Goal: Task Accomplishment & Management: Manage account settings

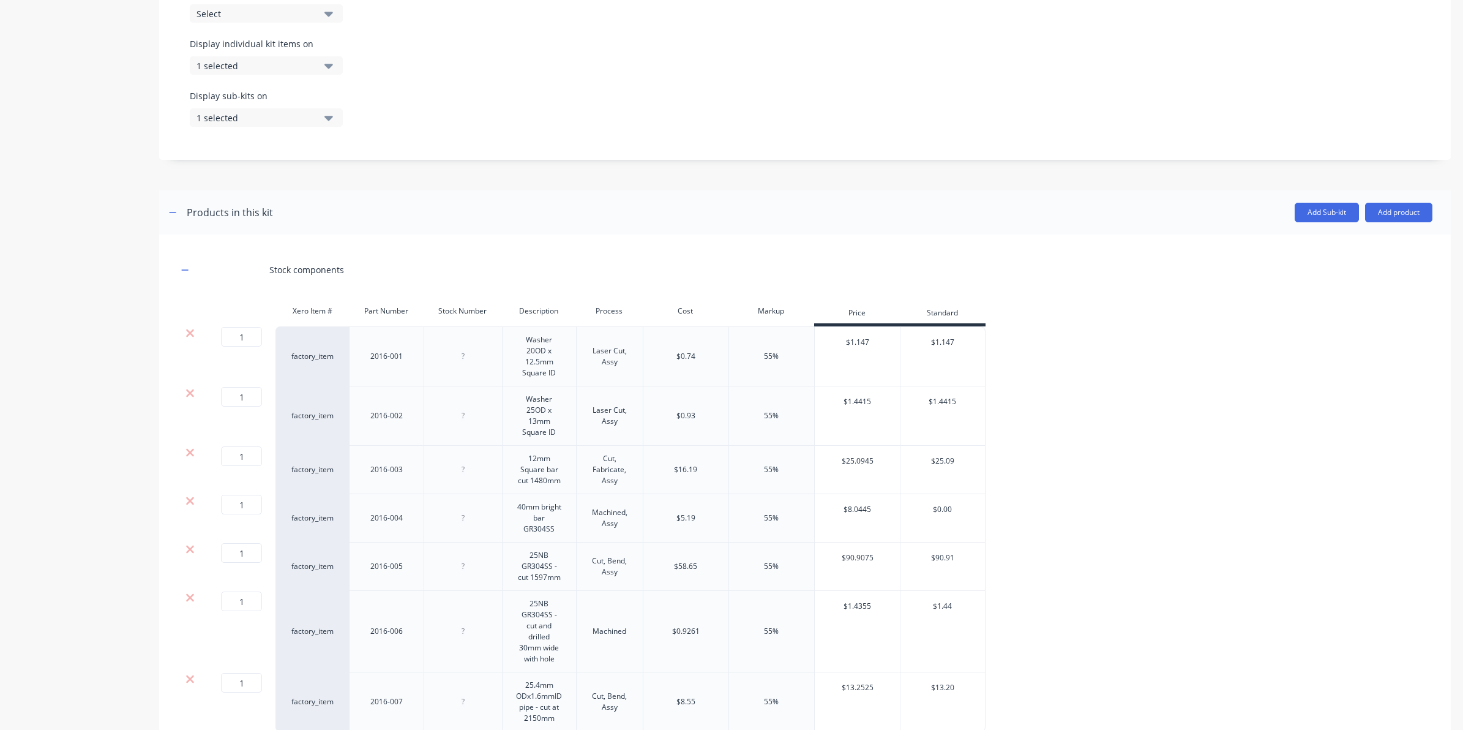
scroll to position [533, 0]
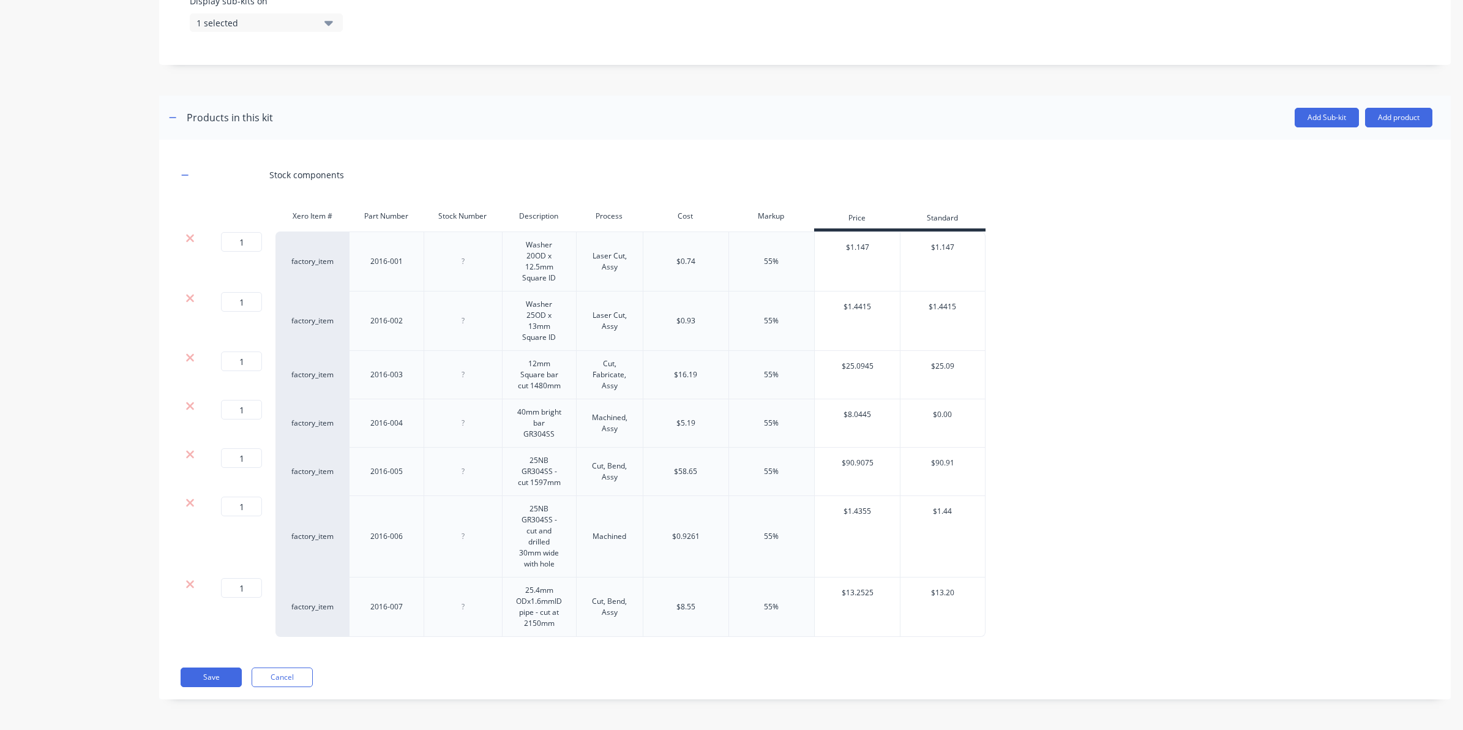
click at [699, 372] on div "$16.19" at bounding box center [686, 375] width 86 height 48
click at [697, 372] on div "$16.19" at bounding box center [685, 374] width 23 height 11
click at [690, 374] on div "$16.19" at bounding box center [685, 374] width 23 height 11
drag, startPoint x: 678, startPoint y: 372, endPoint x: 695, endPoint y: 372, distance: 17.1
click at [695, 372] on div "1 1 ? factory_item 2016-001 Washer 20OD x 12.5mm Square ID Laser Cut, Assy $0.7…" at bounding box center [805, 433] width 1255 height 405
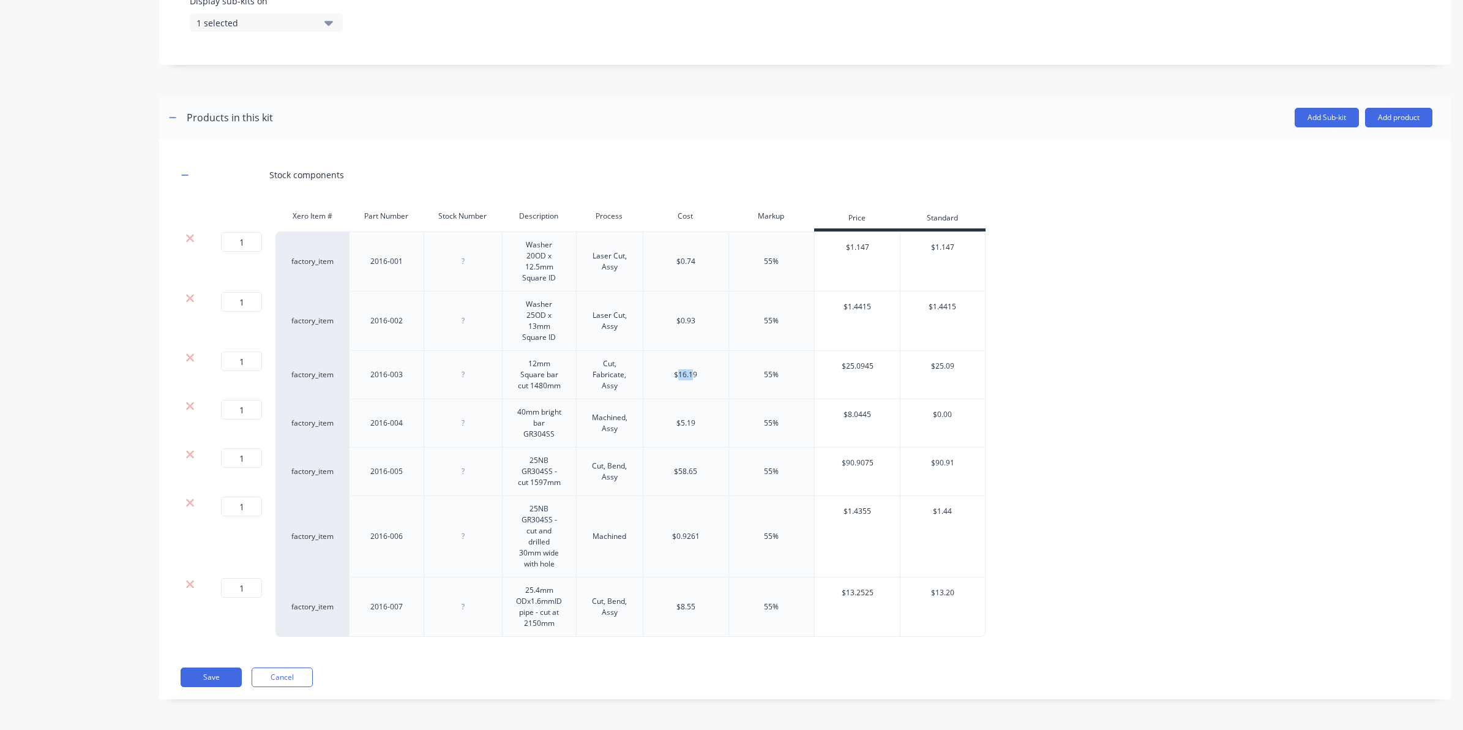
scroll to position [456, 0]
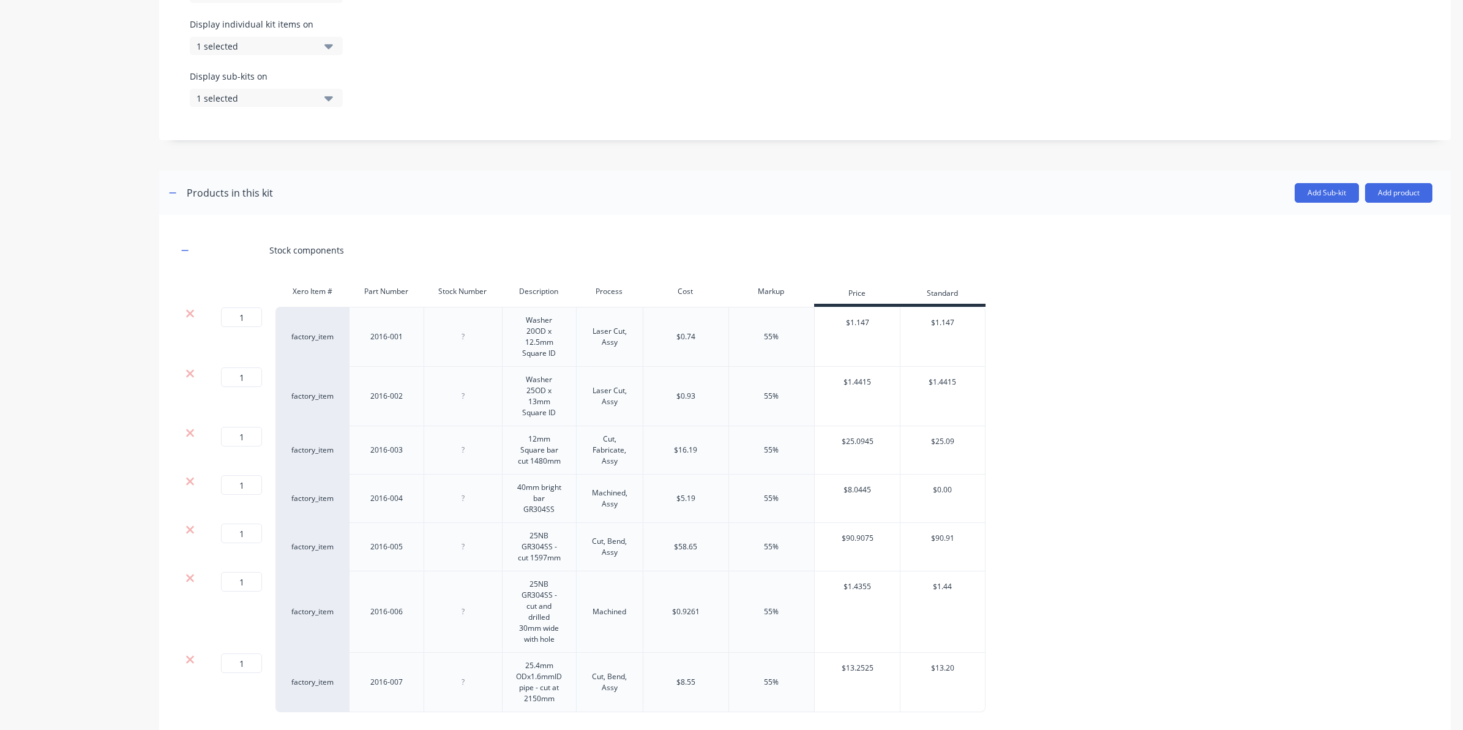
drag, startPoint x: 695, startPoint y: 372, endPoint x: 689, endPoint y: 453, distance: 81.0
click at [686, 470] on div "$16.19" at bounding box center [686, 450] width 86 height 48
click at [689, 450] on div "$16.19" at bounding box center [685, 449] width 23 height 11
drag, startPoint x: 698, startPoint y: 451, endPoint x: 672, endPoint y: 450, distance: 26.3
click at [672, 450] on div "$16.19" at bounding box center [686, 450] width 86 height 48
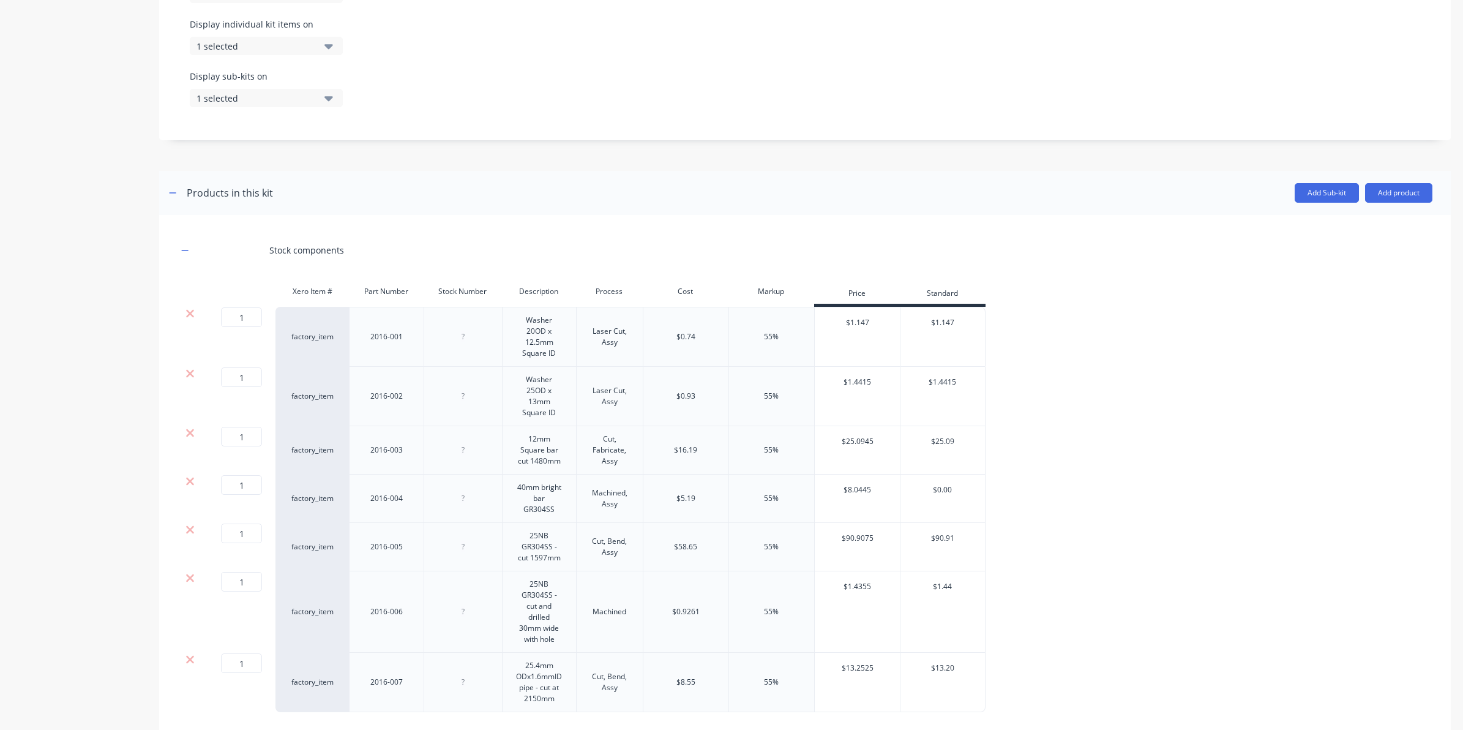
click at [1169, 411] on div "1 1 ? factory_item 2016-002 Washer 25OD x 13mm Square ID Laser Cut, Assy $0.93 …" at bounding box center [805, 396] width 1255 height 59
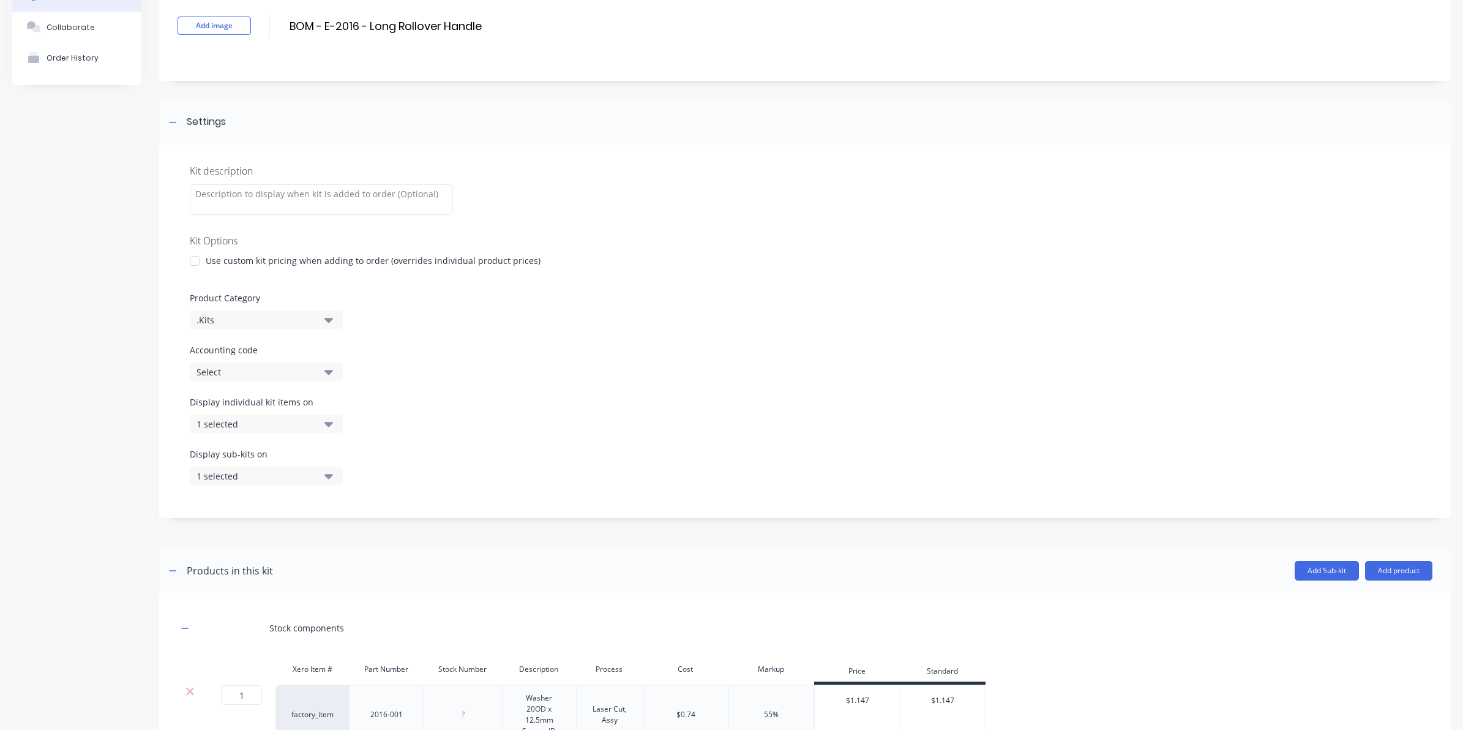
scroll to position [73, 0]
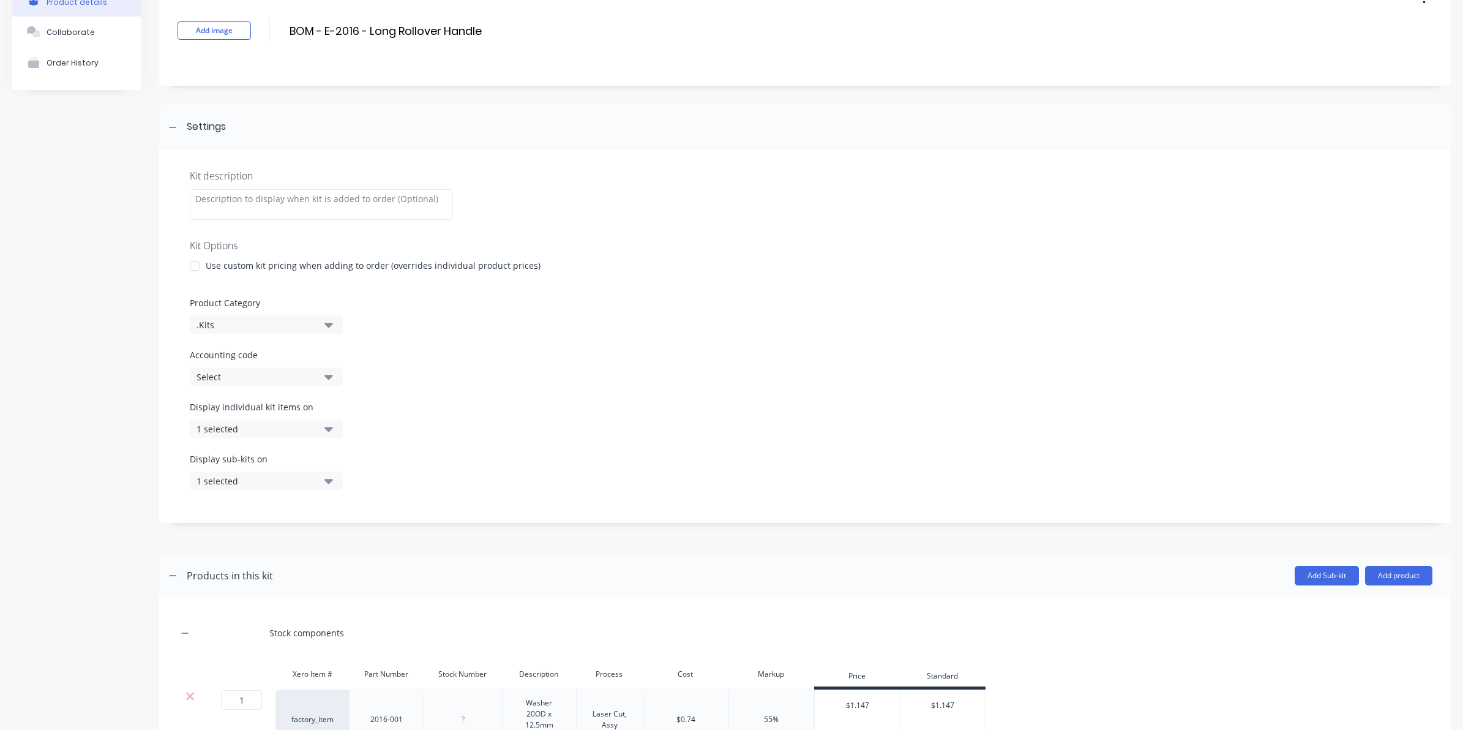
click at [323, 369] on button "Select" at bounding box center [266, 376] width 153 height 18
click at [316, 325] on button ".Kits" at bounding box center [266, 324] width 153 height 18
click at [192, 261] on div at bounding box center [194, 265] width 24 height 24
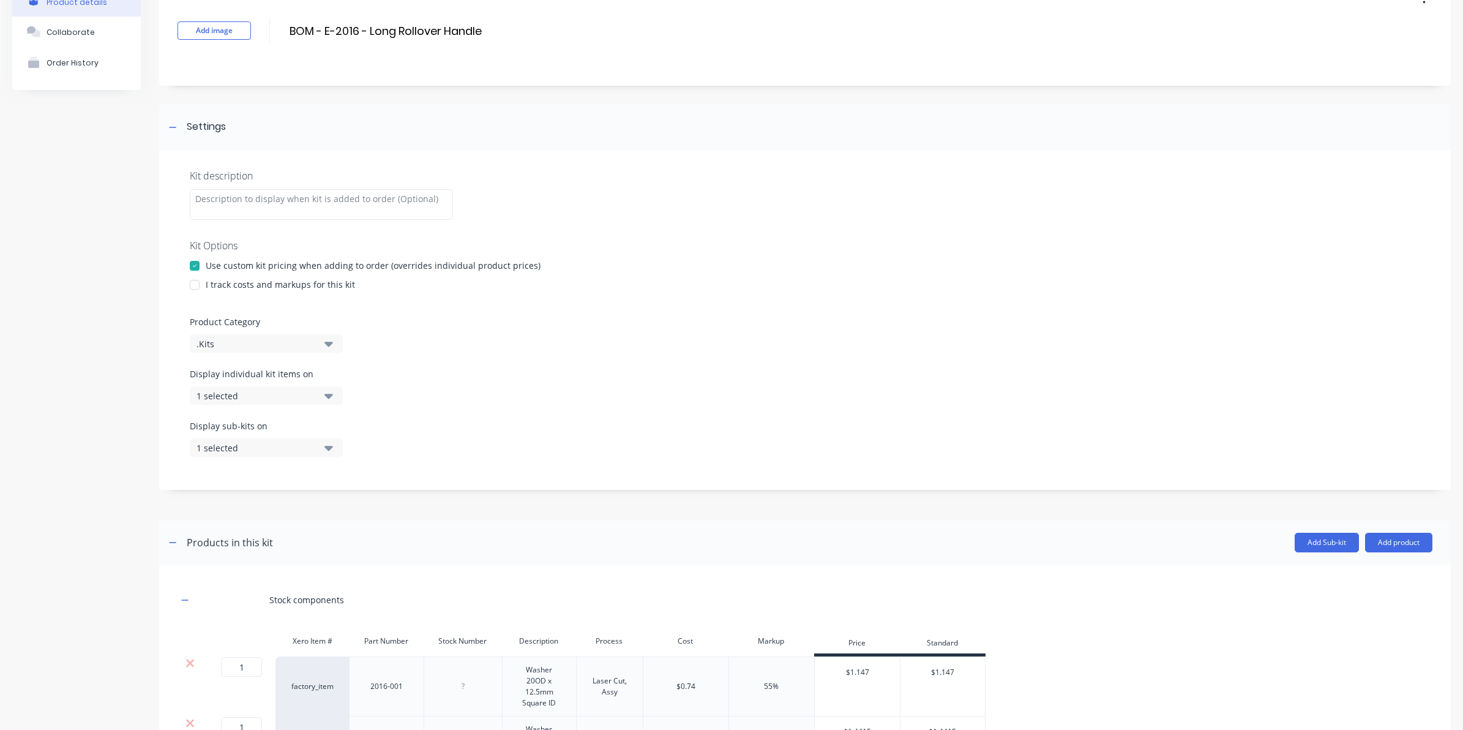
click at [199, 279] on div at bounding box center [194, 284] width 24 height 24
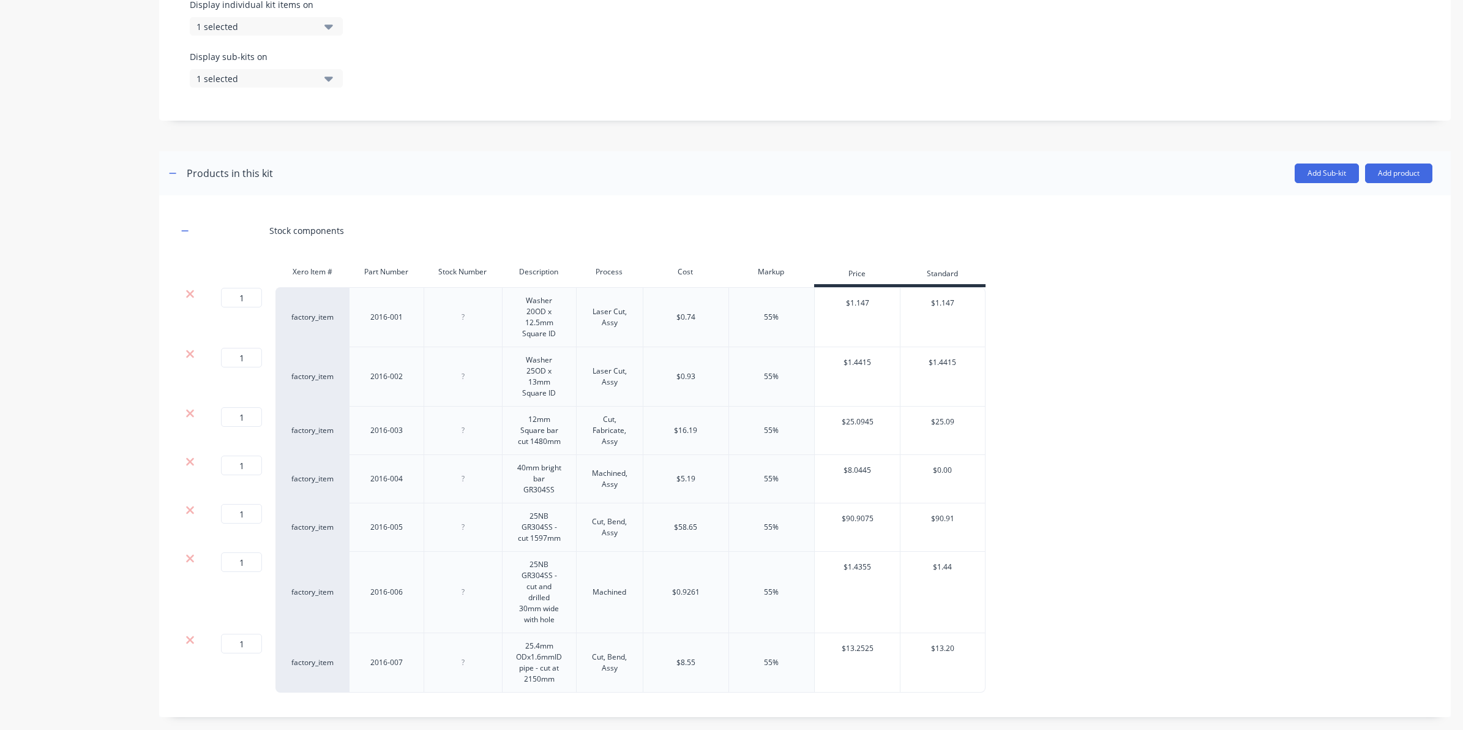
scroll to position [456, 0]
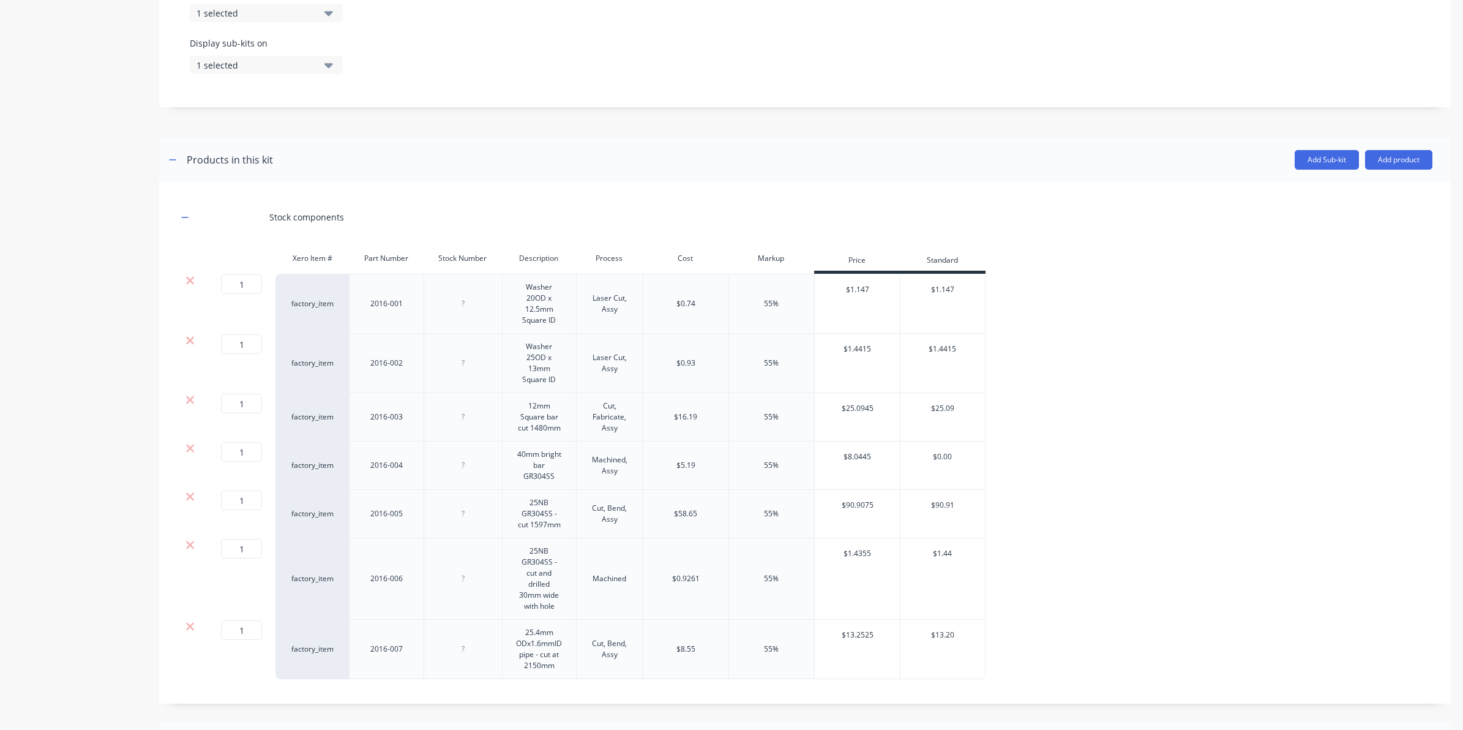
click at [698, 414] on div "$16.19" at bounding box center [686, 417] width 86 height 48
click at [695, 416] on div "$16.19" at bounding box center [685, 416] width 23 height 11
drag, startPoint x: 695, startPoint y: 416, endPoint x: 671, endPoint y: 414, distance: 23.3
click at [671, 414] on div "$16.19" at bounding box center [686, 417] width 86 height 48
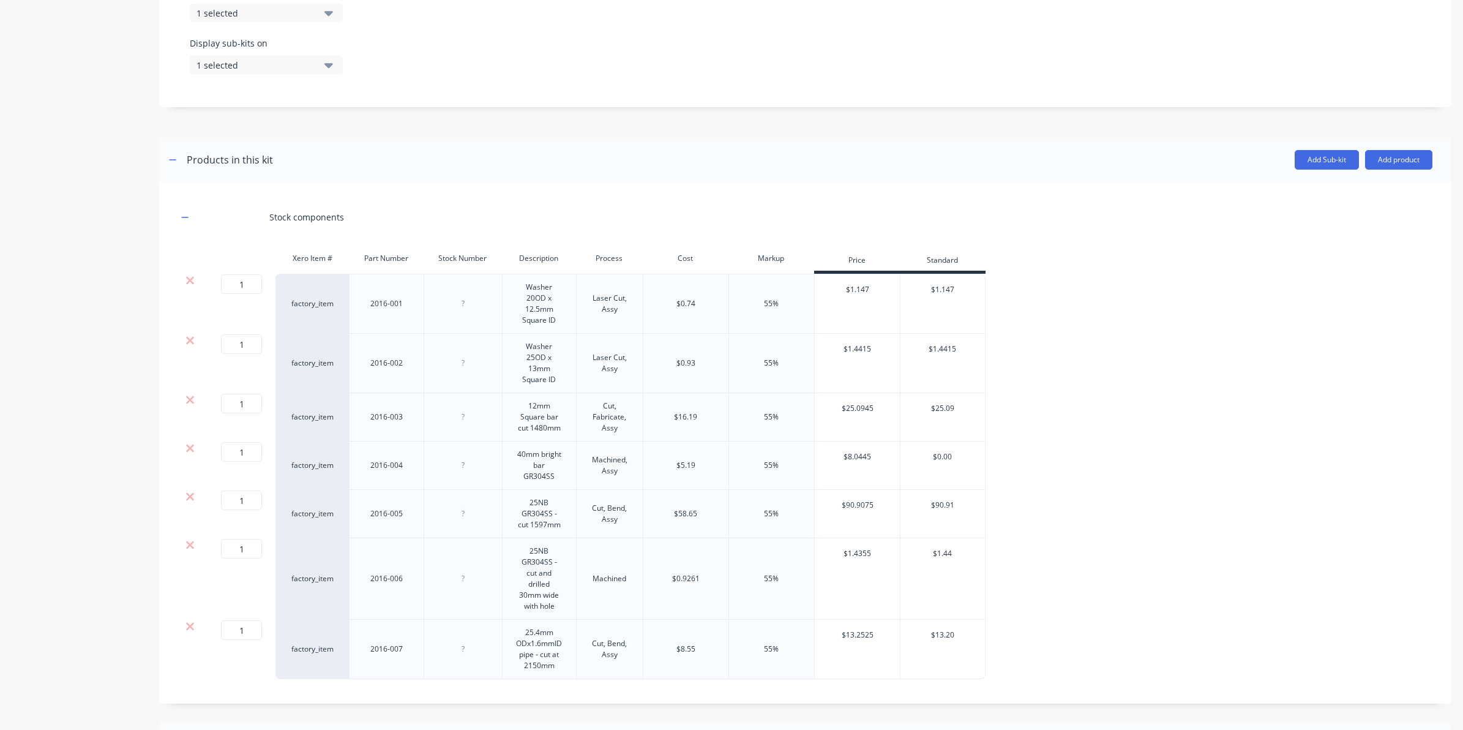
click at [765, 430] on div "55%" at bounding box center [771, 417] width 86 height 48
click at [767, 420] on div "55%" at bounding box center [771, 416] width 15 height 11
click at [827, 415] on div "$25.0945" at bounding box center [858, 408] width 86 height 31
click at [847, 410] on div "$25.0945" at bounding box center [858, 408] width 86 height 31
click at [548, 432] on div "12mm Square bar cut 1480mm" at bounding box center [539, 417] width 64 height 38
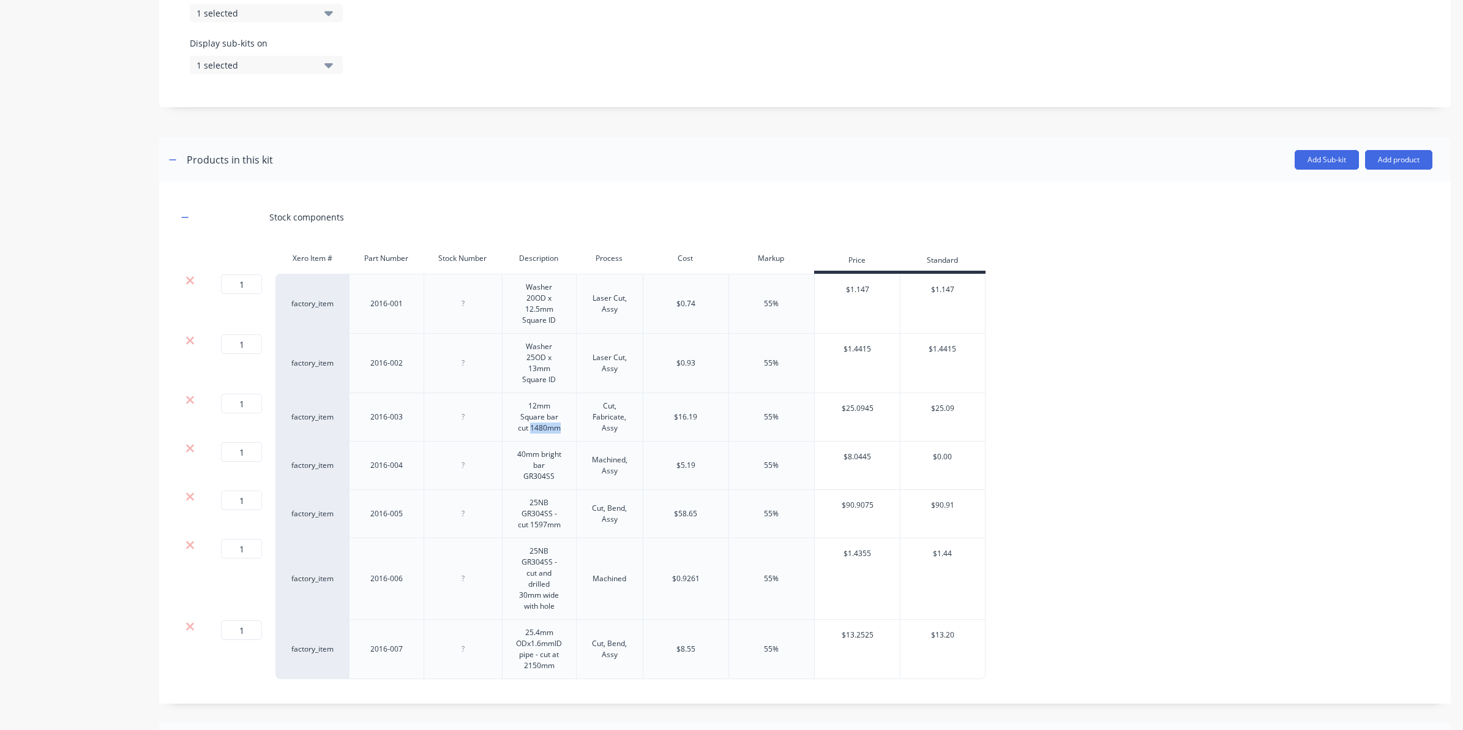
click at [548, 432] on div "12mm Square bar cut 1480mm" at bounding box center [539, 417] width 64 height 38
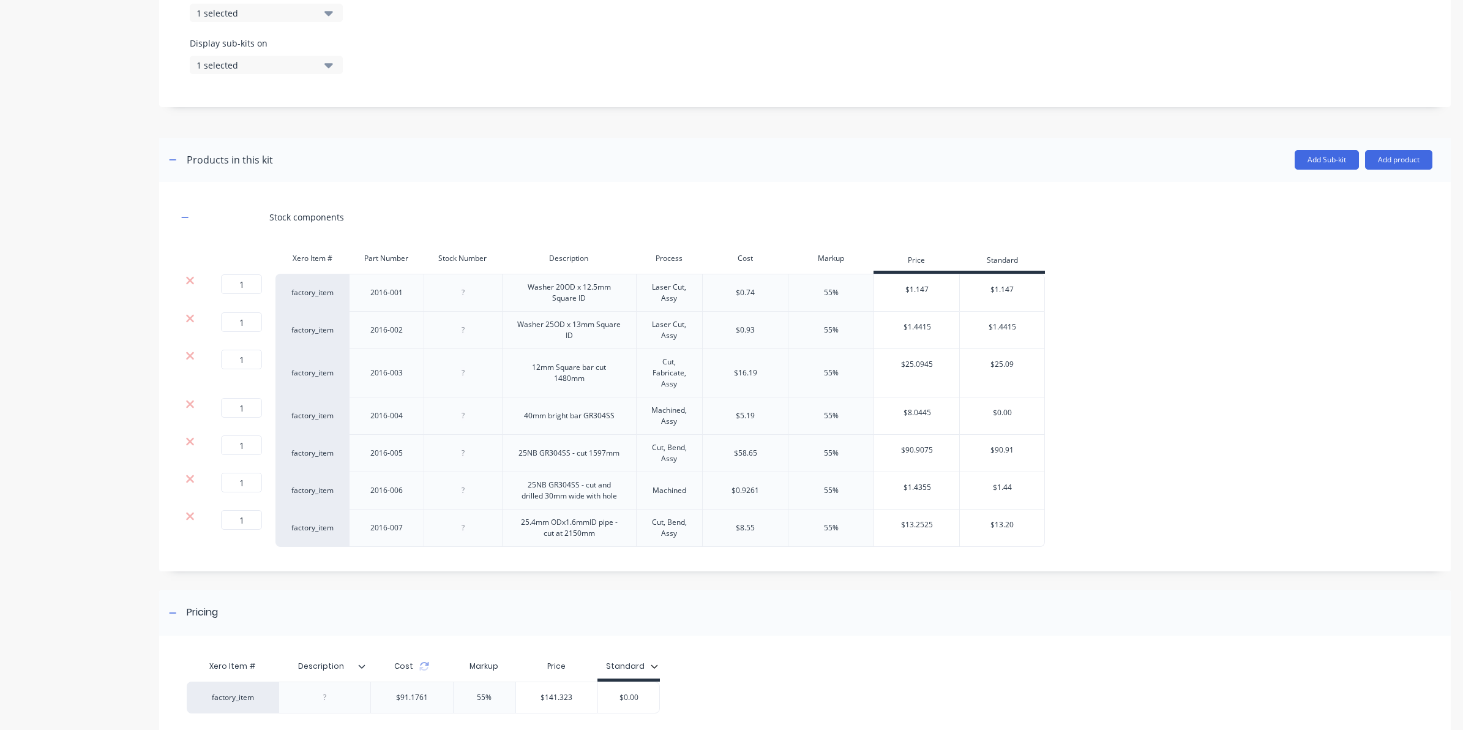
click at [843, 414] on div "1 1 ? factory_item 2016-001 Washer 20OD x 12.5mm Square ID Laser Cut, Assy $0.7…" at bounding box center [805, 410] width 1255 height 273
click at [747, 369] on div "$16.19" at bounding box center [745, 372] width 23 height 11
drag, startPoint x: 753, startPoint y: 372, endPoint x: 727, endPoint y: 370, distance: 26.4
click at [727, 370] on div "$16.19" at bounding box center [745, 373] width 86 height 48
drag, startPoint x: 727, startPoint y: 370, endPoint x: 966, endPoint y: 424, distance: 244.7
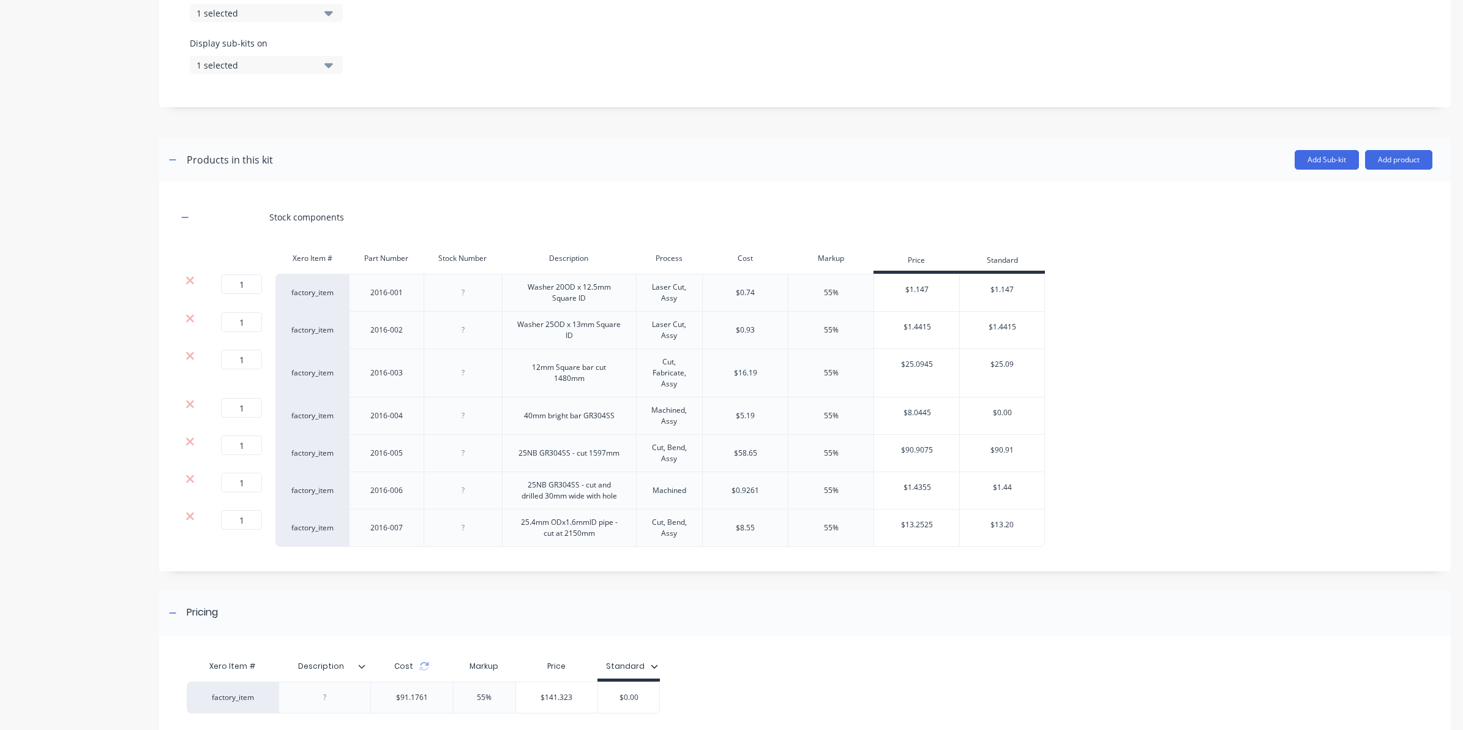
click at [966, 424] on div "$0.00" at bounding box center [1002, 412] width 84 height 31
type input "$0.00"
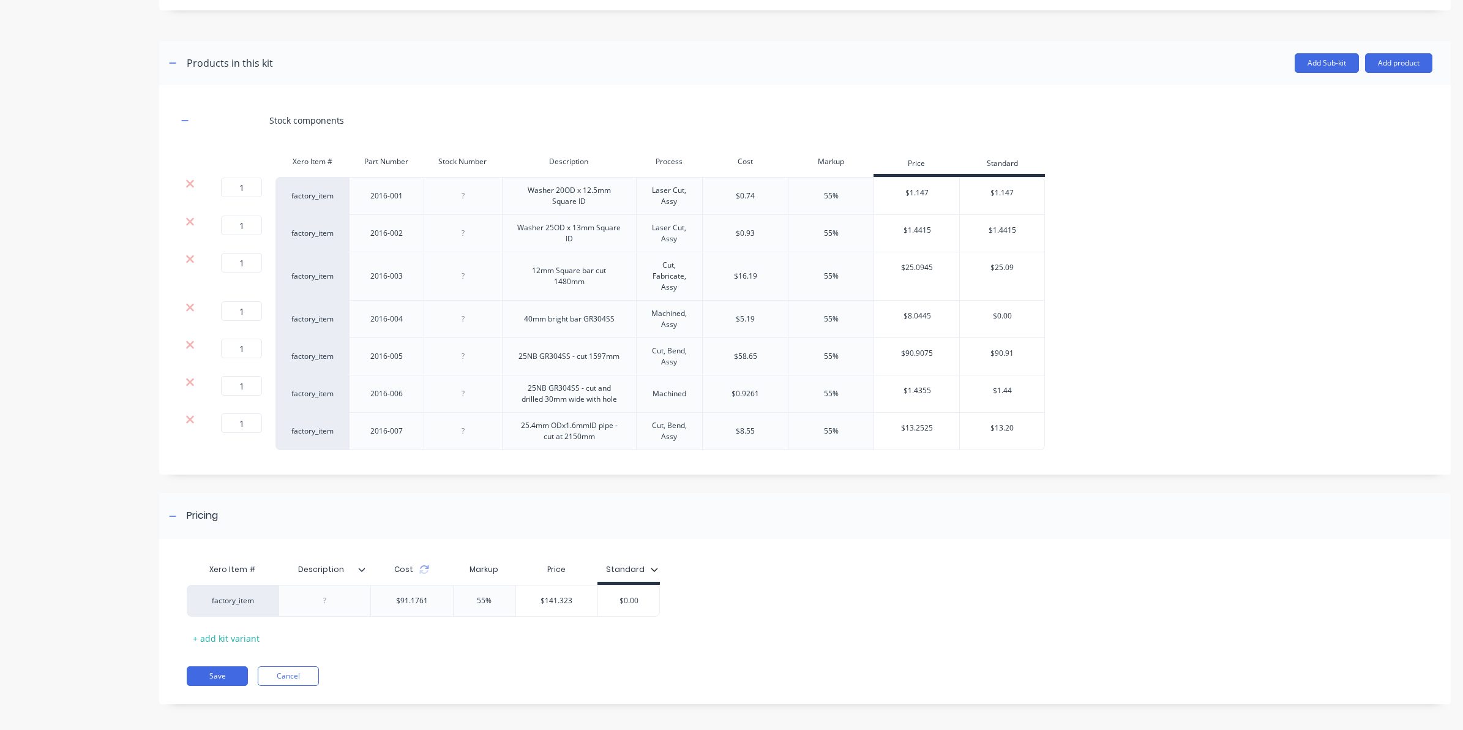
scroll to position [559, 0]
click at [796, 512] on div "Pricing" at bounding box center [805, 511] width 1292 height 46
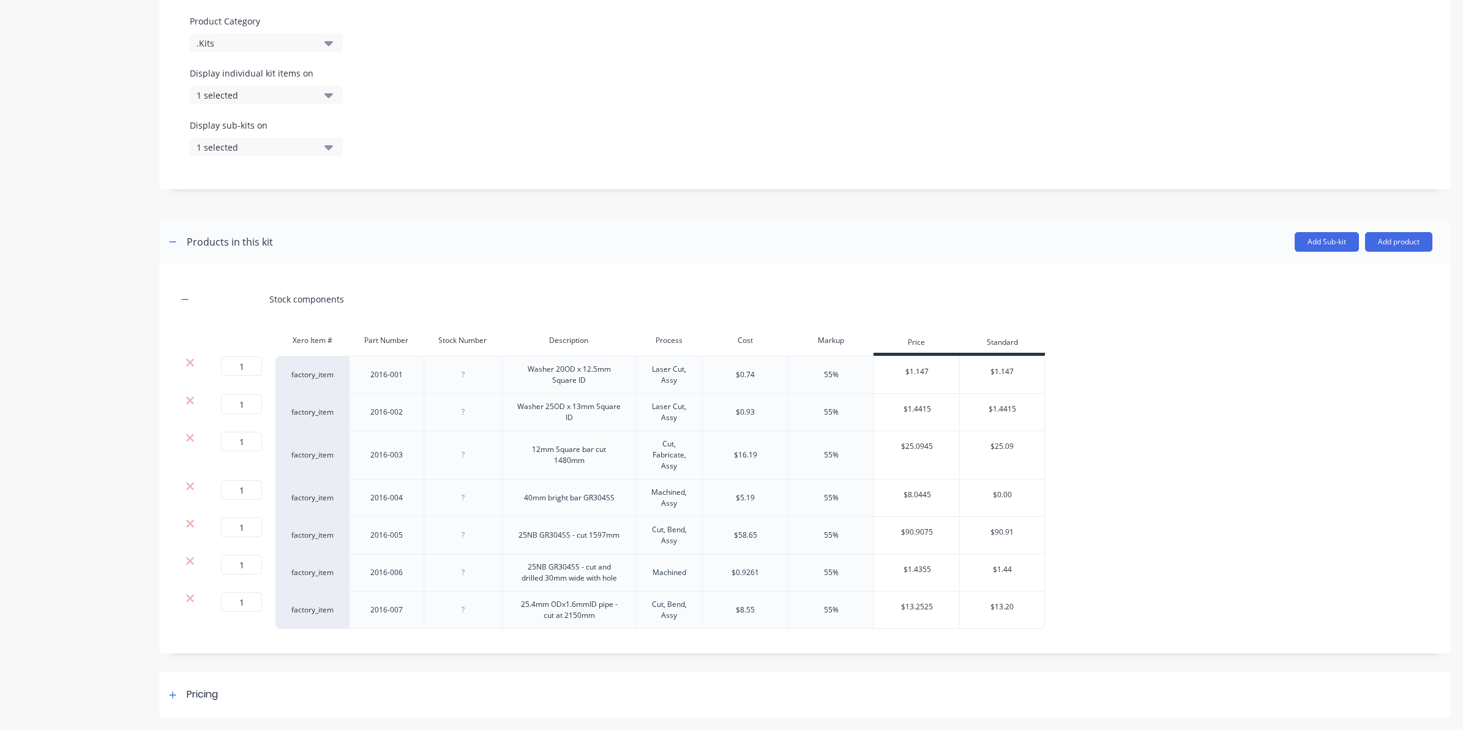
scroll to position [375, 0]
drag, startPoint x: 61, startPoint y: 1, endPoint x: 800, endPoint y: 115, distance: 747.6
click at [800, 115] on div "Display individual kit items on 1 selected" at bounding box center [805, 93] width 1230 height 52
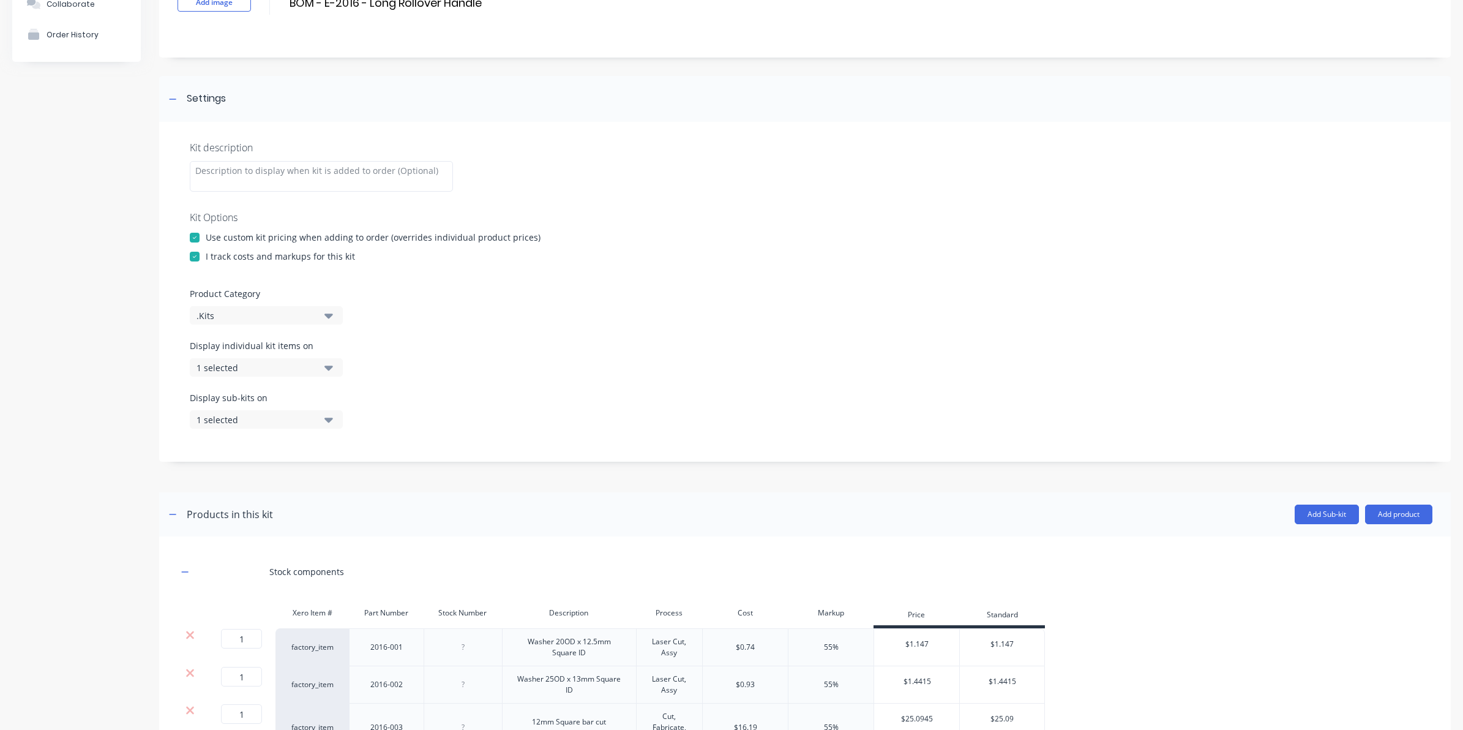
scroll to position [0, 0]
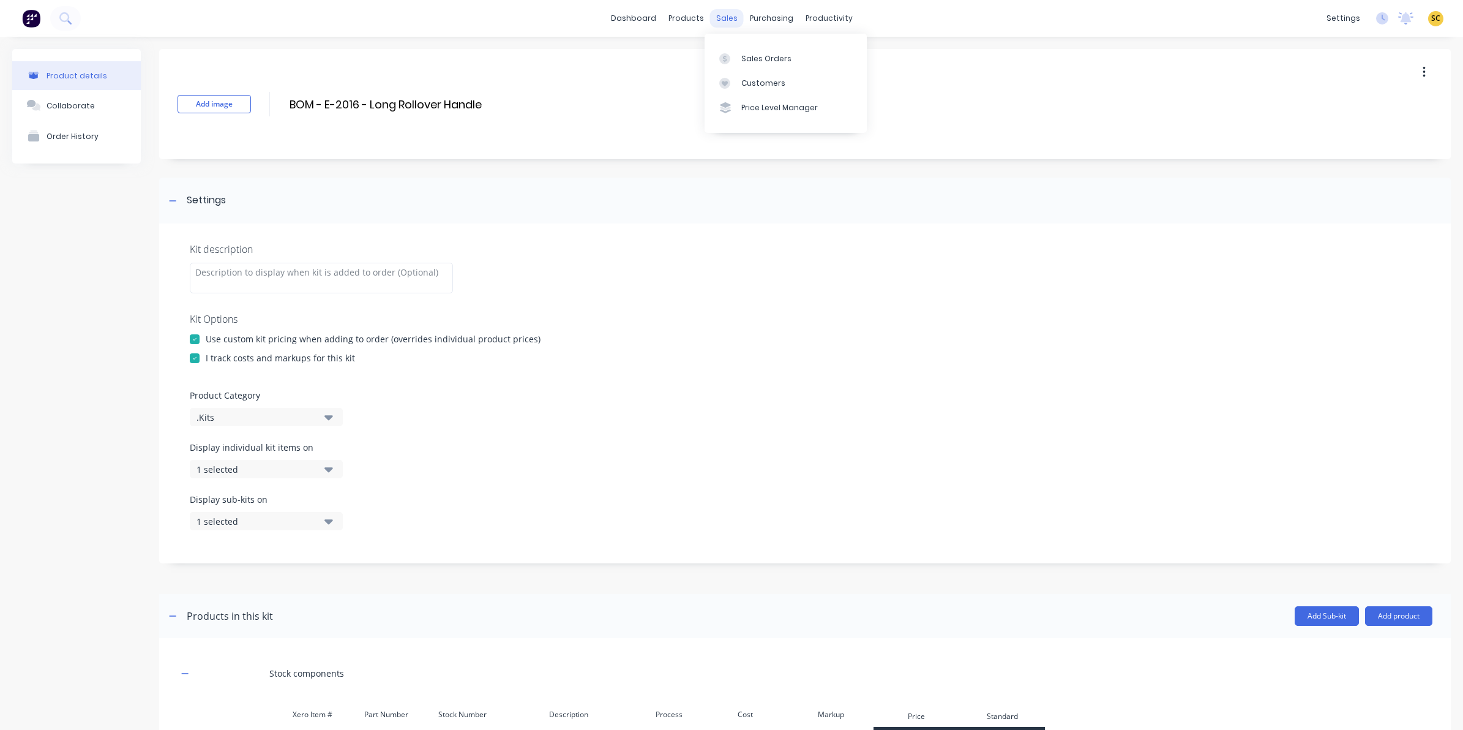
click at [729, 22] on div "sales" at bounding box center [727, 18] width 34 height 18
click at [672, 16] on div "products" at bounding box center [686, 18] width 48 height 18
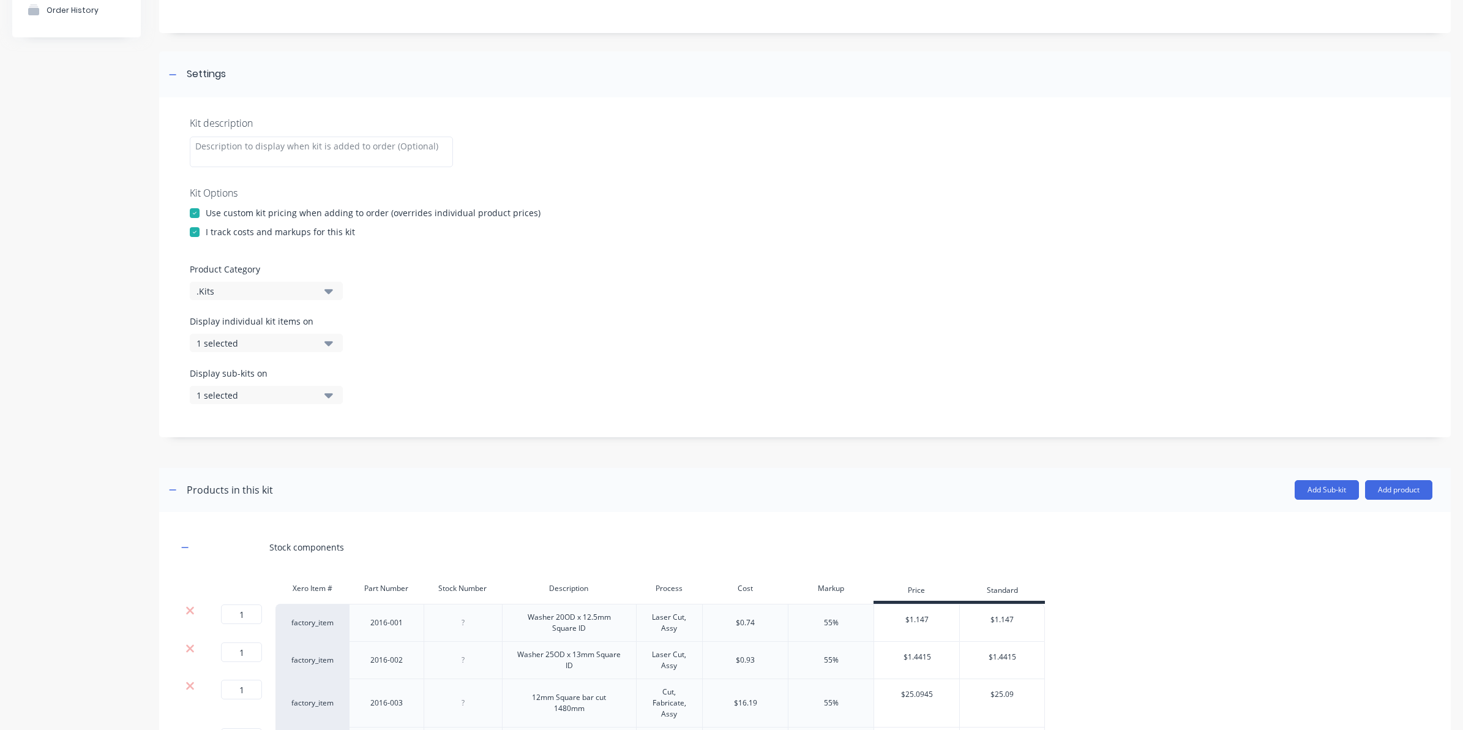
scroll to position [375, 0]
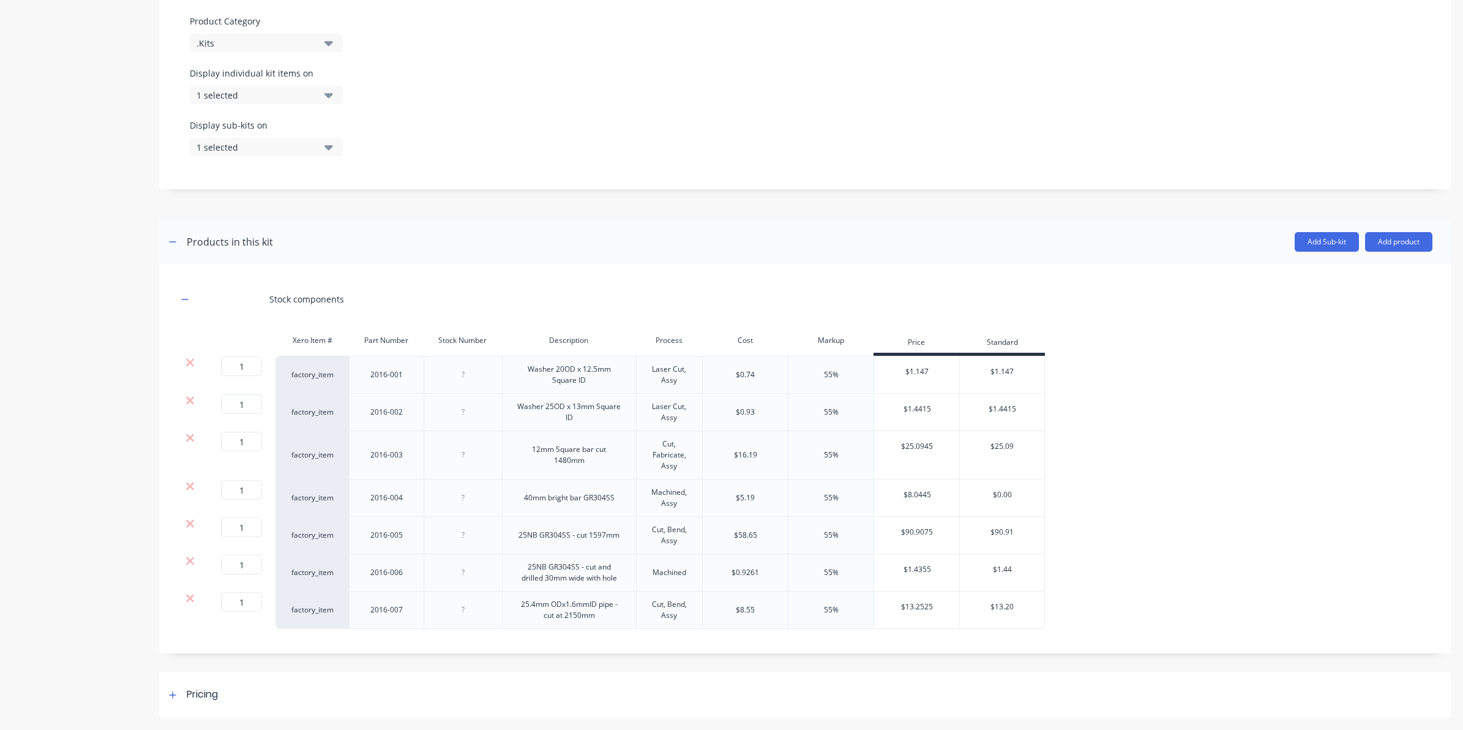
click at [461, 544] on div at bounding box center [463, 535] width 78 height 37
click at [812, 463] on div "55%" at bounding box center [831, 455] width 86 height 48
click at [618, 672] on div "Pricing" at bounding box center [805, 694] width 1292 height 46
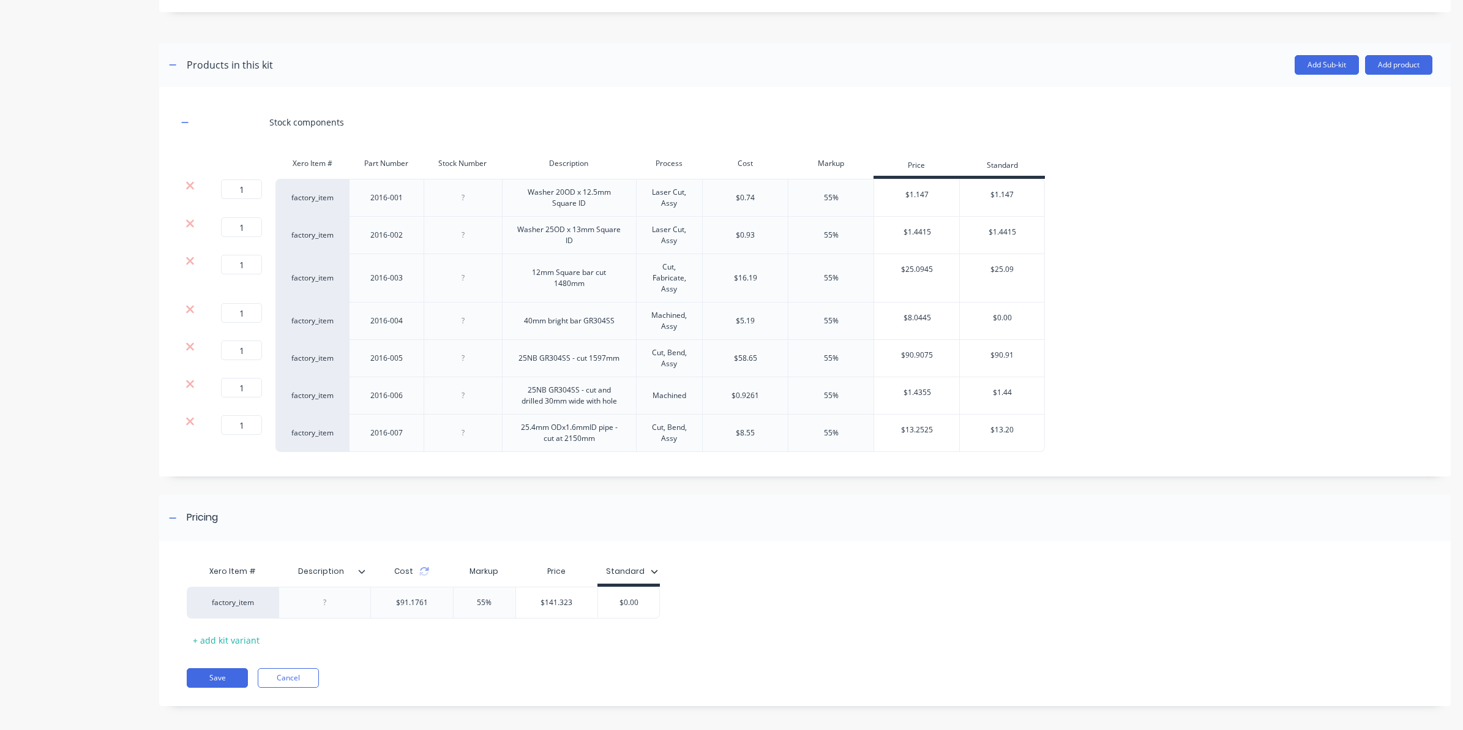
scroll to position [559, 0]
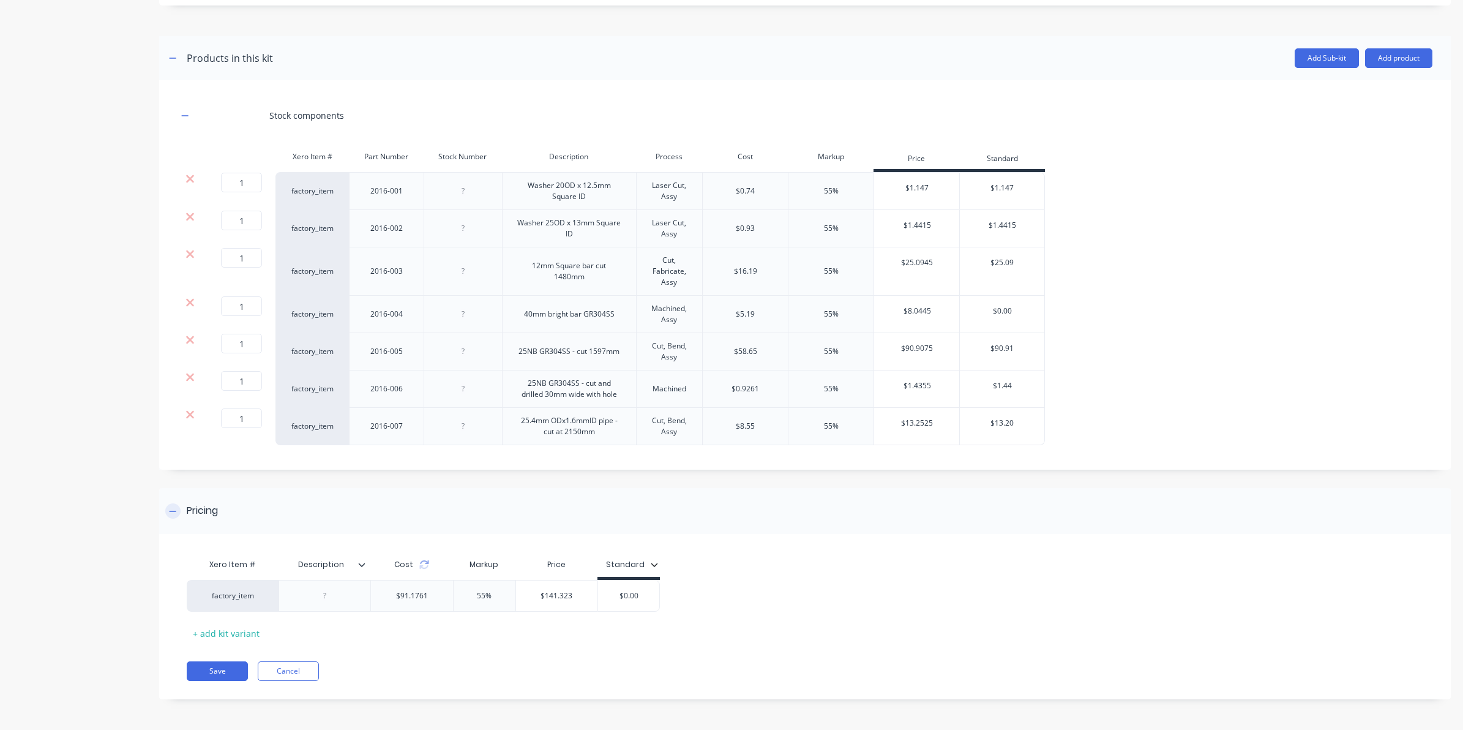
click at [1132, 529] on div "Pricing" at bounding box center [805, 511] width 1292 height 46
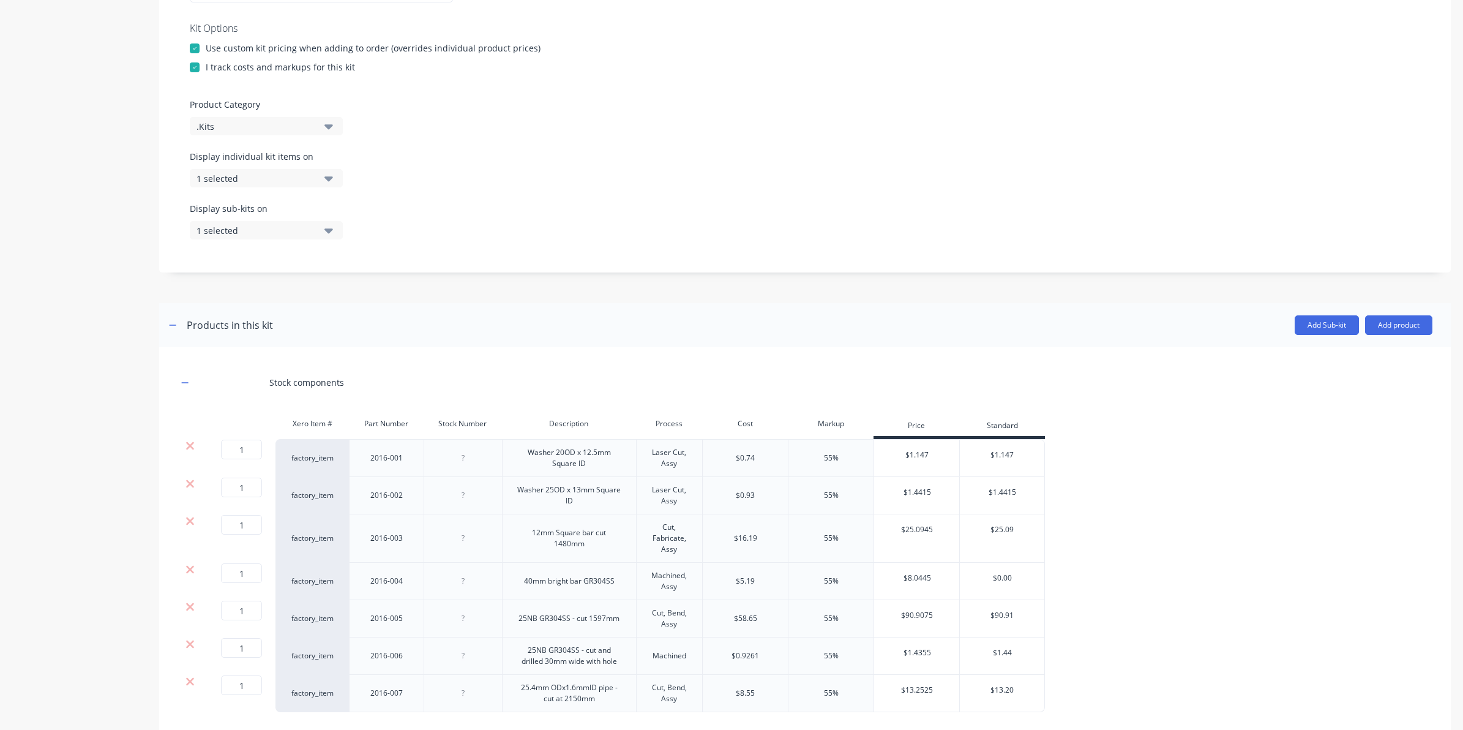
scroll to position [375, 0]
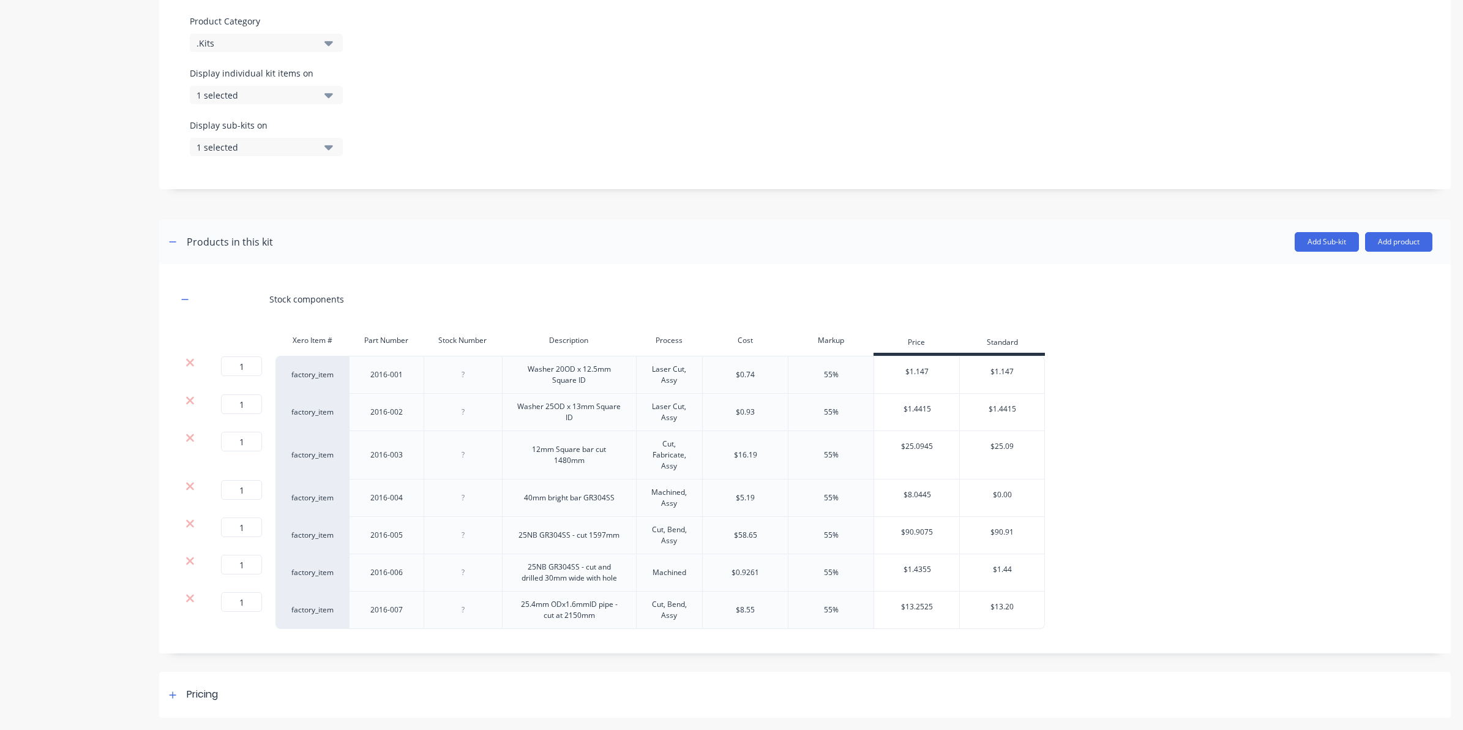
drag, startPoint x: 848, startPoint y: 381, endPoint x: 842, endPoint y: 246, distance: 134.8
click at [842, 246] on div "Add Sub-kit Add product" at bounding box center [852, 242] width 1159 height 20
drag, startPoint x: 1339, startPoint y: 283, endPoint x: 911, endPoint y: 187, distance: 439.1
click at [911, 187] on div "Kit description Kit Options Use custom kit pricing when adding to order (overri…" at bounding box center [805, 19] width 1292 height 340
click at [1038, 268] on div "Stock components Xero Item # Part Number Stock Number Description Process Cost …" at bounding box center [805, 458] width 1292 height 389
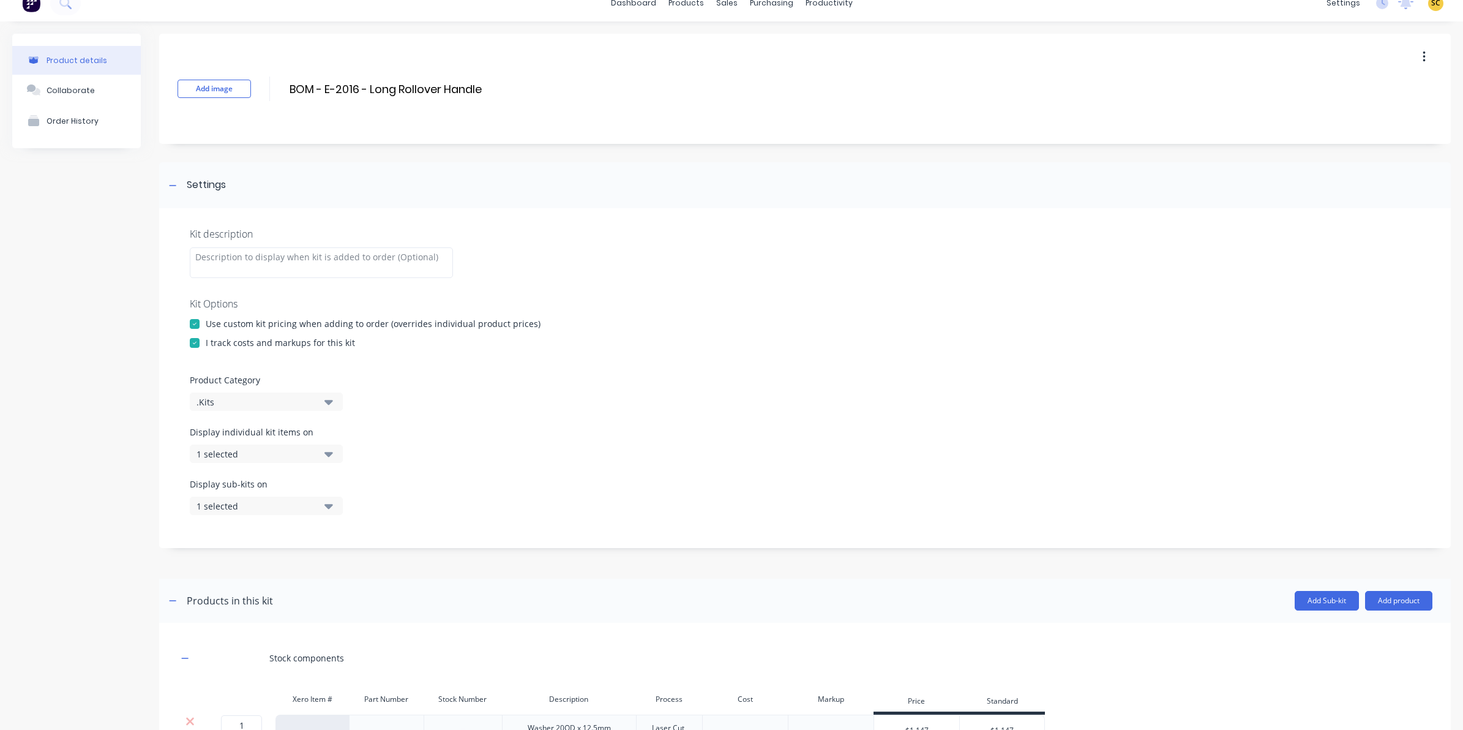
scroll to position [0, 0]
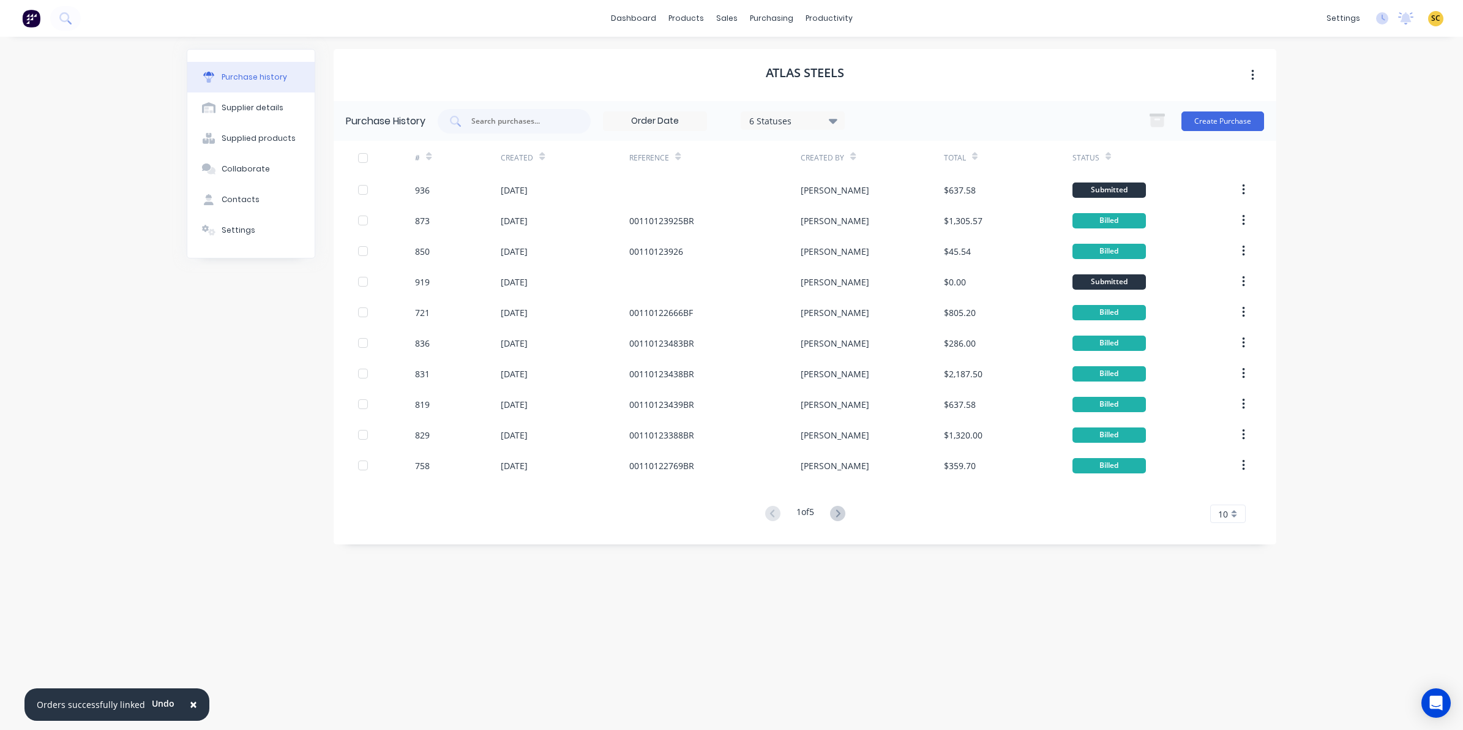
click at [32, 24] on img at bounding box center [31, 18] width 18 height 18
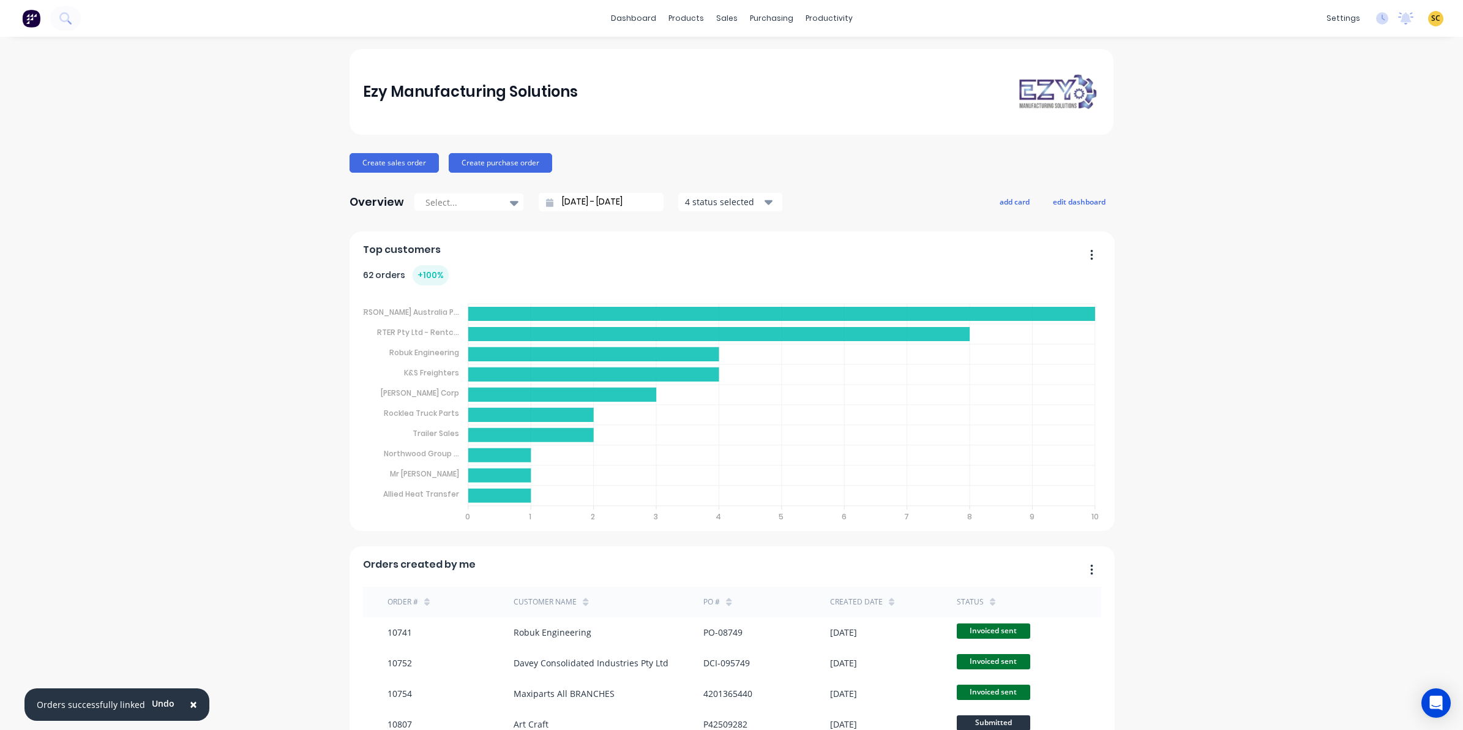
click at [190, 704] on span "×" at bounding box center [193, 703] width 7 height 17
click at [815, 83] on div "Ezy Manufacturing Solutions" at bounding box center [732, 92] width 738 height 40
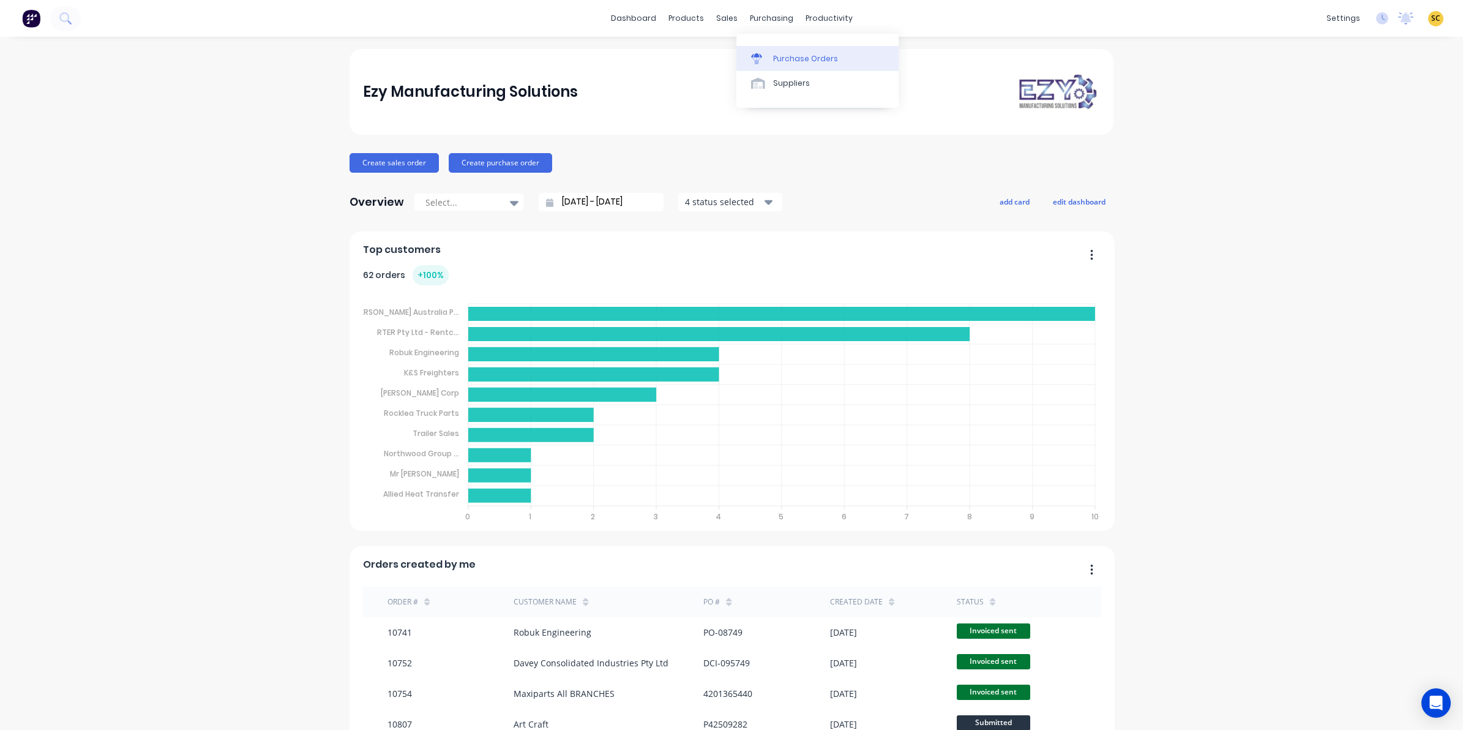
click at [790, 55] on div "Purchase Orders" at bounding box center [805, 58] width 65 height 11
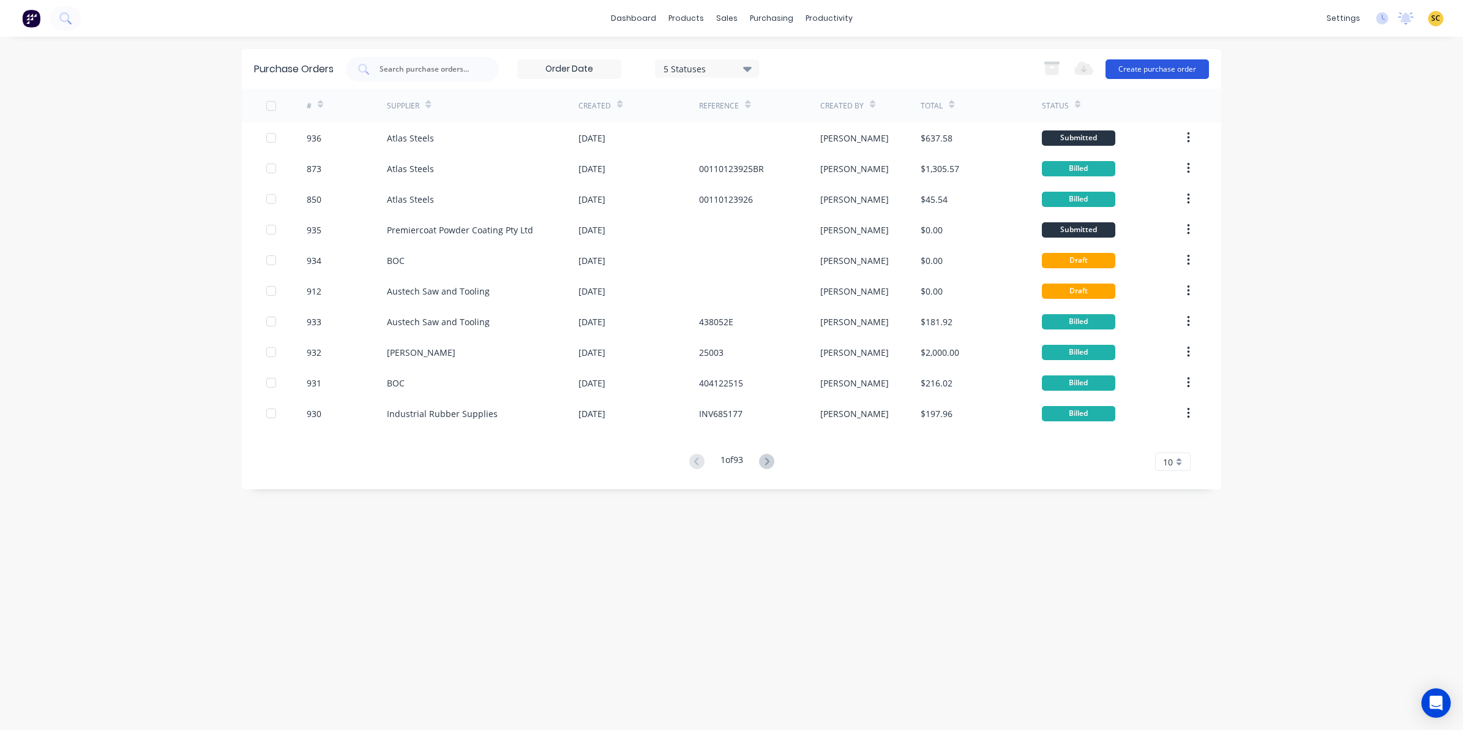
click at [1121, 71] on button "Create purchase order" at bounding box center [1156, 69] width 103 height 20
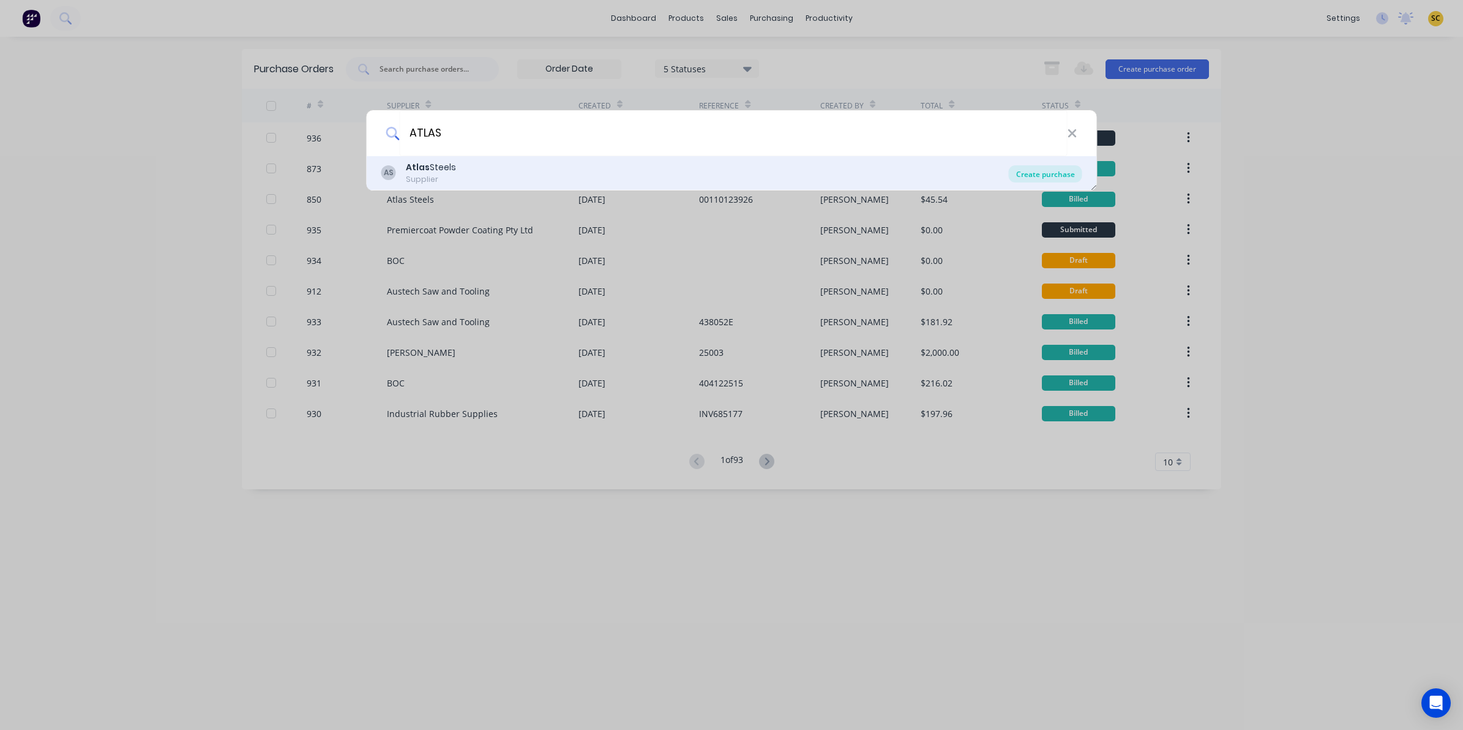
type input "ATLAS"
click at [1052, 168] on div "Create purchase" at bounding box center [1045, 173] width 73 height 17
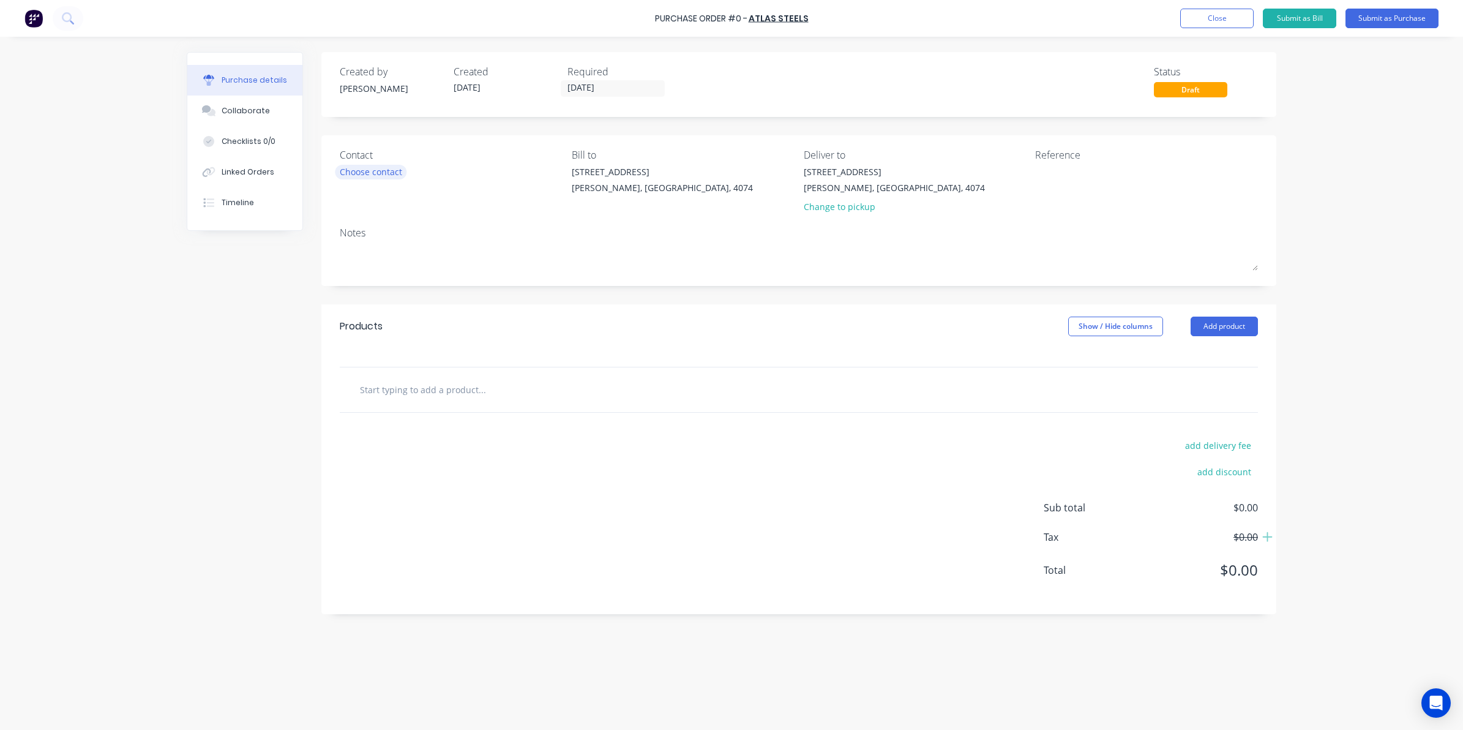
click at [384, 175] on div "Choose contact" at bounding box center [371, 171] width 62 height 13
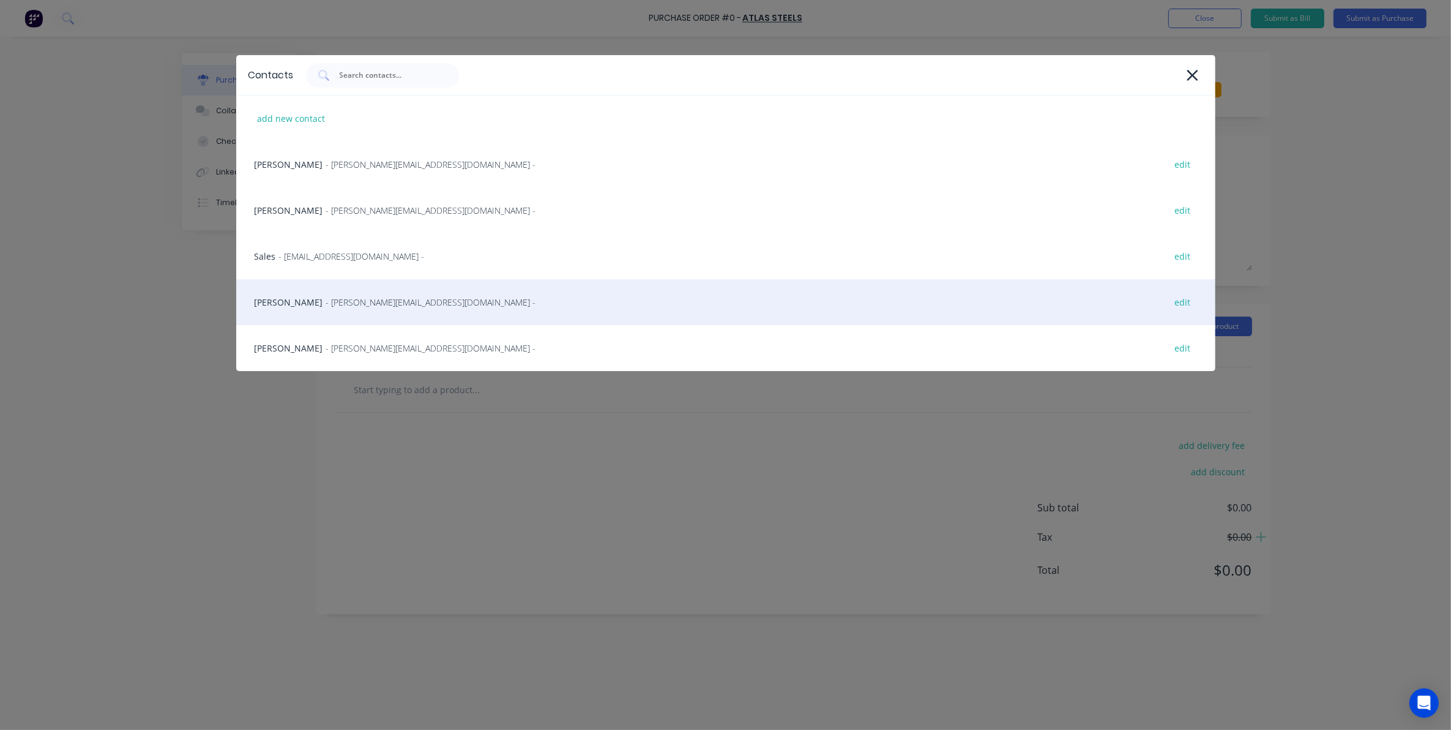
click at [363, 298] on span "- teressa.shone@atlassteels.com.au -" at bounding box center [431, 302] width 210 height 13
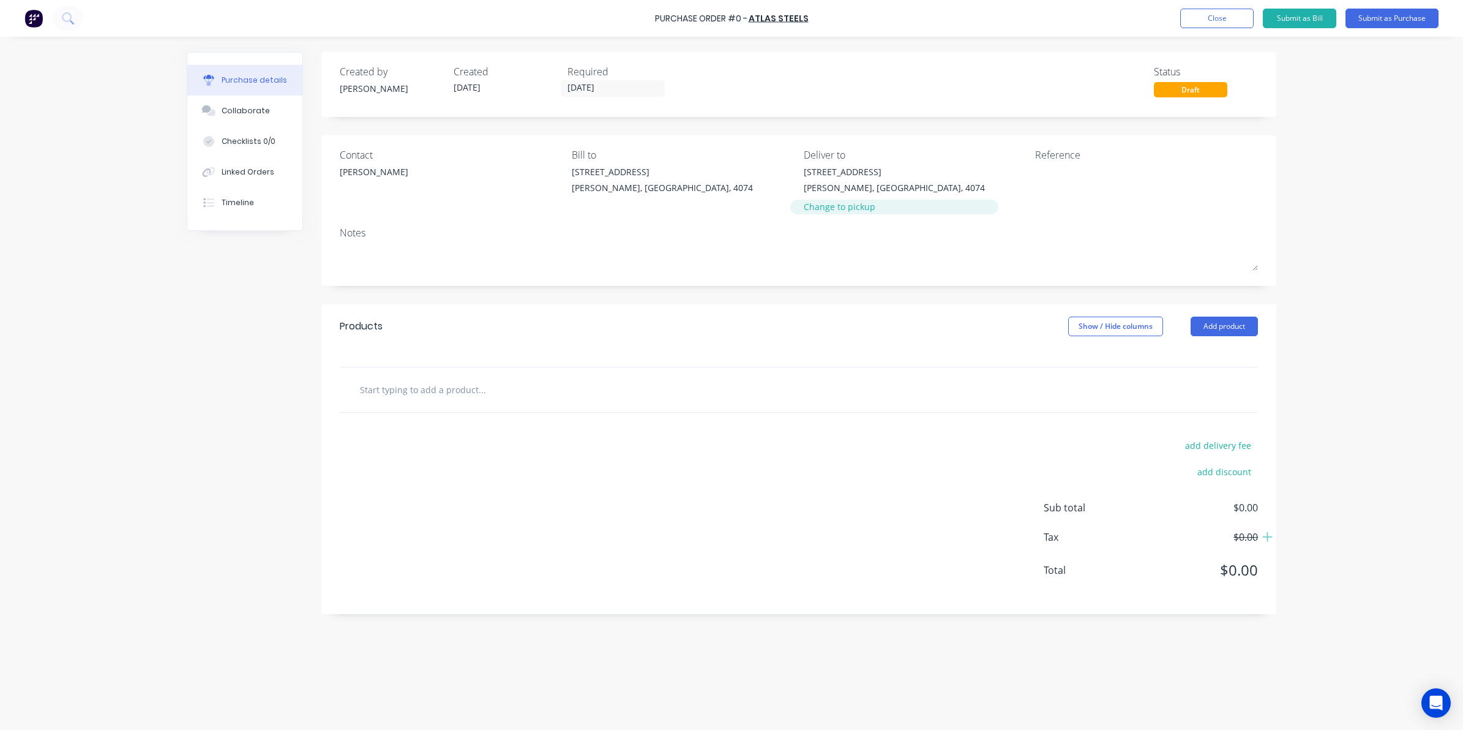
click at [813, 212] on div "Change to pickup" at bounding box center [894, 206] width 181 height 13
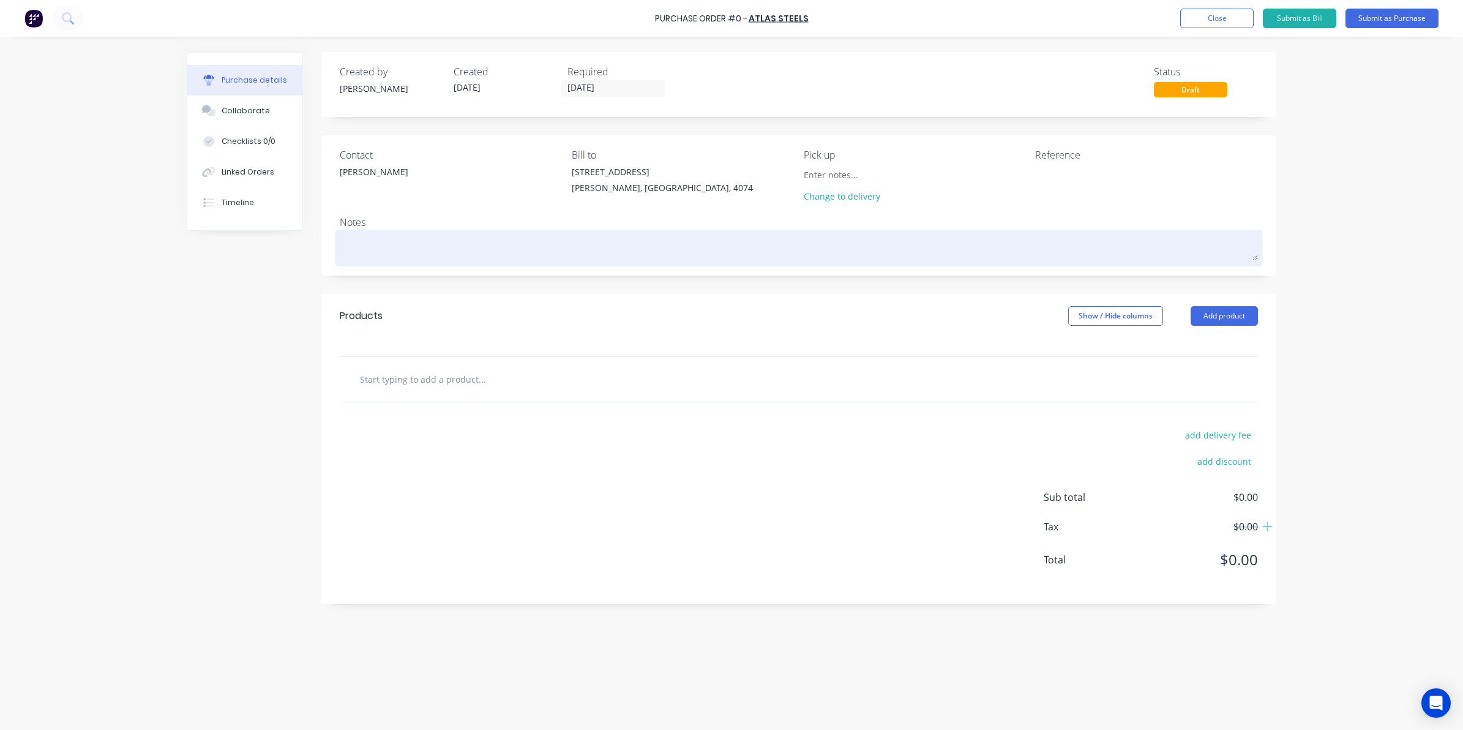
click at [479, 261] on div at bounding box center [799, 248] width 918 height 31
click at [467, 254] on textarea at bounding box center [799, 247] width 918 height 28
type textarea "x"
type textarea "A"
type textarea "x"
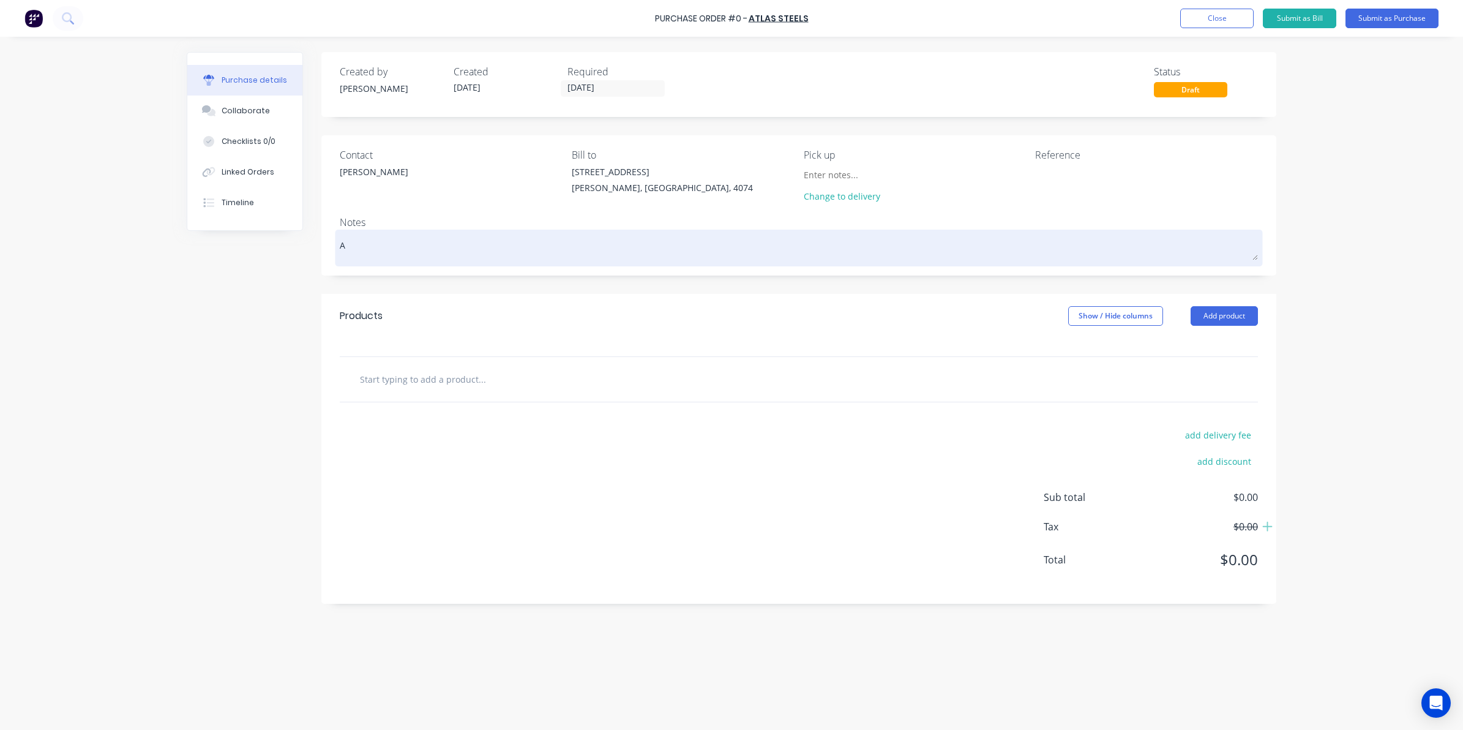
type textarea "AS"
type textarea "x"
type textarea "AS"
type textarea "x"
type textarea "AS P"
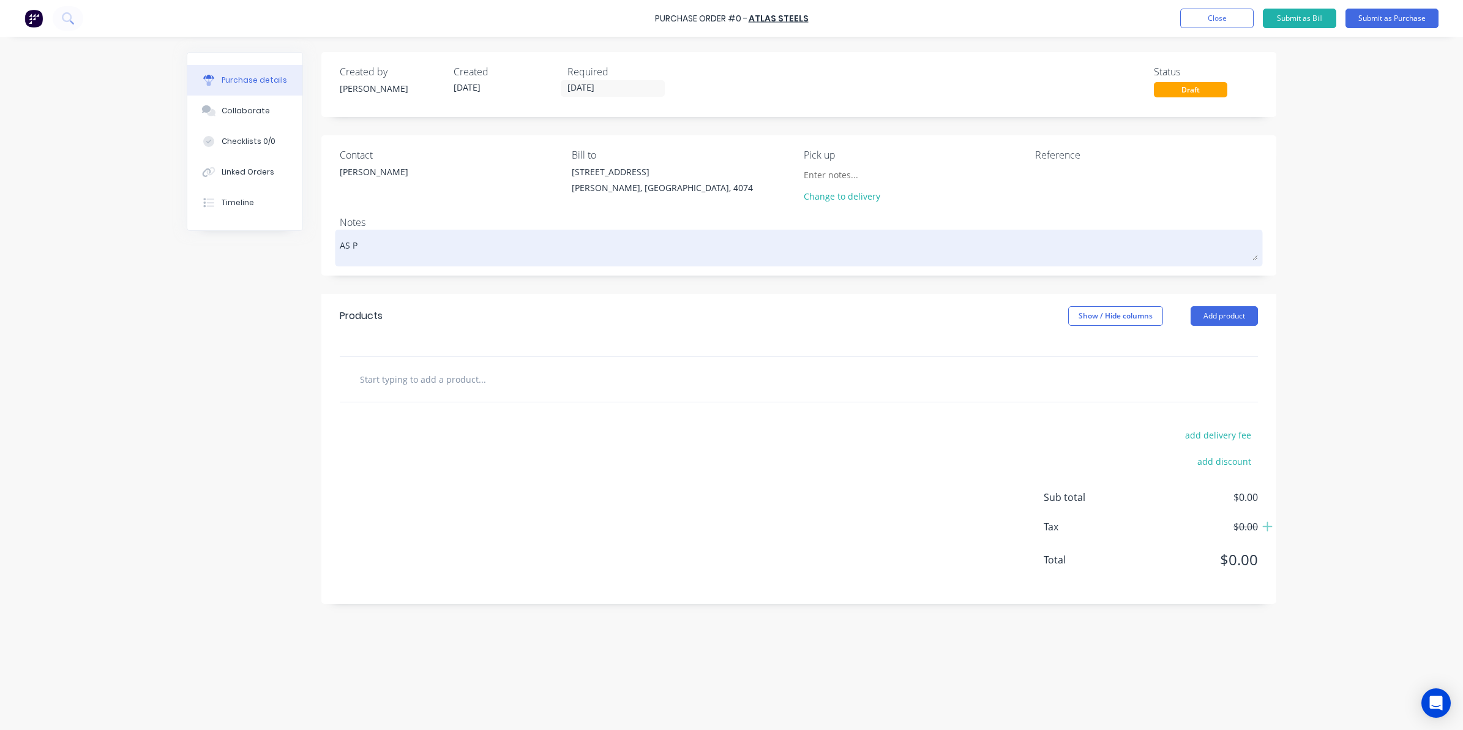
type textarea "x"
type textarea "AS PE"
type textarea "x"
type textarea "AS PER"
type textarea "x"
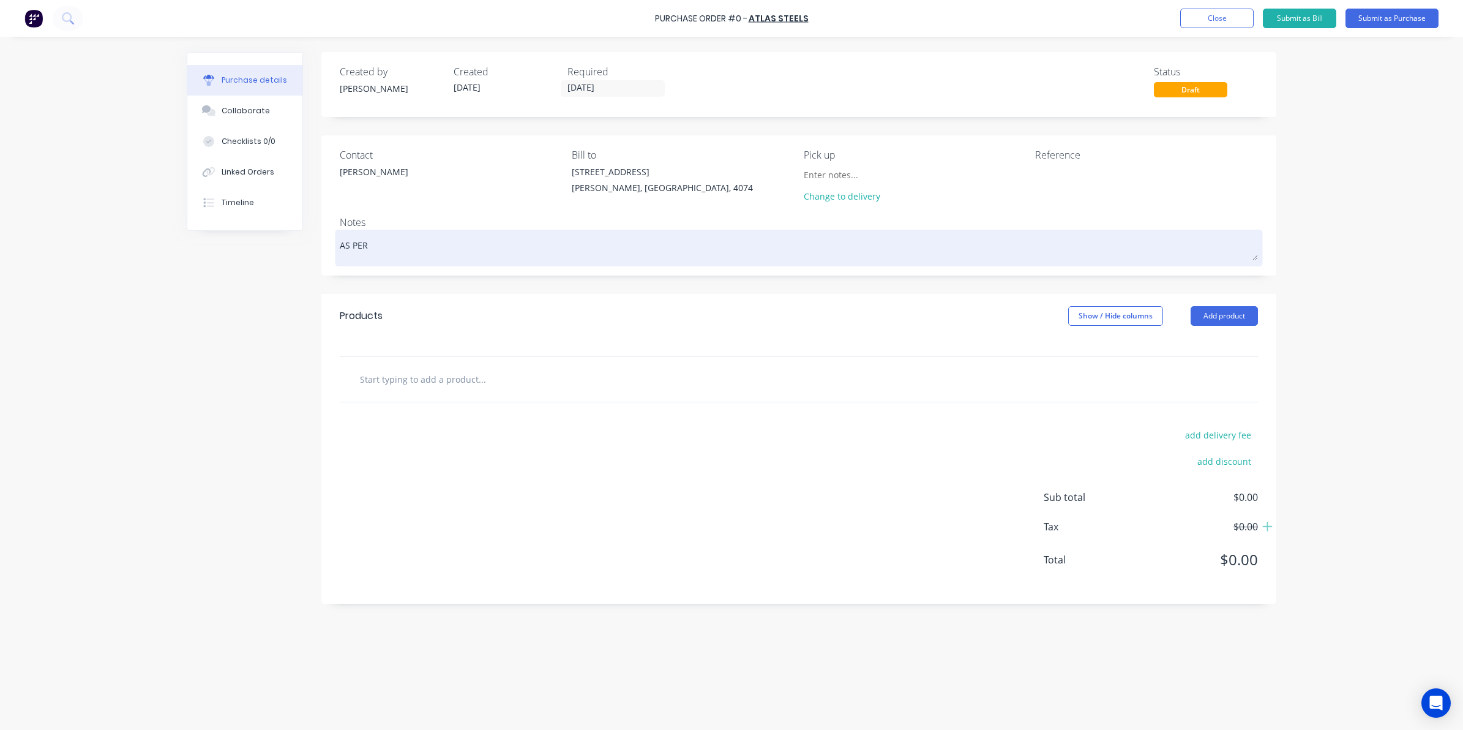
type textarea "AS PER"
type textarea "x"
type textarea "AS PER Q"
type textarea "x"
type textarea "AS PER QU"
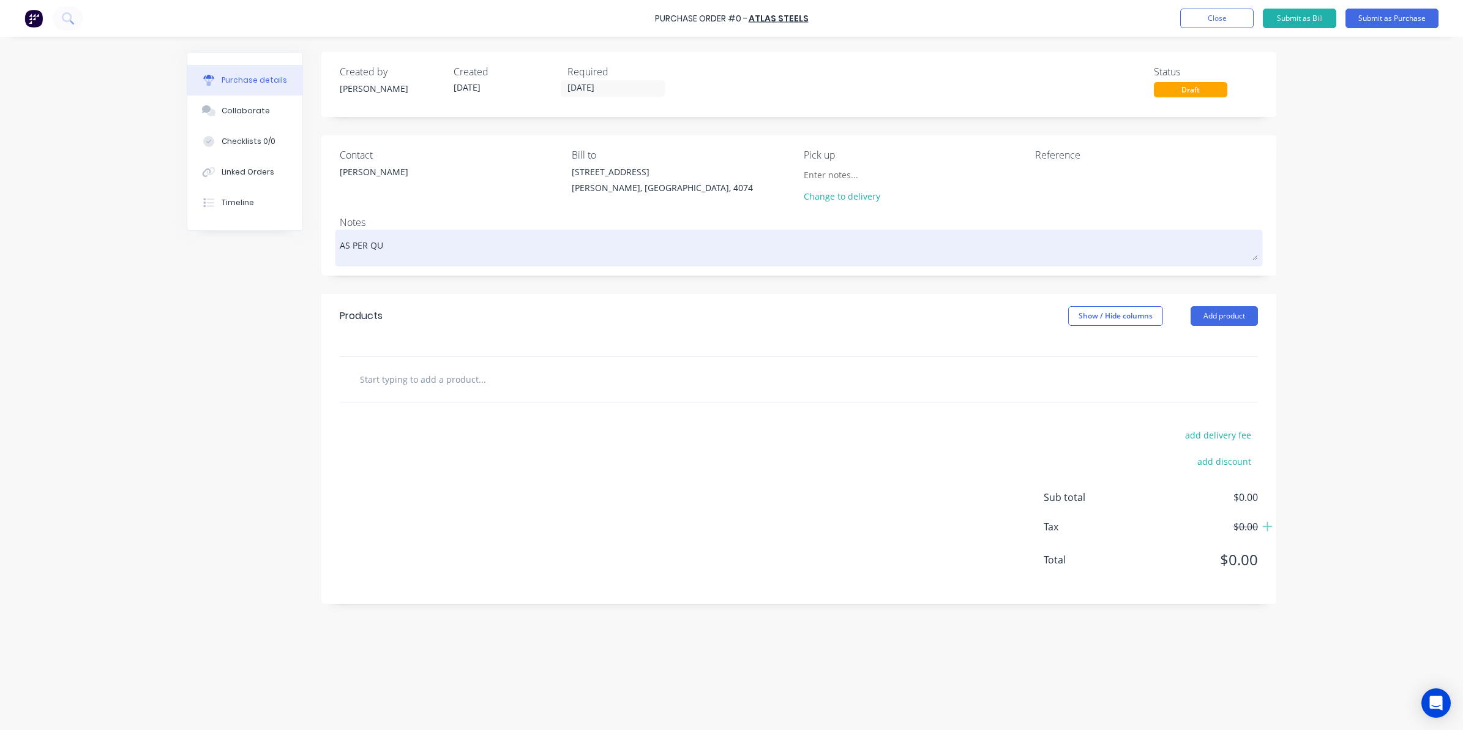
type textarea "x"
type textarea "AS PER QUO"
type textarea "x"
type textarea "AS PER QUOT"
type textarea "x"
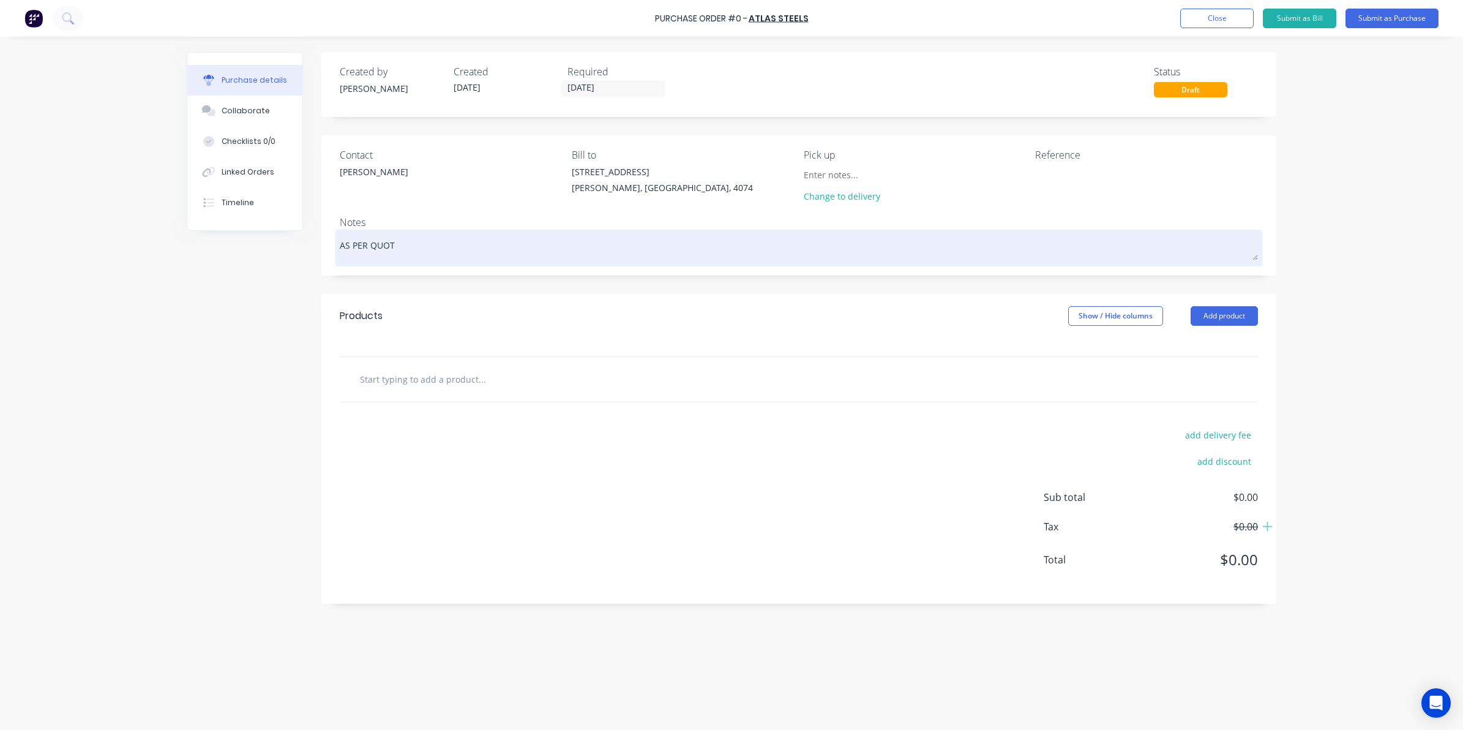
type textarea "AS PER QUOTE"
type textarea "x"
type textarea "AS PER QUOTE"
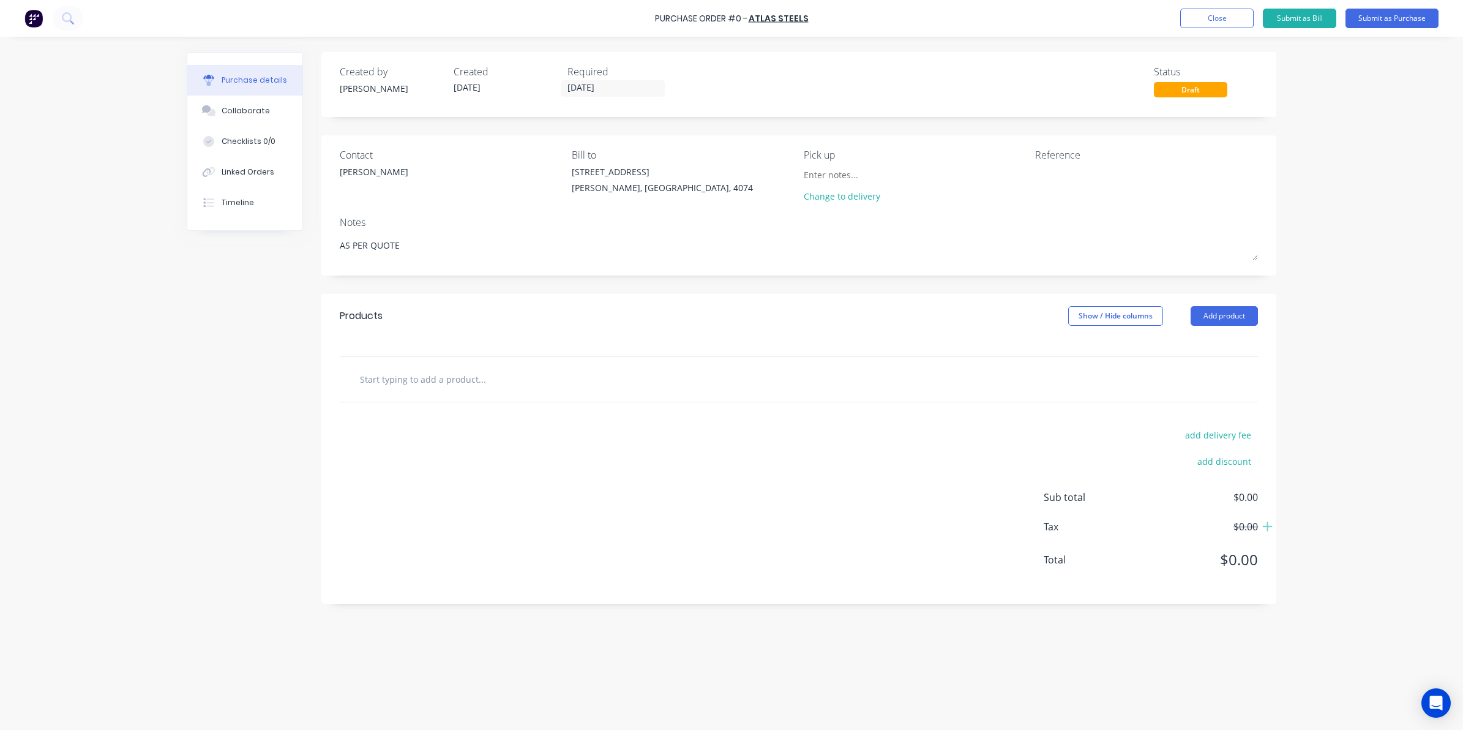
type textarea "x"
type textarea "AS PER QUOTE 0"
type textarea "x"
type textarea "AS PER QUOTE 01"
type textarea "x"
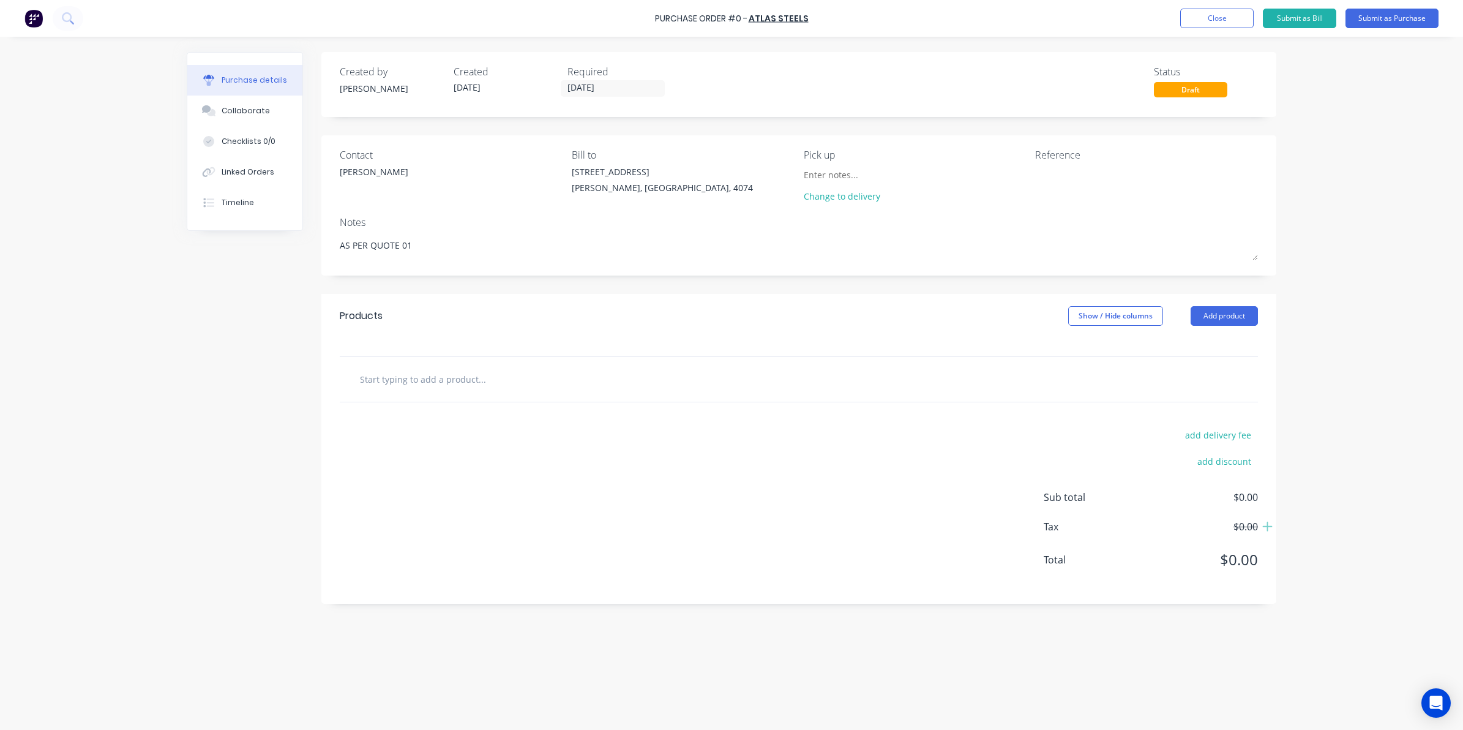
type textarea "AS PER QUOTE 011"
type textarea "x"
type textarea "AS PER QUOTE 0113"
type textarea "x"
type textarea "AS PER QUOTE 01136"
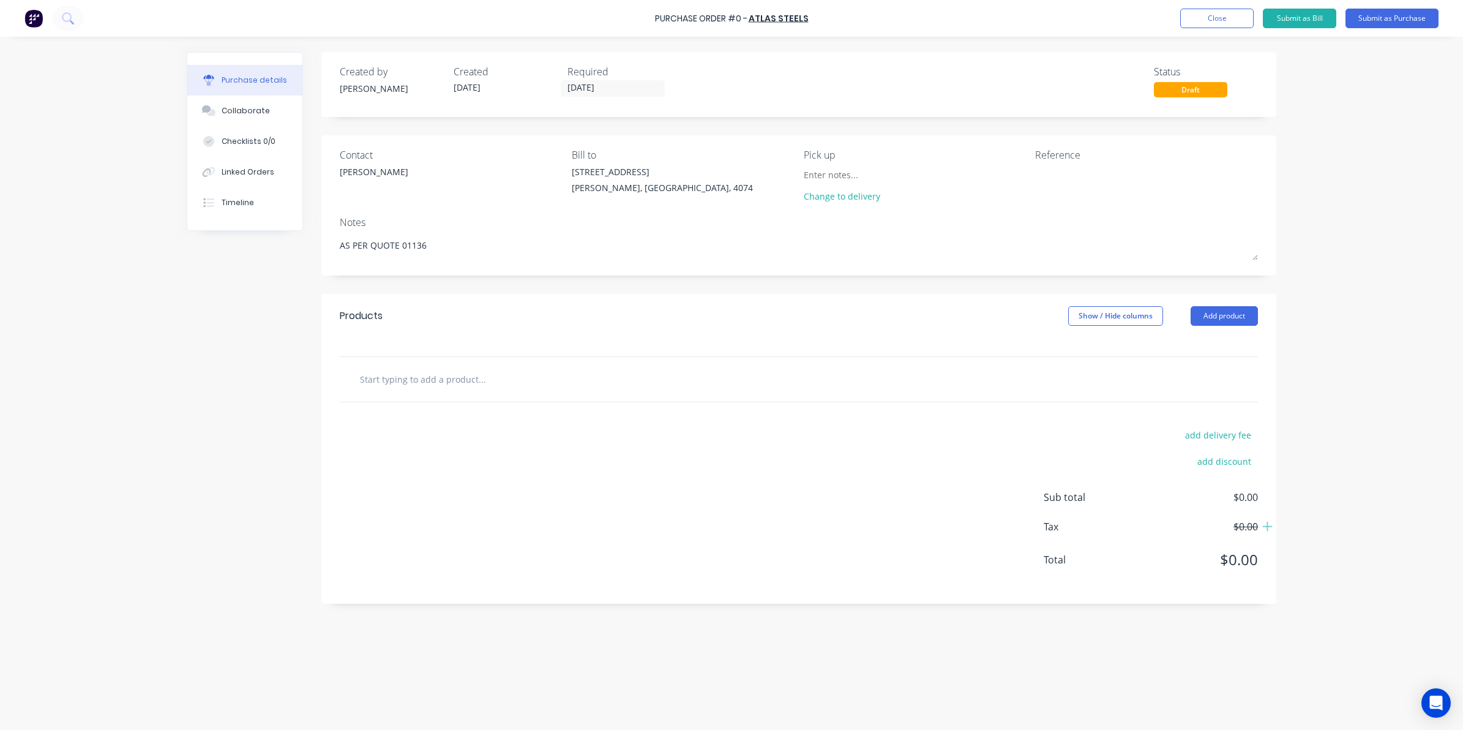
type textarea "x"
type textarea "AS PER QUOTE 011366"
type textarea "x"
type textarea "AS PER QUOTE 01136"
type textarea "x"
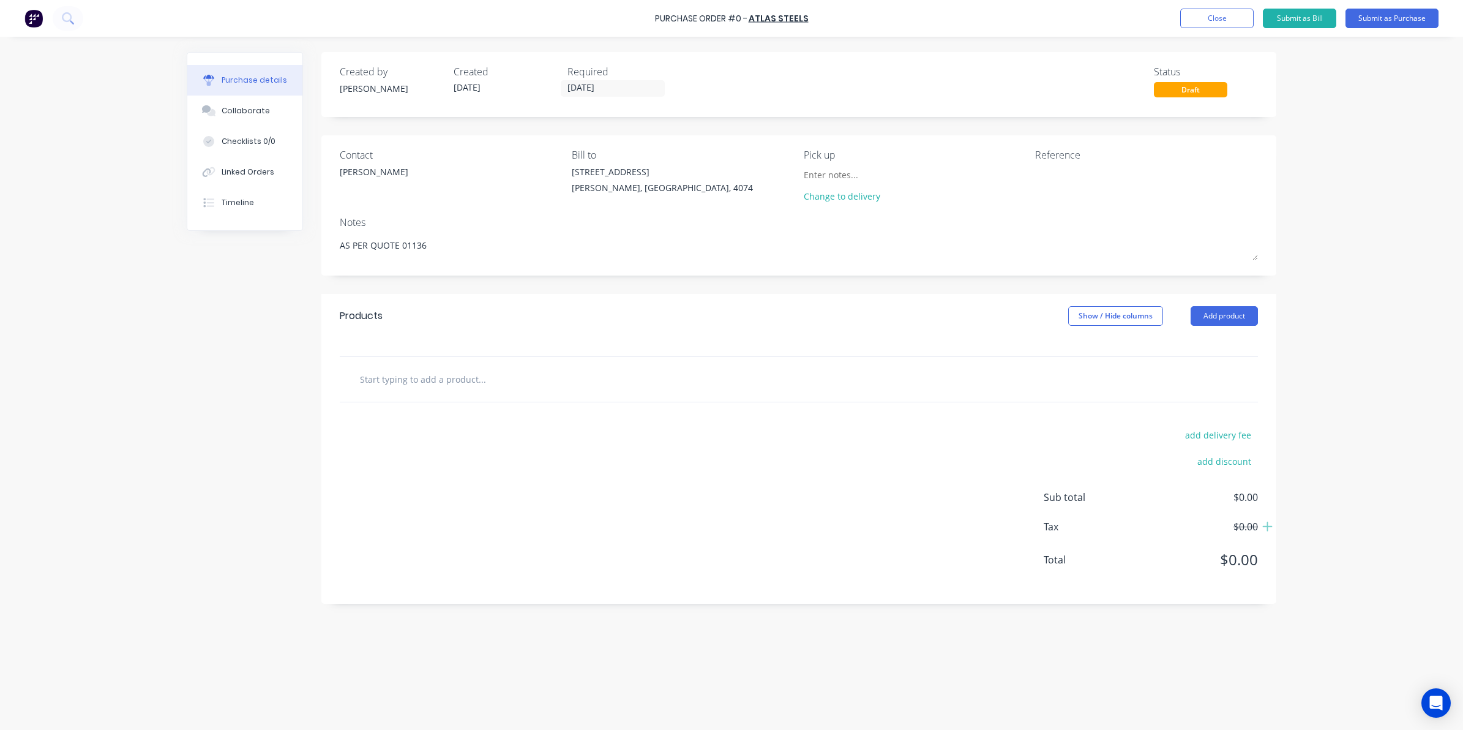
type textarea "AS PER QUOTE 011369"
type textarea "x"
type textarea "AS PER QUOTE 0113699"
drag, startPoint x: 482, startPoint y: 242, endPoint x: 176, endPoint y: 261, distance: 306.6
click at [178, 261] on div "Purchase details Collaborate Checklists 0/0 Linked Orders Timeline Created by S…" at bounding box center [731, 346] width 1114 height 668
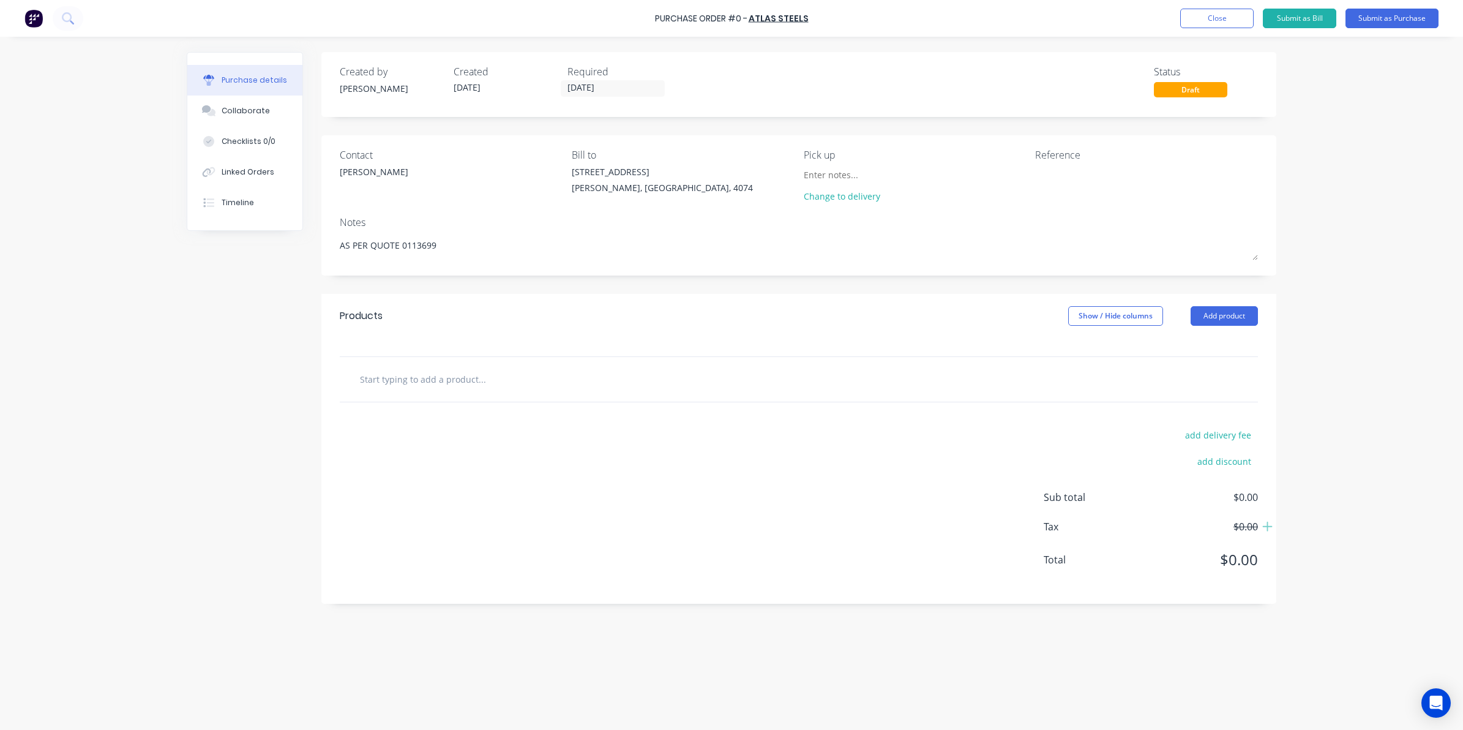
type textarea "x"
type textarea "A"
type textarea "x"
type textarea "As"
type textarea "x"
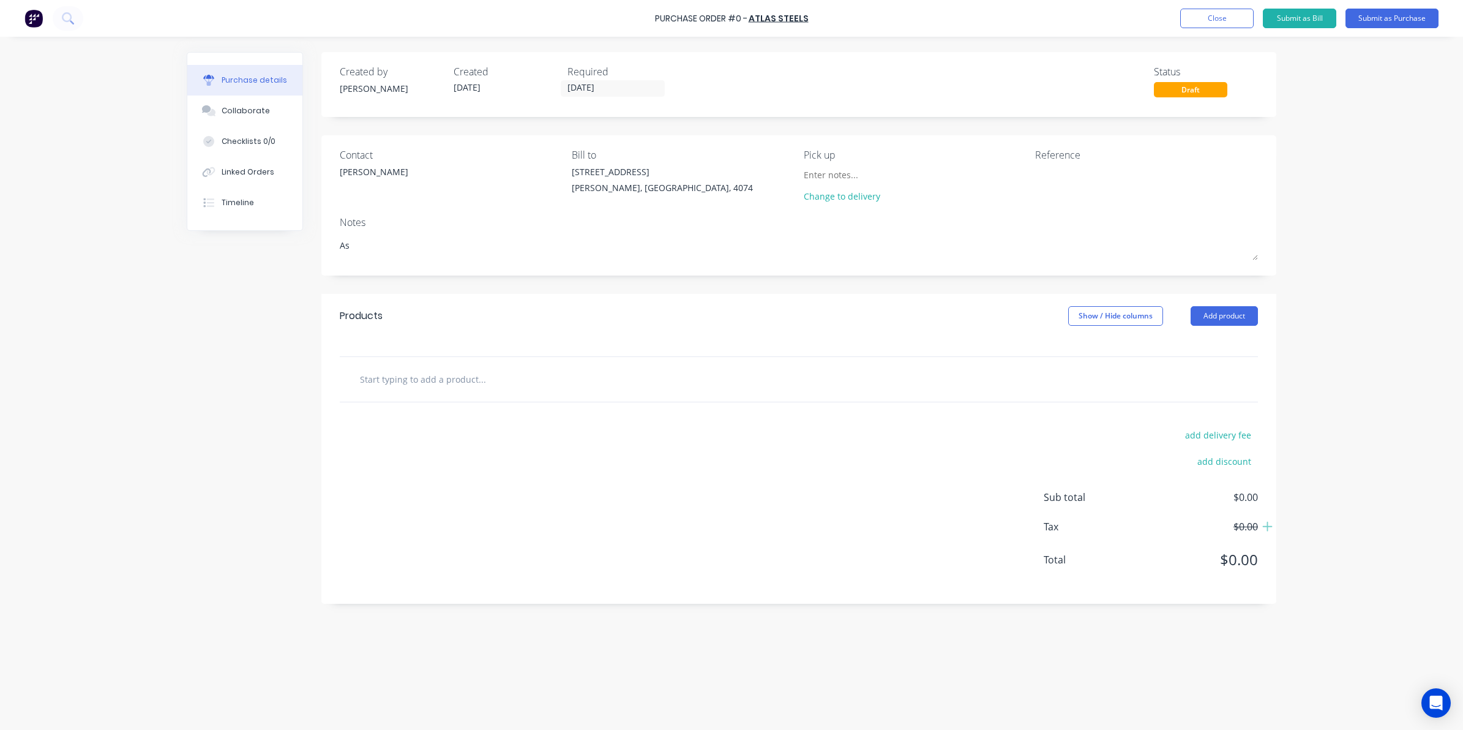
type textarea "As"
type textarea "x"
type textarea "As p"
type textarea "x"
type textarea "As pe"
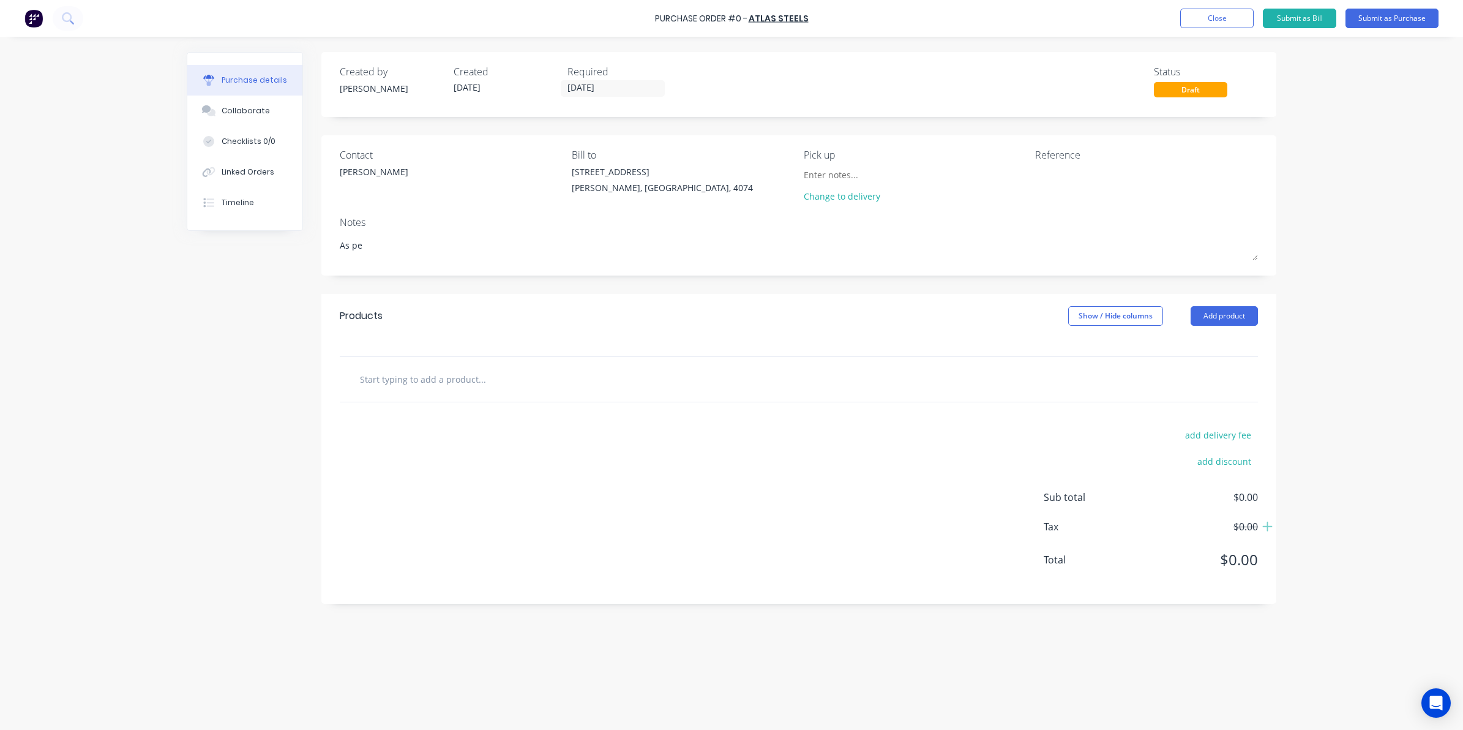
type textarea "x"
type textarea "As per"
type textarea "x"
type textarea "As per"
type textarea "x"
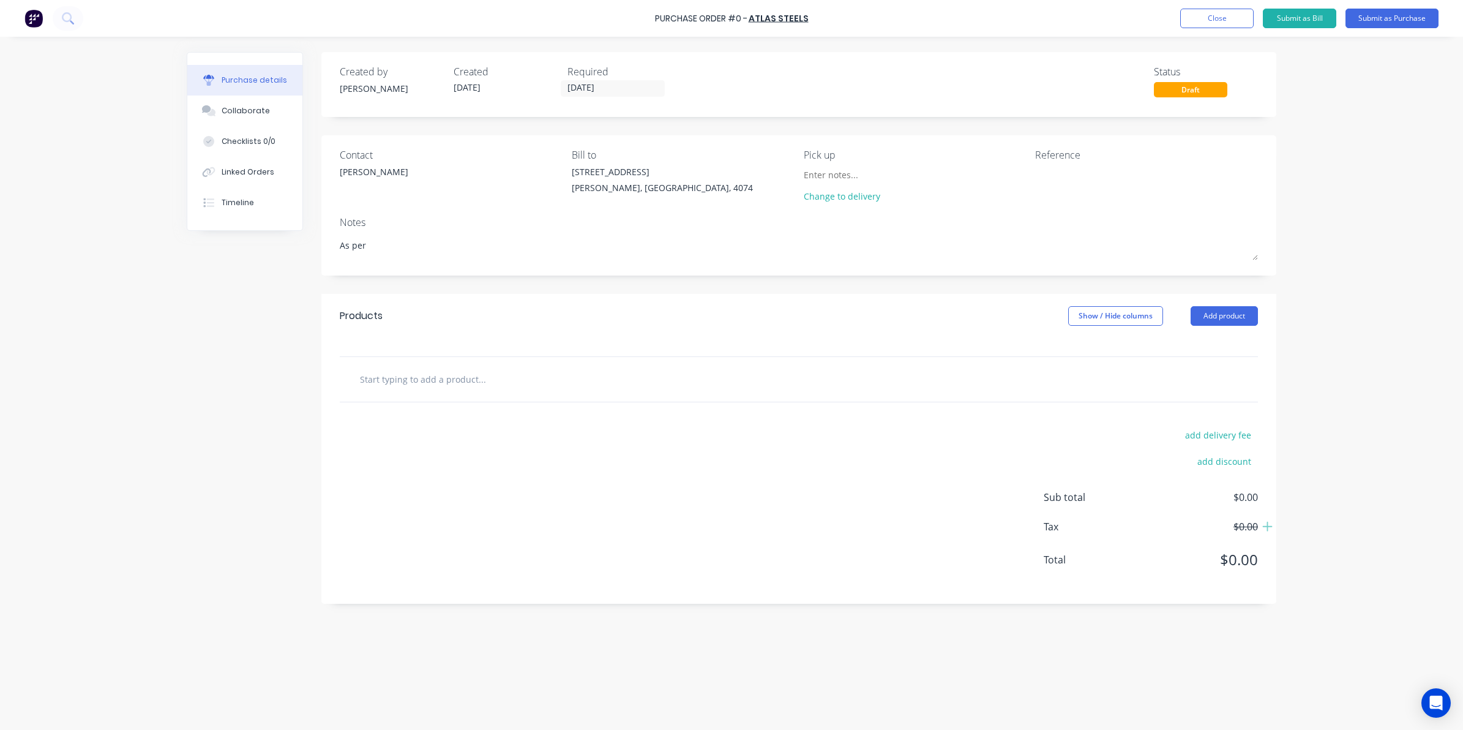
type textarea "As per o"
type textarea "x"
type textarea "As per or"
type textarea "x"
type textarea "As per ord"
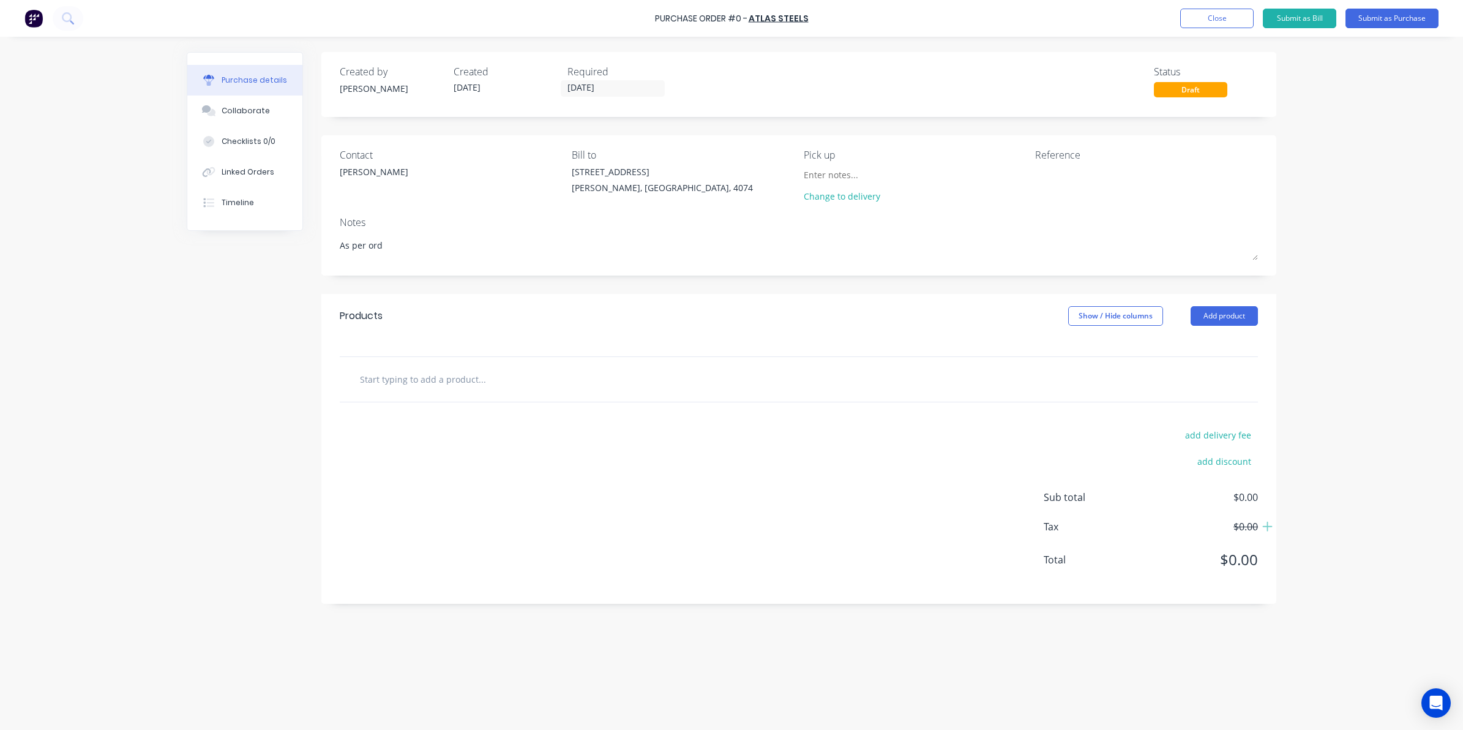
type textarea "x"
type textarea "As per orde"
type textarea "x"
type textarea "As per order"
type textarea "x"
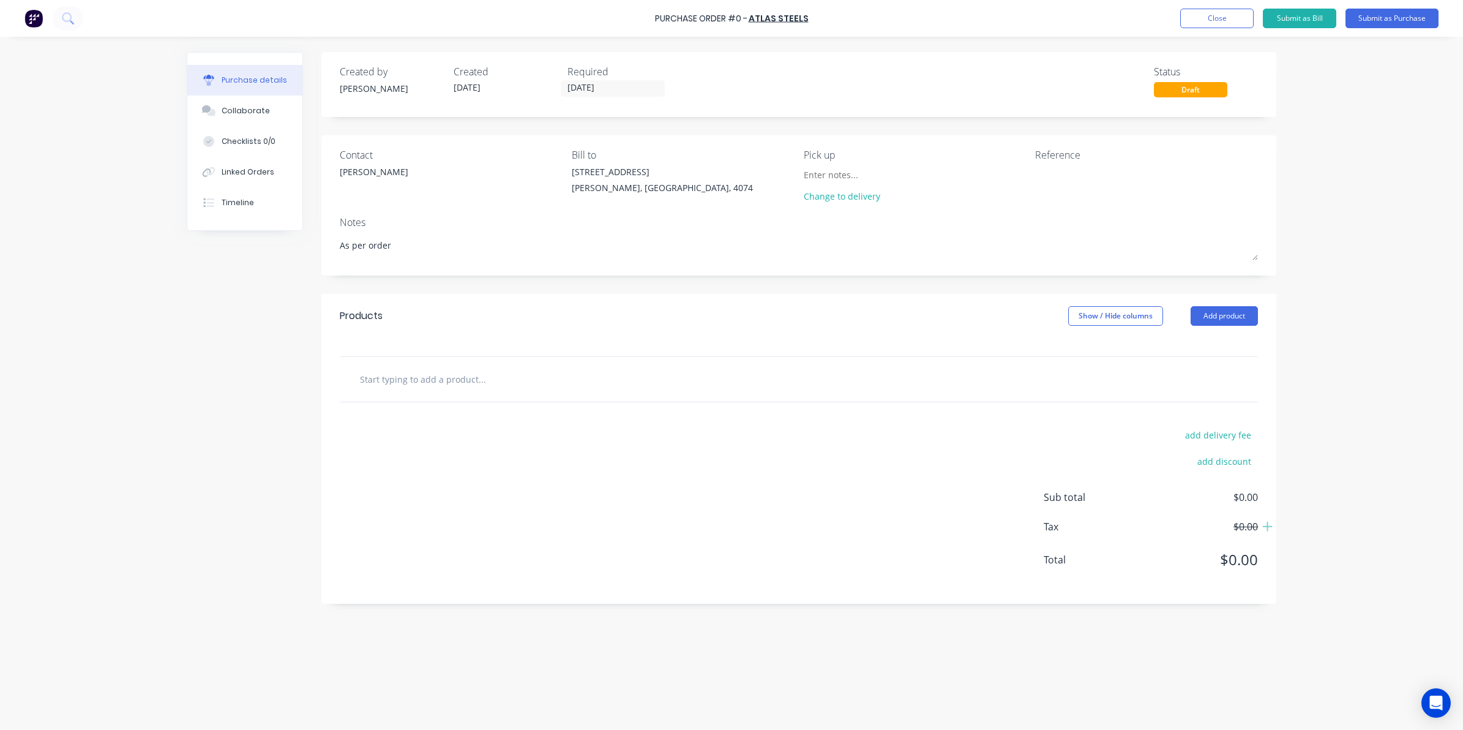
type textarea "As per order"
type textarea "x"
type textarea "As per order a"
type textarea "x"
type textarea "As per order ac"
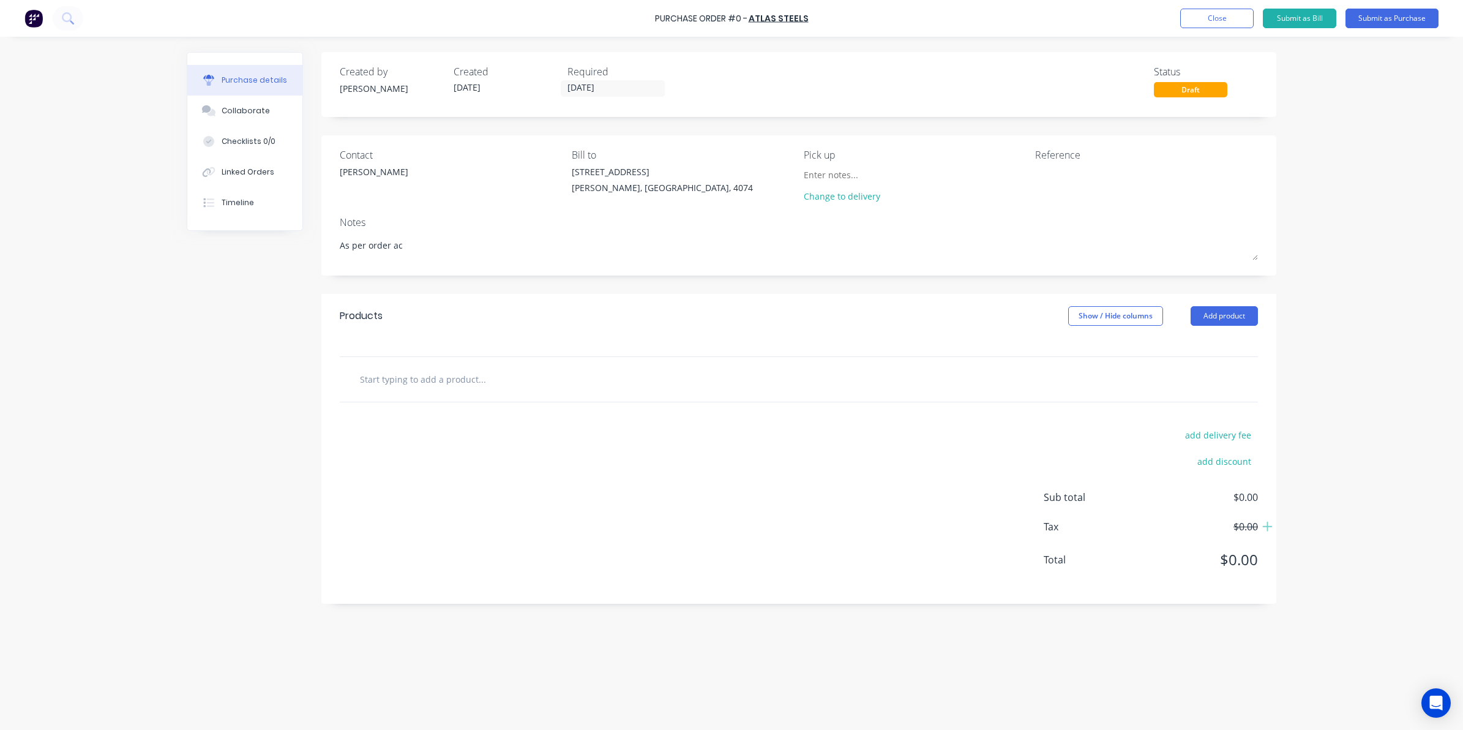
type textarea "x"
type textarea "As per order acc"
type textarea "x"
type textarea "As per order acce"
type textarea "x"
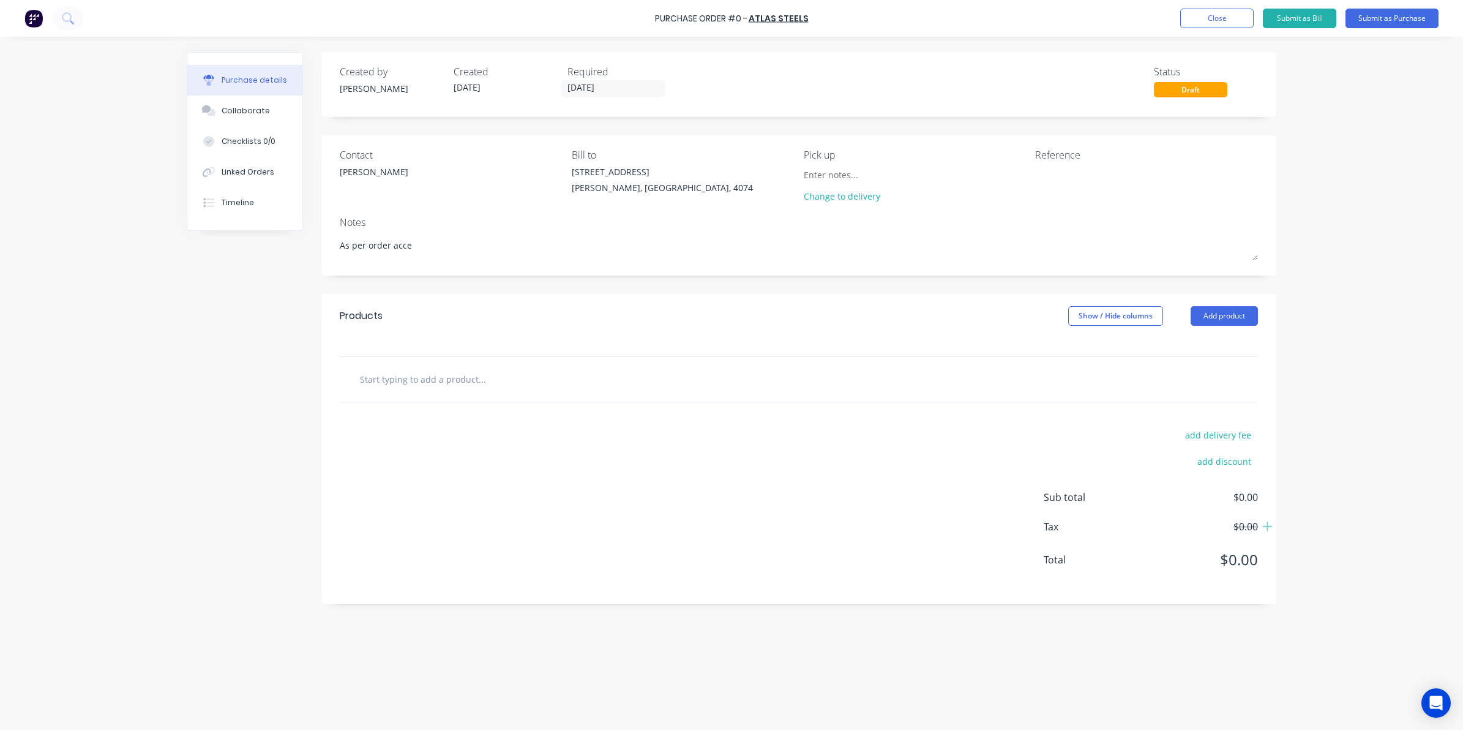
type textarea "As per order accep"
type textarea "x"
type textarea "As per order accept"
type textarea "x"
type textarea "As per order accepta"
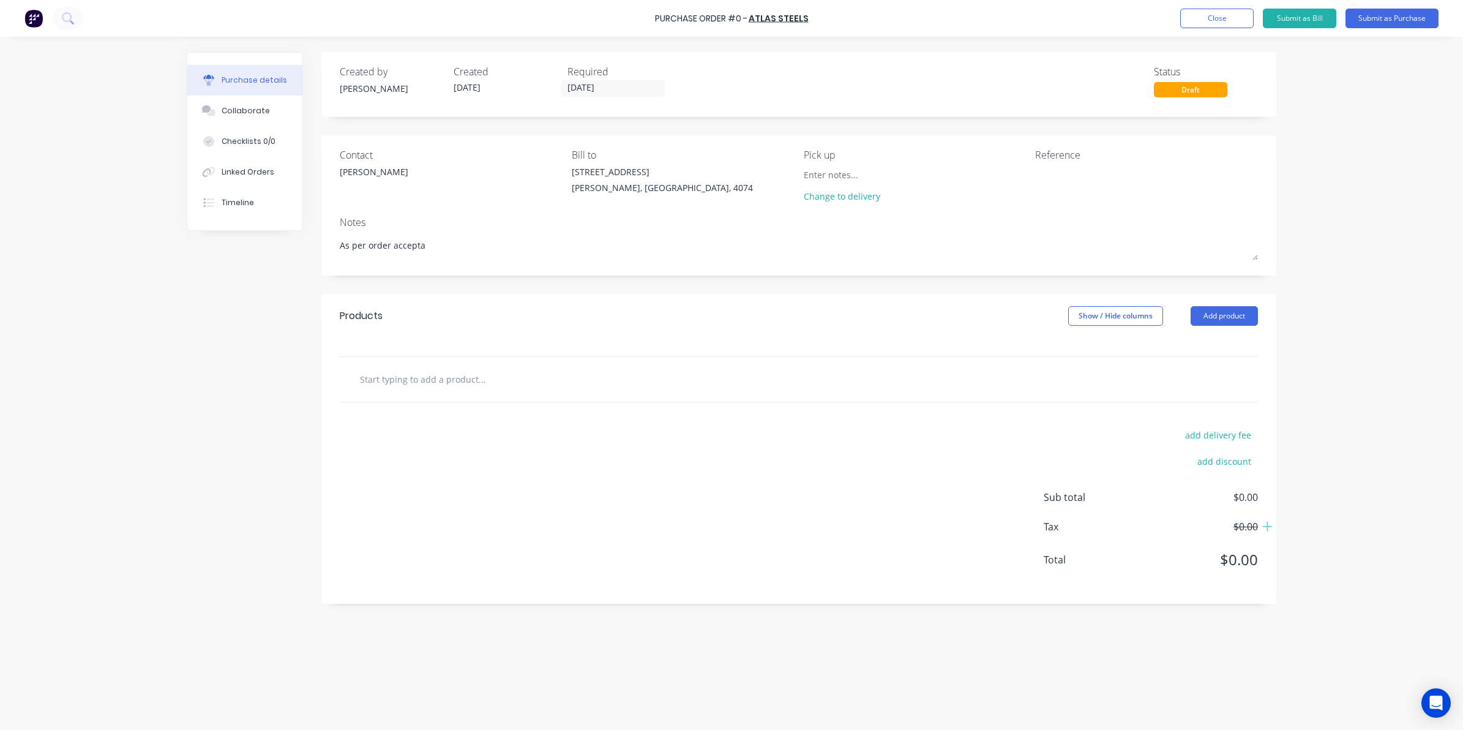
type textarea "x"
type textarea "As per order acceptan"
type textarea "x"
type textarea "As per order acceptanc"
type textarea "x"
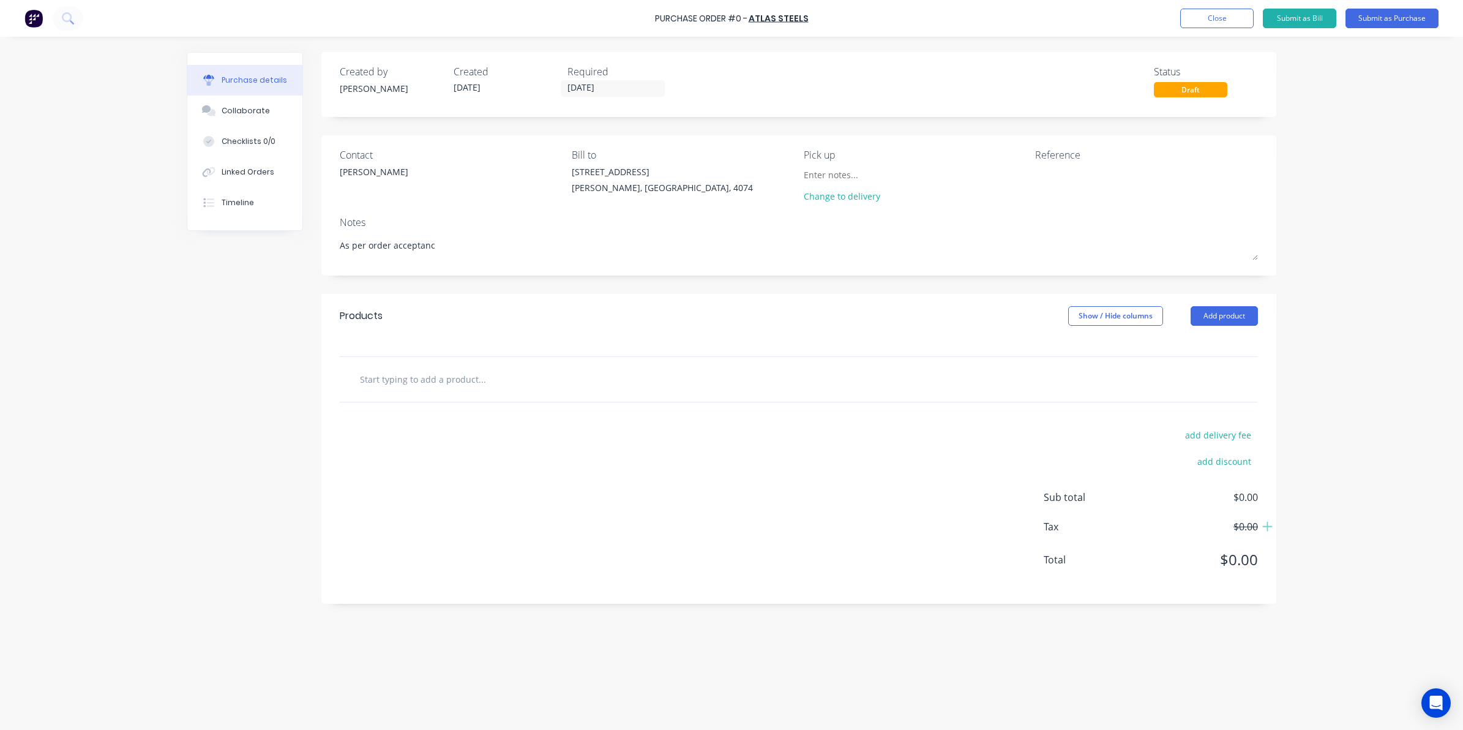
type textarea "As per order acceptance"
type textarea "x"
type textarea "As per order acceptance"
type textarea "x"
type textarea "As per order acceptance 0"
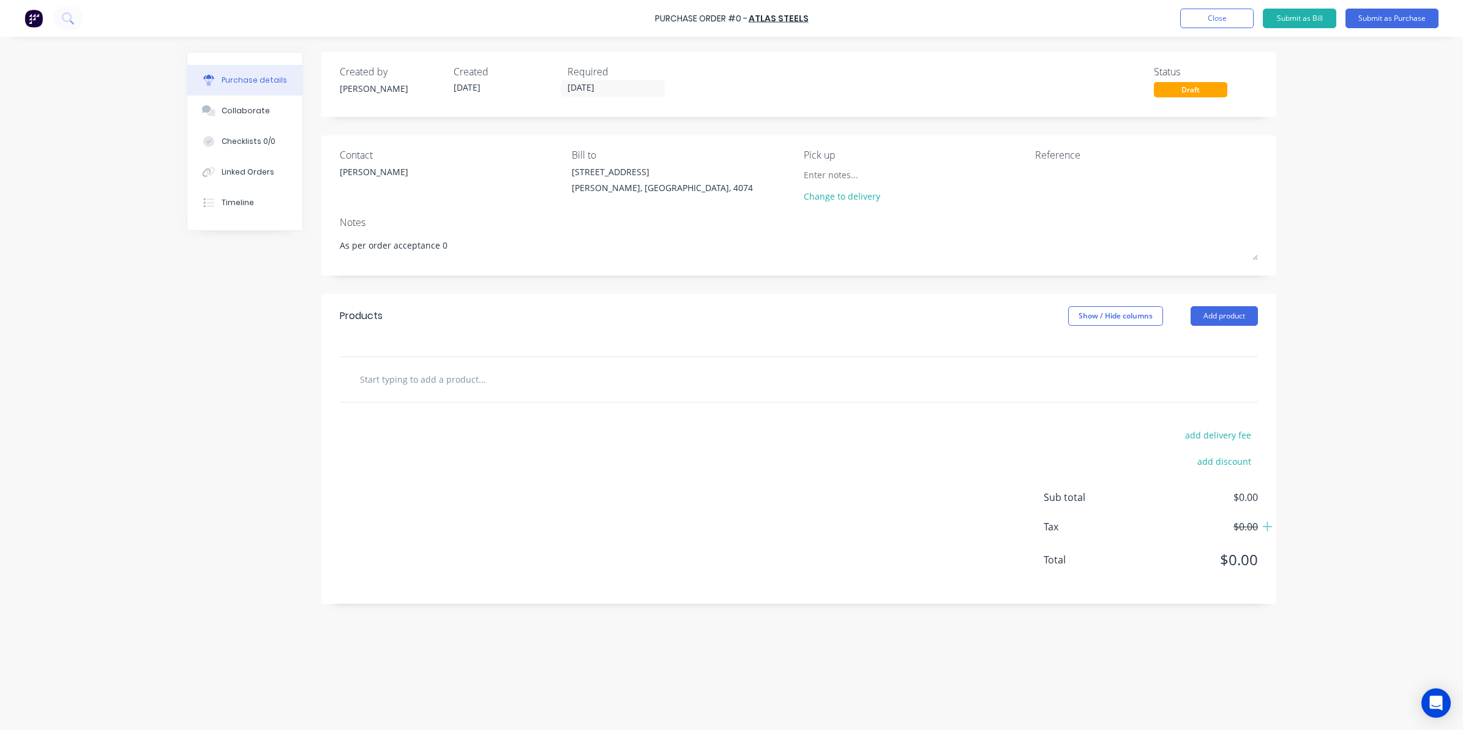
type textarea "x"
type textarea "As per order acceptance 01"
type textarea "x"
type textarea "As per order acceptance 011"
type textarea "x"
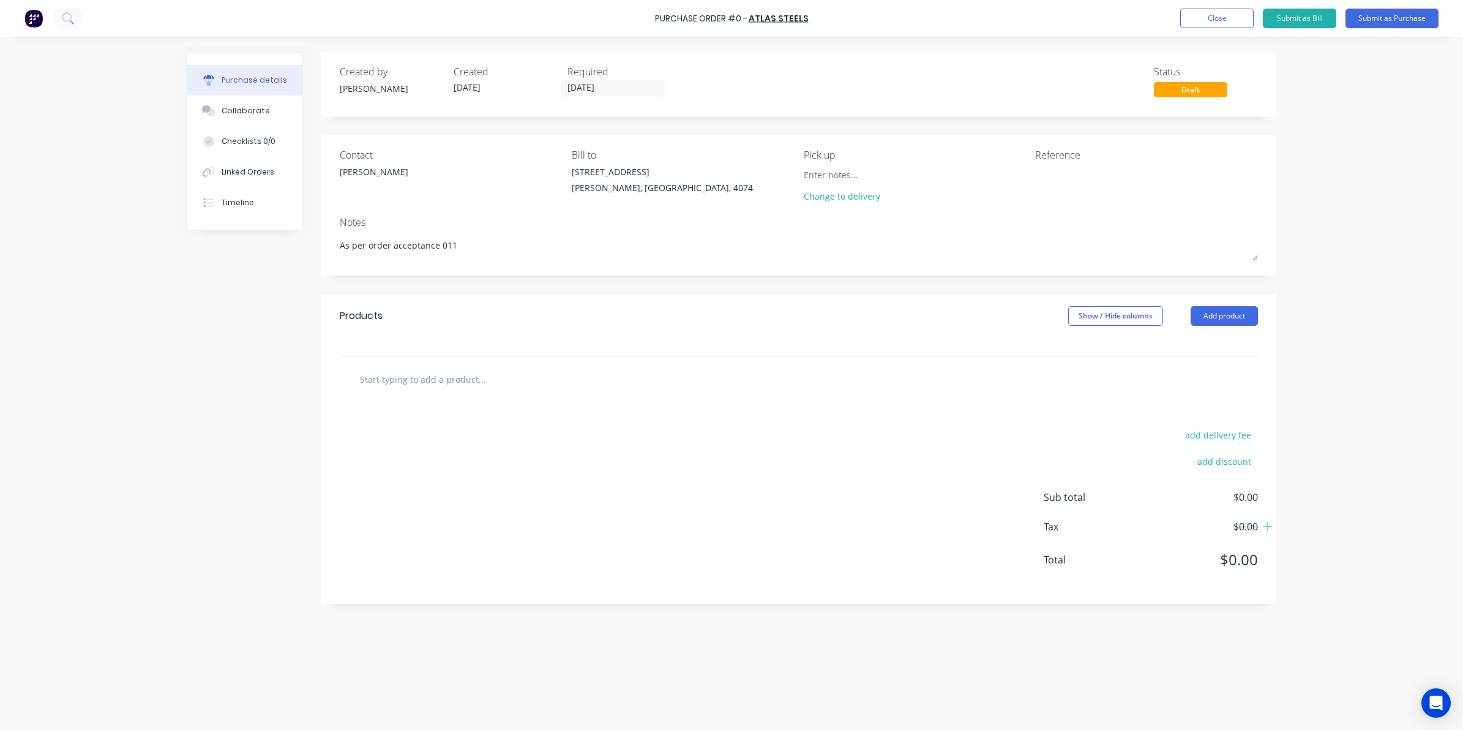
type textarea "As per order acceptance 0113"
type textarea "x"
type textarea "As per order acceptance 01136"
type textarea "x"
type textarea "As per order acceptance 011369"
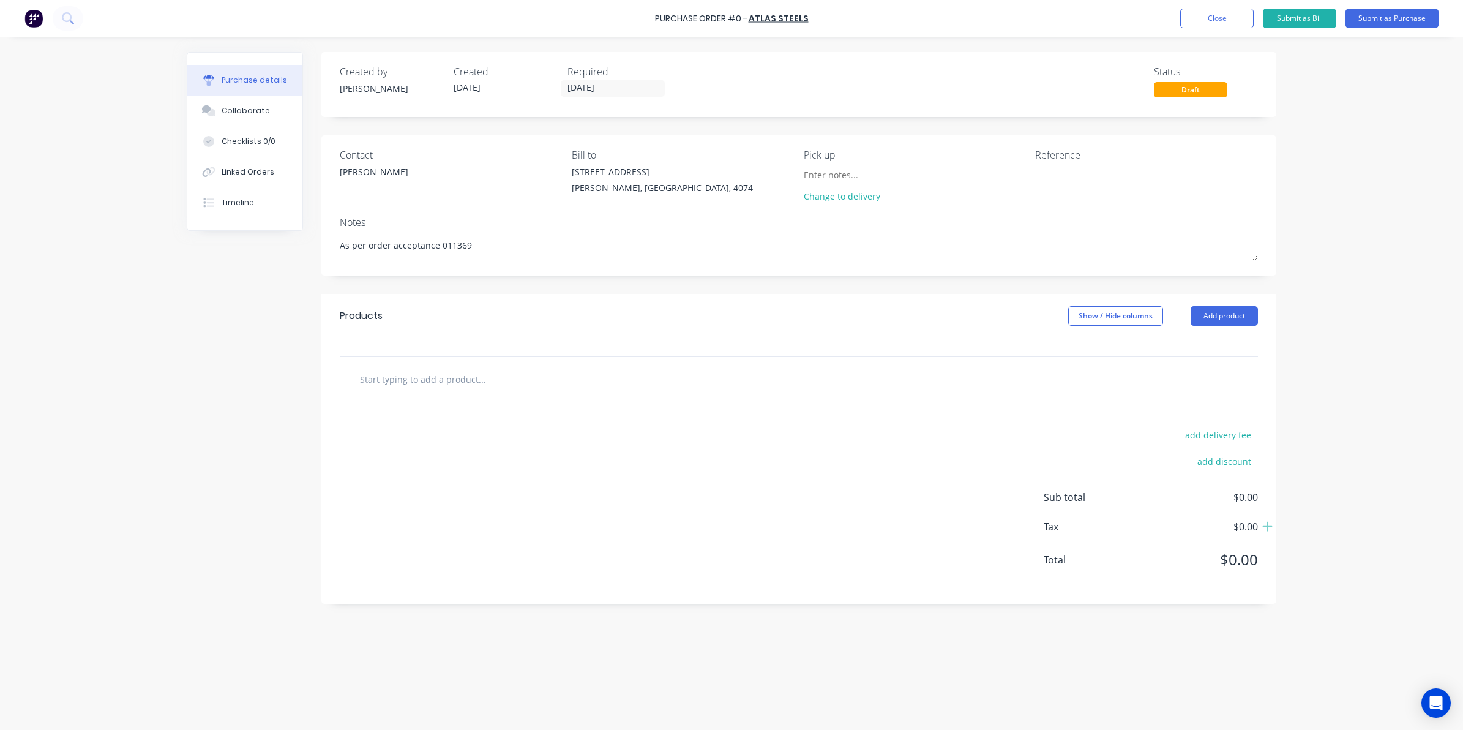
type textarea "x"
type textarea "As per order acceptance 0113699"
type textarea "x"
type textarea "As per order acceptance 0113699S"
type textarea "x"
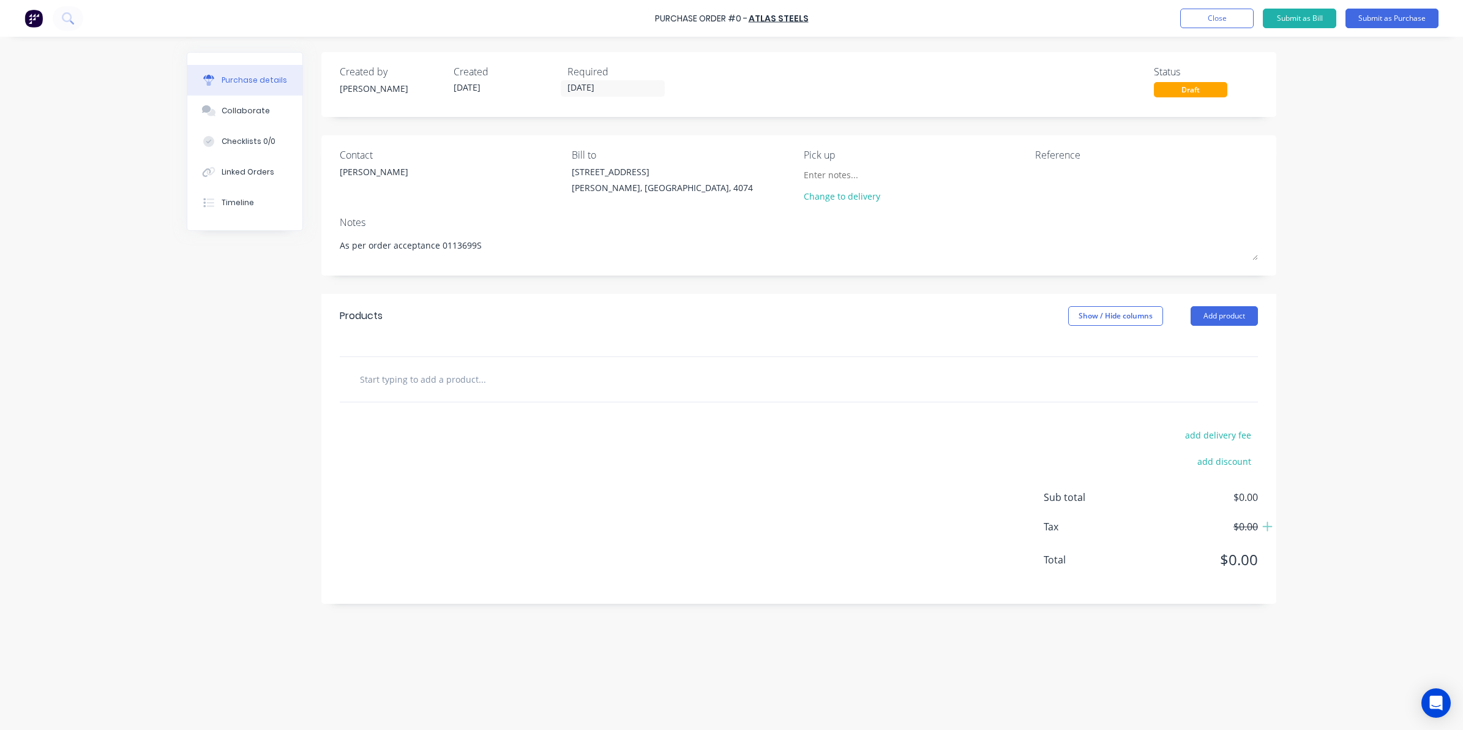
type textarea "As per order acceptance 0113699SO"
type textarea "x"
type textarea "As per order acceptance 0113699SOB"
type textarea "x"
type textarea "As per order acceptance 0113699SOBR"
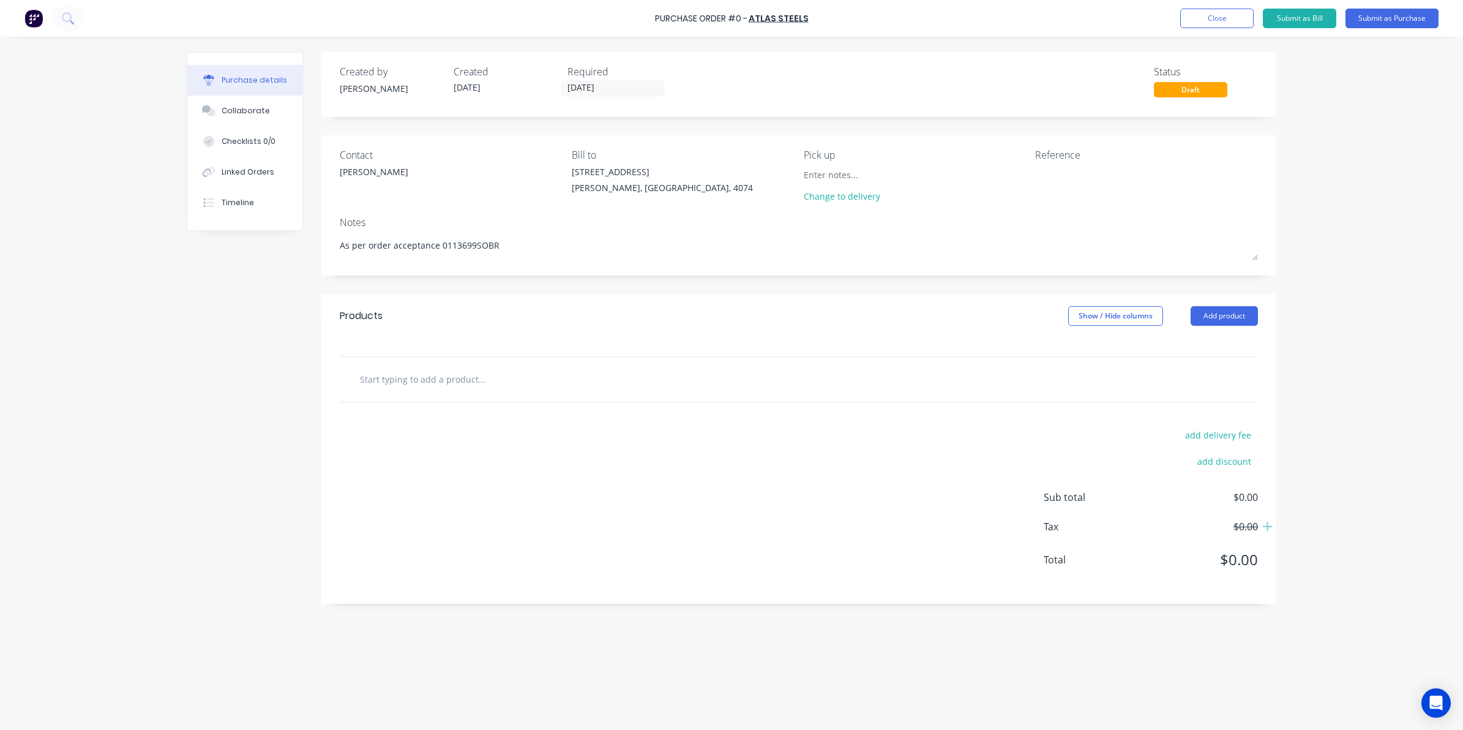
type textarea "x"
type textarea "As per order acceptance 0113699SOBR-"
type textarea "x"
type textarea "As per order acceptance 0113699SOBR-1"
type textarea "x"
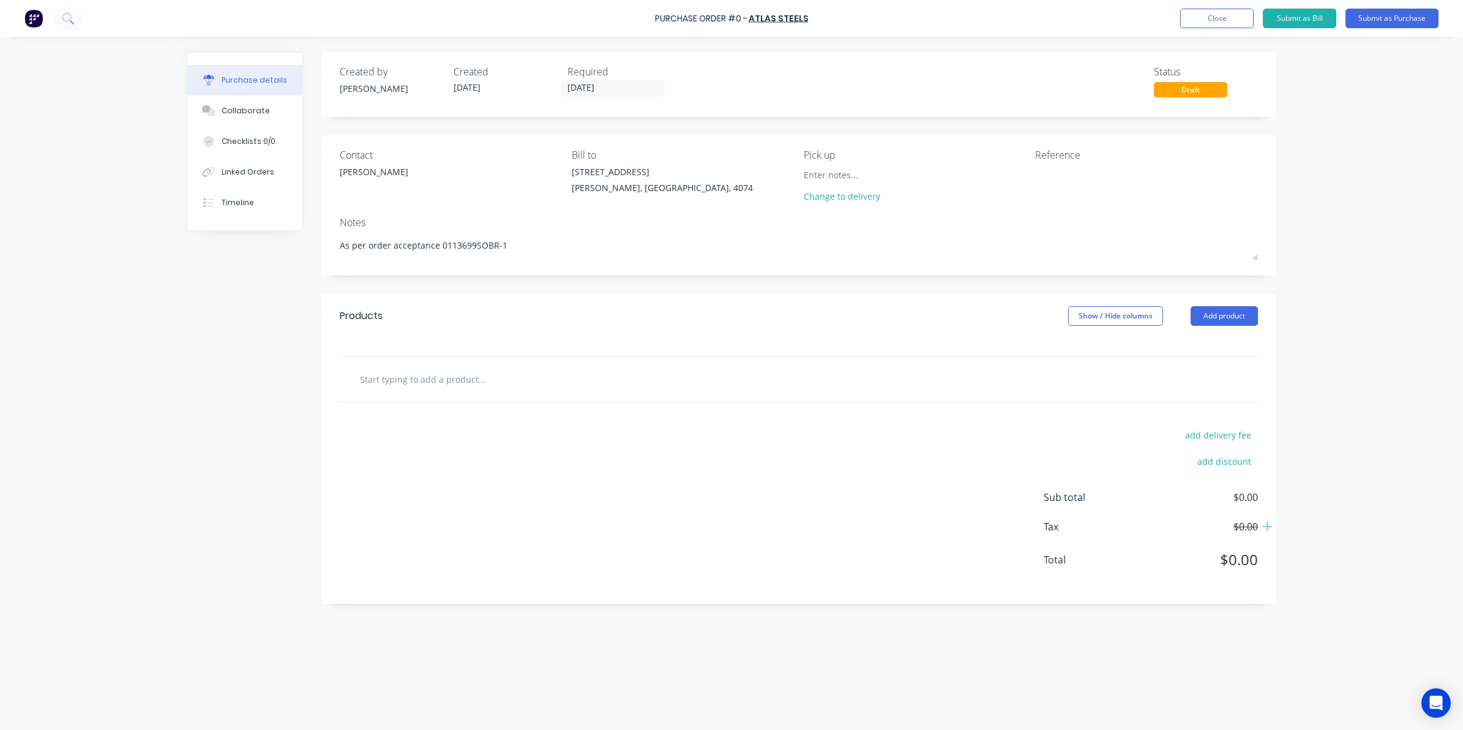
type textarea "As per order acceptance 0113699SOBR-1"
type textarea "x"
type input "1"
type textarea "x"
type input "10"
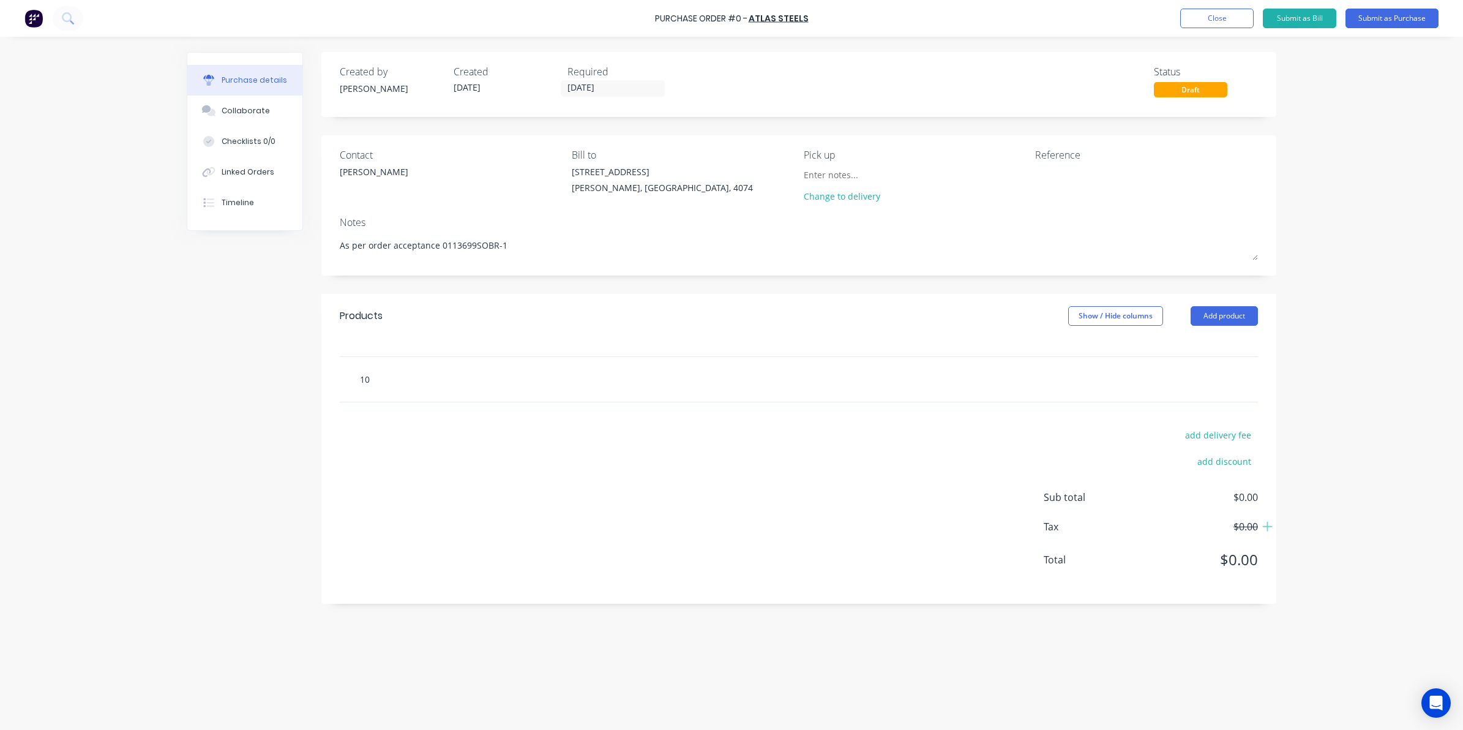
type textarea "x"
type input "102"
type textarea "x"
type input "1028"
type textarea "x"
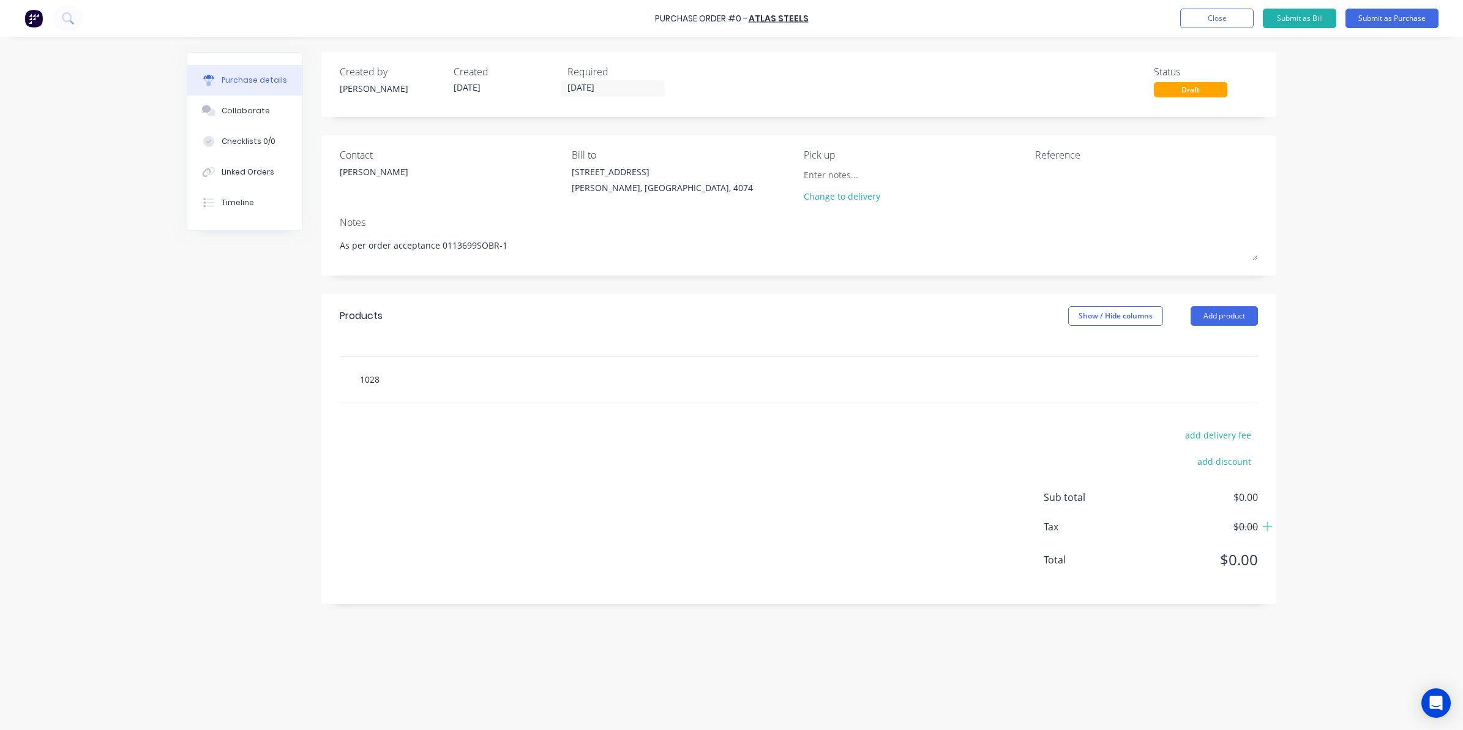
type input "10288"
type textarea "x"
type input "102885"
type textarea "x"
type input "1028854"
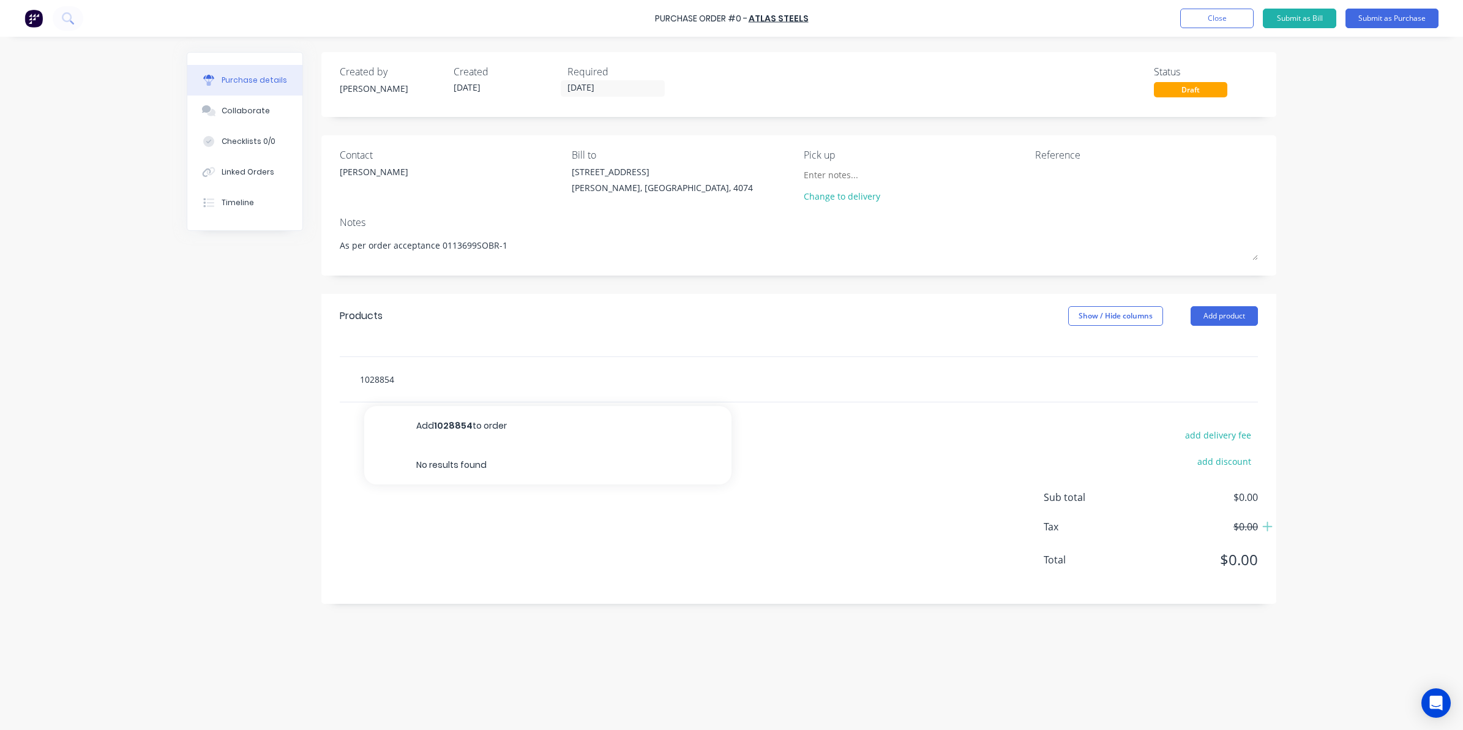
drag, startPoint x: 419, startPoint y: 376, endPoint x: 136, endPoint y: 376, distance: 283.4
click at [215, 375] on div "Created by Sarah Created 01/10/25 Required 01/10/25 Status Draft Contact Teress…" at bounding box center [732, 380] width 1090 height 656
type textarea "x"
type input "0"
type textarea "x"
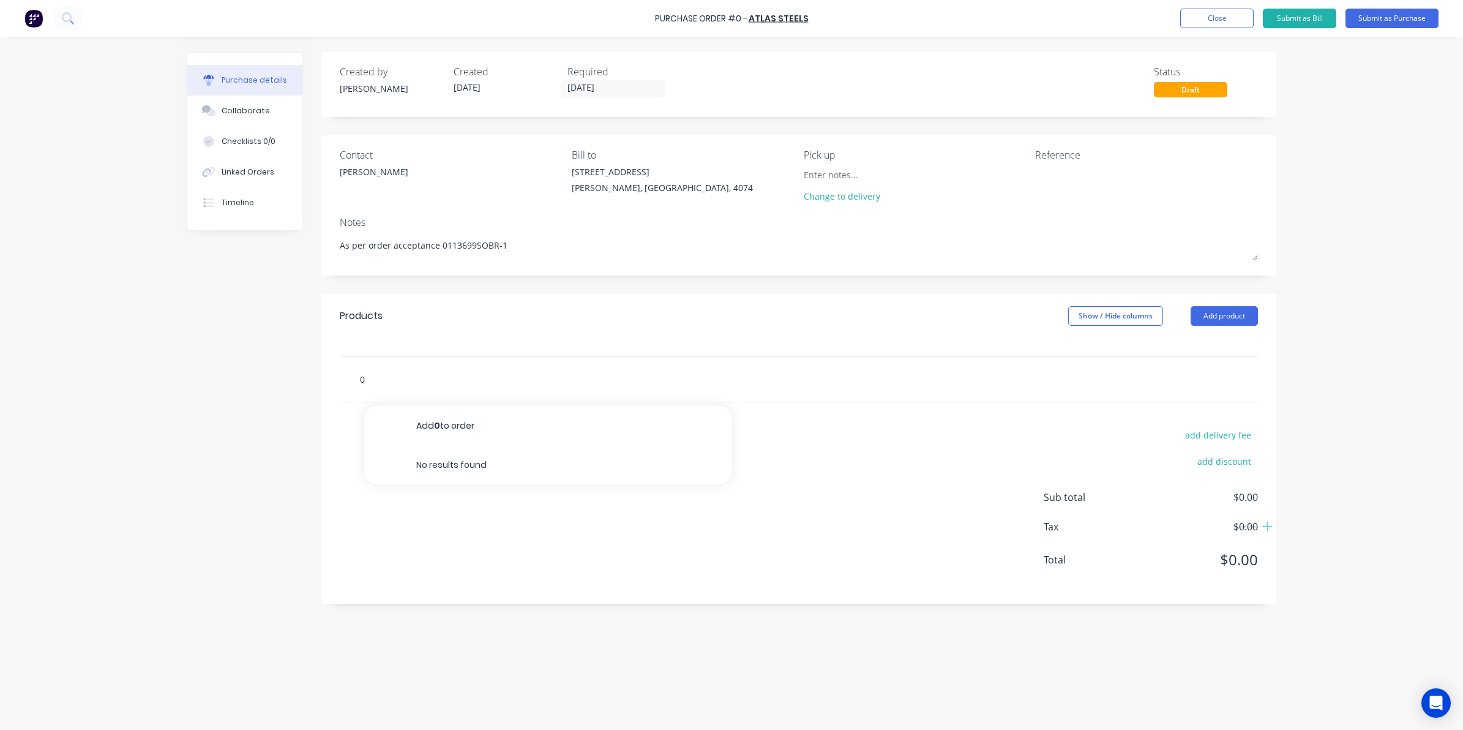
type input "00"
type textarea "x"
type input "004"
type textarea "x"
type input "0044"
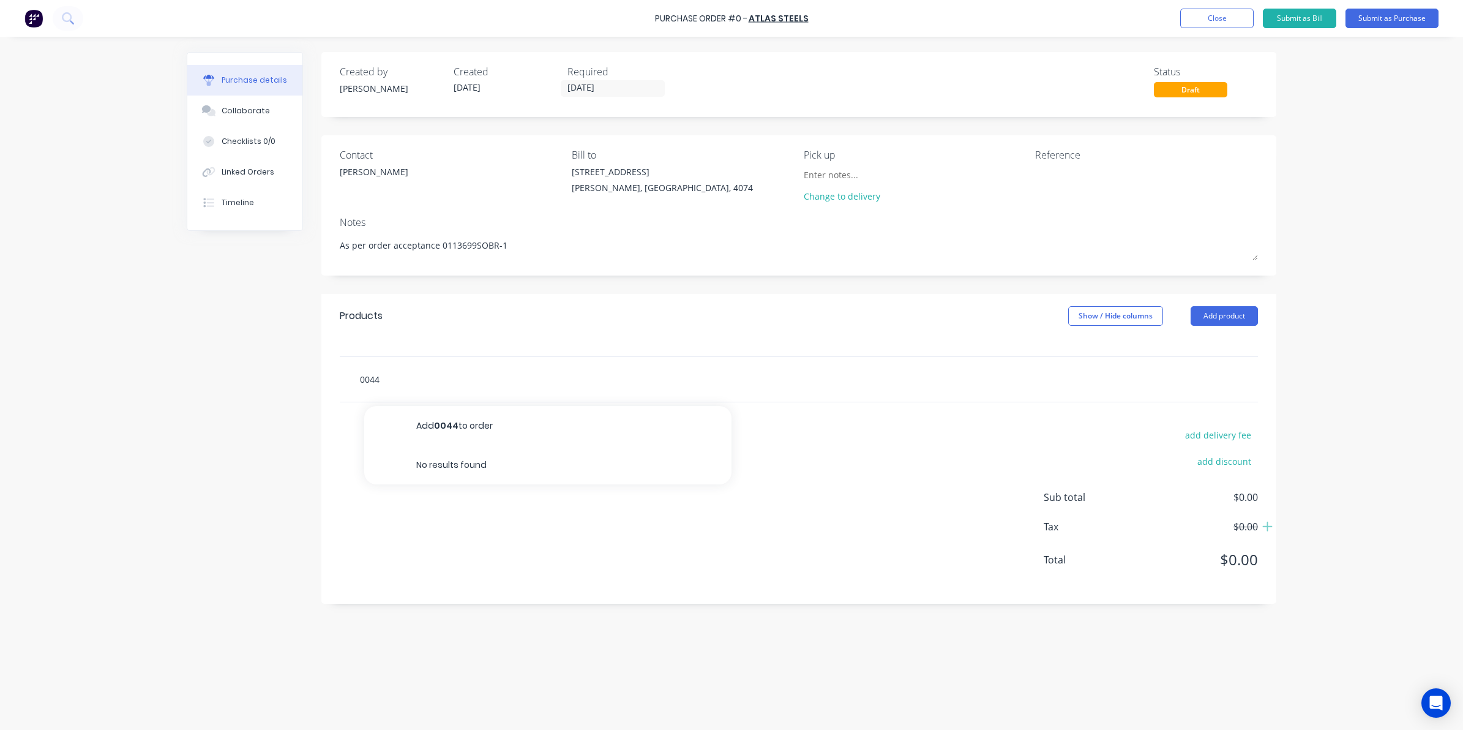
type textarea "x"
type input "00445"
type textarea "x"
type input "004455"
type textarea "x"
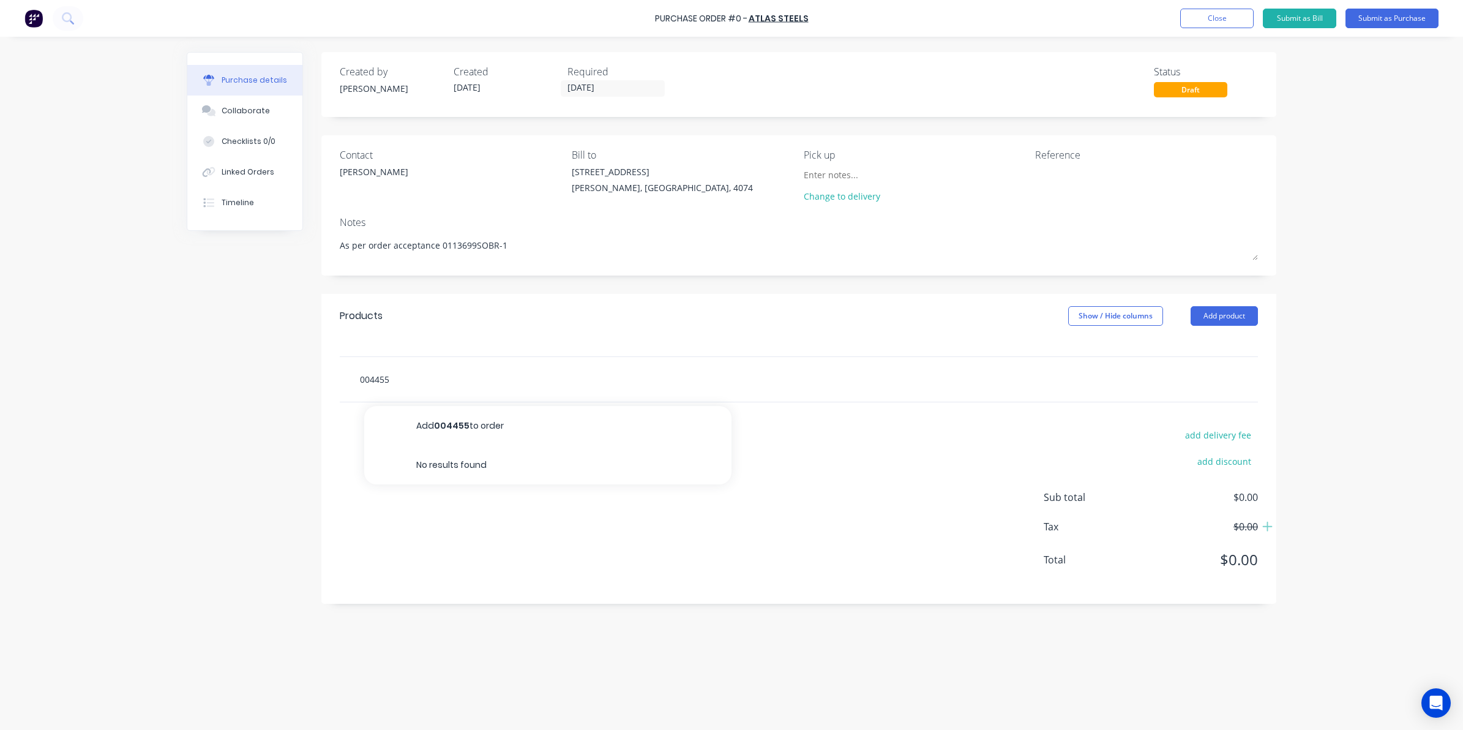
type input "0044552"
drag, startPoint x: 415, startPoint y: 377, endPoint x: 148, endPoint y: 381, distance: 267.5
click at [148, 381] on div "Purchase Order #0 - Atlas Steels Add product Close Submit as Bill Submit as Pur…" at bounding box center [731, 365] width 1463 height 730
click at [469, 377] on input "0044552" at bounding box center [481, 379] width 245 height 24
drag, startPoint x: 444, startPoint y: 381, endPoint x: 243, endPoint y: 378, distance: 201.4
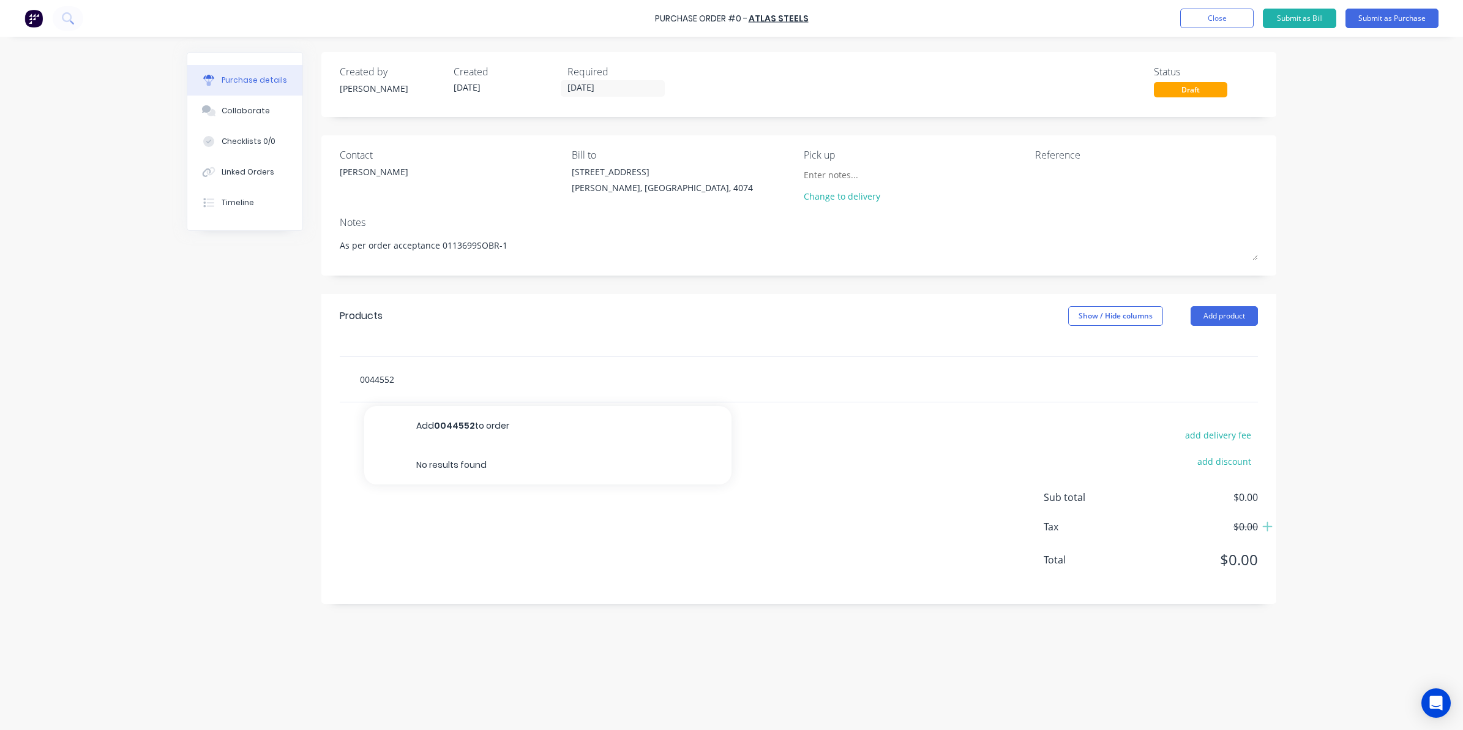
click at [245, 378] on div "Created by Sarah Created 01/10/25 Required 01/10/25 Status Draft Contact Teress…" at bounding box center [732, 380] width 1090 height 656
type textarea "x"
type input "1"
type textarea "x"
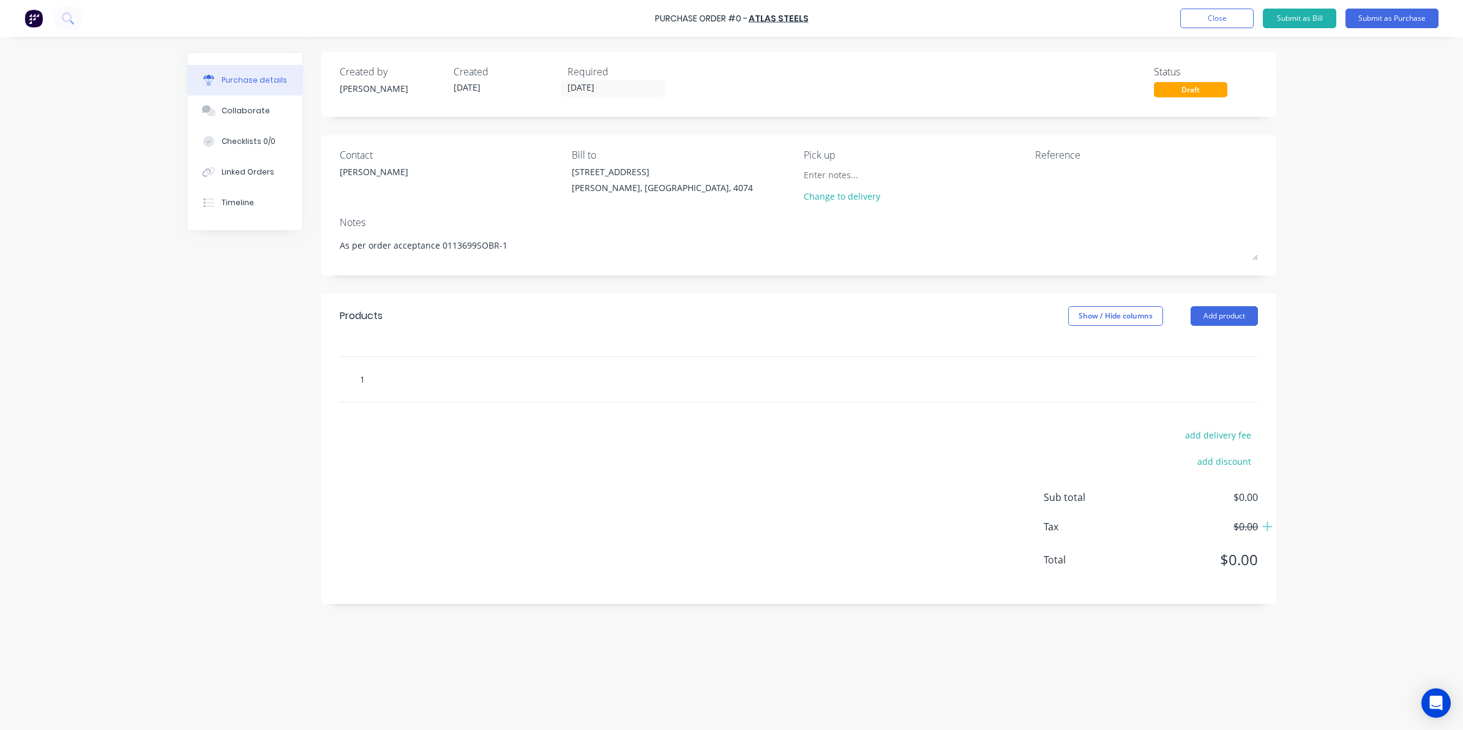
type input "10"
type textarea "x"
type input "102"
type textarea "x"
type input "1028"
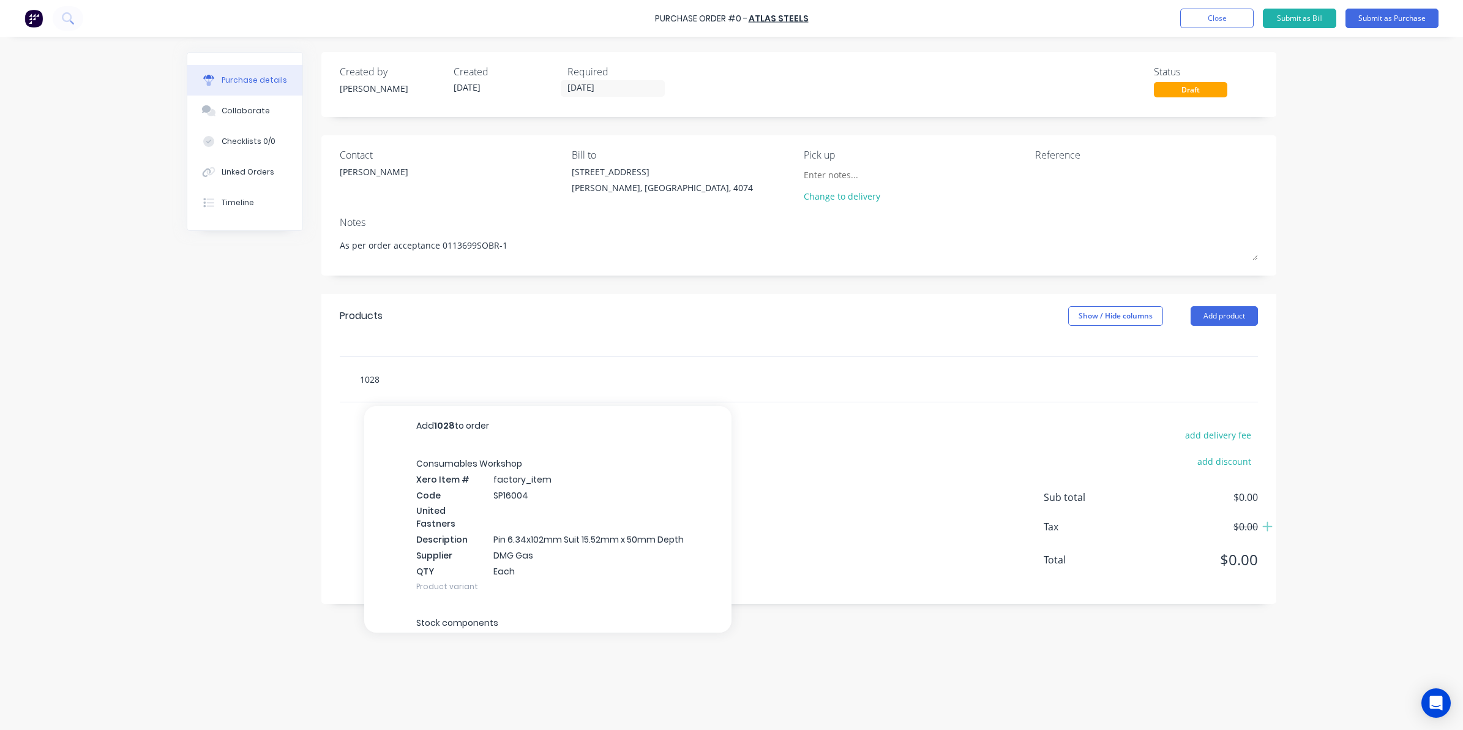
type textarea "x"
type input "10288"
type textarea "x"
type input "102885"
type textarea "x"
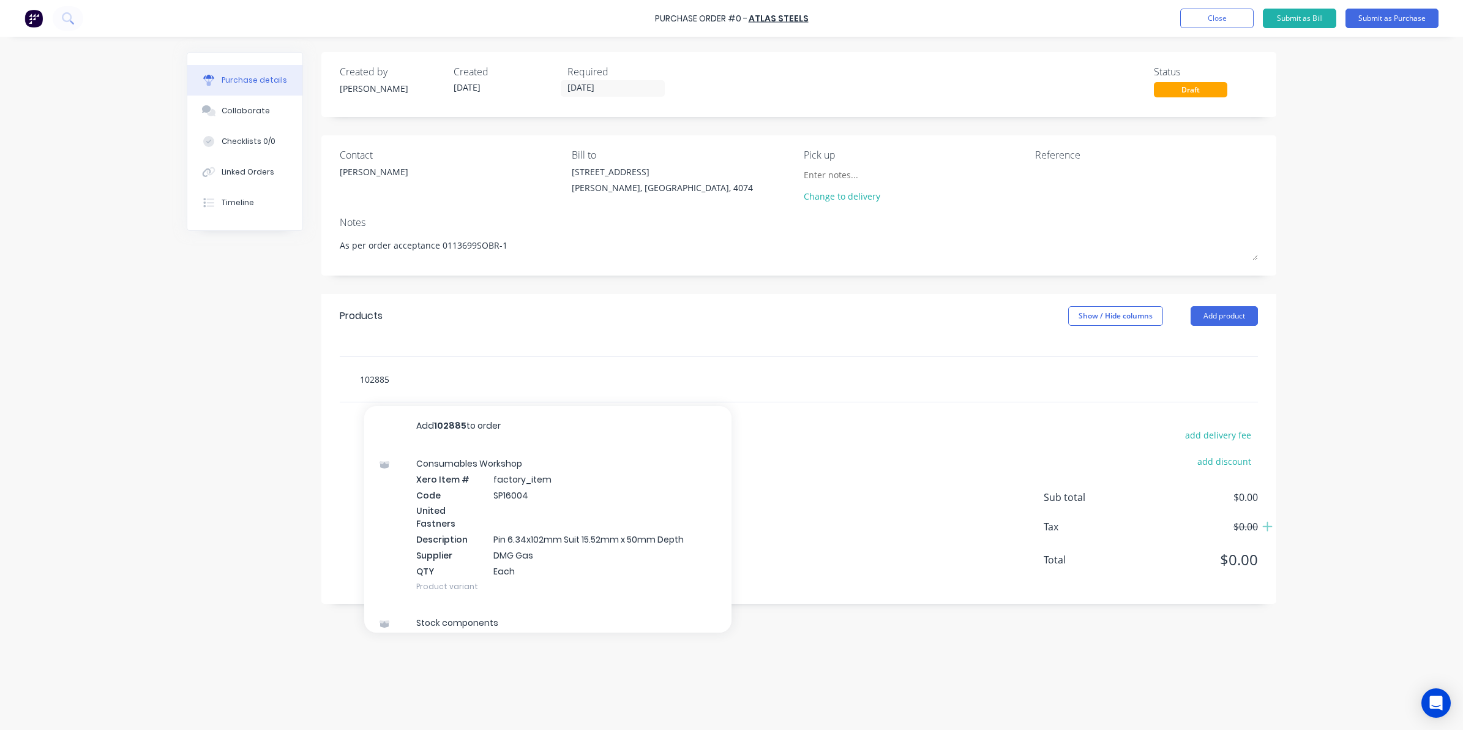
type input "1028854"
type textarea "x"
type input "1028854"
type textarea "x"
type input "1028854 -"
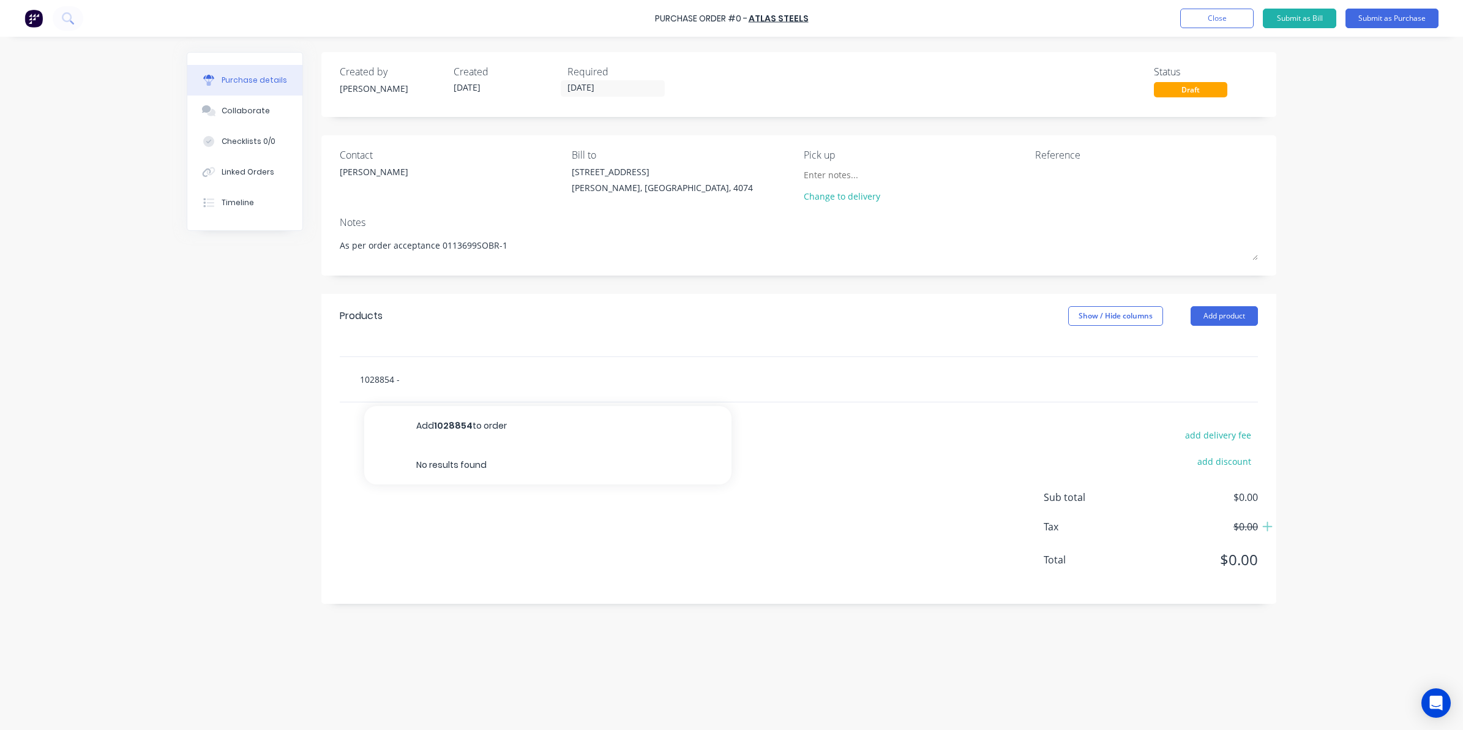
type textarea "x"
type input "1028854 -"
type textarea "x"
type input "1028854 - A"
type textarea "x"
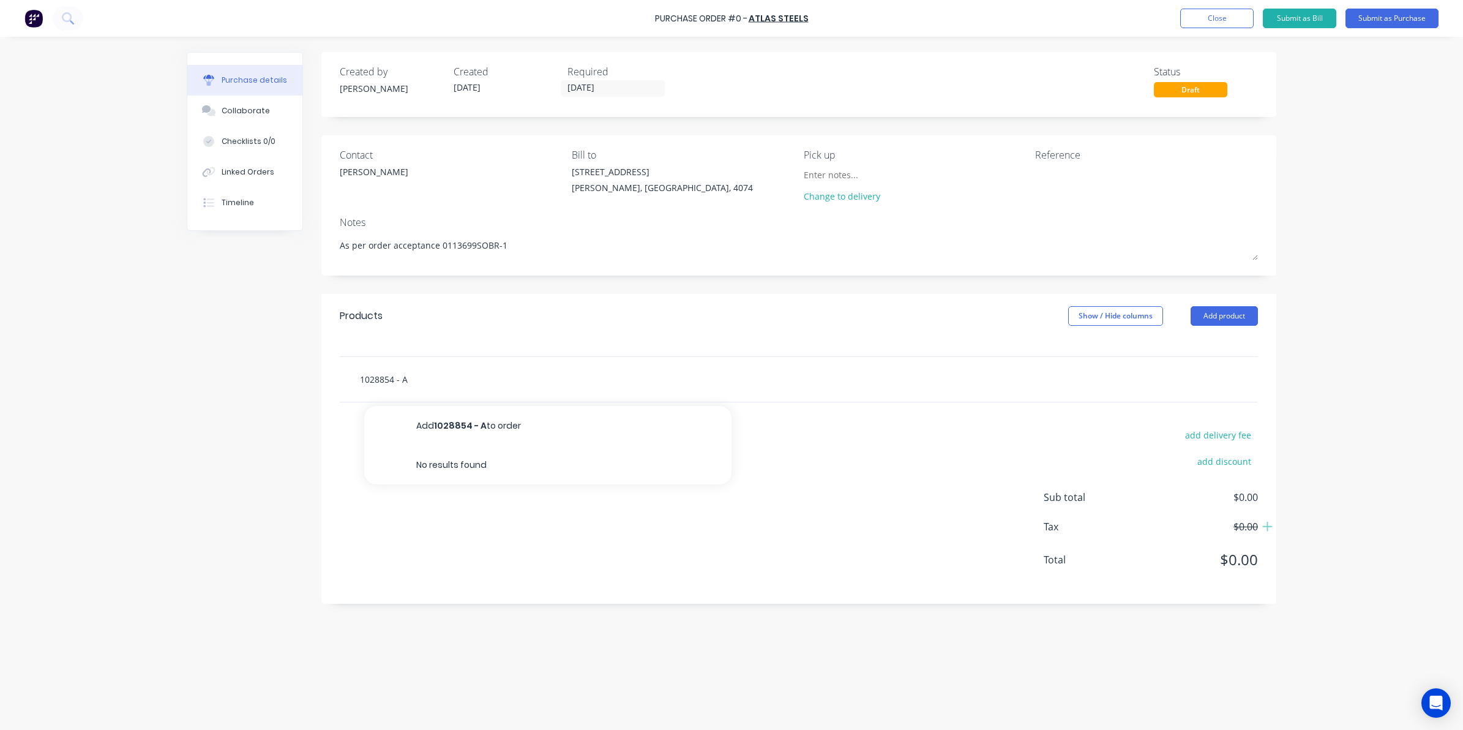
type input "1028854 - Al"
type textarea "x"
type input "1028854 - Alu"
type textarea "x"
type input "1028854 - Alum"
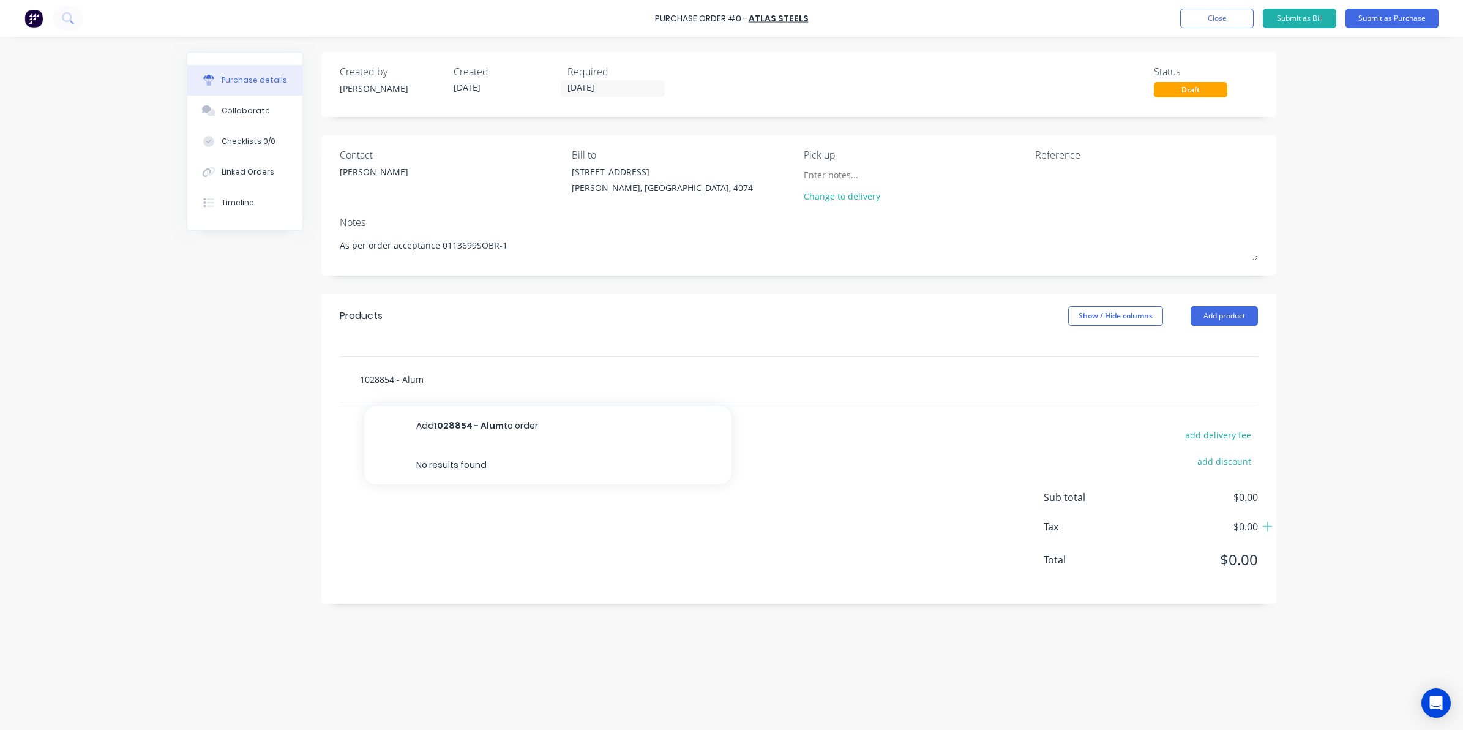
type textarea "x"
type input "1028854 - Alumi"
type textarea "x"
type input "1028854 - Alumin"
type textarea "x"
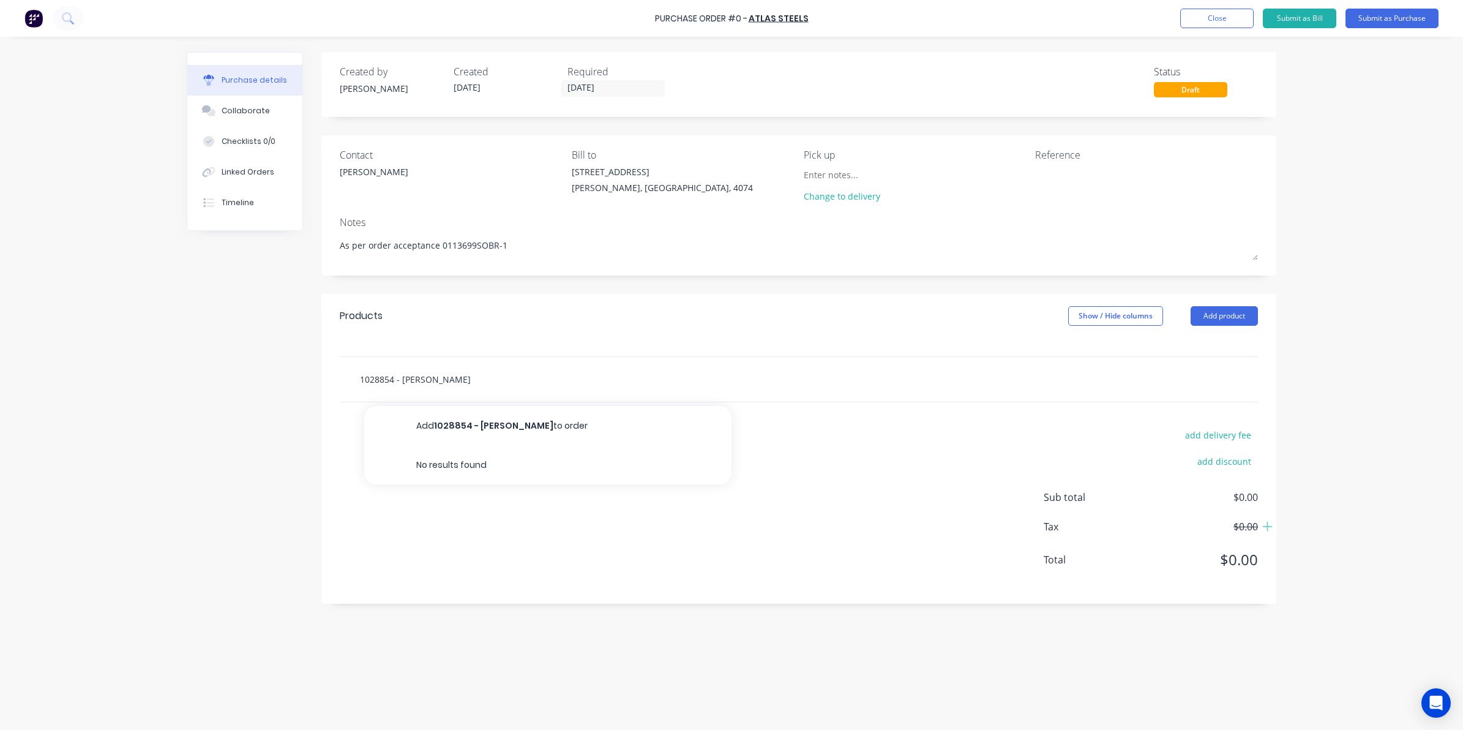
type input "1028854 - Alumini"
type textarea "x"
type input "1028854 - Aluminiu"
type textarea "x"
type input "1028854 - Aluminium"
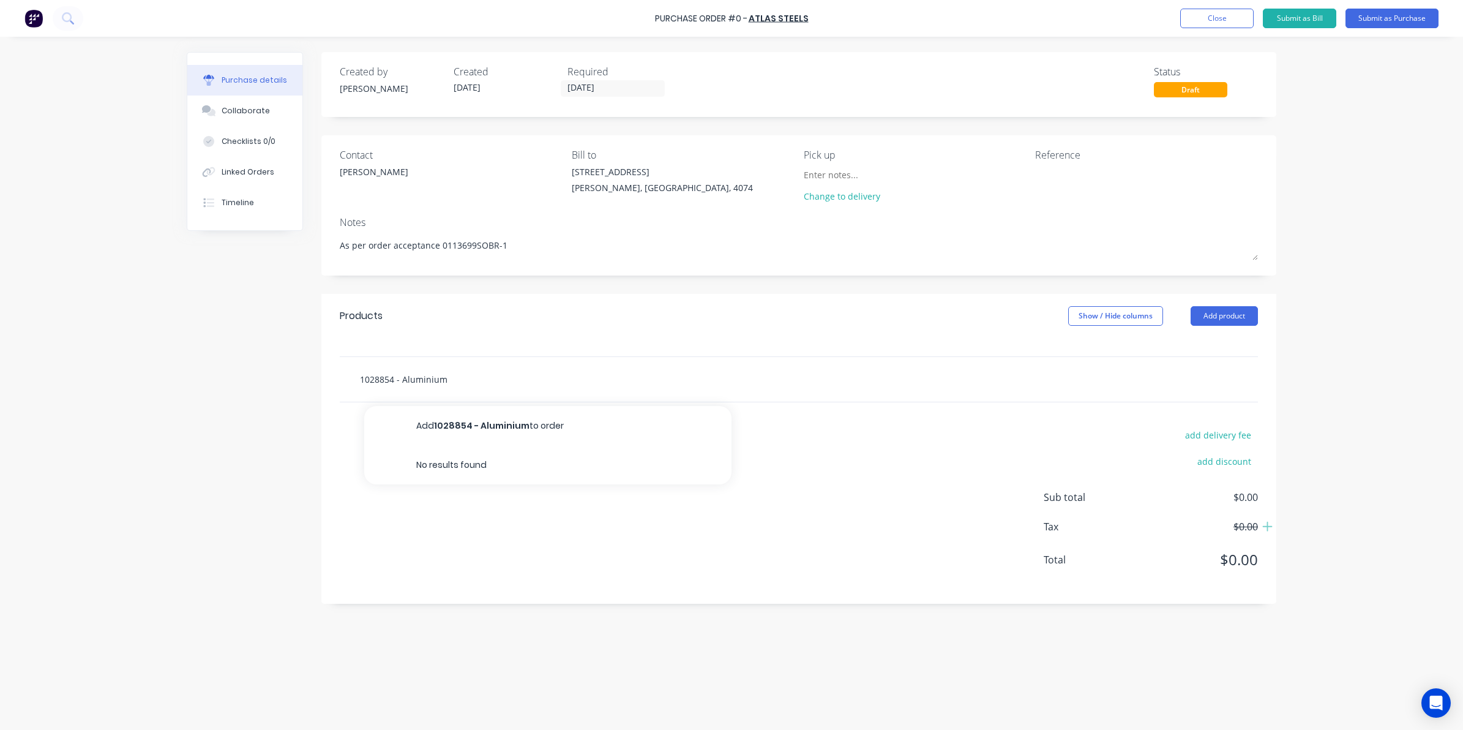
type textarea "x"
type input "1028854 - Aluminium"
type textarea "x"
type input "1028854 - Aluminium E"
type textarea "x"
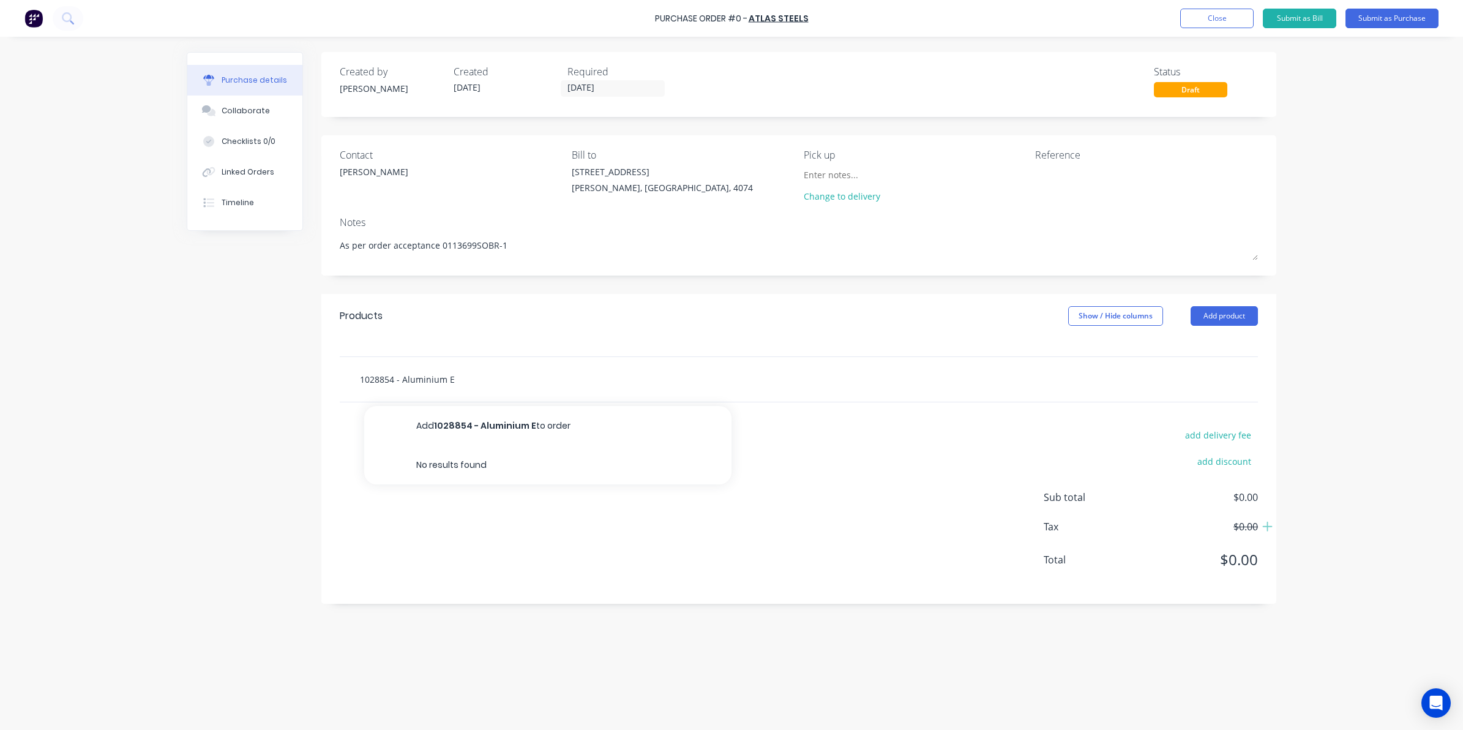
type input "1028854 - Aluminium Ex"
type textarea "x"
type input "1028854 - Aluminium Ext"
type textarea "x"
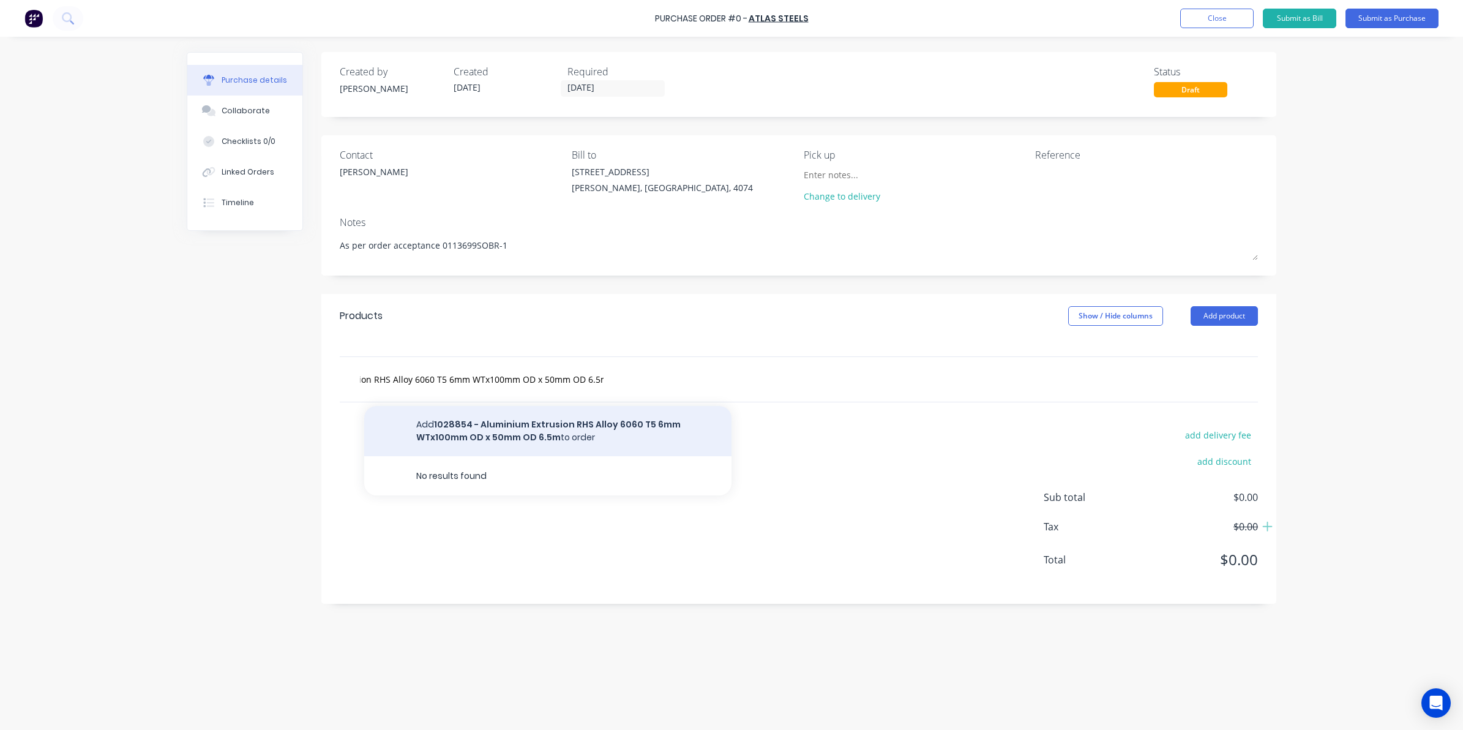
click at [494, 441] on button "Add 1028854 - Aluminium Extrusion RHS Alloy 6060 T5 6mm WTx100mm OD x 50mm OD 6…" at bounding box center [547, 431] width 367 height 50
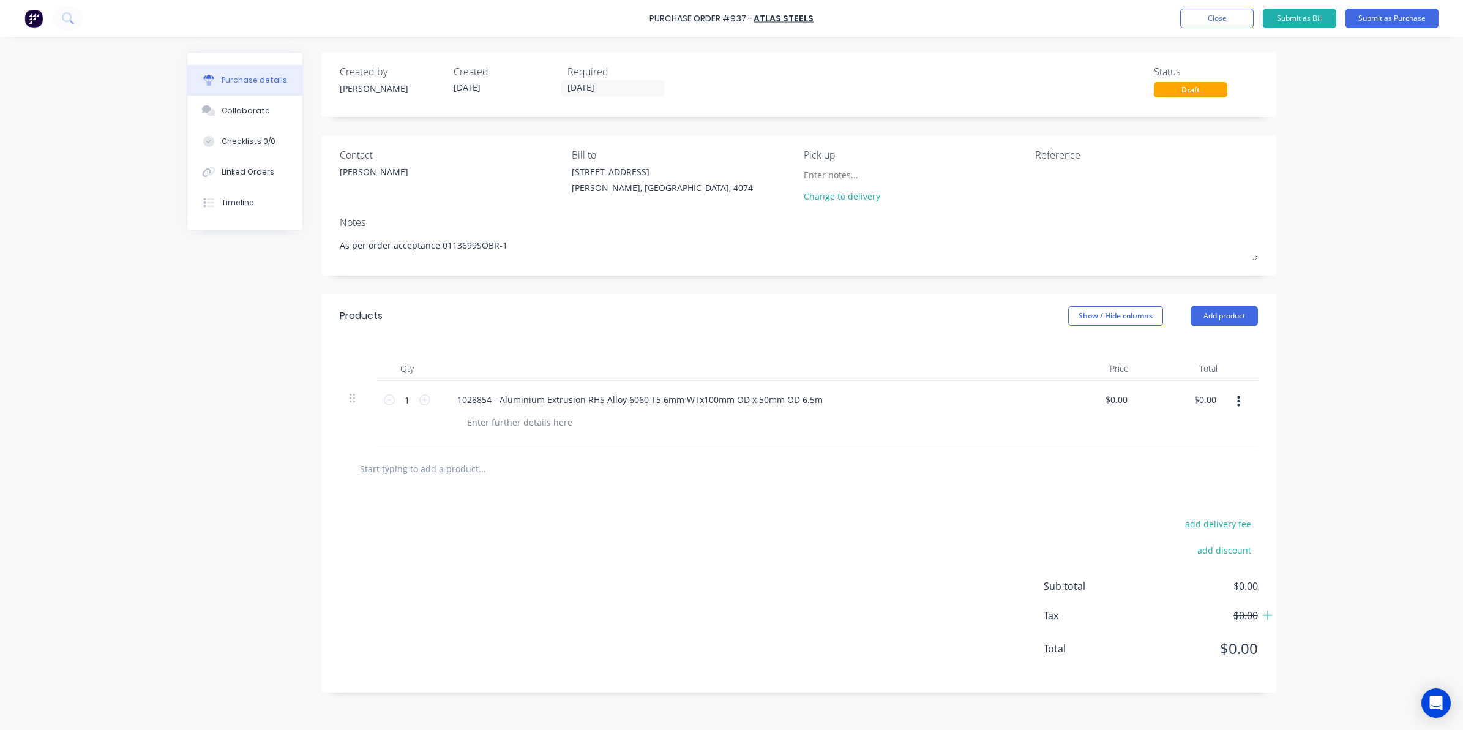
click at [416, 478] on input "text" at bounding box center [481, 468] width 245 height 24
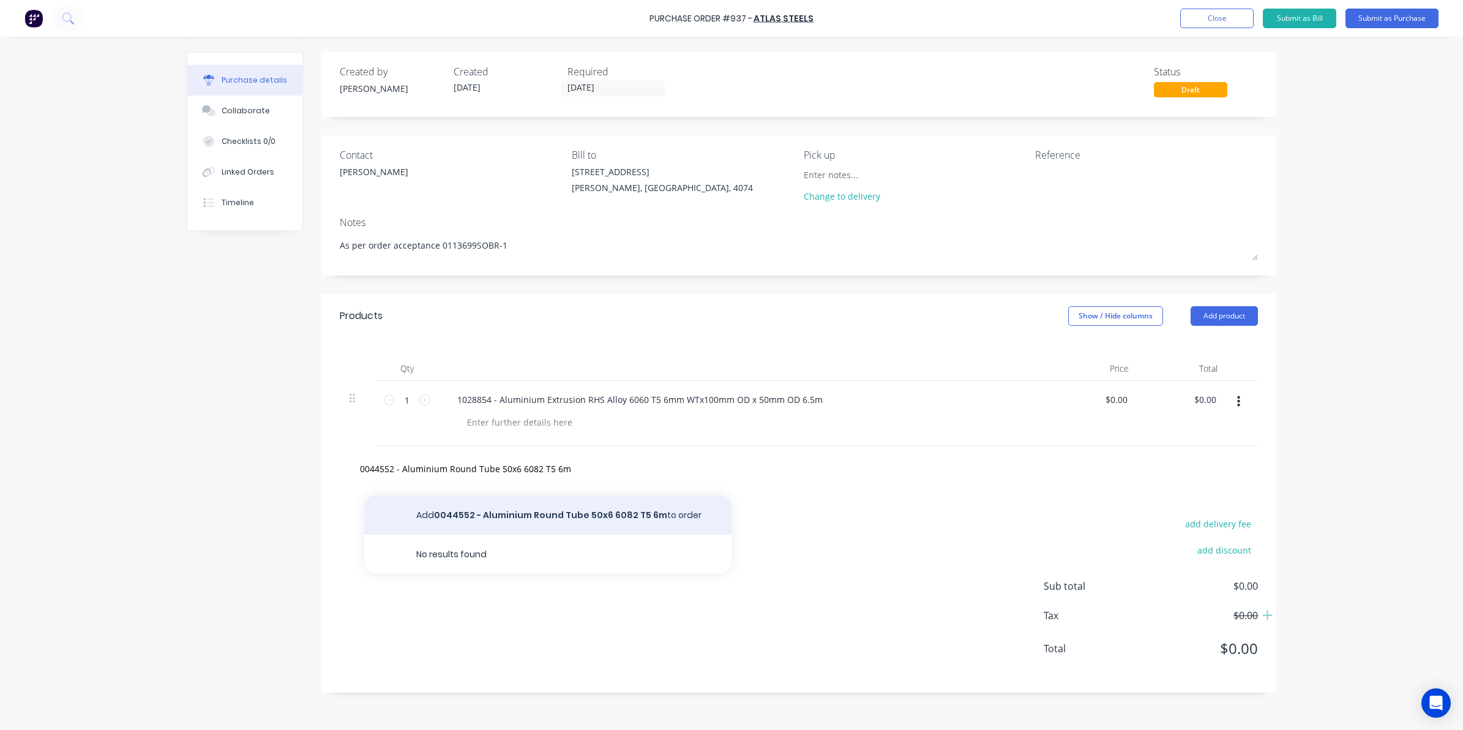
click at [533, 516] on button "Add 0044552 - Aluminium Round Tube 50x6 6082 T5 6m to order" at bounding box center [547, 514] width 367 height 39
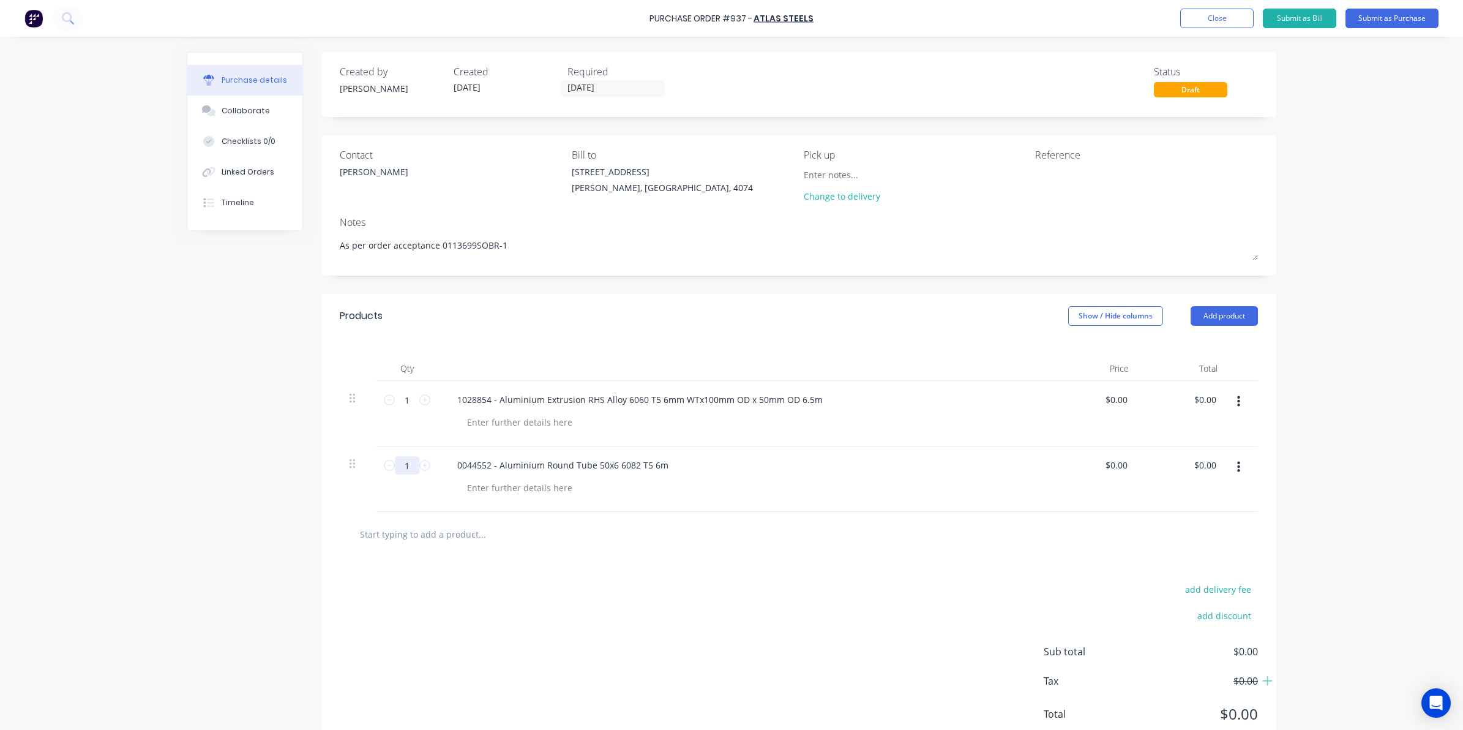
drag, startPoint x: 396, startPoint y: 479, endPoint x: 402, endPoint y: 470, distance: 10.2
click at [397, 477] on div "1 1" at bounding box center [406, 478] width 61 height 65
click at [404, 466] on input "1" at bounding box center [407, 465] width 24 height 18
click at [447, 602] on div "add delivery fee add discount Sub total $0.00 Tax $0.00 Total $0.00" at bounding box center [798, 656] width 955 height 201
drag, startPoint x: 403, startPoint y: 406, endPoint x: 398, endPoint y: 402, distance: 6.5
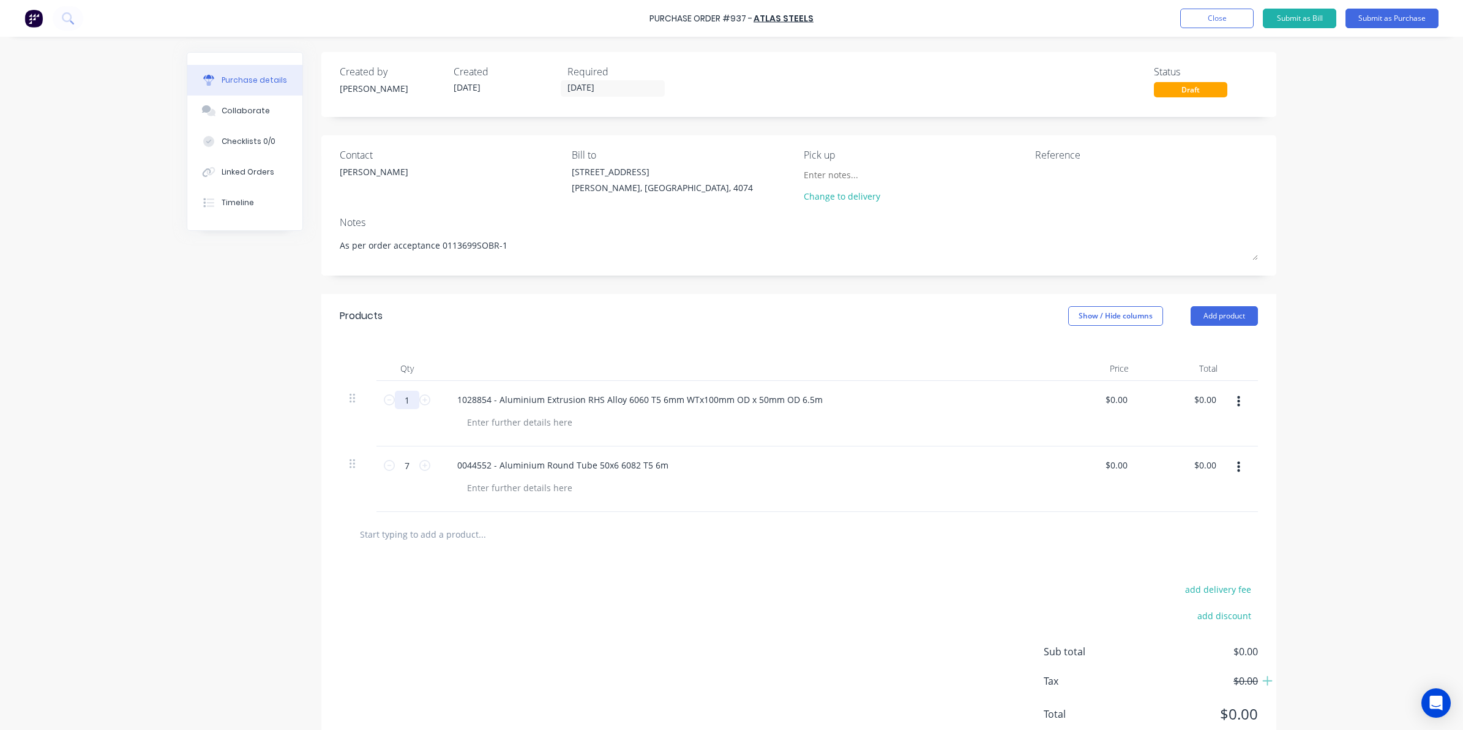
click at [403, 405] on input "1" at bounding box center [407, 400] width 24 height 18
drag, startPoint x: 582, startPoint y: 710, endPoint x: 585, endPoint y: 653, distance: 57.6
click at [586, 708] on div "add delivery fee add discount Sub total $0.00 Tax $0.00 Total $0.00" at bounding box center [798, 656] width 955 height 201
drag, startPoint x: 1191, startPoint y: 395, endPoint x: 1235, endPoint y: 393, distance: 44.8
click at [1235, 393] on div "4 4 1028854 - Aluminium Extrusion RHS Alloy 6060 T5 6mm WTx100mm OD x 50mm OD 6…" at bounding box center [799, 413] width 918 height 65
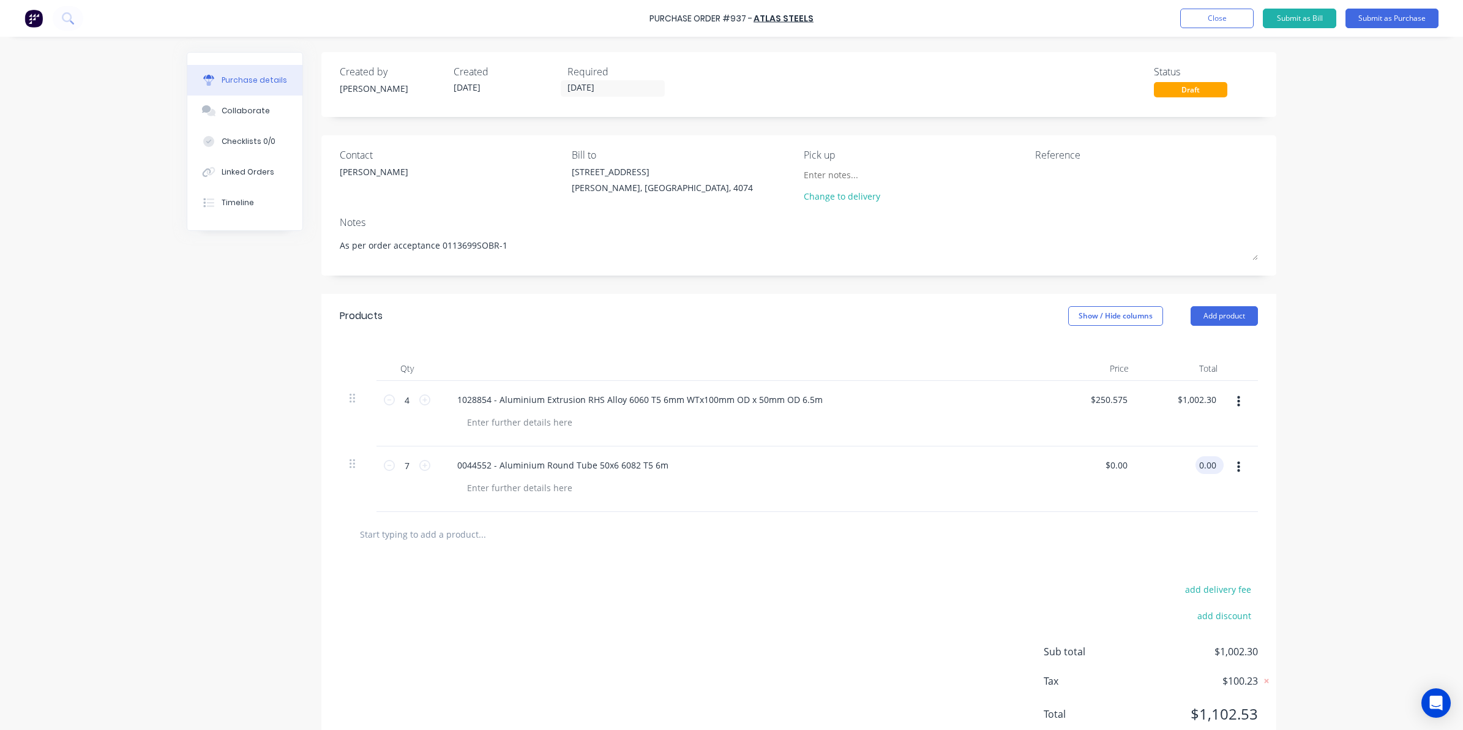
drag, startPoint x: 1198, startPoint y: 462, endPoint x: 1207, endPoint y: 462, distance: 9.2
click at [1207, 462] on input "0.00" at bounding box center [1206, 465] width 23 height 18
click at [1007, 555] on div at bounding box center [799, 534] width 918 height 45
click at [1393, 19] on button "Submit as Purchase" at bounding box center [1391, 19] width 93 height 20
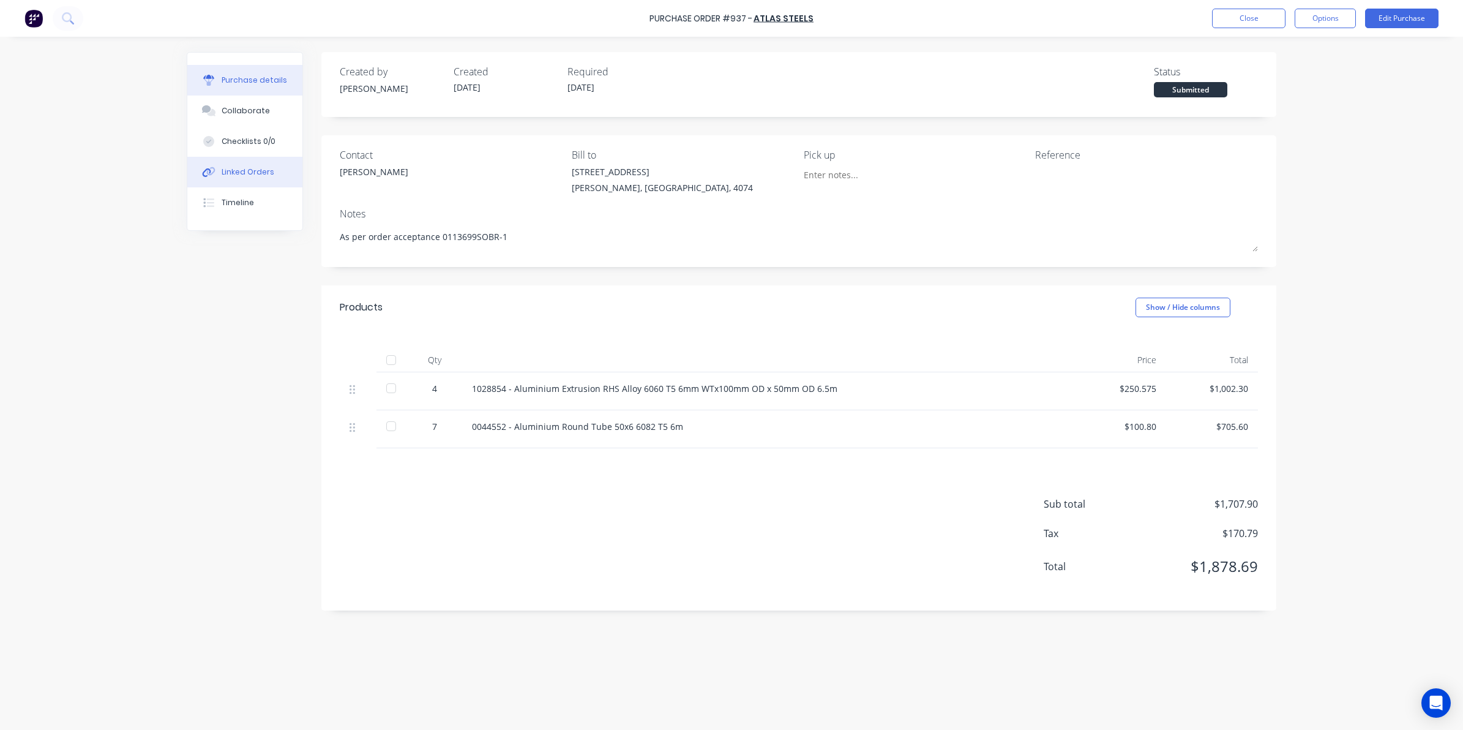
click at [236, 168] on div "Linked Orders" at bounding box center [248, 171] width 53 height 11
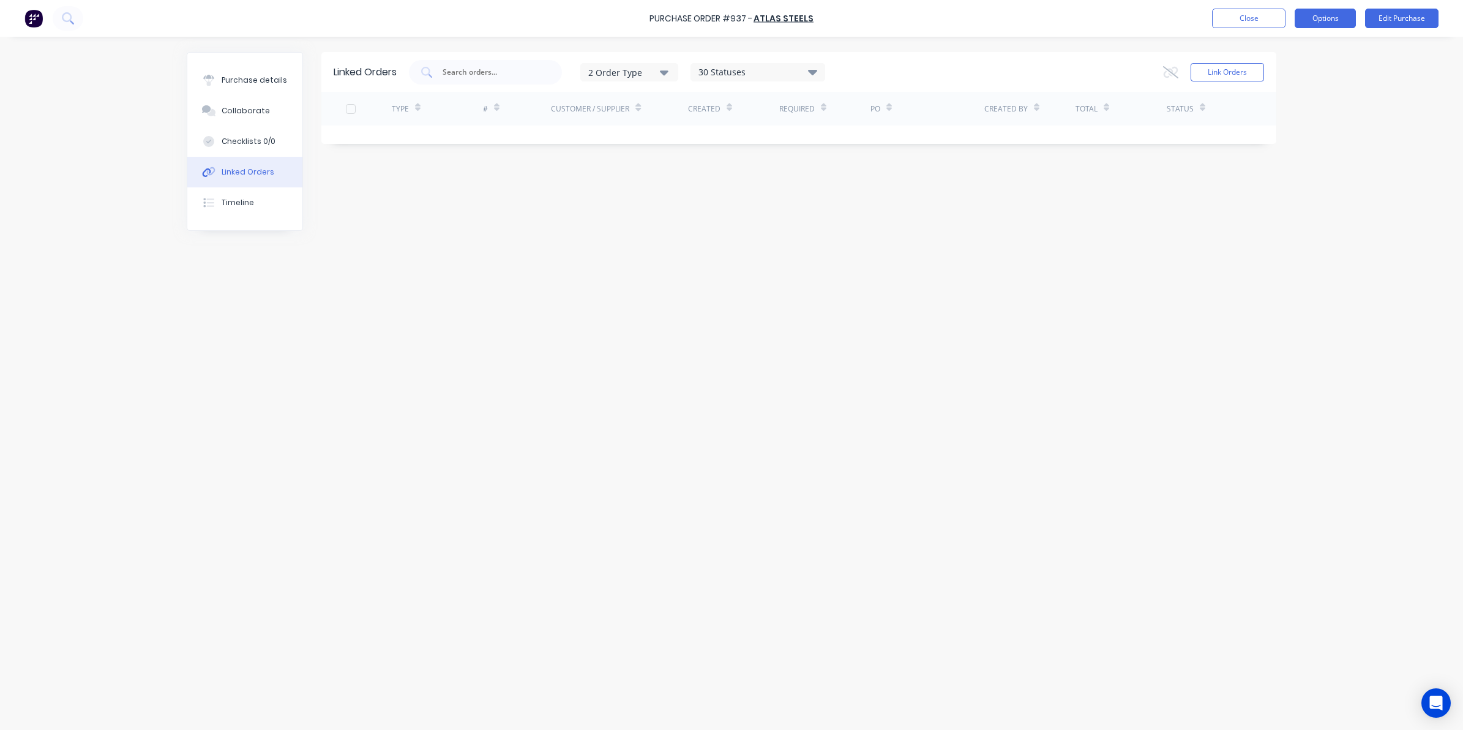
drag, startPoint x: 1326, startPoint y: 14, endPoint x: 1339, endPoint y: 16, distance: 13.0
click at [1327, 17] on button "Options" at bounding box center [1325, 19] width 61 height 20
click at [1264, 56] on div "Print / Email" at bounding box center [1298, 50] width 94 height 18
click at [1258, 91] on div "Without pricing" at bounding box center [1298, 99] width 94 height 18
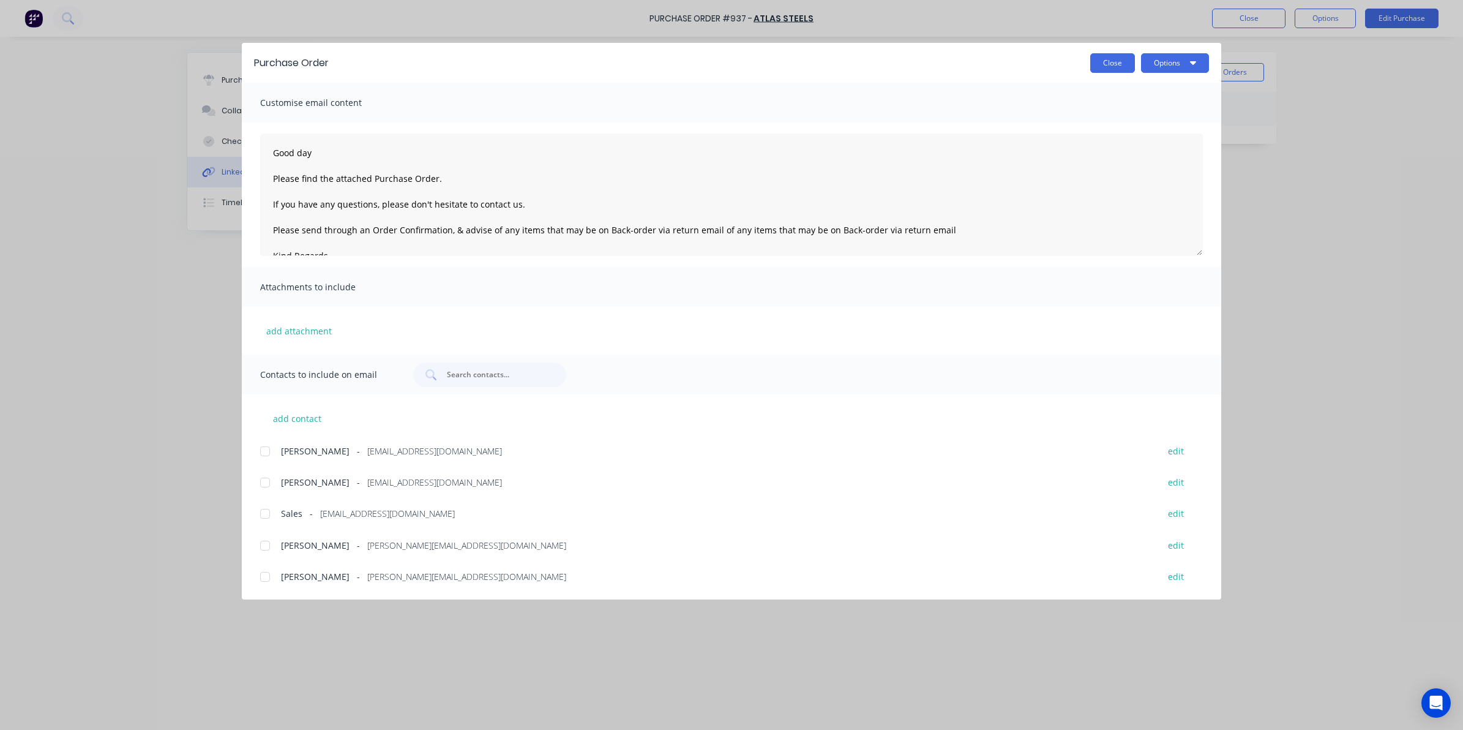
click at [1104, 70] on button "Close" at bounding box center [1112, 63] width 45 height 20
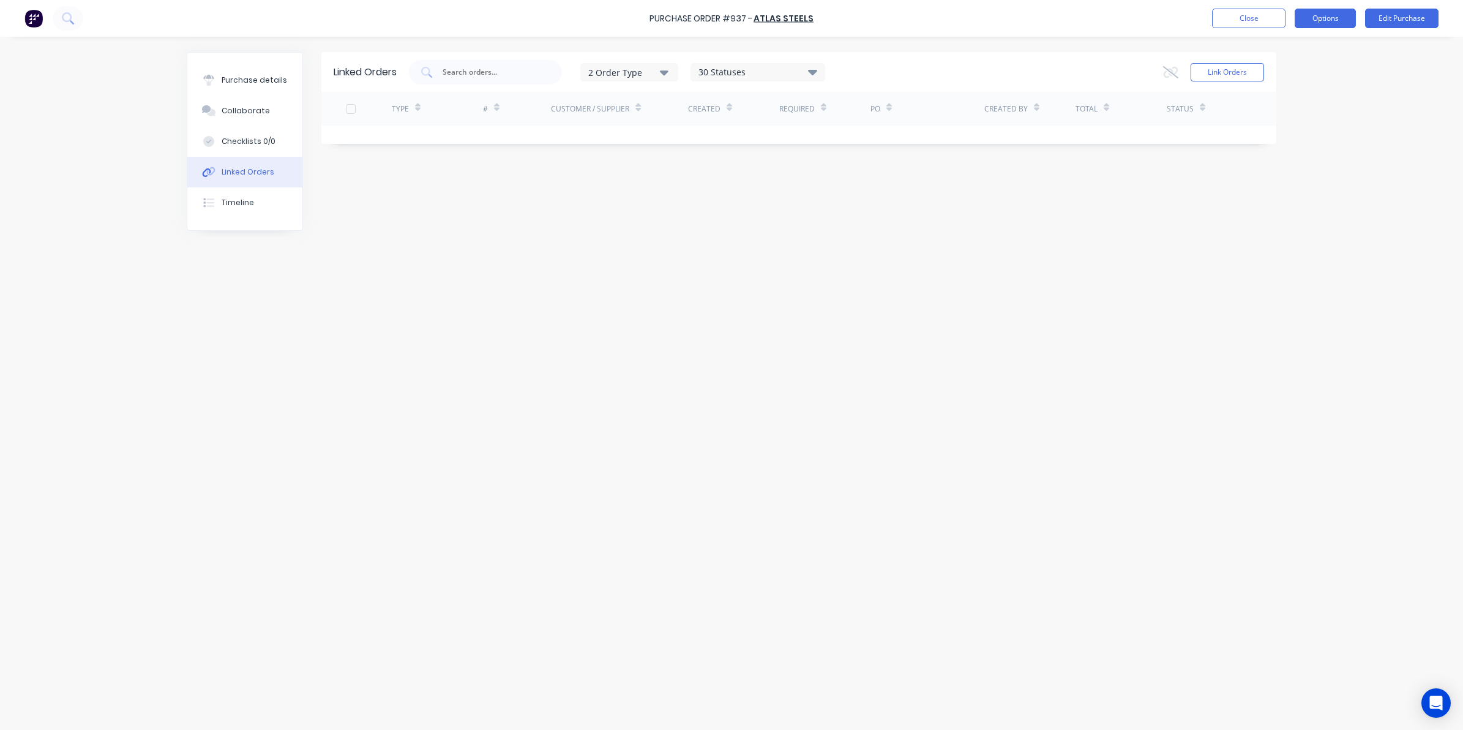
click at [1314, 20] on button "Options" at bounding box center [1325, 19] width 61 height 20
click at [1286, 56] on div "Print / Email" at bounding box center [1298, 50] width 94 height 18
click at [1283, 72] on div "With pricing" at bounding box center [1298, 74] width 94 height 18
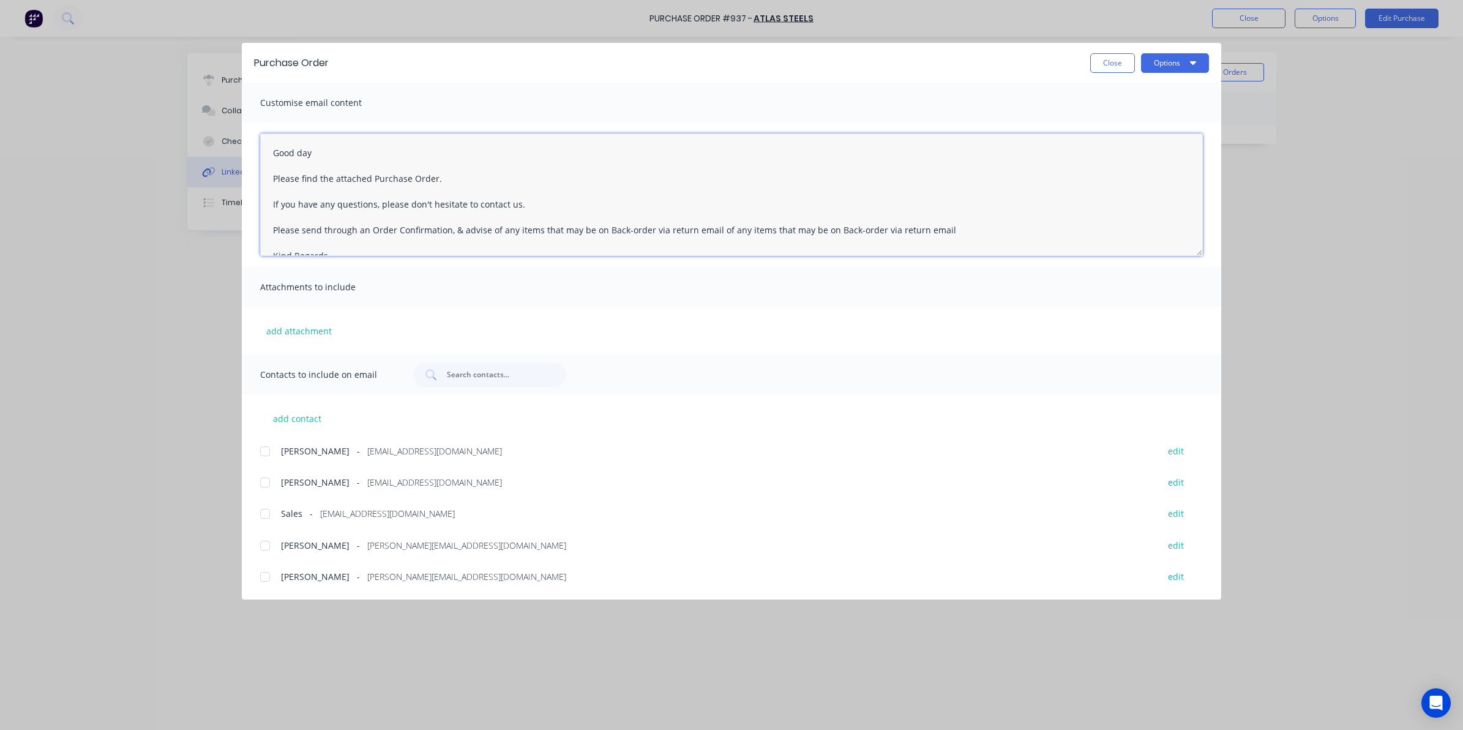
click at [463, 178] on textarea "Good day Please find the attached Purchase Order. If you have any questions, pl…" at bounding box center [731, 194] width 943 height 122
click at [263, 518] on div at bounding box center [265, 513] width 24 height 24
click at [258, 545] on div at bounding box center [265, 545] width 24 height 24
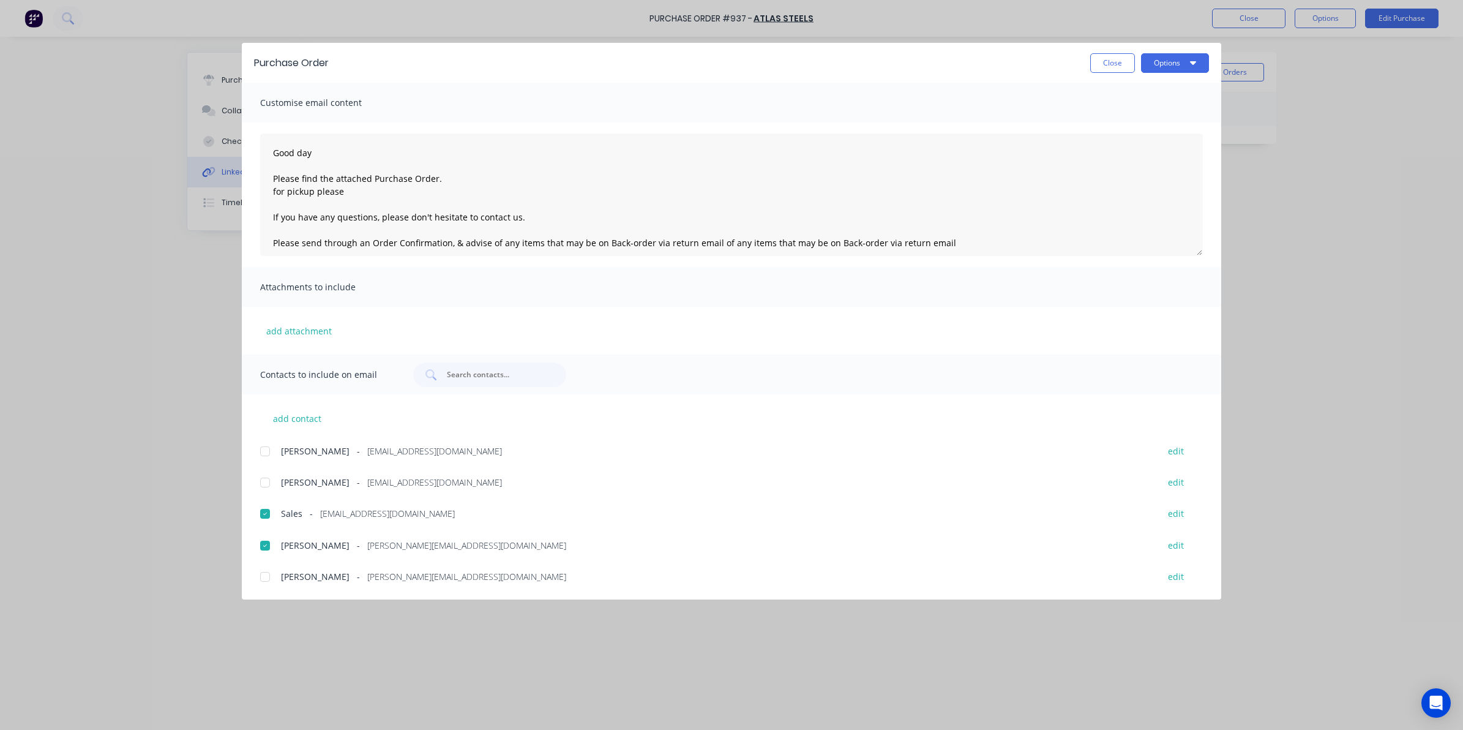
click at [1178, 49] on div "Purchase Order Close Options" at bounding box center [731, 63] width 979 height 40
click at [1200, 67] on button "Options" at bounding box center [1175, 63] width 68 height 20
click at [1129, 136] on div "Email" at bounding box center [1151, 143] width 94 height 18
click at [1094, 56] on button "Close" at bounding box center [1112, 63] width 45 height 20
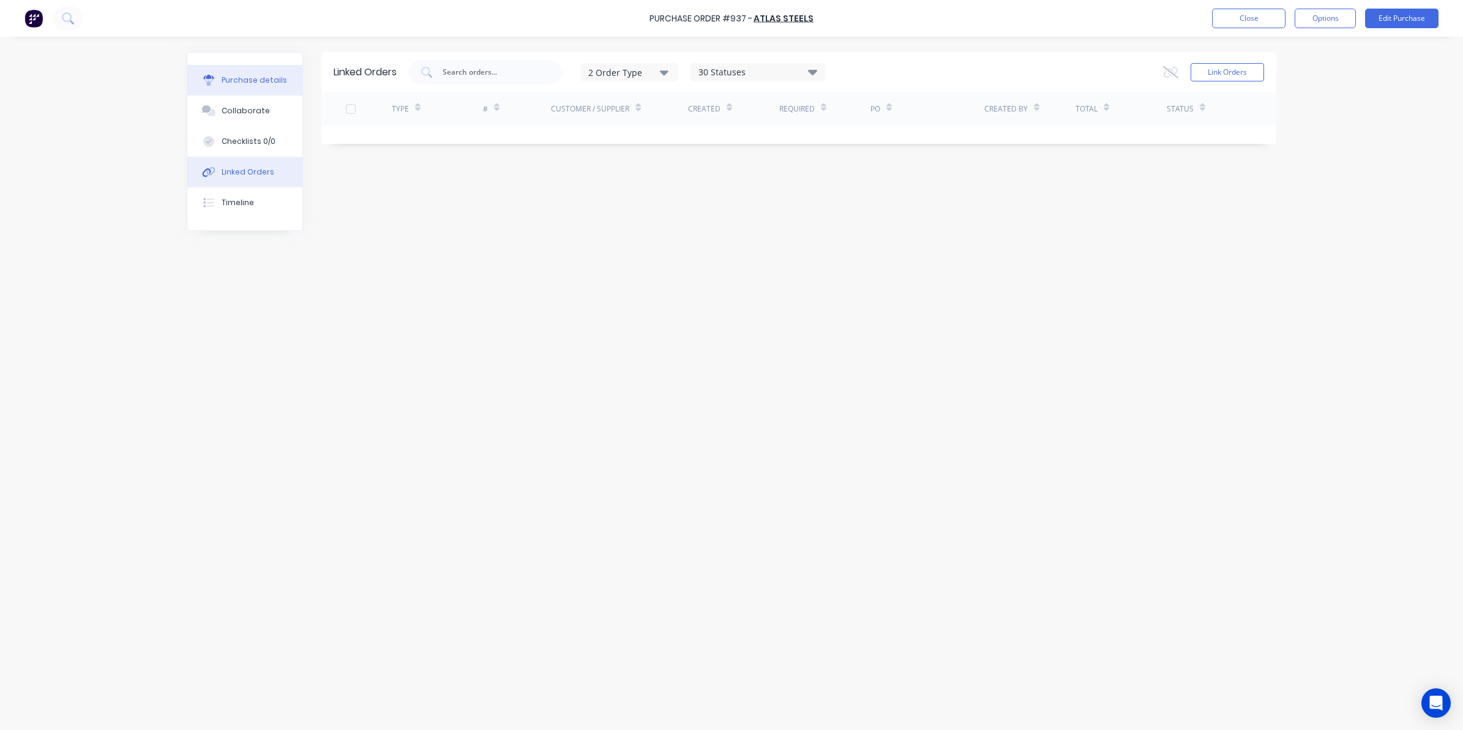
click at [265, 77] on div "Purchase details" at bounding box center [254, 80] width 65 height 11
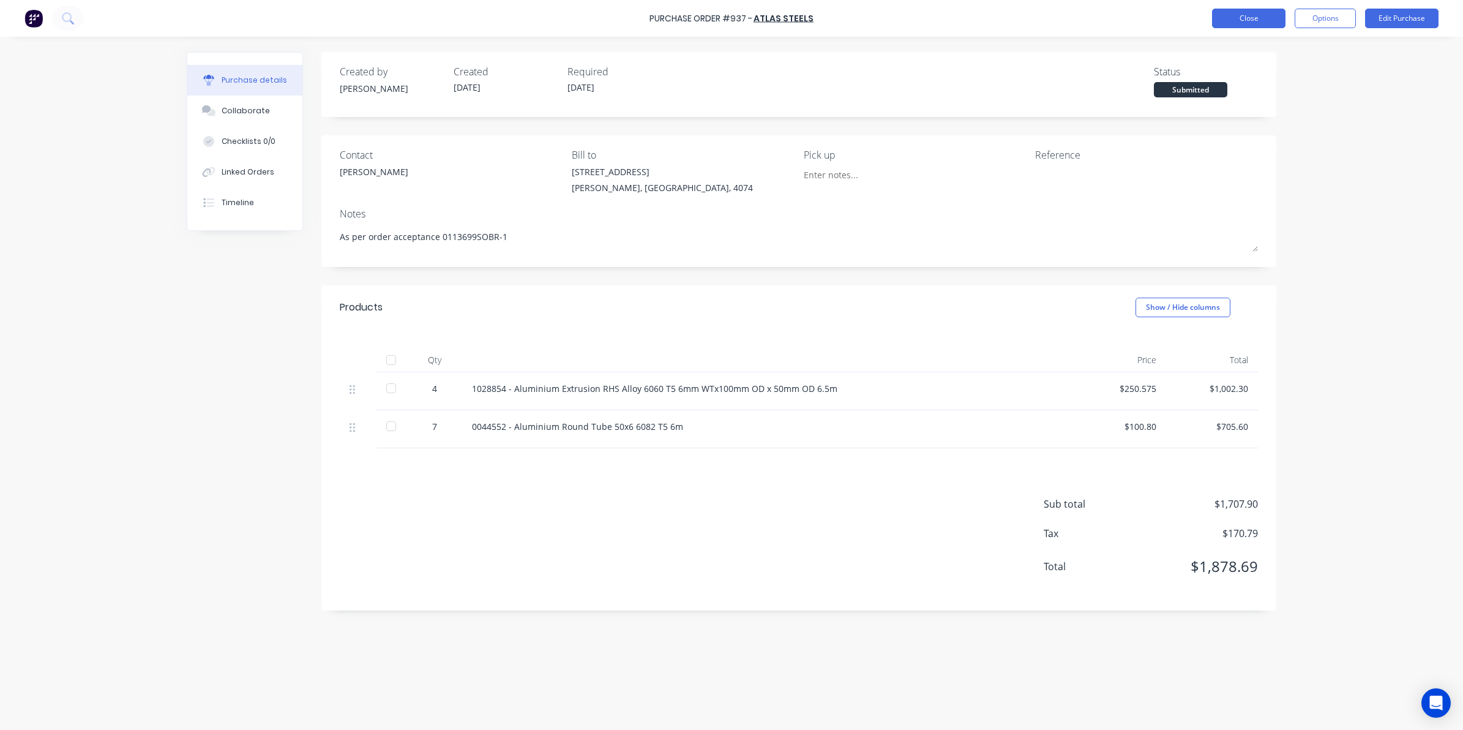
click at [1241, 22] on button "Close" at bounding box center [1248, 19] width 73 height 20
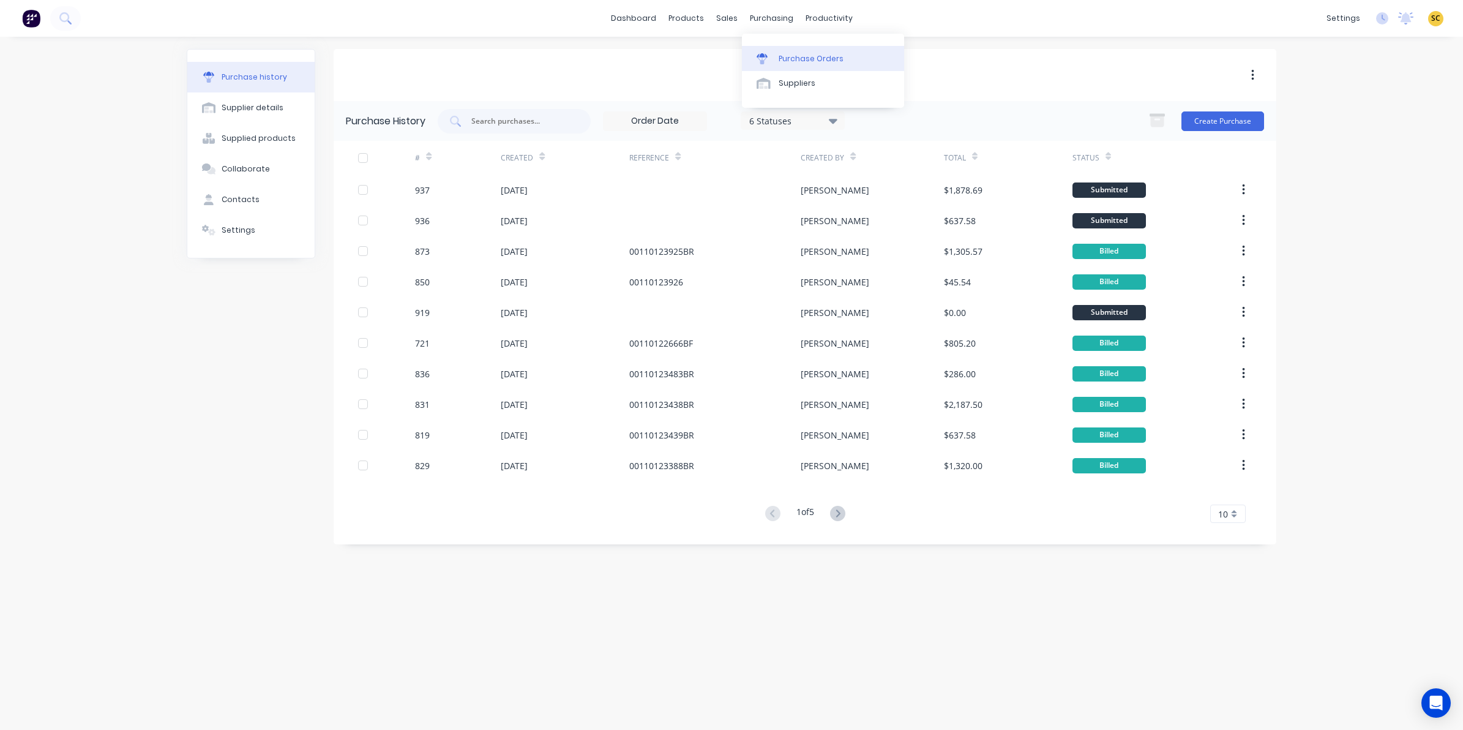
click at [797, 59] on div "Purchase Orders" at bounding box center [811, 58] width 65 height 11
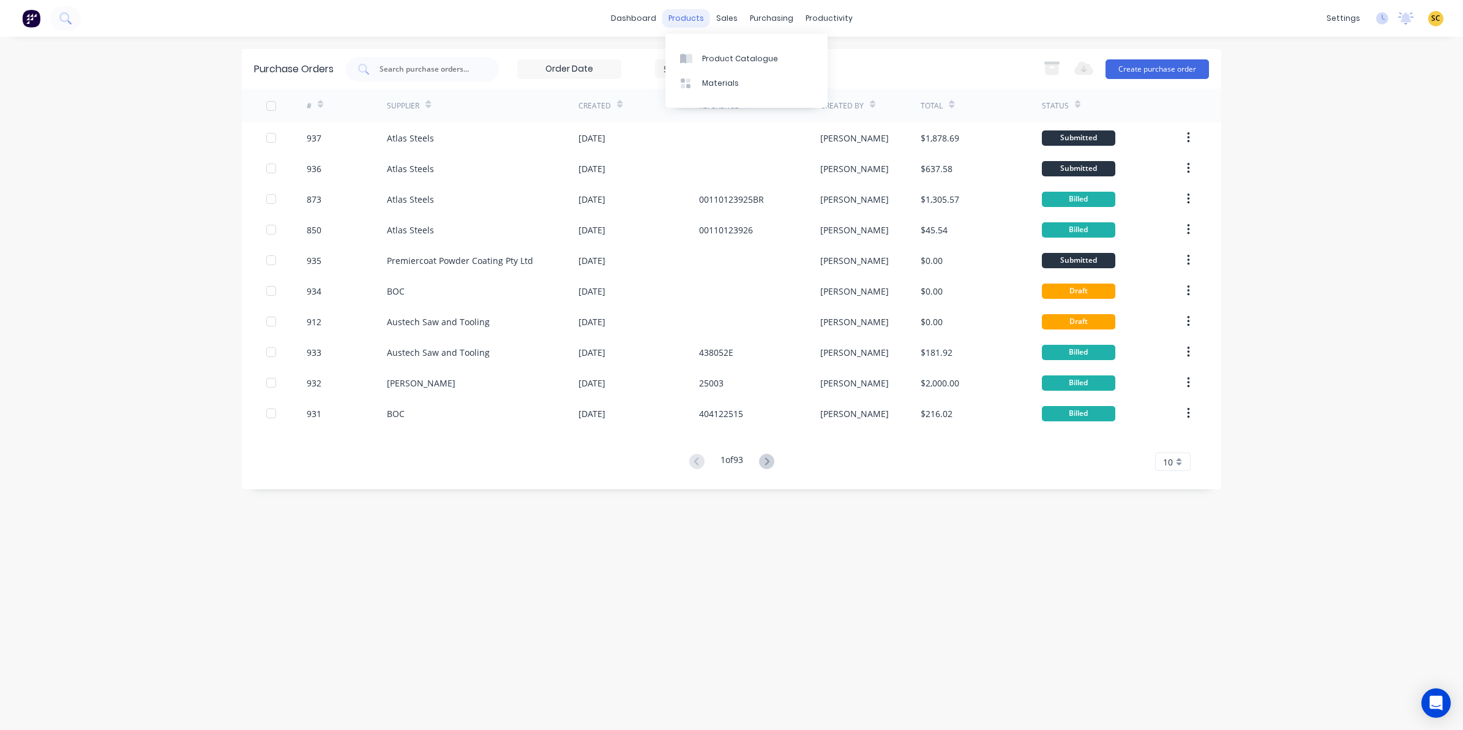
click at [676, 22] on div "products" at bounding box center [686, 18] width 48 height 18
click at [692, 53] on div at bounding box center [689, 58] width 18 height 11
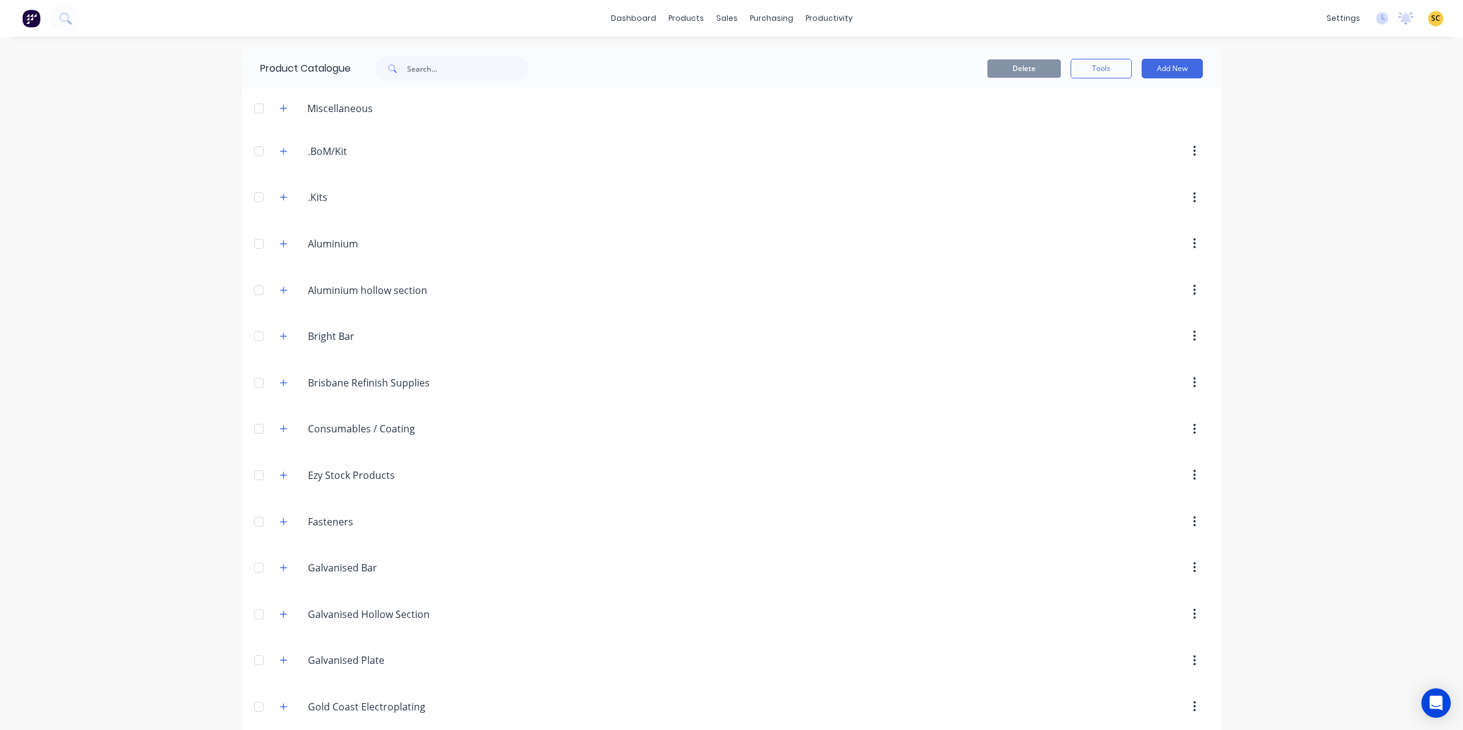
drag, startPoint x: -756, startPoint y: 381, endPoint x: -820, endPoint y: 370, distance: 65.1
click at [768, 50] on link "Purchase Orders" at bounding box center [817, 58] width 162 height 24
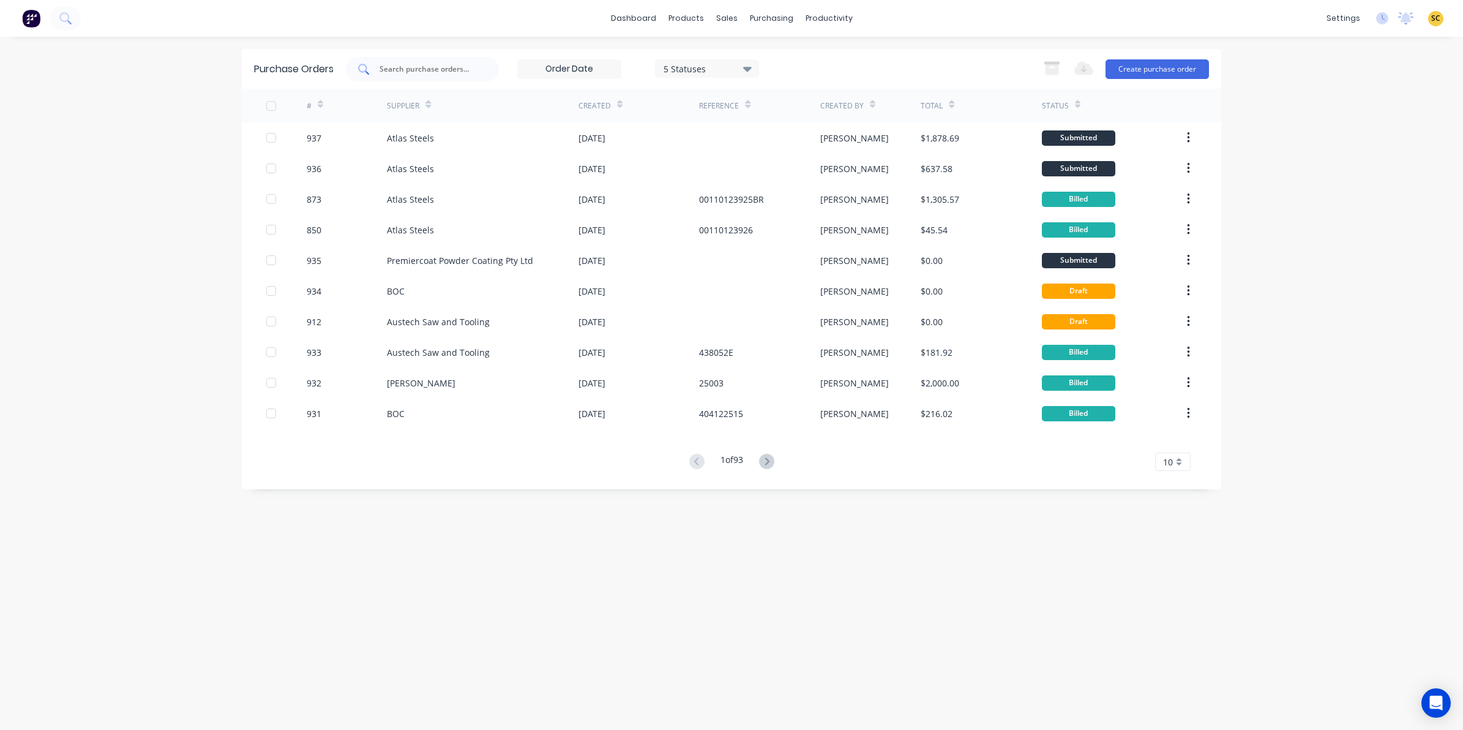
click at [427, 67] on input "text" at bounding box center [429, 69] width 102 height 12
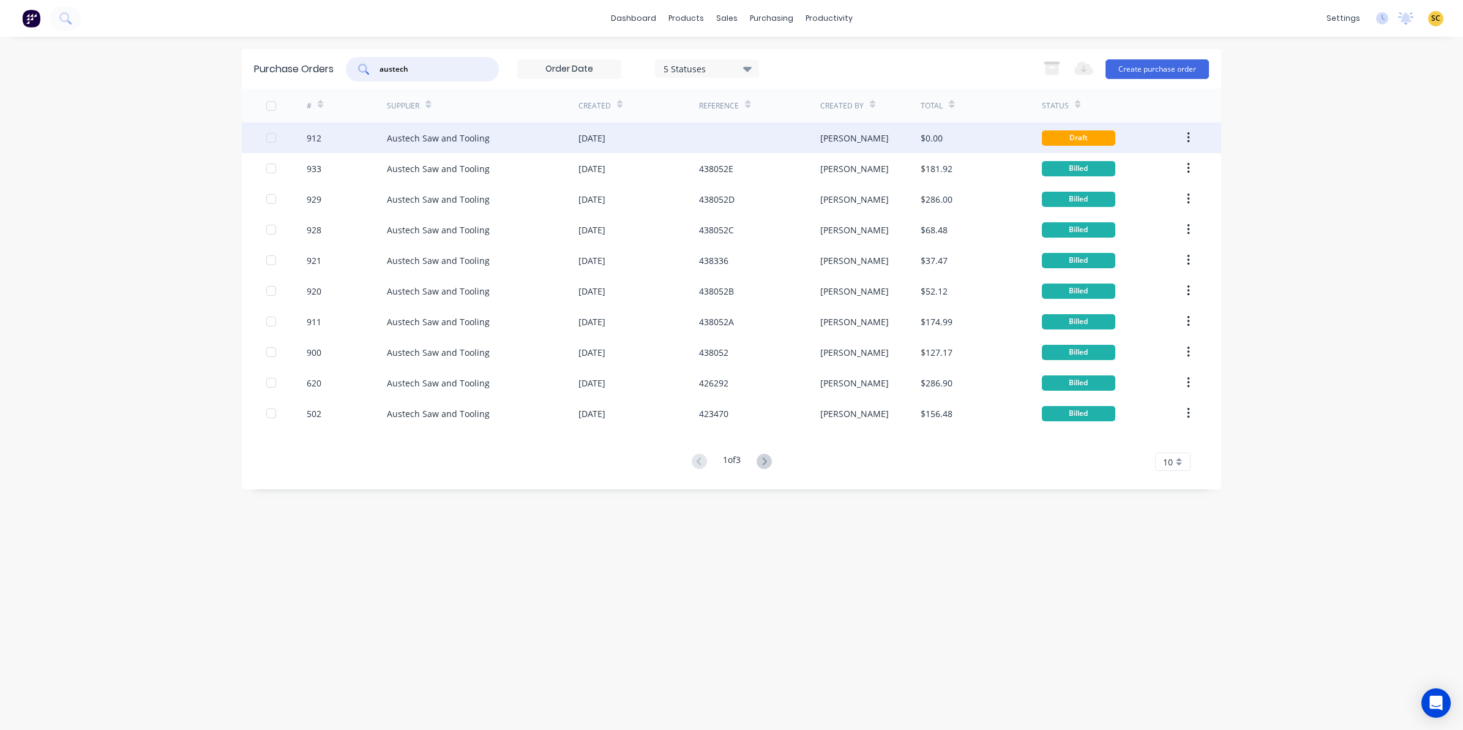
click at [794, 141] on div at bounding box center [759, 137] width 121 height 31
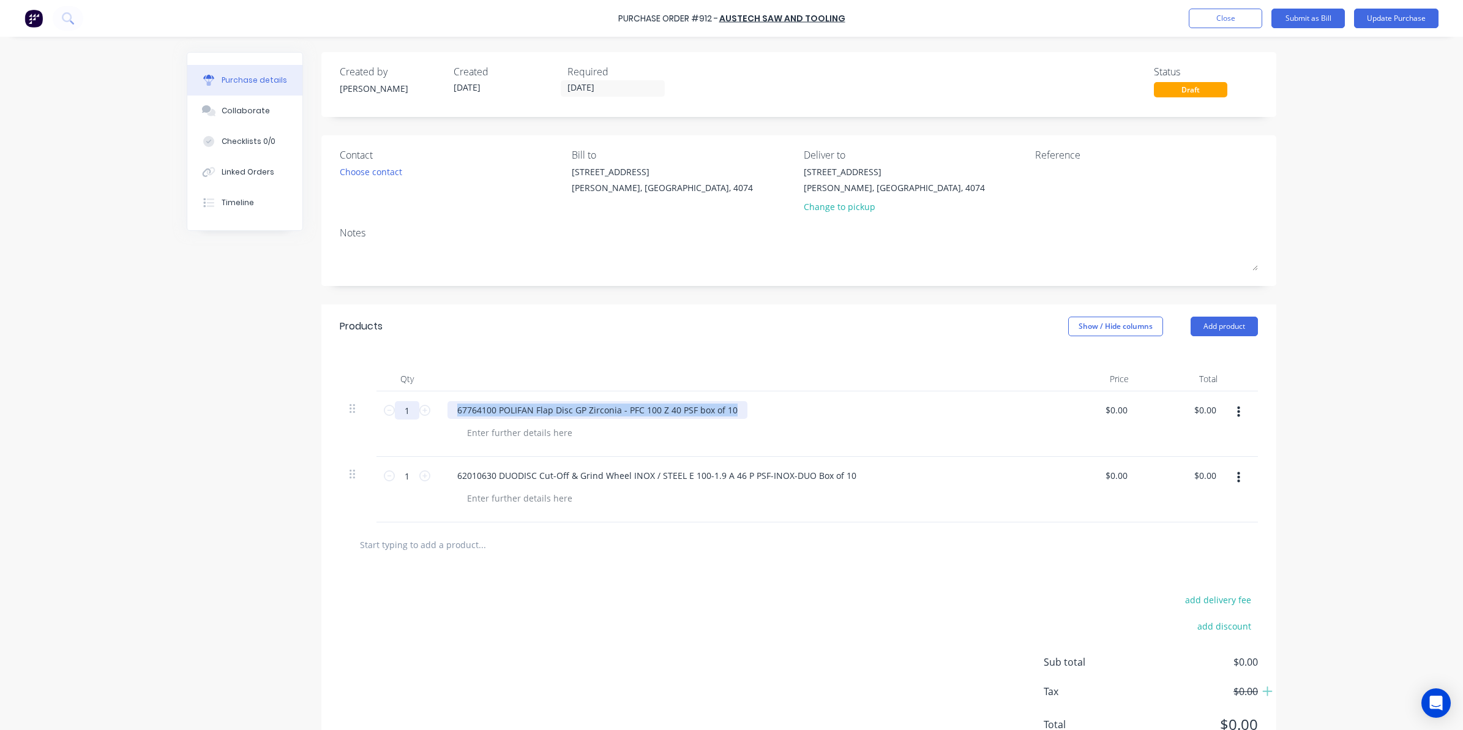
drag, startPoint x: 730, startPoint y: 402, endPoint x: 407, endPoint y: 404, distance: 322.6
click at [407, 404] on div "1 1 67764100 POLIFAN Flap Disc GP Zirconia - PFC 100 Z 40 PSF box of 10 $0.00 $…" at bounding box center [799, 423] width 918 height 65
copy div "67764100 POLIFAN Flap Disc GP Zirconia - PFC 100 Z 40 PSF box of 10"
click at [1223, 10] on button "Close" at bounding box center [1225, 19] width 73 height 20
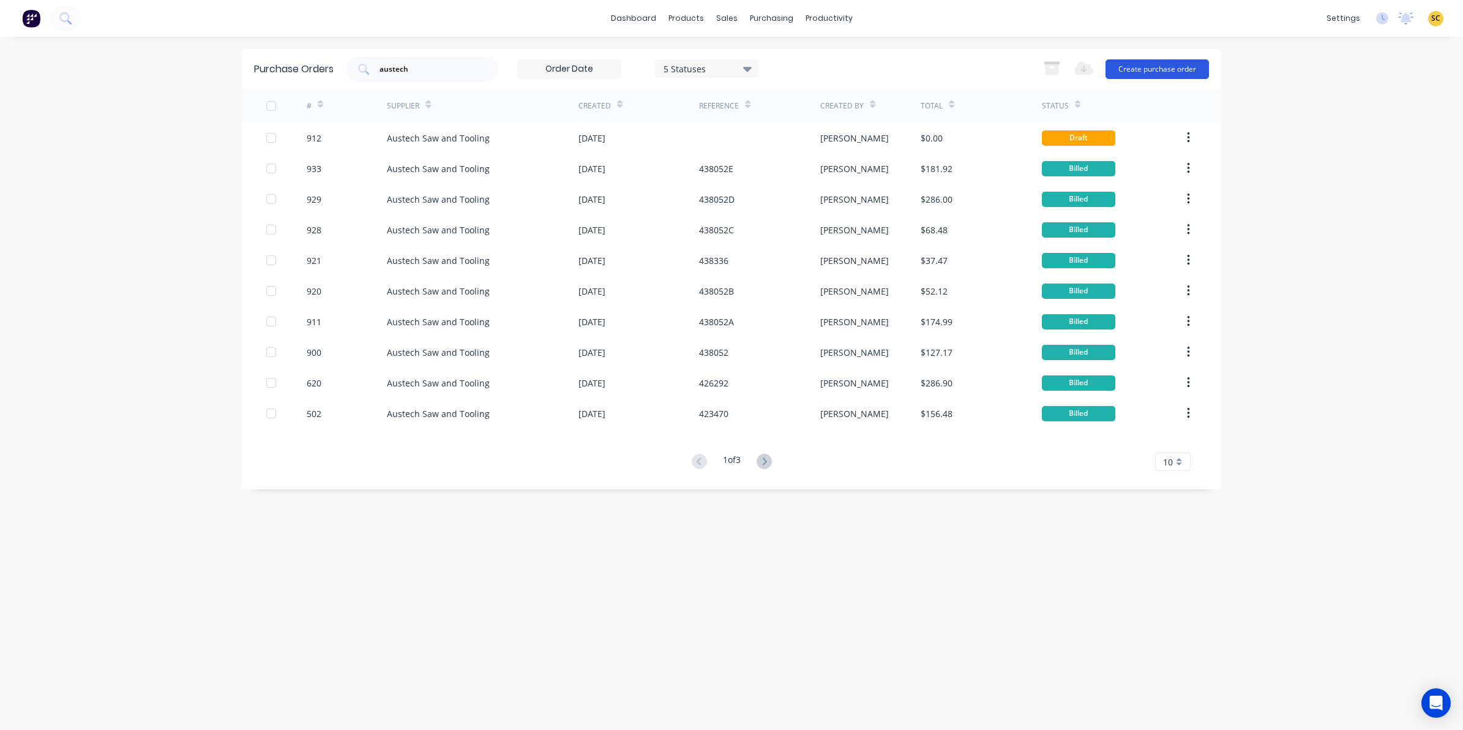
click at [1110, 68] on button "Create purchase order" at bounding box center [1156, 69] width 103 height 20
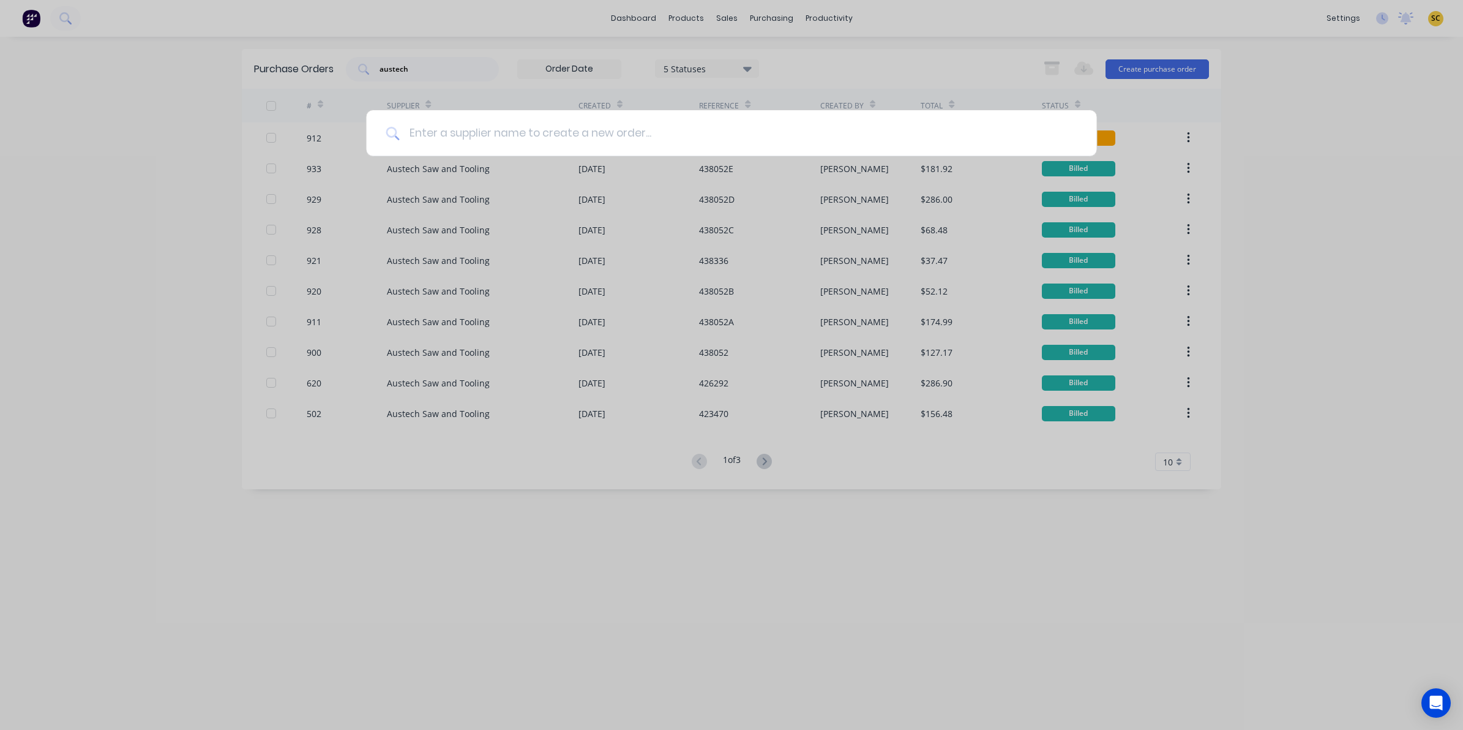
click at [578, 132] on input at bounding box center [738, 133] width 678 height 46
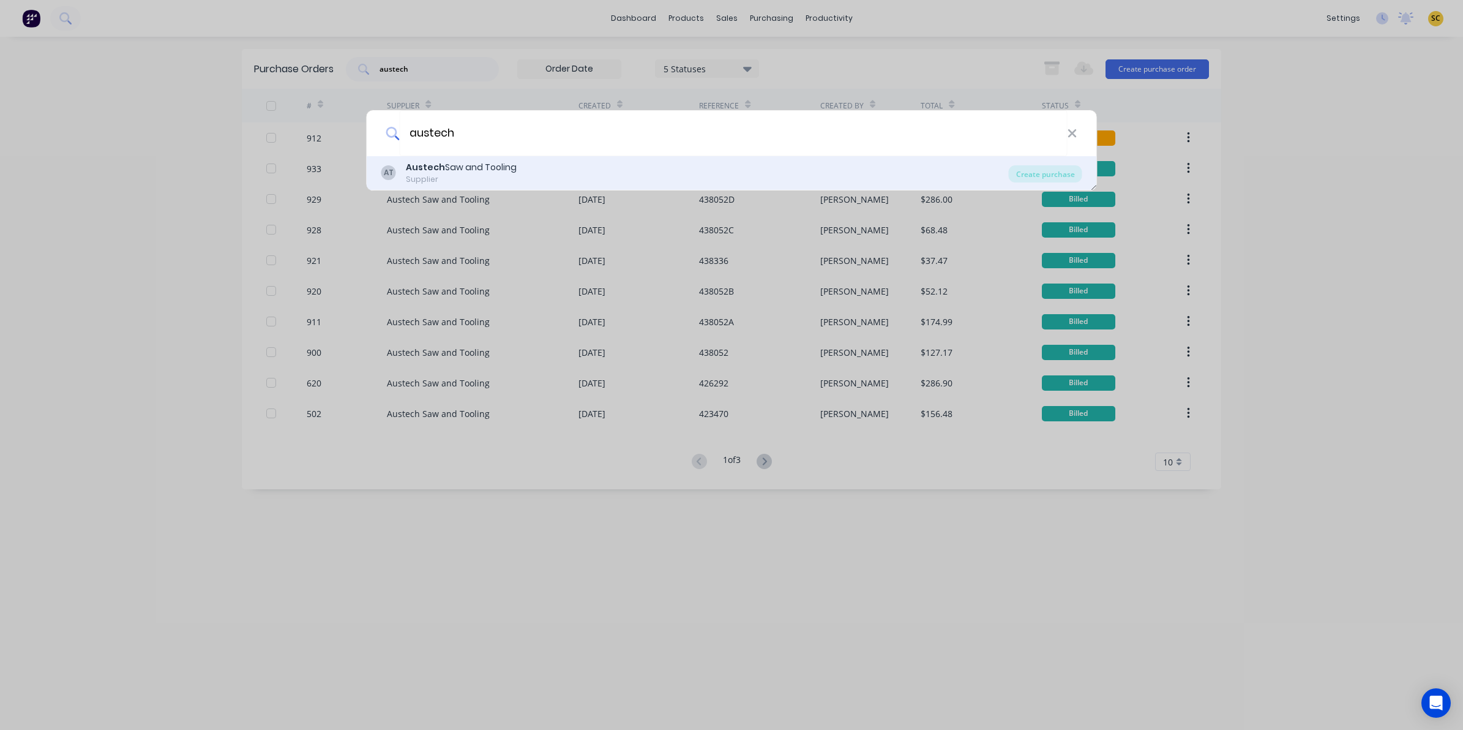
click at [391, 169] on div "AT" at bounding box center [388, 172] width 15 height 15
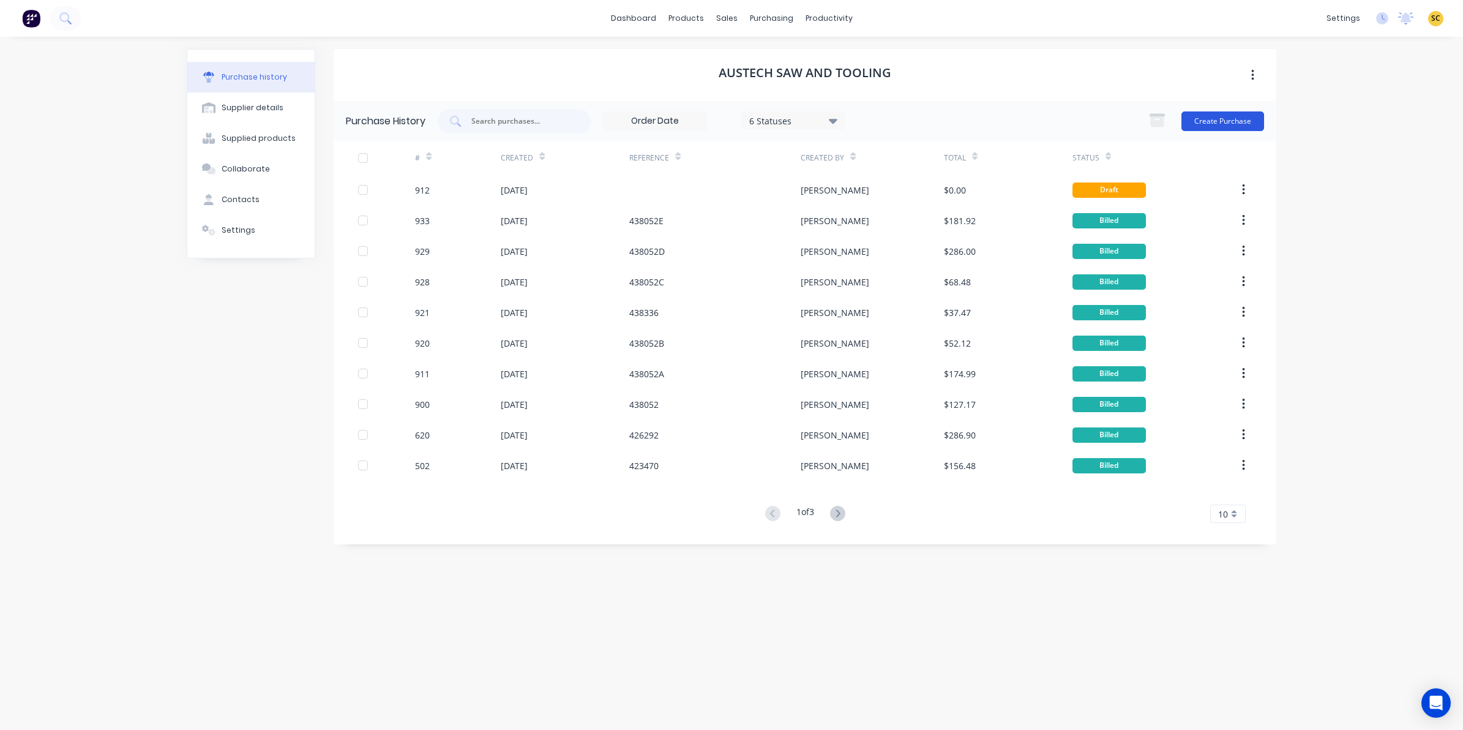
click at [1228, 114] on button "Create Purchase" at bounding box center [1222, 121] width 83 height 20
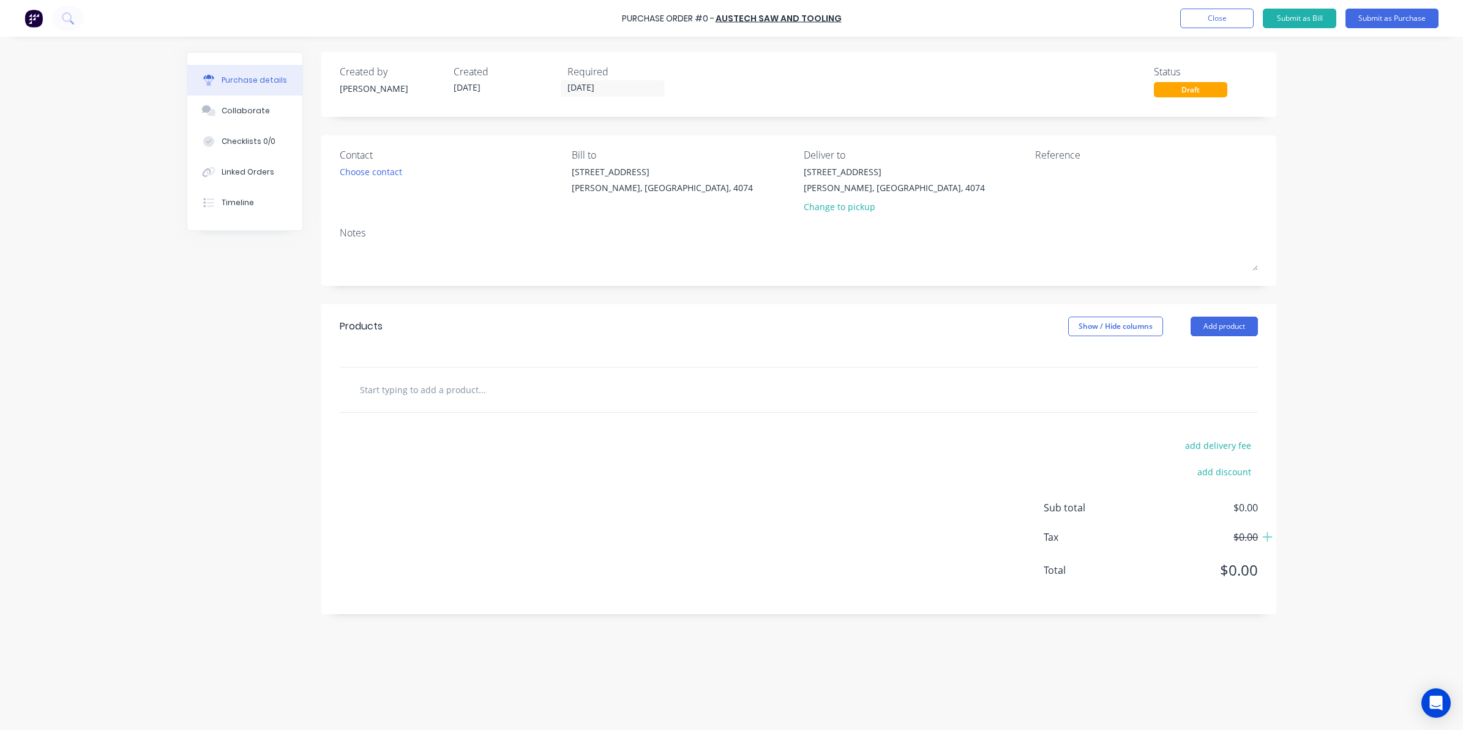
click at [429, 402] on input "text" at bounding box center [481, 389] width 245 height 24
paste input "67764100 POLIFAN Flap Disc GP Zirconia - PFC 100 Z 40 PSF box of 10"
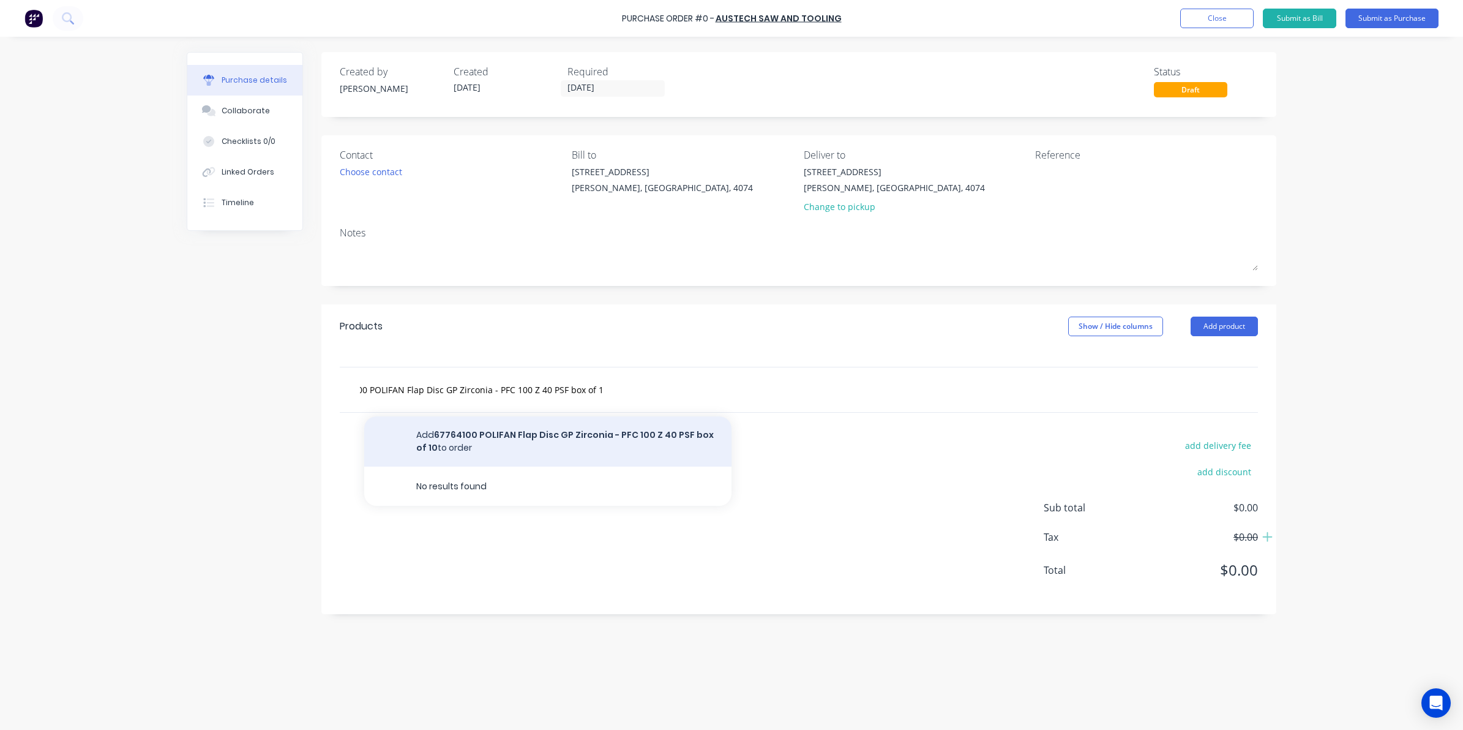
click at [488, 441] on button "Add 67764100 POLIFAN Flap Disc GP Zirconia - PFC 100 Z 40 PSF box of 10 to order" at bounding box center [547, 441] width 367 height 50
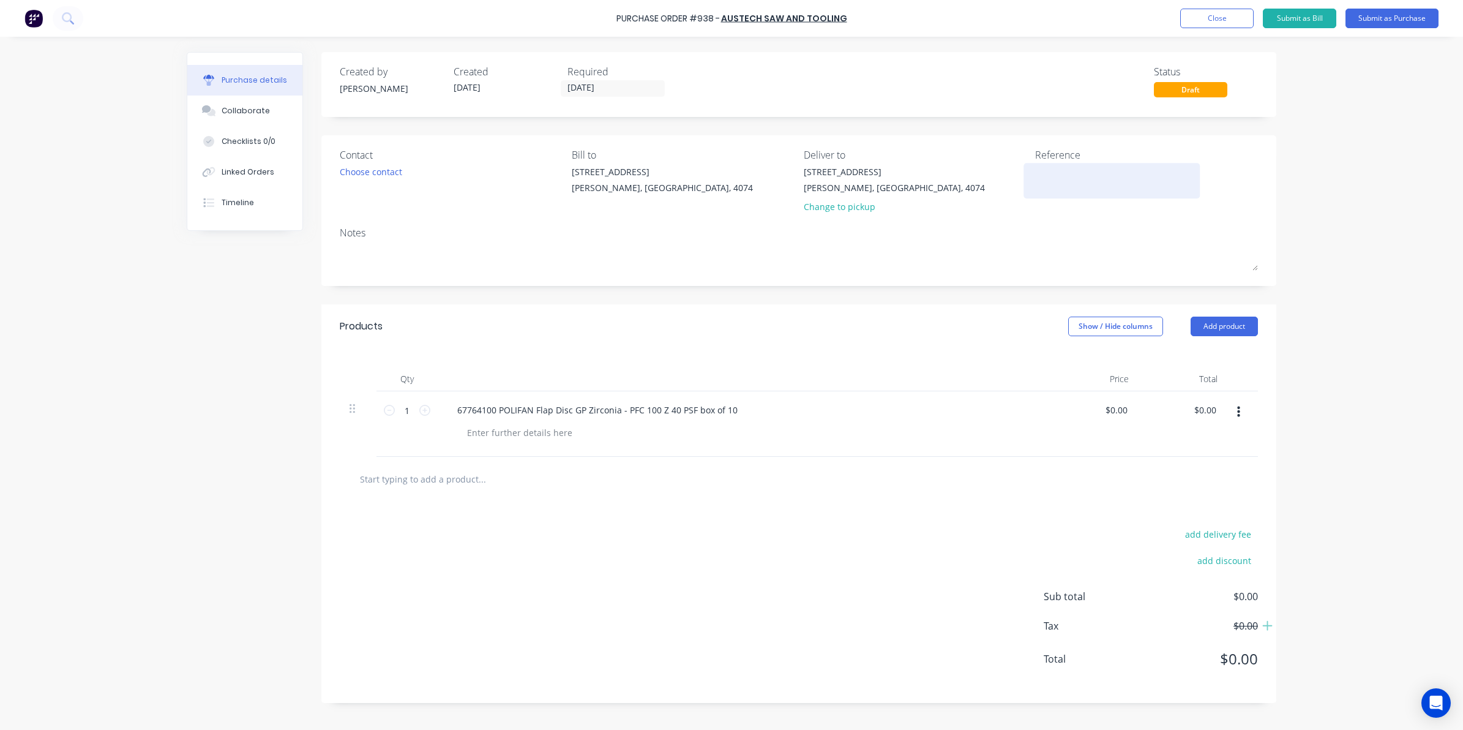
click at [1044, 178] on textarea at bounding box center [1111, 179] width 153 height 28
click at [410, 404] on input "1" at bounding box center [407, 410] width 24 height 18
click at [626, 629] on div "add delivery fee add discount Sub total $0.00 Tax $0.00 Total $0.00" at bounding box center [798, 601] width 955 height 201
drag, startPoint x: 1194, startPoint y: 408, endPoint x: 1272, endPoint y: 411, distance: 78.4
click at [1272, 411] on div "Qty Price Total 10 10 67764100 POLIFAN Flap Disc GP Zirconia - PFC 100 Z 40 PSF…" at bounding box center [798, 402] width 955 height 108
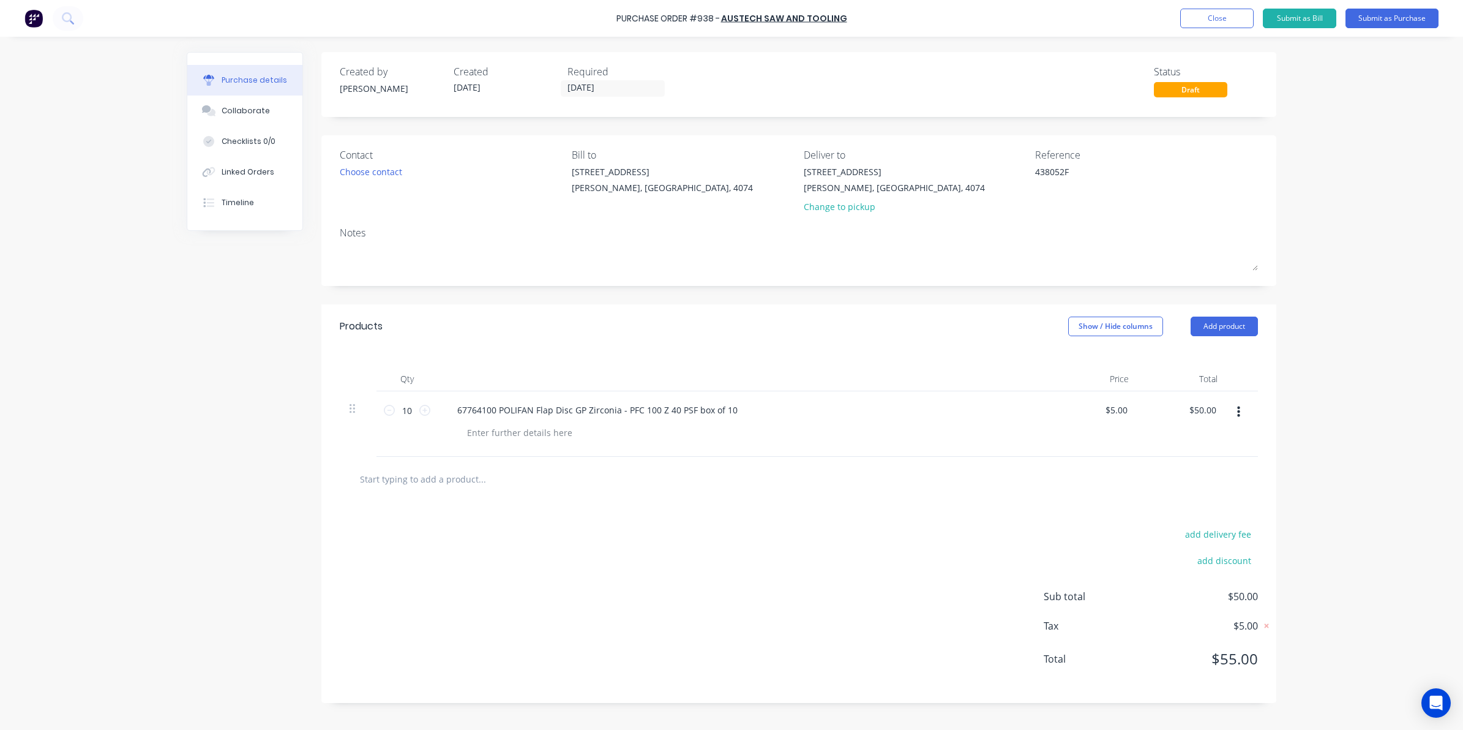
click at [1393, 542] on div "Purchase Order #938 - Austech Saw and Tooling Add product Close Submit as Bill …" at bounding box center [731, 365] width 1463 height 730
click at [1386, 21] on button "Submit as Purchase" at bounding box center [1391, 19] width 93 height 20
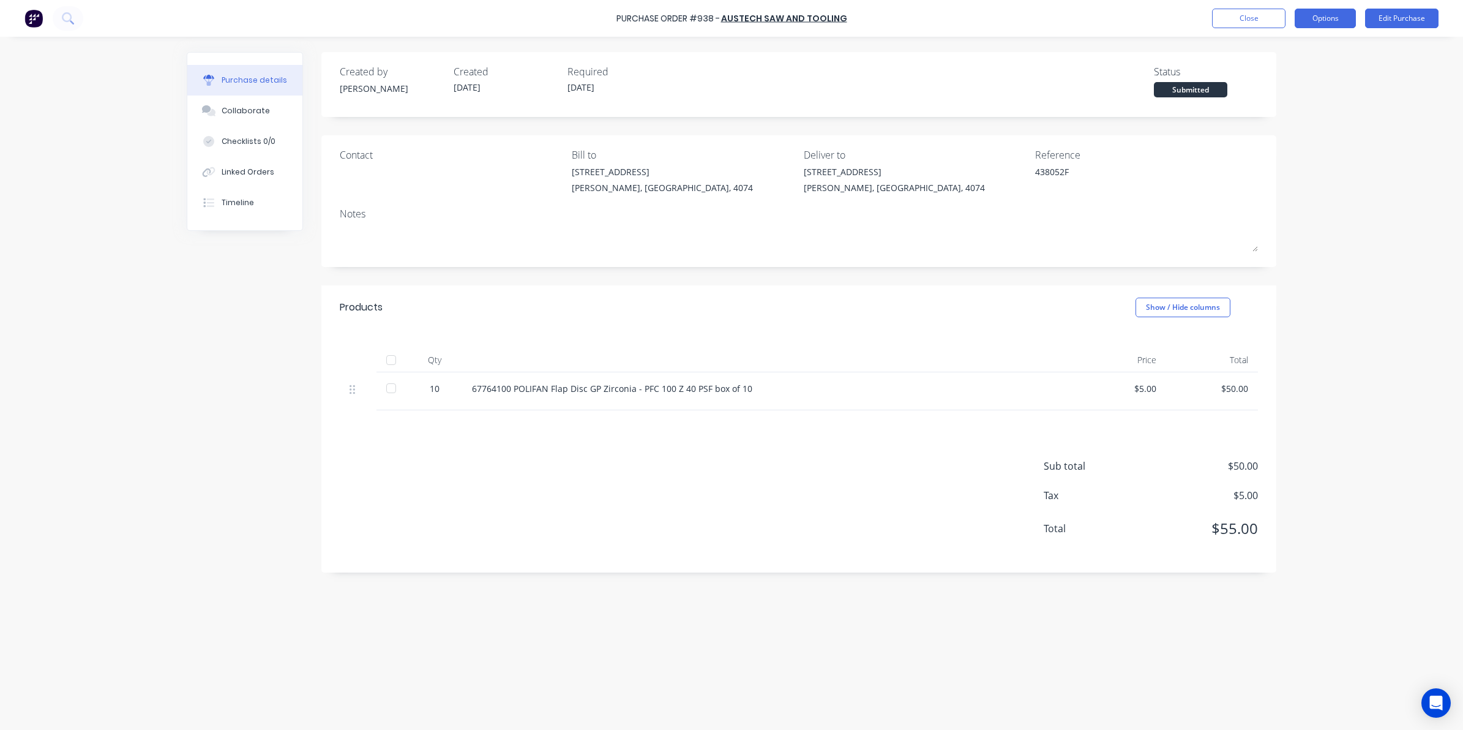
click at [1330, 20] on button "Options" at bounding box center [1325, 19] width 61 height 20
click at [1258, 65] on div "Convert to Bill" at bounding box center [1298, 74] width 94 height 18
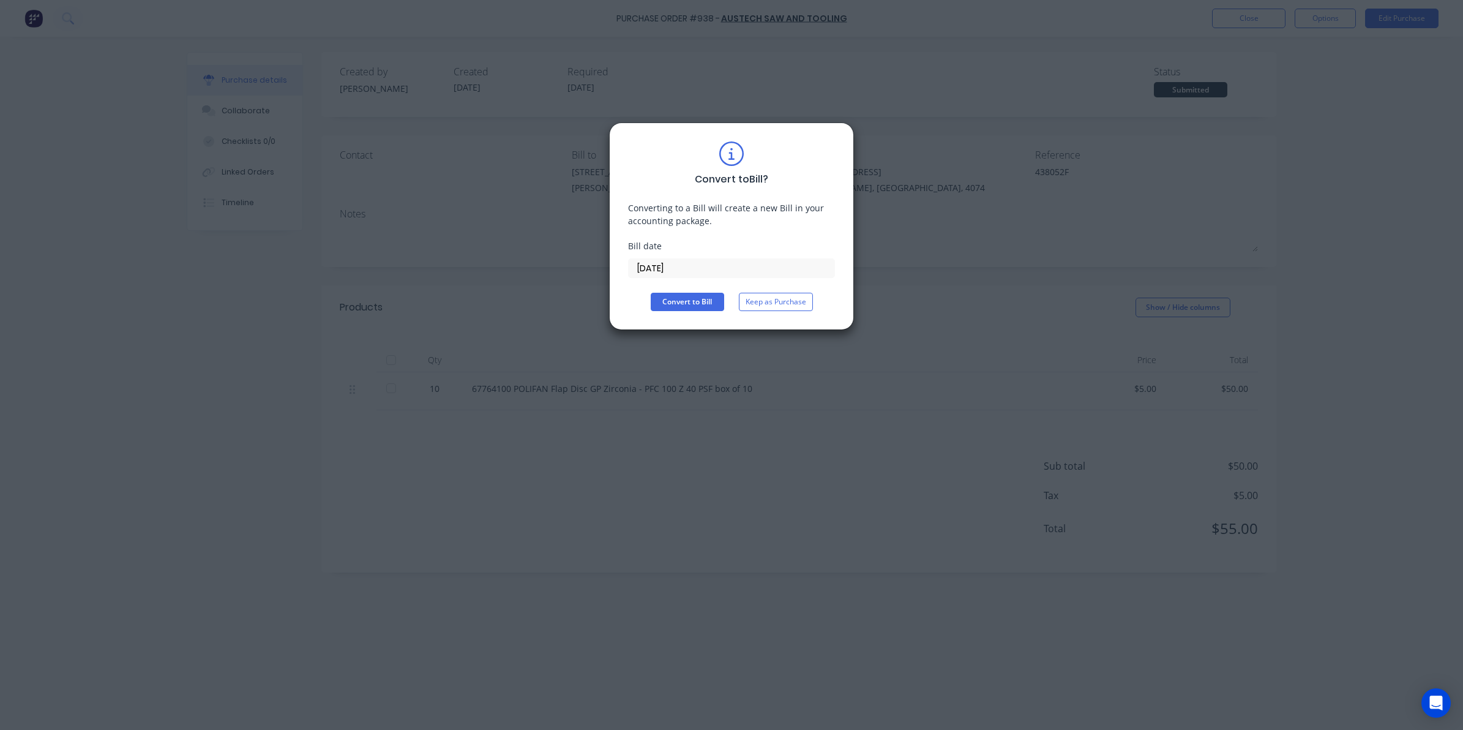
drag, startPoint x: 747, startPoint y: 258, endPoint x: 738, endPoint y: 273, distance: 17.8
click at [747, 260] on label "[DATE]" at bounding box center [731, 268] width 207 height 20
click at [747, 260] on input "[DATE]" at bounding box center [732, 268] width 206 height 18
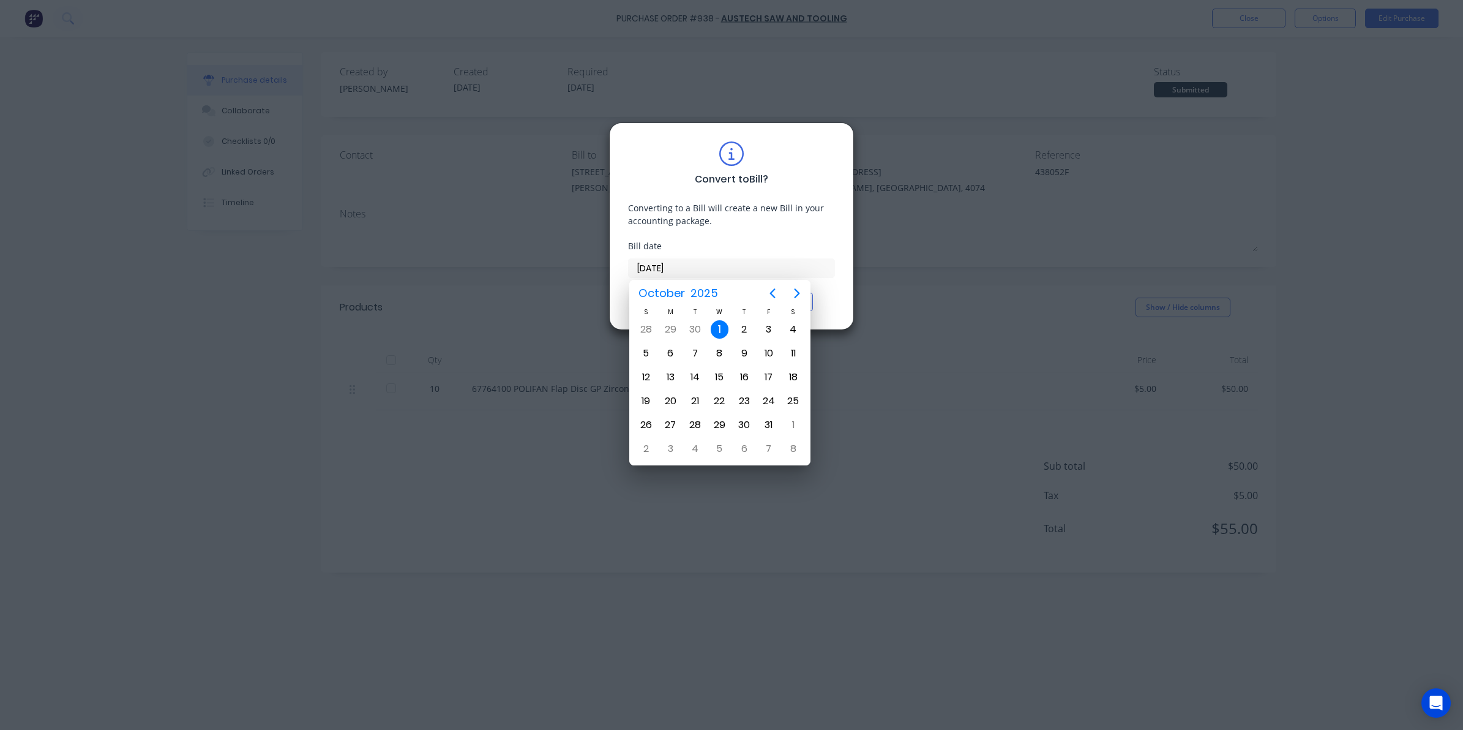
click at [736, 273] on input "[DATE]" at bounding box center [732, 268] width 206 height 18
click at [695, 327] on div "30" at bounding box center [695, 329] width 18 height 18
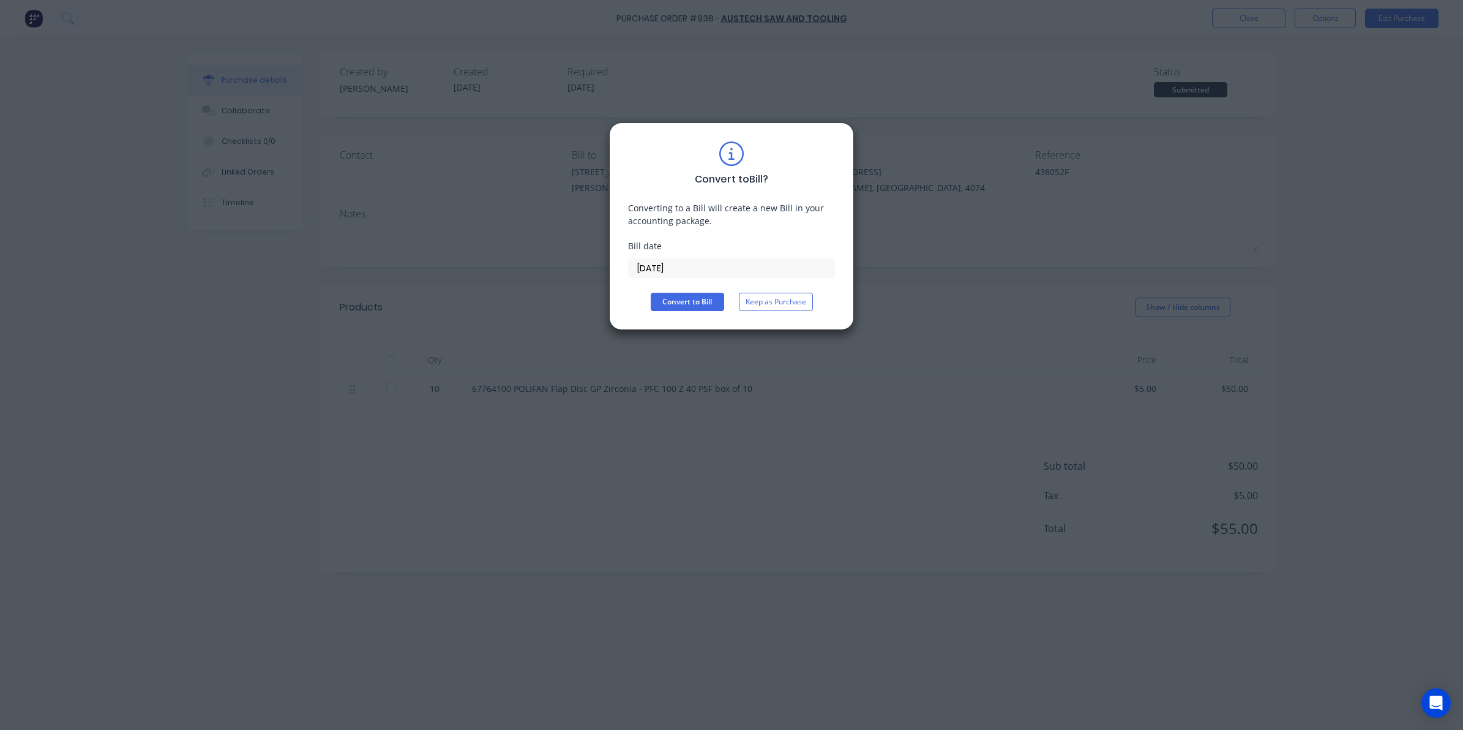
click at [684, 313] on div "Convert to Bill ? Converting to a Bill will create a new Bill in your accountin…" at bounding box center [731, 226] width 245 height 208
click at [684, 306] on button "Convert to Bill" at bounding box center [687, 302] width 73 height 18
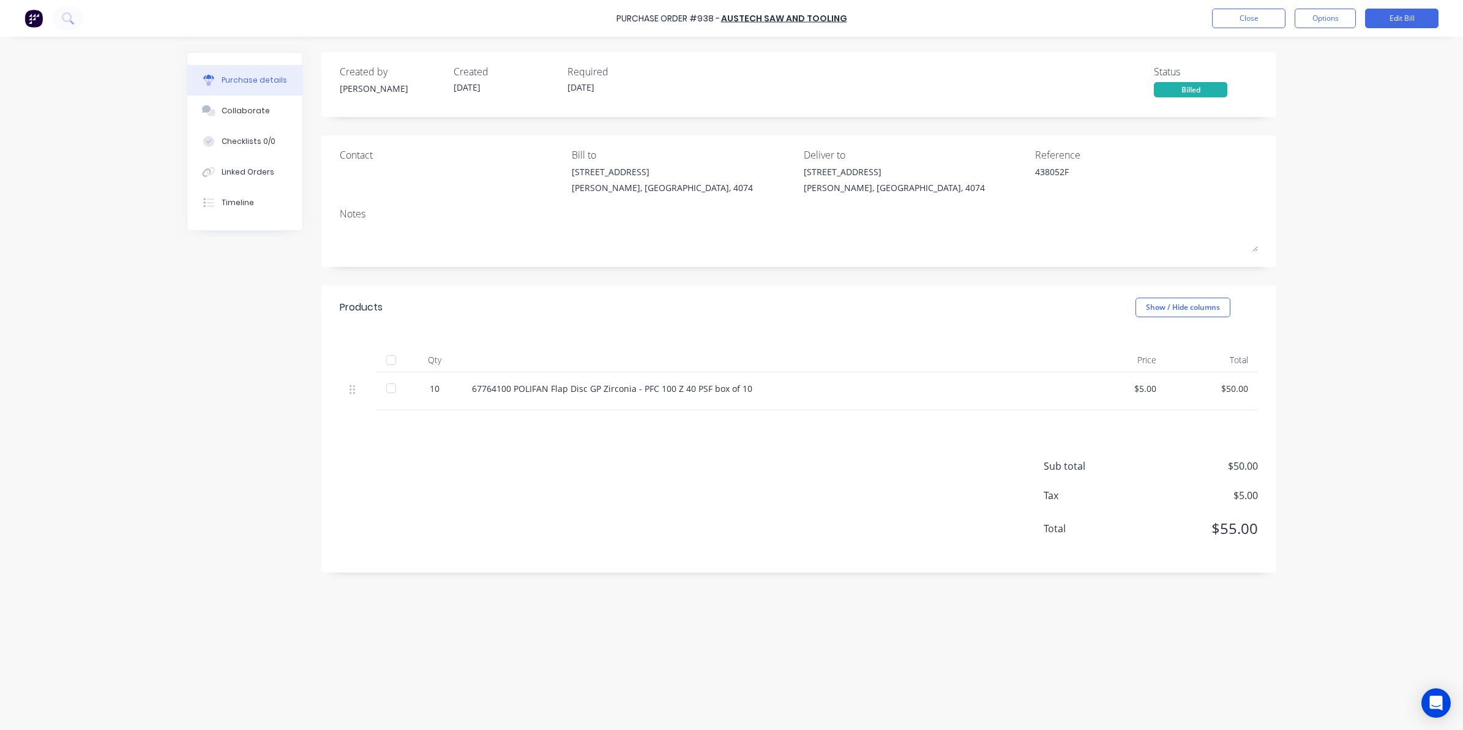
click at [387, 387] on div at bounding box center [391, 388] width 24 height 24
click at [1263, 16] on button "Close" at bounding box center [1248, 19] width 73 height 20
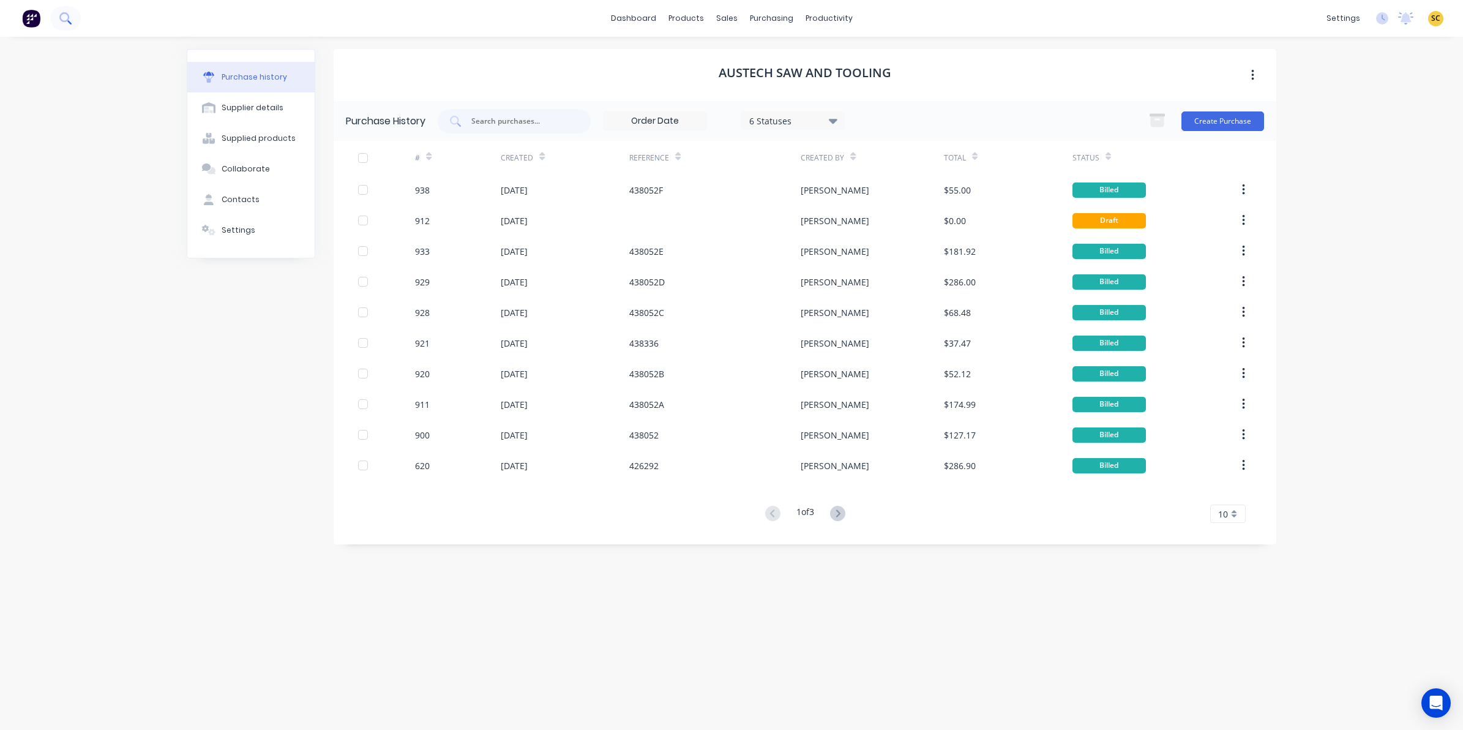
click at [69, 23] on icon at bounding box center [65, 18] width 12 height 12
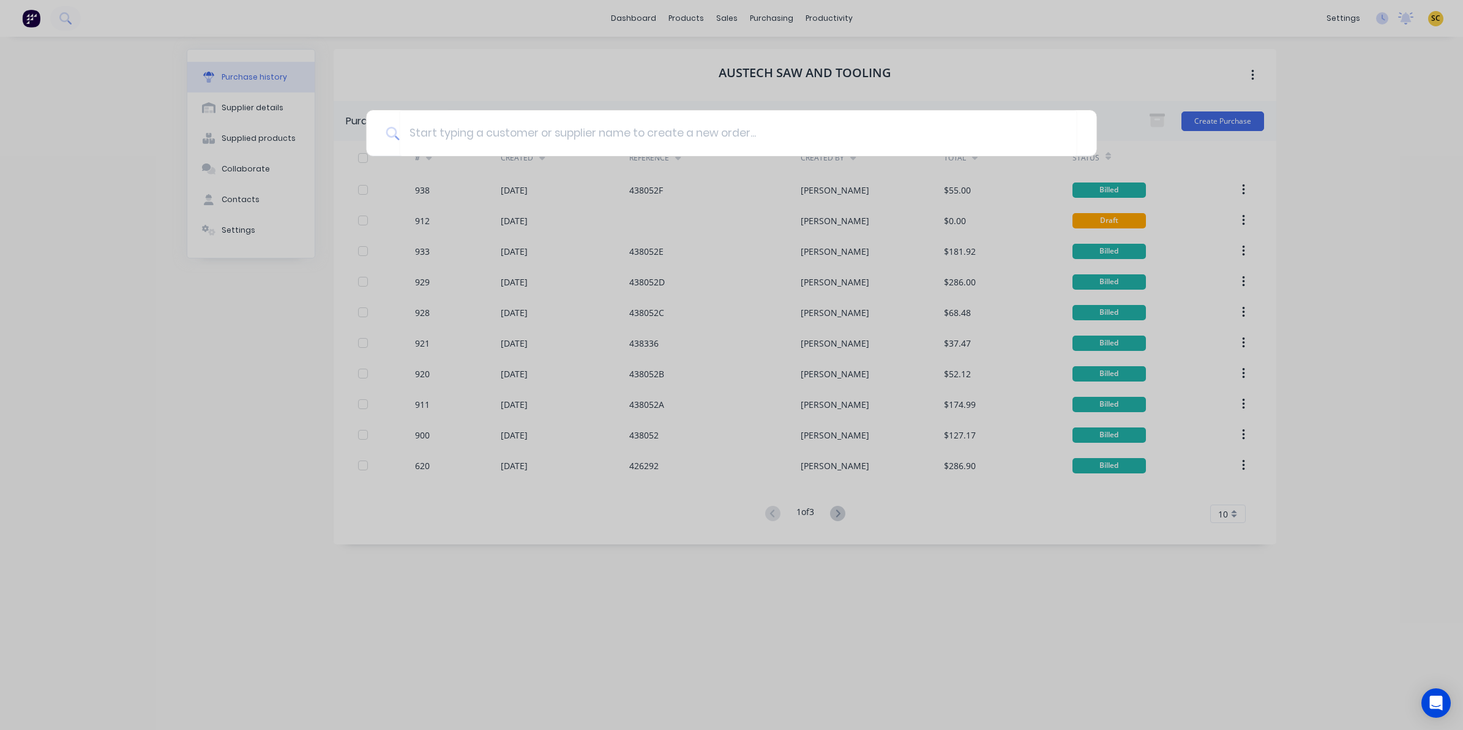
click at [729, 208] on div at bounding box center [731, 365] width 1463 height 730
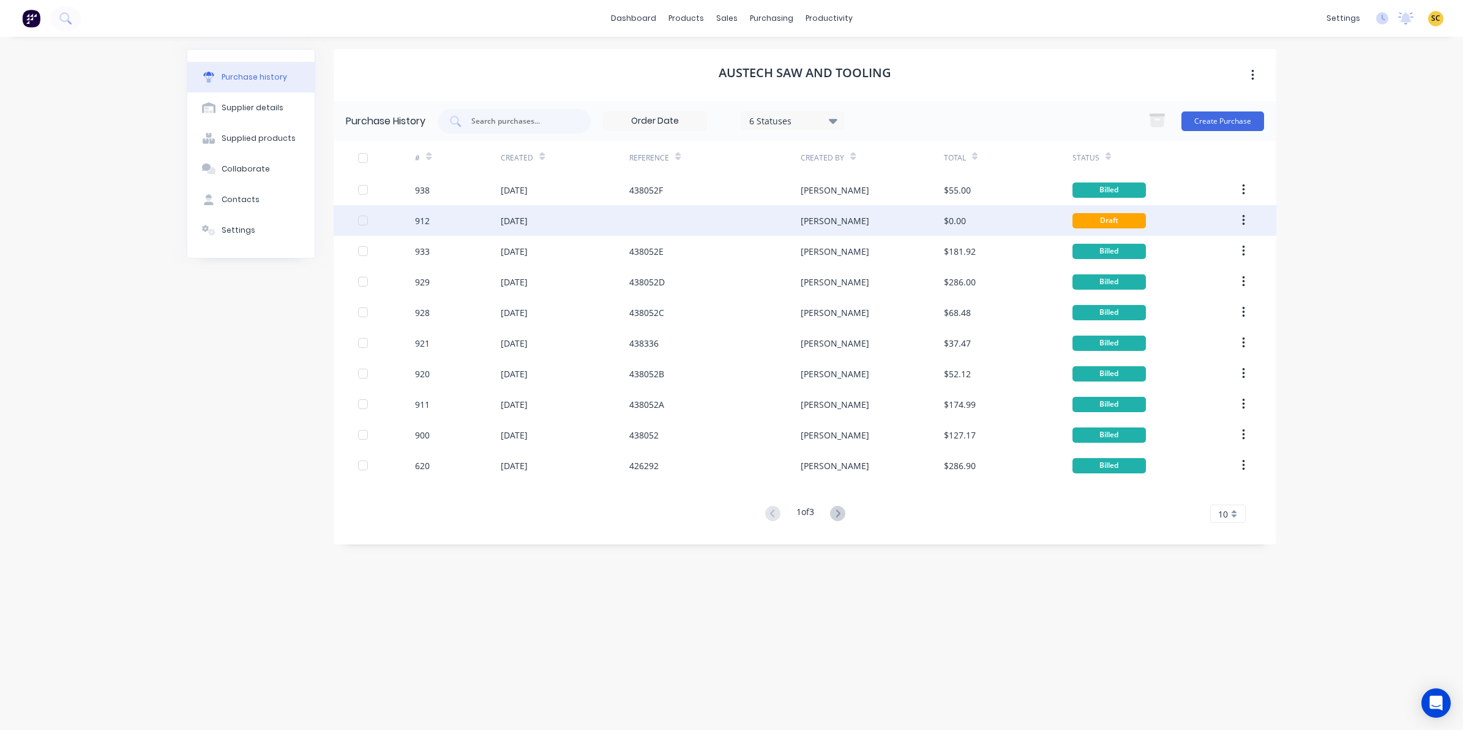
click at [730, 219] on div at bounding box center [714, 220] width 171 height 31
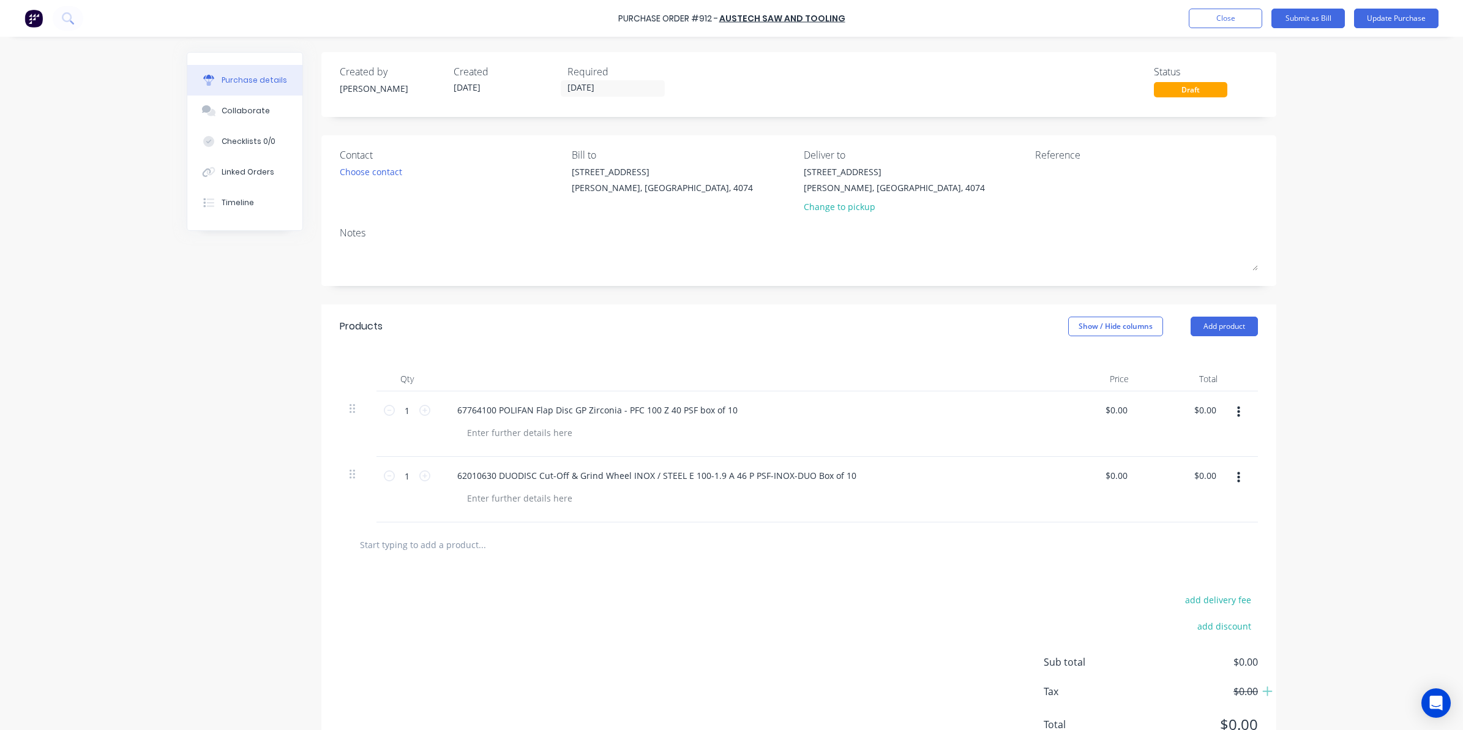
click at [1237, 411] on icon "button" at bounding box center [1238, 411] width 3 height 11
click at [1179, 522] on button "Delete" at bounding box center [1201, 518] width 104 height 24
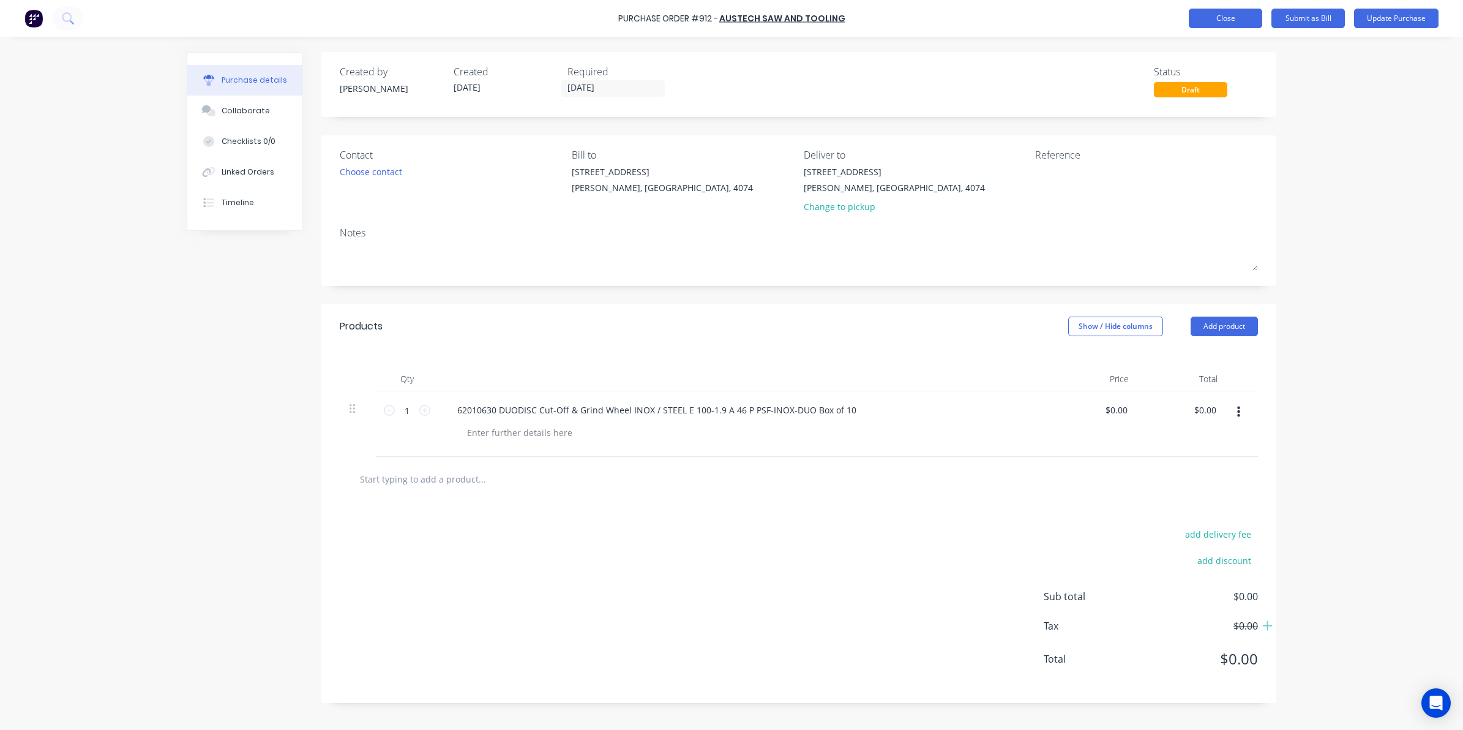
click at [1205, 17] on button "Close" at bounding box center [1225, 19] width 73 height 20
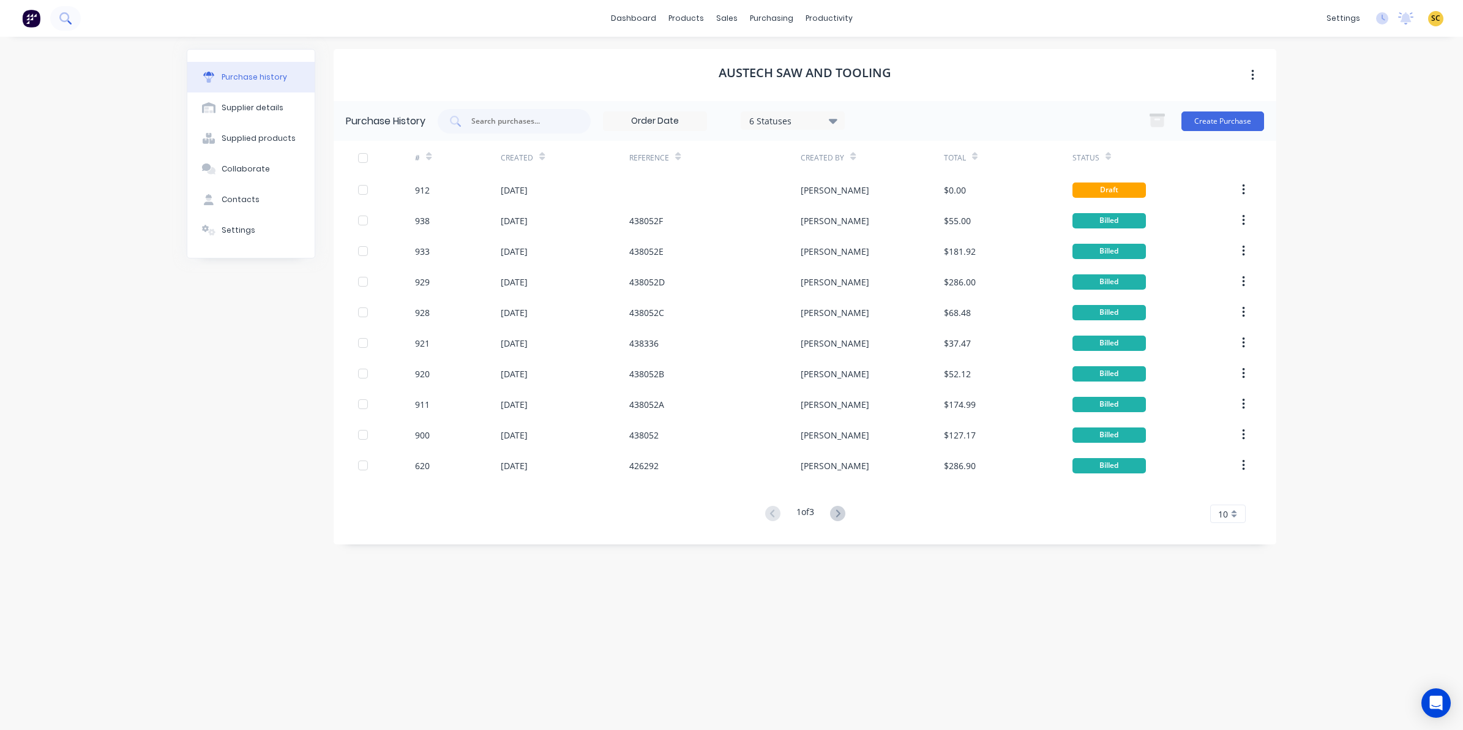
click at [61, 17] on icon at bounding box center [65, 18] width 12 height 12
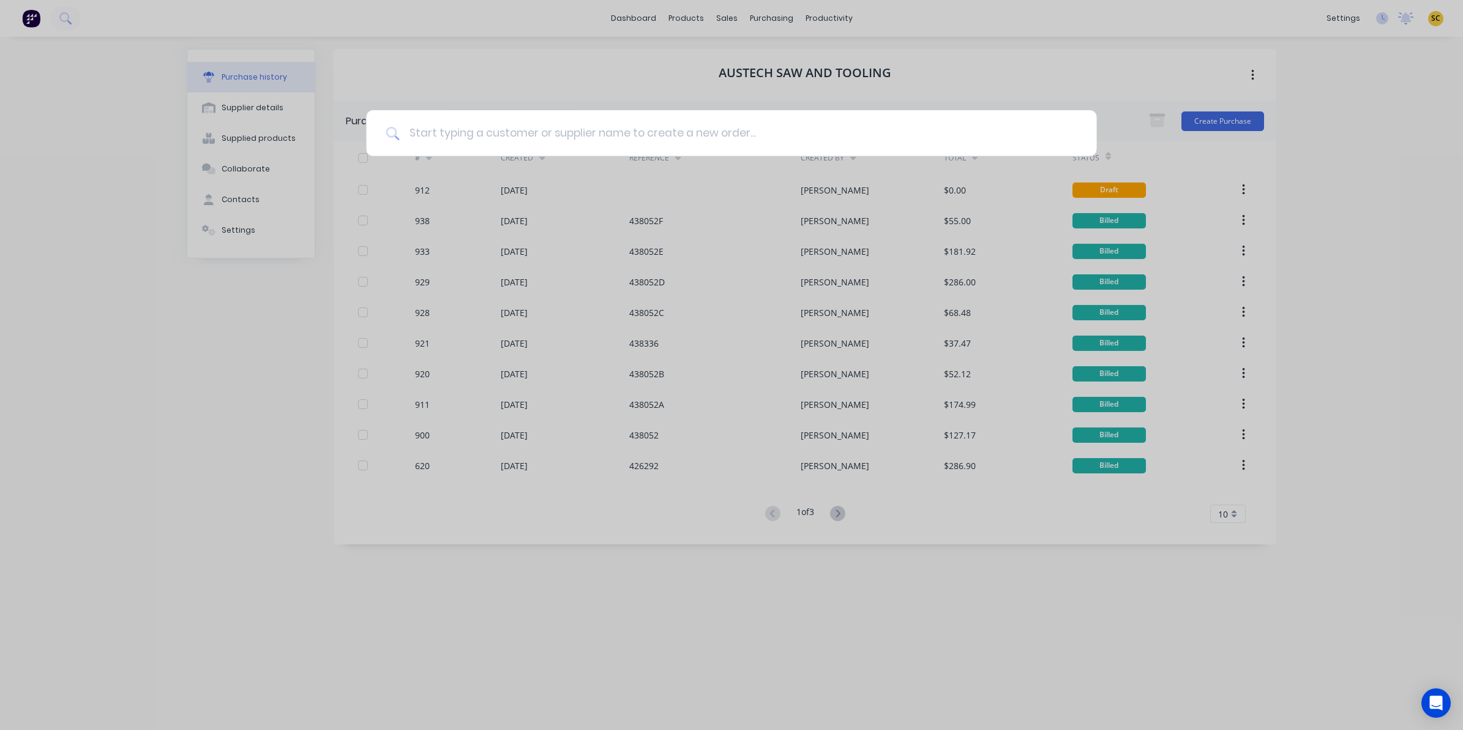
click at [553, 132] on input at bounding box center [738, 133] width 678 height 46
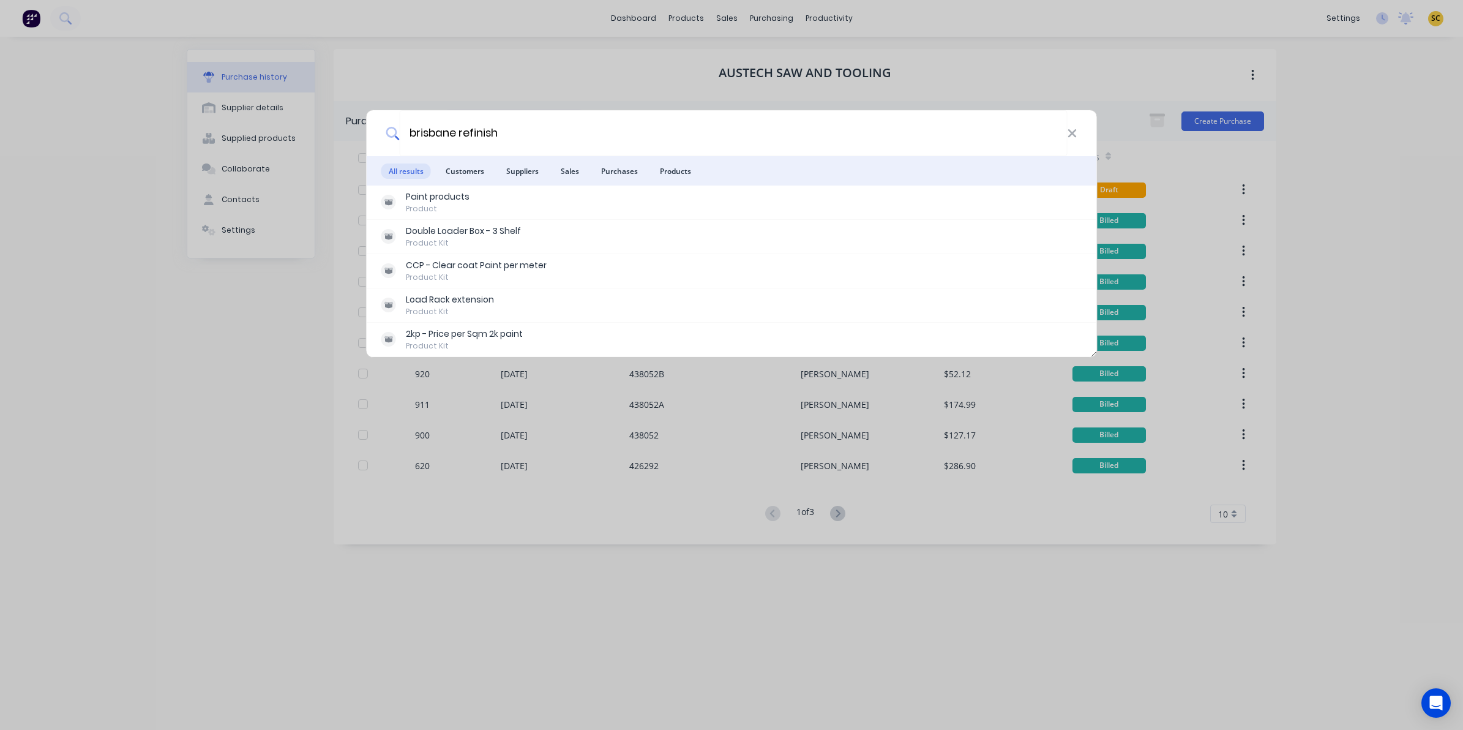
drag, startPoint x: 517, startPoint y: 136, endPoint x: 375, endPoint y: 133, distance: 142.0
click at [375, 133] on div "brisbane refinish" at bounding box center [732, 133] width 730 height 46
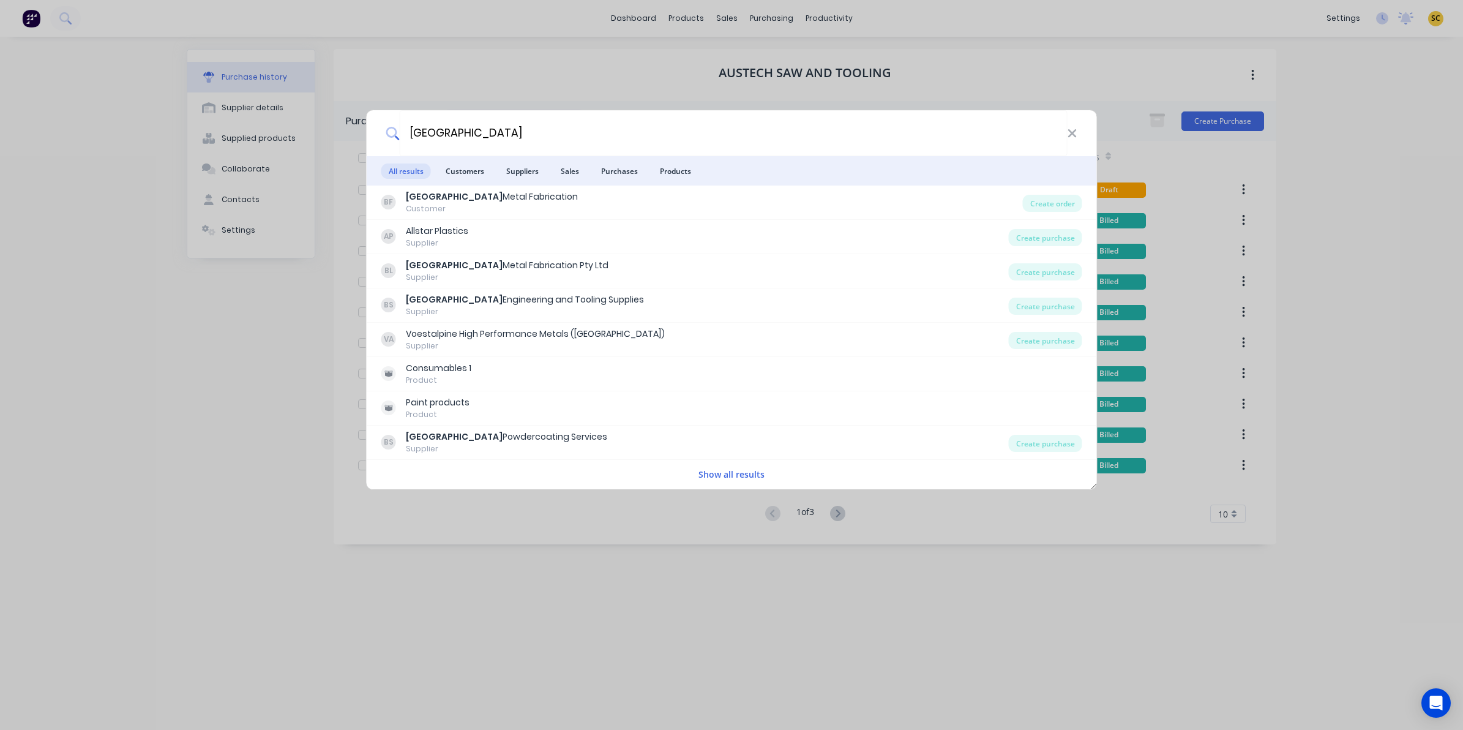
click at [722, 473] on button "Show all results" at bounding box center [731, 474] width 73 height 14
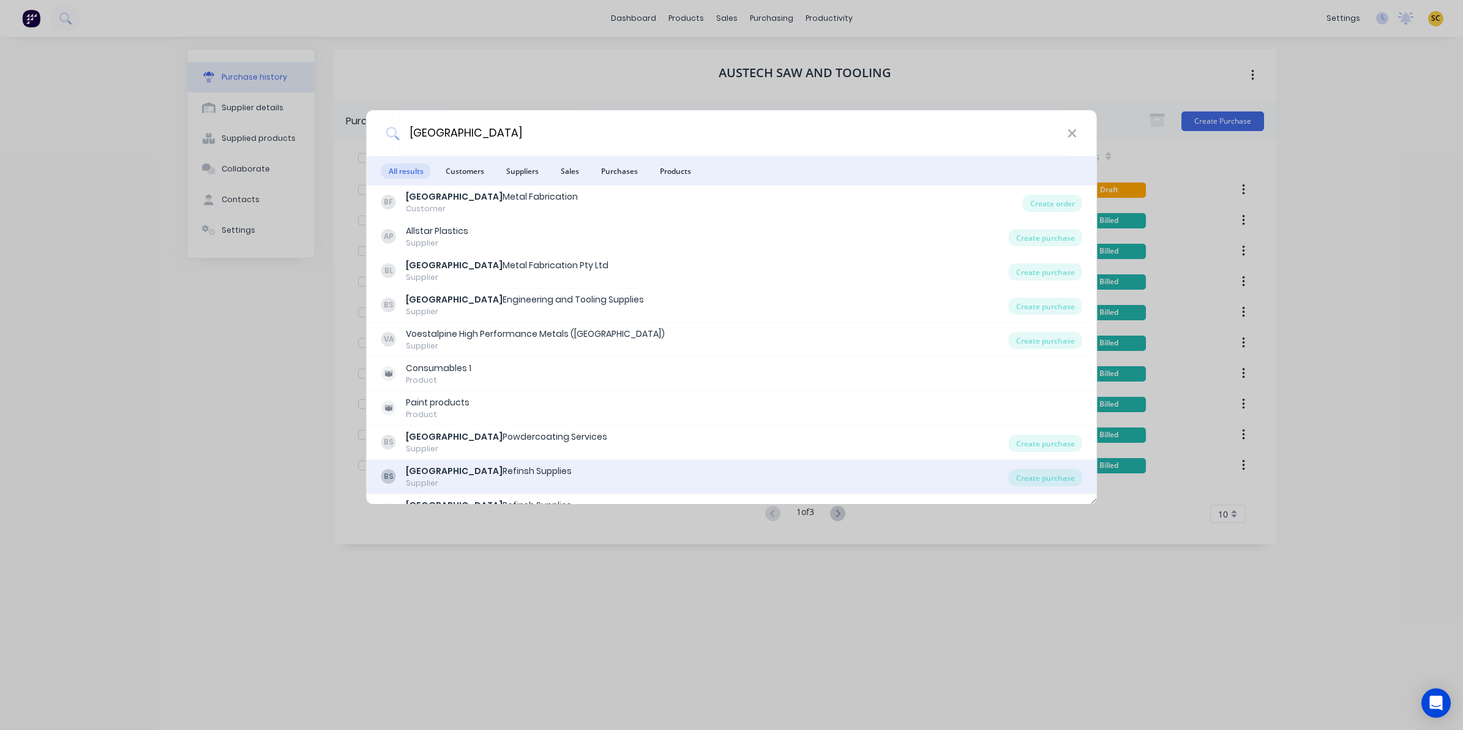
click at [539, 474] on div "BS Brisbane Refinsh Supplies Supplier" at bounding box center [694, 477] width 627 height 24
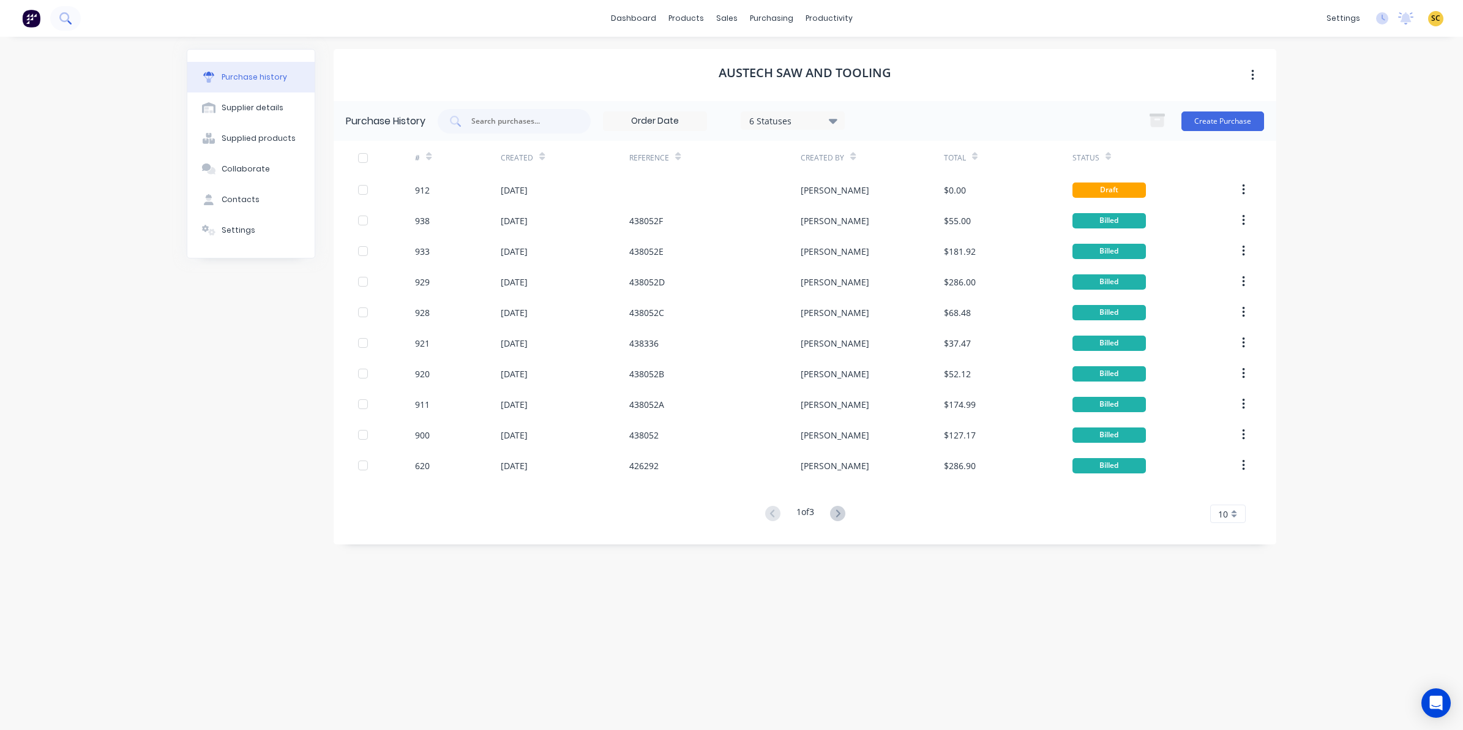
click at [74, 26] on button at bounding box center [65, 18] width 31 height 24
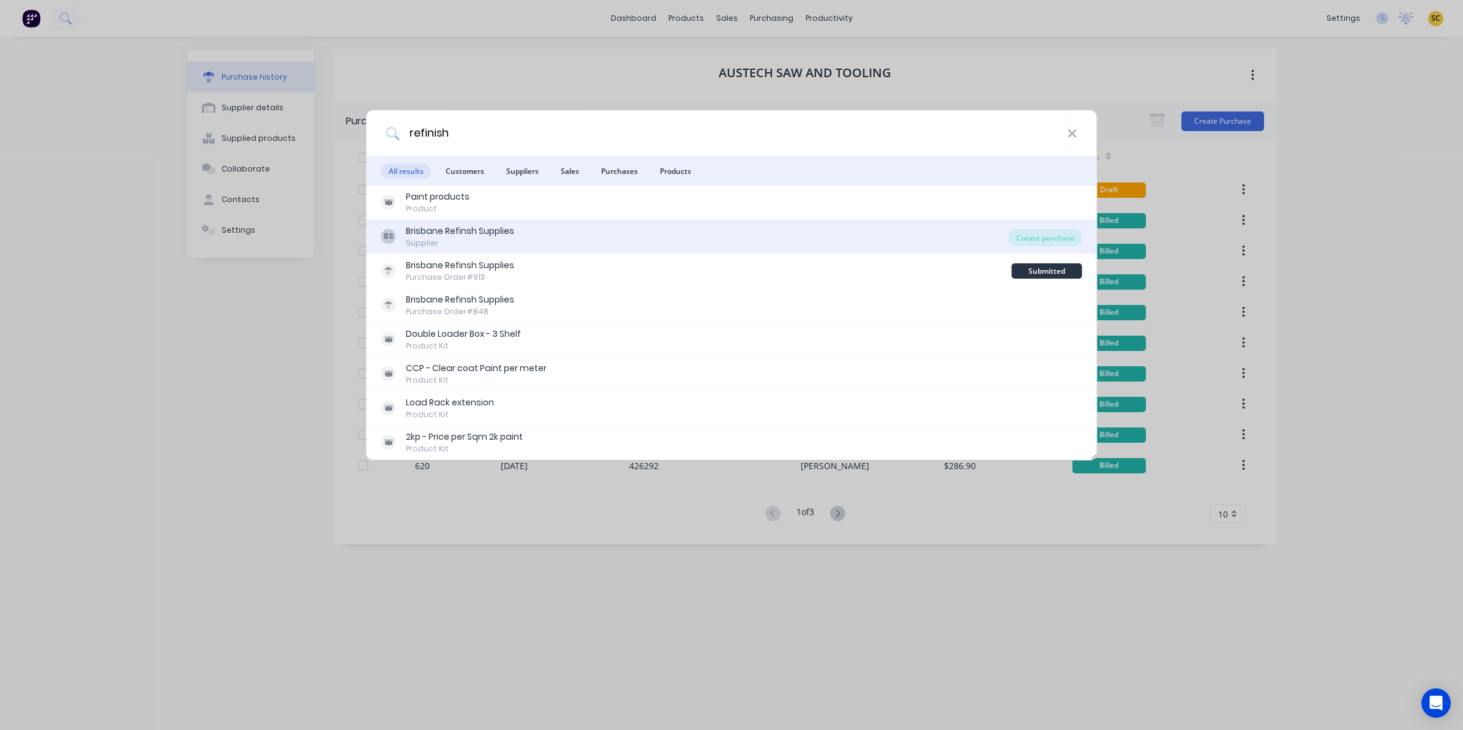
click at [505, 234] on div "Brisbane Refinsh Supplies" at bounding box center [460, 231] width 108 height 13
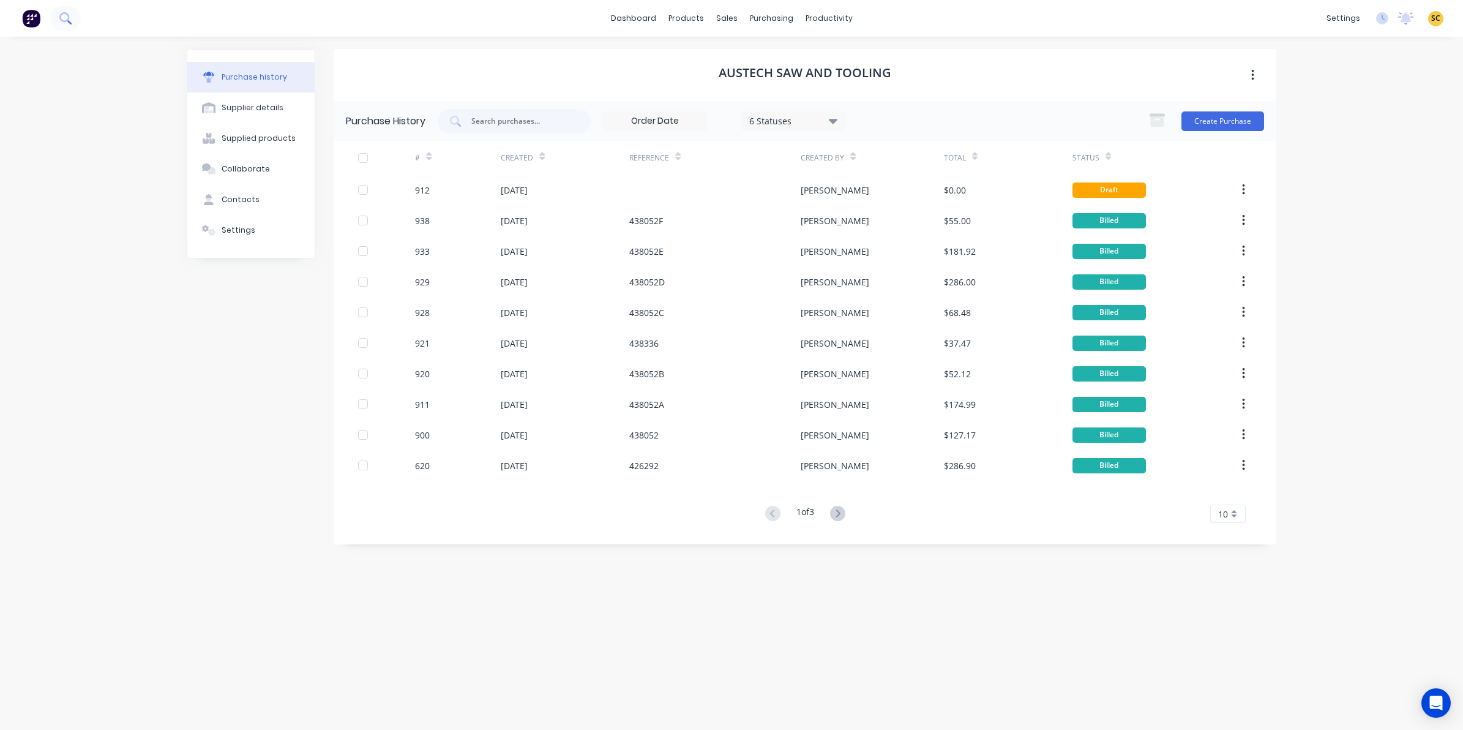
click at [77, 16] on button at bounding box center [65, 18] width 31 height 24
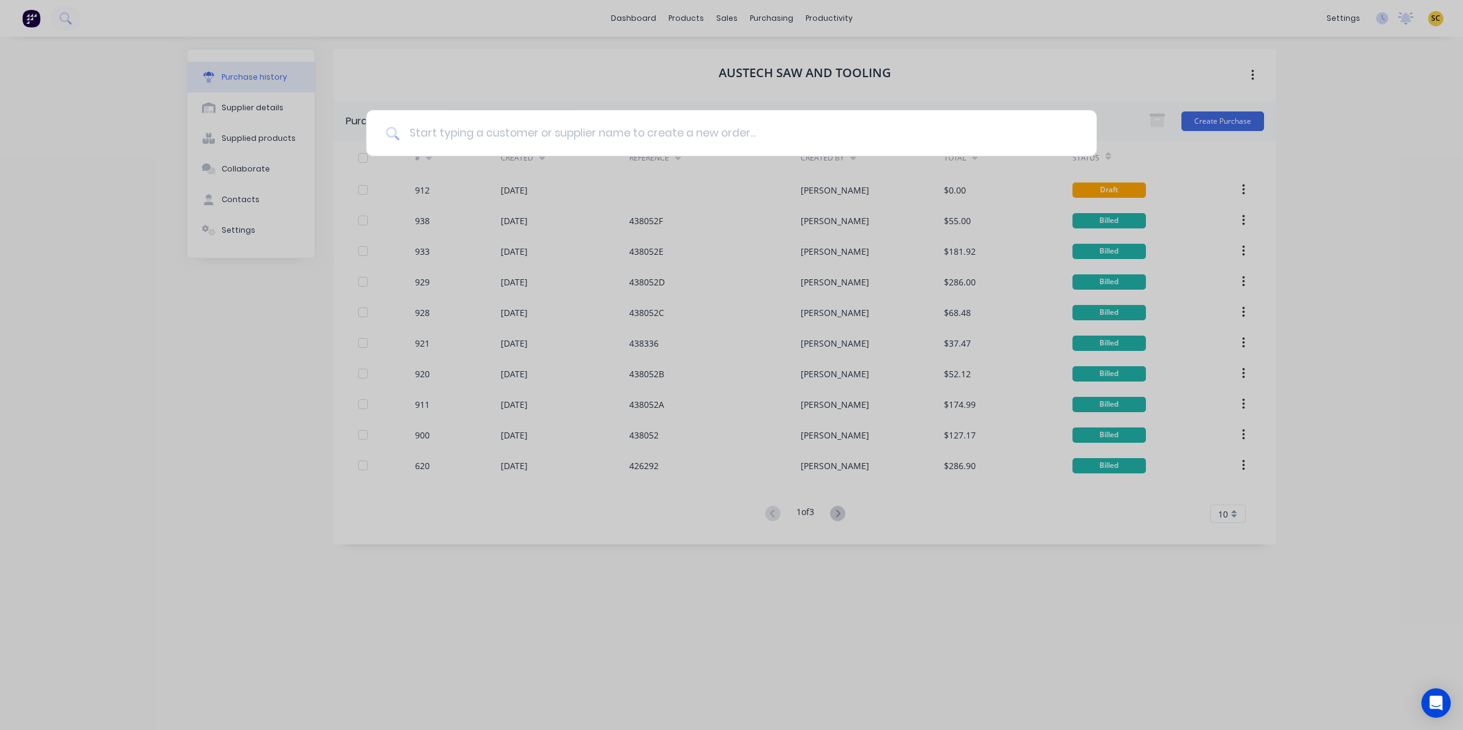
click at [545, 132] on input at bounding box center [738, 133] width 678 height 46
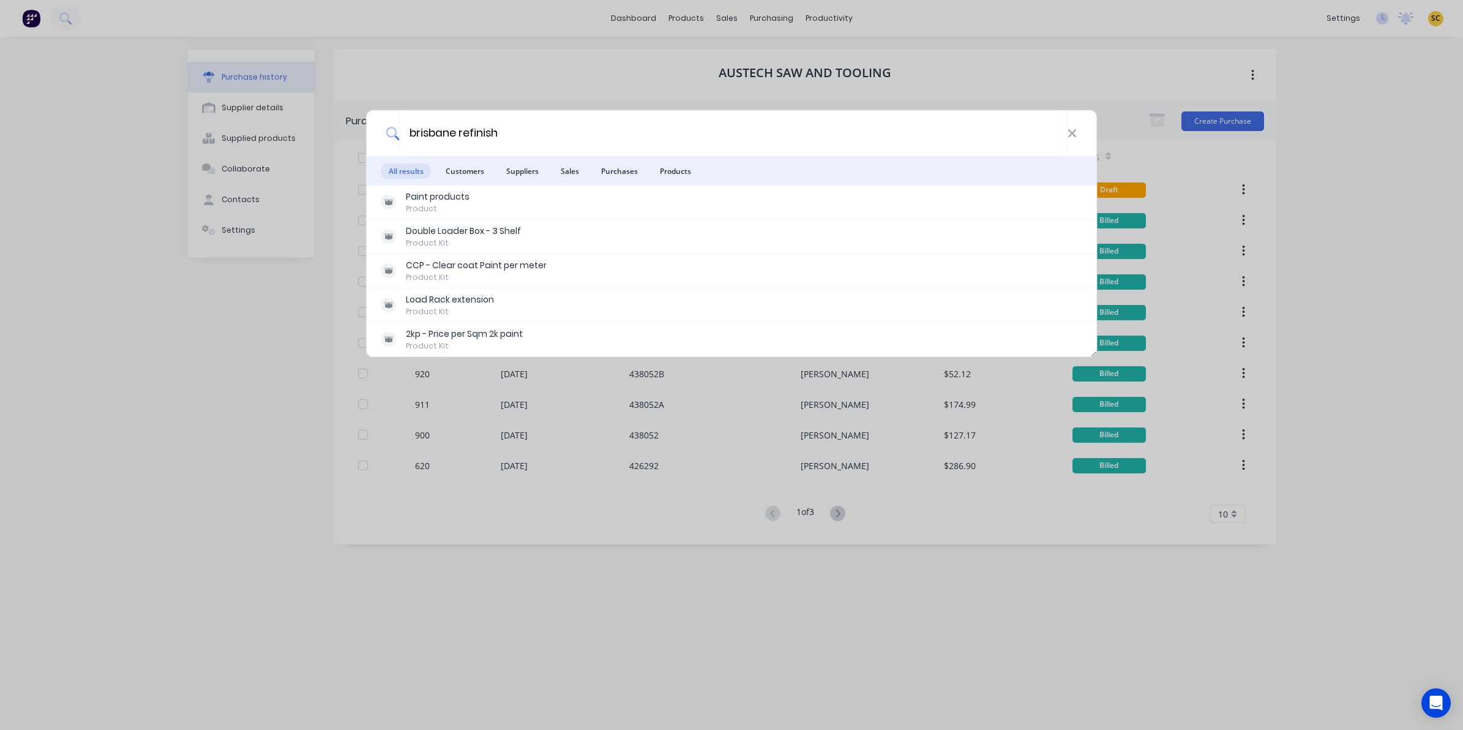
drag, startPoint x: 525, startPoint y: 130, endPoint x: 181, endPoint y: 138, distance: 344.7
click at [181, 136] on div "brisbane refinish All results Customers Suppliers Sales Purchases Products Pain…" at bounding box center [731, 365] width 1463 height 730
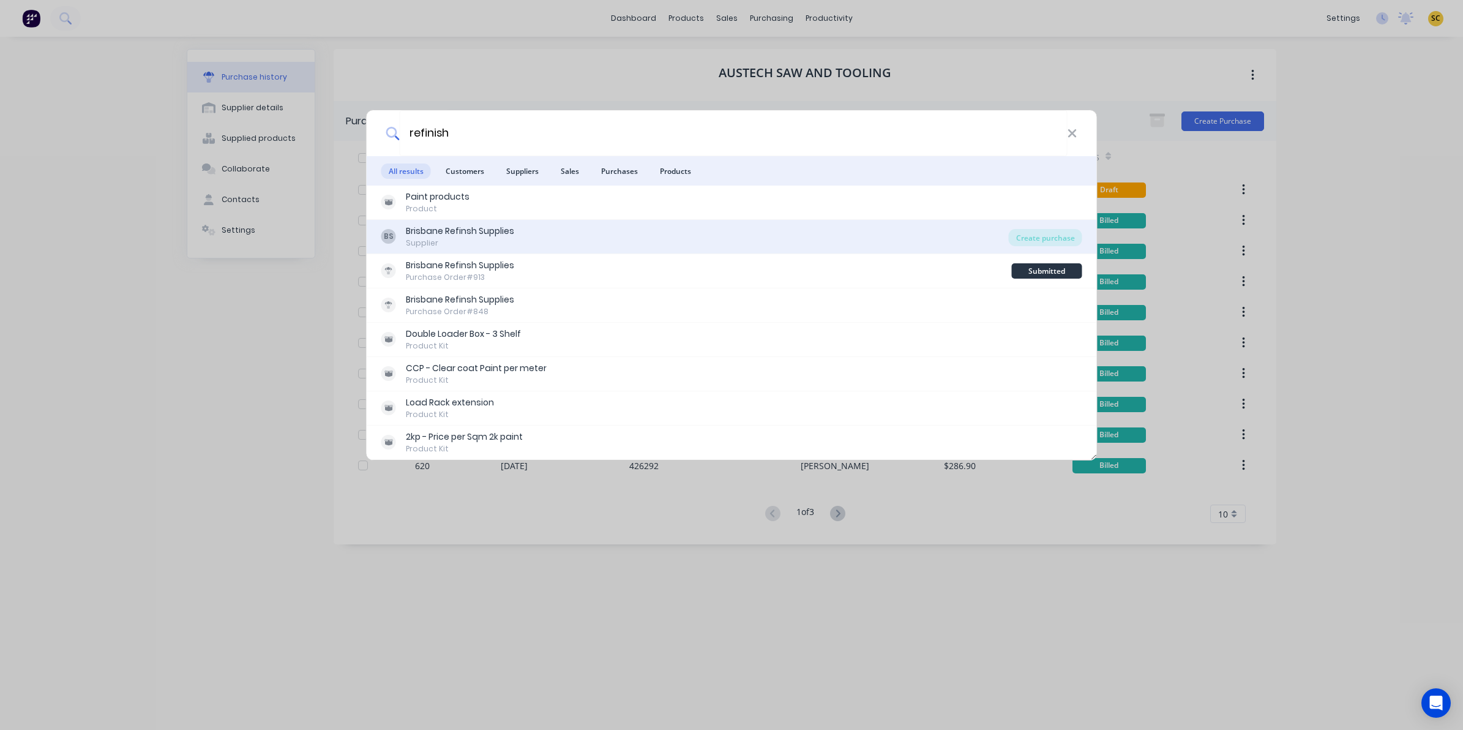
click at [482, 237] on div "Supplier" at bounding box center [460, 242] width 108 height 11
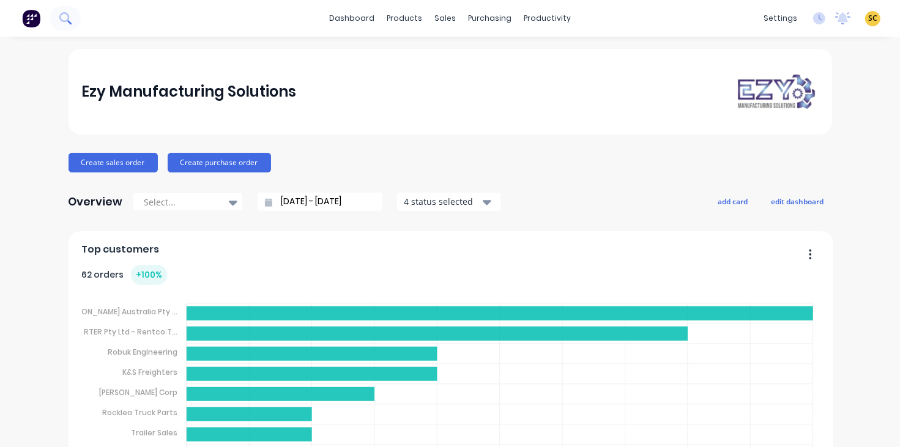
click at [78, 20] on button at bounding box center [65, 18] width 31 height 24
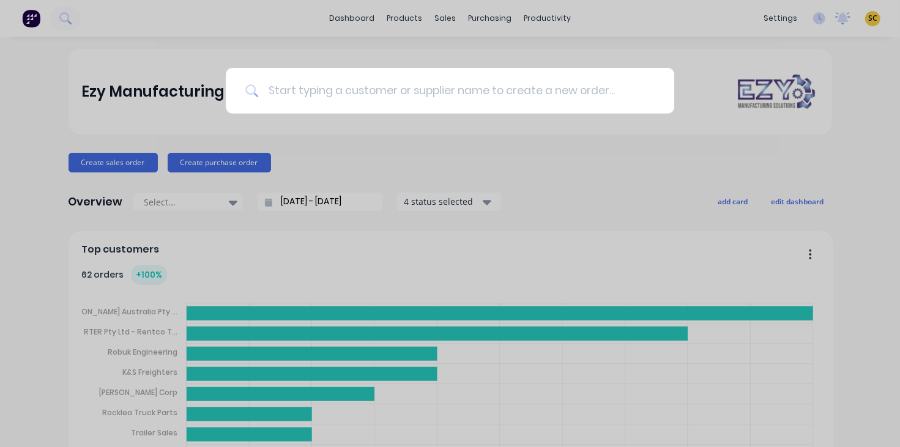
click at [275, 101] on input at bounding box center [456, 91] width 397 height 46
type input "ROLLOVER"
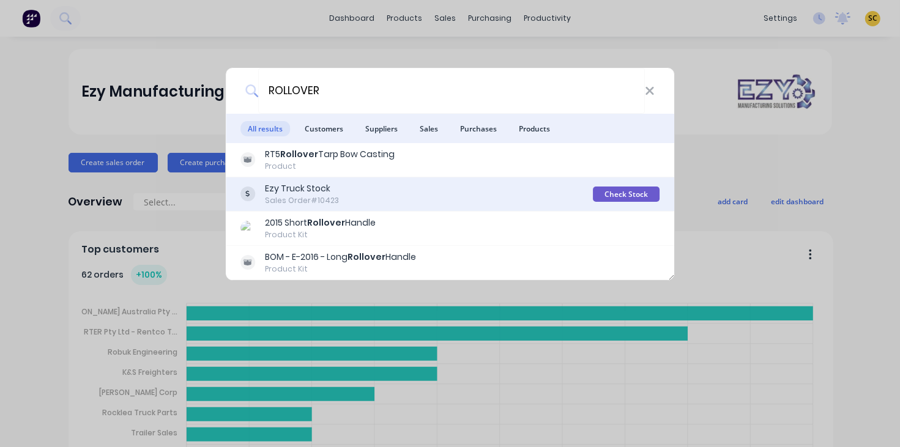
click at [389, 197] on div "Ezy Truck Stock Sales Order #10423" at bounding box center [417, 194] width 353 height 24
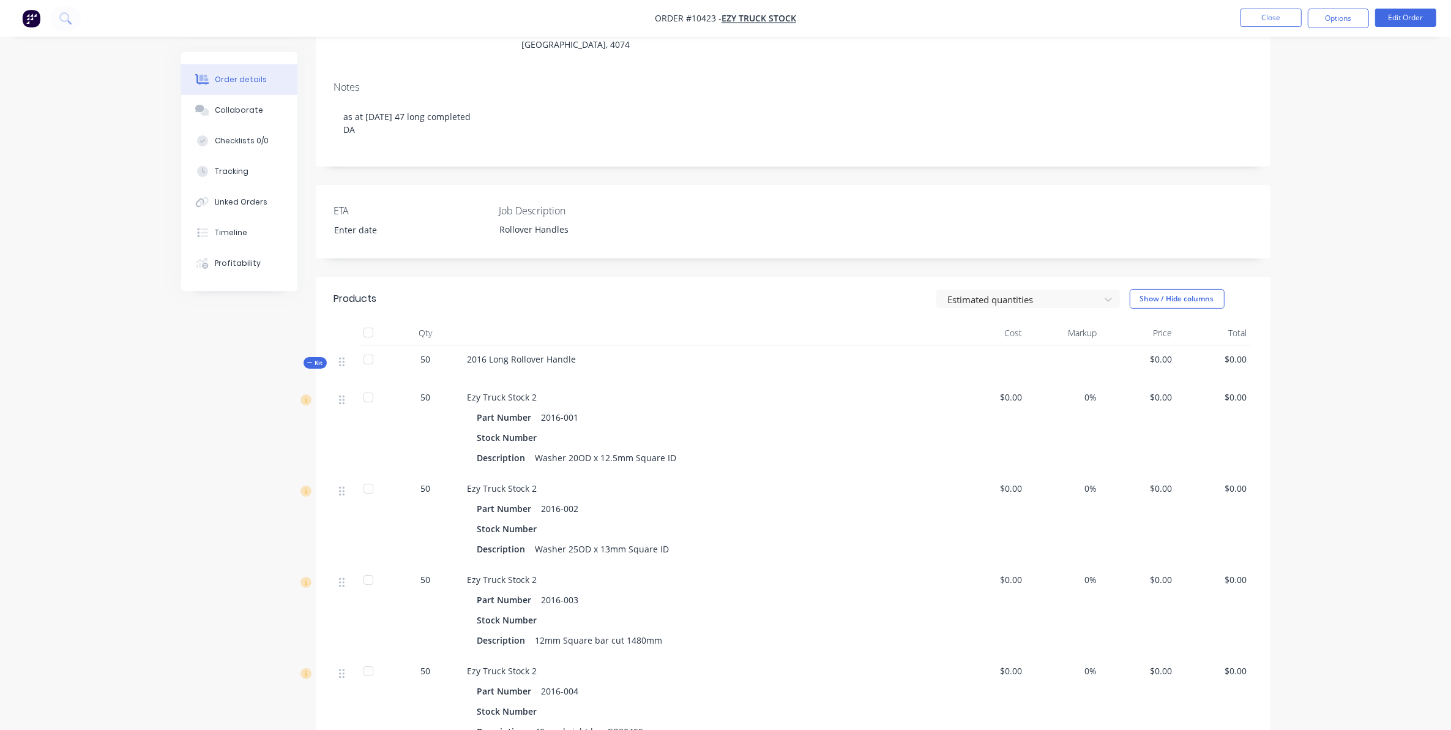
scroll to position [153, 0]
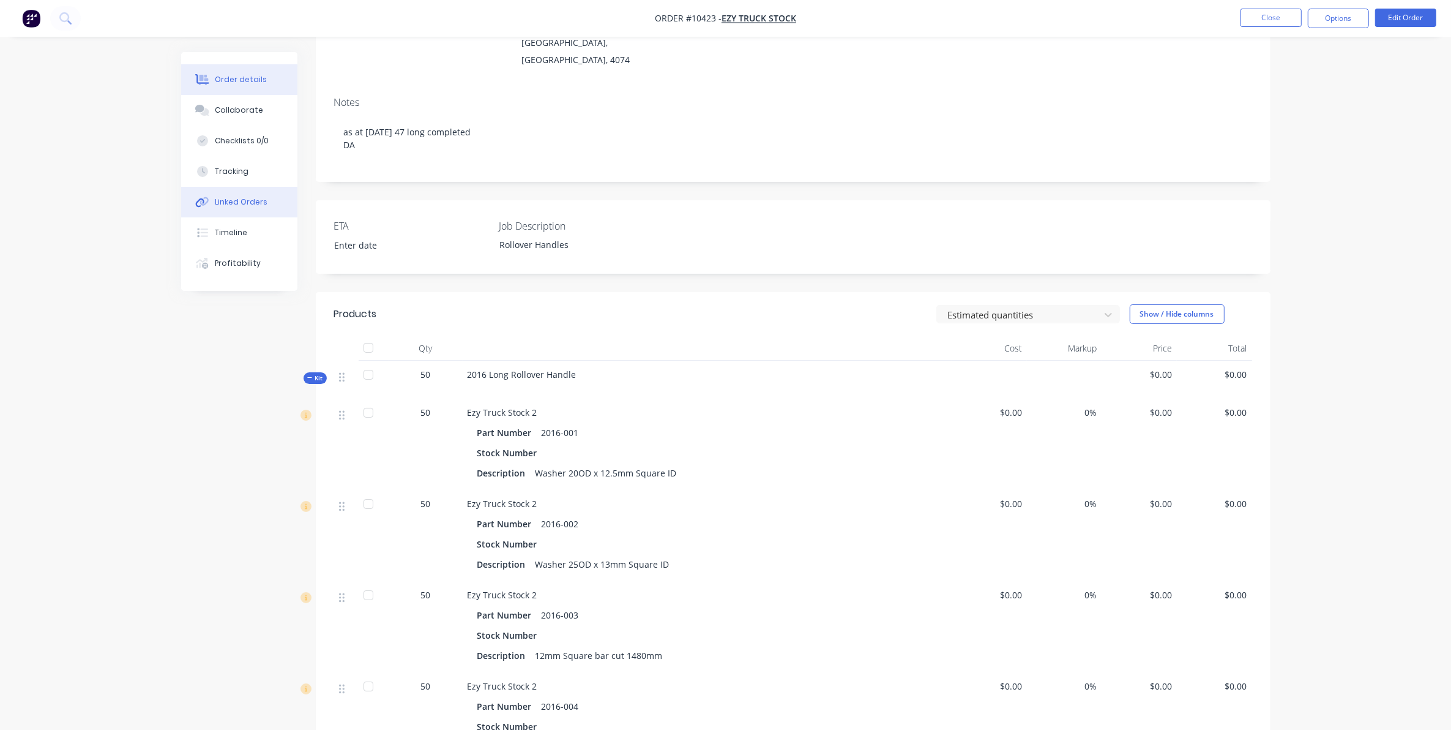
click at [246, 201] on div "Linked Orders" at bounding box center [241, 201] width 53 height 11
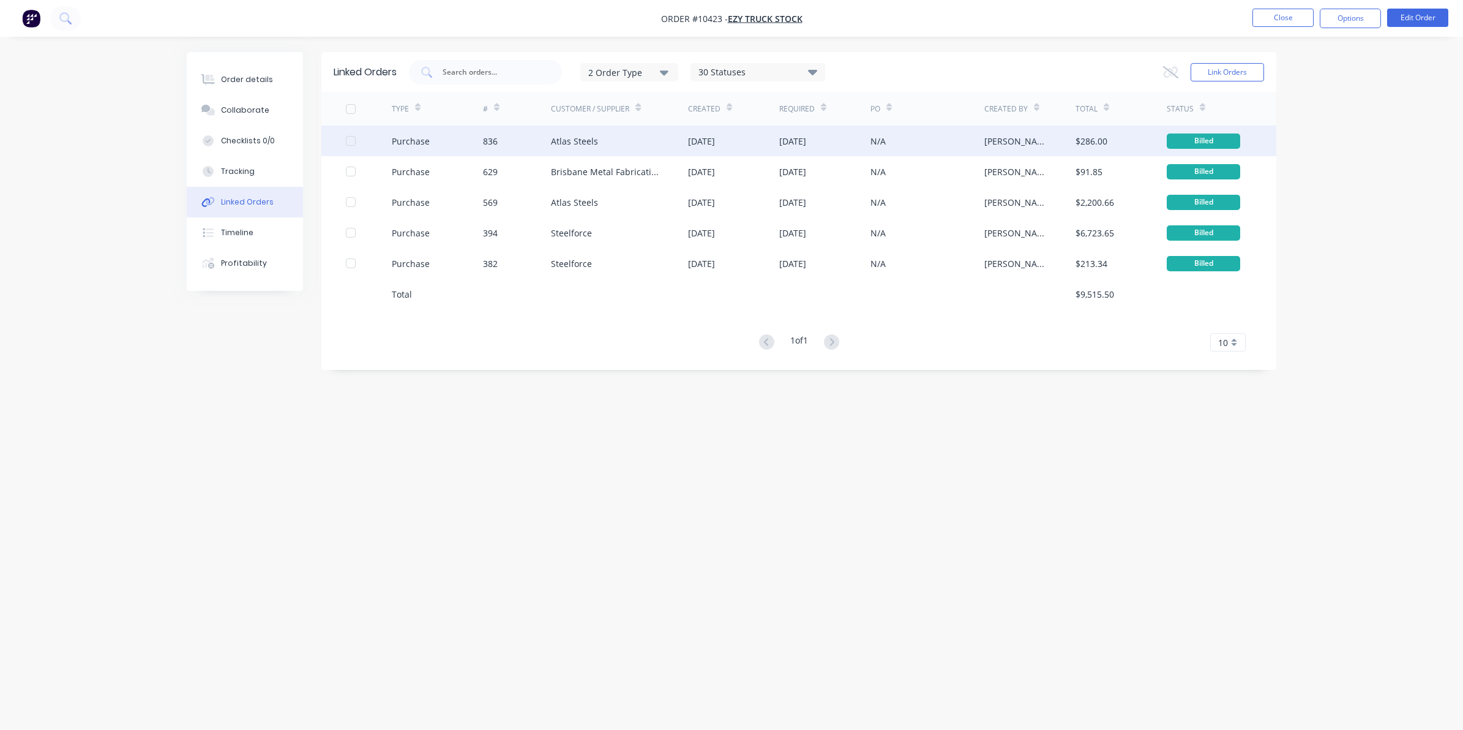
click at [610, 130] on div "Atlas Steels" at bounding box center [619, 140] width 137 height 31
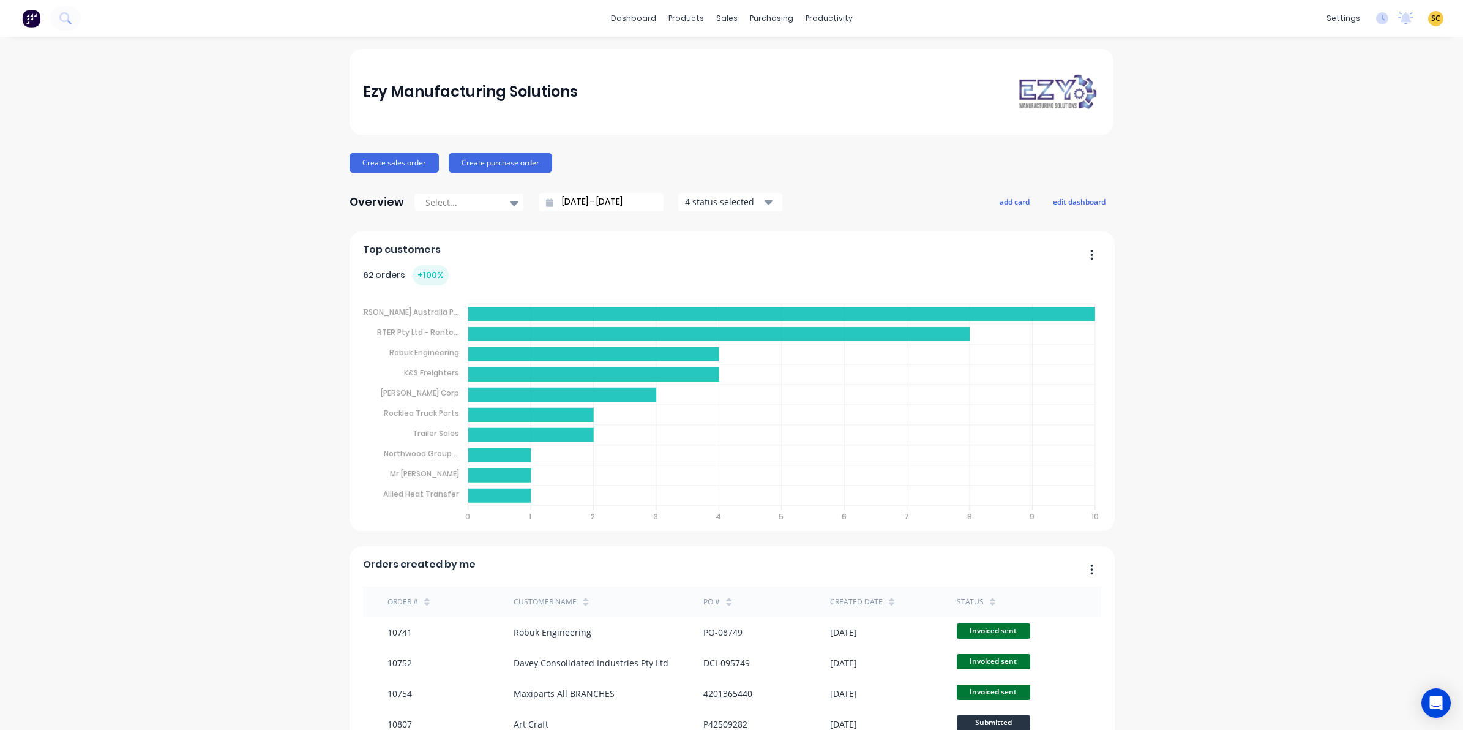
drag, startPoint x: 124, startPoint y: 714, endPoint x: 90, endPoint y: 166, distance: 548.9
click at [90, 166] on div "Ezy Manufacturing Solutions Create sales order Create purchase order Overview S…" at bounding box center [731, 604] width 1463 height 1111
click at [32, 24] on img at bounding box center [31, 18] width 18 height 18
click at [399, 160] on button "Create sales order" at bounding box center [394, 163] width 89 height 20
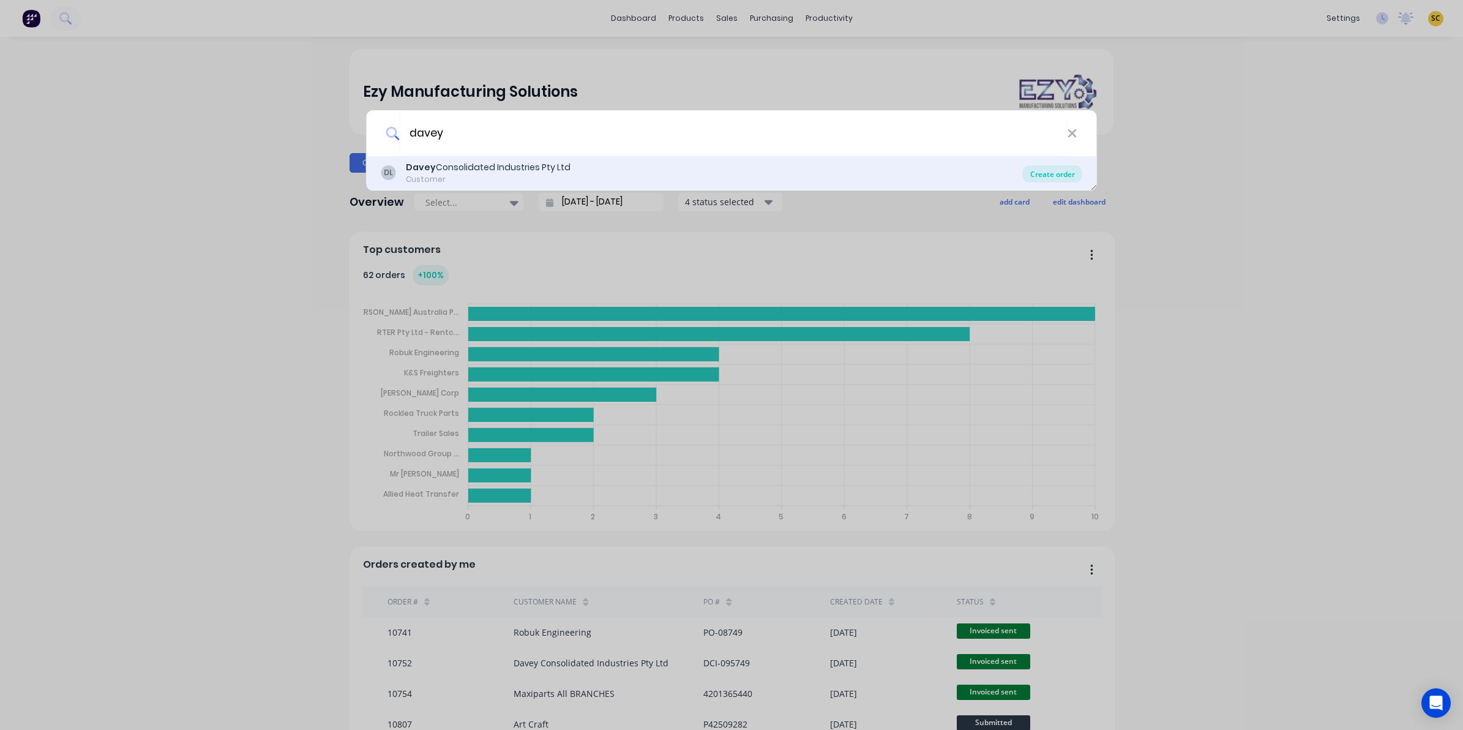
type input "davey"
click at [1036, 176] on div "Create order" at bounding box center [1052, 173] width 59 height 17
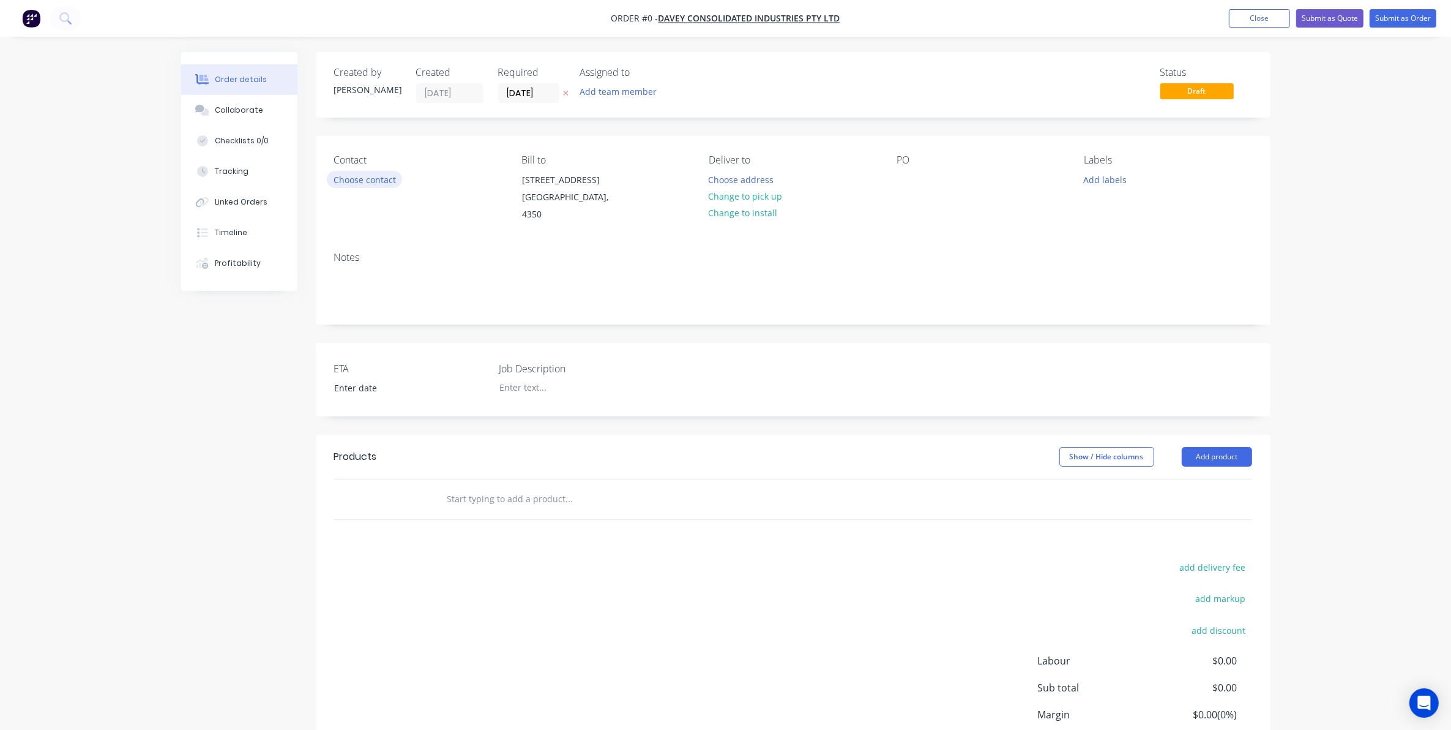
click at [386, 174] on button "Choose contact" at bounding box center [364, 179] width 75 height 17
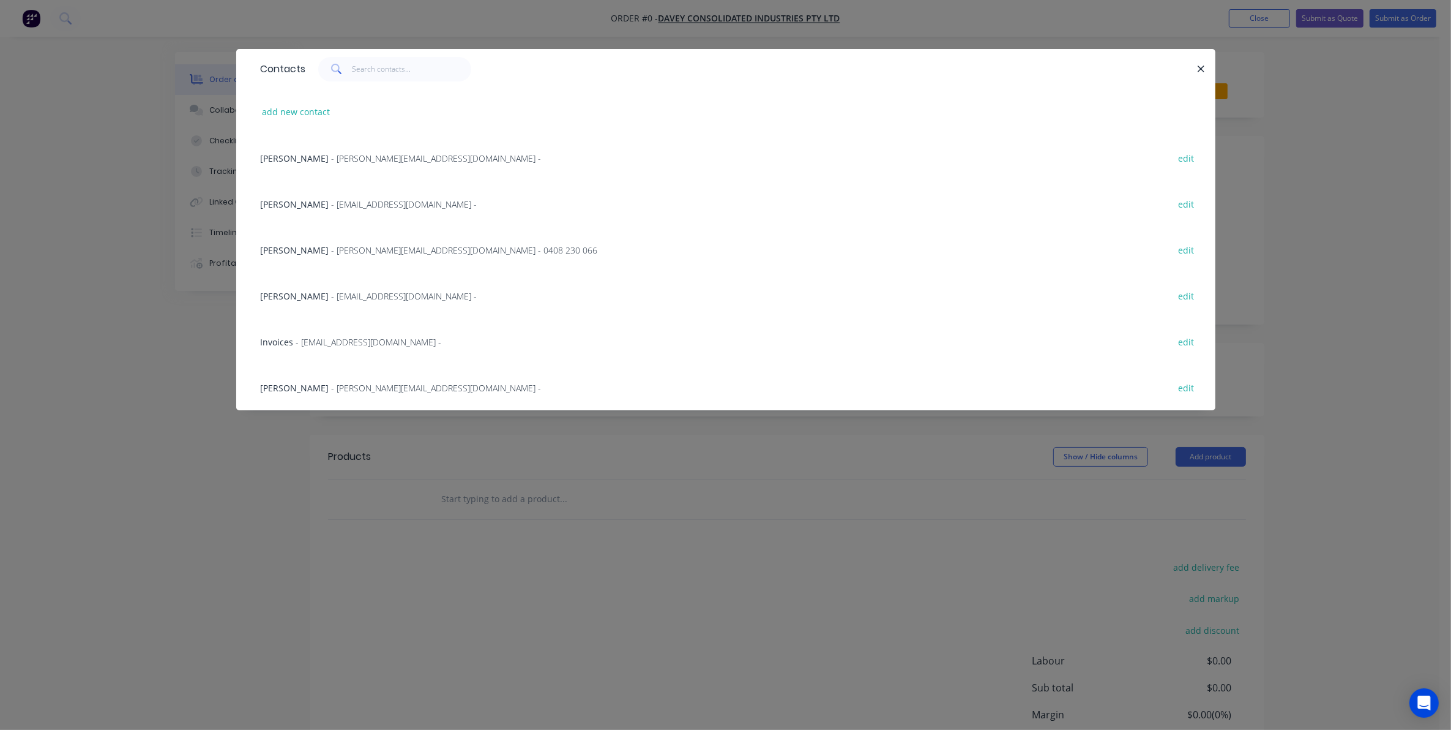
click at [359, 245] on span "- darrell@thedaveygroup.com.au - 0408 230 066" at bounding box center [465, 250] width 266 height 12
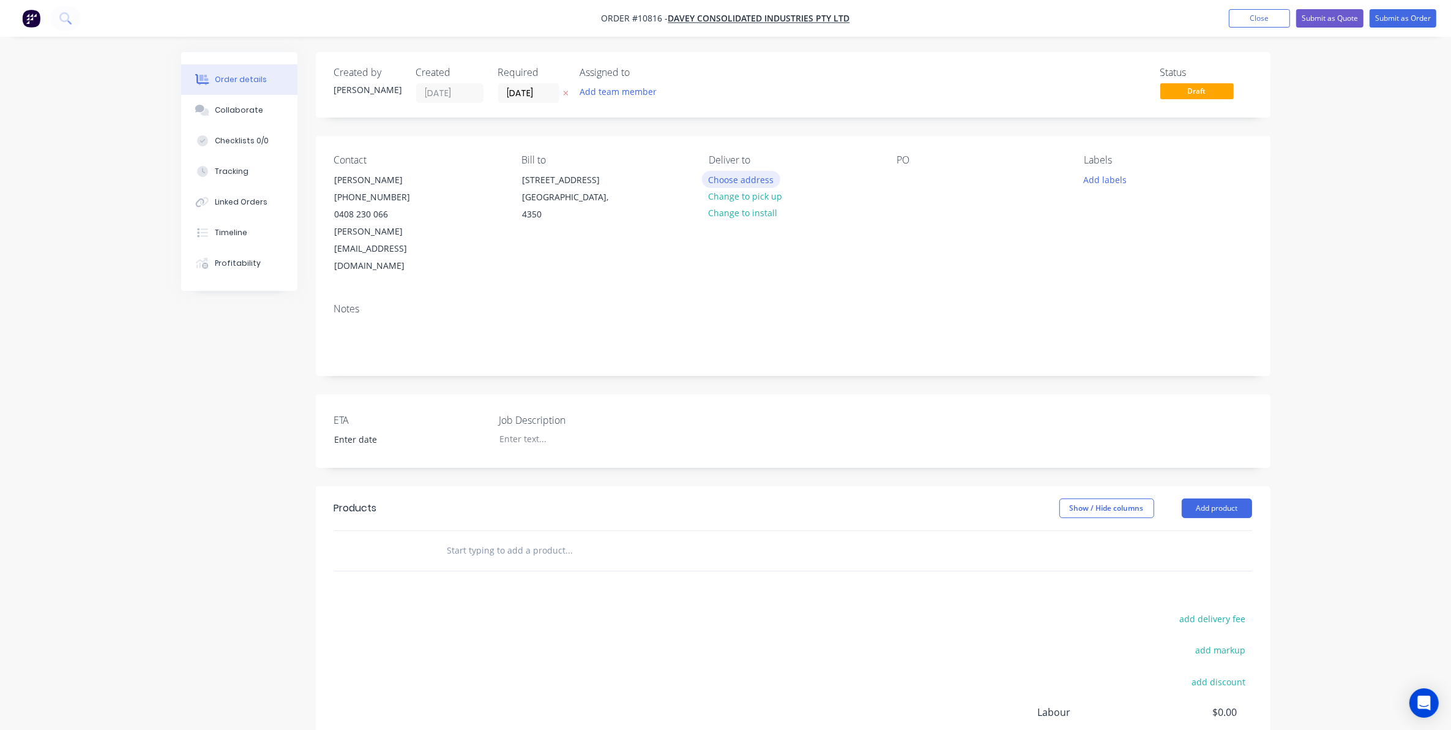
click at [719, 178] on button "Choose address" at bounding box center [741, 179] width 78 height 17
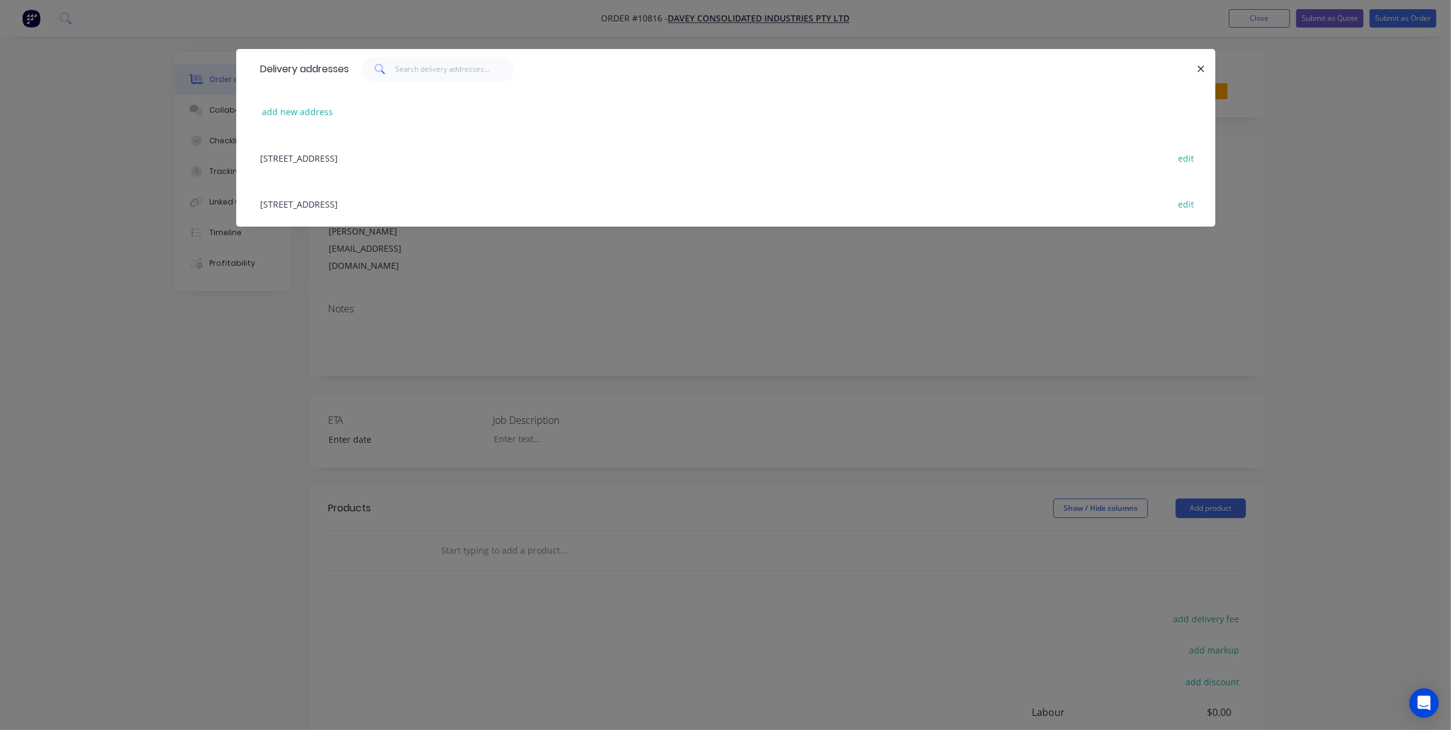
click at [381, 159] on div "57-75 Industrial Avenue, Wilsonton, Toowoomba West, Queensland, Australia, 4350…" at bounding box center [726, 158] width 943 height 46
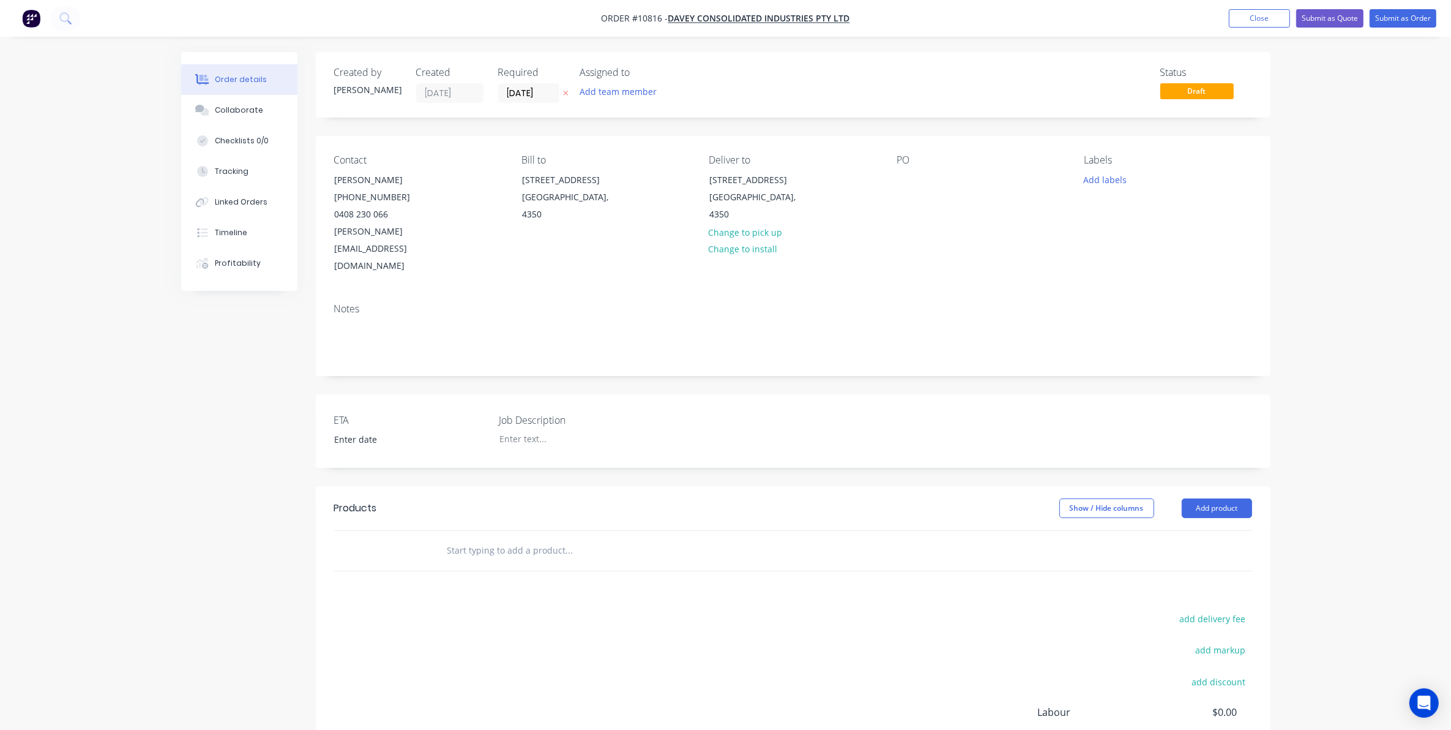
click at [918, 179] on div "PO" at bounding box center [981, 214] width 168 height 121
click at [903, 182] on div at bounding box center [907, 180] width 20 height 18
click at [514, 413] on div "Job Description" at bounding box center [575, 431] width 153 height 37
click at [515, 430] on div at bounding box center [566, 439] width 153 height 18
click at [503, 538] on input "text" at bounding box center [569, 550] width 245 height 24
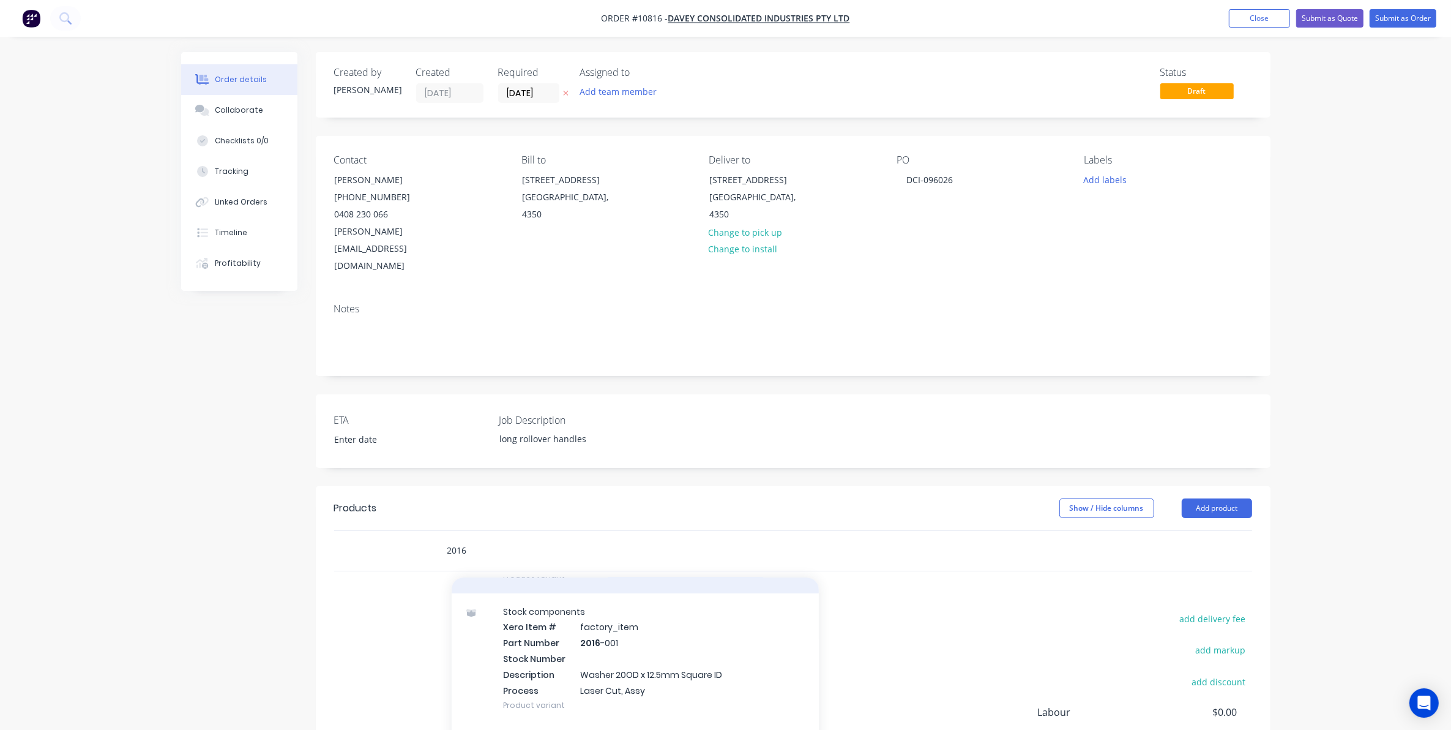
scroll to position [306, 0]
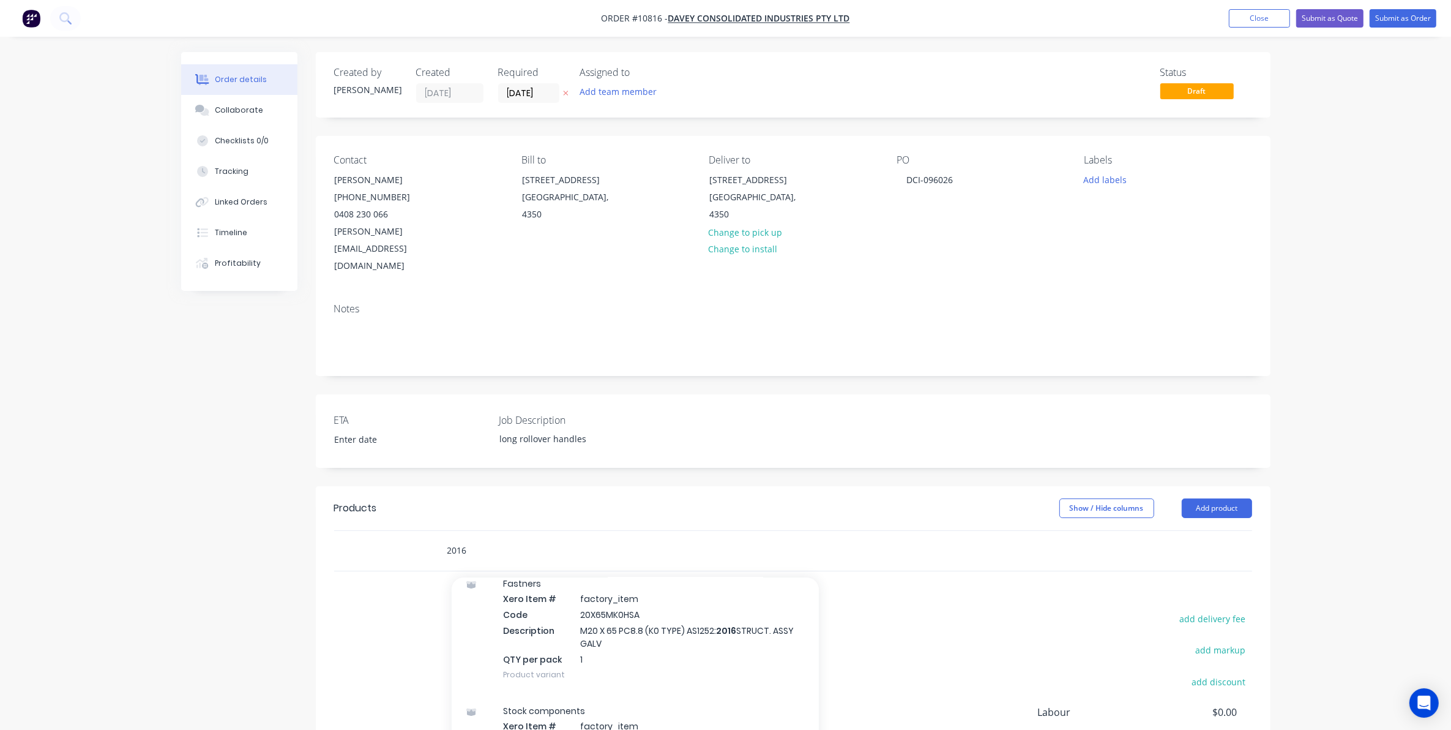
drag, startPoint x: 496, startPoint y: 507, endPoint x: 373, endPoint y: 516, distance: 123.4
click at [373, 531] on div "2016 Add 2016 to order Fastners Xero Item # factory_item Code 20X50MK0HSA Descr…" at bounding box center [793, 551] width 918 height 40
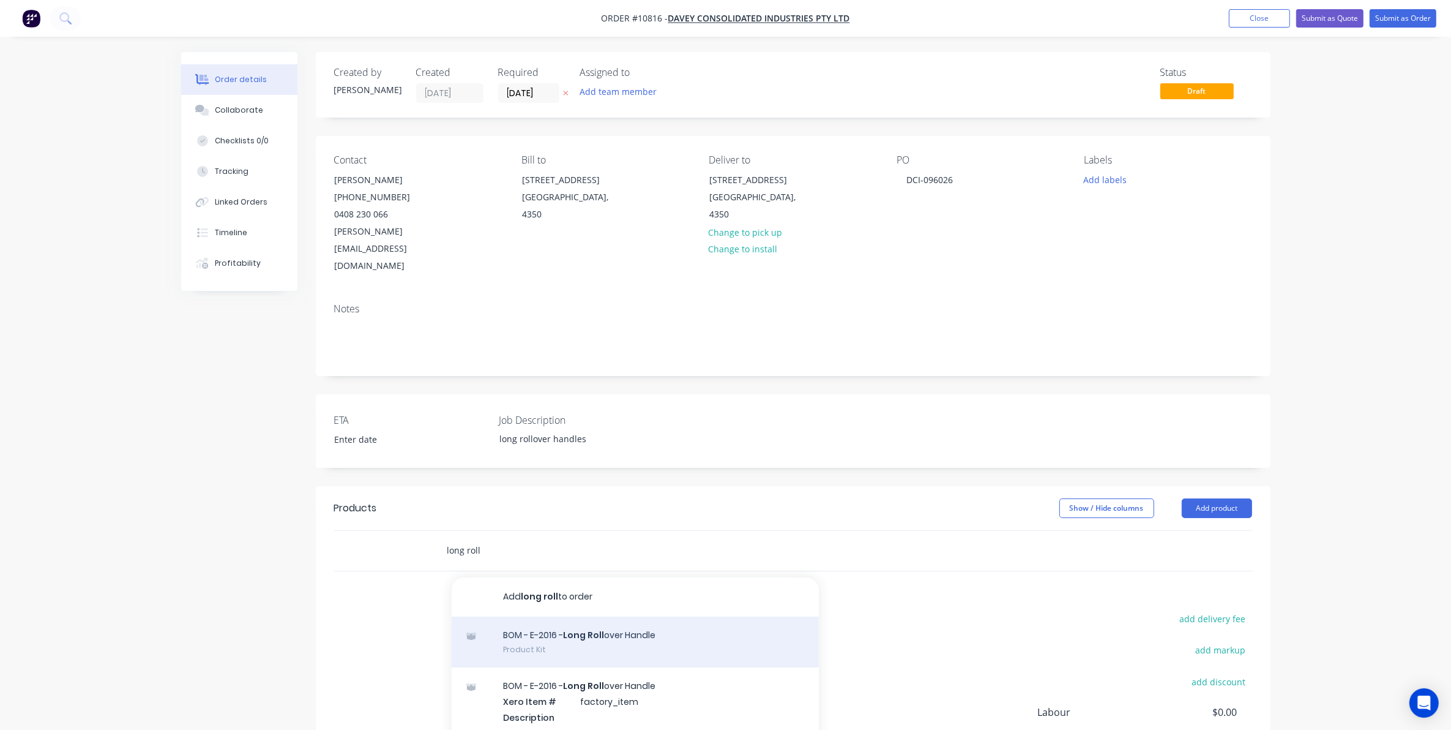
type input "long roll"
click at [650, 616] on div "BOM - E-2016 - Long Roll over Handle Product Kit" at bounding box center [635, 641] width 367 height 51
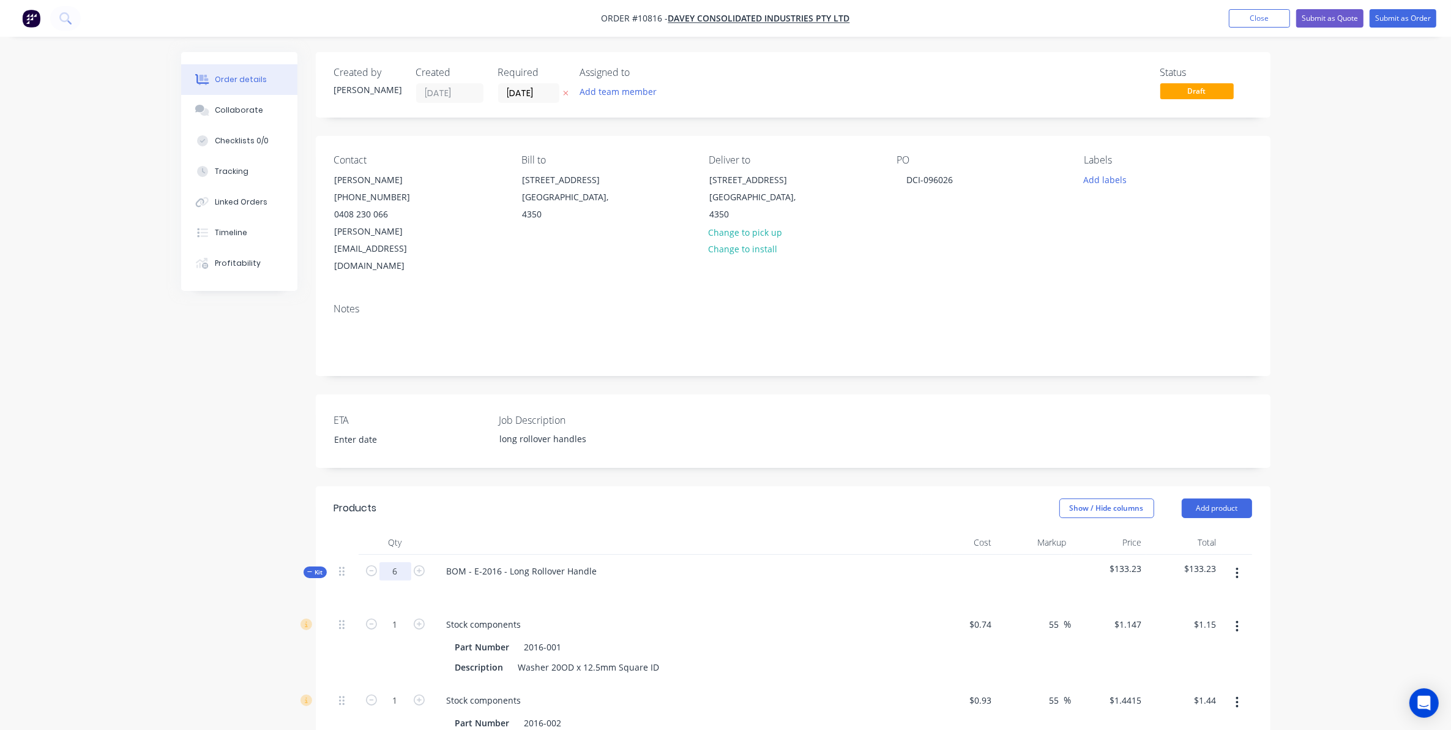
type input "6"
type input "$6.88"
type input "6"
type input "$8.65"
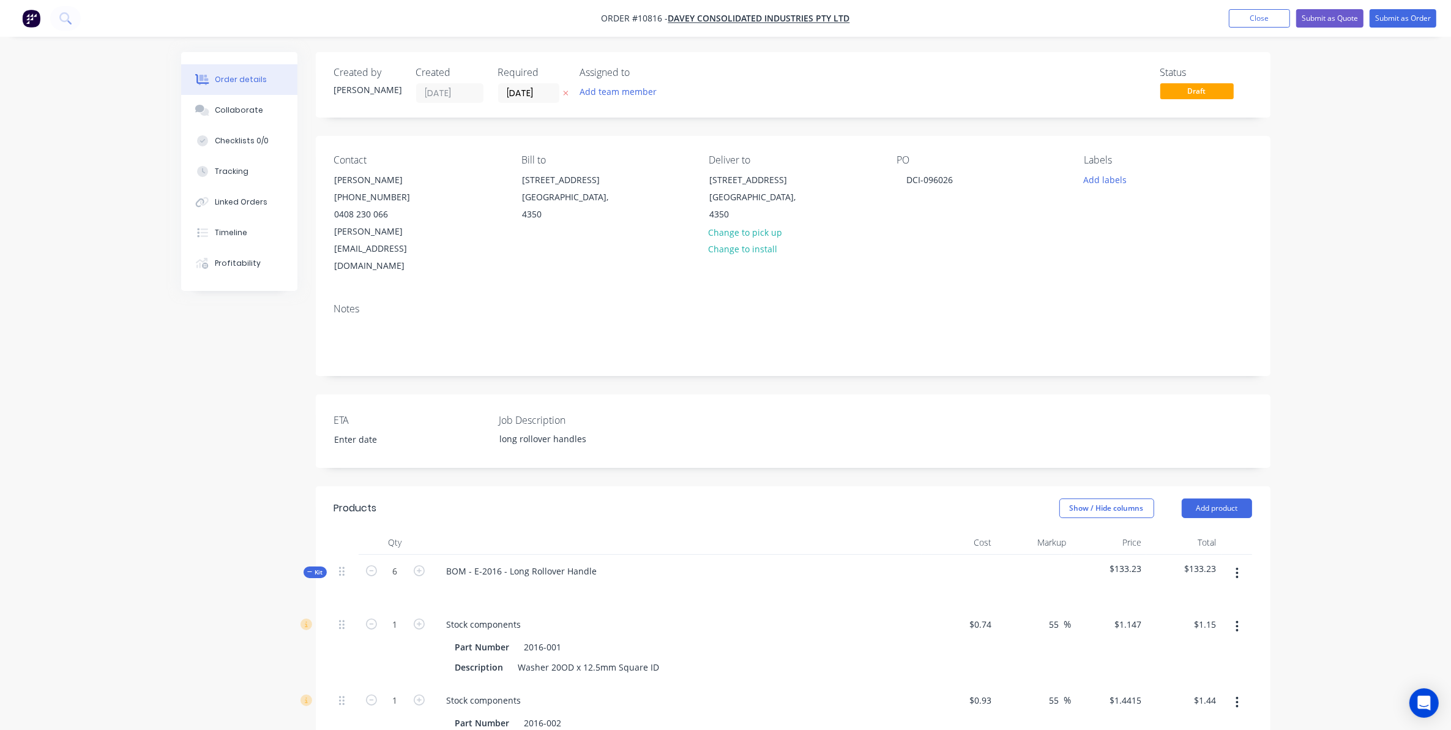
type input "6"
type input "$150.54"
type input "6"
type input "$545.46"
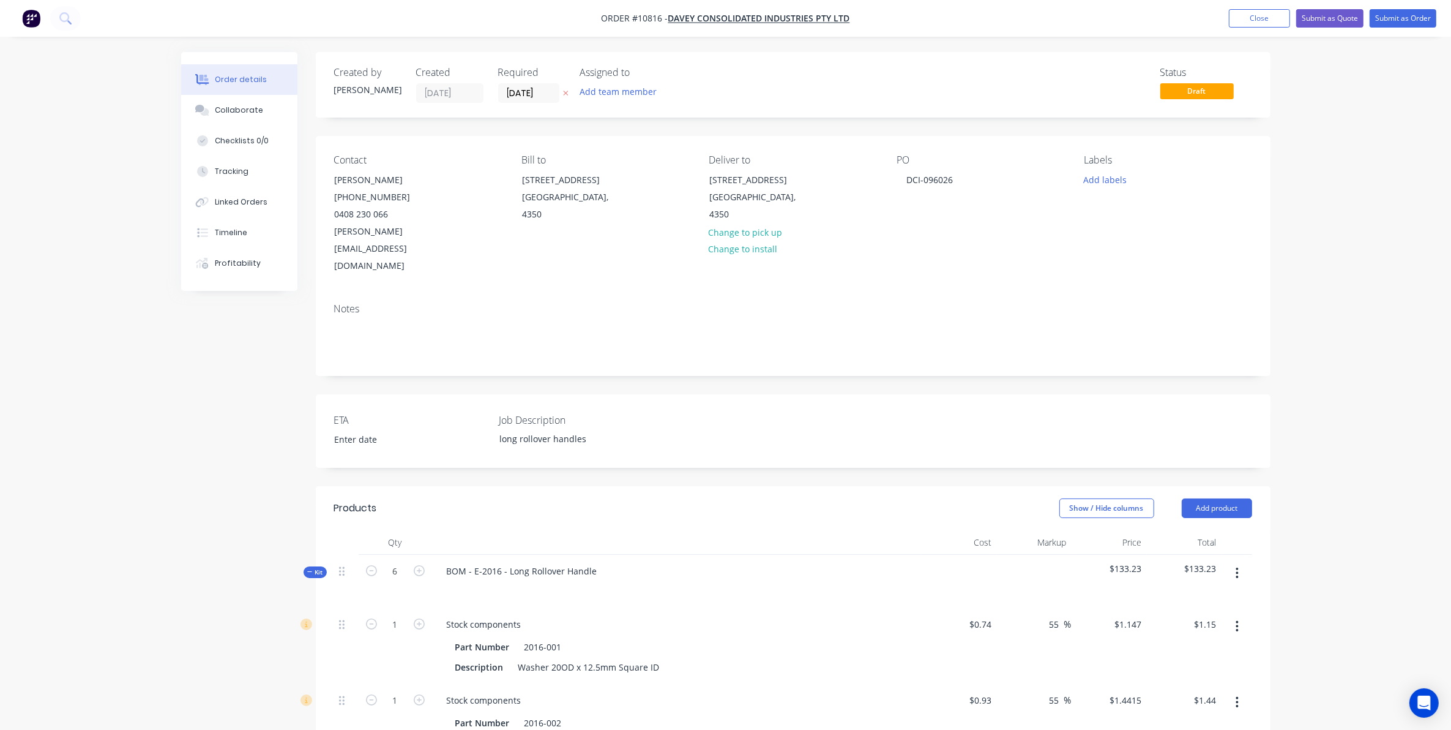
type input "6"
type input "$8.64"
type input "6"
type input "$79.20"
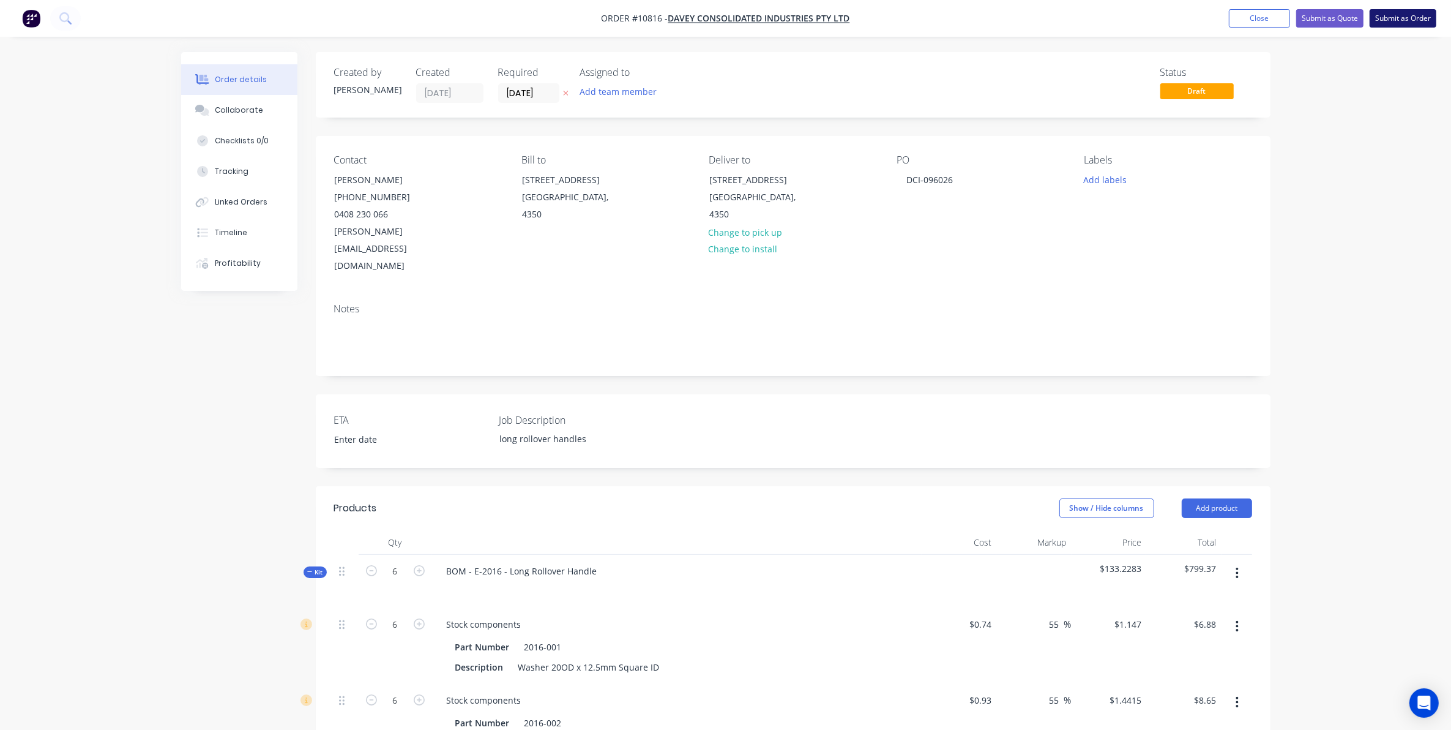
click at [1394, 23] on button "Submit as Order" at bounding box center [1403, 18] width 67 height 18
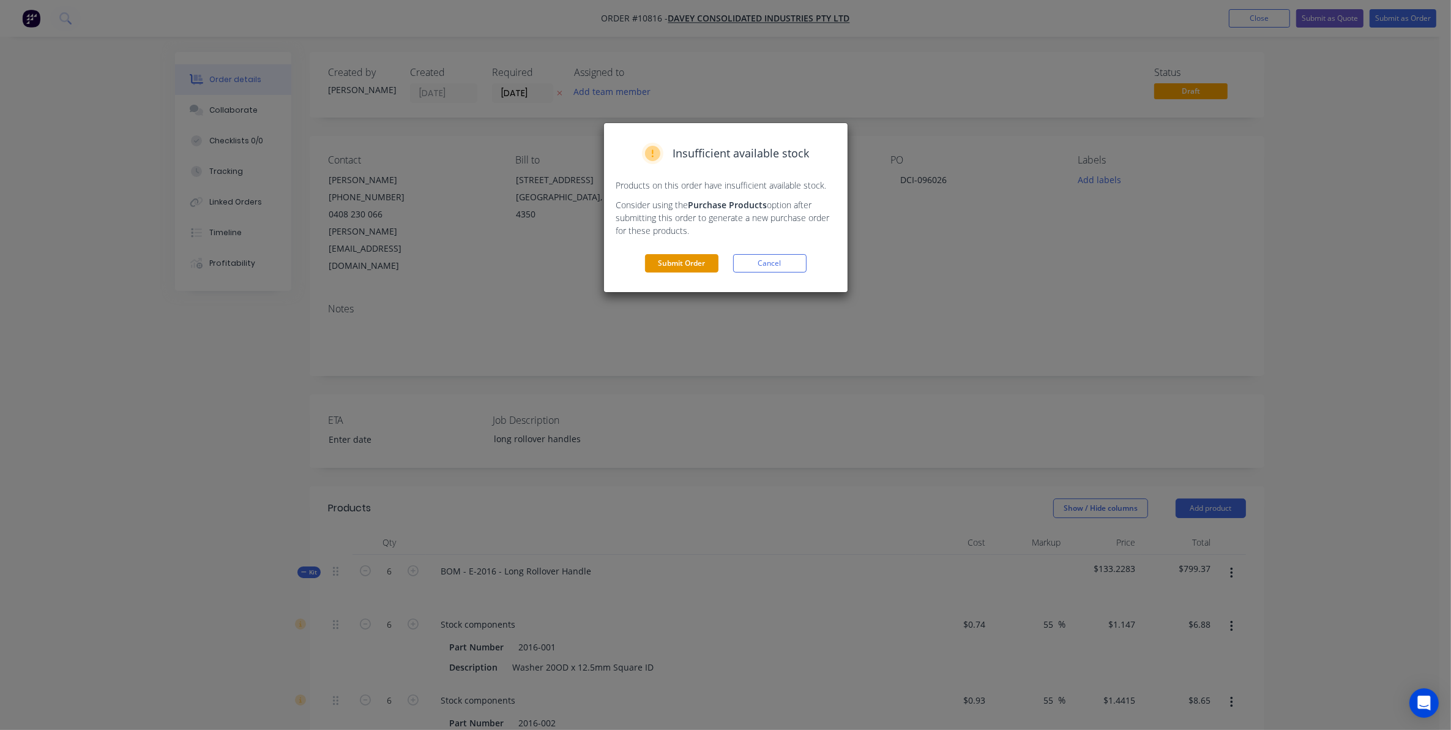
click at [687, 256] on button "Submit Order" at bounding box center [681, 263] width 73 height 18
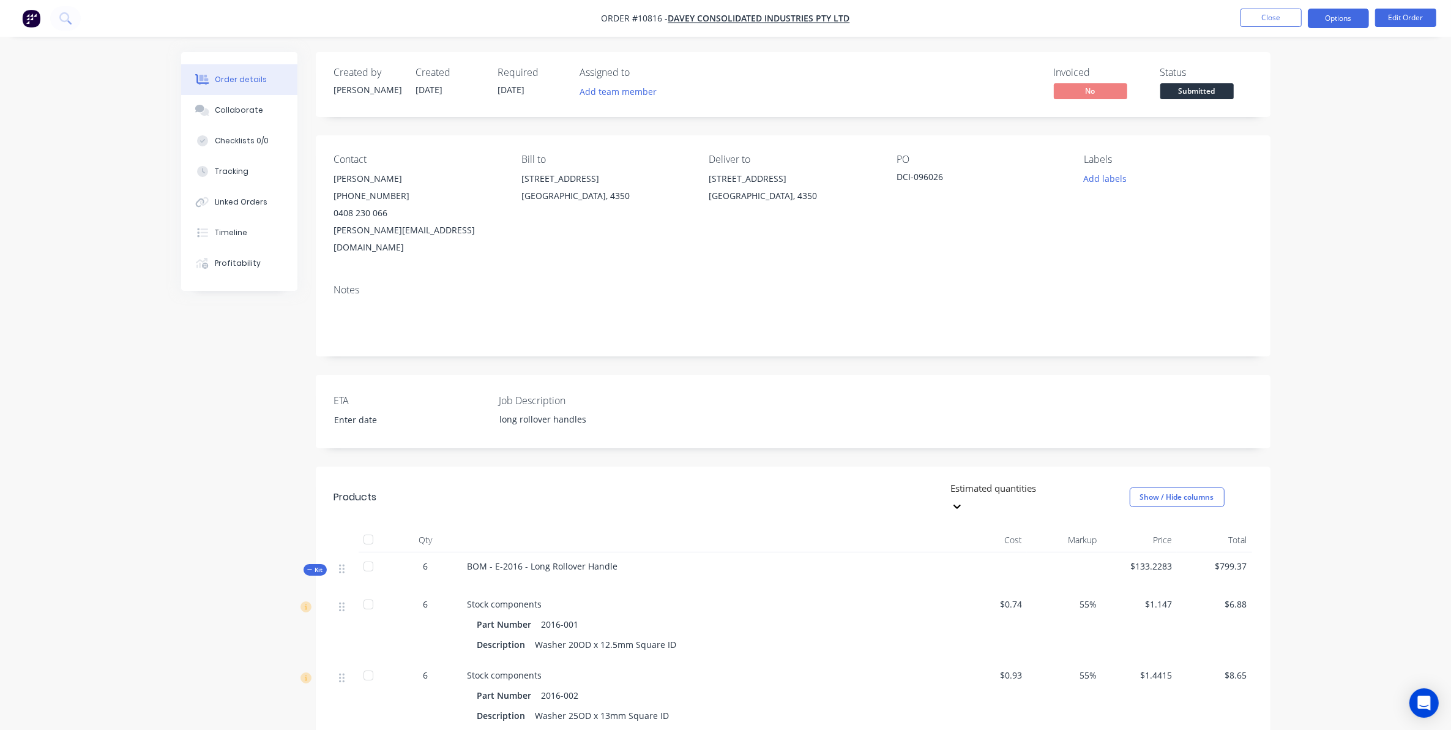
click at [1357, 16] on button "Options" at bounding box center [1338, 19] width 61 height 20
click at [1293, 135] on button "Work Order" at bounding box center [1302, 147] width 135 height 24
click at [1292, 119] on div "Without pricing" at bounding box center [1302, 123] width 113 height 18
click at [1282, 17] on button "Close" at bounding box center [1271, 18] width 61 height 18
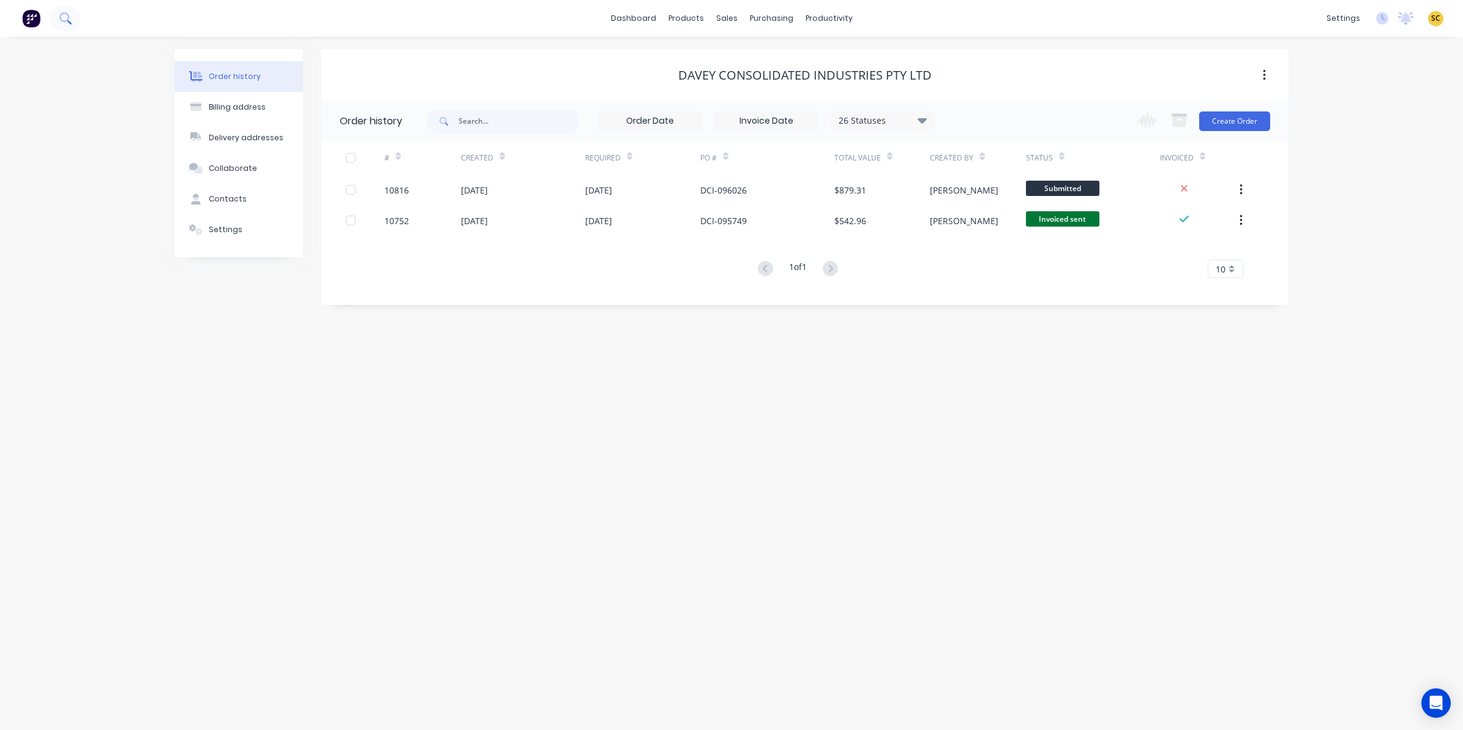
click at [67, 22] on icon at bounding box center [65, 18] width 12 height 12
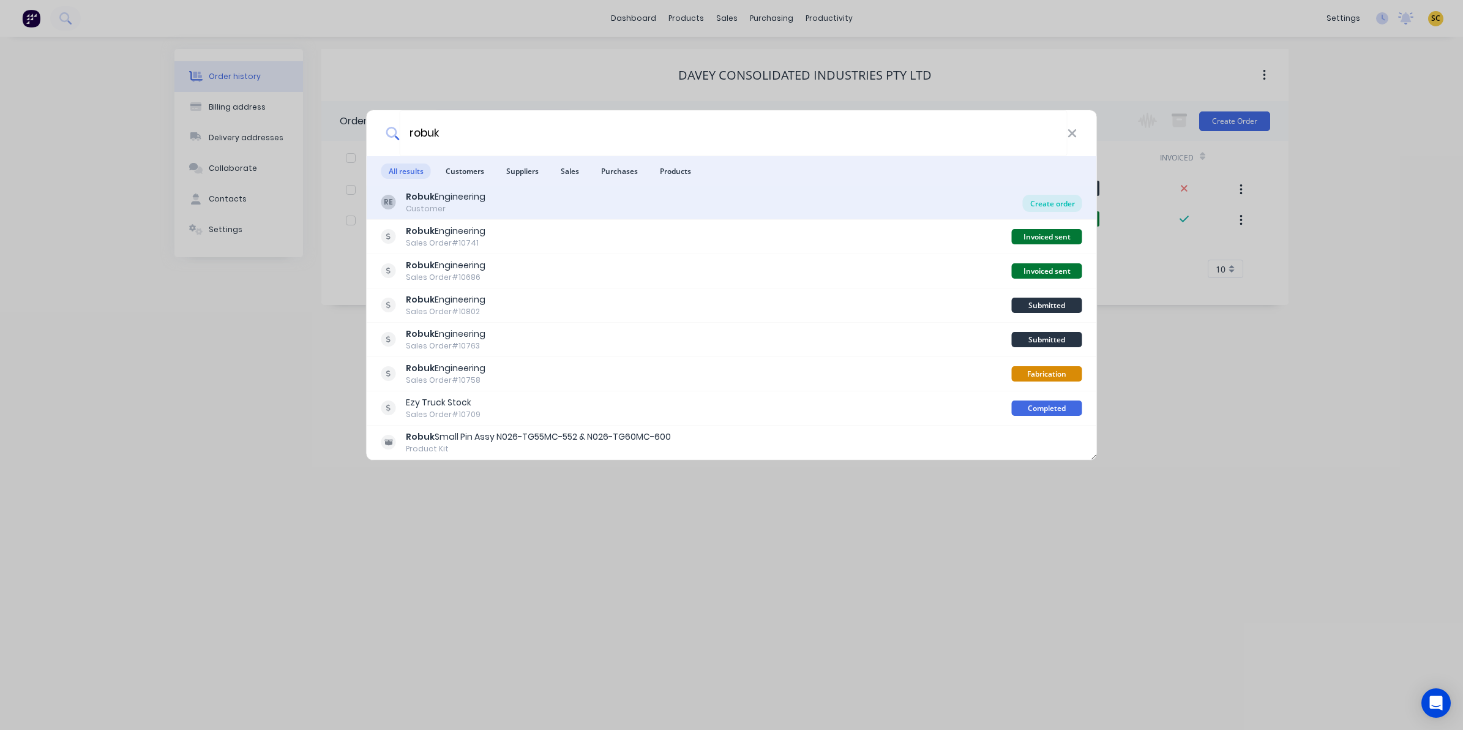
type input "robuk"
click at [1047, 202] on div "Create order" at bounding box center [1052, 203] width 59 height 17
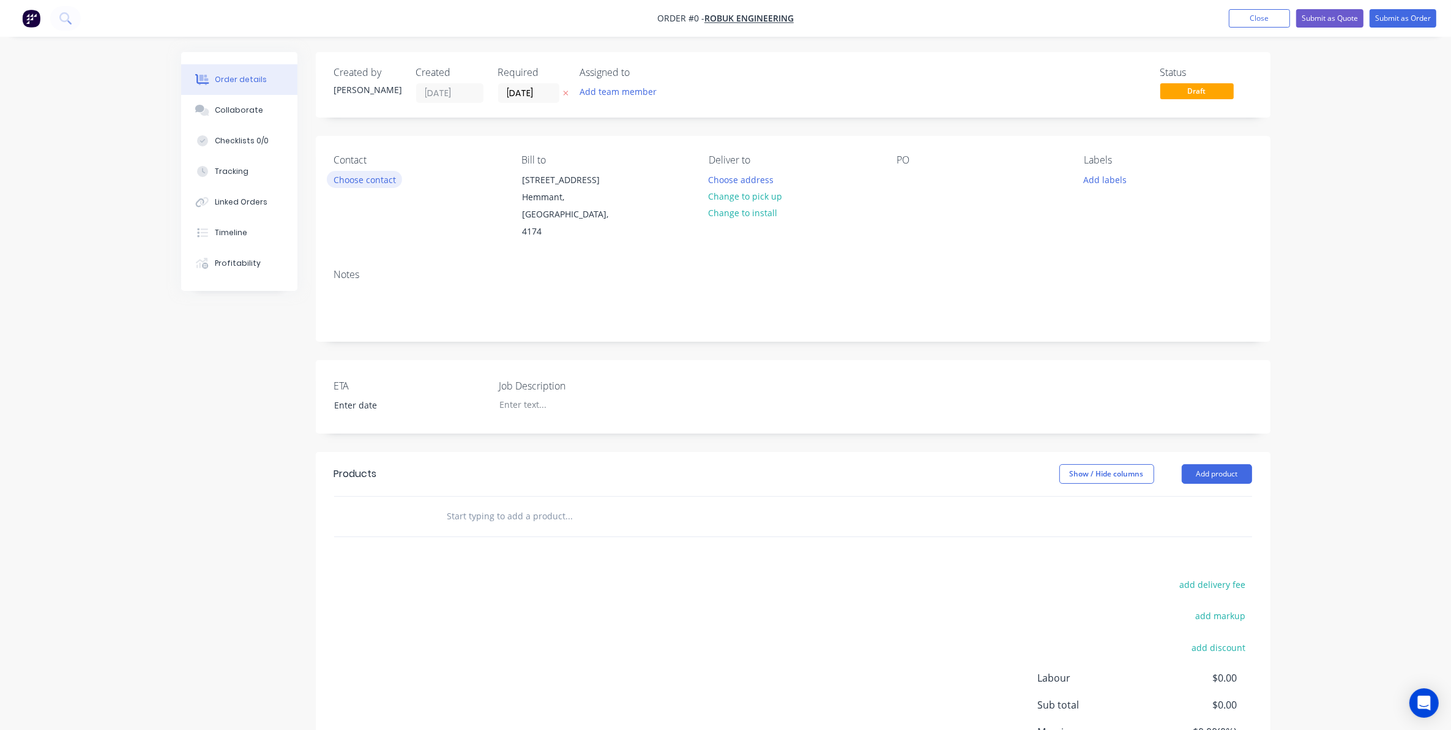
click at [359, 176] on button "Choose contact" at bounding box center [364, 179] width 75 height 17
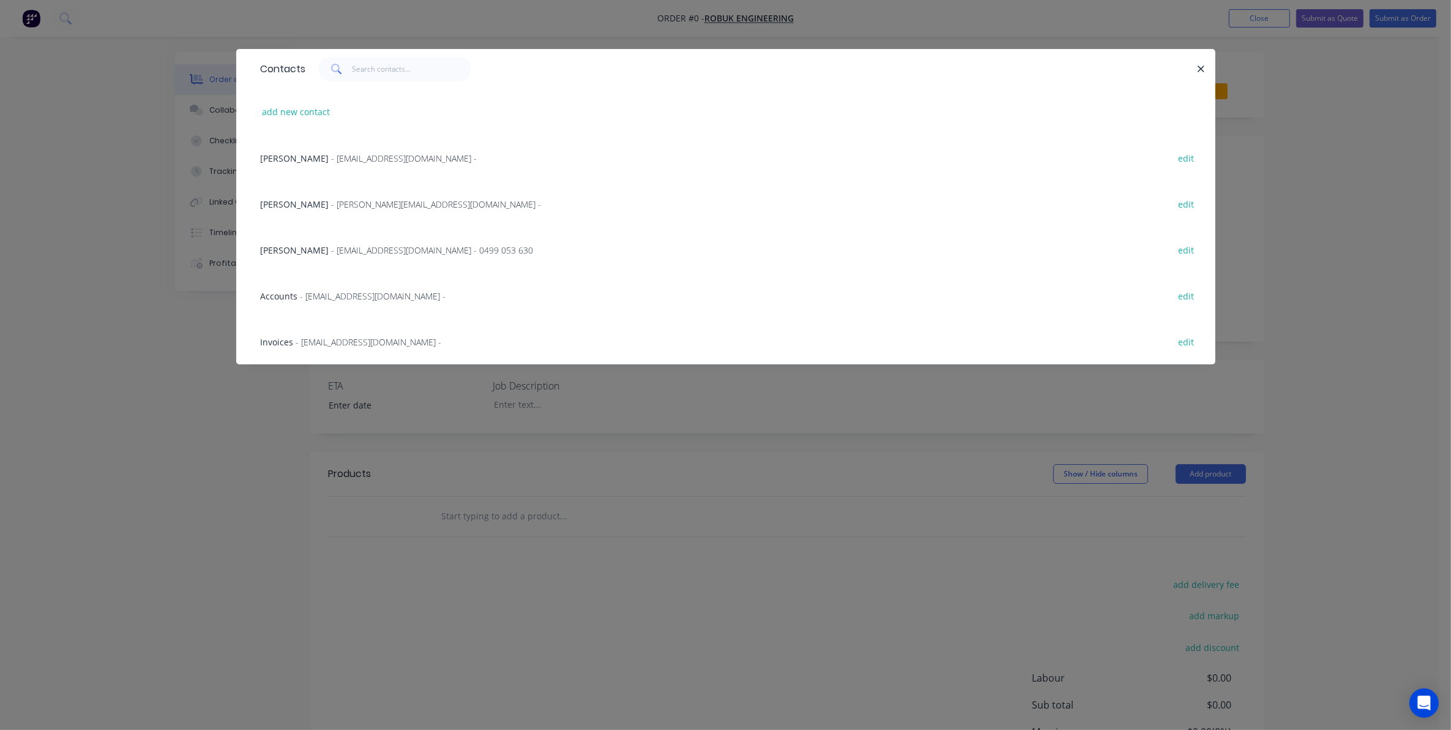
click at [332, 247] on span "- stores@robuk.com.au - 0499 053 630" at bounding box center [433, 250] width 202 height 12
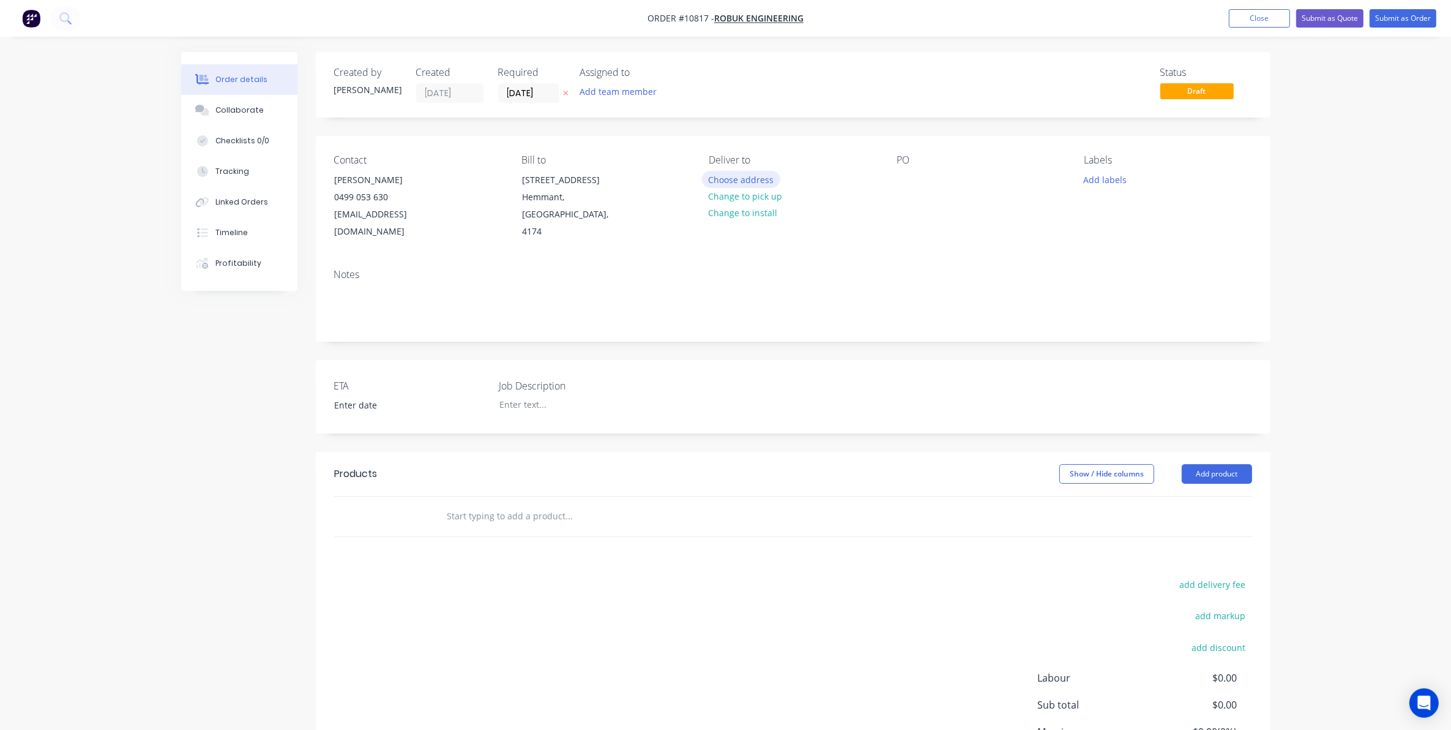
click at [764, 174] on button "Choose address" at bounding box center [741, 179] width 78 height 17
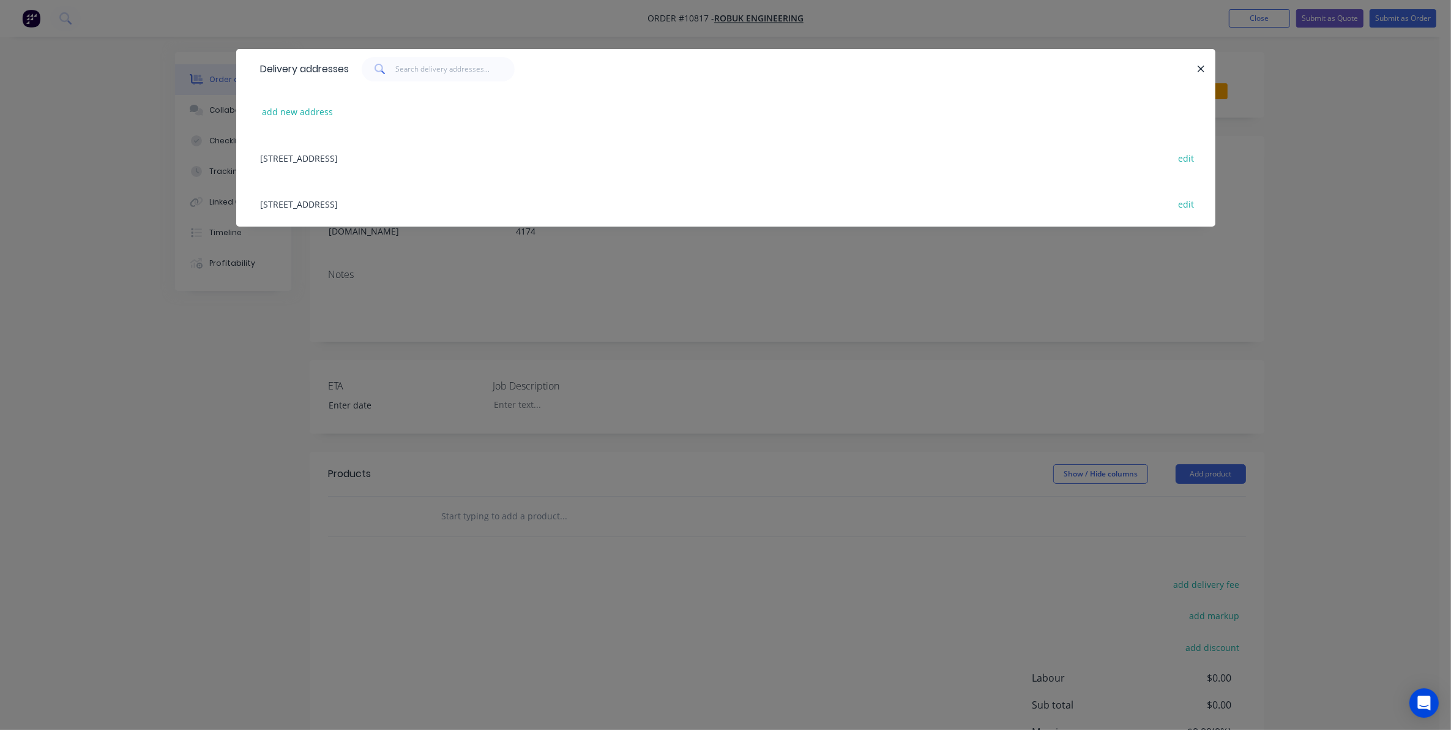
click at [432, 161] on div "1294 Lytton Road, Hemmant, Queensland, Australia, 4174 edit" at bounding box center [726, 158] width 943 height 46
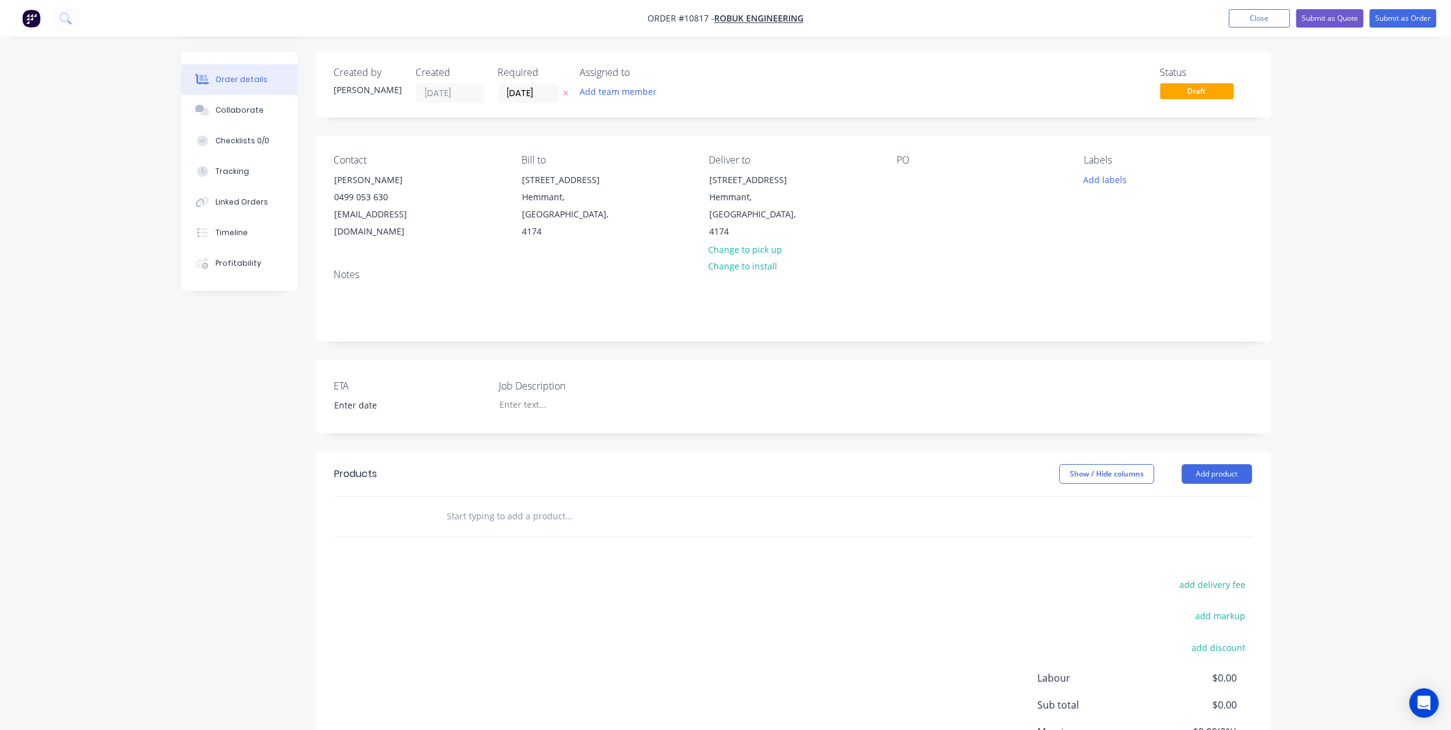
click at [923, 179] on div "PO" at bounding box center [981, 197] width 168 height 86
click at [911, 181] on div at bounding box center [907, 180] width 20 height 18
click at [501, 395] on div at bounding box center [566, 404] width 153 height 18
click at [524, 504] on input "text" at bounding box center [569, 516] width 245 height 24
type input "t"
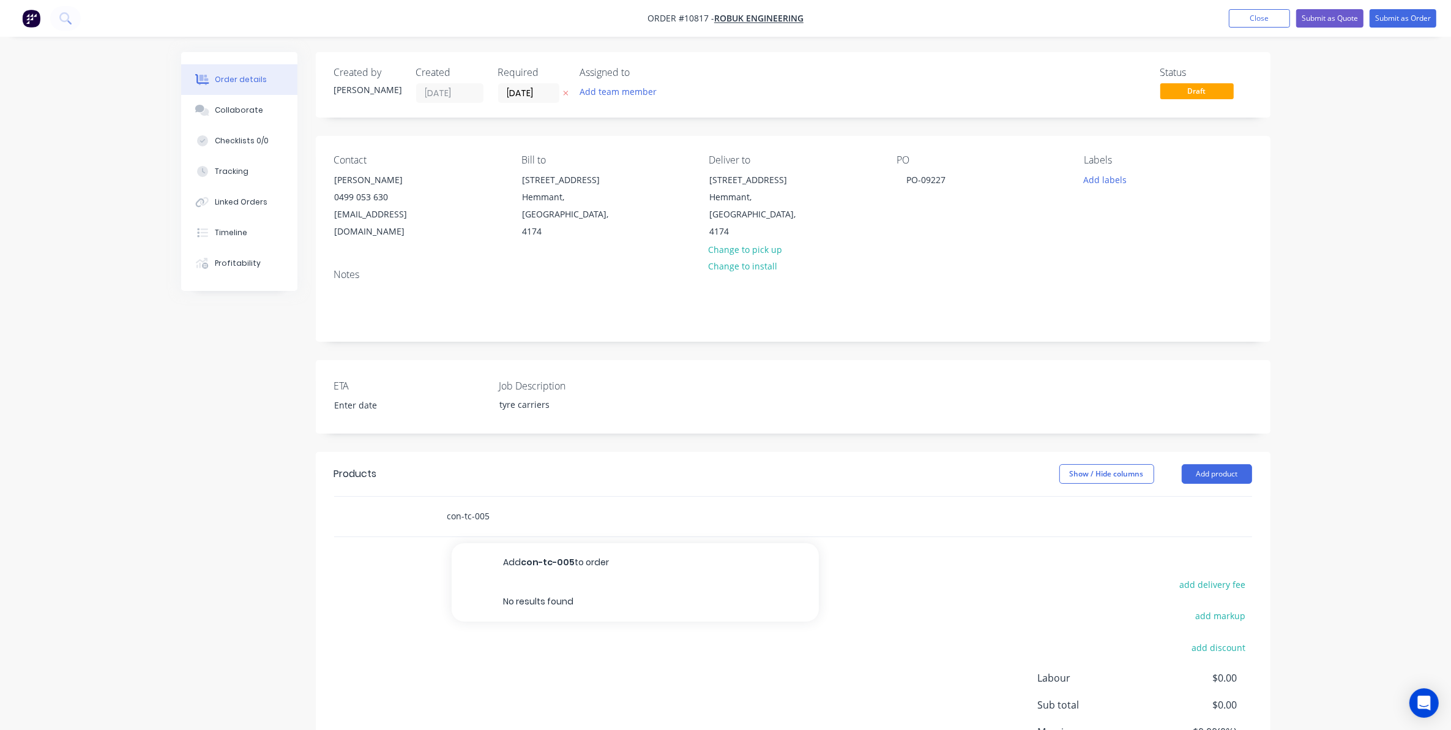
click at [461, 506] on input "con-tc-005" at bounding box center [569, 516] width 245 height 24
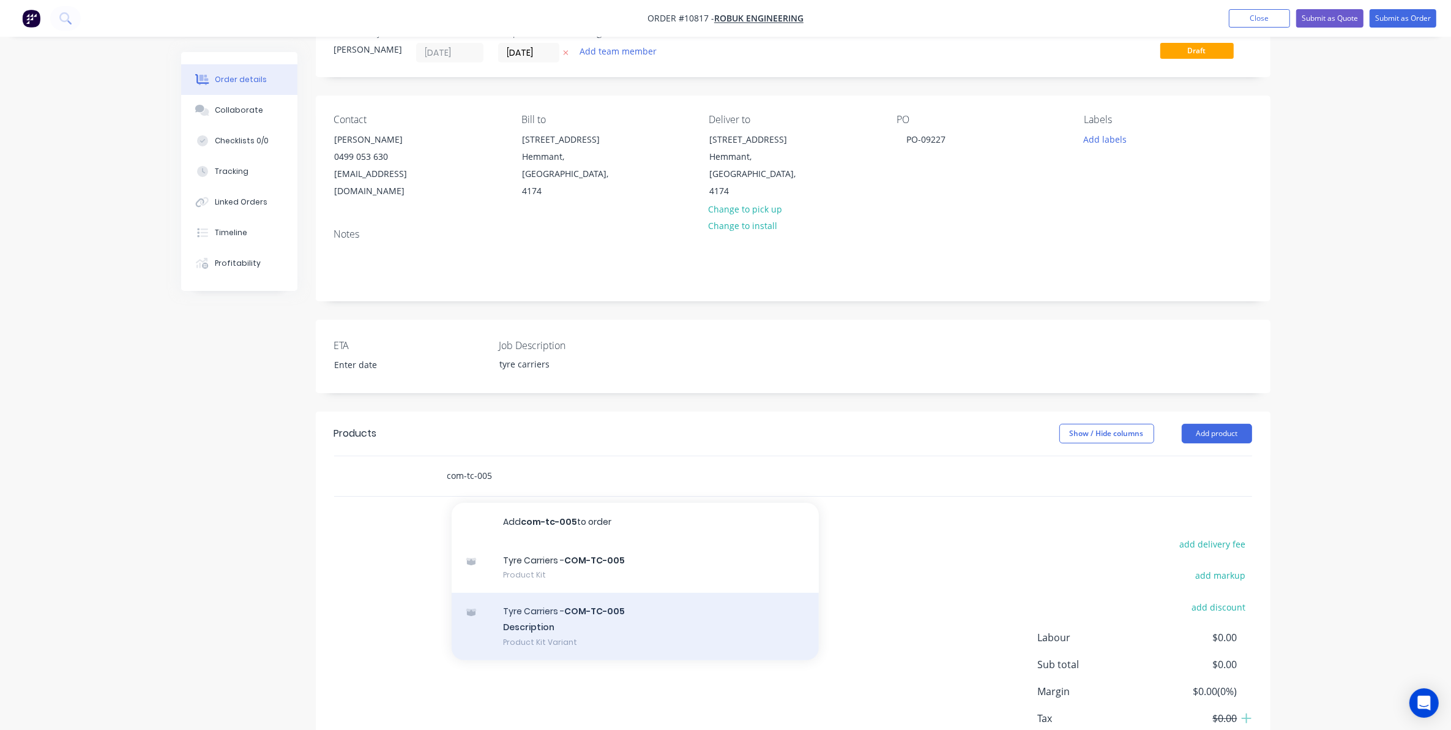
scroll to position [77, 0]
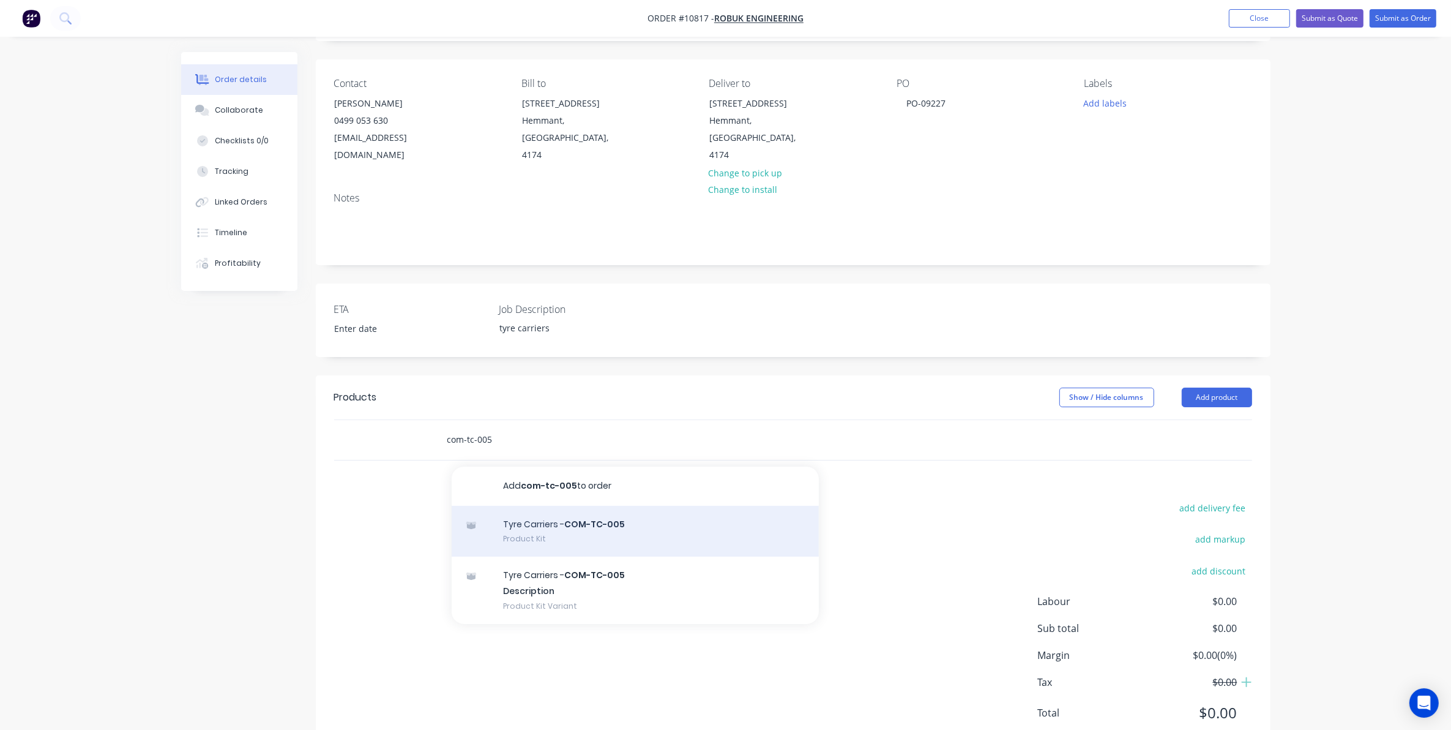
type input "com-tc-005"
click at [531, 509] on div "Tyre Carriers - COM-TC-005 Product Kit" at bounding box center [635, 531] width 367 height 51
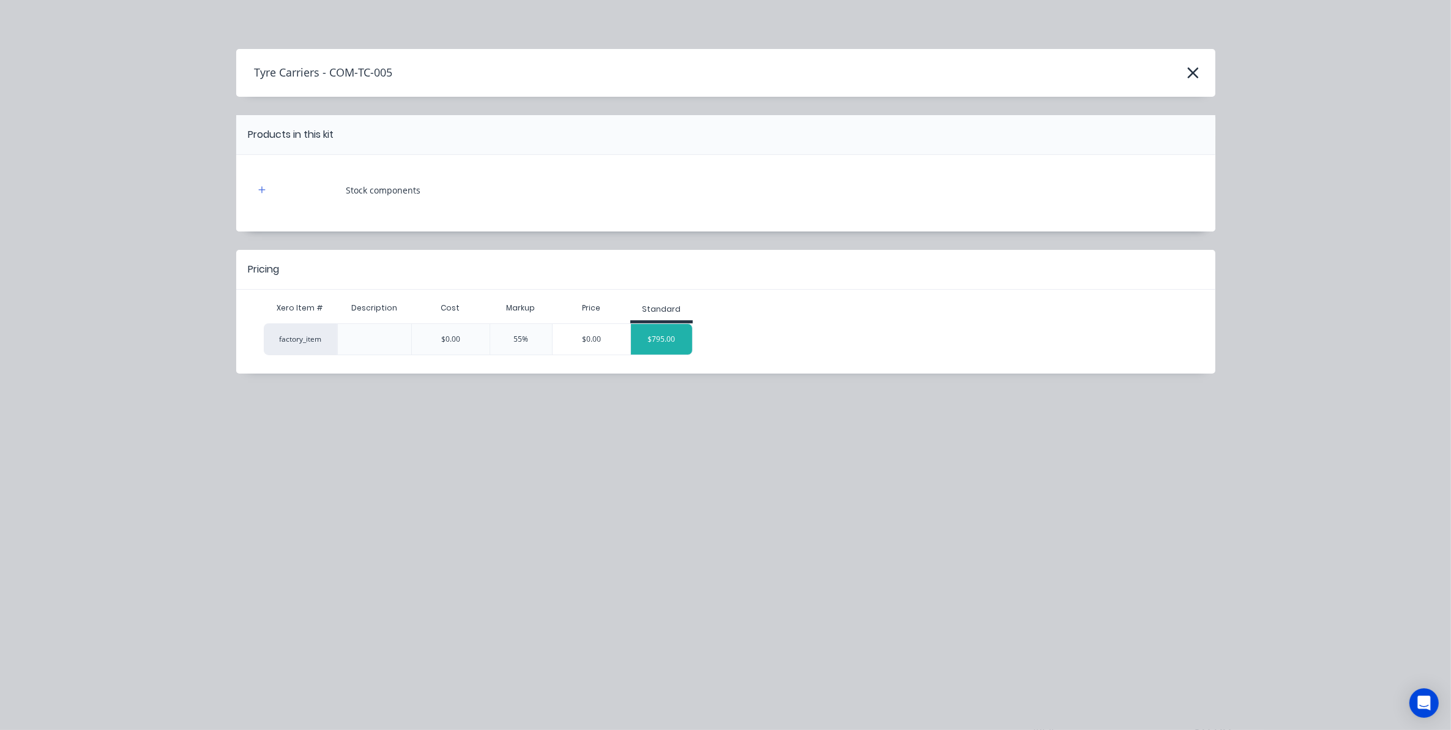
click at [663, 353] on div "$795.00" at bounding box center [661, 339] width 61 height 31
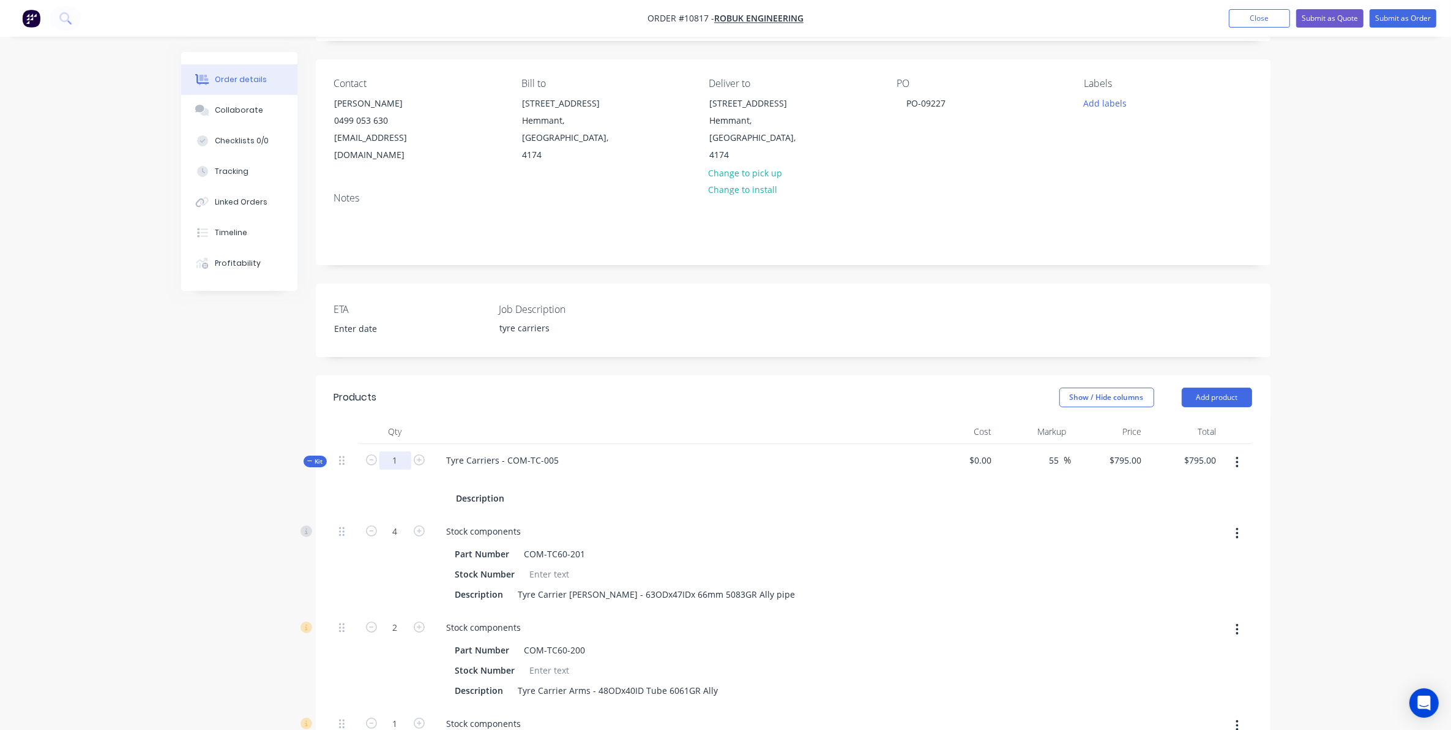
click at [395, 451] on input "1" at bounding box center [396, 460] width 32 height 18
type input "20"
type input "$0.00"
type input "80"
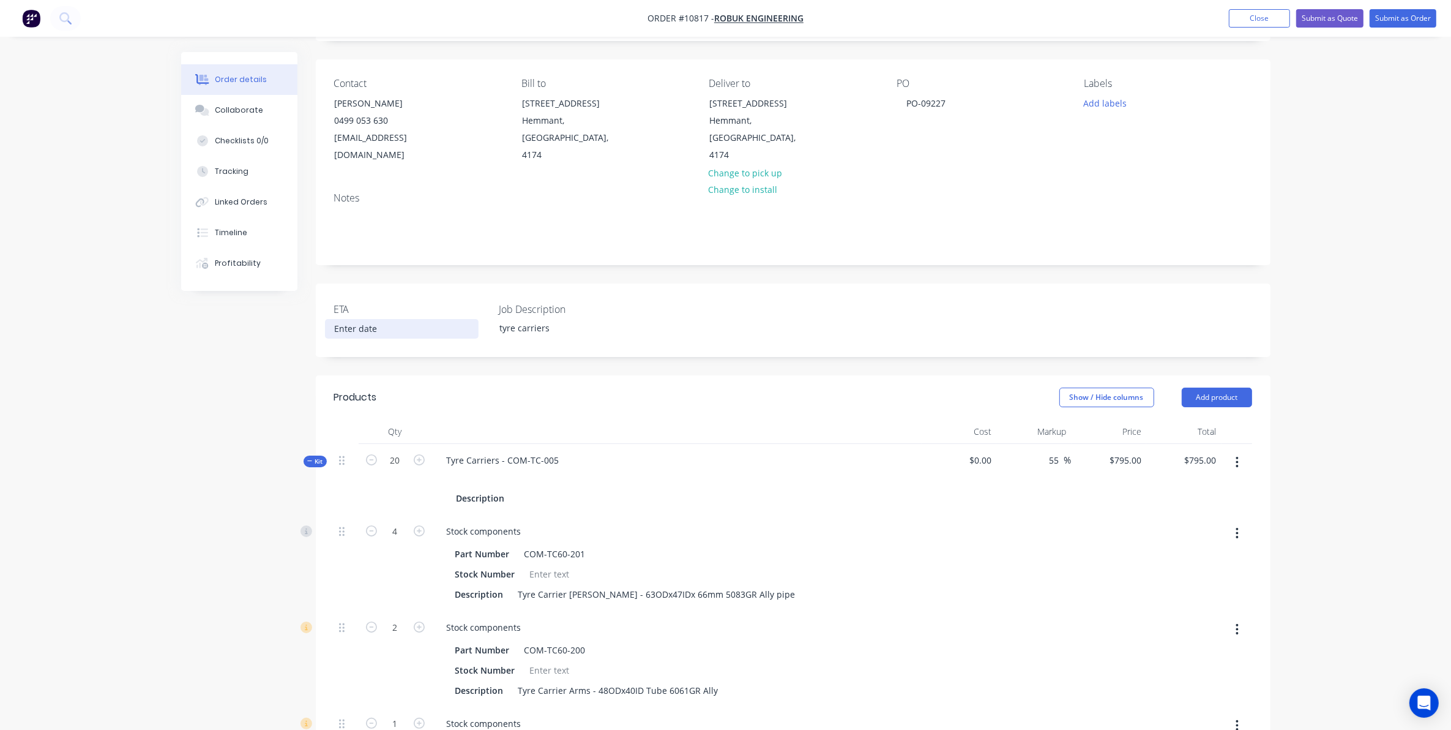
type input "40"
type input "20"
type input "40"
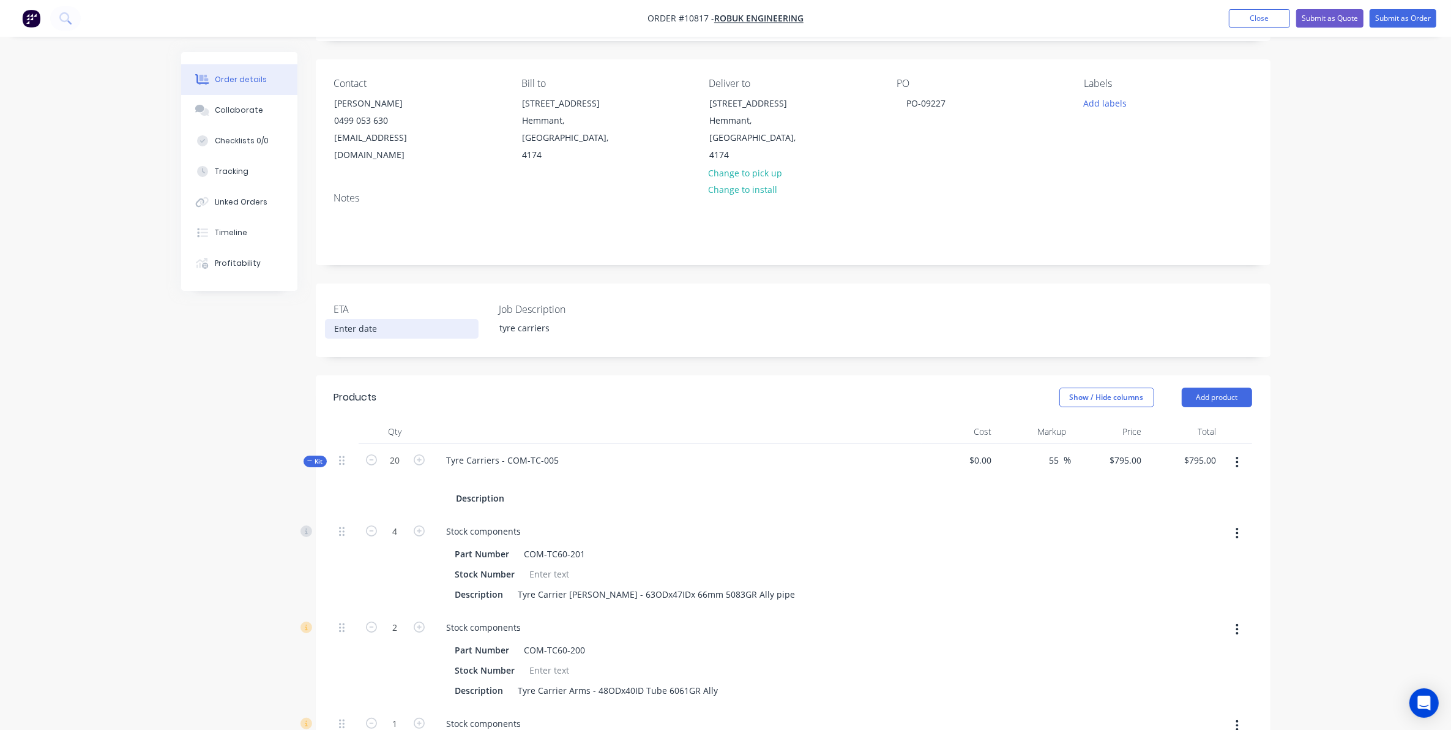
type input "160"
type input "40"
type input "80"
click at [335, 320] on input at bounding box center [402, 329] width 152 height 18
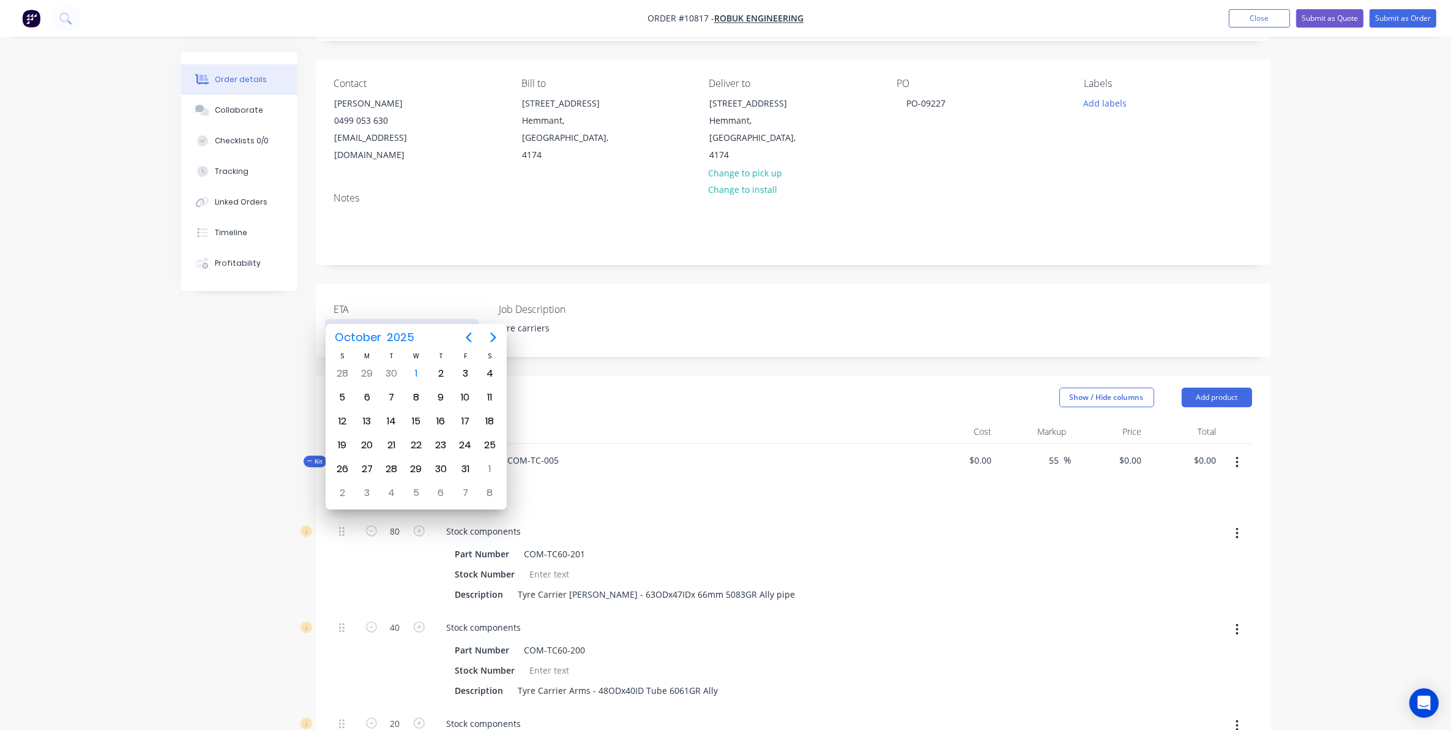
type input "04/11/2025"
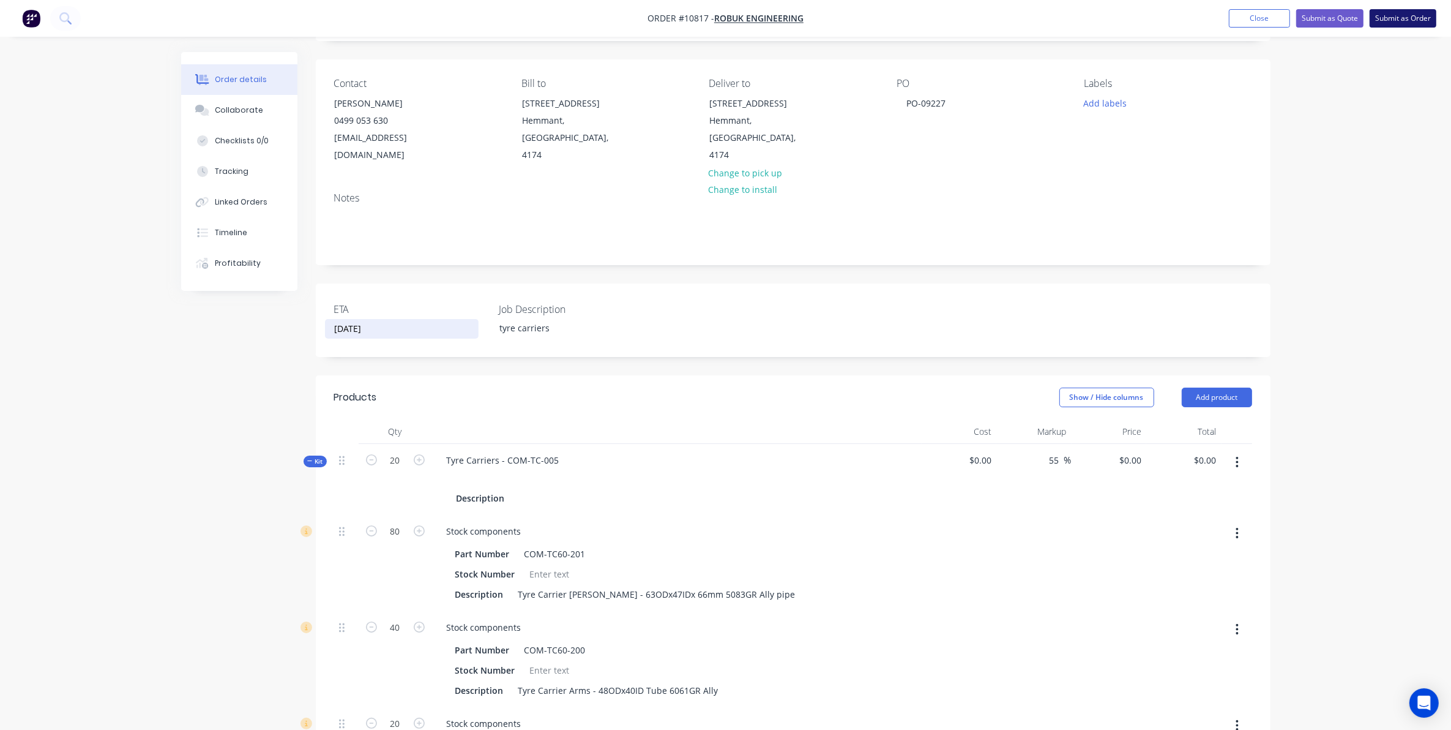
click at [1393, 19] on button "Submit as Order" at bounding box center [1403, 18] width 67 height 18
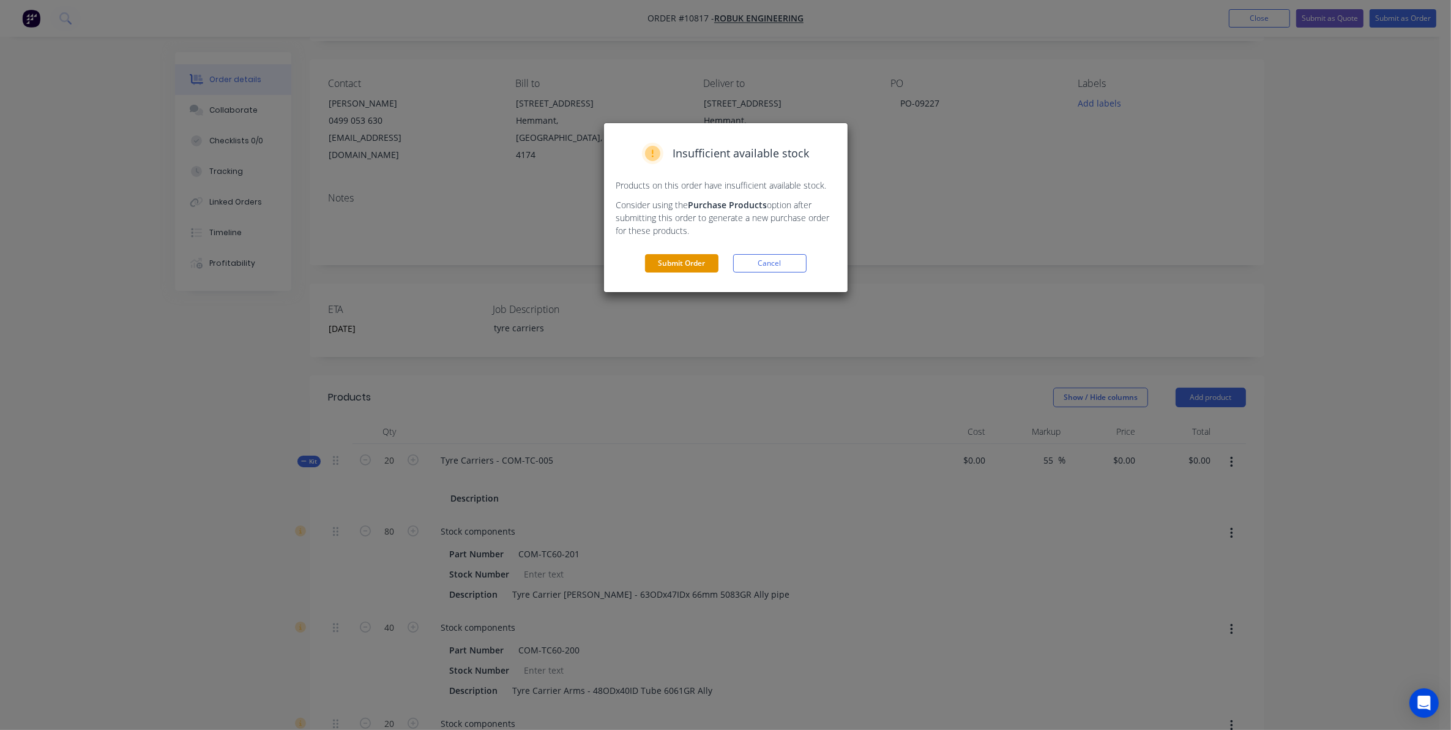
click at [668, 255] on button "Submit Order" at bounding box center [681, 263] width 73 height 18
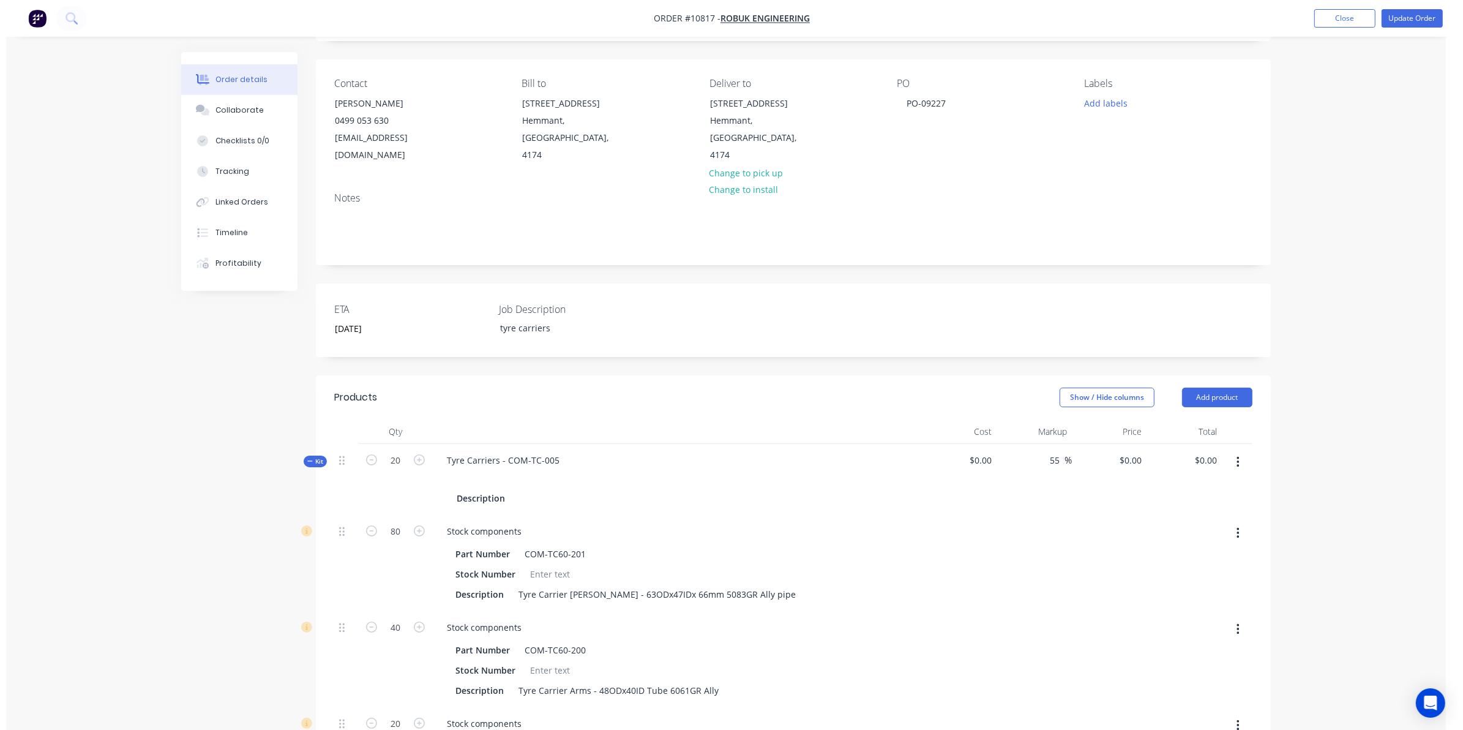
scroll to position [0, 0]
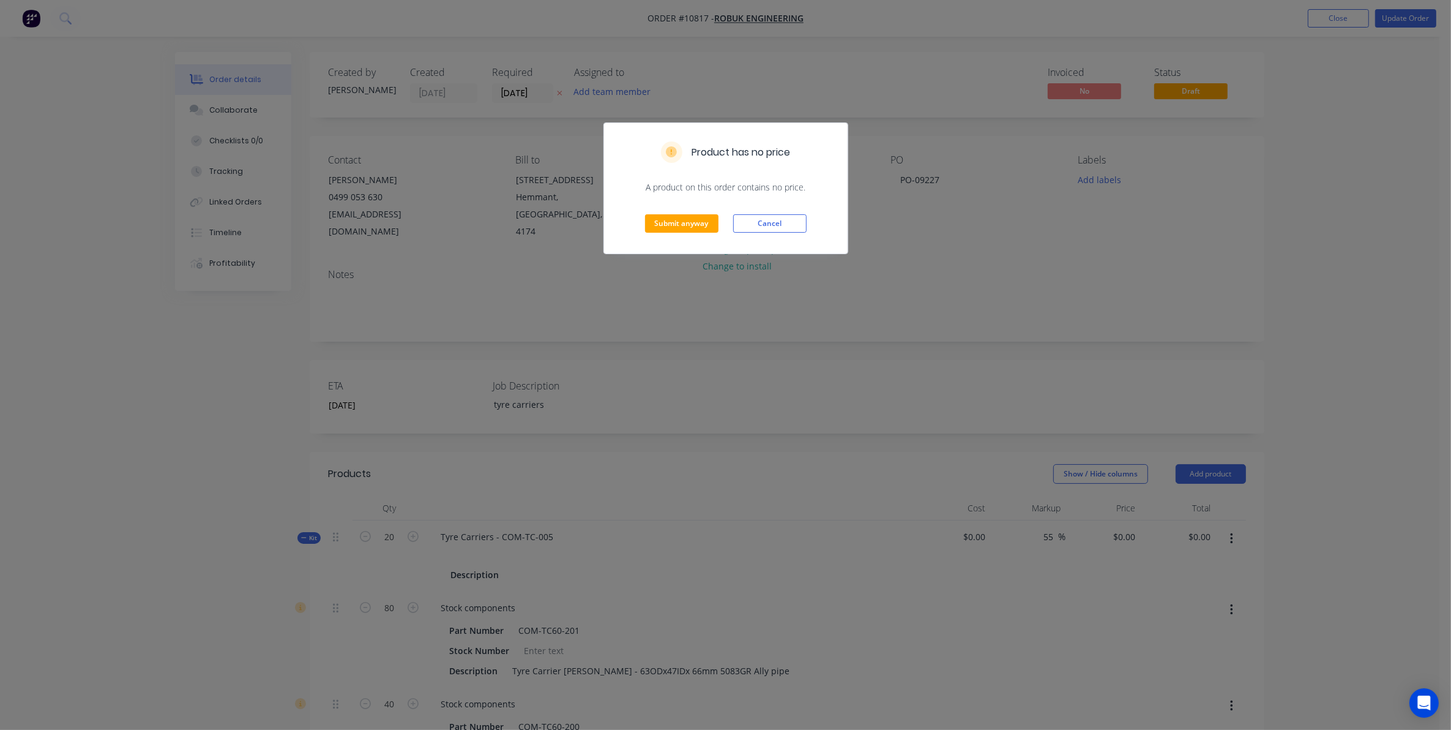
click at [676, 237] on div "Submit anyway Cancel" at bounding box center [726, 223] width 244 height 60
click at [678, 225] on button "Submit anyway" at bounding box center [681, 223] width 73 height 18
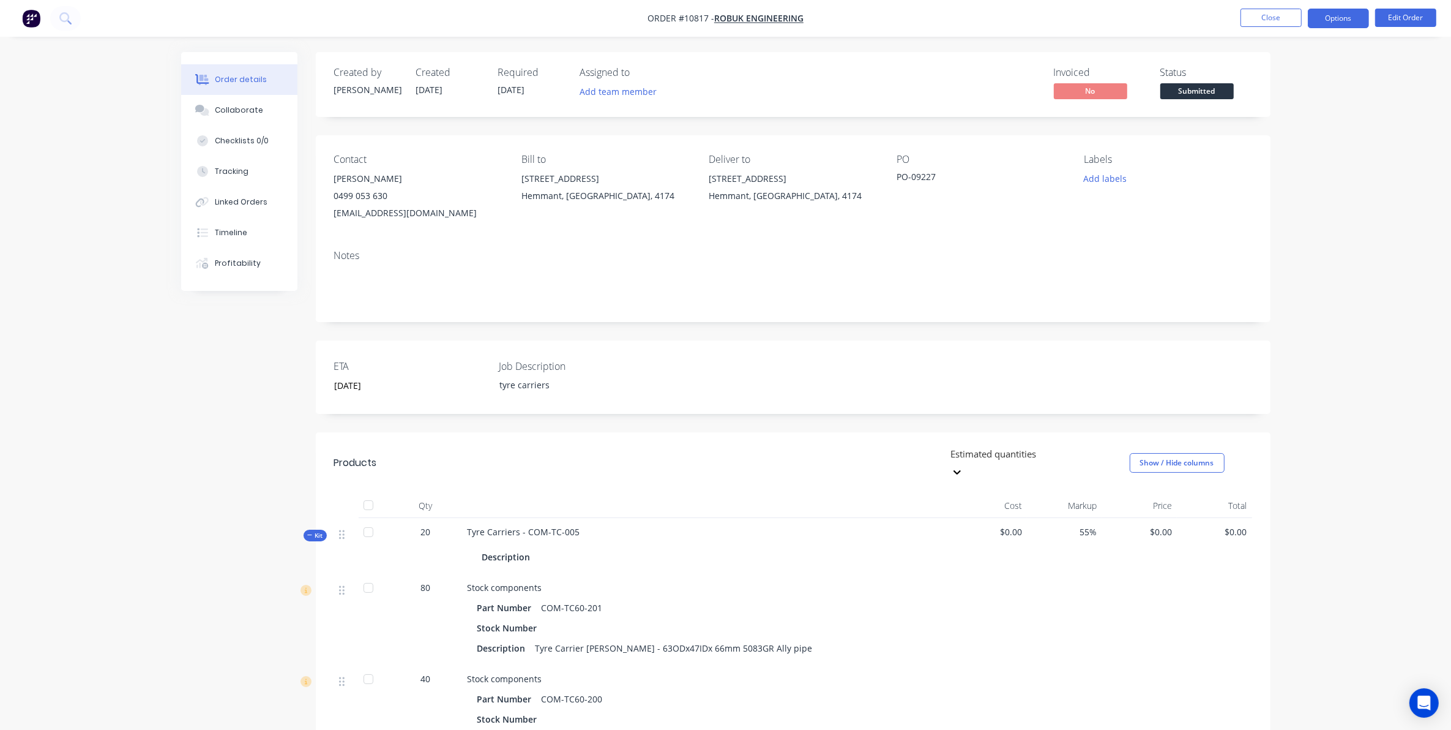
click at [1323, 17] on button "Options" at bounding box center [1338, 19] width 61 height 20
click at [1272, 158] on button "Work Order" at bounding box center [1302, 147] width 135 height 24
click at [1273, 126] on div "Without pricing" at bounding box center [1302, 123] width 113 height 18
click at [29, 19] on img "button" at bounding box center [31, 18] width 18 height 18
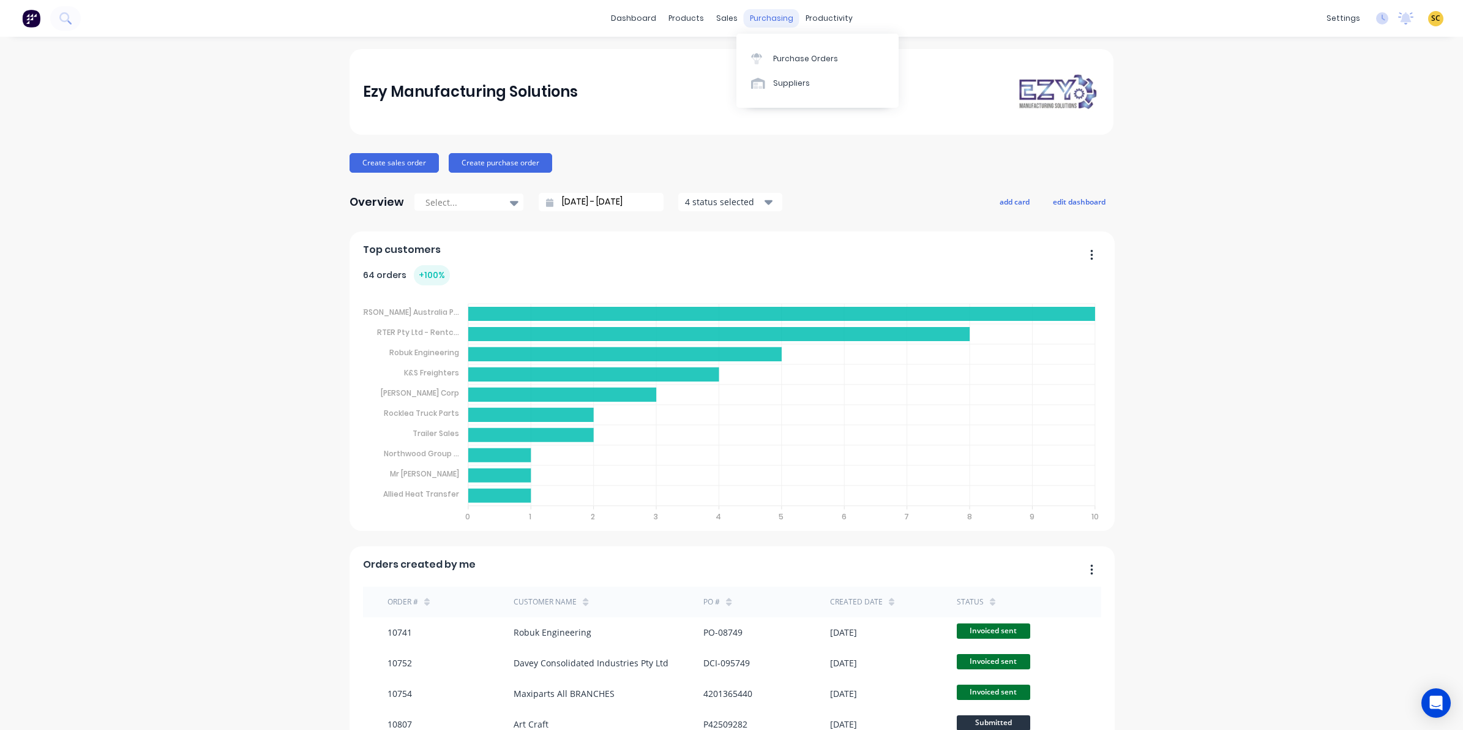
click at [773, 20] on div "purchasing" at bounding box center [772, 18] width 56 height 18
click at [787, 54] on div "Purchase Orders" at bounding box center [805, 58] width 65 height 11
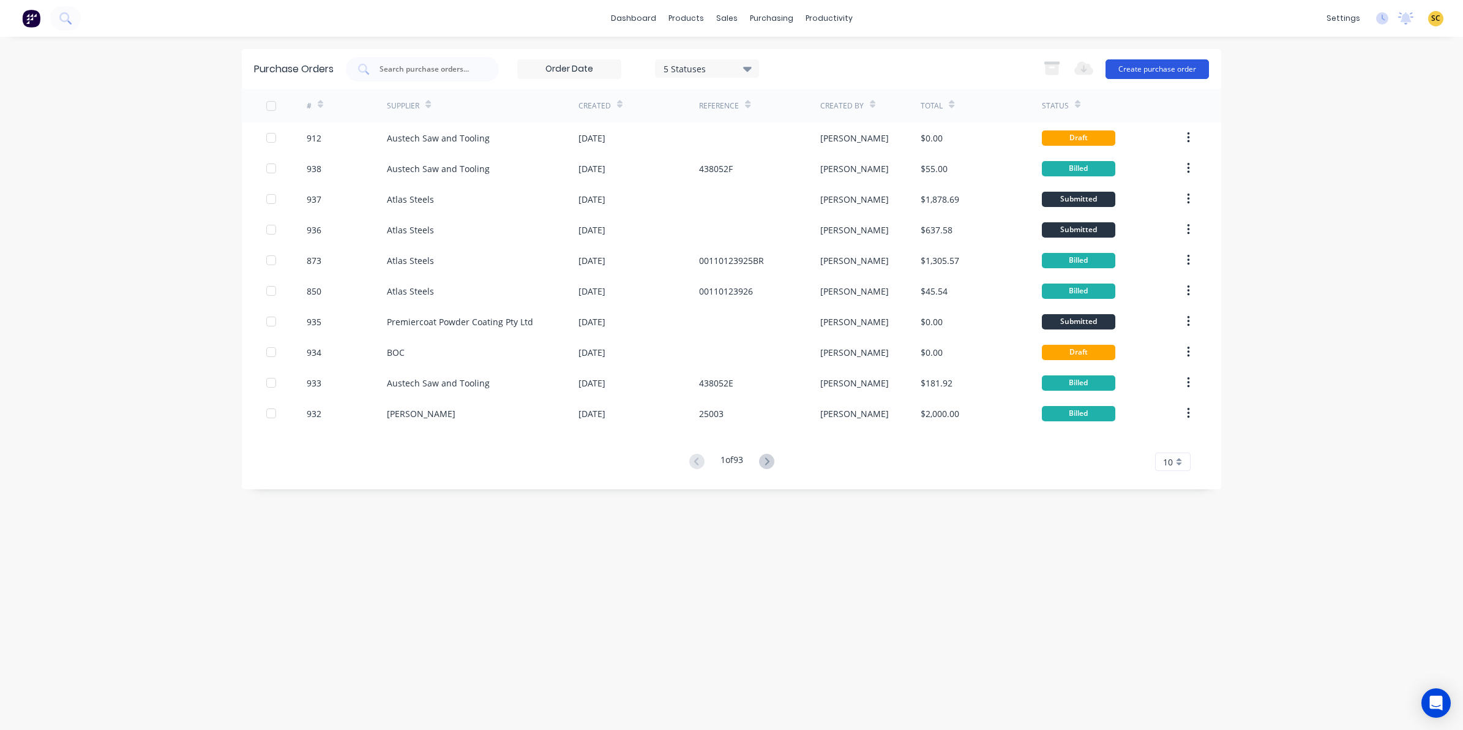
click at [1161, 65] on button "Create purchase order" at bounding box center [1156, 69] width 103 height 20
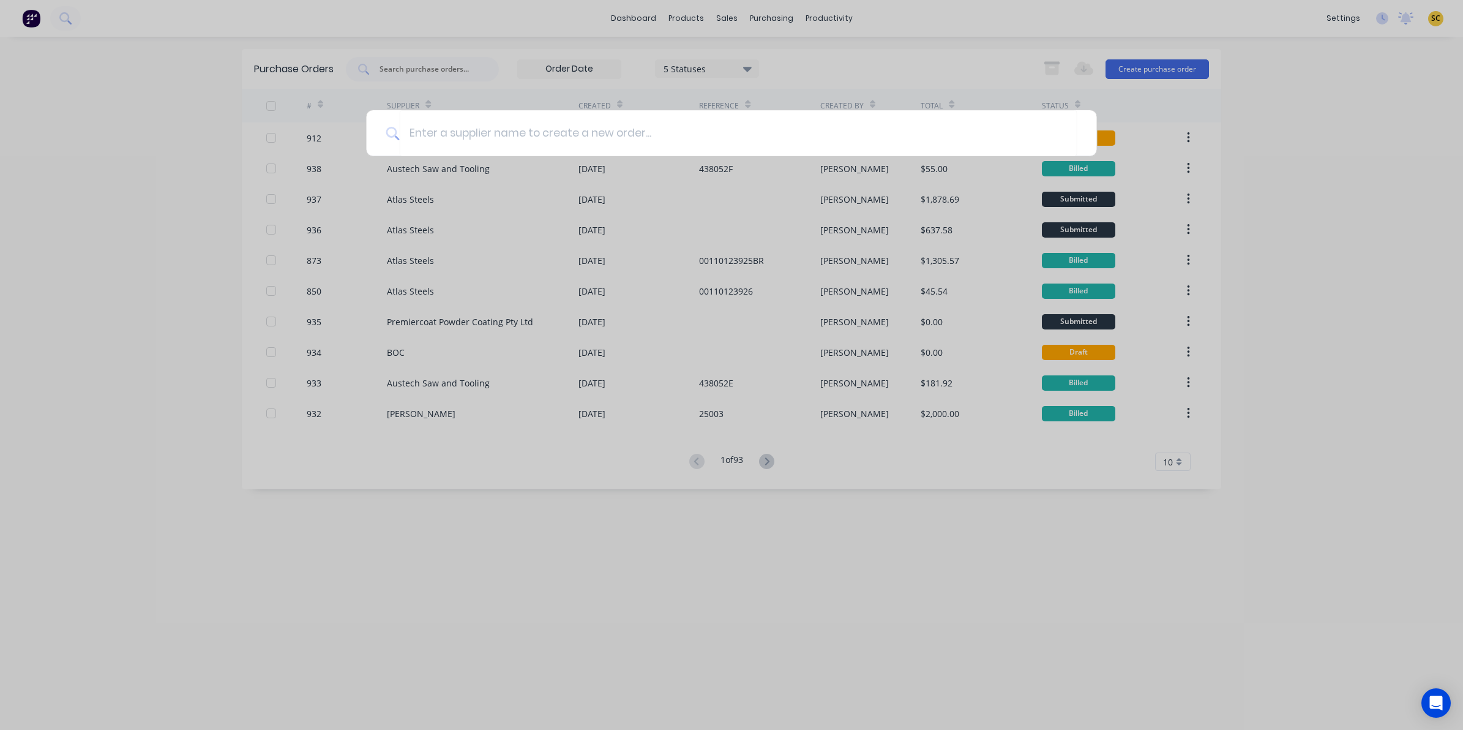
click at [1390, 195] on div at bounding box center [731, 365] width 1463 height 730
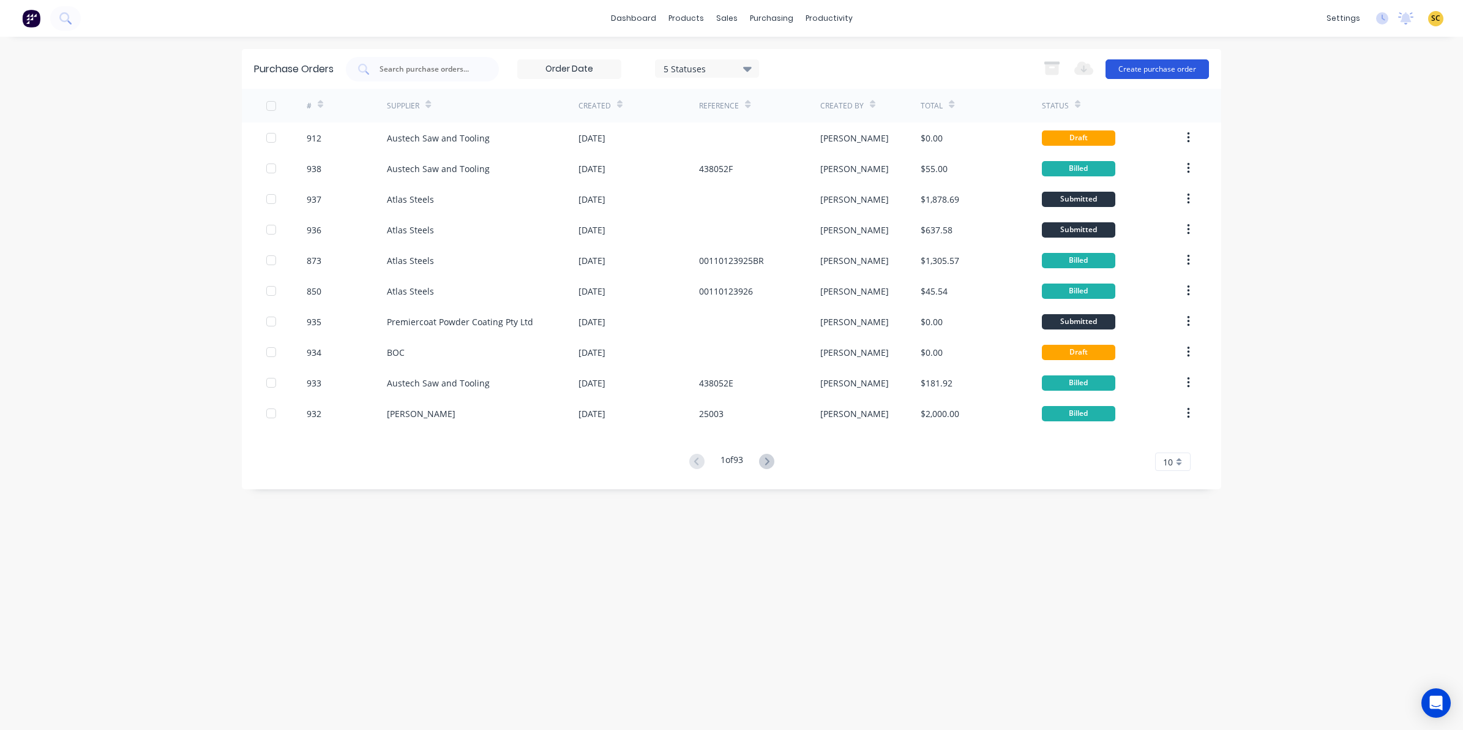
click at [1156, 66] on button "Create purchase order" at bounding box center [1156, 69] width 103 height 20
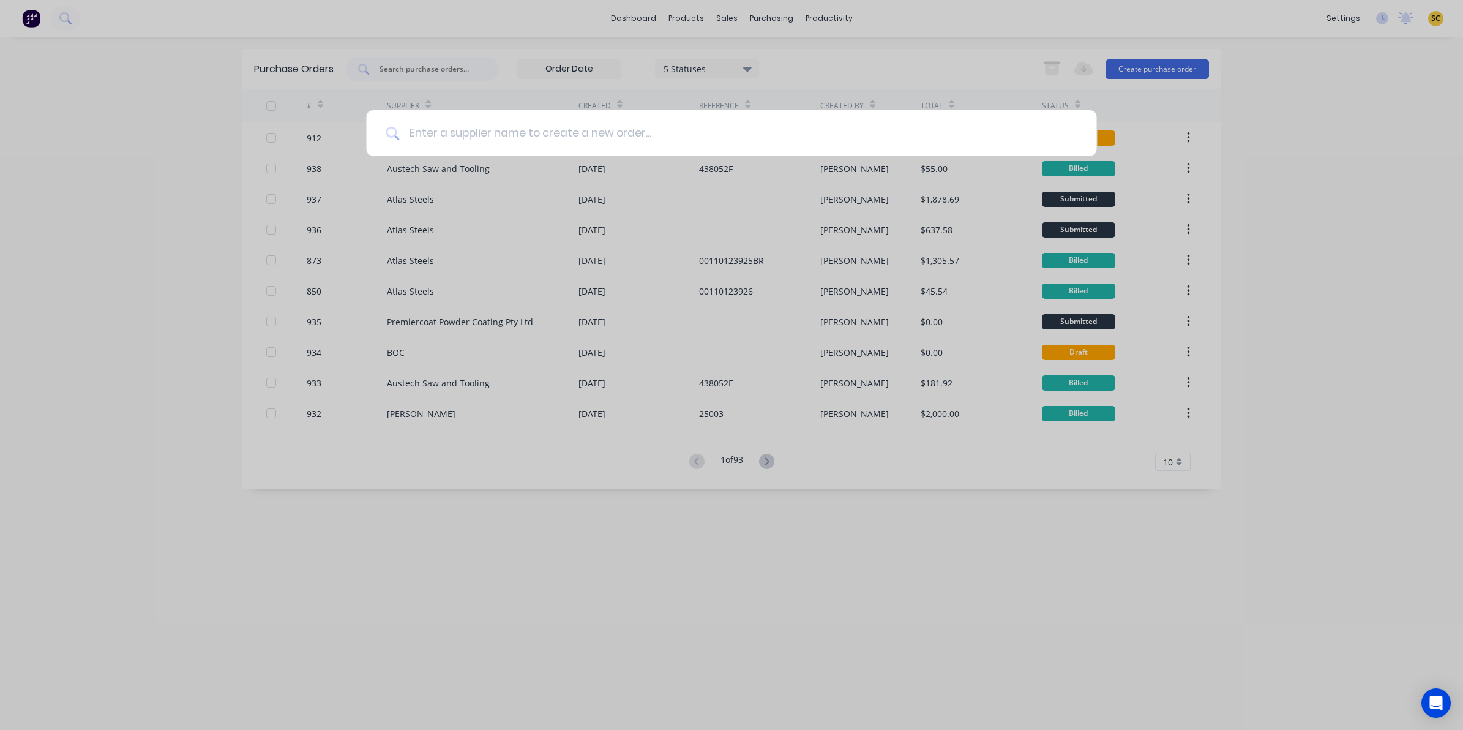
click at [607, 130] on input at bounding box center [738, 133] width 678 height 46
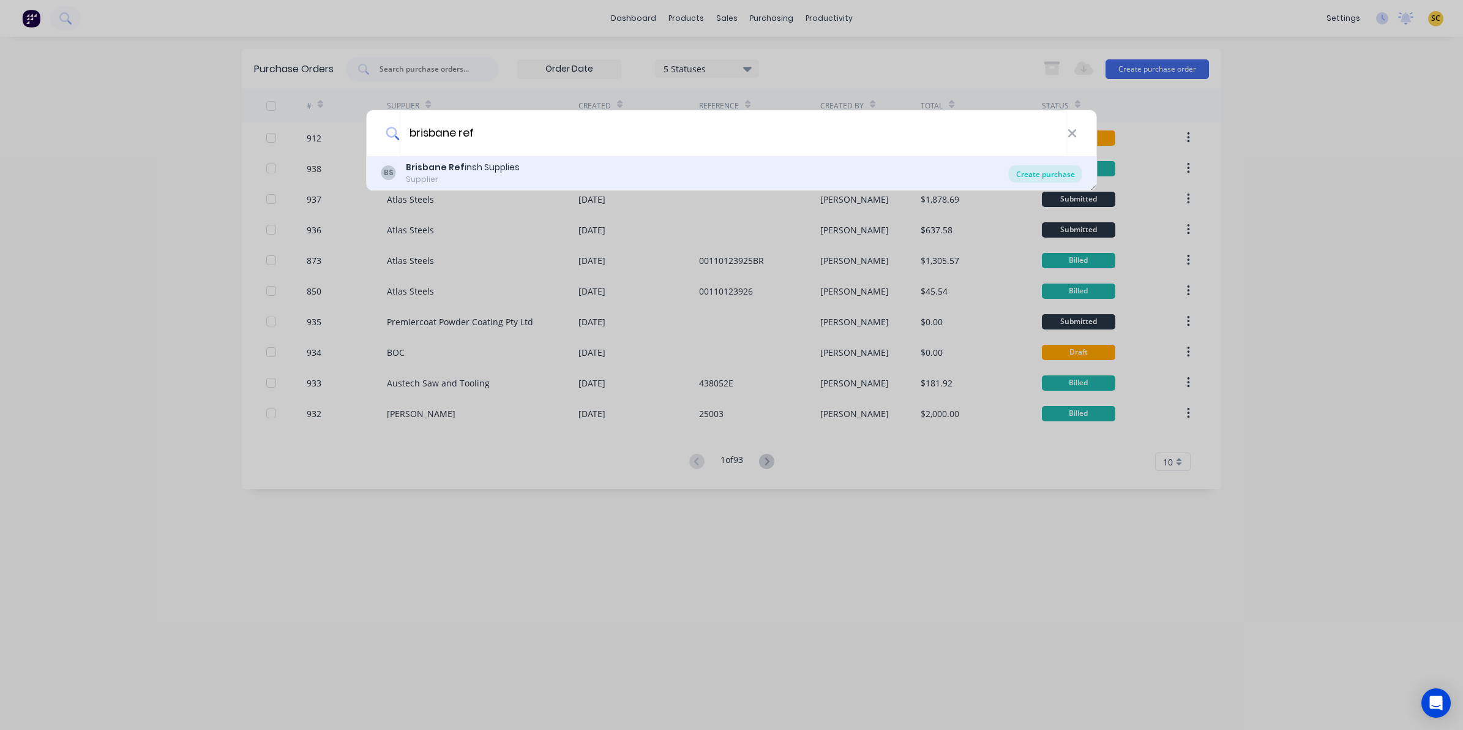
type input "brisbane ref"
click at [1047, 172] on div "Create purchase" at bounding box center [1045, 173] width 73 height 17
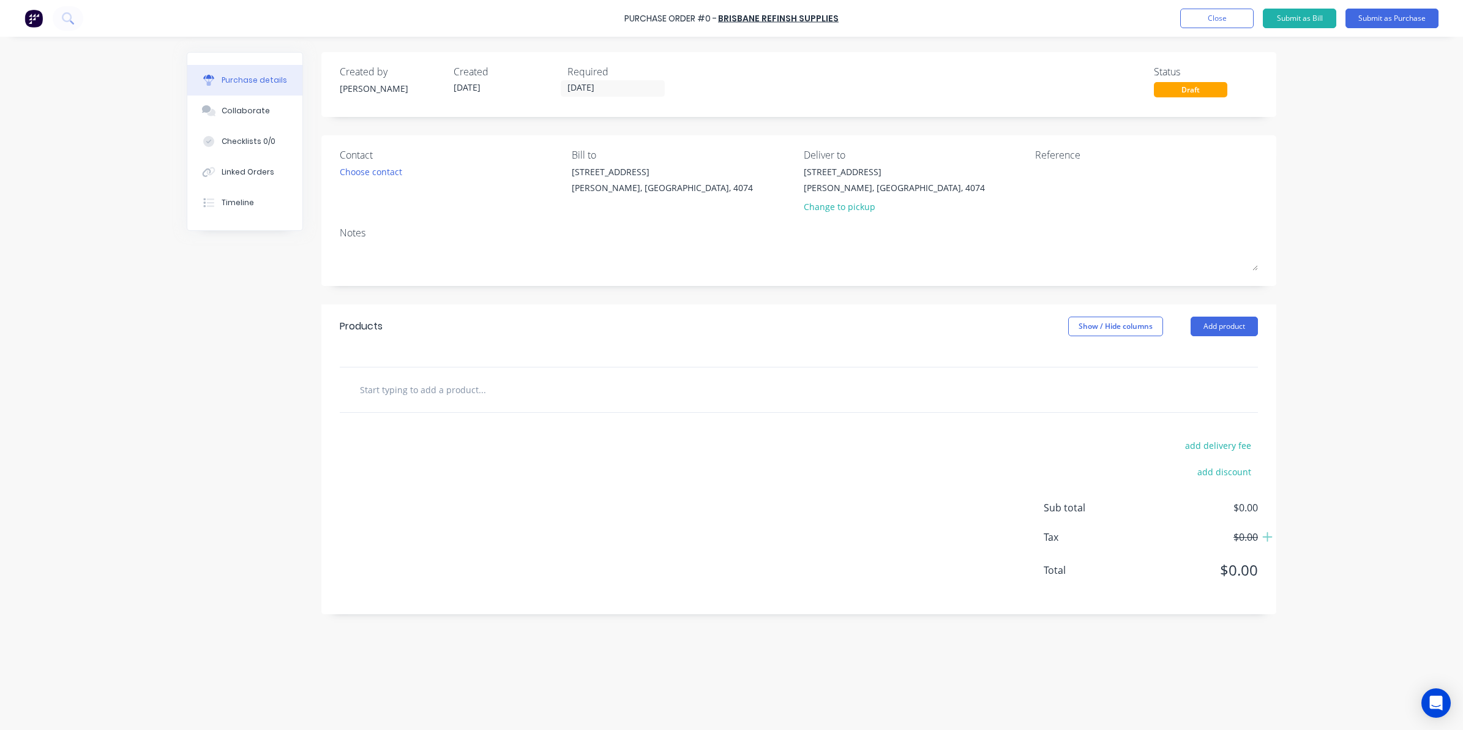
click at [405, 392] on input "text" at bounding box center [481, 389] width 245 height 24
drag, startPoint x: 435, startPoint y: 400, endPoint x: 248, endPoint y: 397, distance: 187.3
click at [248, 397] on div "Created by Sarah Created 01/10/25 Required 01/10/25 Status Draft Contact Choose…" at bounding box center [732, 380] width 1090 height 656
type input "8"
type input "S"
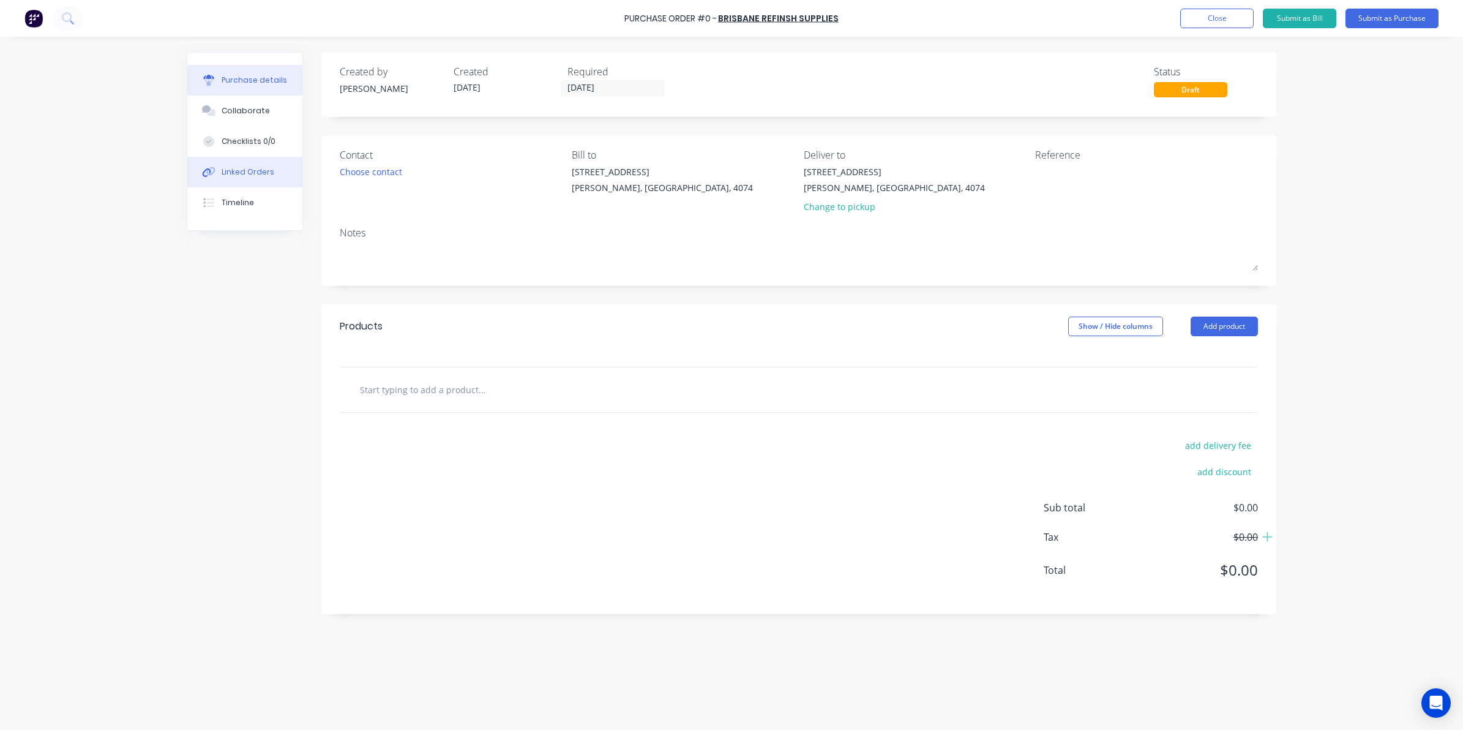
drag, startPoint x: 247, startPoint y: 390, endPoint x: 249, endPoint y: 178, distance: 211.8
click at [249, 178] on button "Linked Orders" at bounding box center [244, 172] width 115 height 31
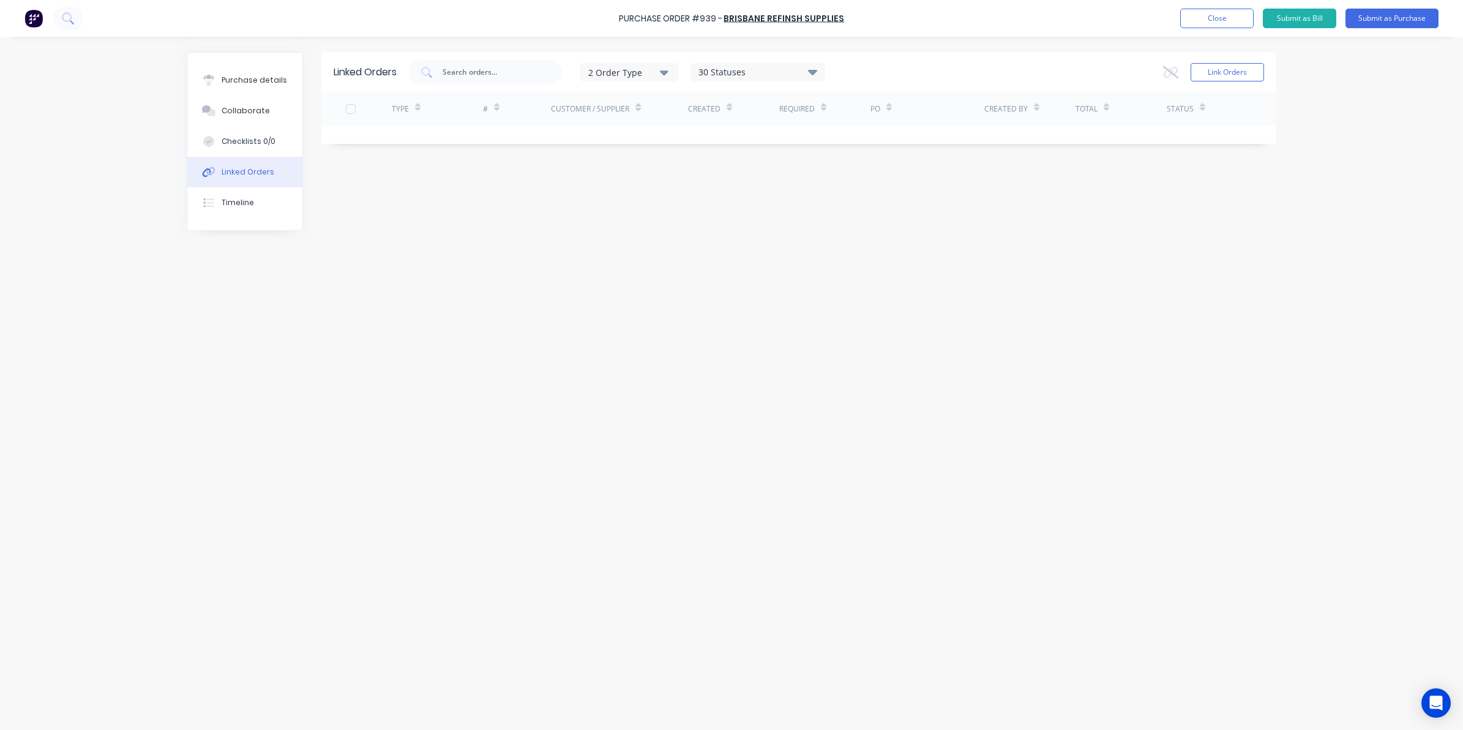
click at [255, 171] on div "Linked Orders" at bounding box center [248, 171] width 53 height 11
click at [373, 612] on div "Linked Orders 2 Order Type 30 Statuses Sales Order Status All Archived Draft Qu…" at bounding box center [732, 380] width 1090 height 656
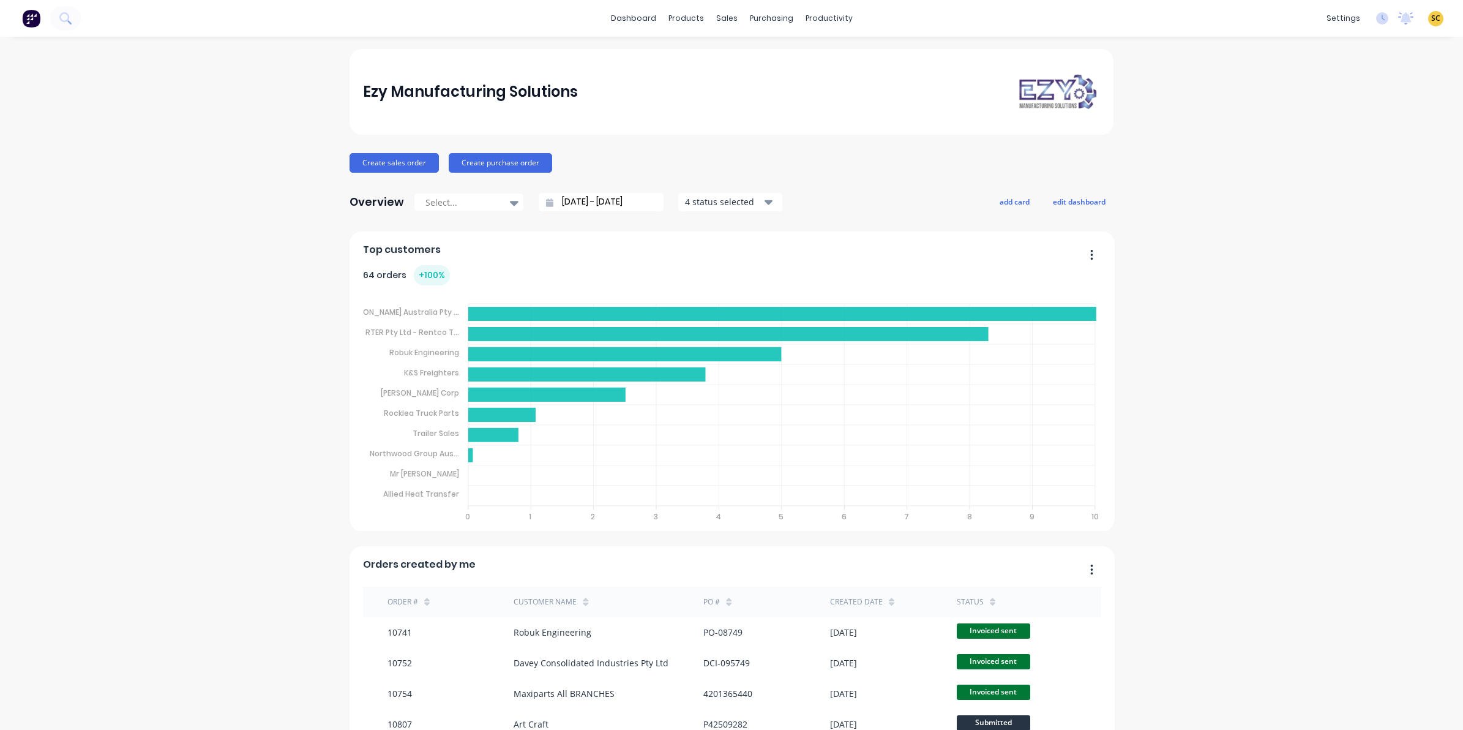
click at [57, 15] on button at bounding box center [65, 18] width 31 height 24
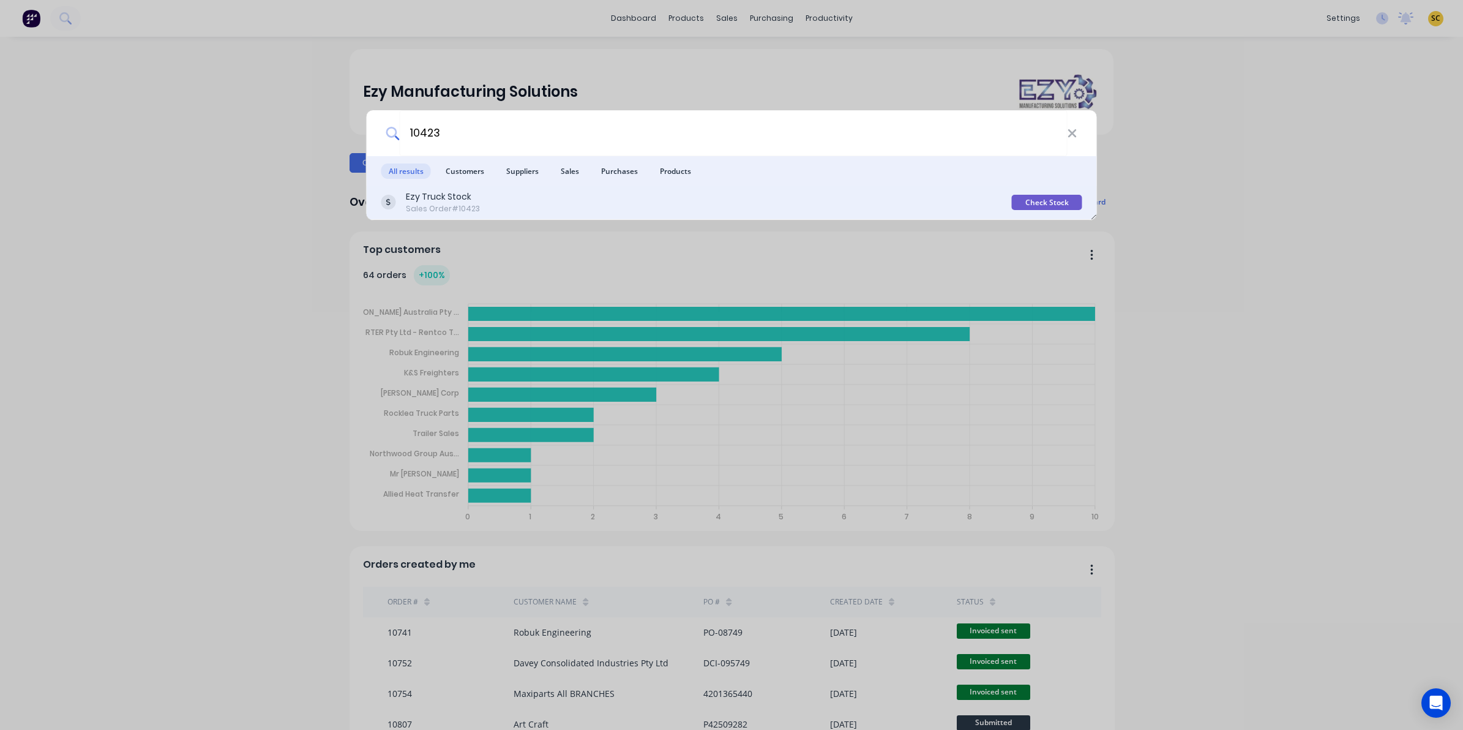
type input "10423"
click at [446, 202] on div "Ezy Truck Stock" at bounding box center [443, 196] width 74 height 13
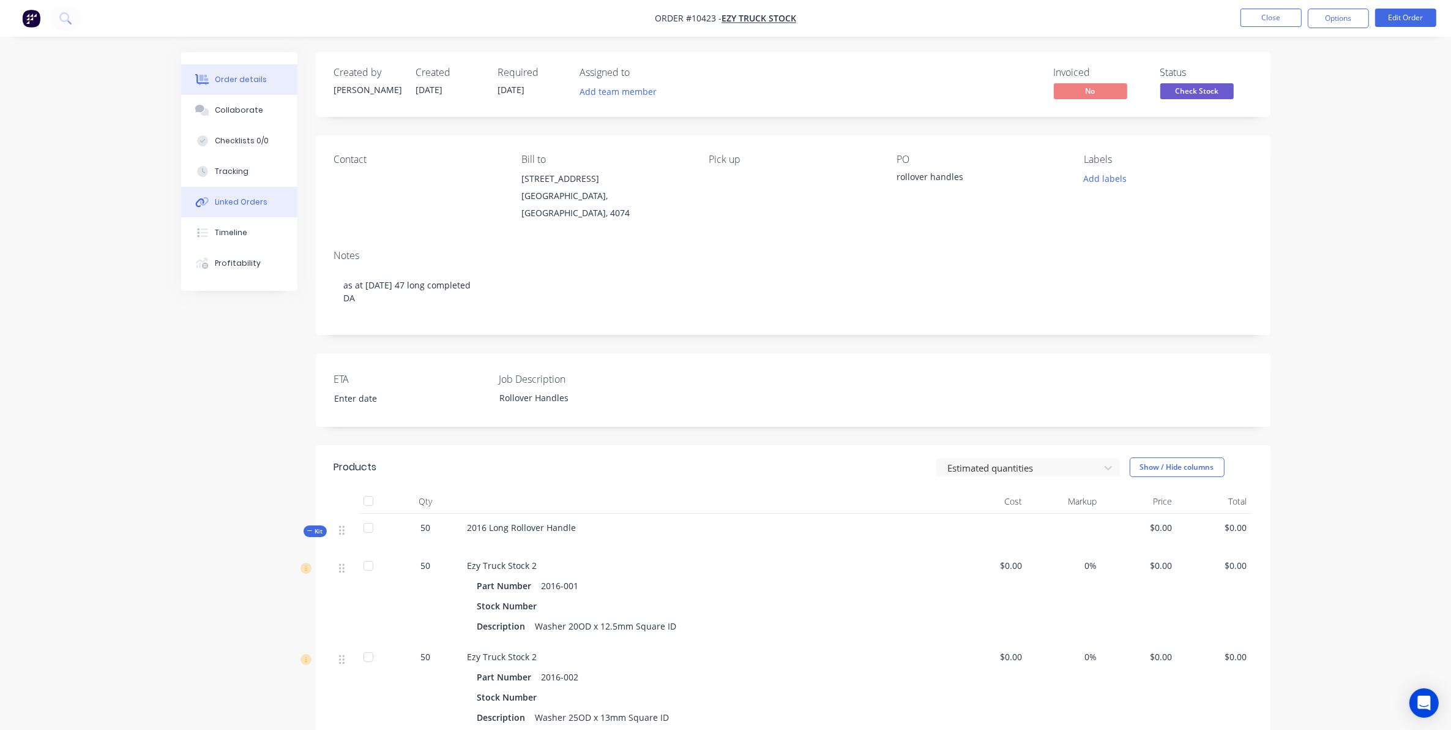
click at [236, 198] on div "Linked Orders" at bounding box center [241, 201] width 53 height 11
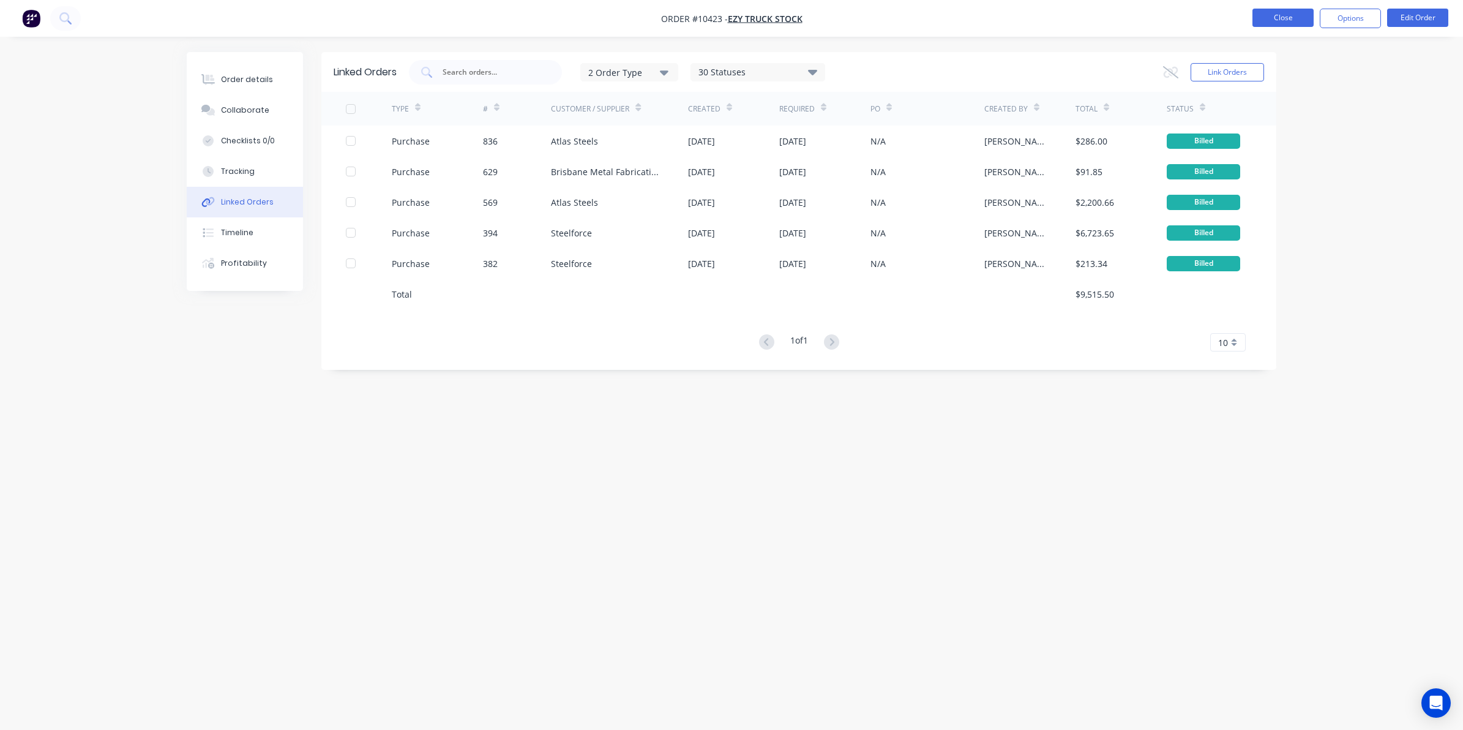
click at [1310, 10] on button "Close" at bounding box center [1282, 18] width 61 height 18
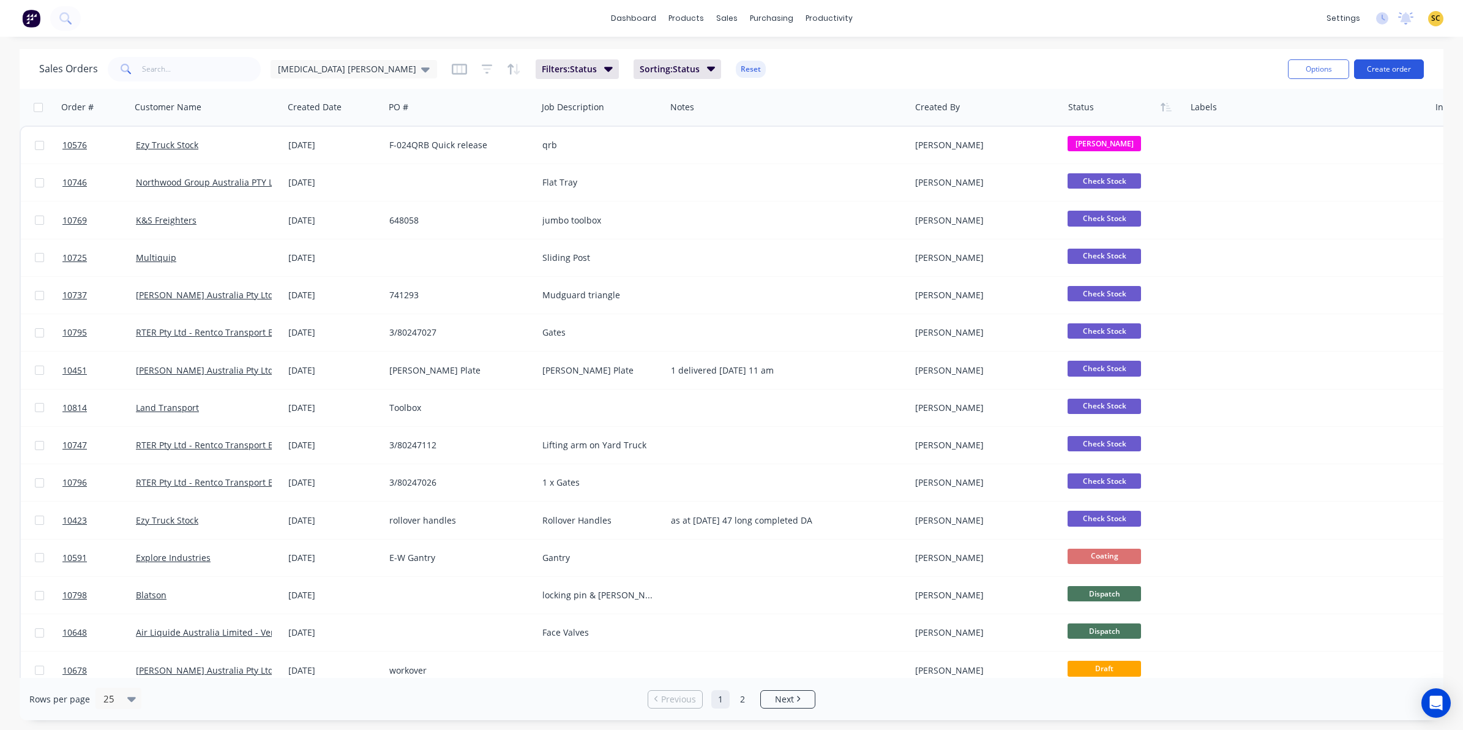
click at [1382, 67] on button "Create order" at bounding box center [1389, 69] width 70 height 20
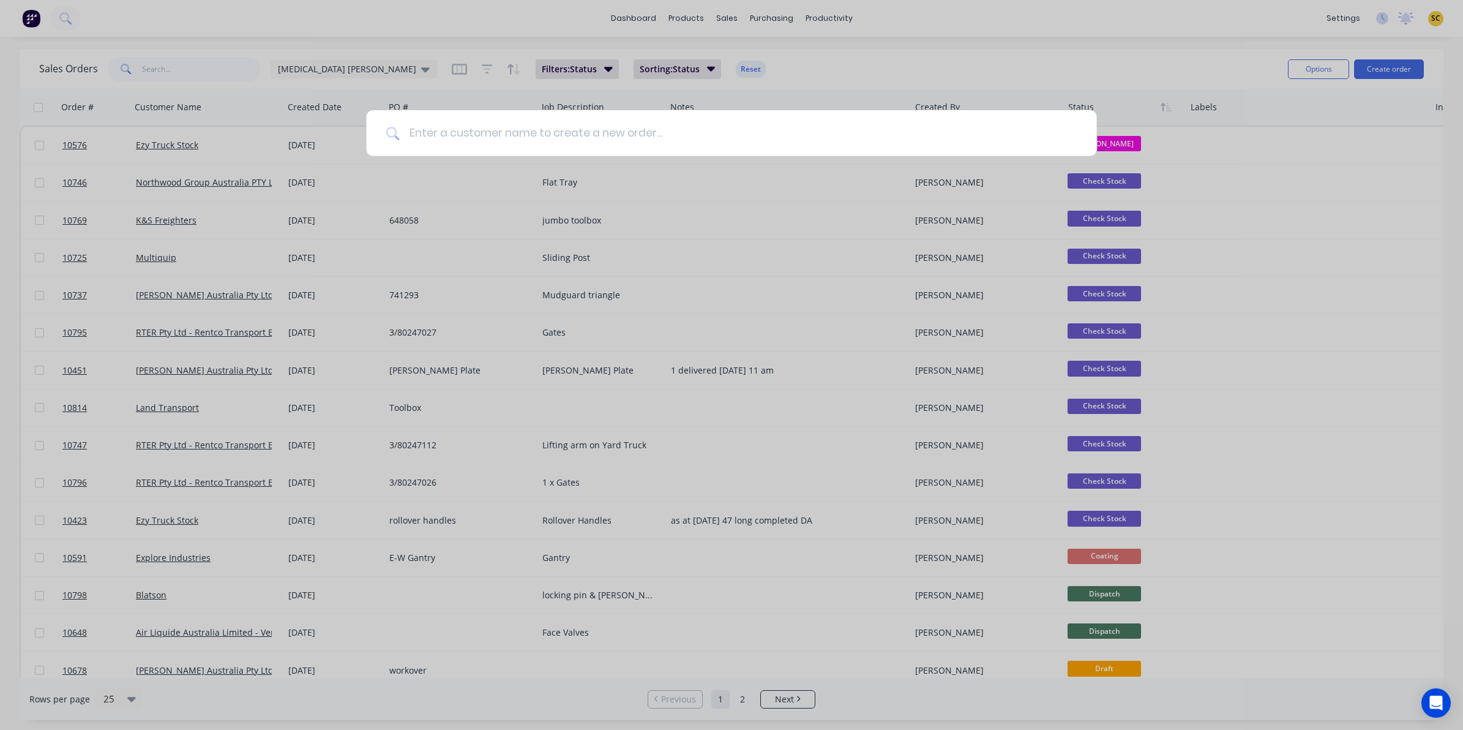
click at [453, 129] on input at bounding box center [738, 133] width 678 height 46
type input "vulcan"
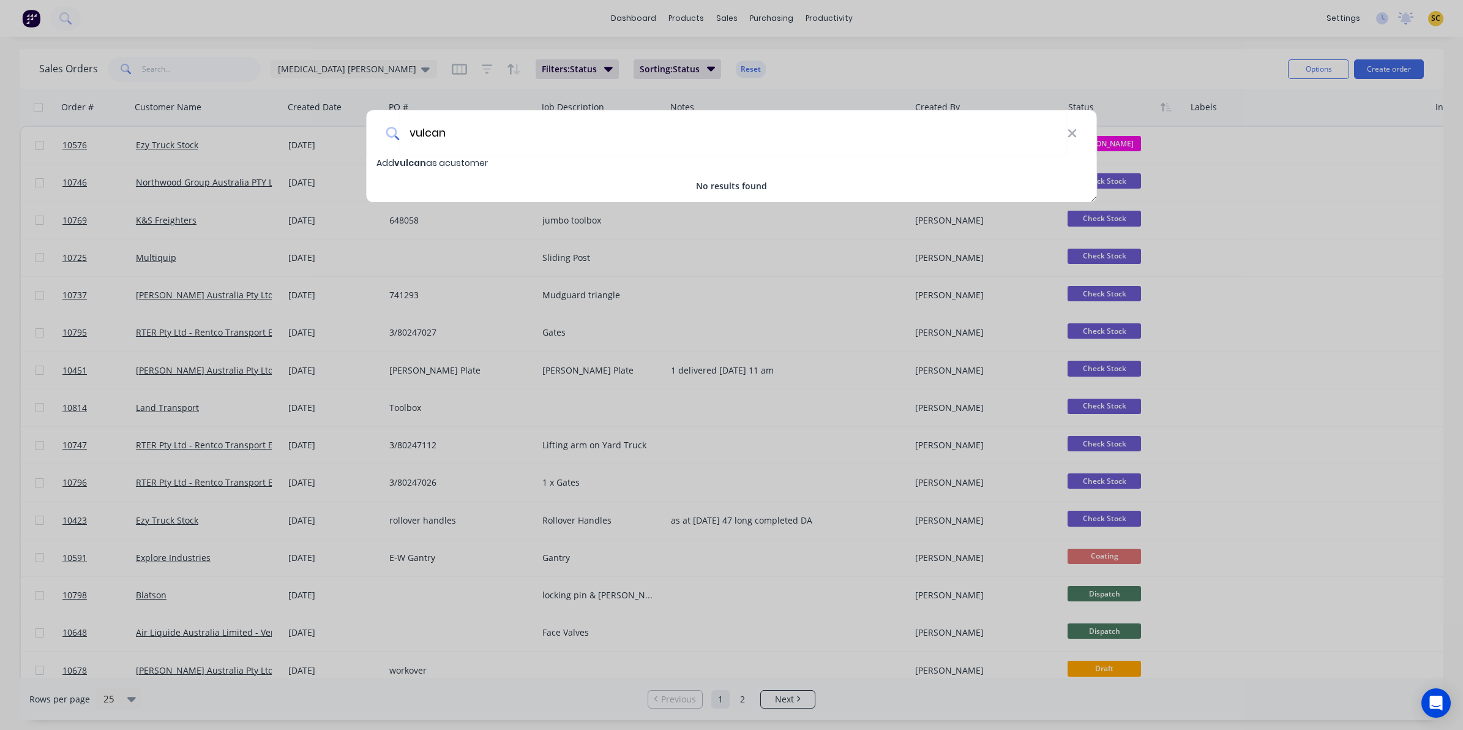
drag, startPoint x: 457, startPoint y: 135, endPoint x: 351, endPoint y: 142, distance: 106.1
click at [351, 142] on div "vulcan Add vulcan as a customer No results found" at bounding box center [731, 365] width 1463 height 730
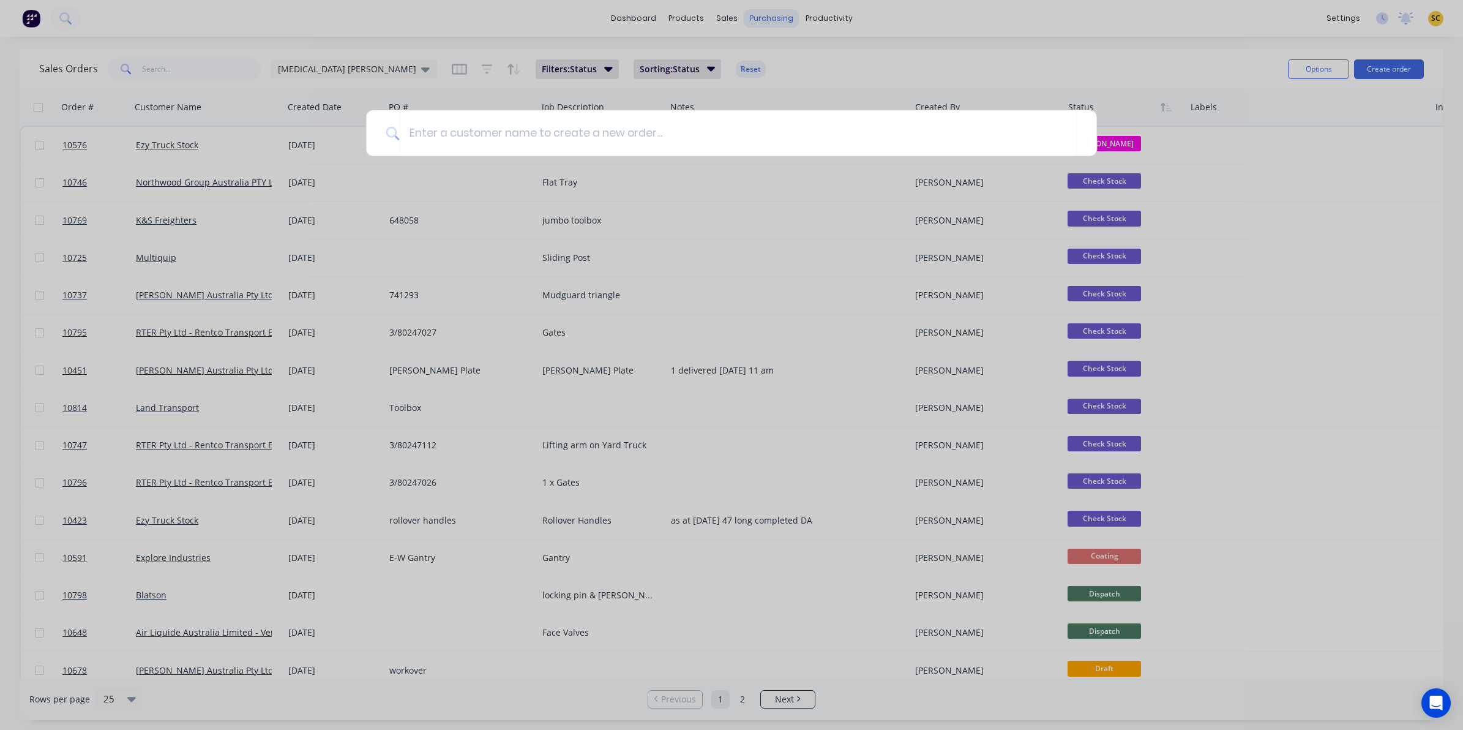
click at [761, 18] on div at bounding box center [731, 365] width 1463 height 730
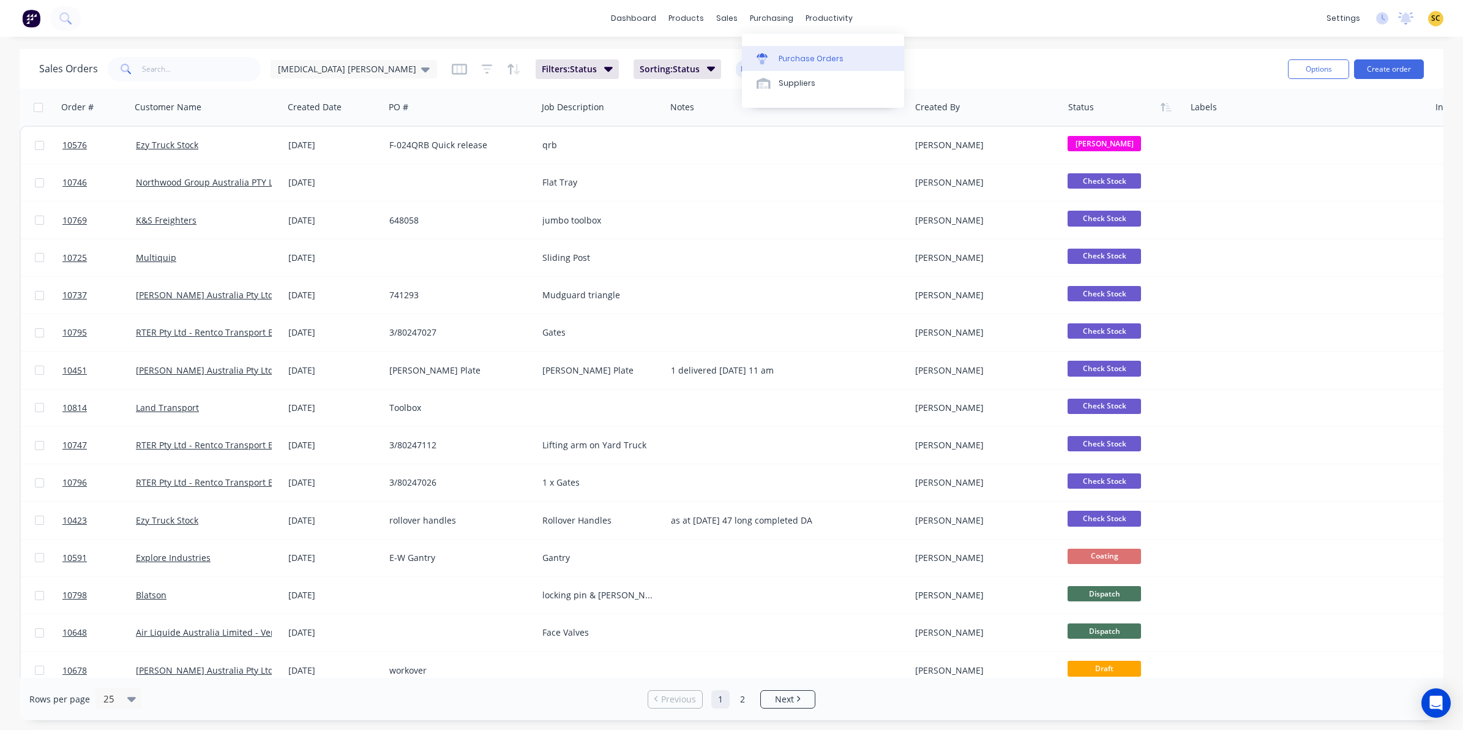
click at [777, 55] on link "Purchase Orders" at bounding box center [823, 58] width 162 height 24
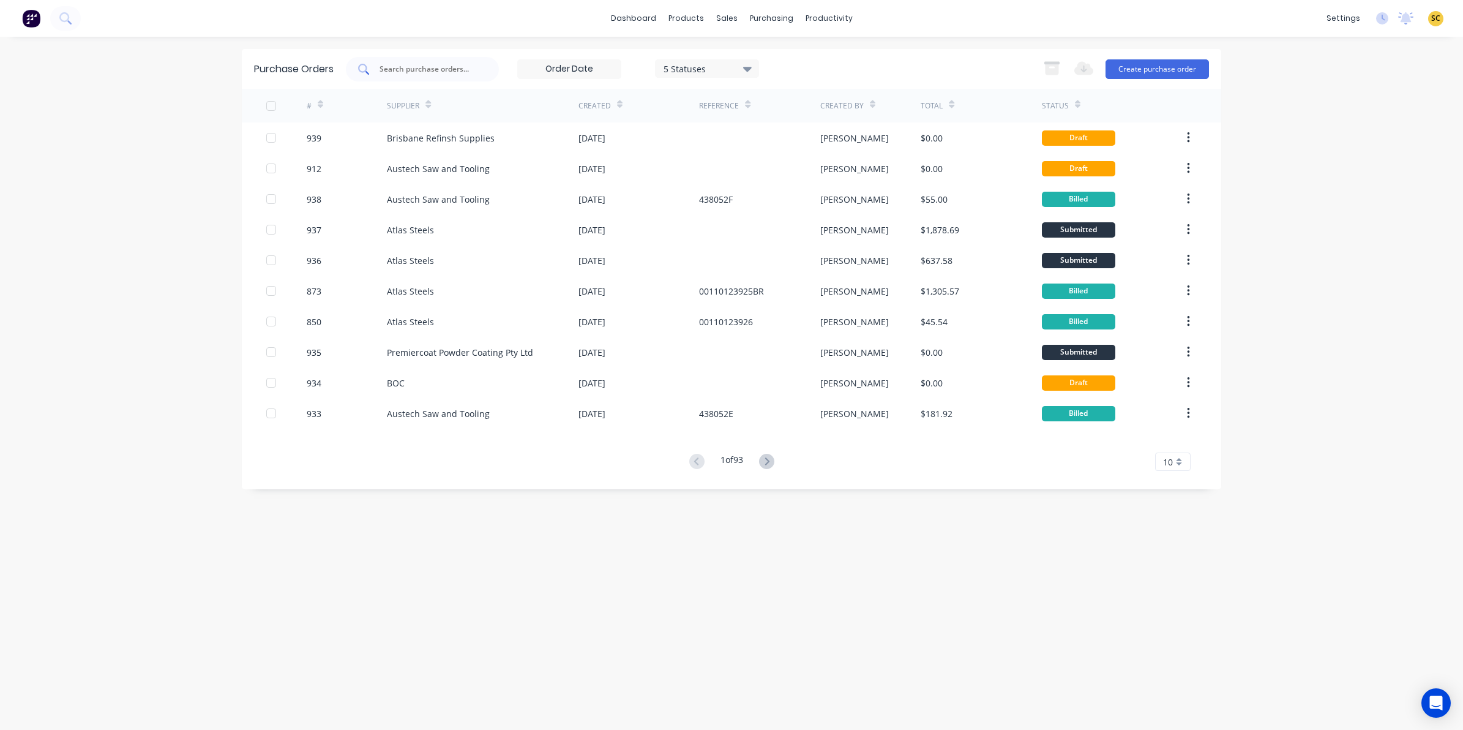
click at [432, 75] on div at bounding box center [422, 69] width 153 height 24
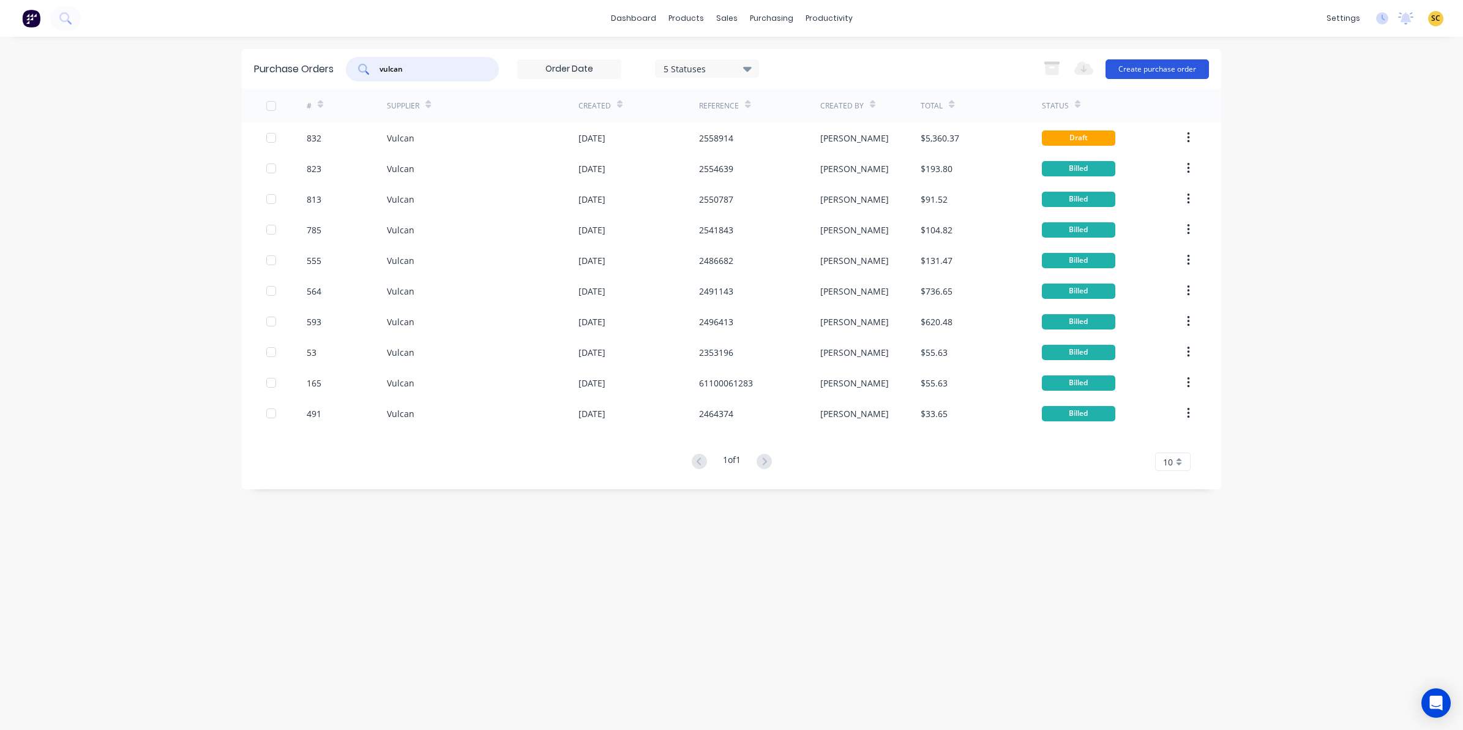
type input "vulcan"
click at [1178, 61] on button "Create purchase order" at bounding box center [1156, 69] width 103 height 20
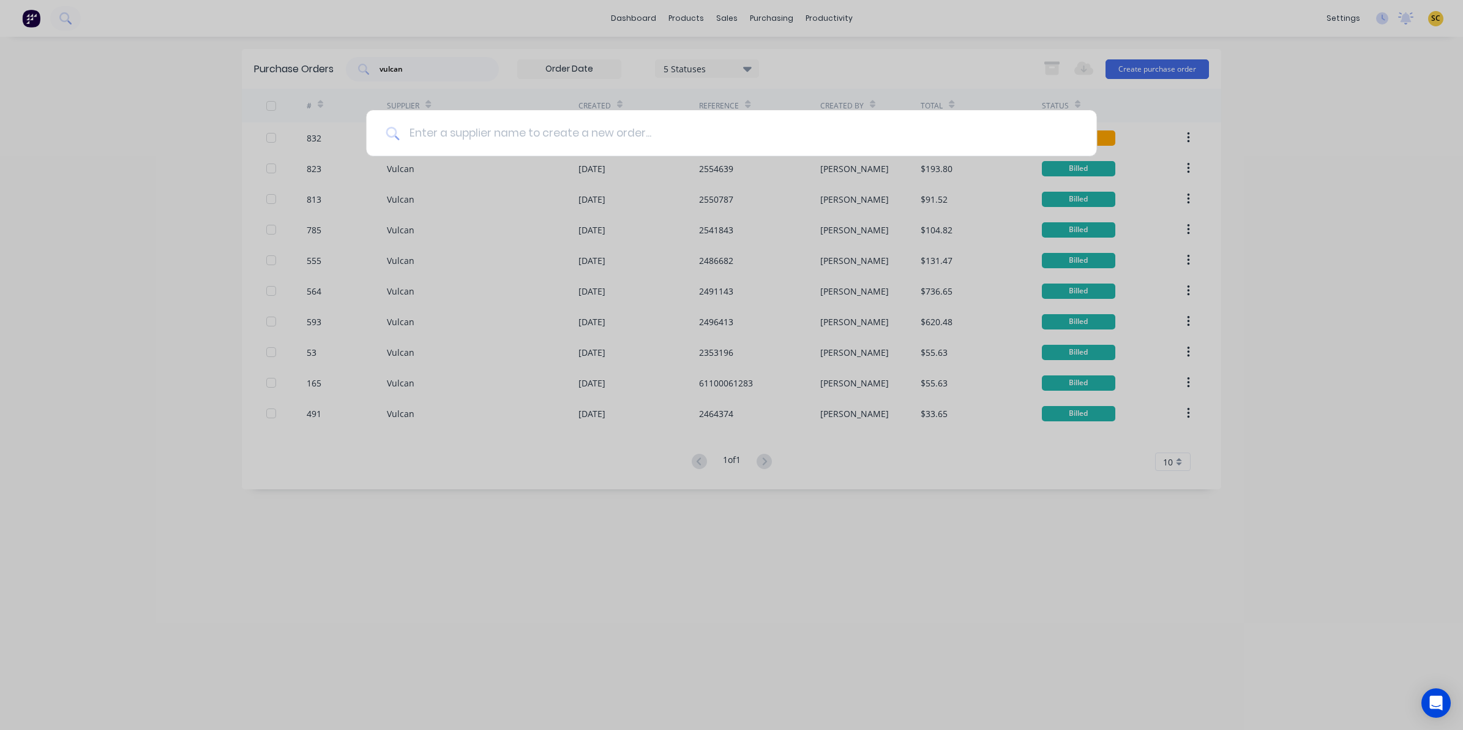
click at [539, 144] on input at bounding box center [738, 133] width 678 height 46
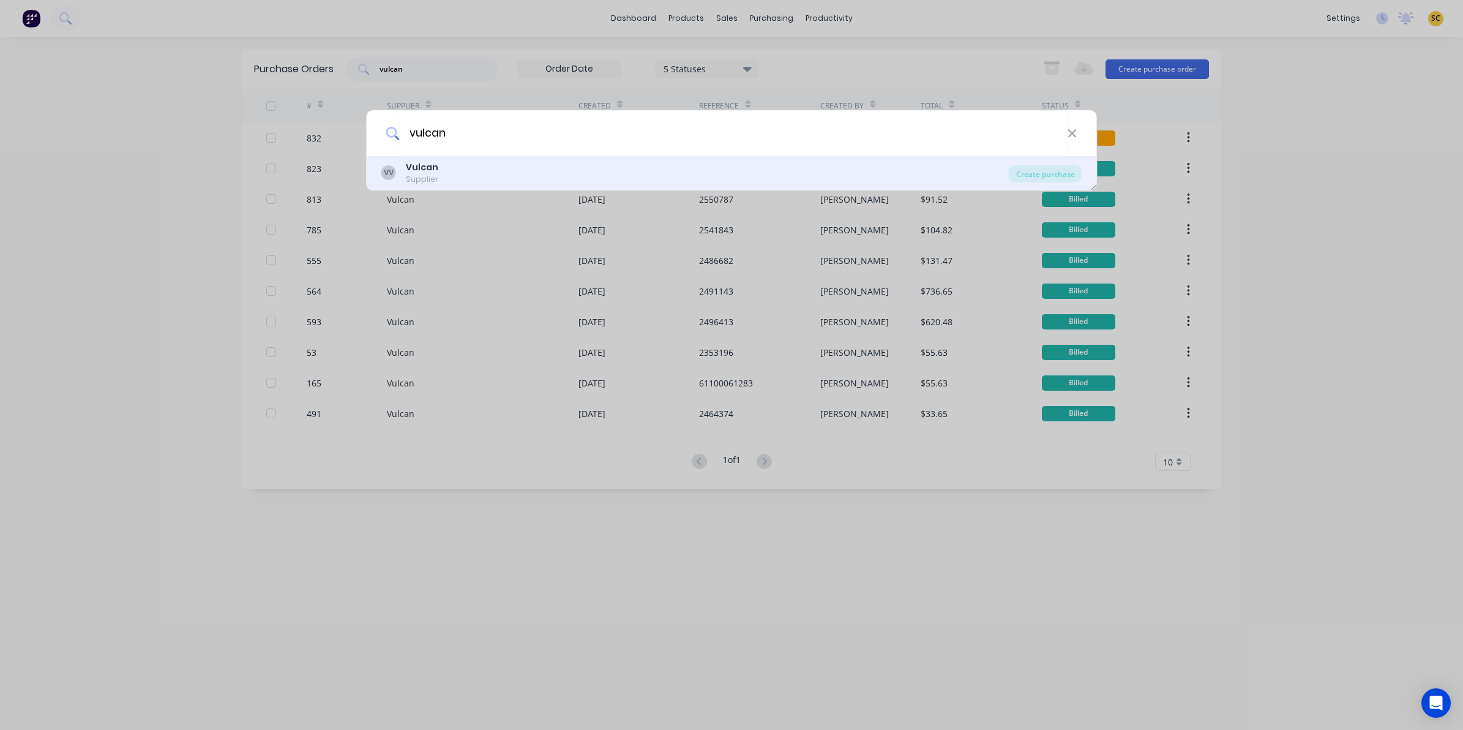
type input "vulcan"
click at [408, 168] on b "Vulcan" at bounding box center [422, 167] width 32 height 12
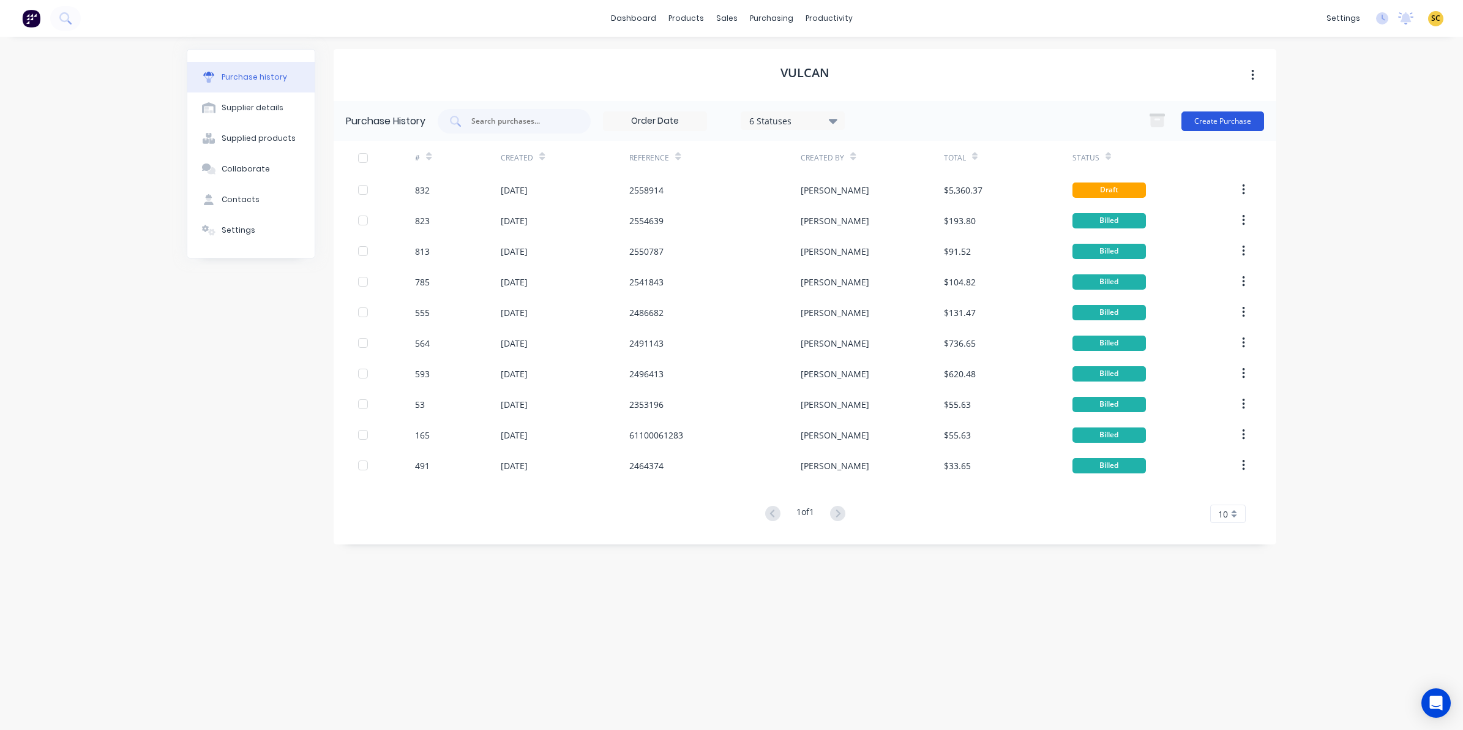
click at [1225, 129] on button "Create Purchase" at bounding box center [1222, 121] width 83 height 20
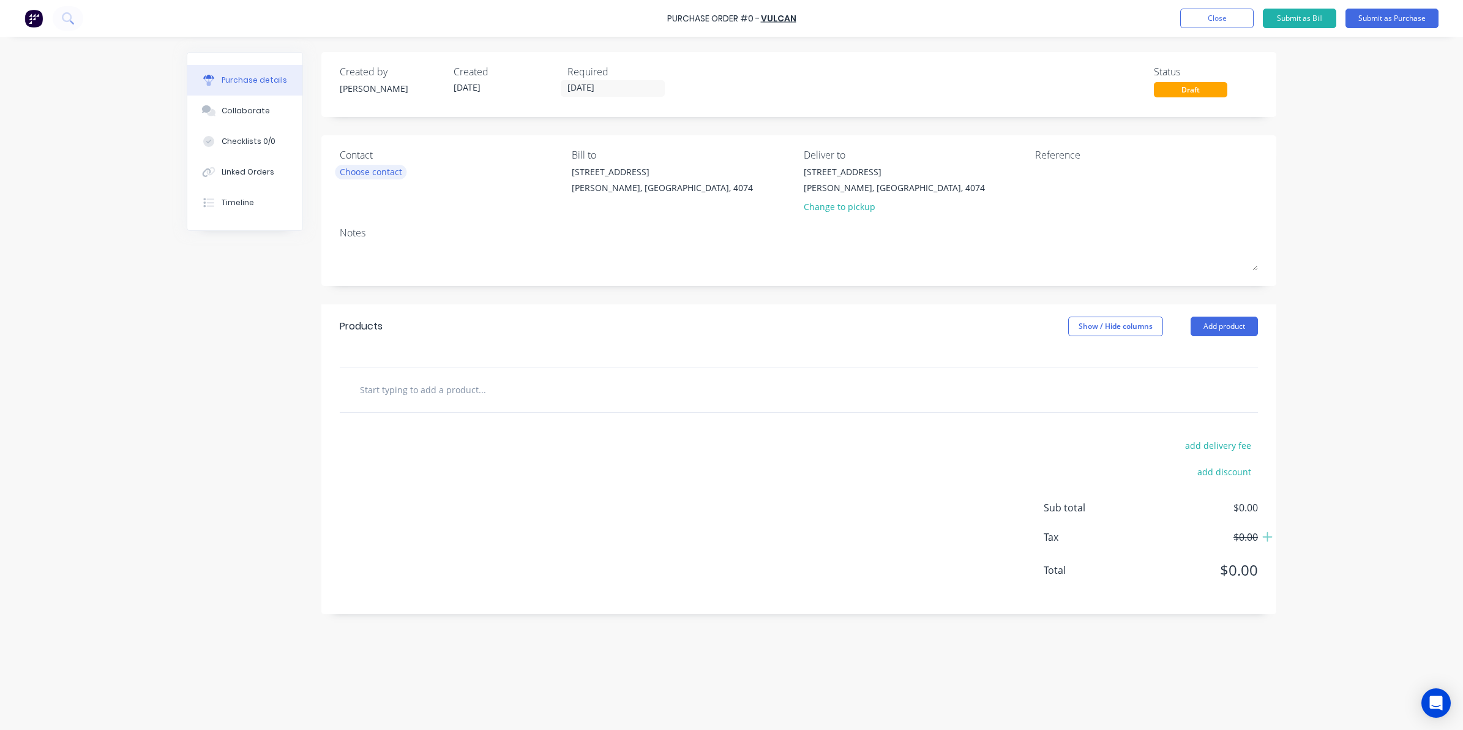
click at [376, 166] on div "Choose contact" at bounding box center [371, 171] width 62 height 13
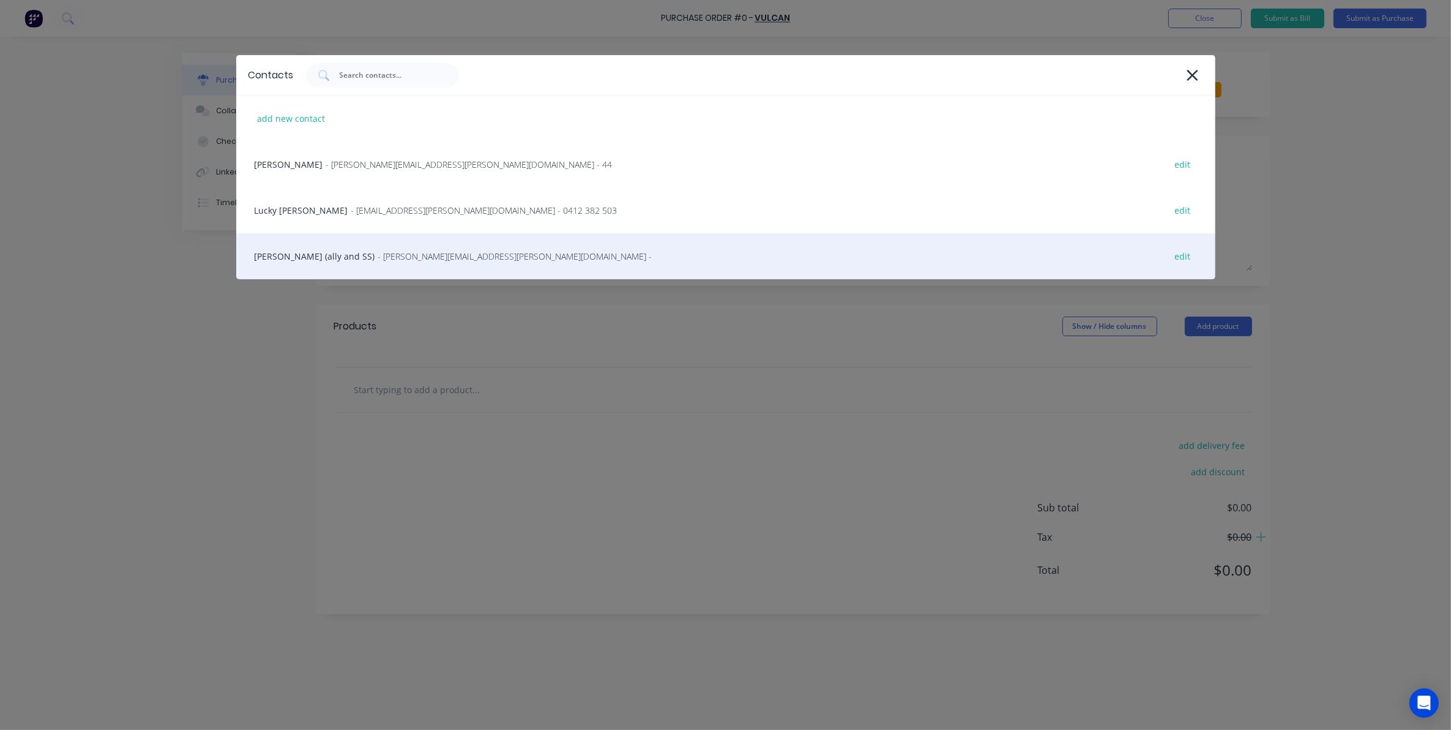
click at [396, 257] on span "- paula.woodham@vulcan.co -" at bounding box center [515, 256] width 274 height 13
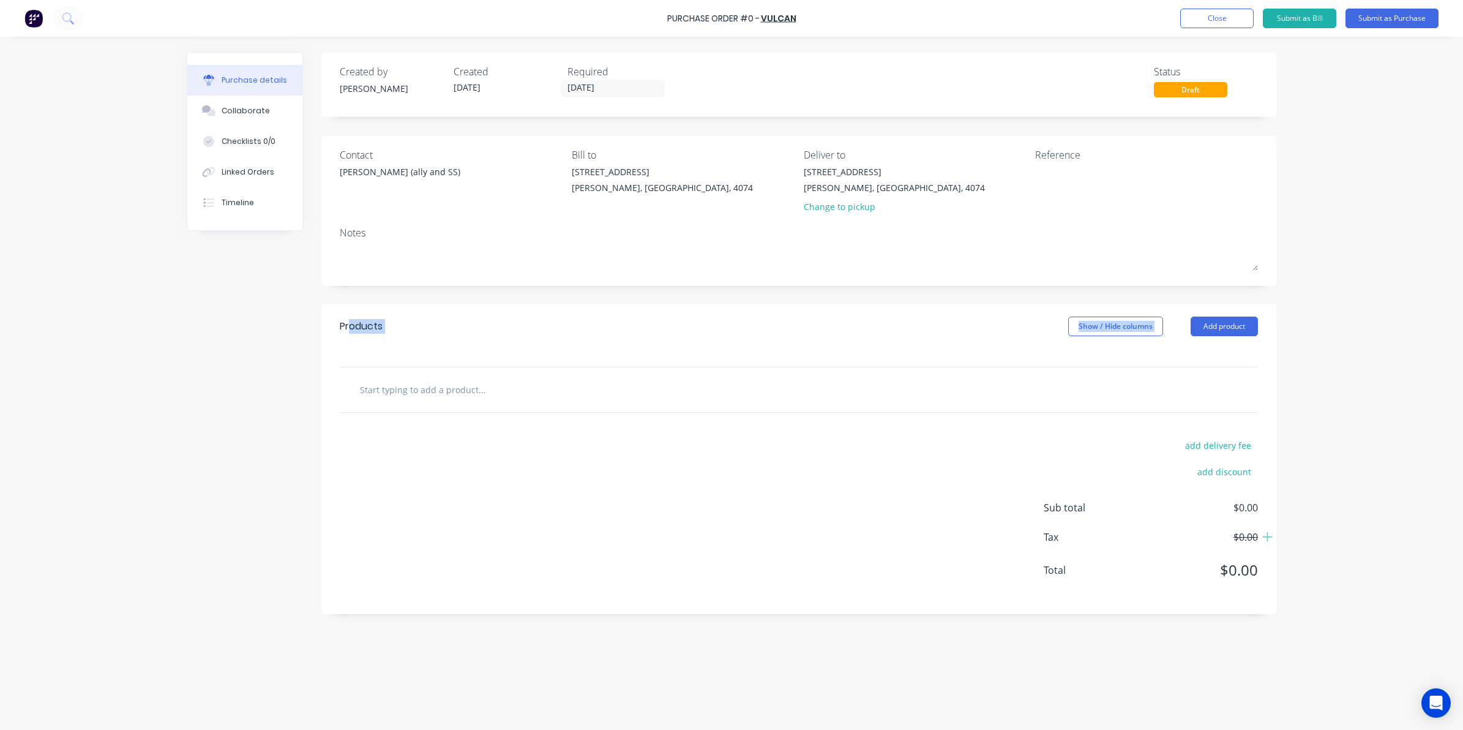
drag, startPoint x: 349, startPoint y: 368, endPoint x: 350, endPoint y: 375, distance: 7.4
click at [350, 375] on div "Products Show / Hide columns Add product add delivery fee add discount Sub tota…" at bounding box center [798, 459] width 955 height 310
drag, startPoint x: 350, startPoint y: 375, endPoint x: 356, endPoint y: 234, distance: 140.9
click at [356, 234] on div "Notes" at bounding box center [799, 232] width 918 height 15
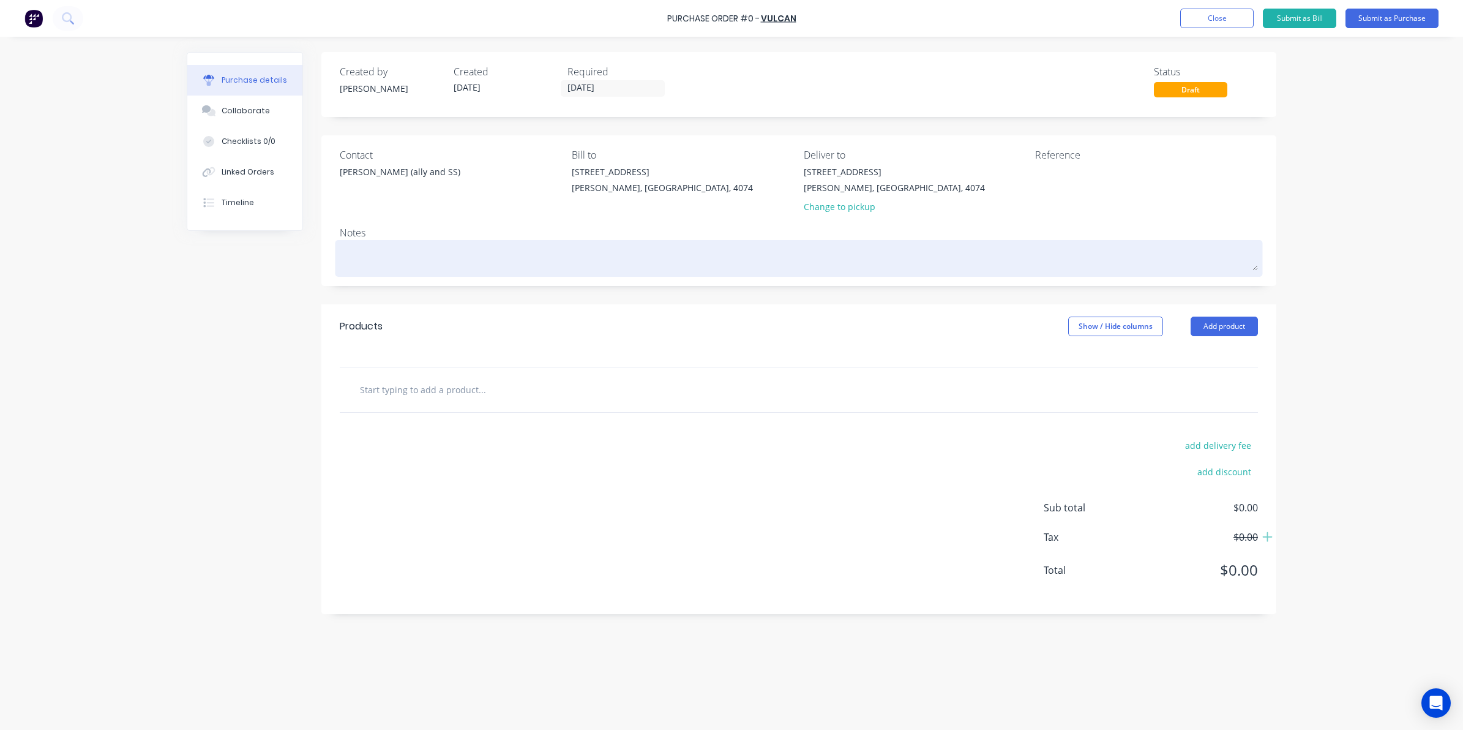
click at [372, 256] on textarea at bounding box center [799, 257] width 918 height 28
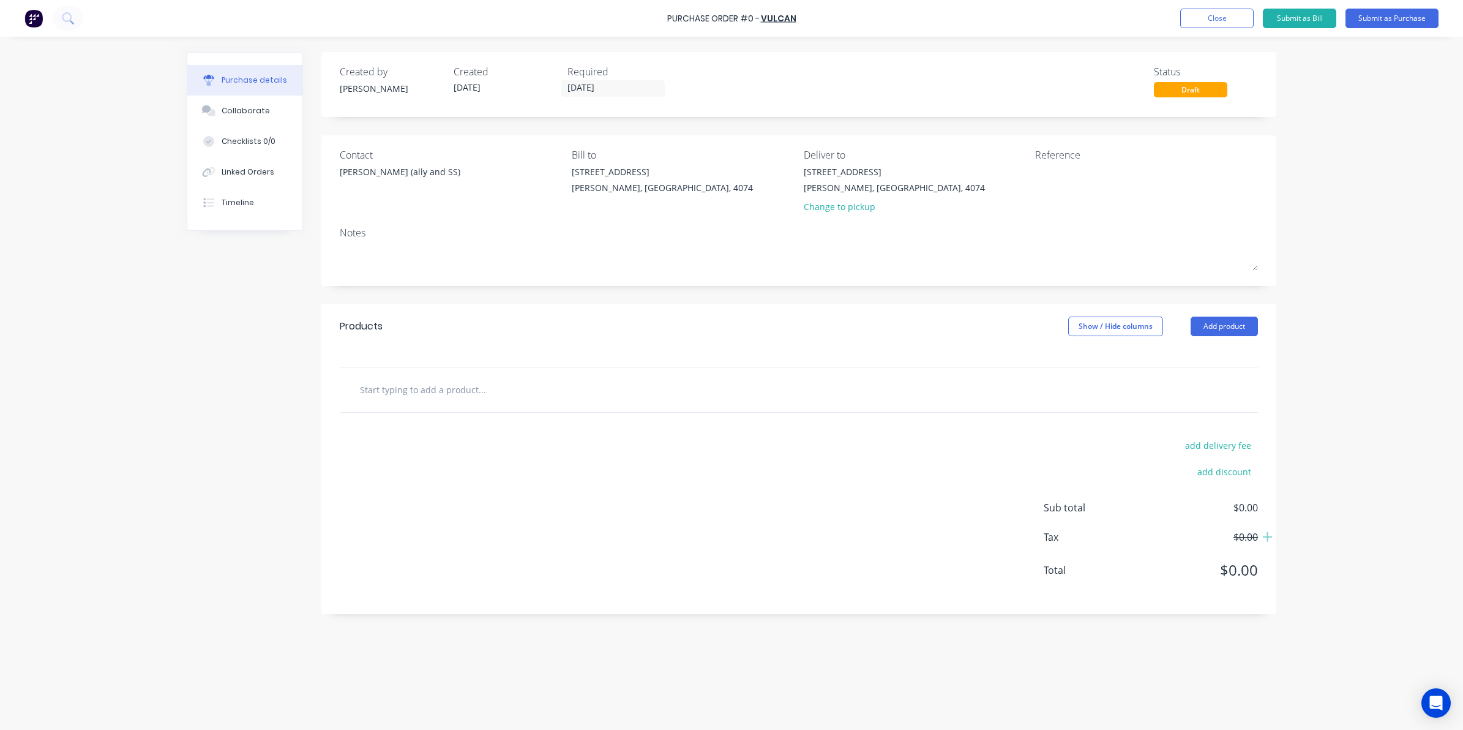
type textarea "x"
type textarea "a"
type textarea "x"
type textarea "as"
type textarea "x"
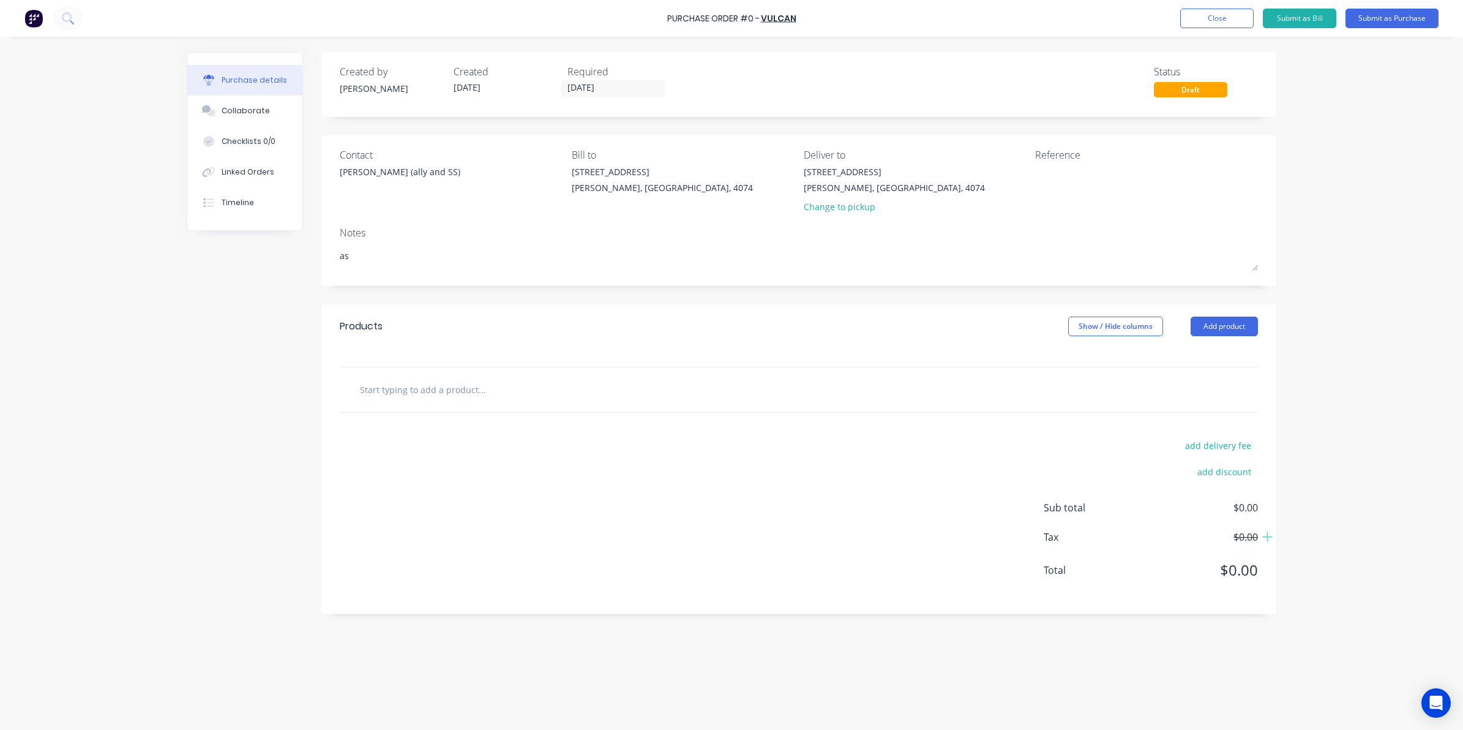
type textarea "as"
type textarea "x"
type textarea "as p"
type textarea "x"
type textarea "as pe"
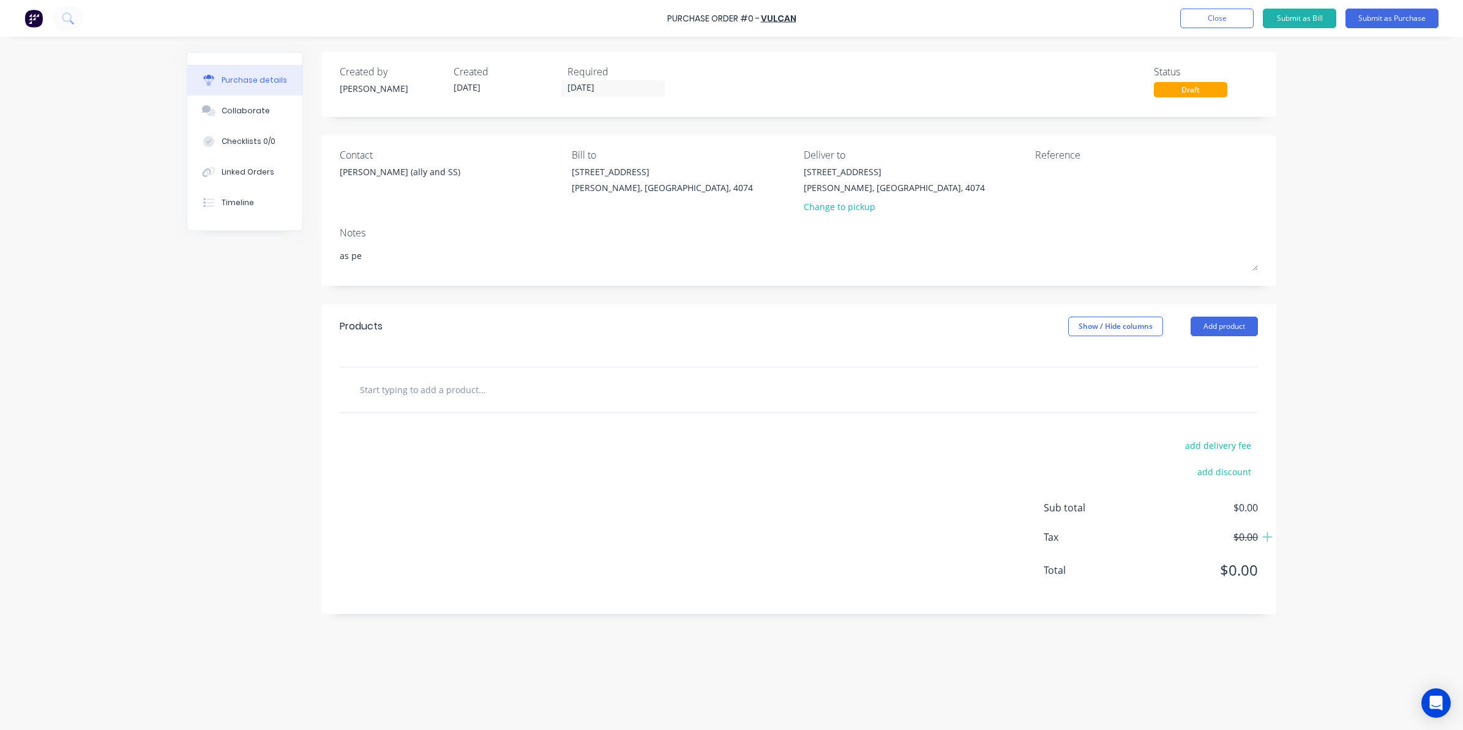
type textarea "x"
type textarea "as per"
type textarea "x"
type textarea "as per"
type textarea "x"
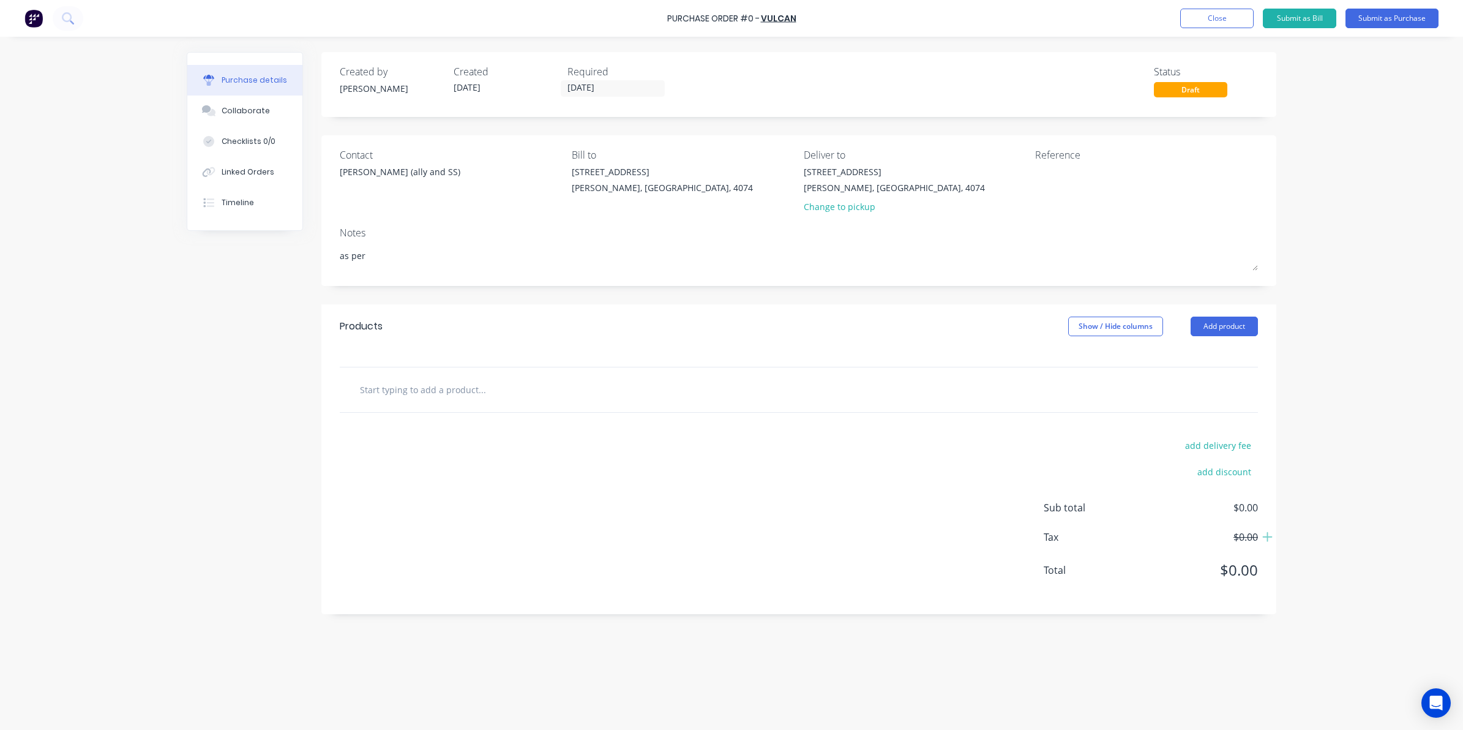
type textarea "as per q"
type textarea "x"
type textarea "as per qu"
type textarea "x"
type textarea "as per quo"
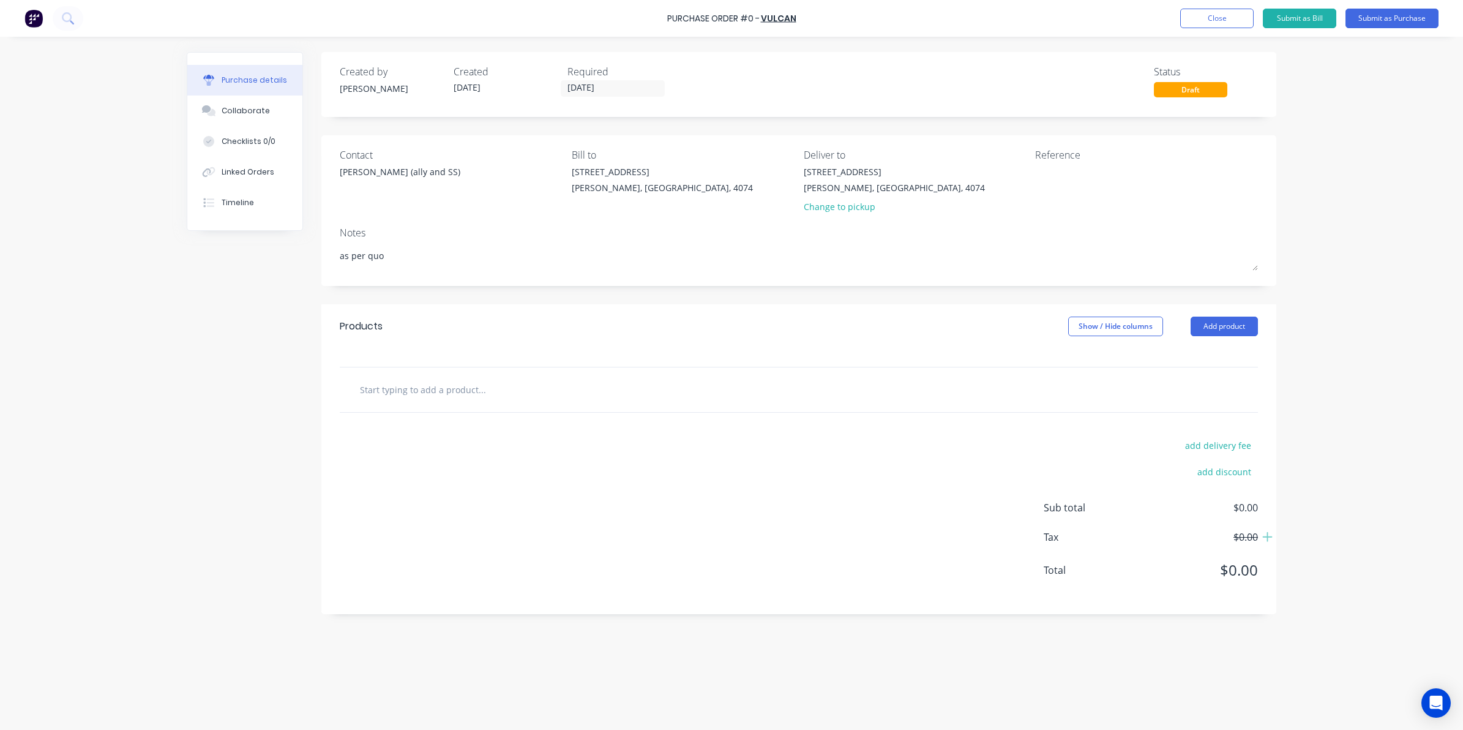
type textarea "x"
type textarea "as per quote"
type textarea "x"
type textarea "as per quote"
type textarea "x"
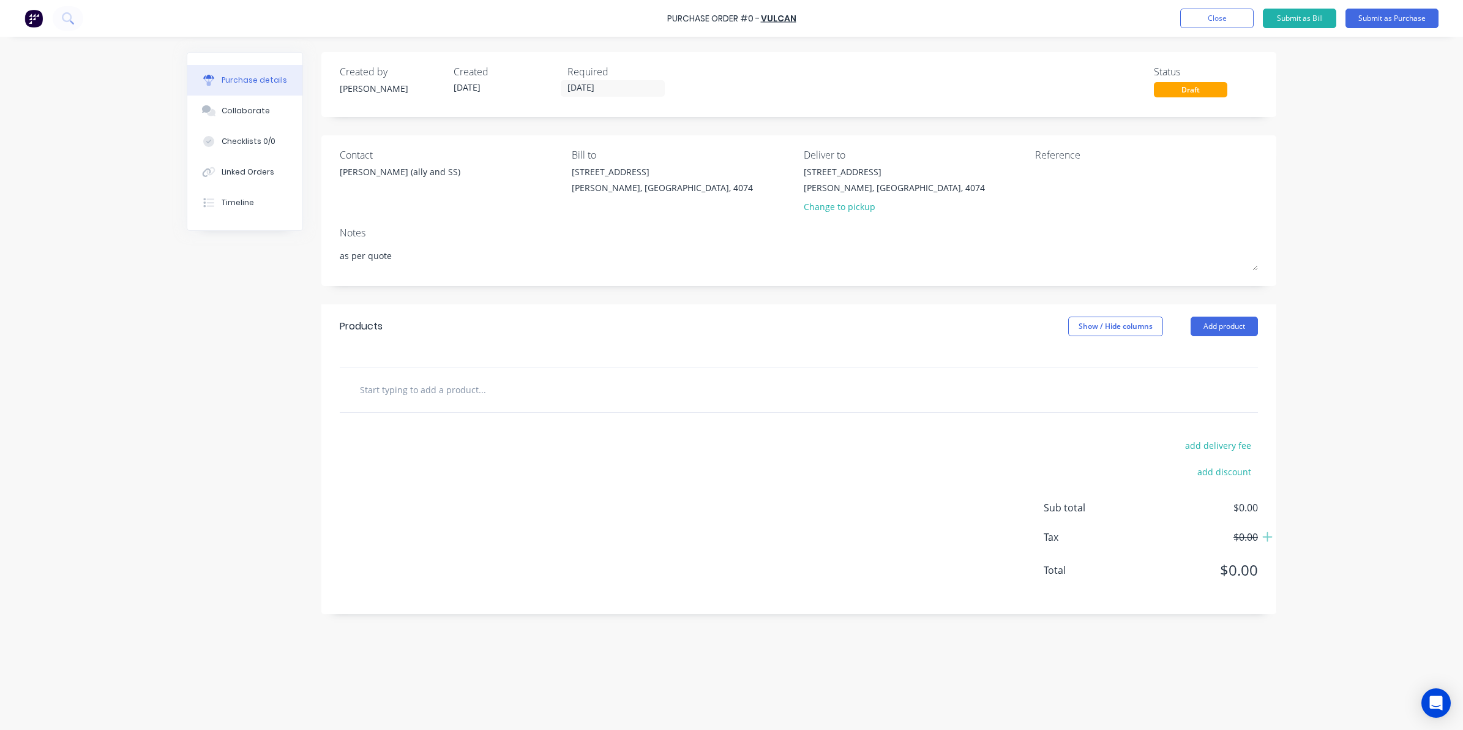
type textarea "as per quote"
click at [491, 234] on div "Notes" at bounding box center [799, 232] width 918 height 15
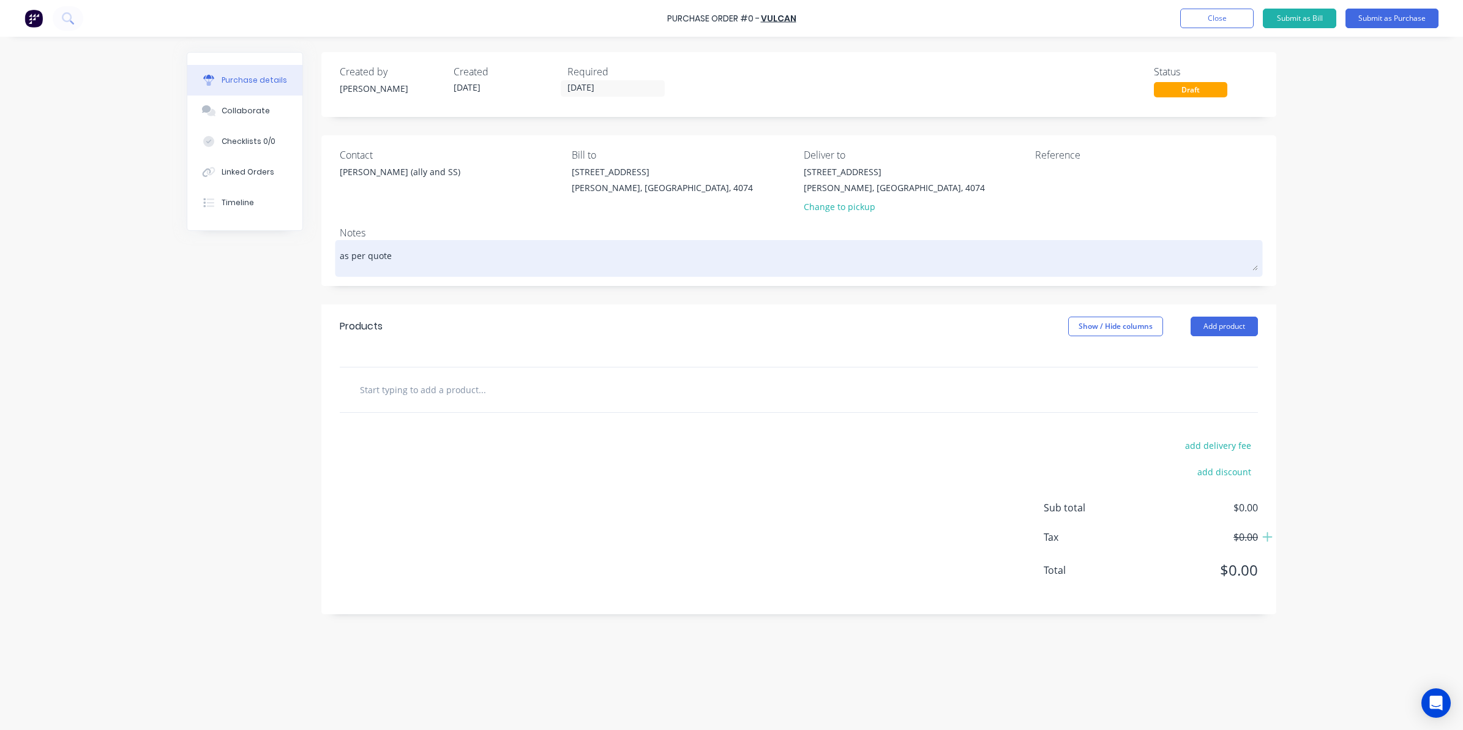
drag, startPoint x: 490, startPoint y: 237, endPoint x: 488, endPoint y: 261, distance: 24.6
click at [491, 245] on div "Notes as per quote" at bounding box center [799, 249] width 918 height 48
click at [488, 261] on textarea "as per quote" at bounding box center [799, 257] width 918 height 28
type textarea "x"
type textarea "as per quote"
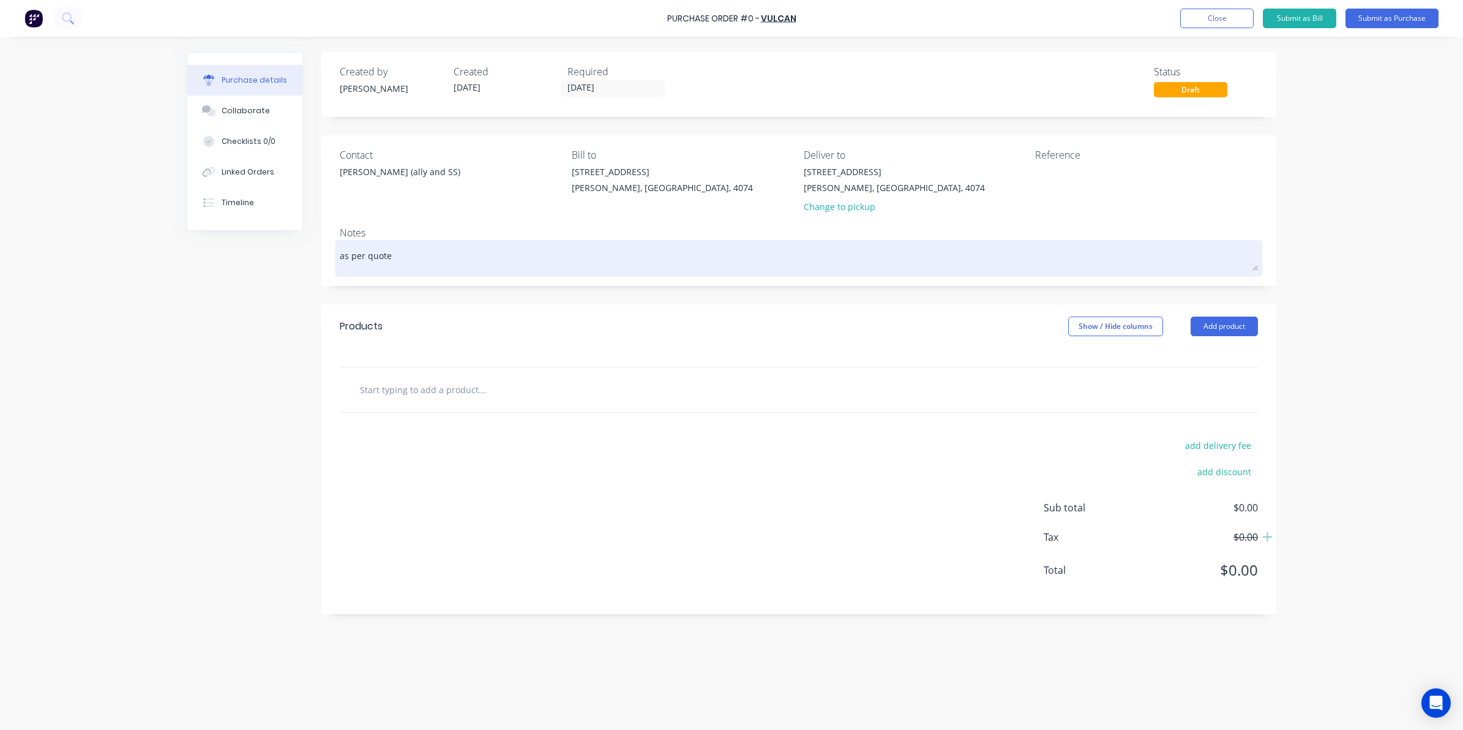
type textarea "x"
type textarea "as per quote 2"
type textarea "x"
type textarea "as per quote 23"
type textarea "x"
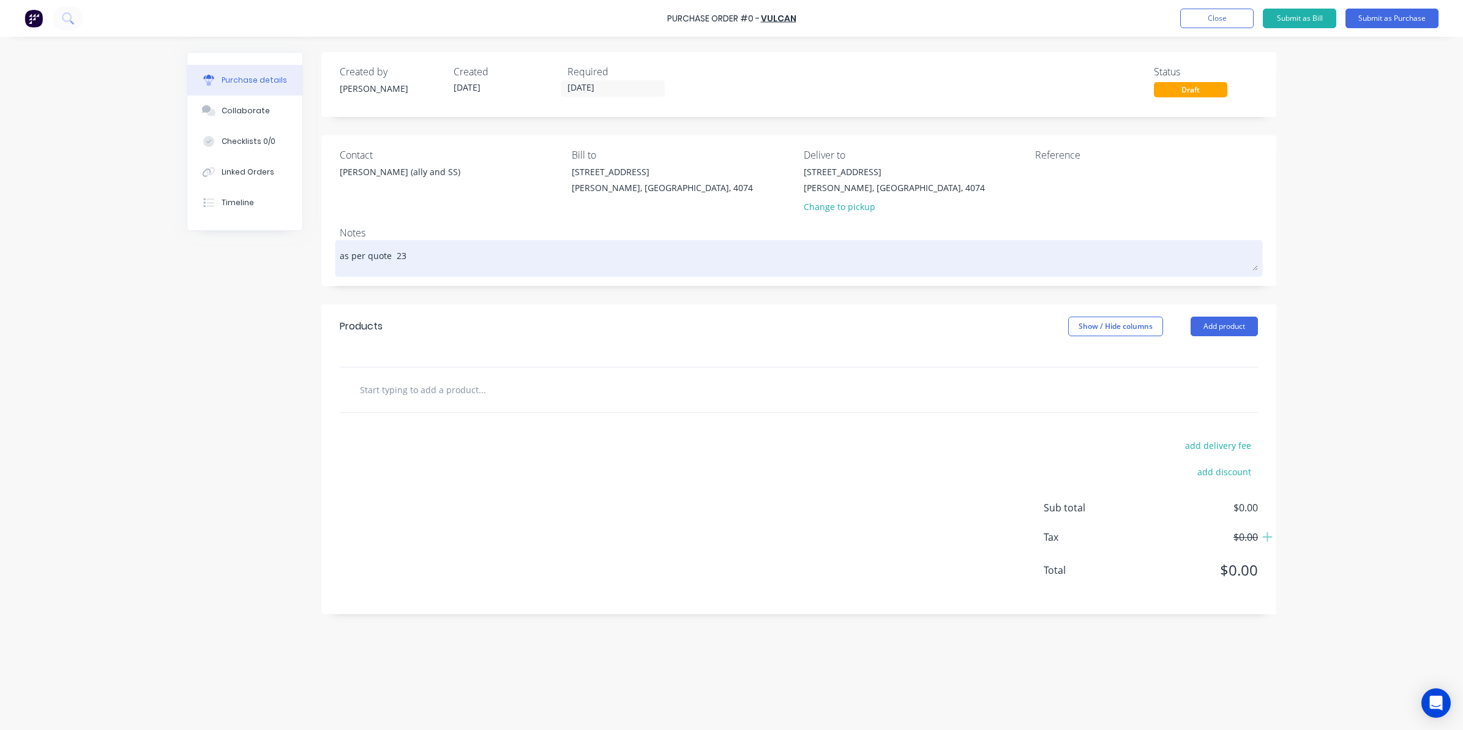
type textarea "as per quote 239"
type textarea "x"
type textarea "as per quote 2392"
type textarea "x"
type textarea "as per quote 23921"
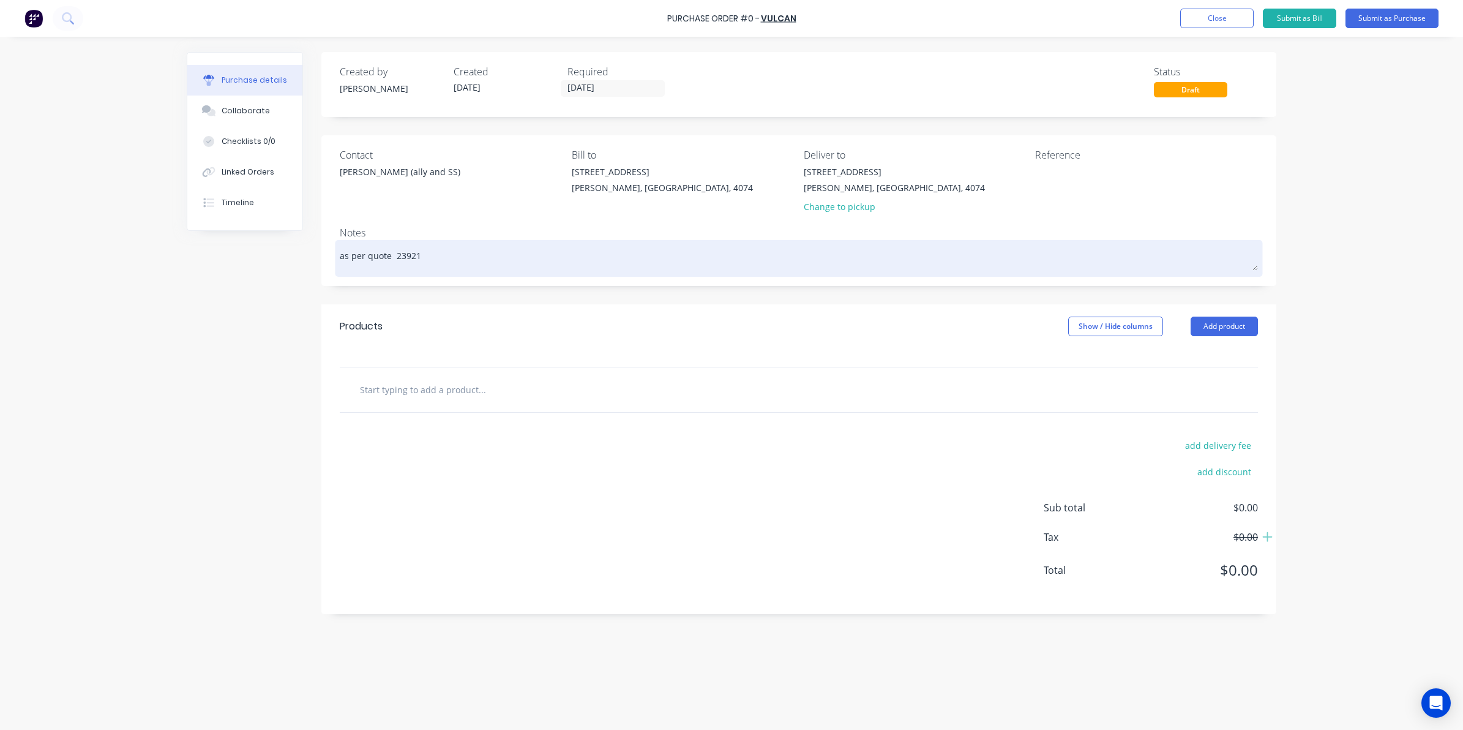
type textarea "x"
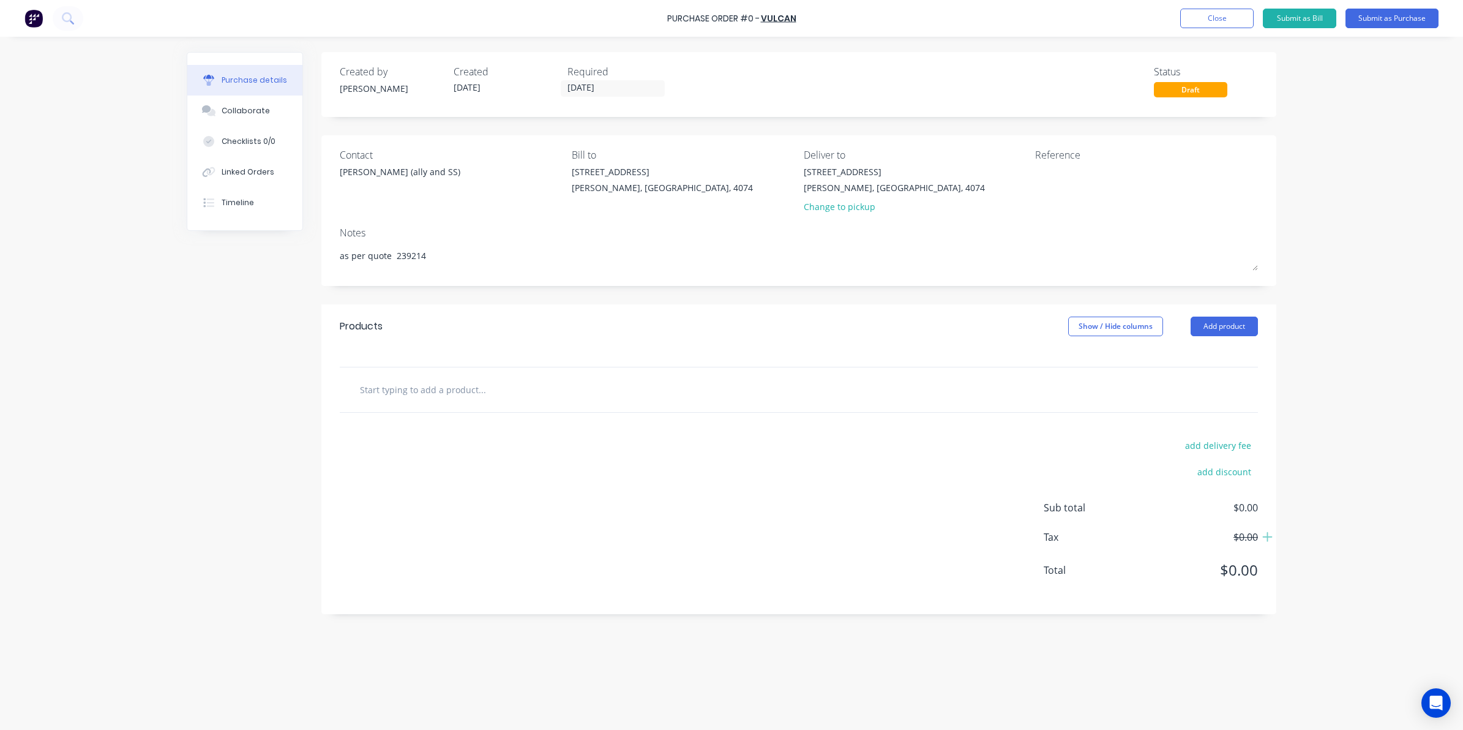
type textarea "as per quote 239214"
type textarea "x"
type textarea "as per quote 239214"
click at [397, 392] on input "text" at bounding box center [481, 389] width 245 height 24
click at [408, 383] on input "text" at bounding box center [481, 389] width 245 height 24
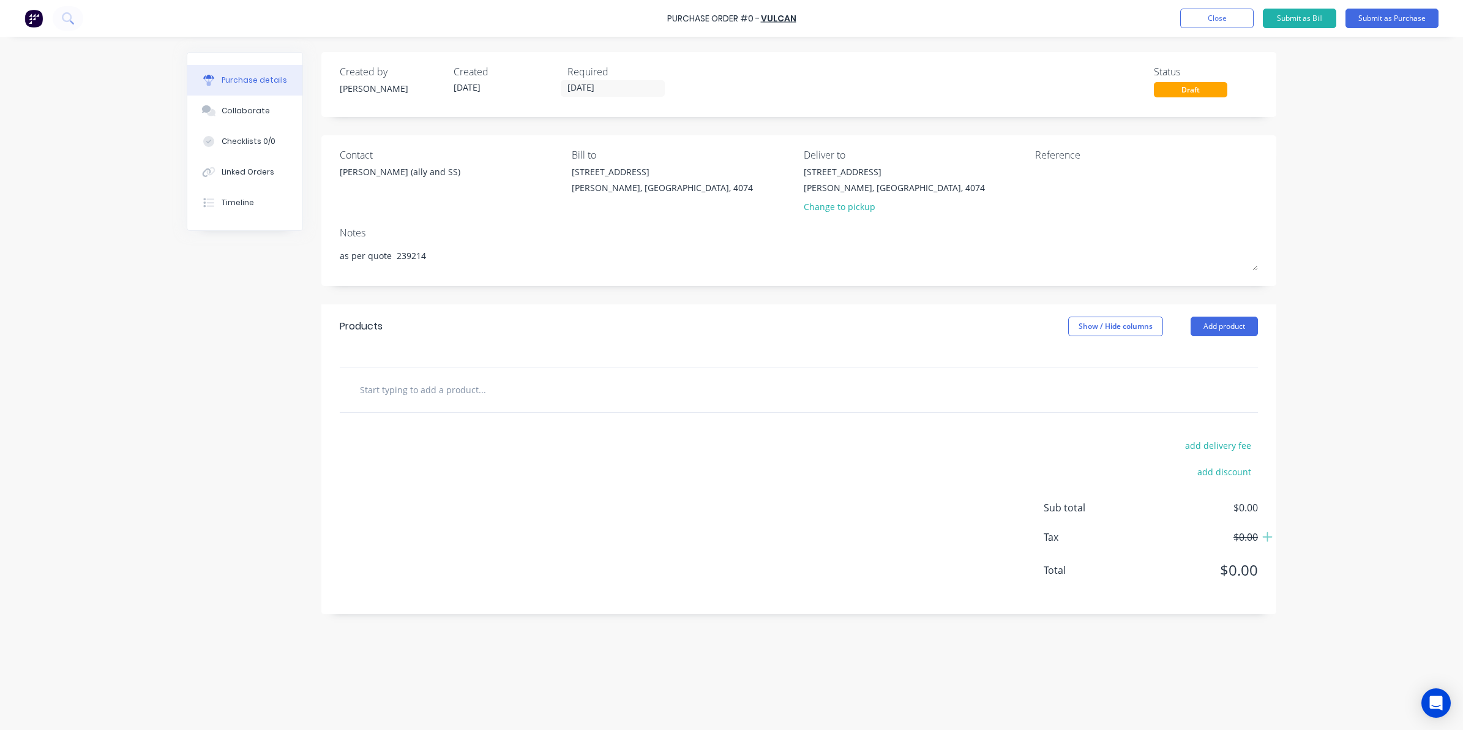
type textarea "x"
type input "5"
type textarea "x"
type input "50"
type textarea "x"
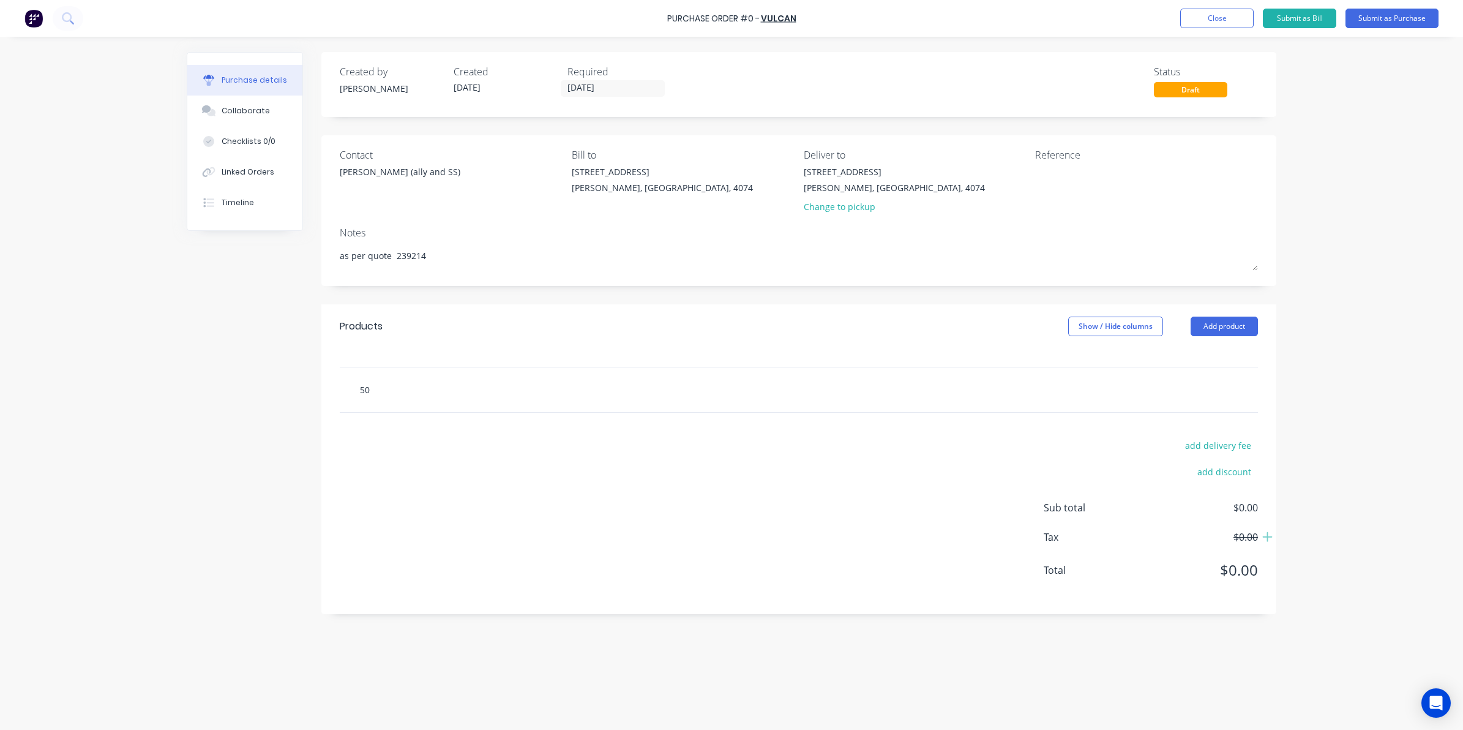
type input "50x"
type textarea "x"
type input "50x5"
type textarea "x"
type input "50x50"
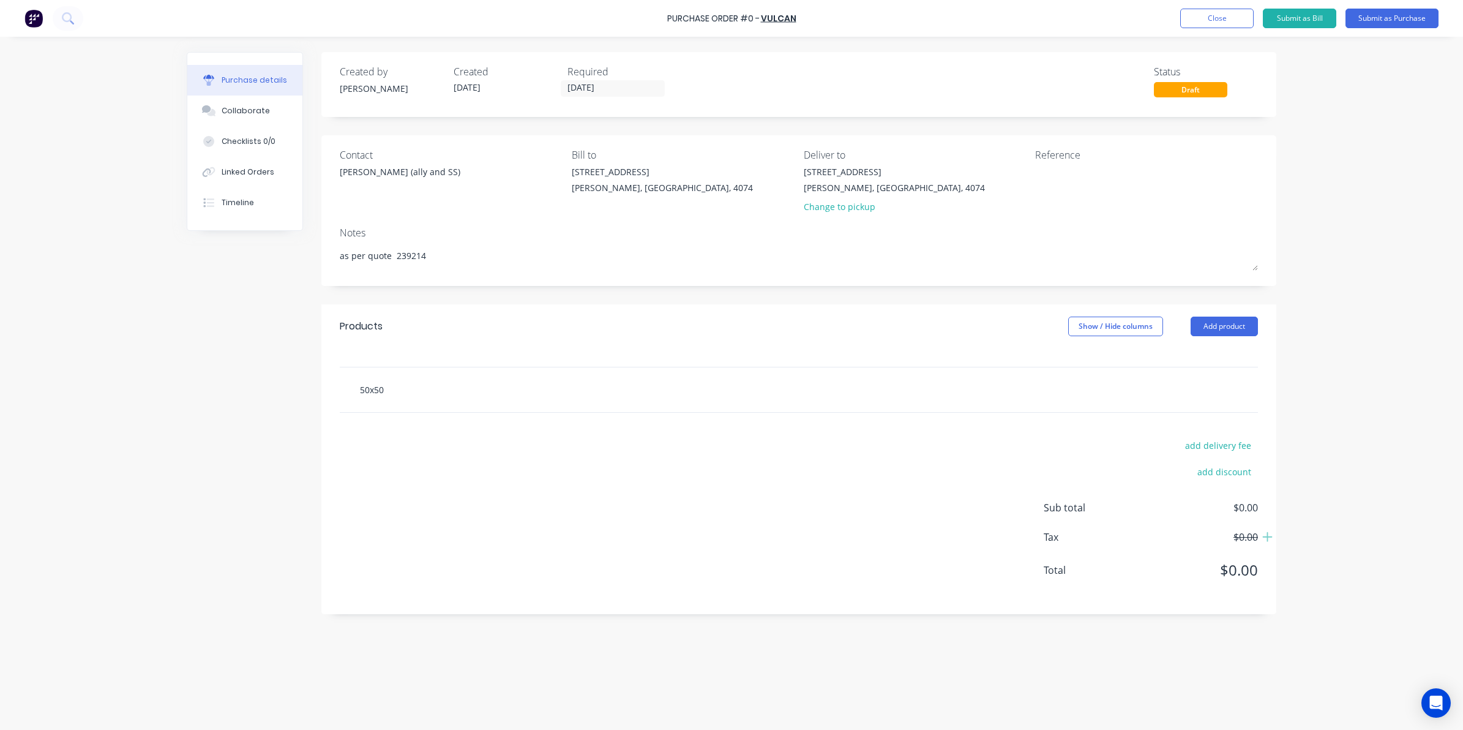
type textarea "x"
type input "50x50x"
type textarea "x"
type input "50x50x5"
type textarea "x"
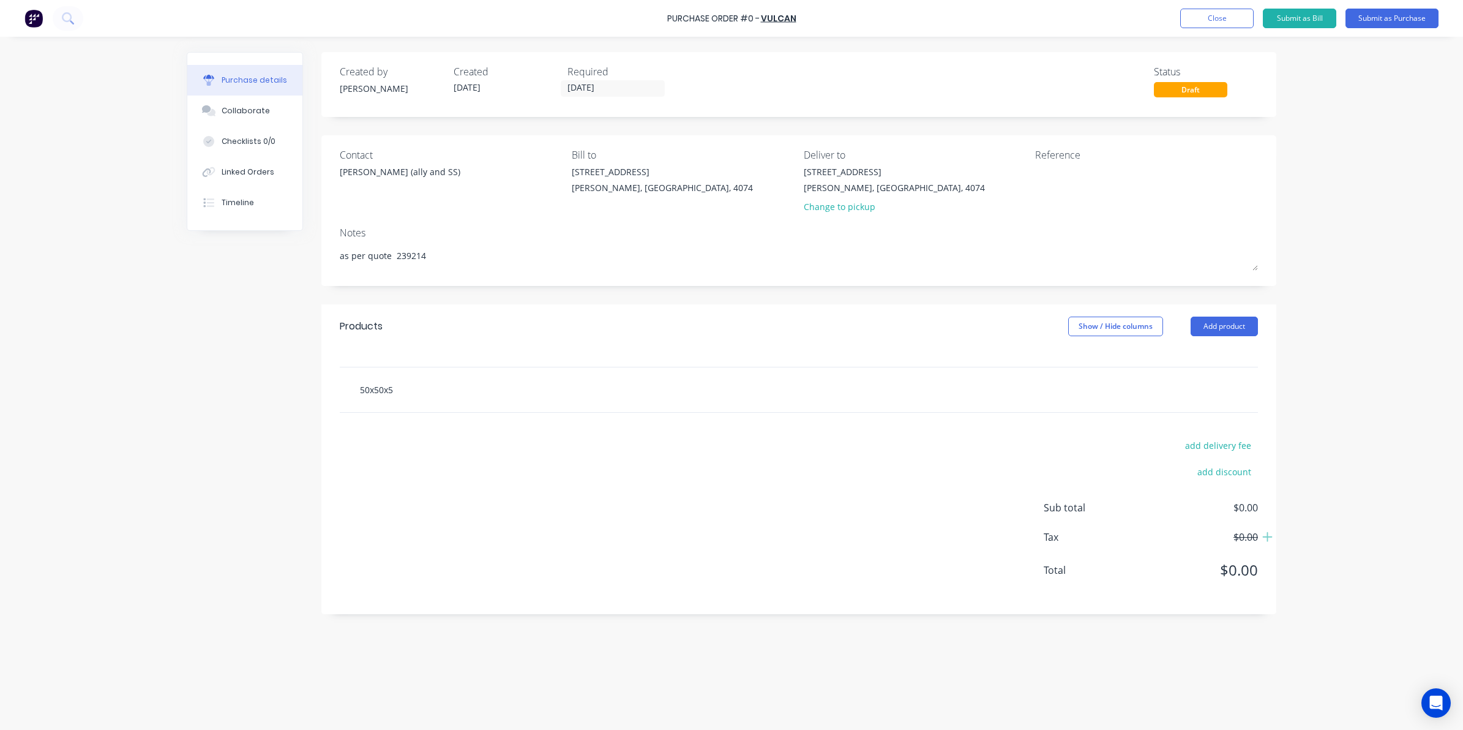
type input "50x50x5m"
type textarea "x"
type input "50x50x5mm"
type textarea "x"
type input "50x50x5mm"
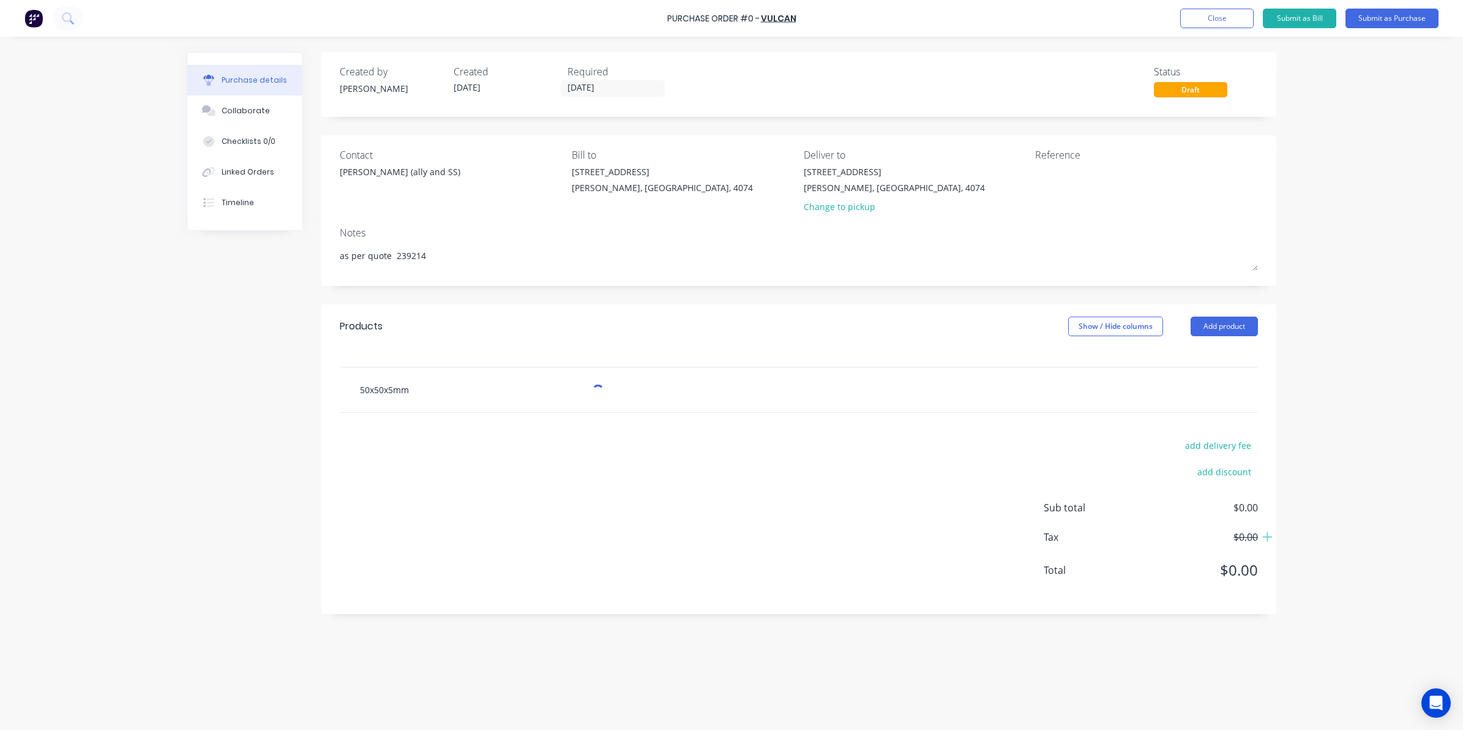
type textarea "x"
type input "50x50x5mm R"
type textarea "x"
type input "50x50x5mm RC"
type textarea "x"
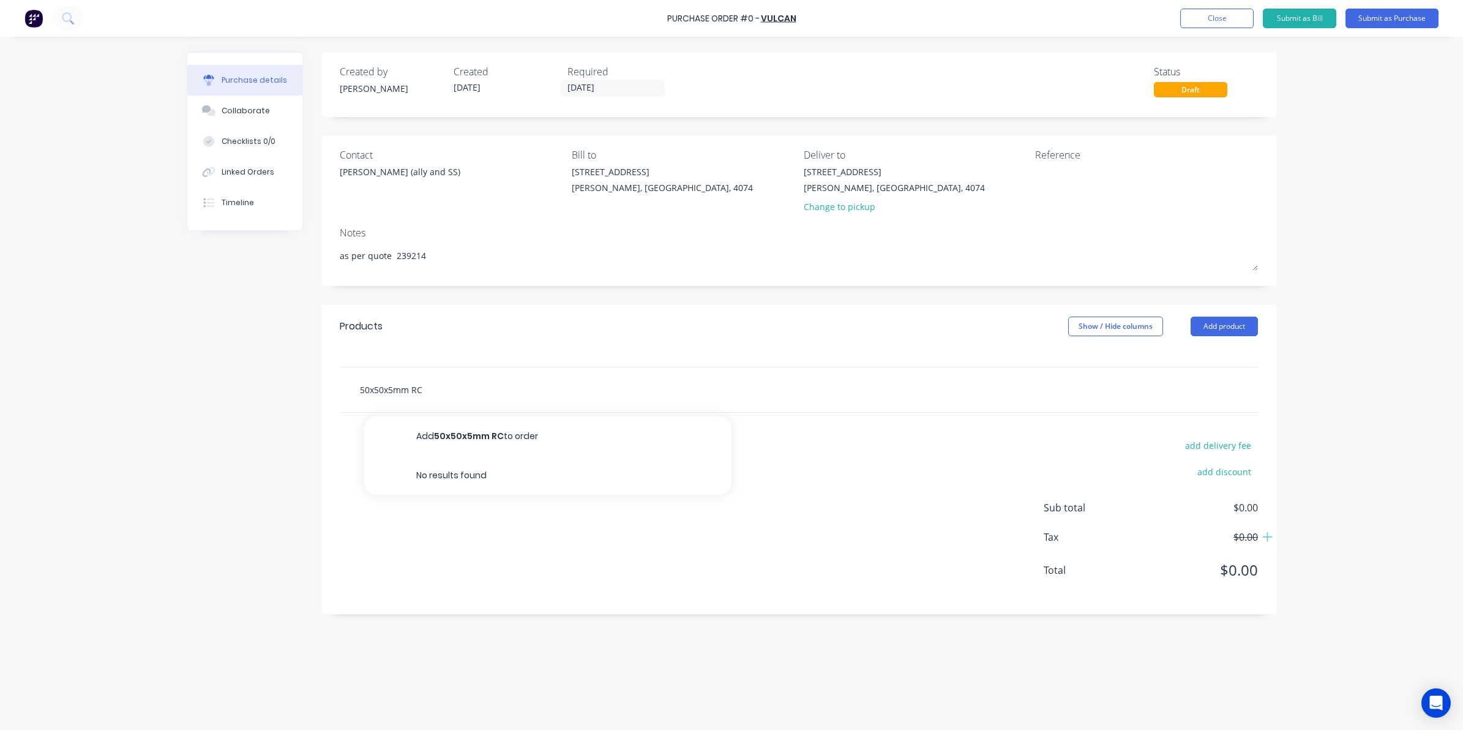
type input "50x50x5mm RC"
type textarea "x"
type input "50x50x5mm RC S"
type textarea "x"
type input "50x50x5mm RC SQ"
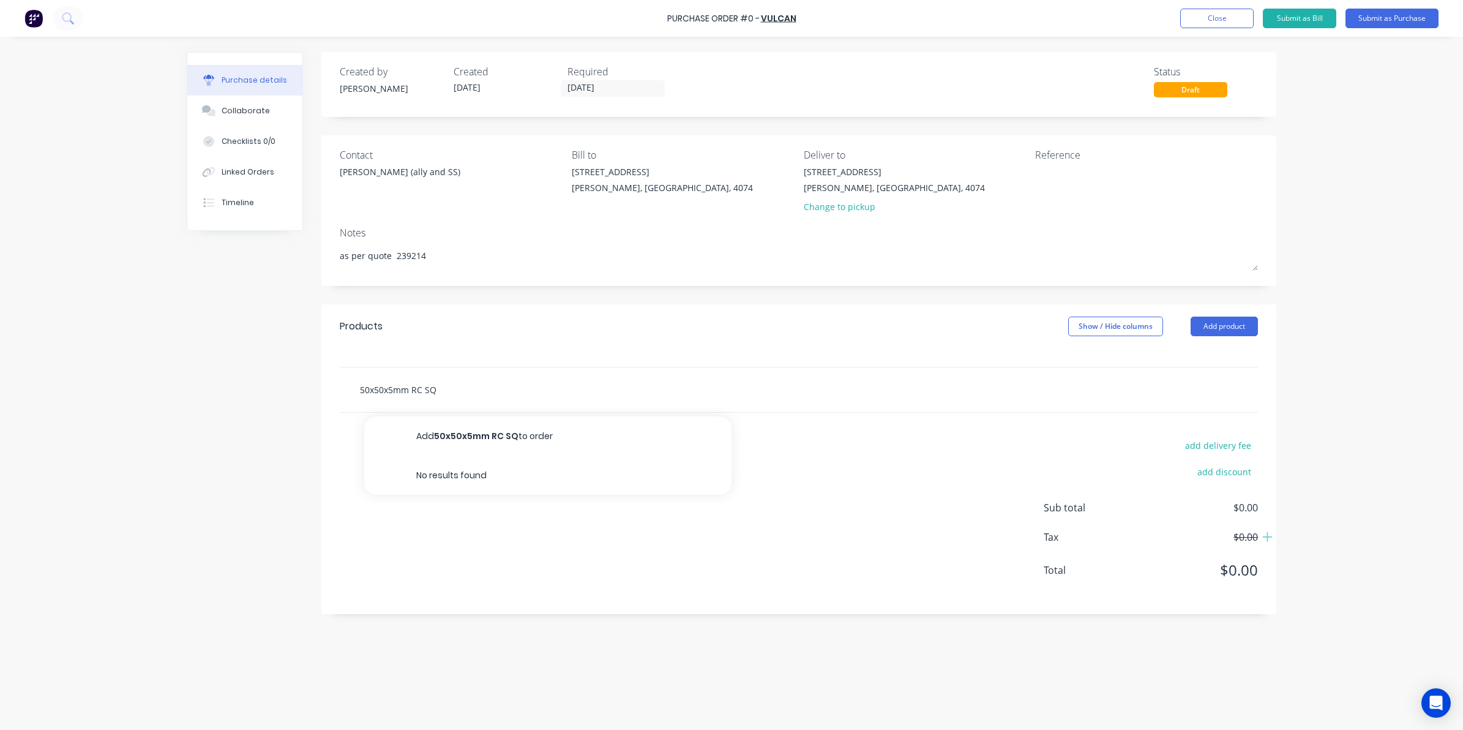
type textarea "x"
type input "50x50x5mm RC SQR"
type textarea "x"
type input "50x50x5mm RC SQR"
type textarea "x"
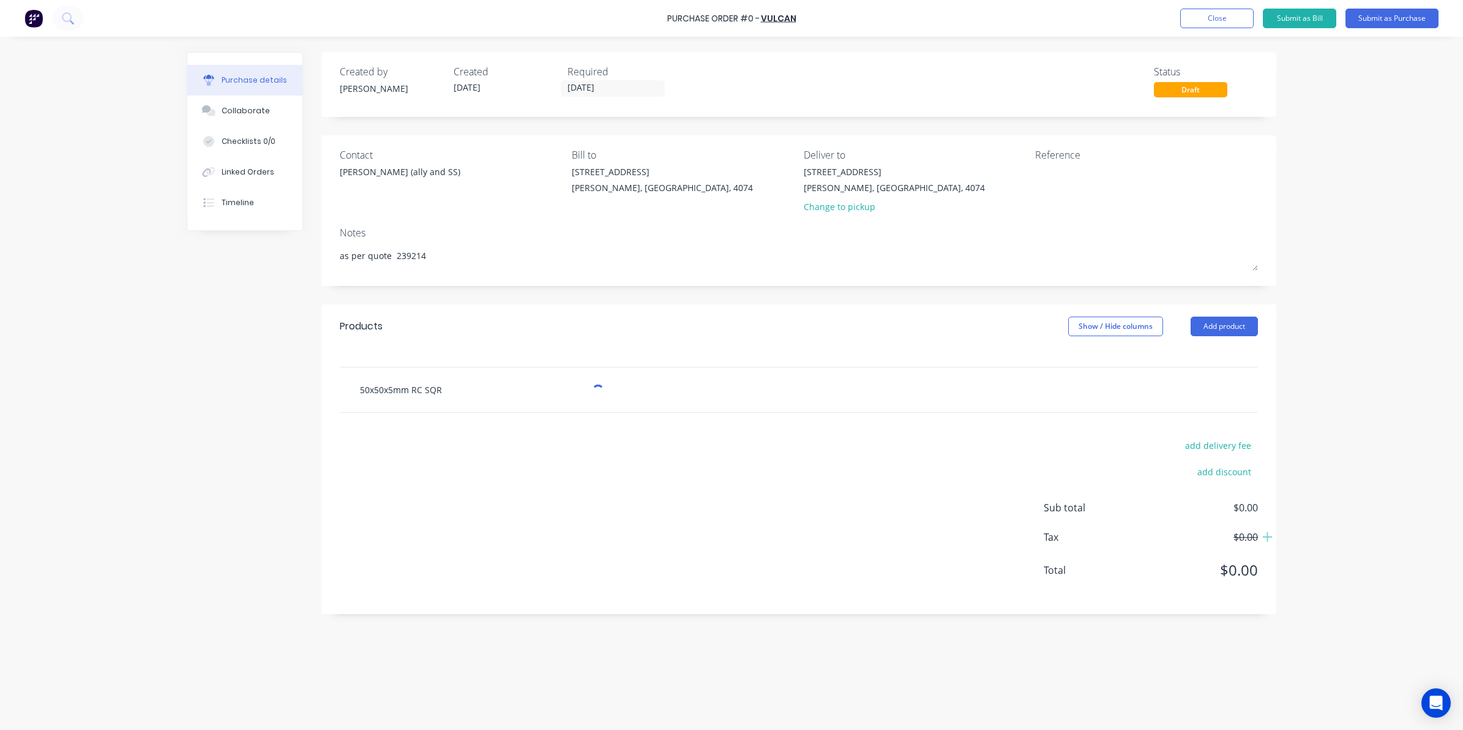
type input "50x50x5mm RC SQR R"
type textarea "x"
type input "50x50x5mm RC SQR Rad"
type textarea "x"
type input "50x50x5mm RC SQR Radi"
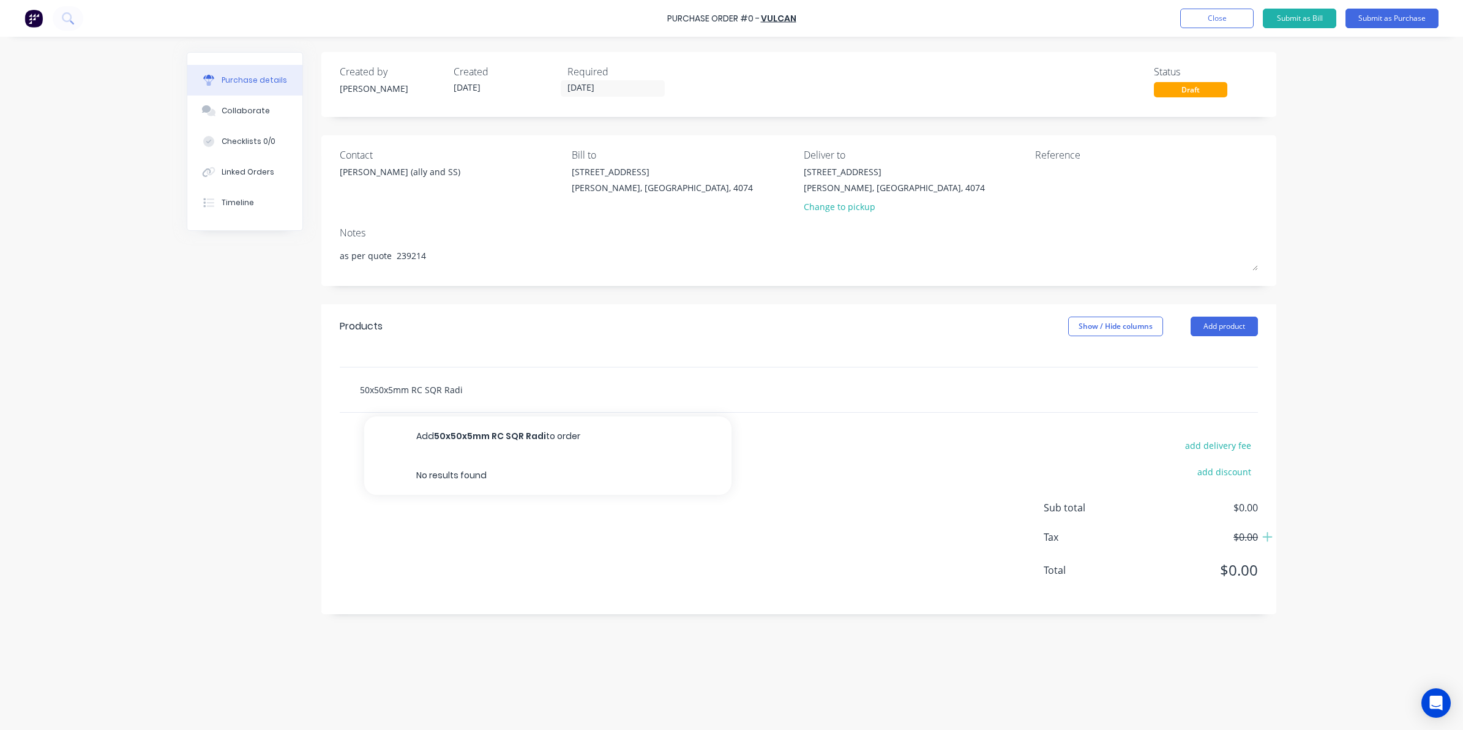
type textarea "x"
type input "50x50x5mm RC SQR Radiu"
type textarea "x"
type input "50x50x5mm RC SQR Radius"
type textarea "x"
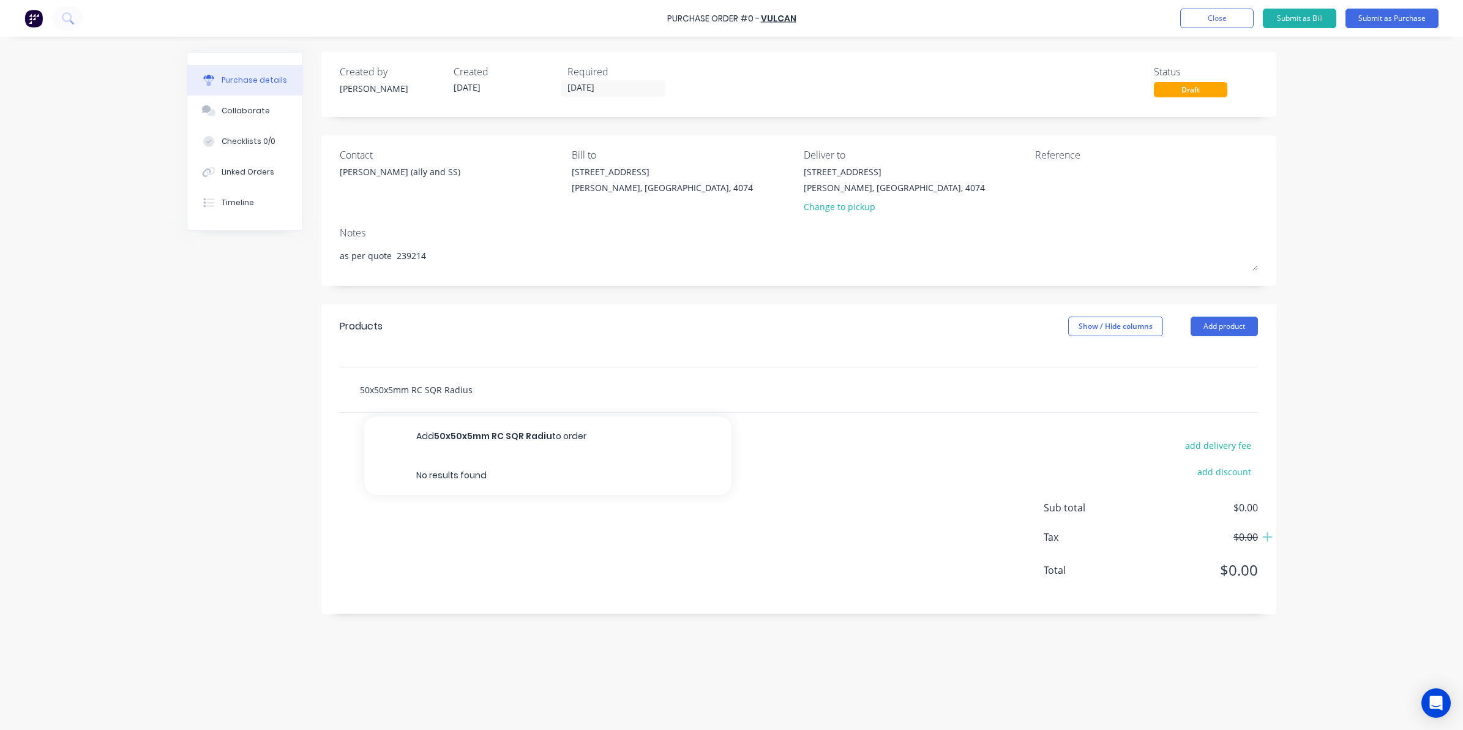
type input "50x50x5mm RC SQR Radius"
type textarea "x"
type input "50x50x5mm RC SQR Radius I"
type textarea "x"
type input "50x50x5mm RC SQR Radius"
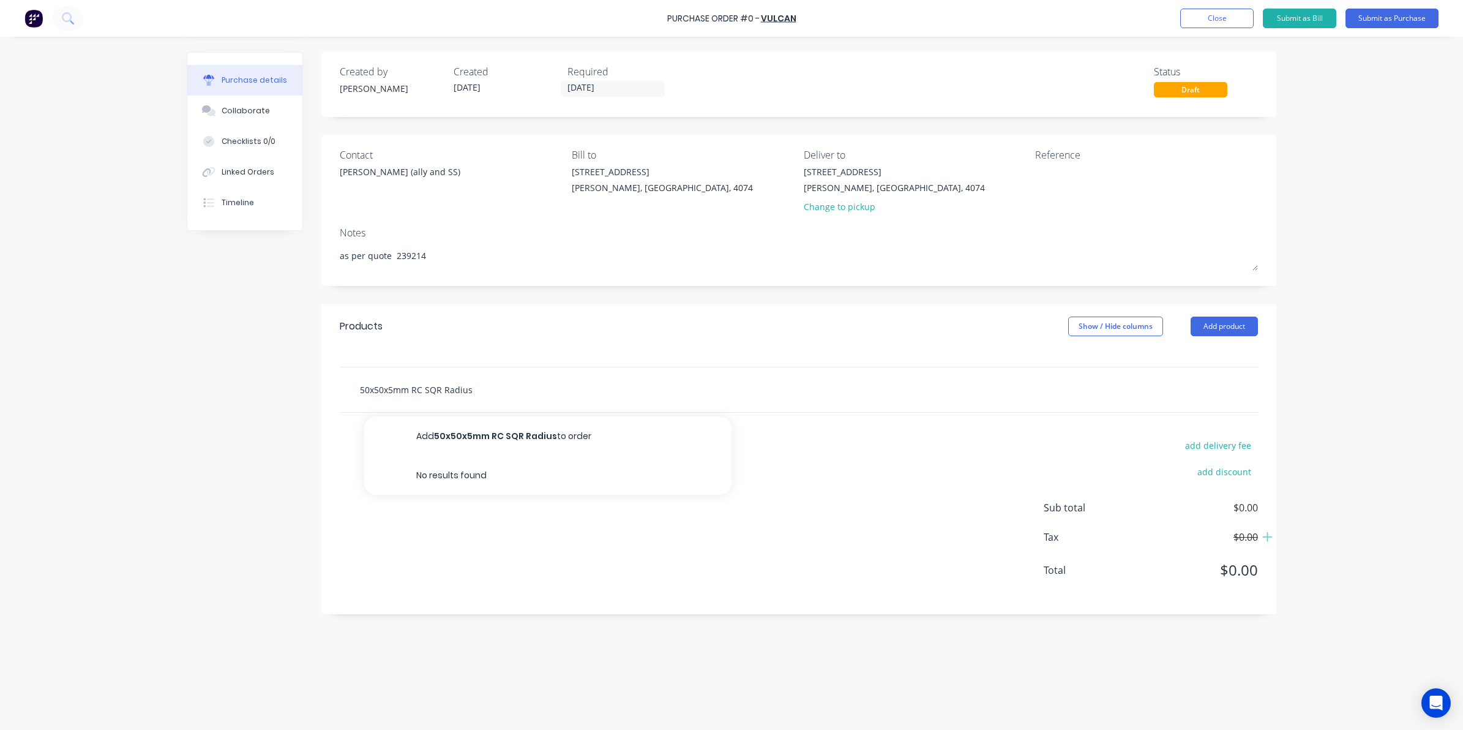
type textarea "x"
type input "50x50x5mm RC SQR Radius U"
type textarea "x"
type input "50x50x5mm RC SQR Radius UA"
type textarea "x"
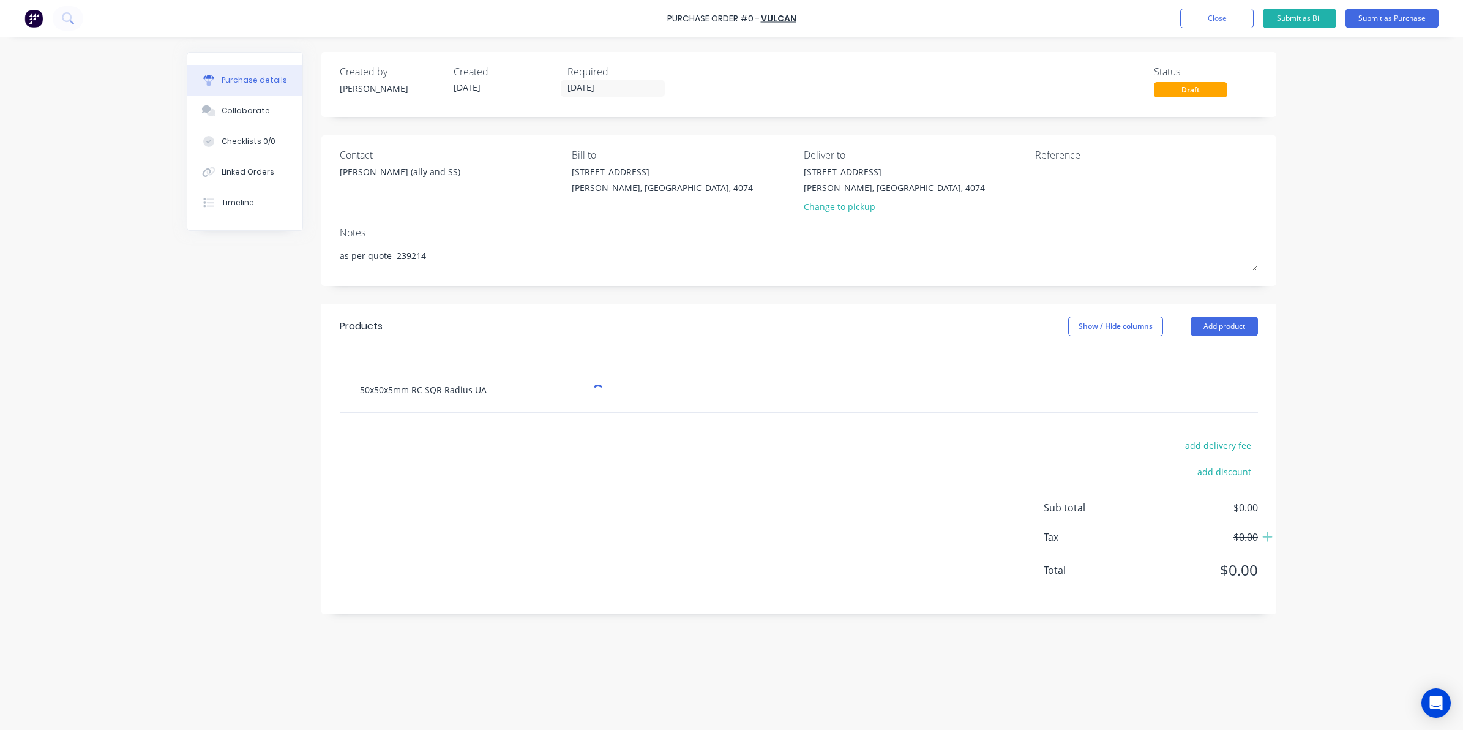
type input "50x50x5mm RC SQR Radius UA1"
type textarea "x"
type input "50x50x5mm RC SQR Radius UA"
type textarea "x"
type input "50x50x5mm RC SQR Radius UA8"
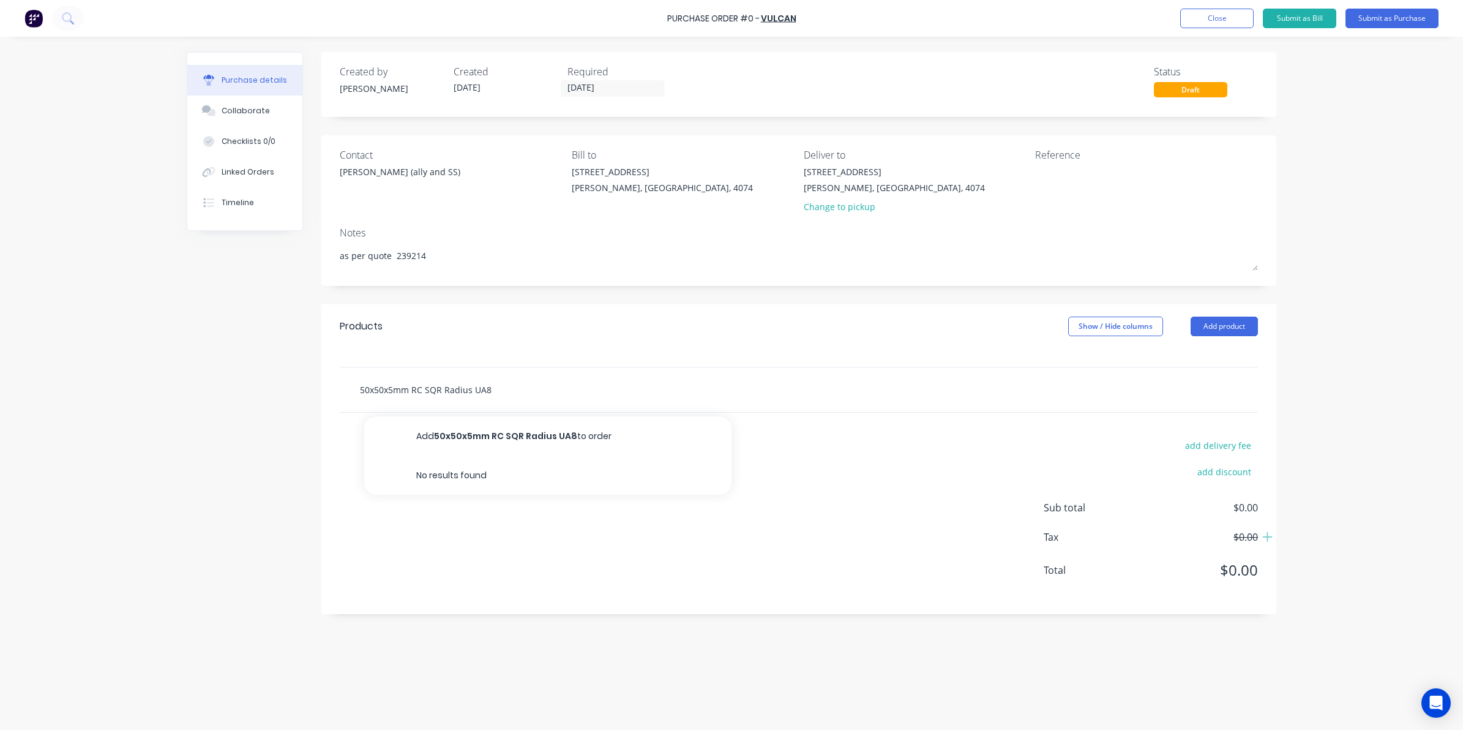
type textarea "x"
type input "50x50x5mm RC SQR Radius UA88"
type textarea "x"
type input "50x50x5mm RC SQR Radius UA881"
type textarea "x"
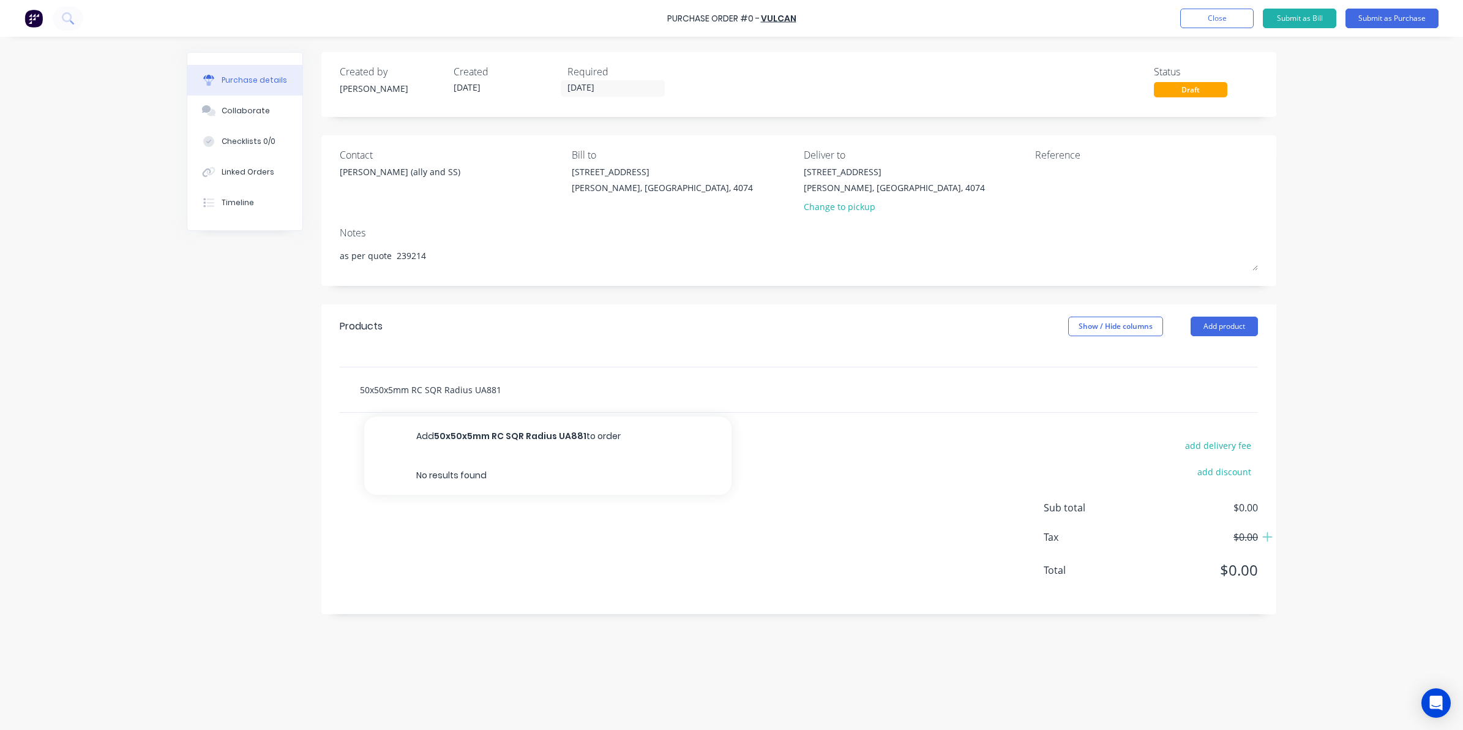
type input "50x50x5mm RC SQR Radius UA8814"
type textarea "x"
type input "50x50x5mm RC SQR Radius UA8814"
type textarea "x"
type input "50x50x5mm RC SQR Radius UA8814 6"
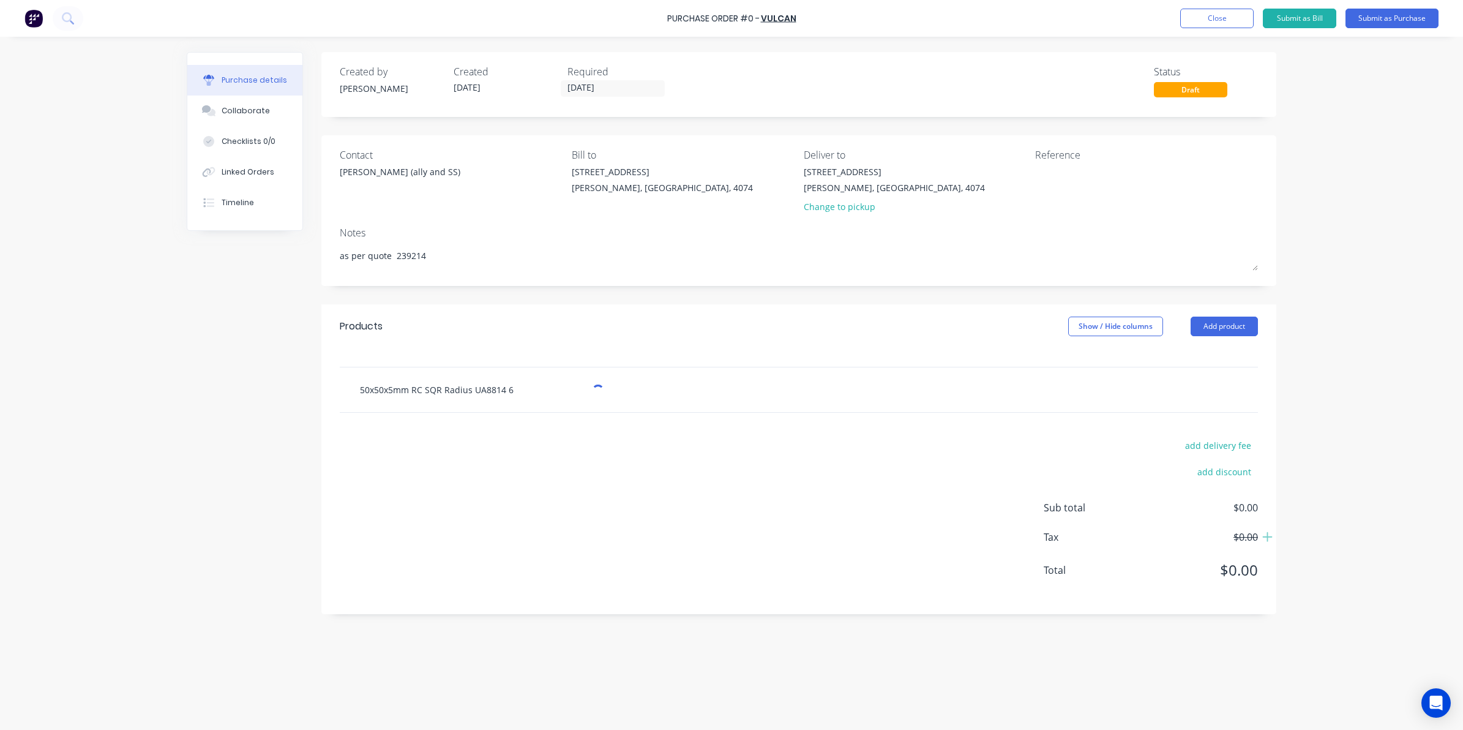
type textarea "x"
type input "50x50x5mm RC SQR Radius UA8814 61"
type textarea "x"
type input "50x50x5mm RC SQR Radius UA8814 610"
type textarea "x"
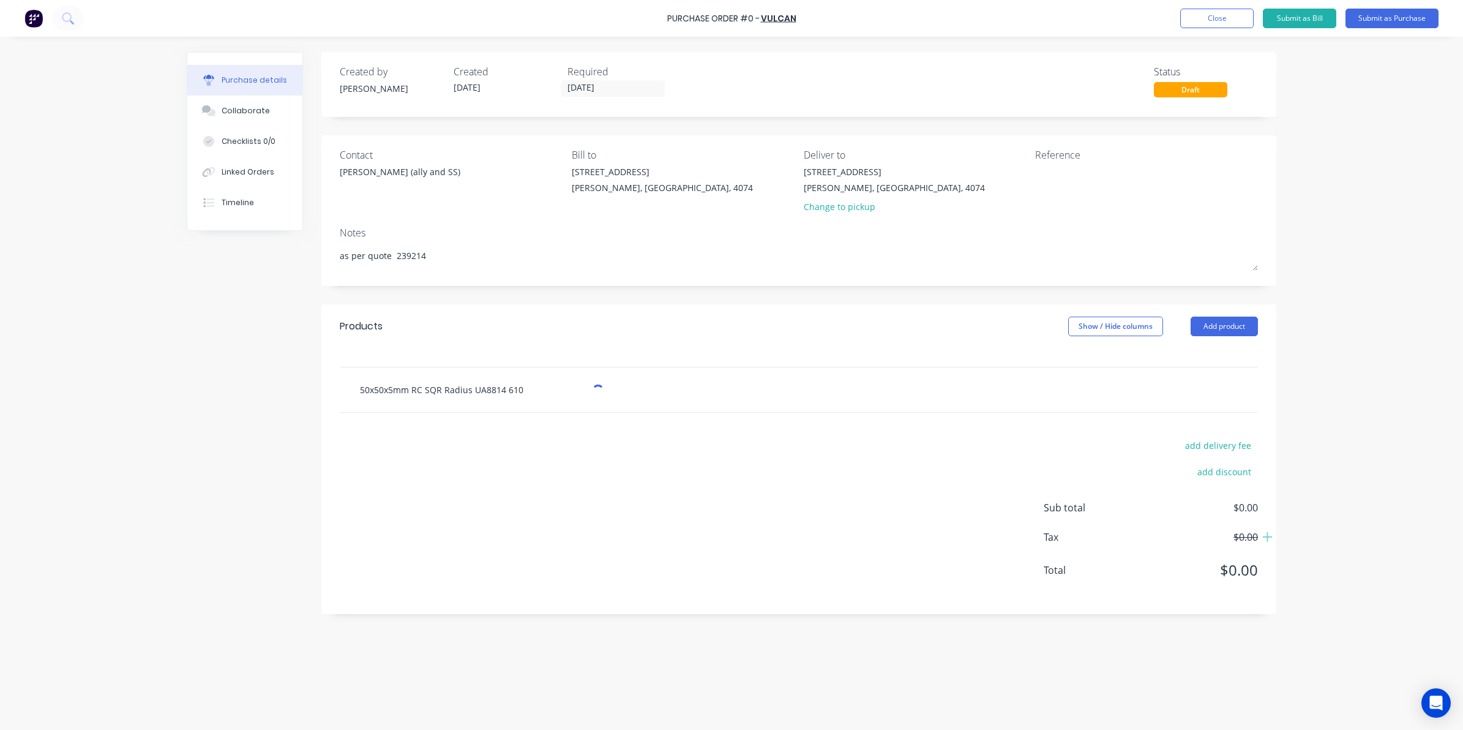
type input "50x50x5mm RC SQR Radius UA8814 6106"
type textarea "x"
type input "50x50x5mm RC SQR Radius UA8814 6106T"
type textarea "x"
type input "50x50x5mm RC SQR Radius UA8814 6106T6"
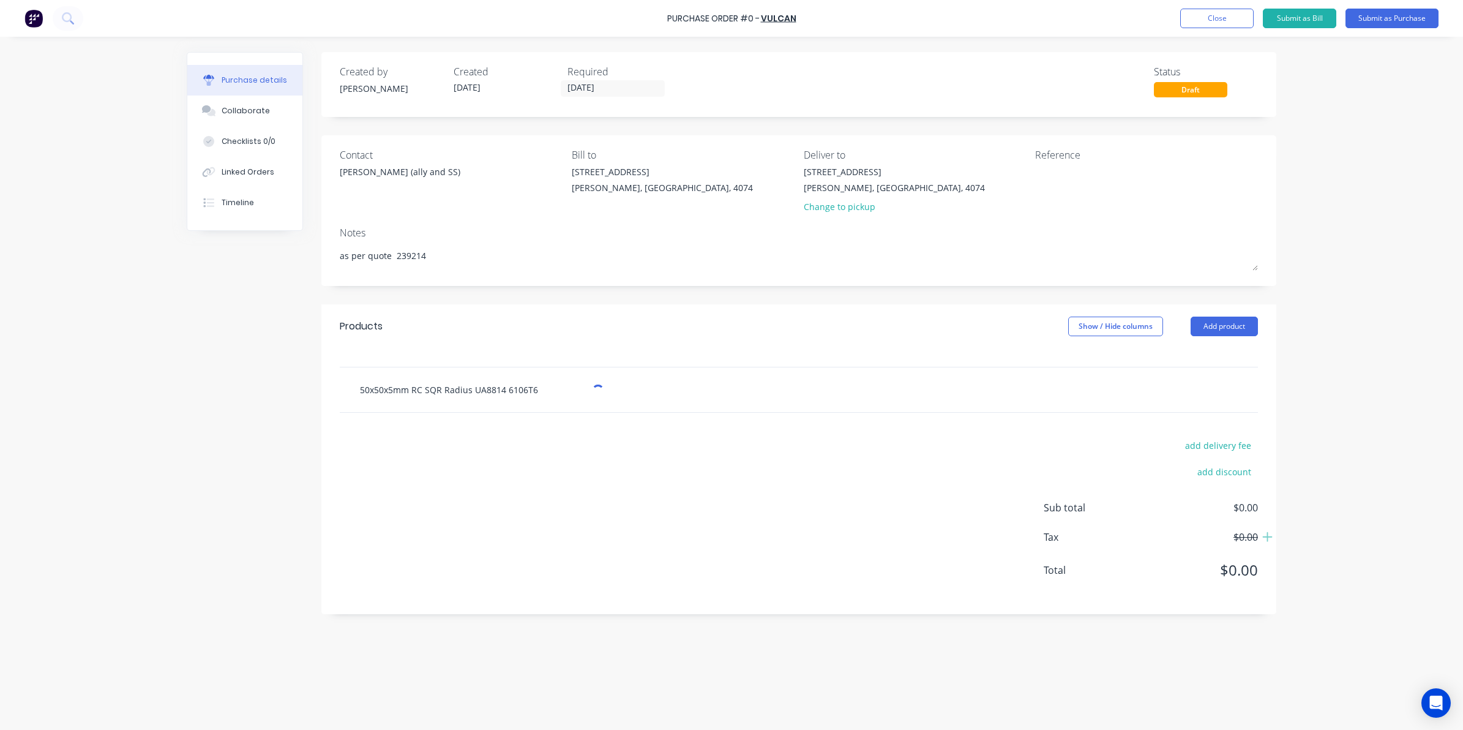
type textarea "x"
type input "50x50x5mm RC SQR Radius UA8814 6106T6"
type textarea "x"
type input "50x50x5mm RC SQR Radius UA8814 6106T6 6"
type textarea "x"
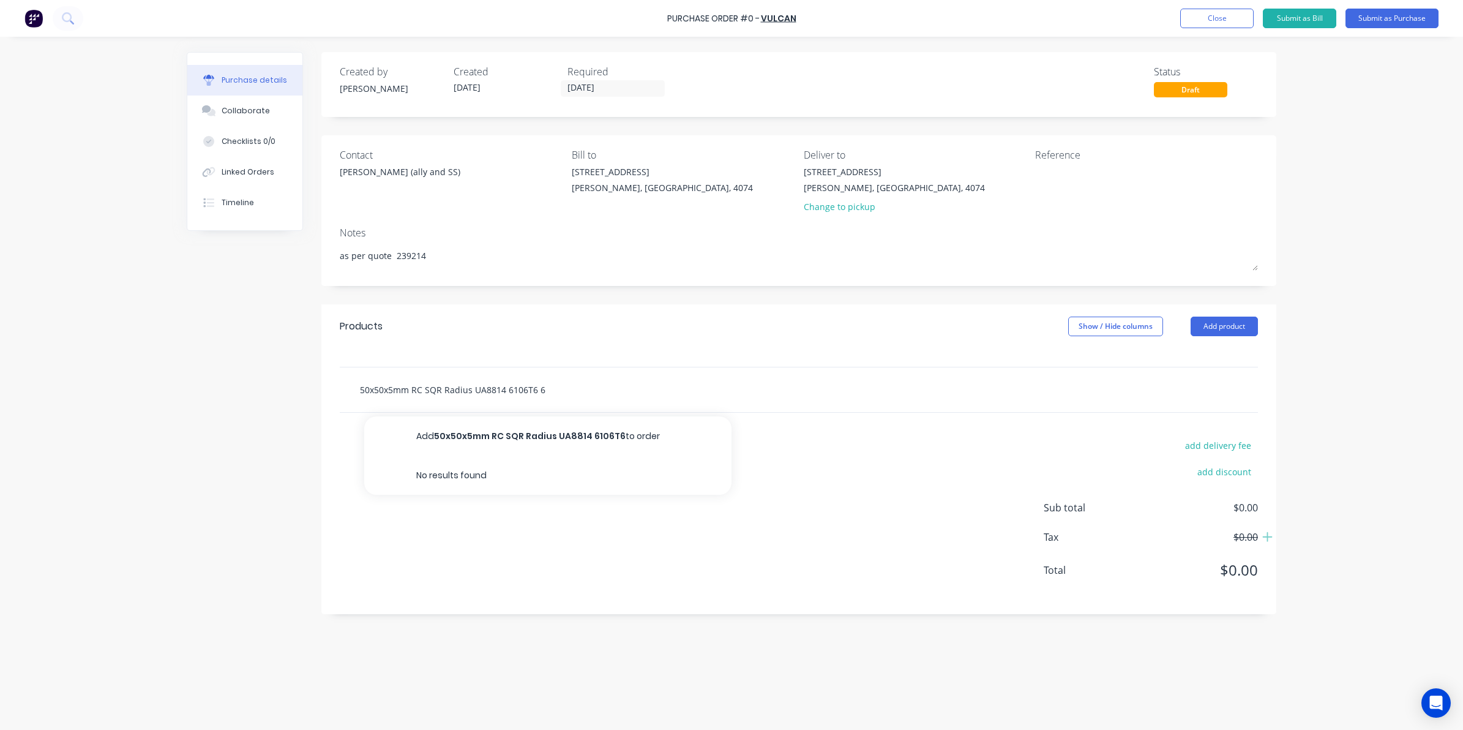
type input "50x50x5mm RC SQR Radius UA8814 6106T6 6."
type textarea "x"
type input "50x50x5mm RC SQR Radius UA8814 6106T6 6.5"
type textarea "x"
type input "50x50x5mm RC SQR Radius UA8814 6106T6 6.5m"
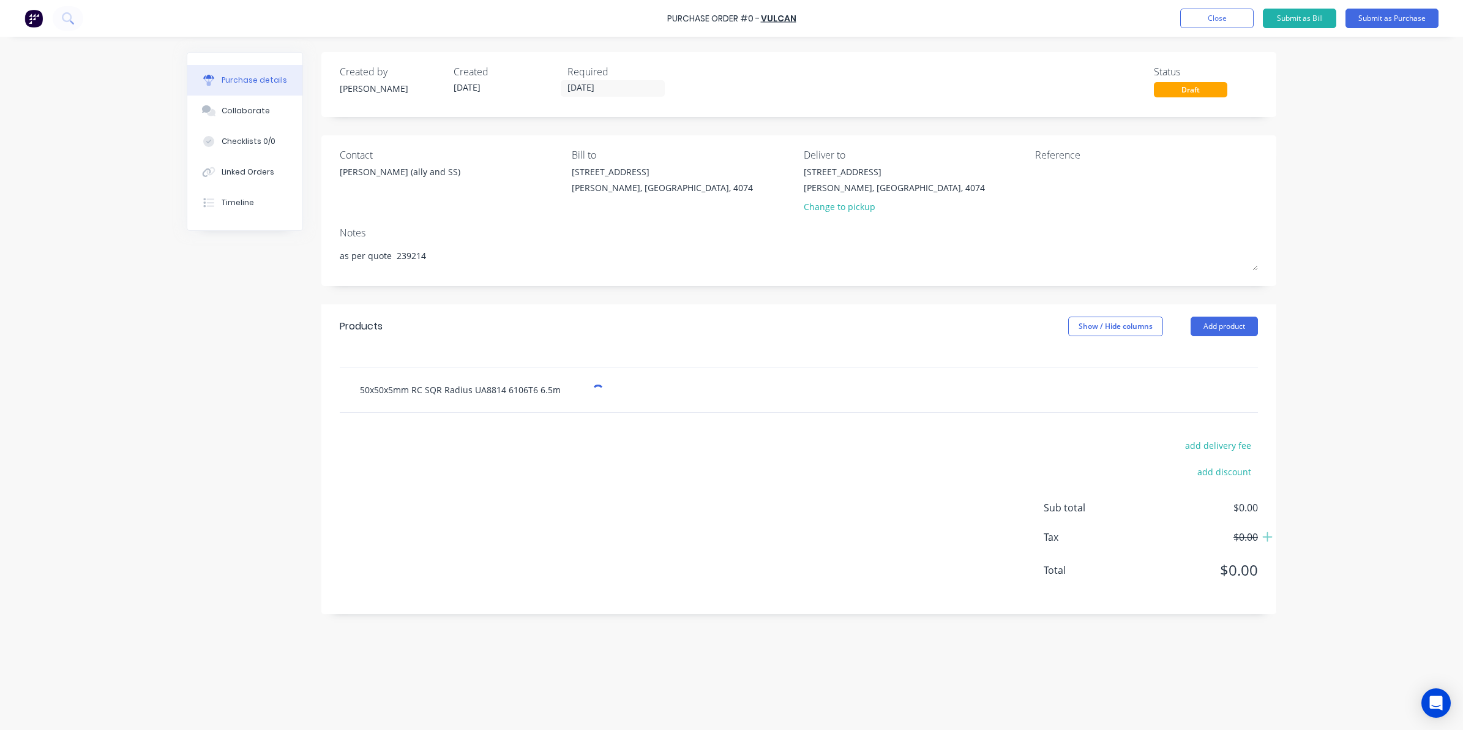
type textarea "x"
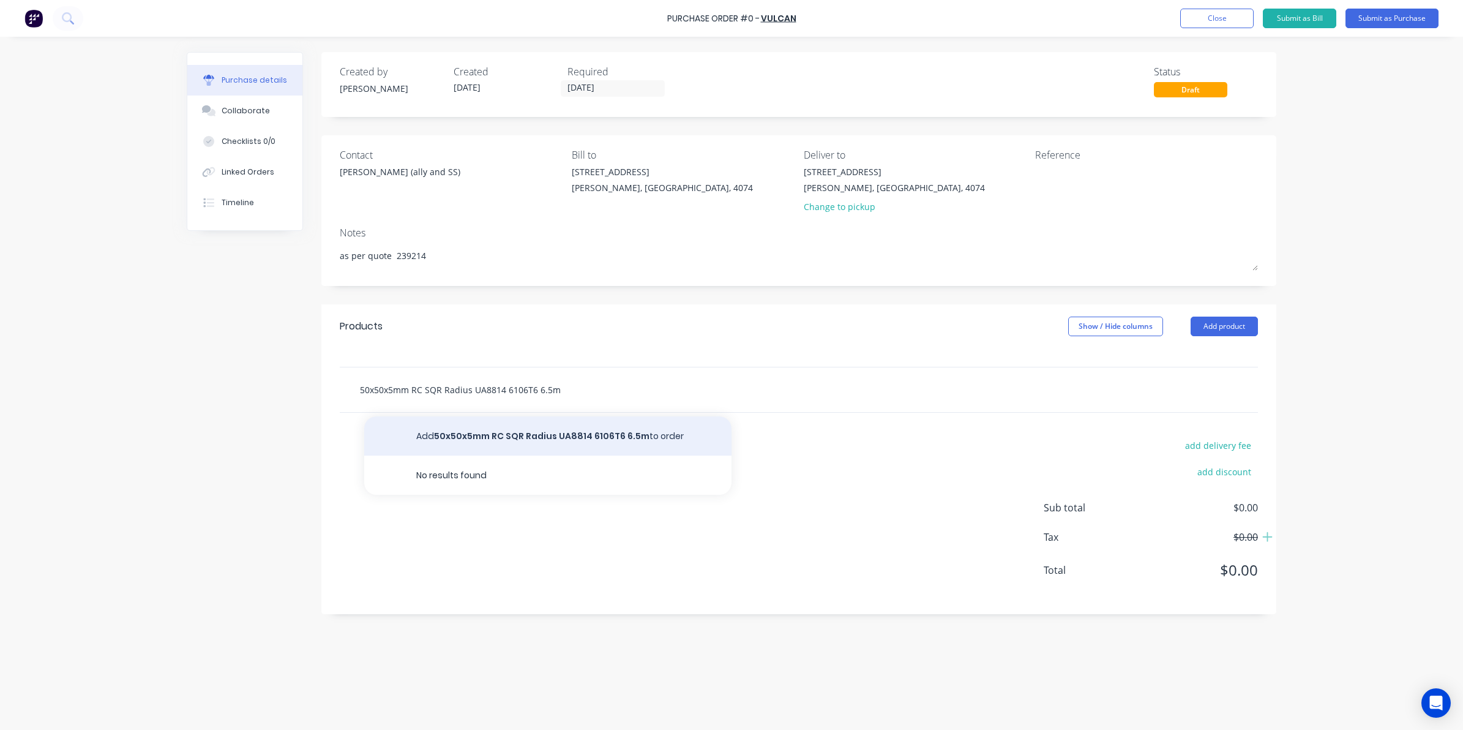
type input "50x50x5mm RC SQR Radius UA8814 6106T6 6.5m"
click at [515, 429] on button "Add 50x50x5mm RC SQR Radius UA8814 6106T6 6.5m to order" at bounding box center [547, 435] width 367 height 39
type textarea "x"
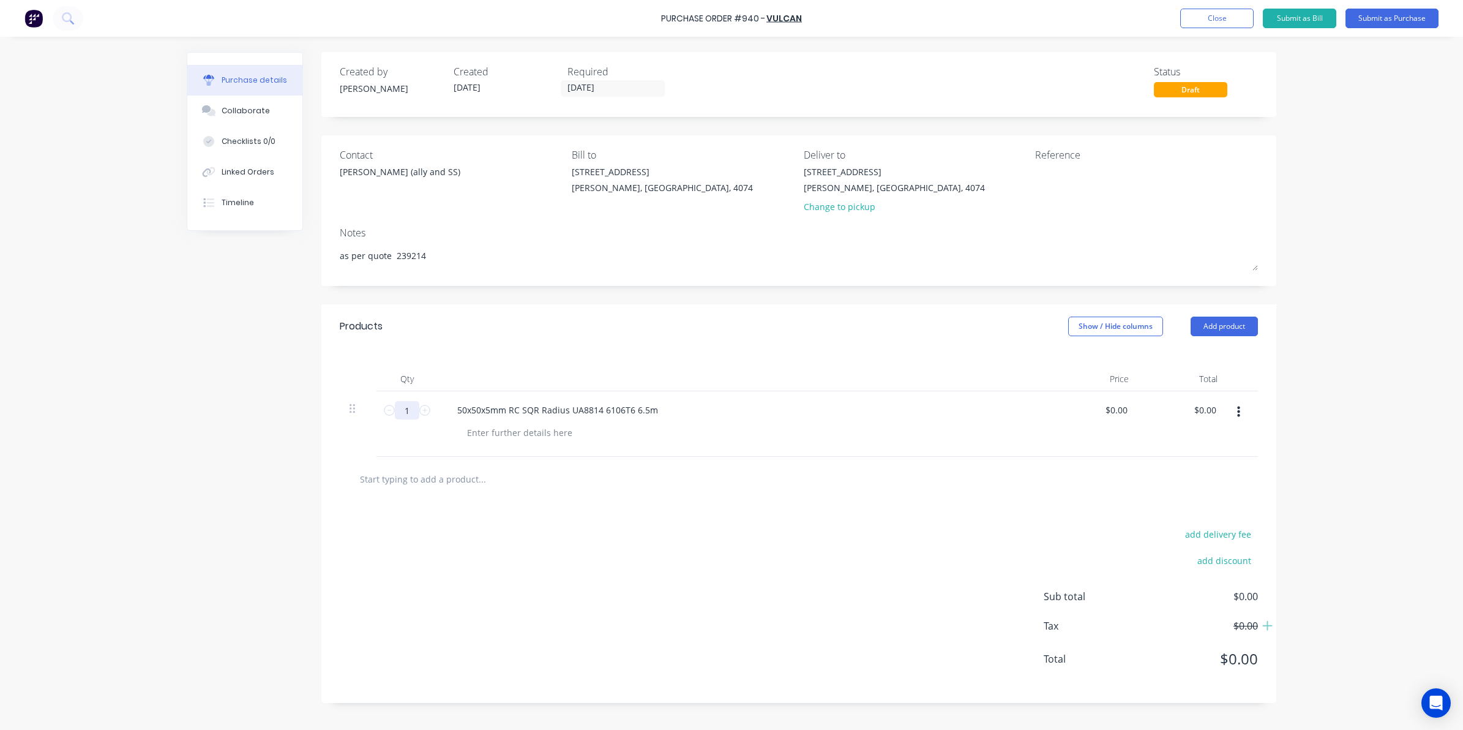
click at [406, 405] on input "1" at bounding box center [407, 410] width 24 height 18
type textarea "x"
type input "4"
type textarea "x"
type input "4"
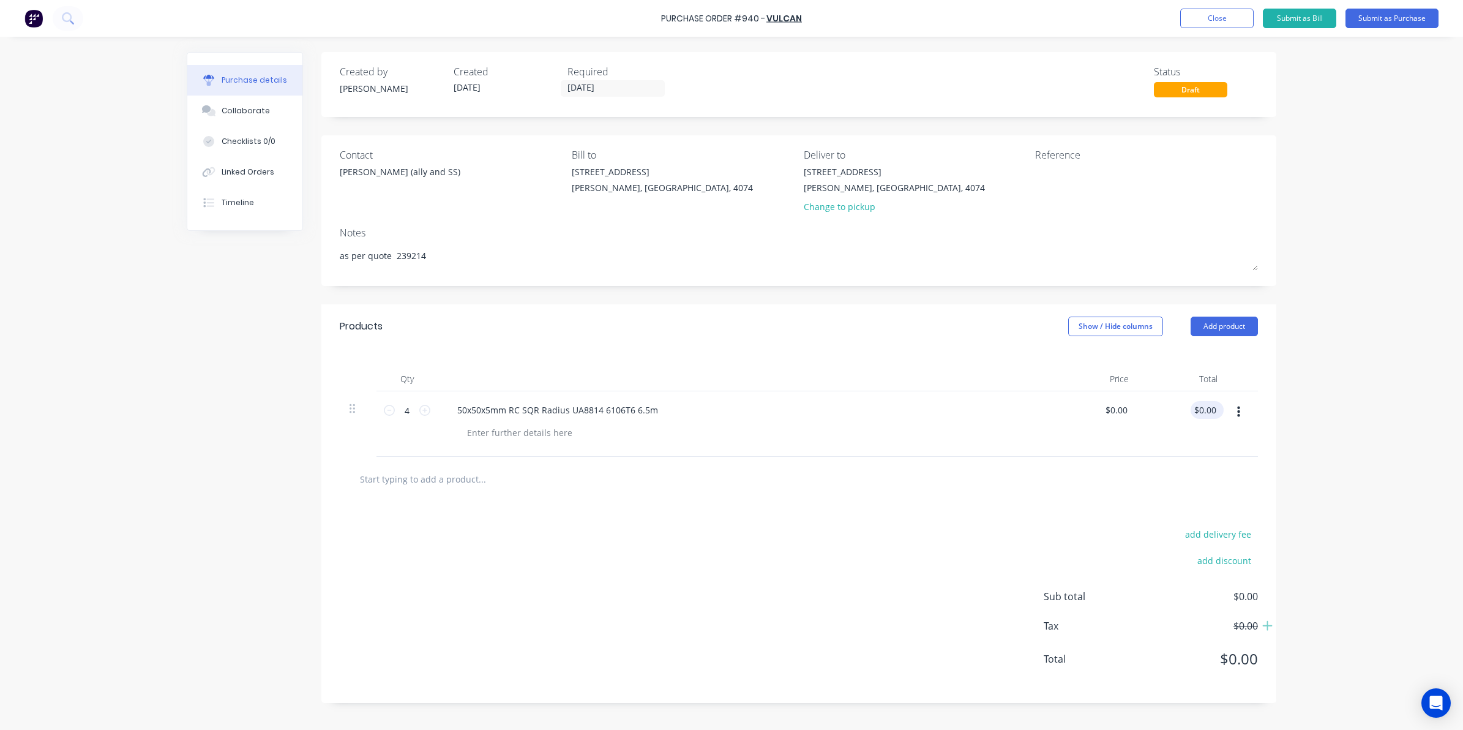
type textarea "x"
type input "0.00"
click at [1205, 411] on input "0.00" at bounding box center [1205, 410] width 28 height 18
type textarea "x"
drag, startPoint x: 1216, startPoint y: 408, endPoint x: 1178, endPoint y: 409, distance: 38.0
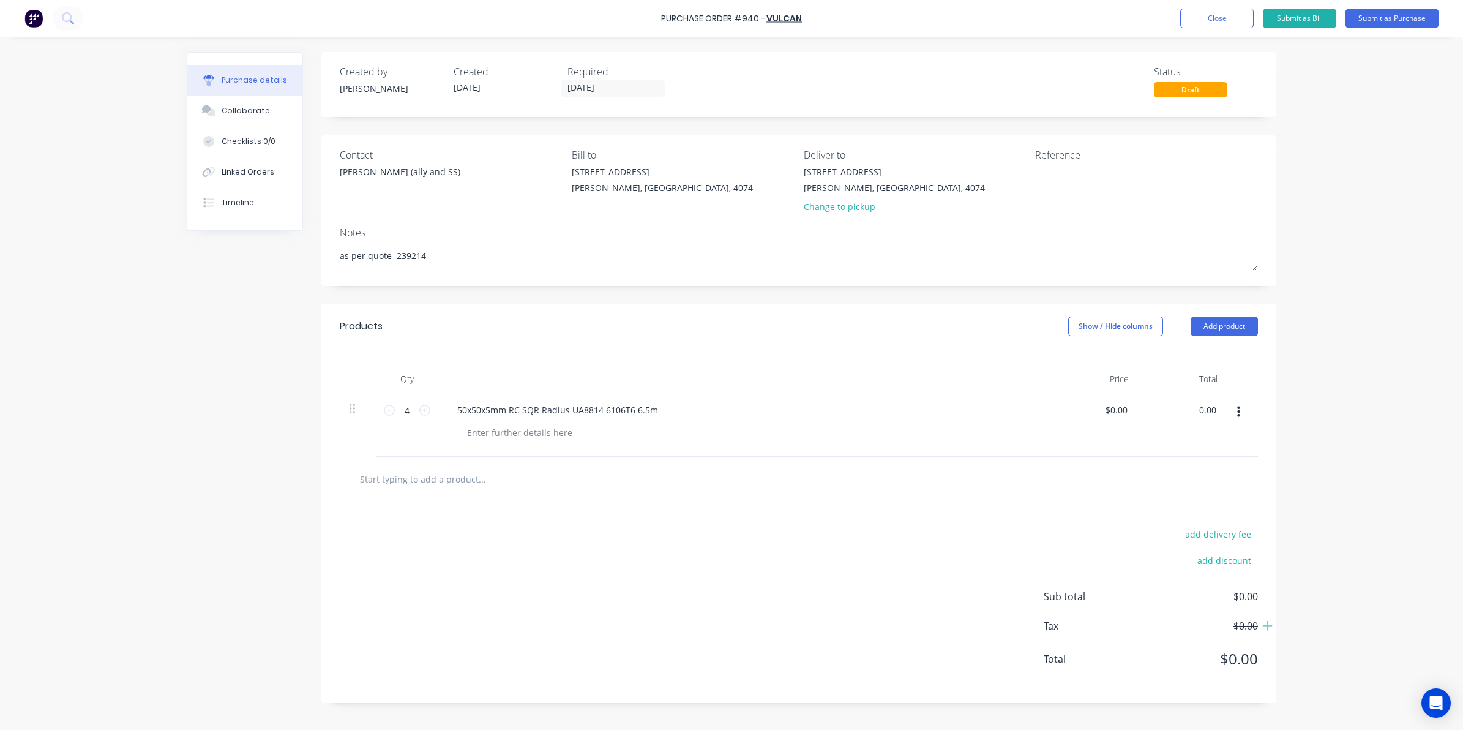
click at [1178, 409] on div "0.00 0.00" at bounding box center [1183, 423] width 89 height 65
type input "691.72"
type textarea "x"
type input "$172.93"
type input "$691.72"
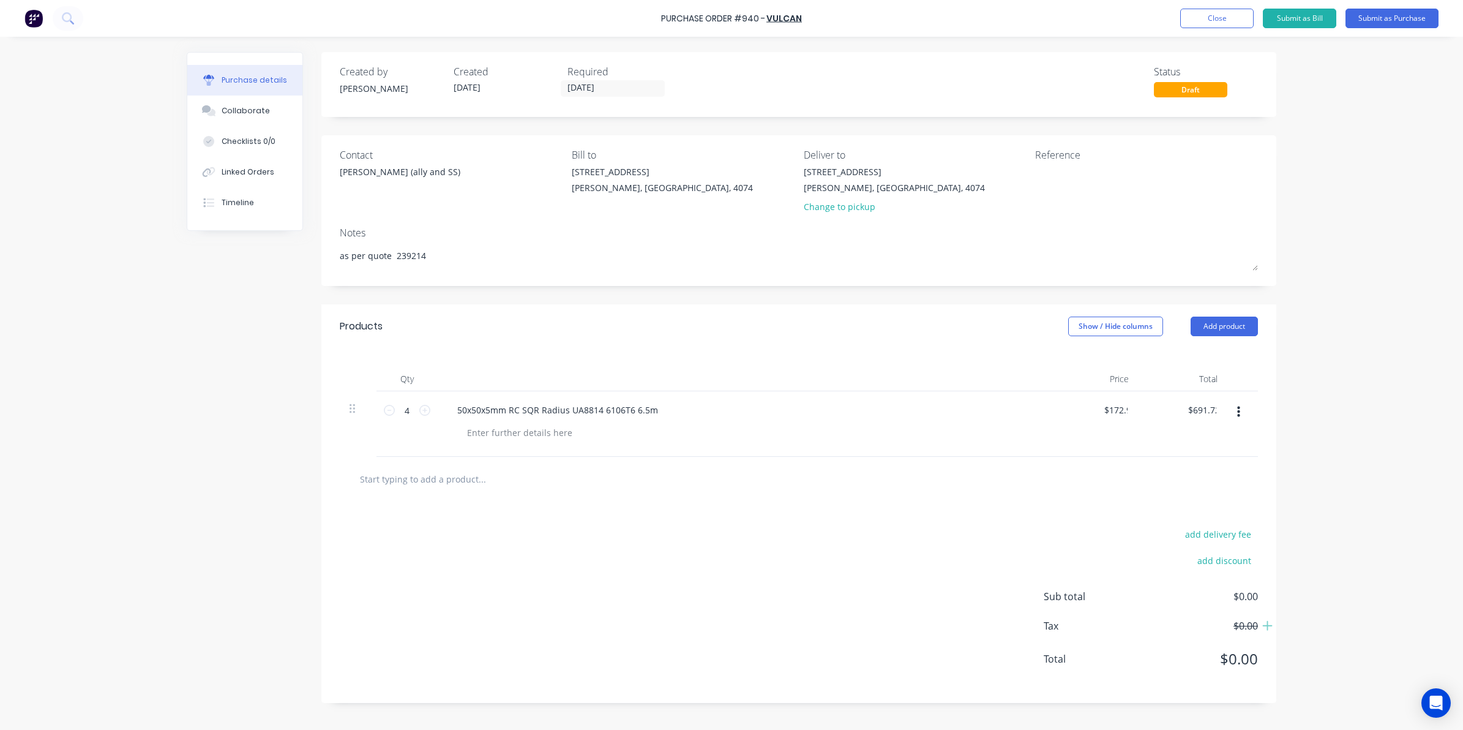
click at [459, 479] on input "text" at bounding box center [481, 478] width 245 height 24
type textarea "x"
type input "6"
type textarea "x"
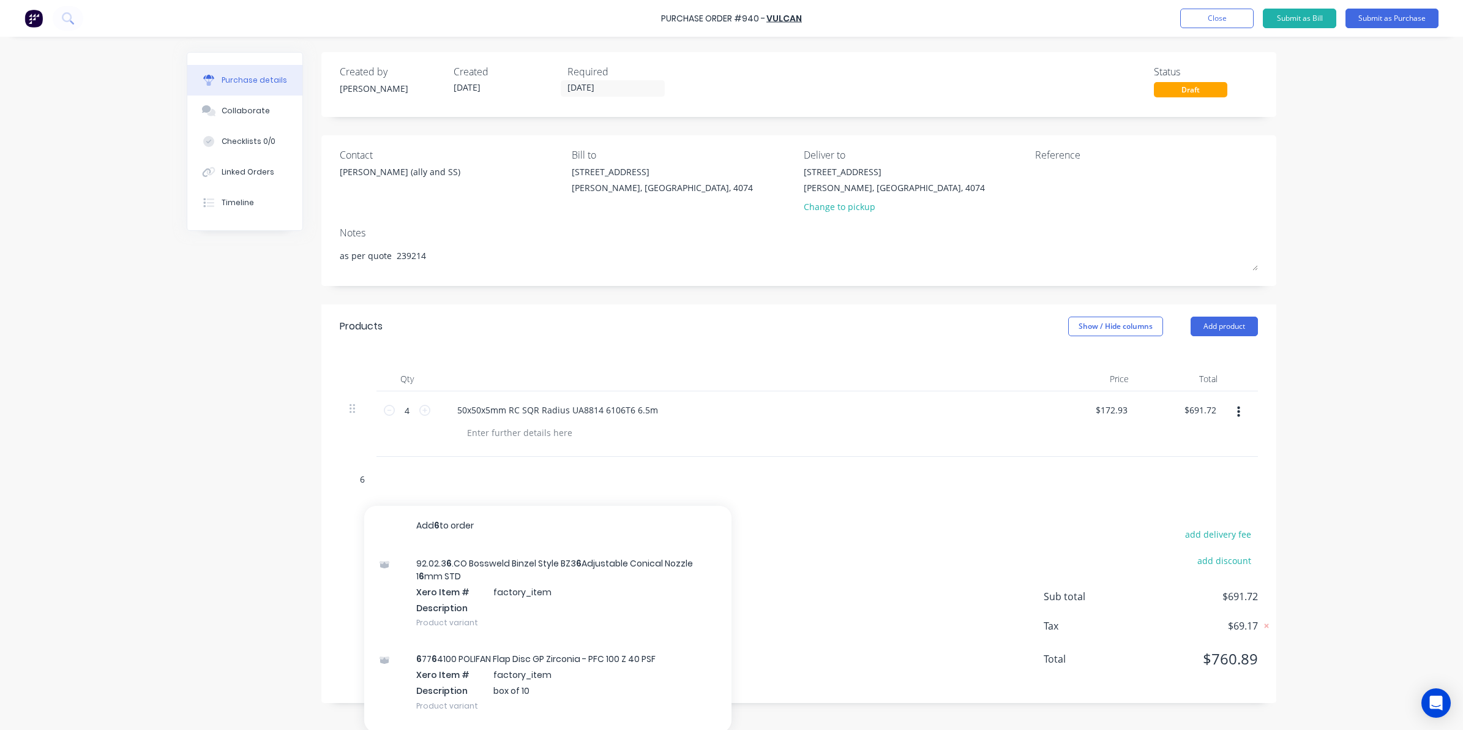
type input "66"
type textarea "x"
type input "663"
type textarea "x"
type input "663."
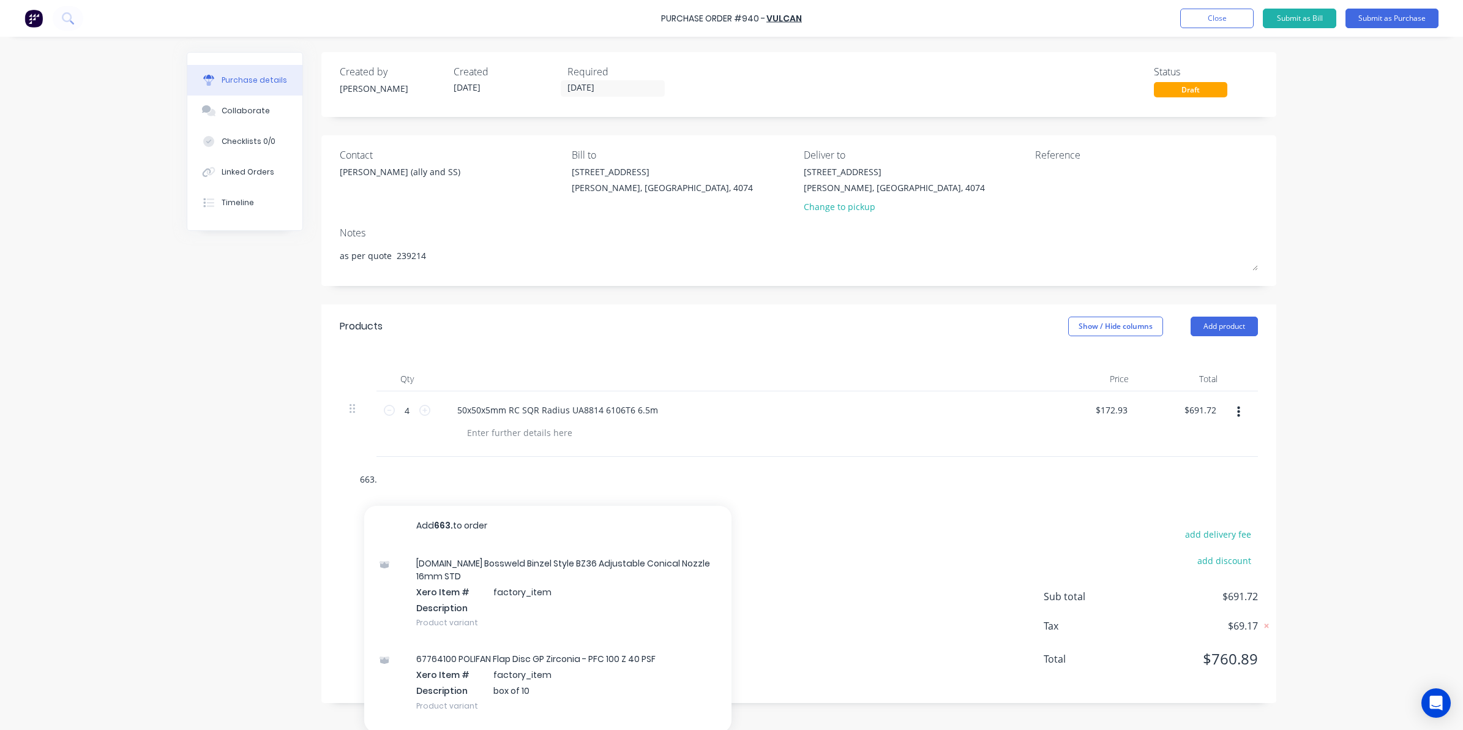
type textarea "x"
type input "663.5"
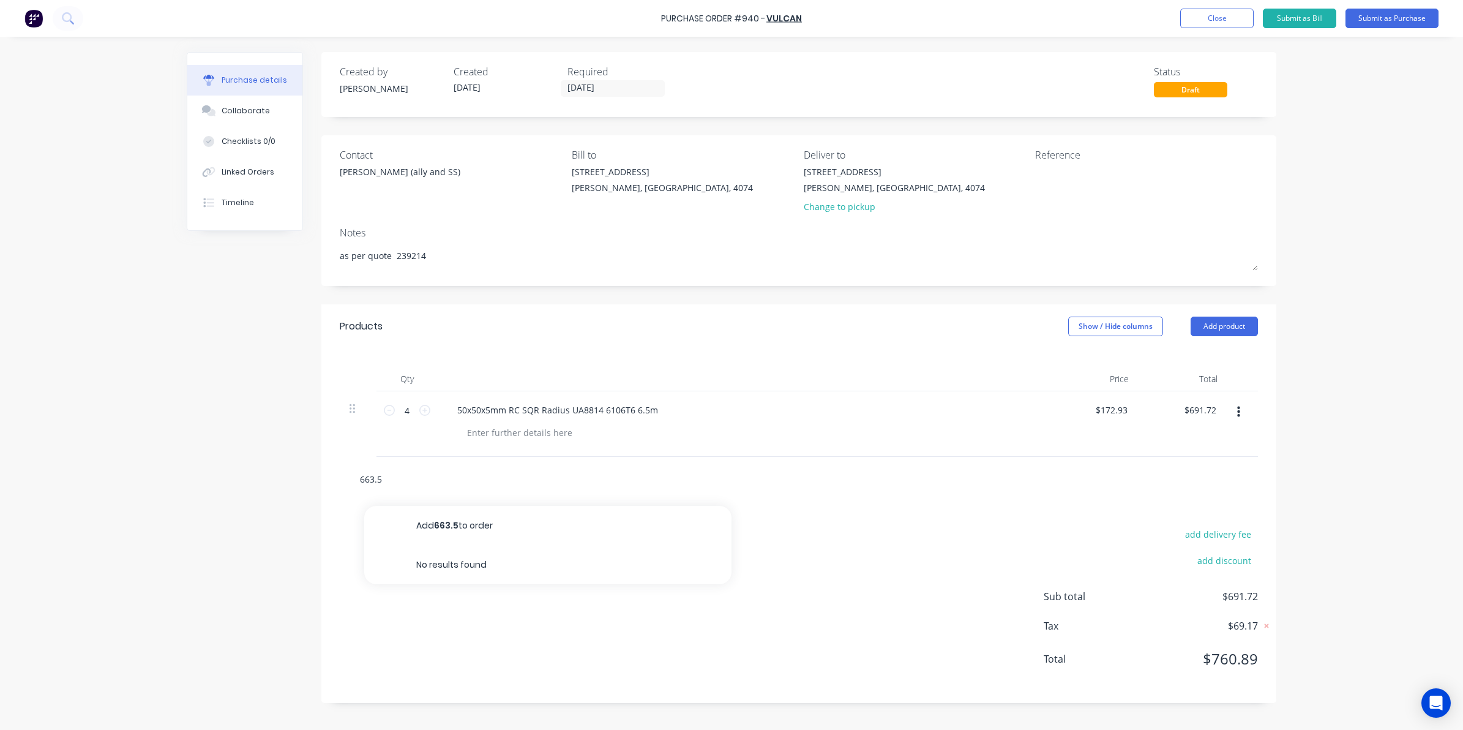
type textarea "x"
type input "663.5x"
type textarea "x"
type input "663.5x6"
type textarea "x"
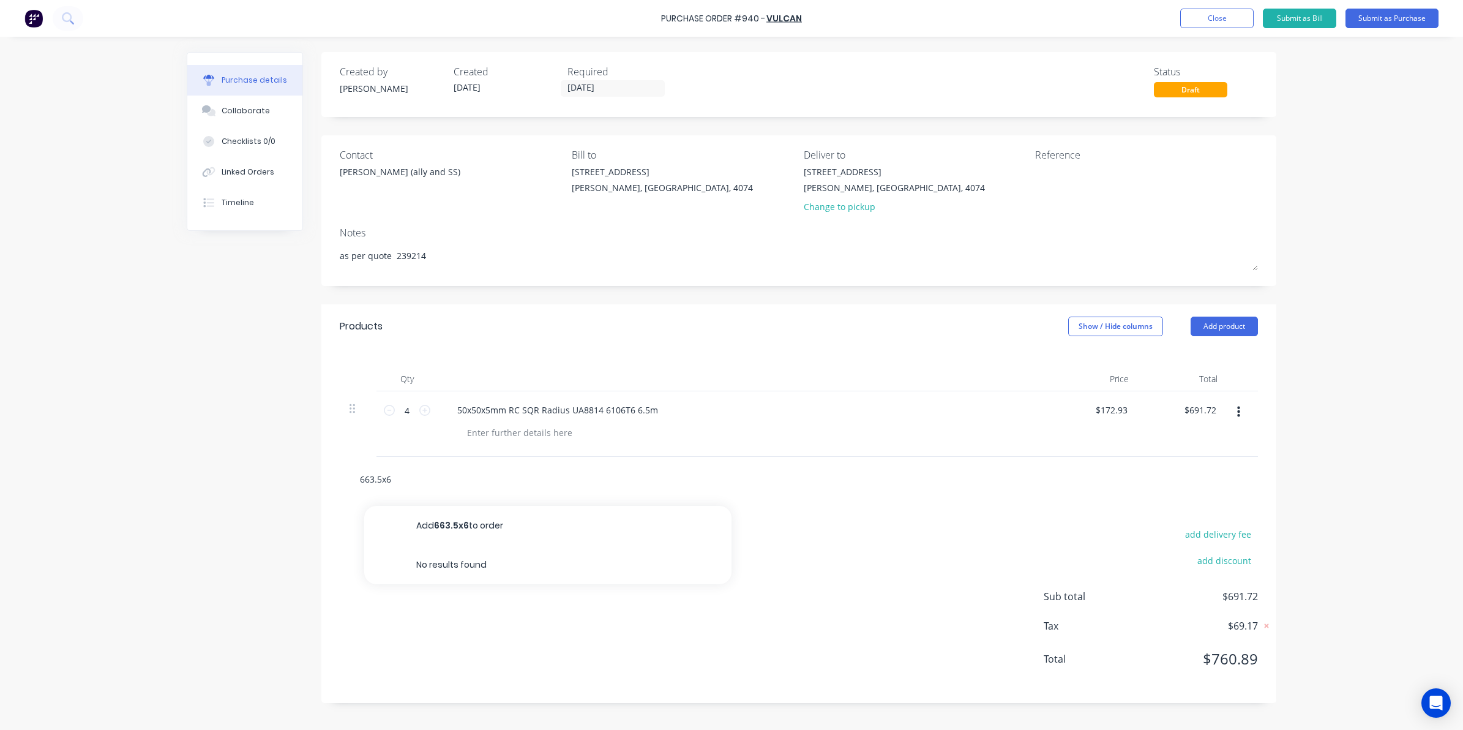
type input "663.5x6."
type textarea "x"
type input "663.5x6.3"
type textarea "x"
type input "663.5x6.35"
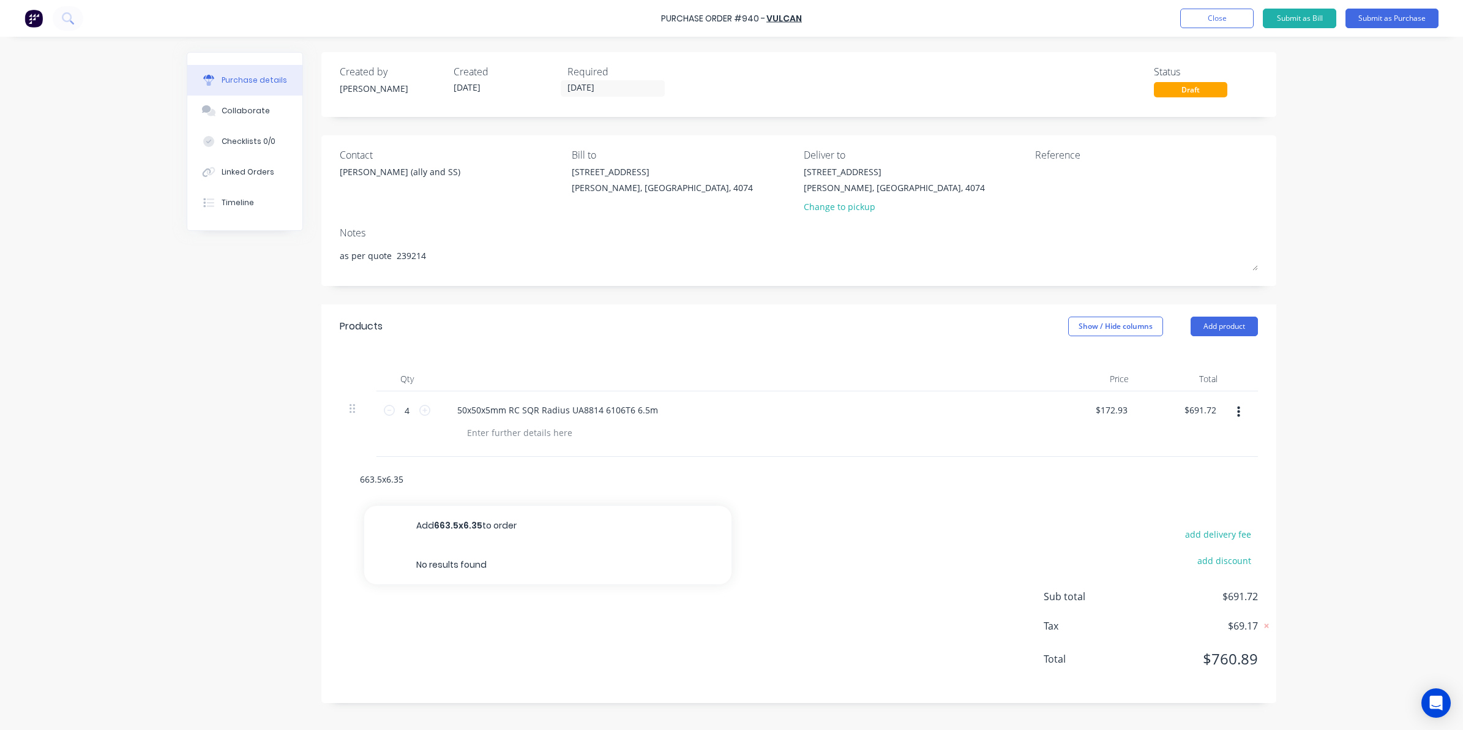
type textarea "x"
type input "63.5x6.35"
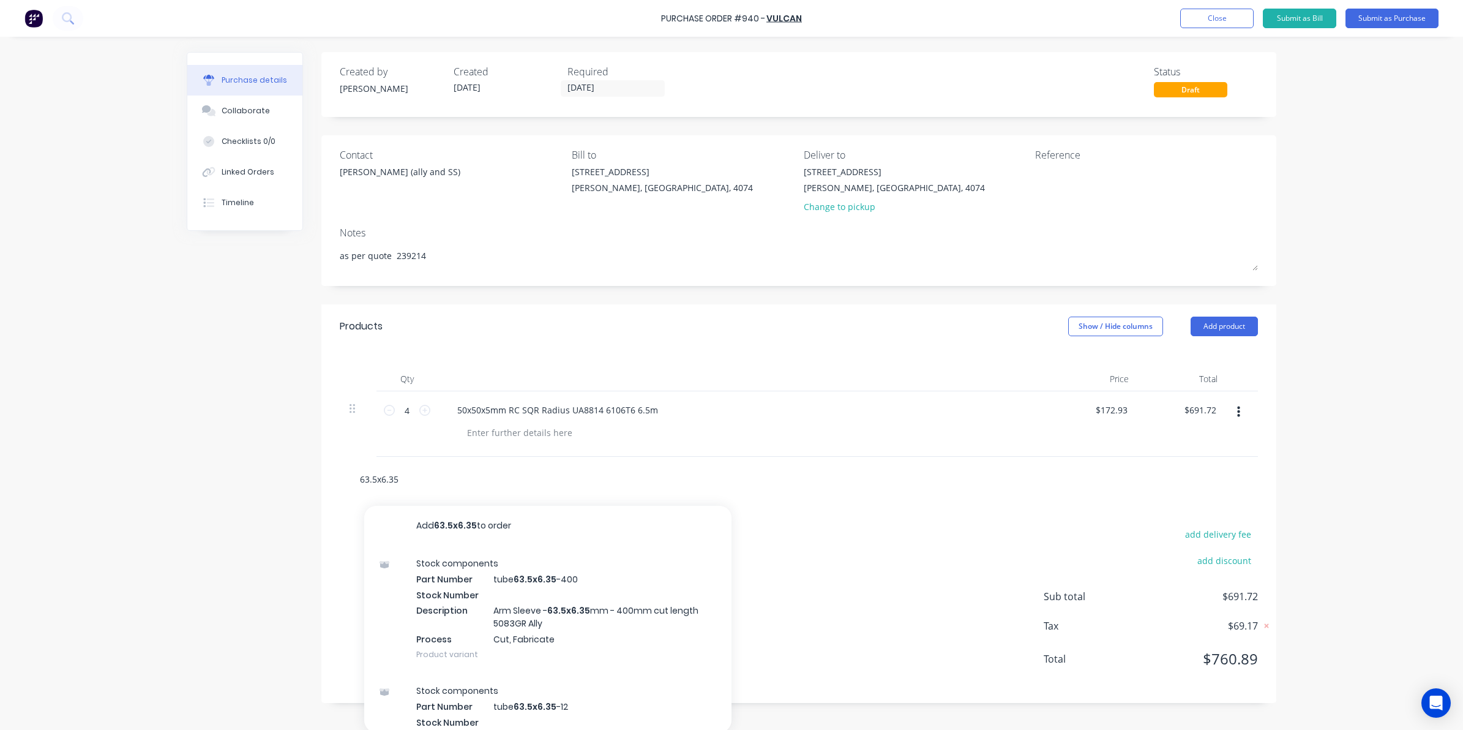
type textarea "x"
type input "63.5x6.35"
type textarea "x"
type input "63.5x6.35"
type textarea "x"
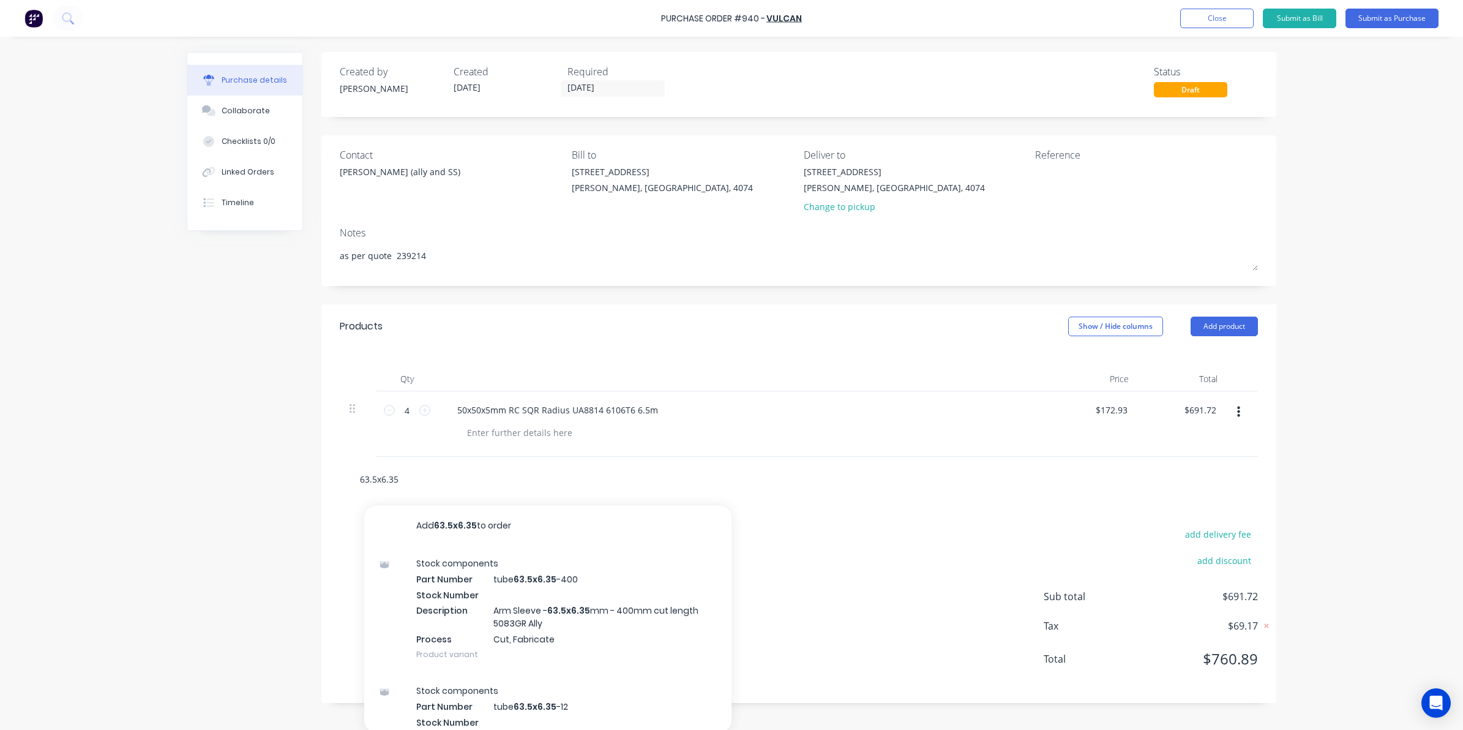
type input "63.5x6.35m"
type textarea "x"
type input "63.5x6.35mm"
type textarea "x"
type input "63.5x6.35mm"
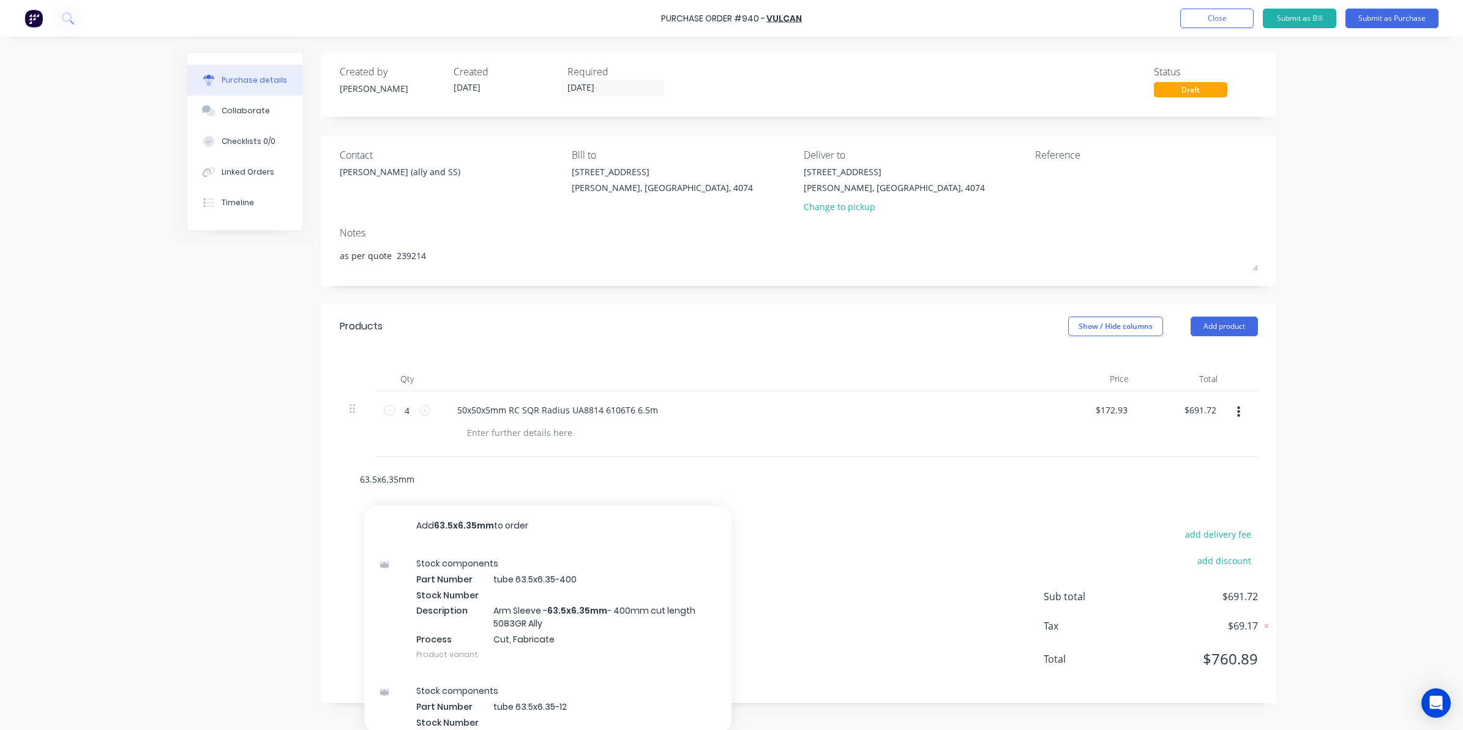
type textarea "x"
type input "63.5x6.35mm U"
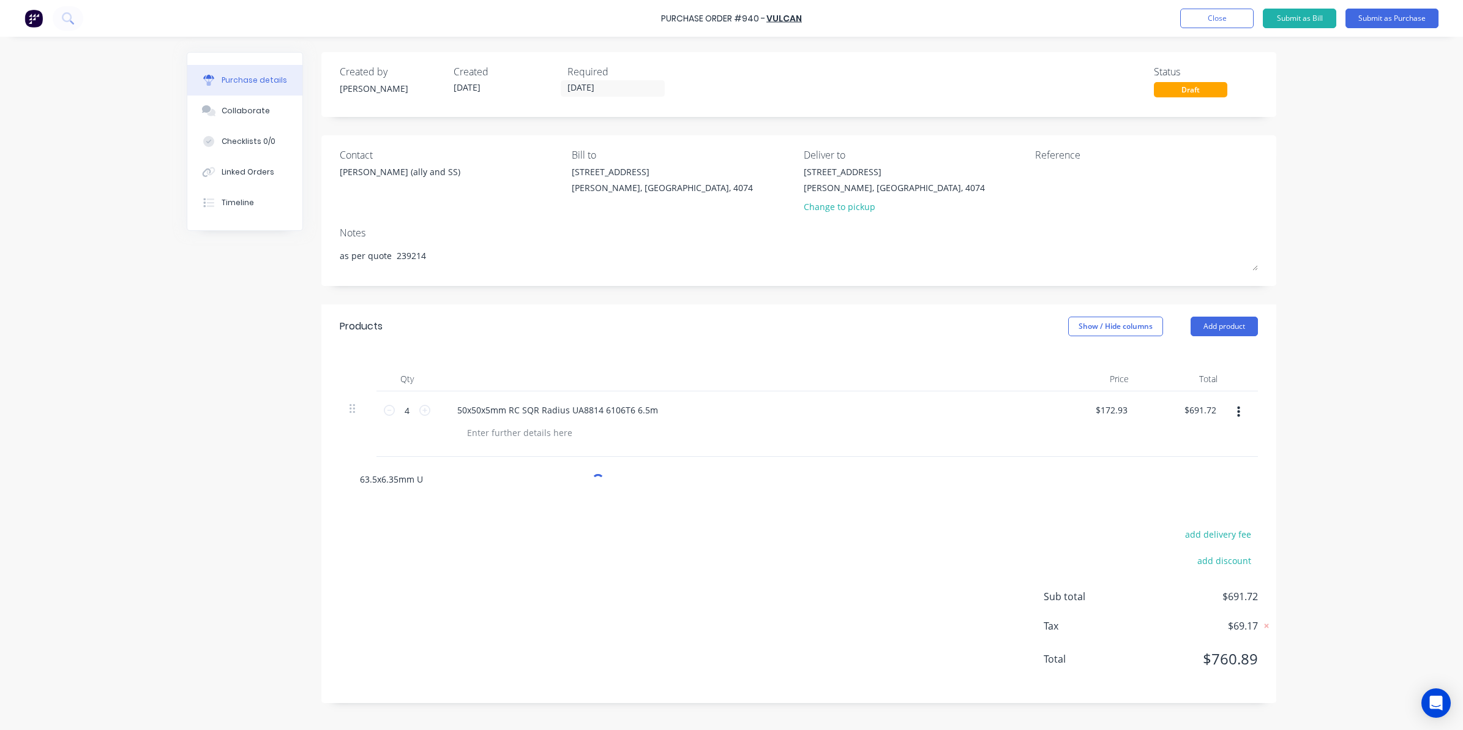
type textarea "x"
type input "63.5x6.35mm UA"
type textarea "x"
type input "63.5x6.35mm UA1"
type textarea "x"
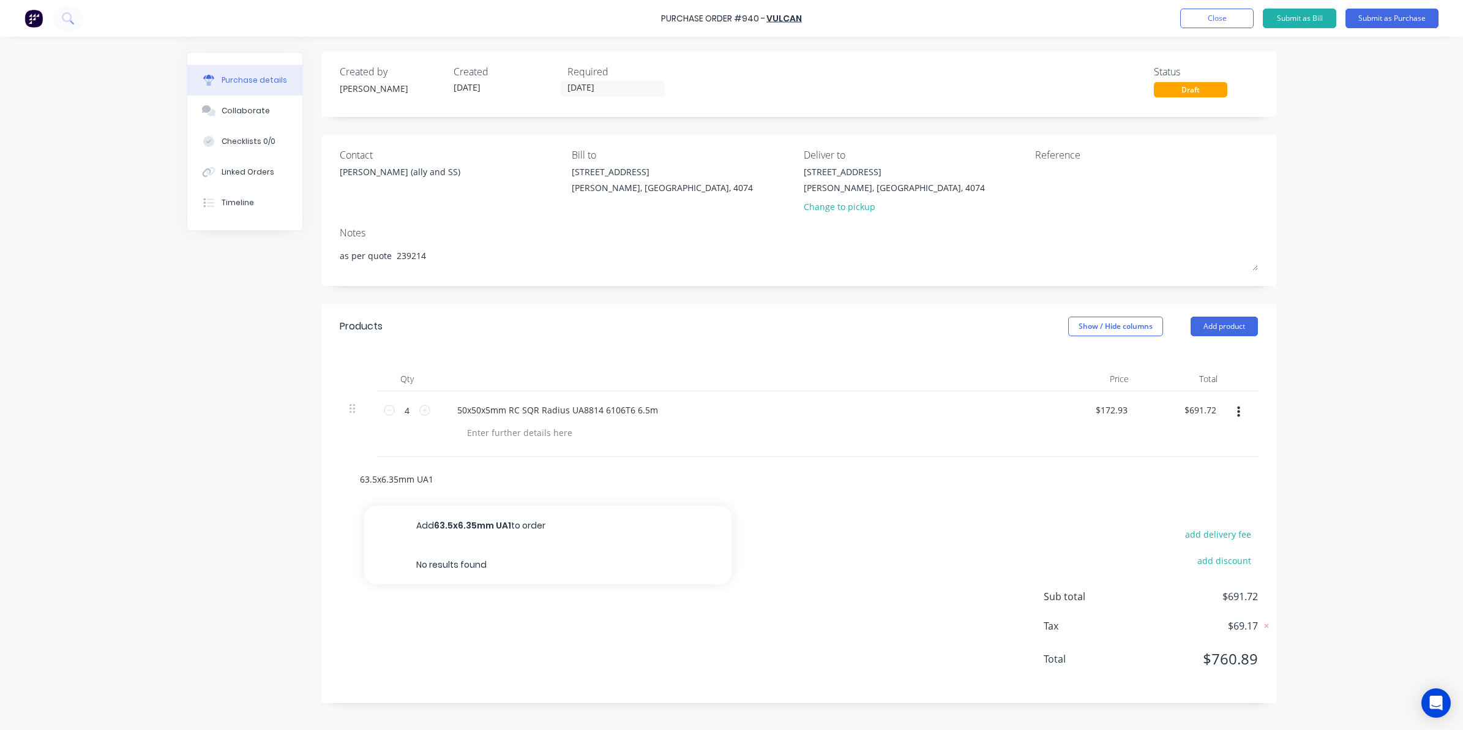
type input "63.5x6.35mm UA15"
type textarea "x"
type input "63.5x6.35mm UA153"
type textarea "x"
type input "63.5x6.35mm UA1538"
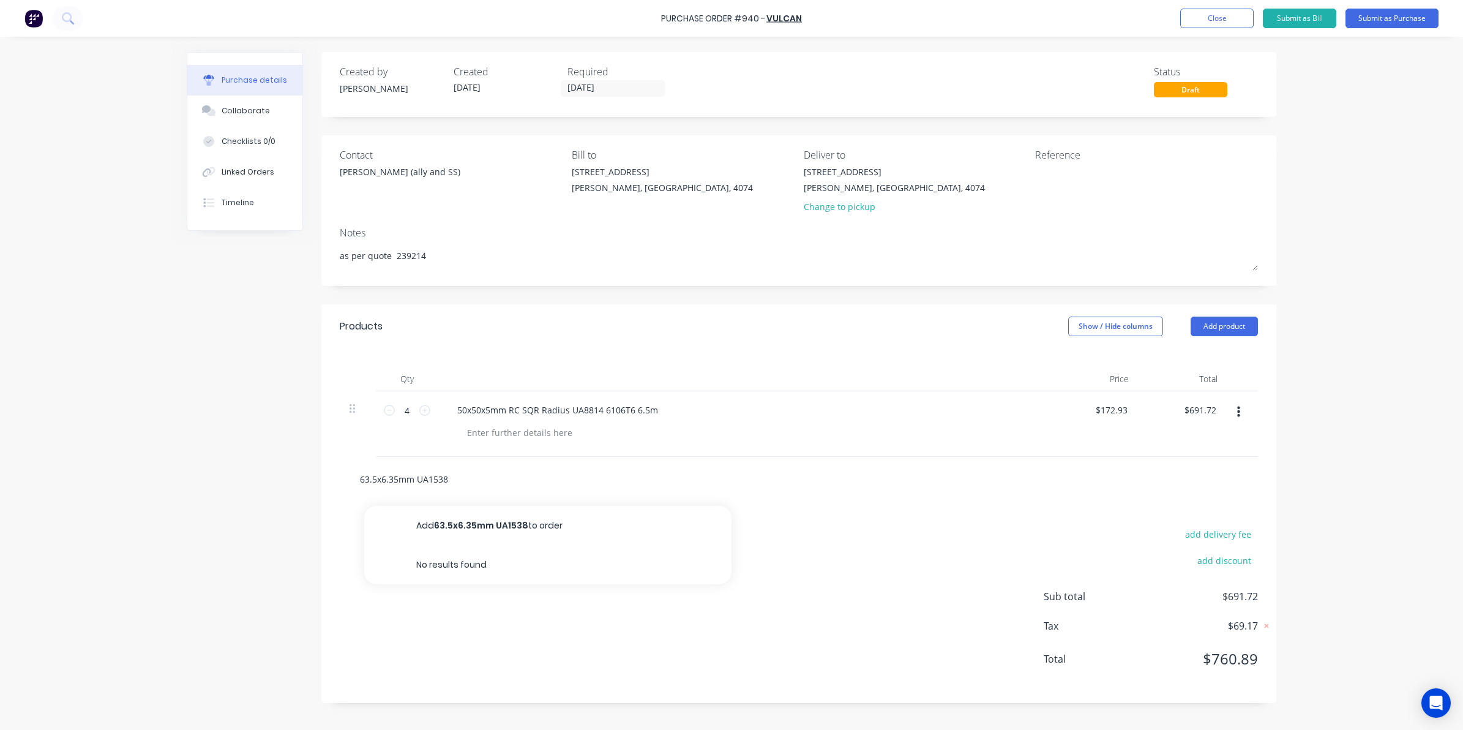
type textarea "x"
type input "63.5x6.35mm UA1538"
type textarea "x"
type input "63.5x6.35mm UA1538 6"
click at [477, 488] on input "63.5x6.35mm UA1538 6060T5 mill finish 6m" at bounding box center [481, 478] width 245 height 24
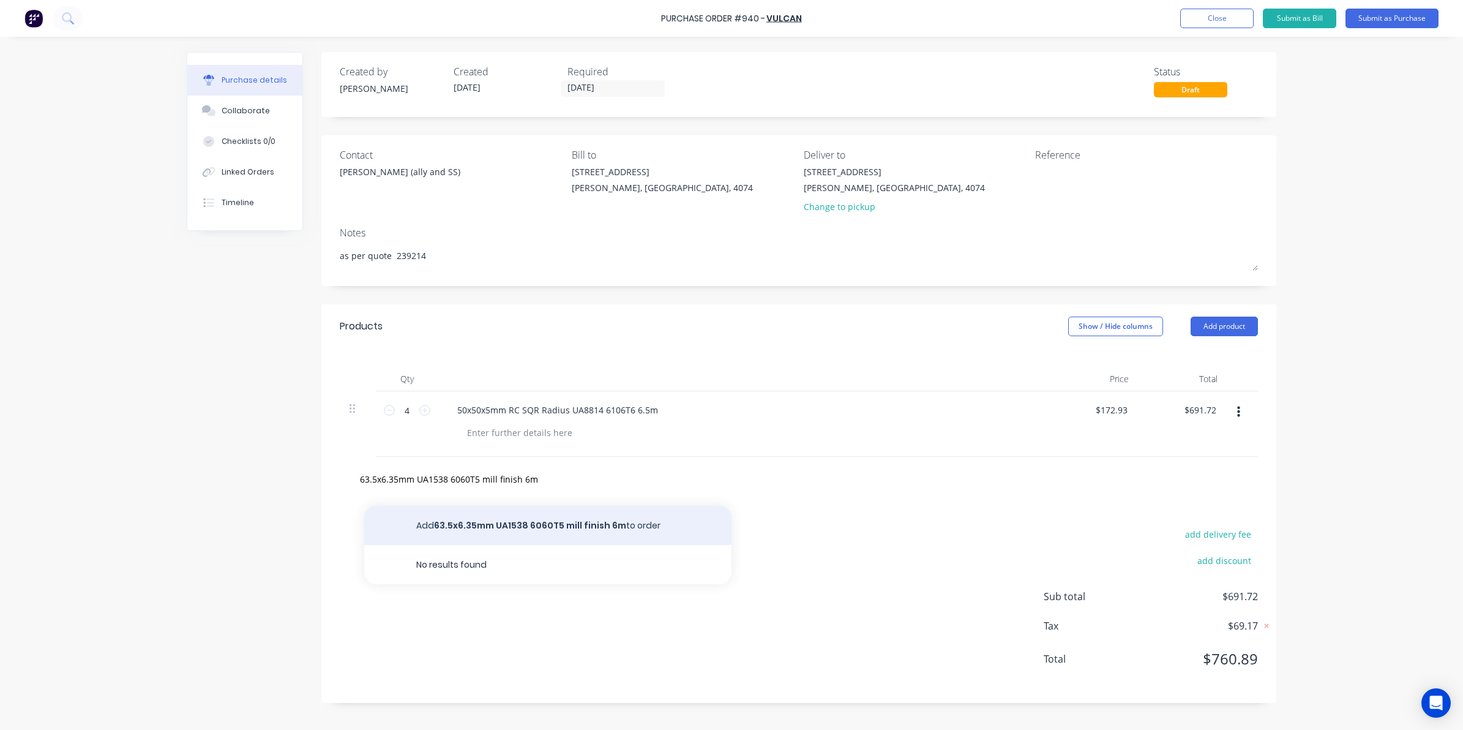
click at [493, 523] on button "Add 63.5x6.35mm UA1538 6060T5 mill finish 6m to order" at bounding box center [547, 525] width 367 height 39
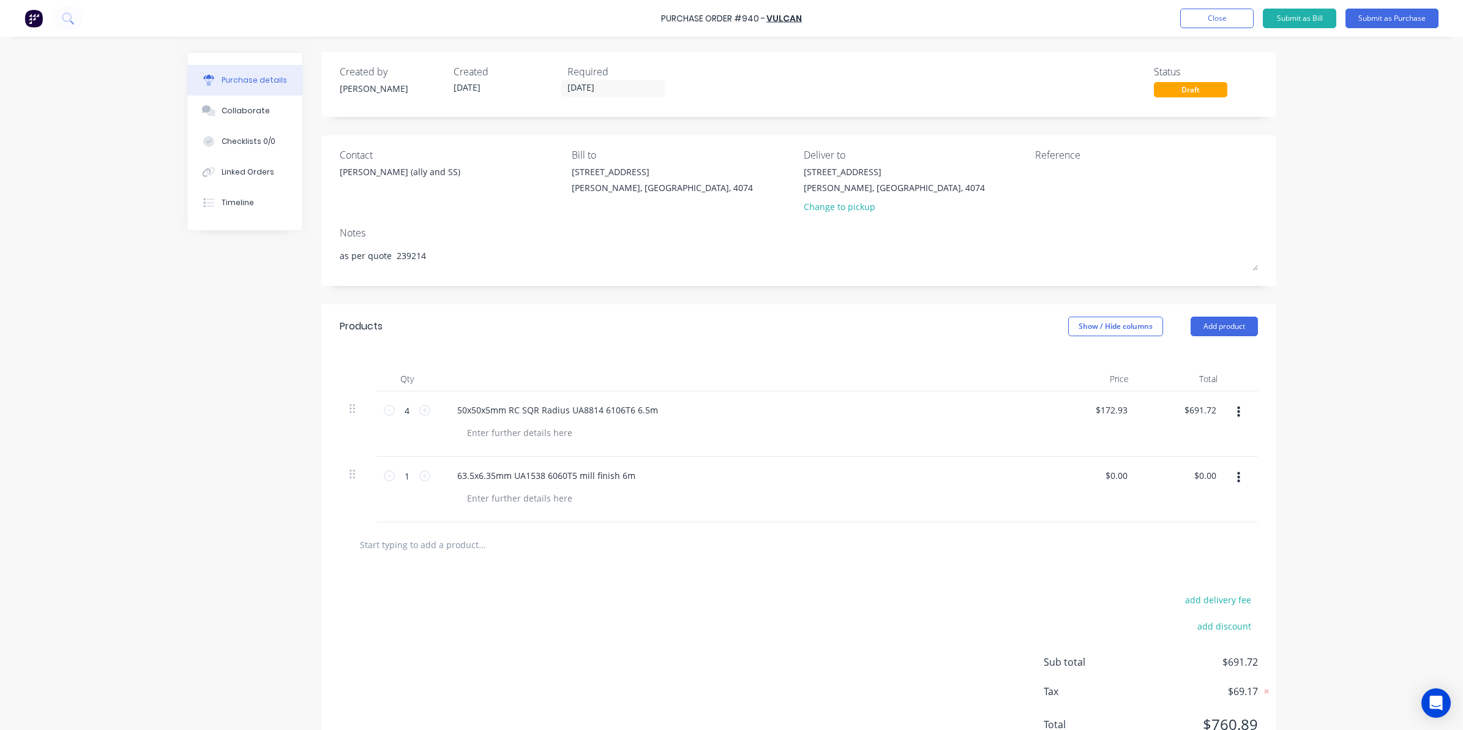
click at [381, 459] on div "1 1" at bounding box center [406, 489] width 61 height 65
click at [405, 478] on input "1" at bounding box center [407, 475] width 24 height 18
click at [413, 659] on div "add delivery fee add discount Sub total $691.72 Tax $69.17 Total $760.89" at bounding box center [798, 667] width 955 height 201
drag, startPoint x: 1185, startPoint y: 473, endPoint x: 1265, endPoint y: 470, distance: 80.2
click at [1265, 470] on div "Qty Price Total 4 4 50x50x5mm RC SQR Radius UA8814 6106T6 6.5m $172.93 $172.93 …" at bounding box center [798, 435] width 955 height 174
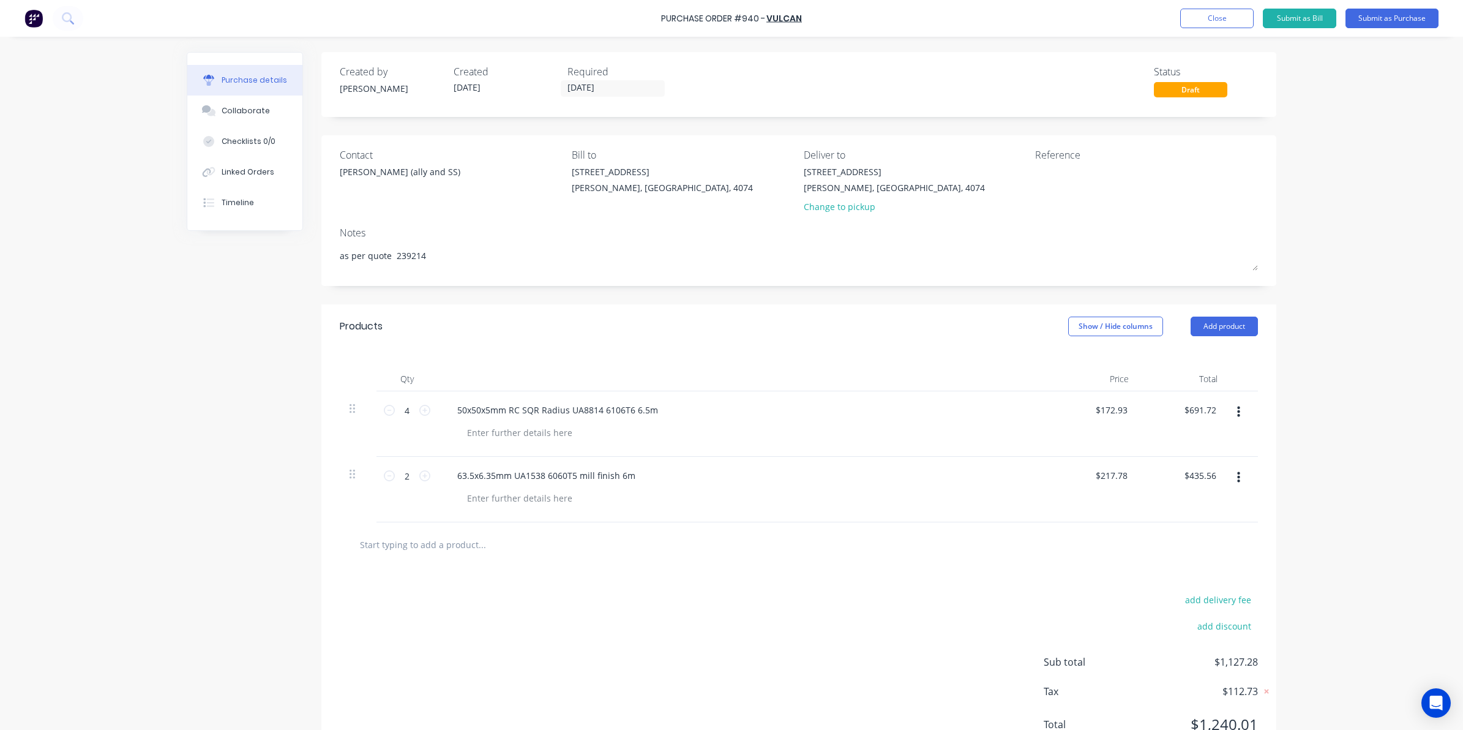
click at [869, 622] on div "add delivery fee add discount Sub total $1,127.28 Tax $112.73 Total $1,240.01" at bounding box center [798, 667] width 955 height 201
click at [1396, 13] on button "Submit as Purchase" at bounding box center [1391, 19] width 93 height 20
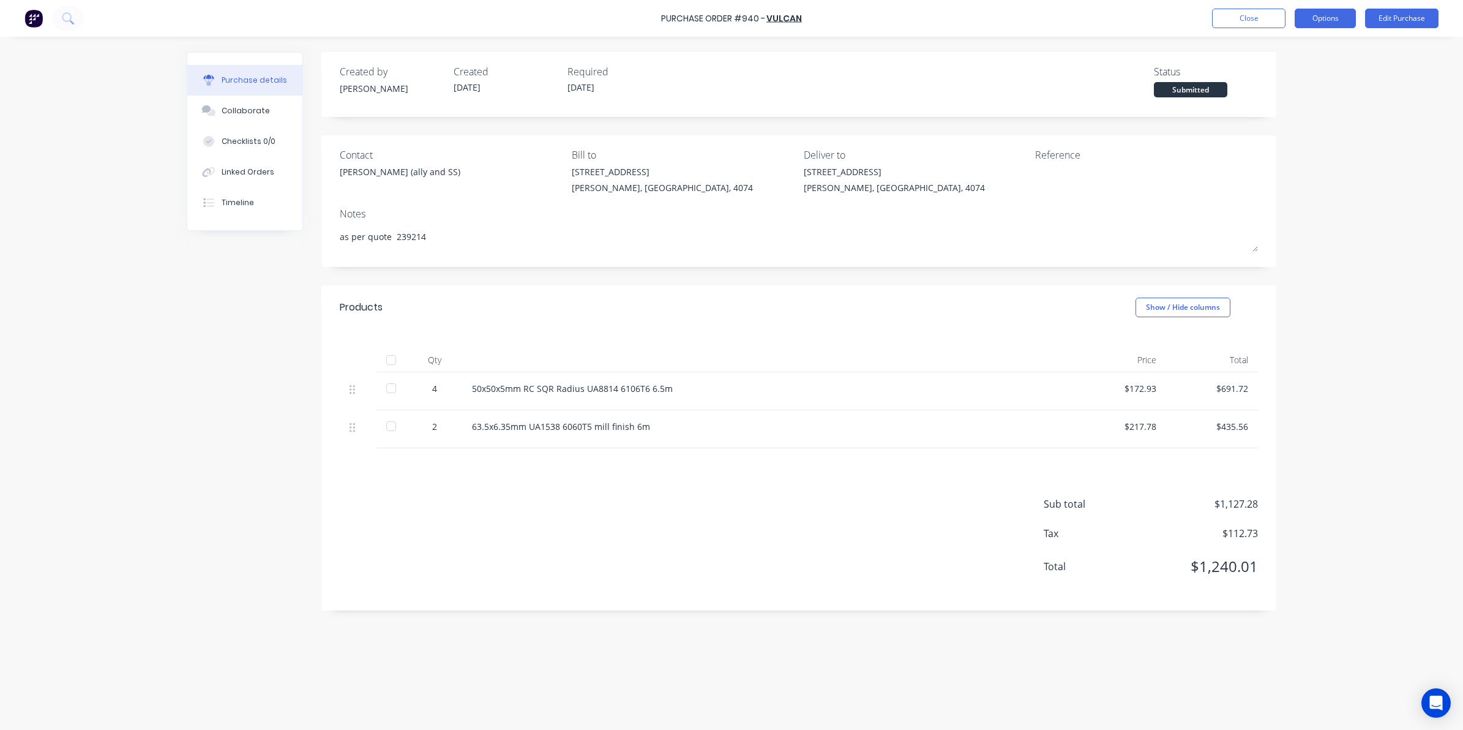
click at [1298, 22] on button "Options" at bounding box center [1325, 19] width 61 height 20
click at [1416, 17] on button "Edit Purchase" at bounding box center [1401, 19] width 73 height 20
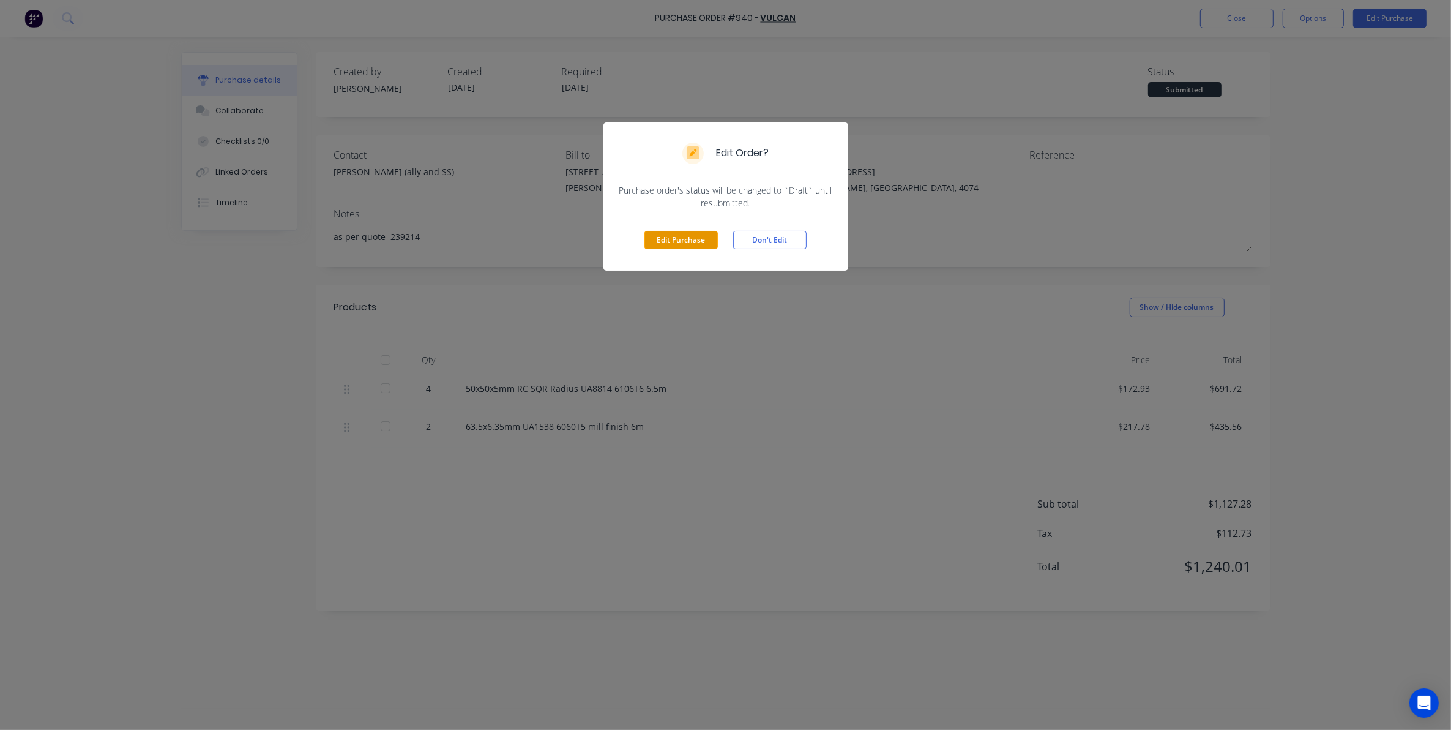
click at [689, 241] on button "Edit Purchase" at bounding box center [681, 240] width 73 height 18
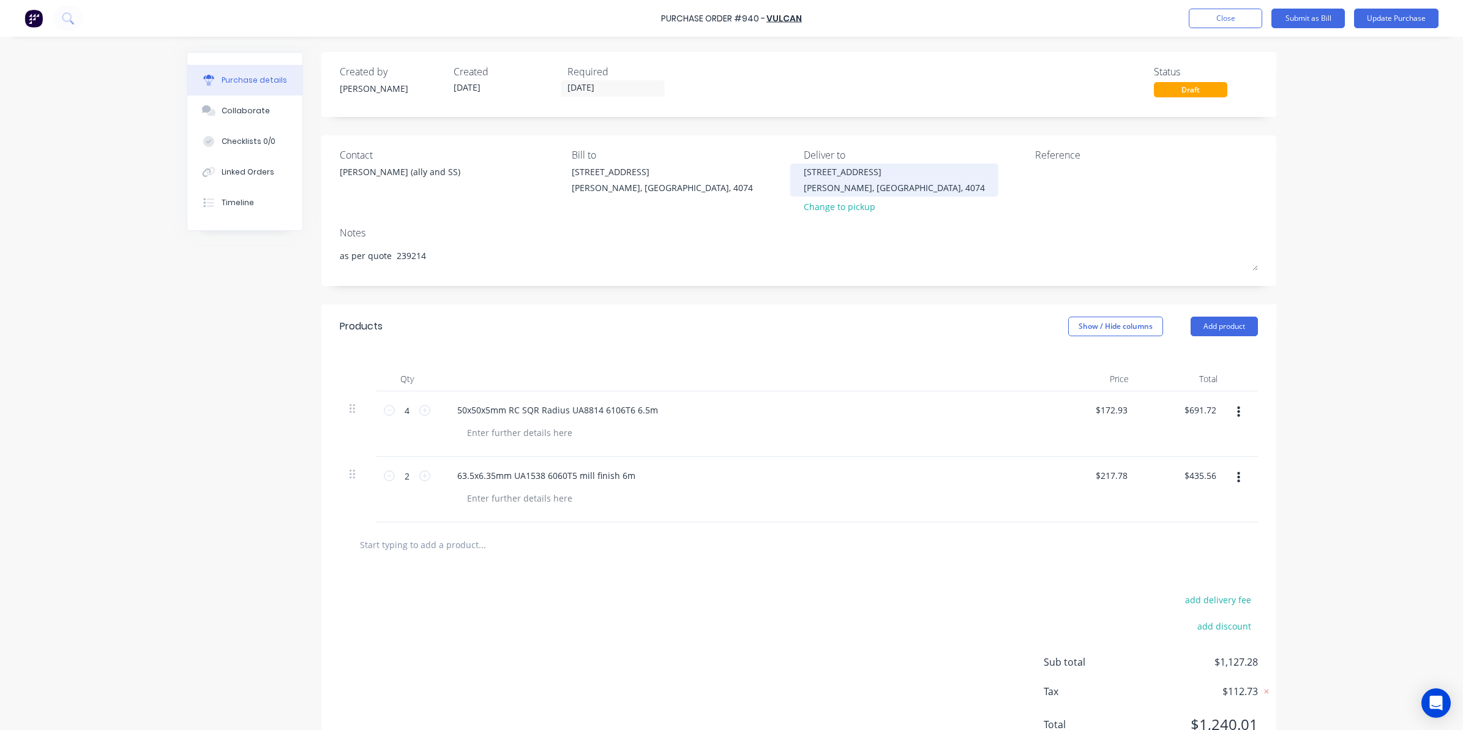
click at [820, 193] on div "Sumner, Queensland, 4074" at bounding box center [894, 187] width 181 height 13
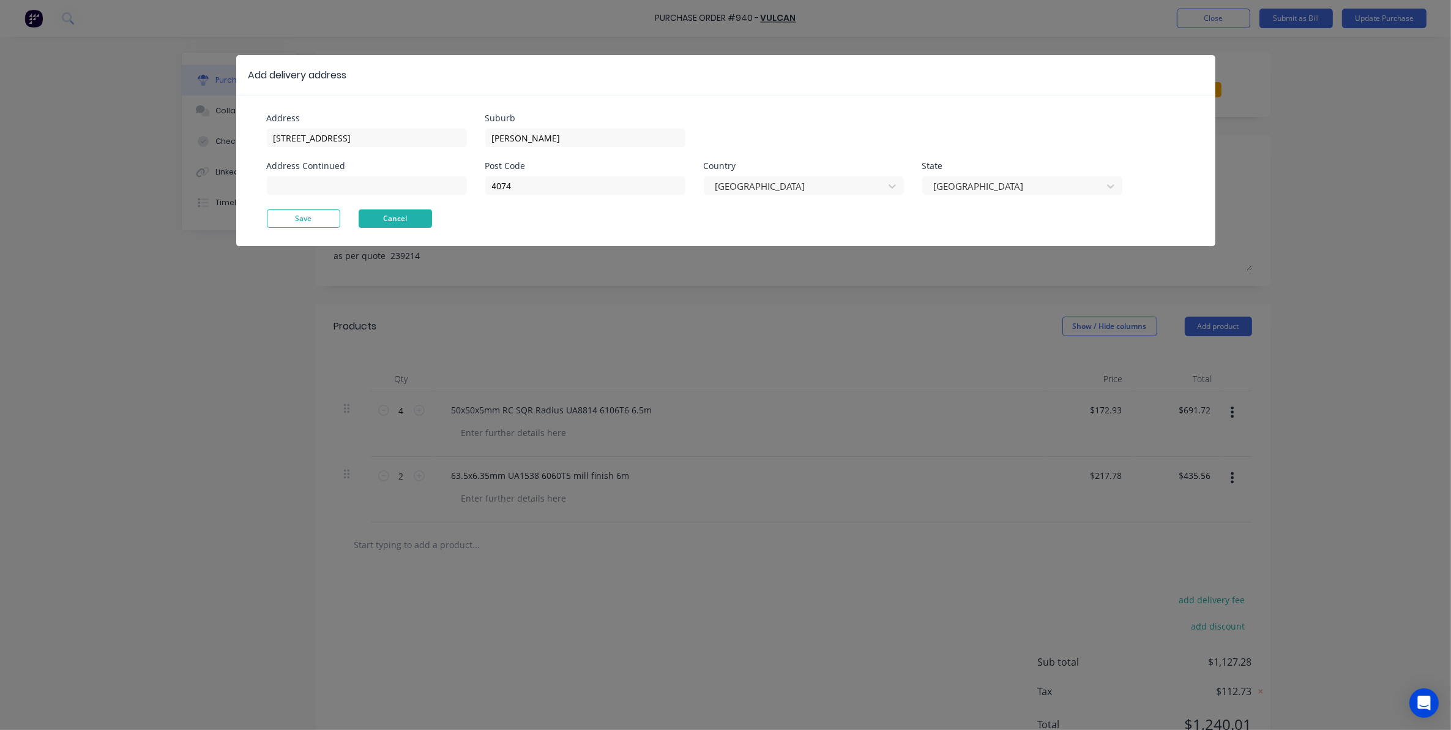
click at [414, 222] on button "Cancel" at bounding box center [395, 218] width 73 height 18
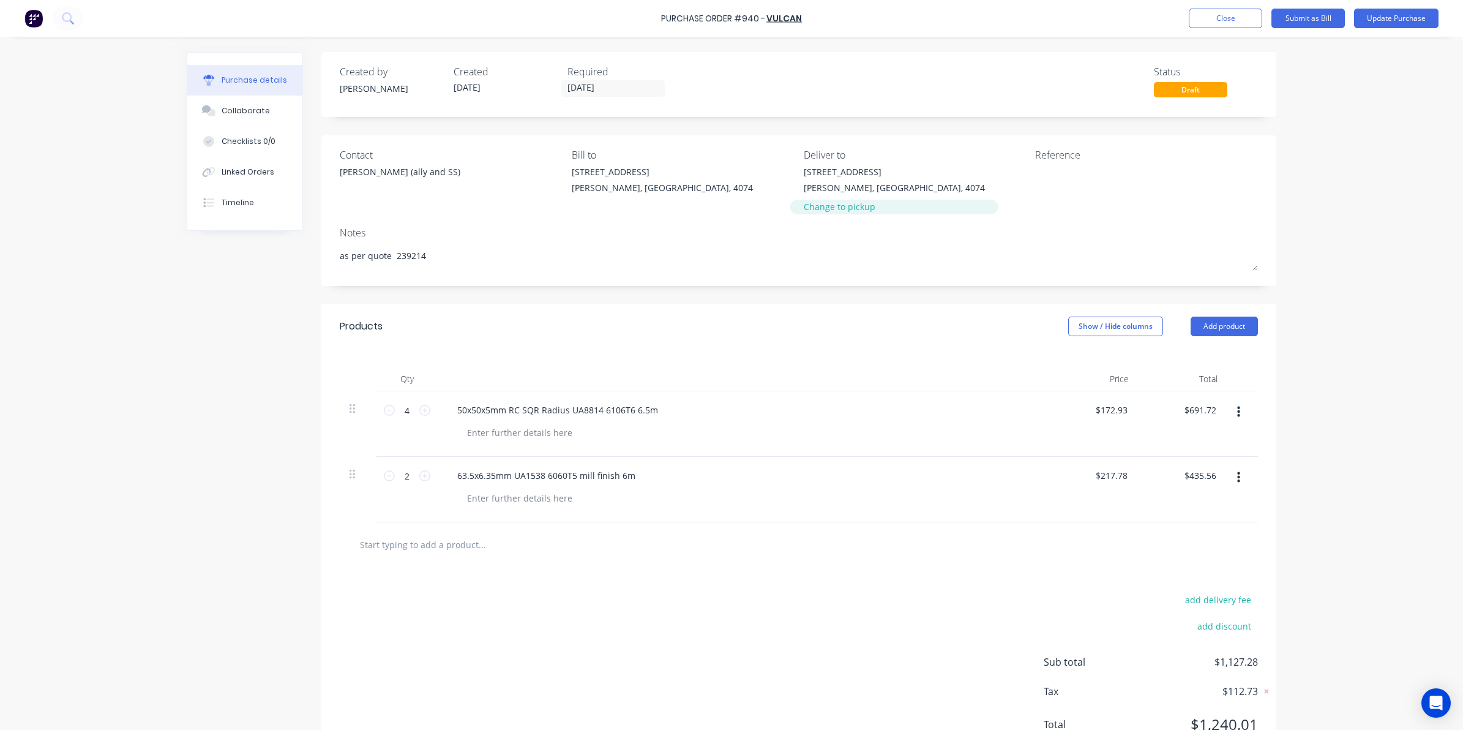
click at [840, 204] on div "Change to pickup" at bounding box center [894, 206] width 181 height 13
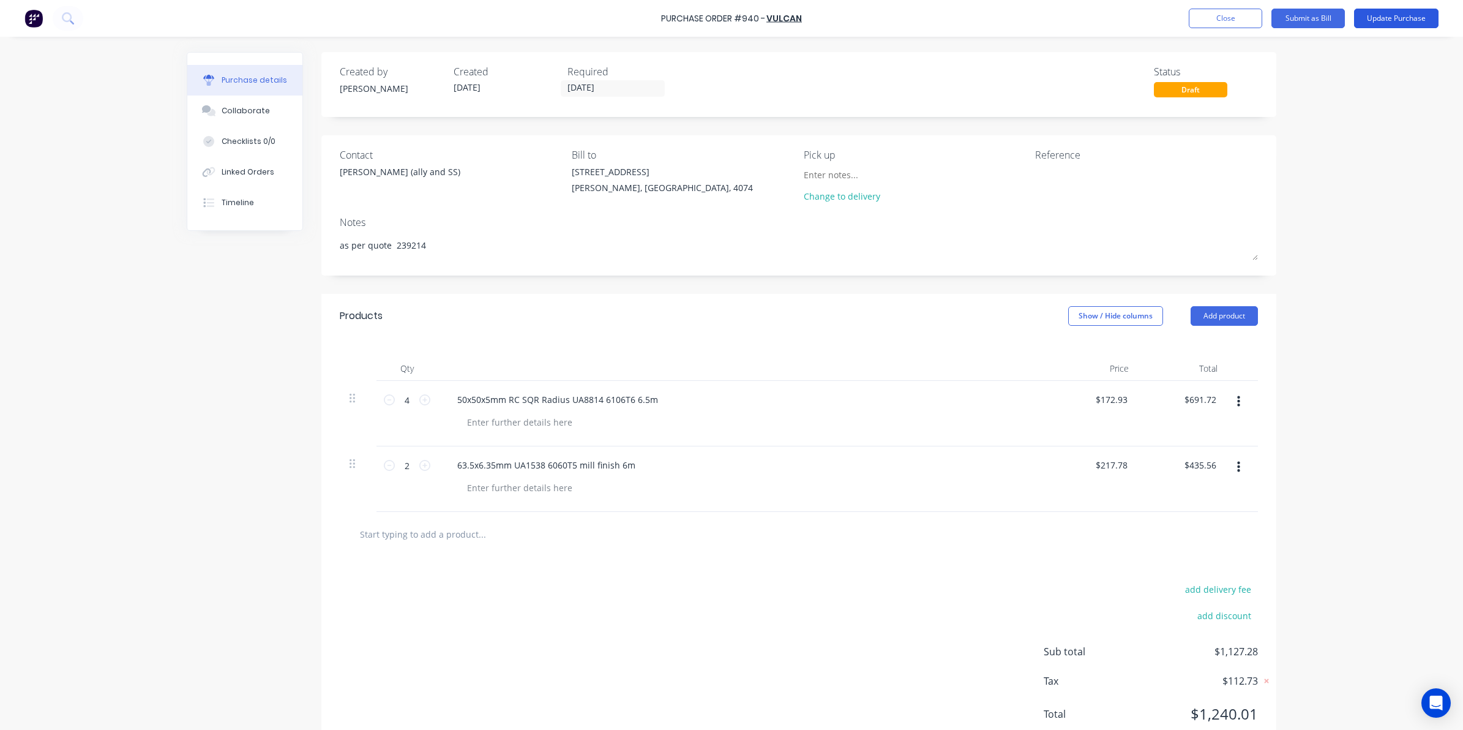
click at [1393, 18] on button "Update Purchase" at bounding box center [1396, 19] width 84 height 20
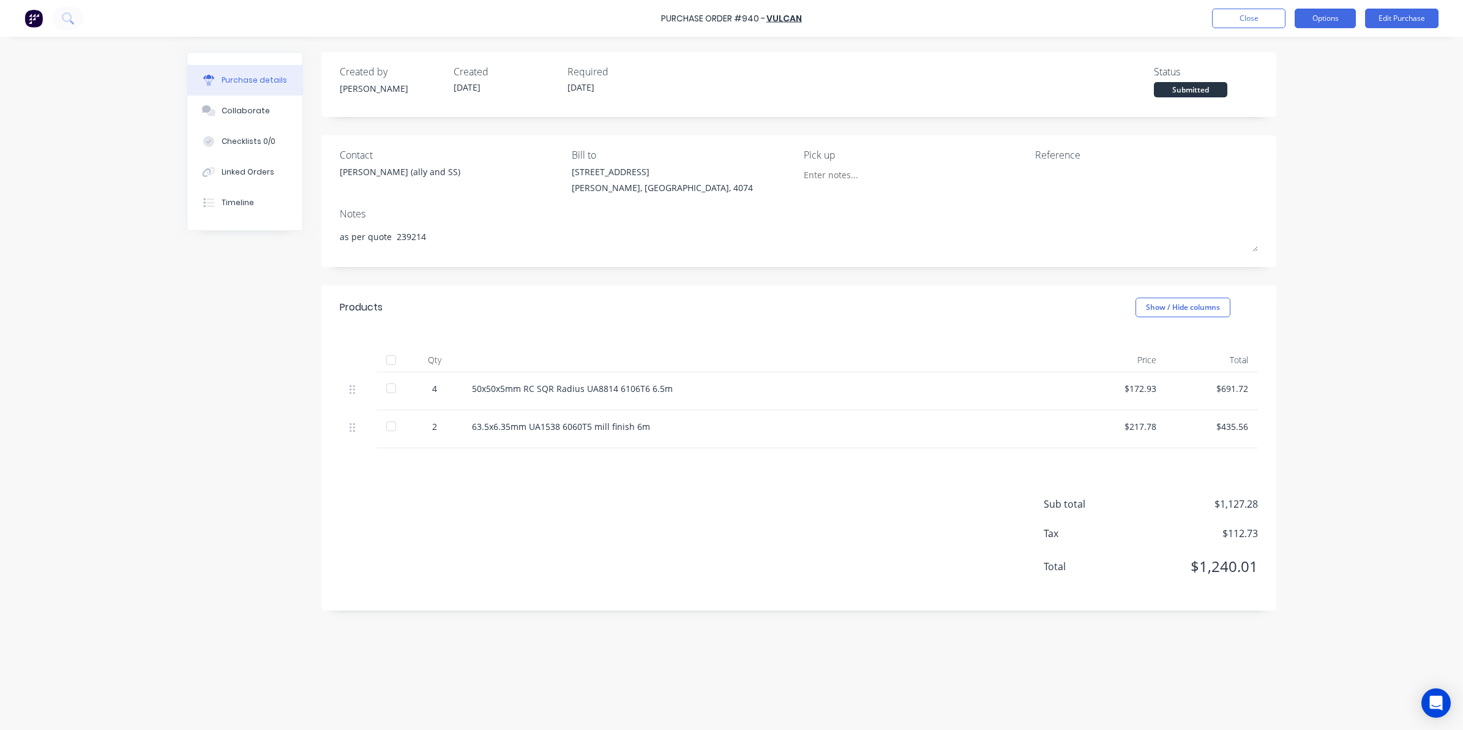
click at [1336, 19] on button "Options" at bounding box center [1325, 19] width 61 height 20
click at [1287, 32] on div "Purchase Order #940 - Vulcan Close Options Edit Purchase" at bounding box center [731, 18] width 1463 height 37
click at [1310, 25] on button "Options" at bounding box center [1325, 19] width 61 height 20
click at [1295, 56] on div "Print / Email" at bounding box center [1298, 50] width 94 height 18
click at [1277, 87] on button "Without pricing" at bounding box center [1298, 98] width 116 height 24
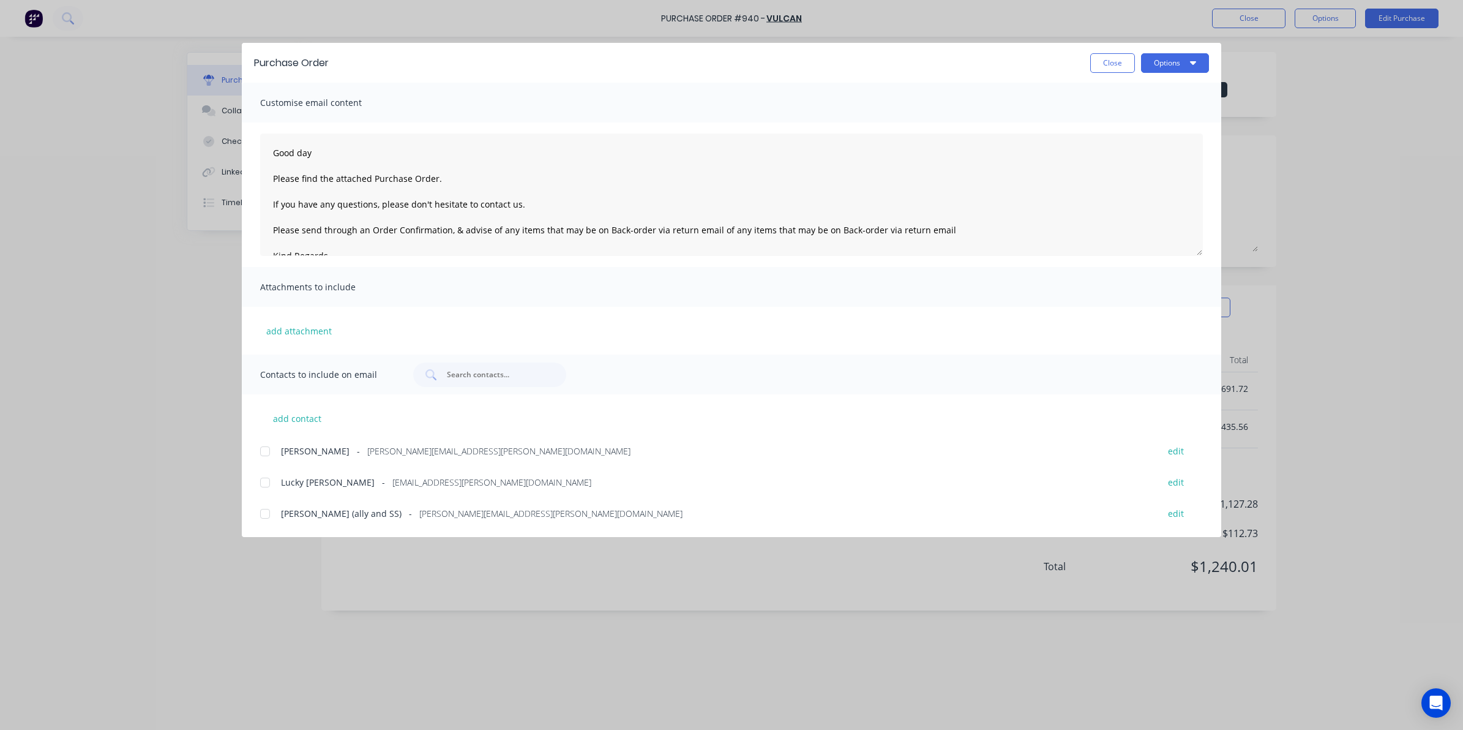
click at [1277, 81] on div "Purchase Order Close Options Customise email content Good day Please find the a…" at bounding box center [731, 365] width 1463 height 730
click at [1096, 55] on button "Close" at bounding box center [1112, 63] width 45 height 20
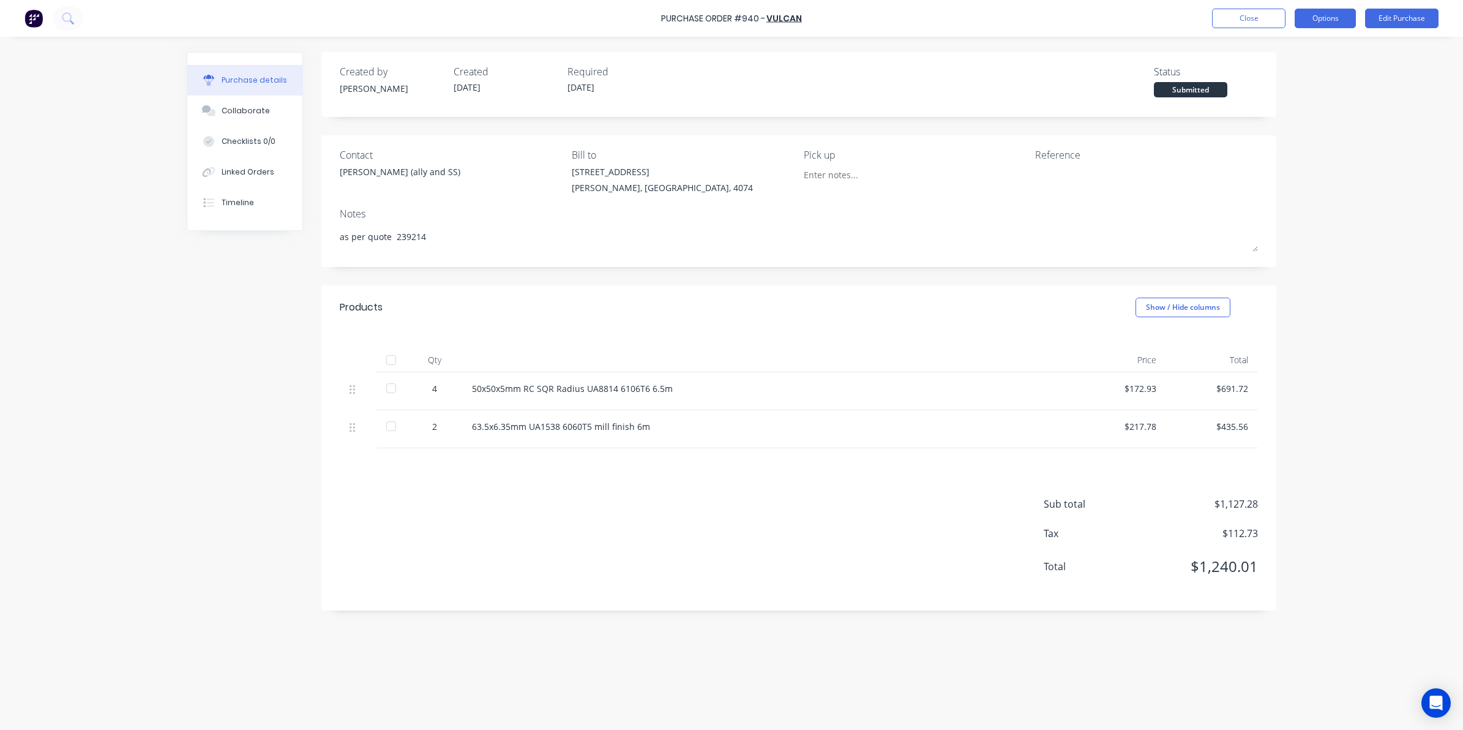
click at [1304, 26] on button "Options" at bounding box center [1325, 19] width 61 height 20
click at [1285, 51] on div "Print / Email" at bounding box center [1298, 50] width 94 height 18
click at [1281, 70] on div "With pricing" at bounding box center [1298, 74] width 94 height 18
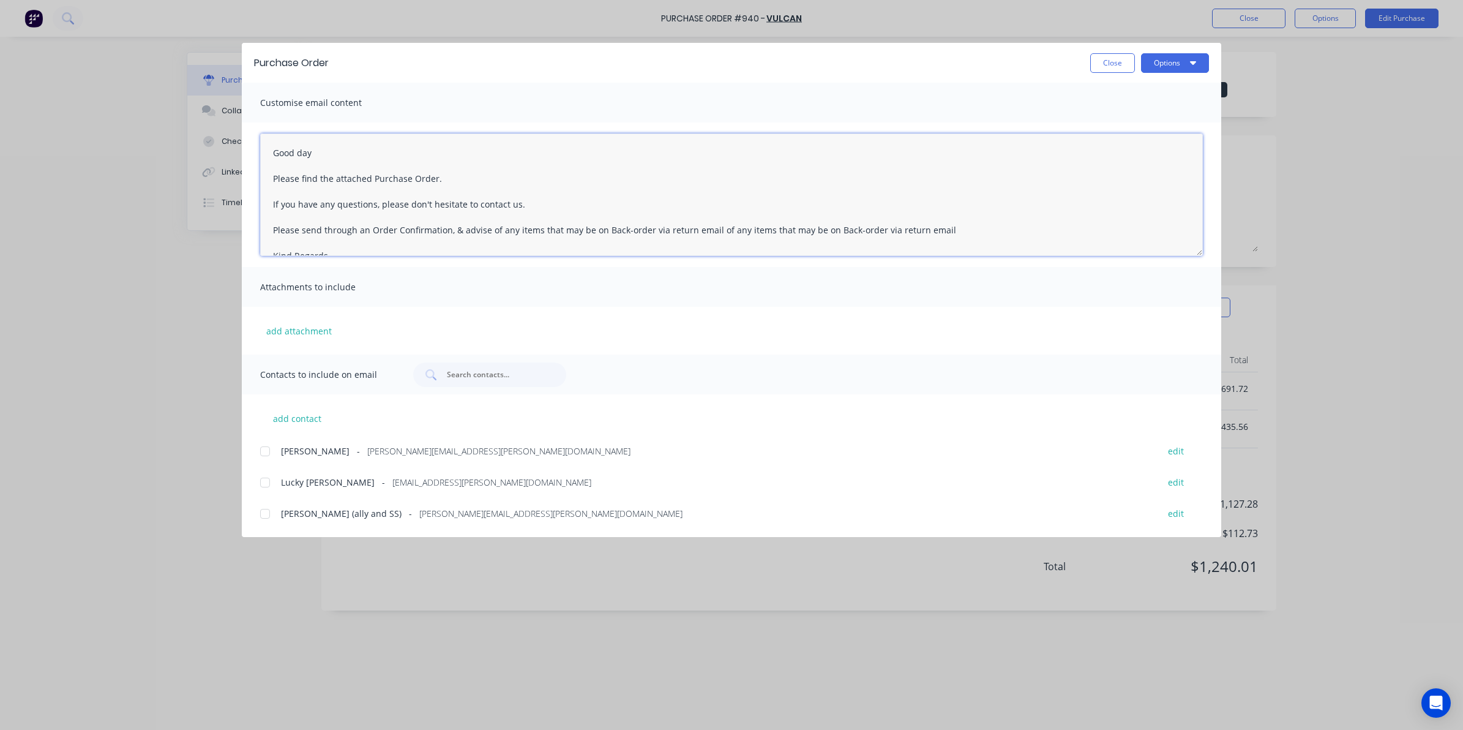
click at [460, 168] on textarea "Good day Please find the attached Purchase Order. If you have any questions, pl…" at bounding box center [731, 194] width 943 height 122
click at [261, 515] on div at bounding box center [265, 513] width 24 height 24
click at [1165, 69] on button "Options" at bounding box center [1175, 63] width 68 height 20
click at [1135, 144] on div "Email" at bounding box center [1151, 143] width 94 height 18
click at [1093, 59] on button "Close" at bounding box center [1112, 63] width 45 height 20
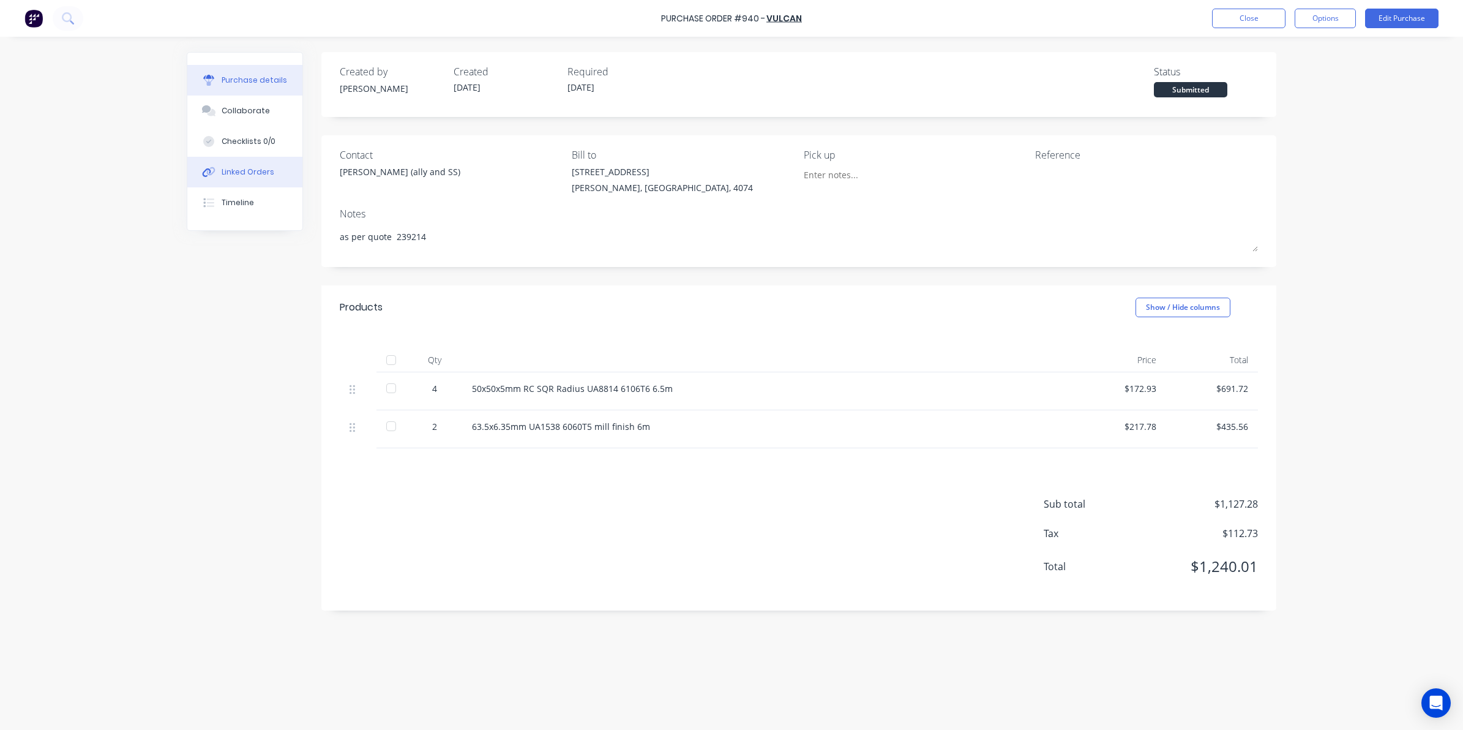
click at [245, 175] on div "Linked Orders" at bounding box center [248, 171] width 53 height 11
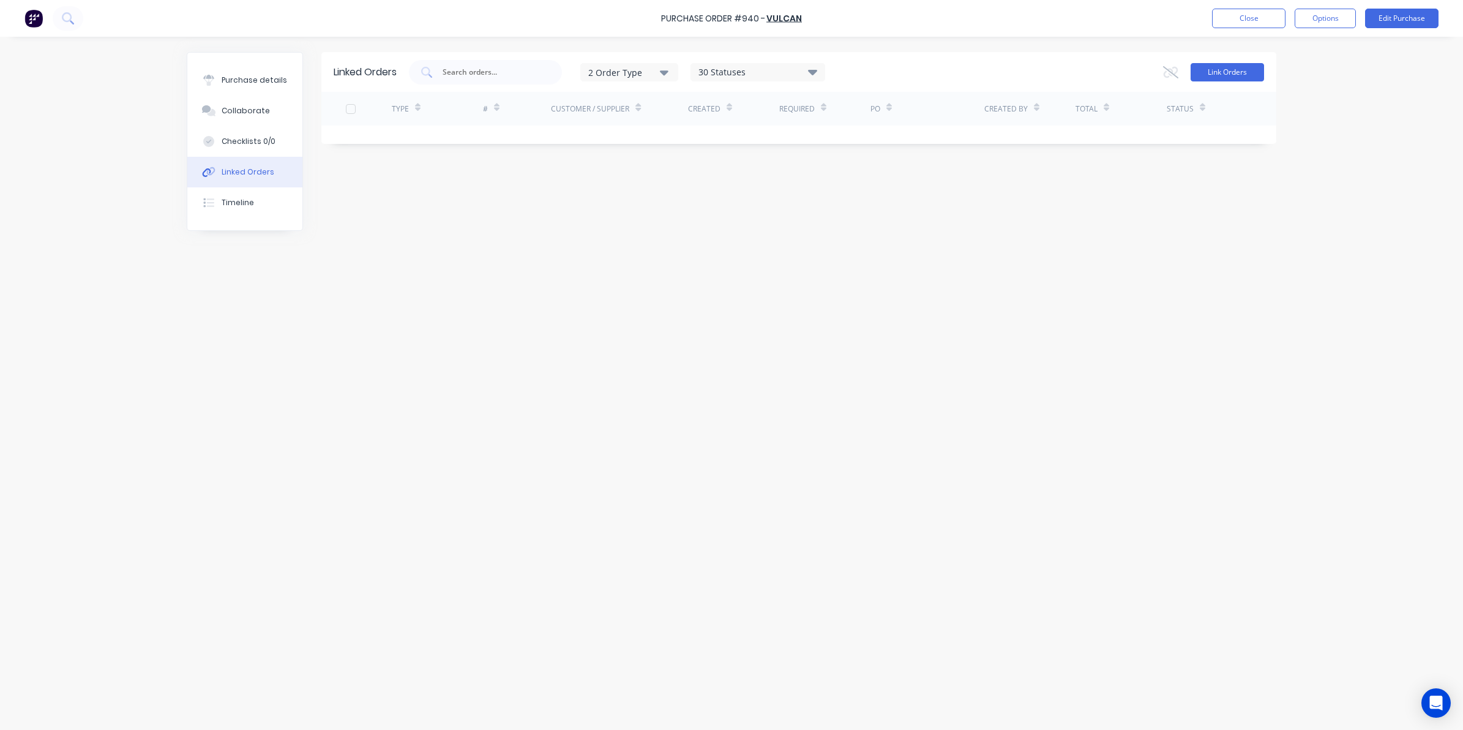
click at [1233, 72] on button "Link Orders" at bounding box center [1227, 72] width 73 height 18
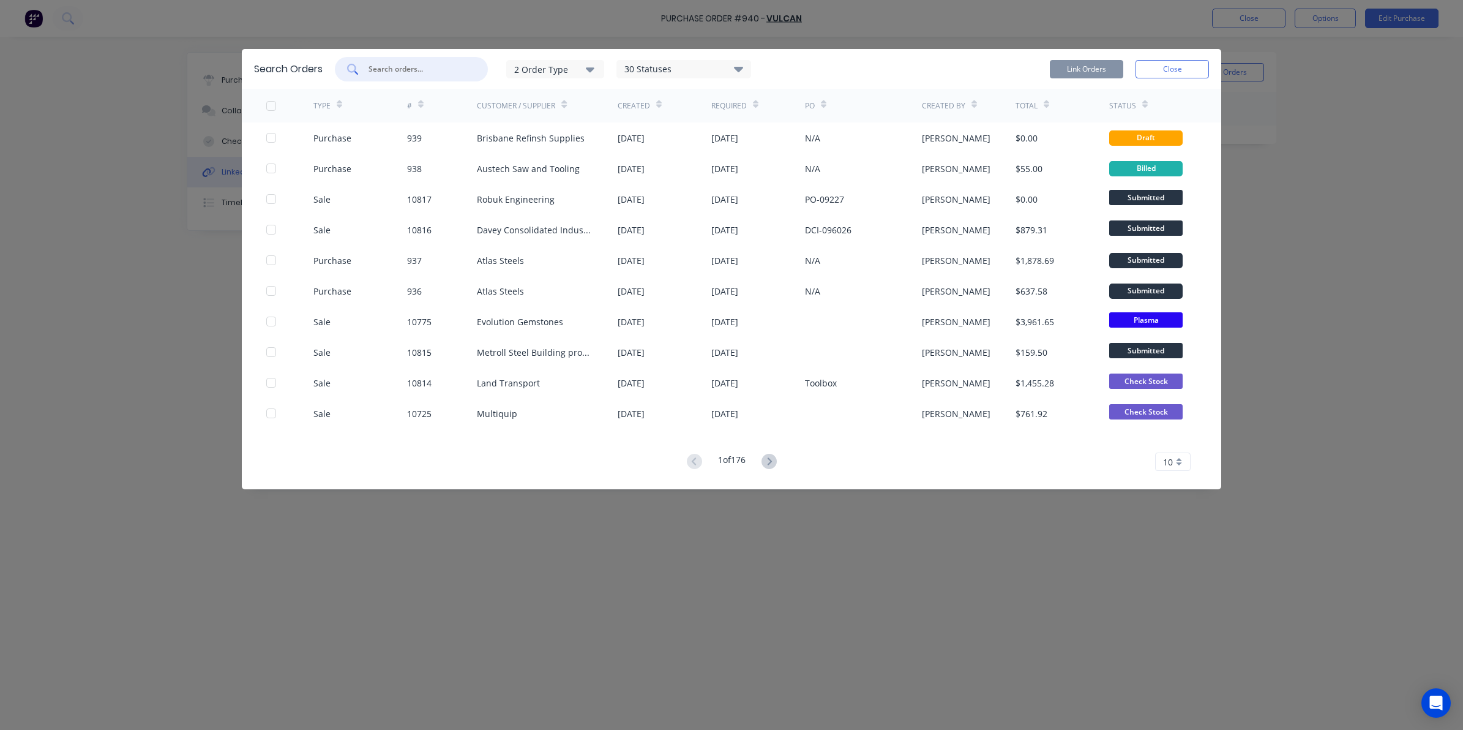
click at [433, 74] on input "text" at bounding box center [418, 69] width 102 height 12
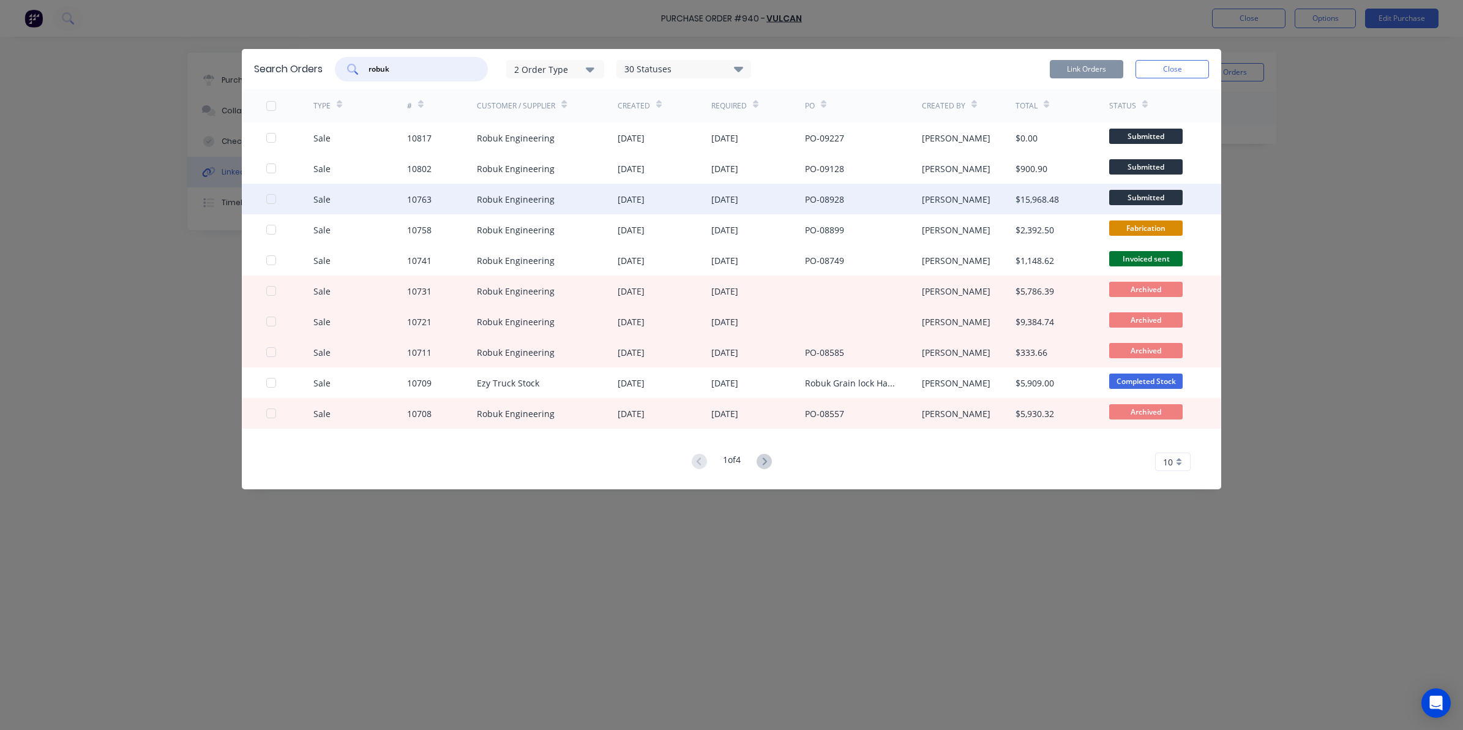
click at [270, 200] on div at bounding box center [271, 199] width 24 height 24
click at [1079, 73] on button "Link Orders" at bounding box center [1086, 69] width 73 height 18
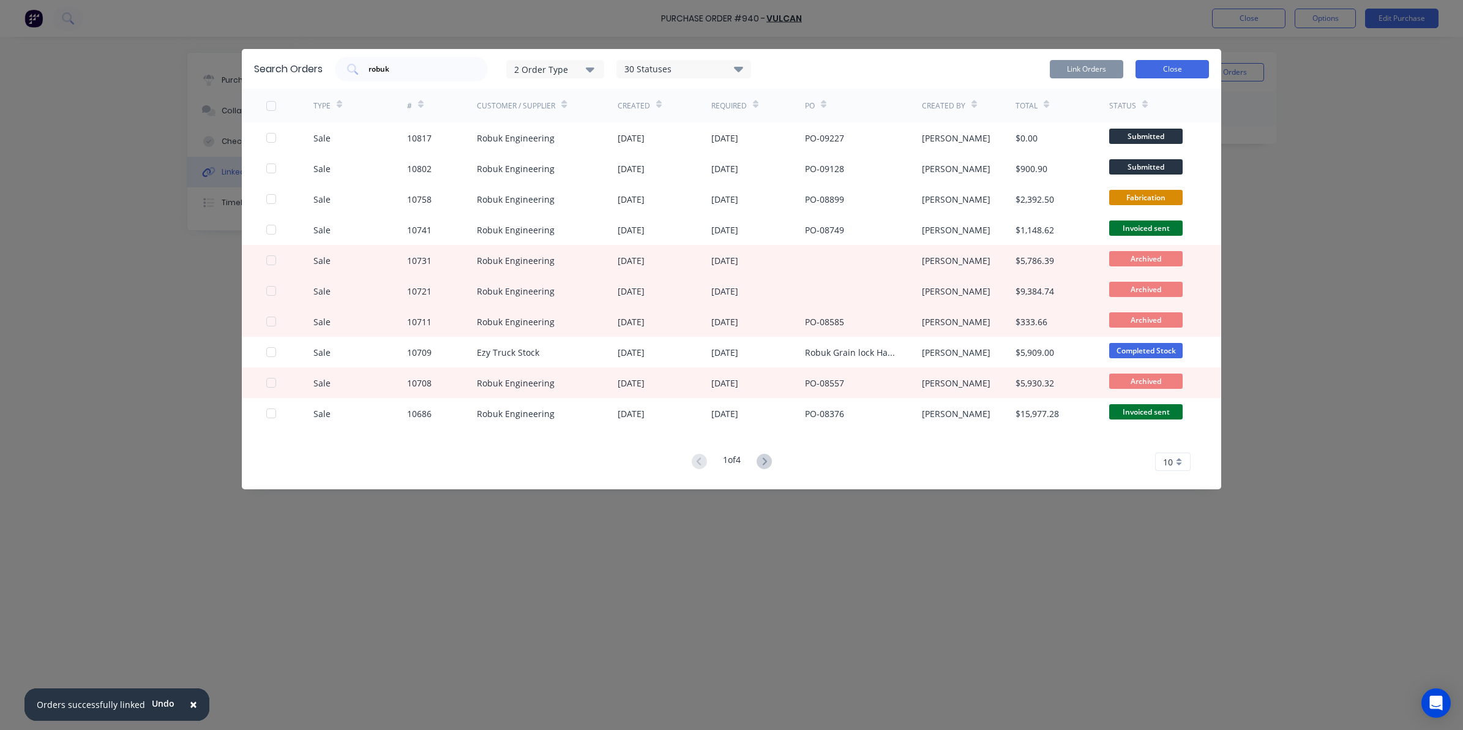
click at [1164, 72] on button "Close" at bounding box center [1171, 69] width 73 height 18
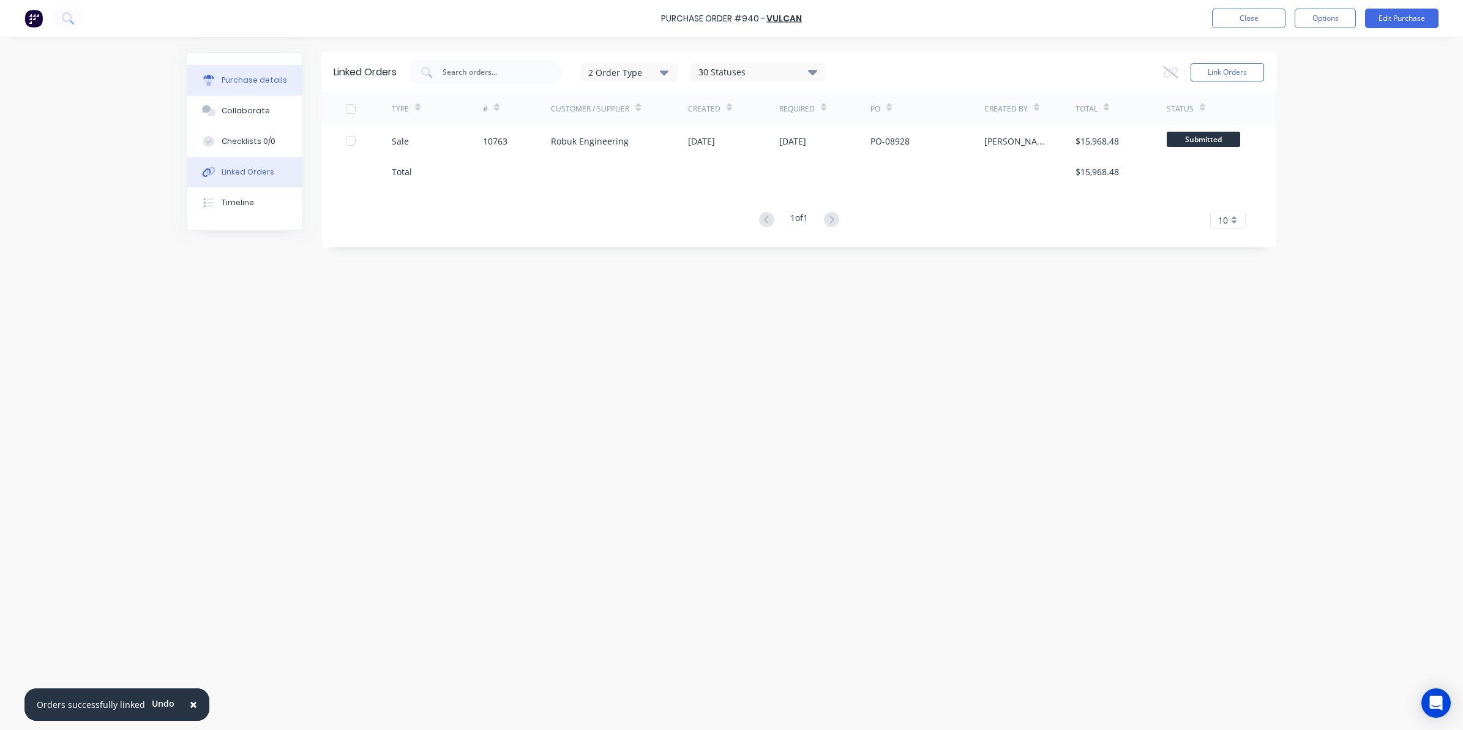
click at [249, 87] on button "Purchase details" at bounding box center [244, 80] width 115 height 31
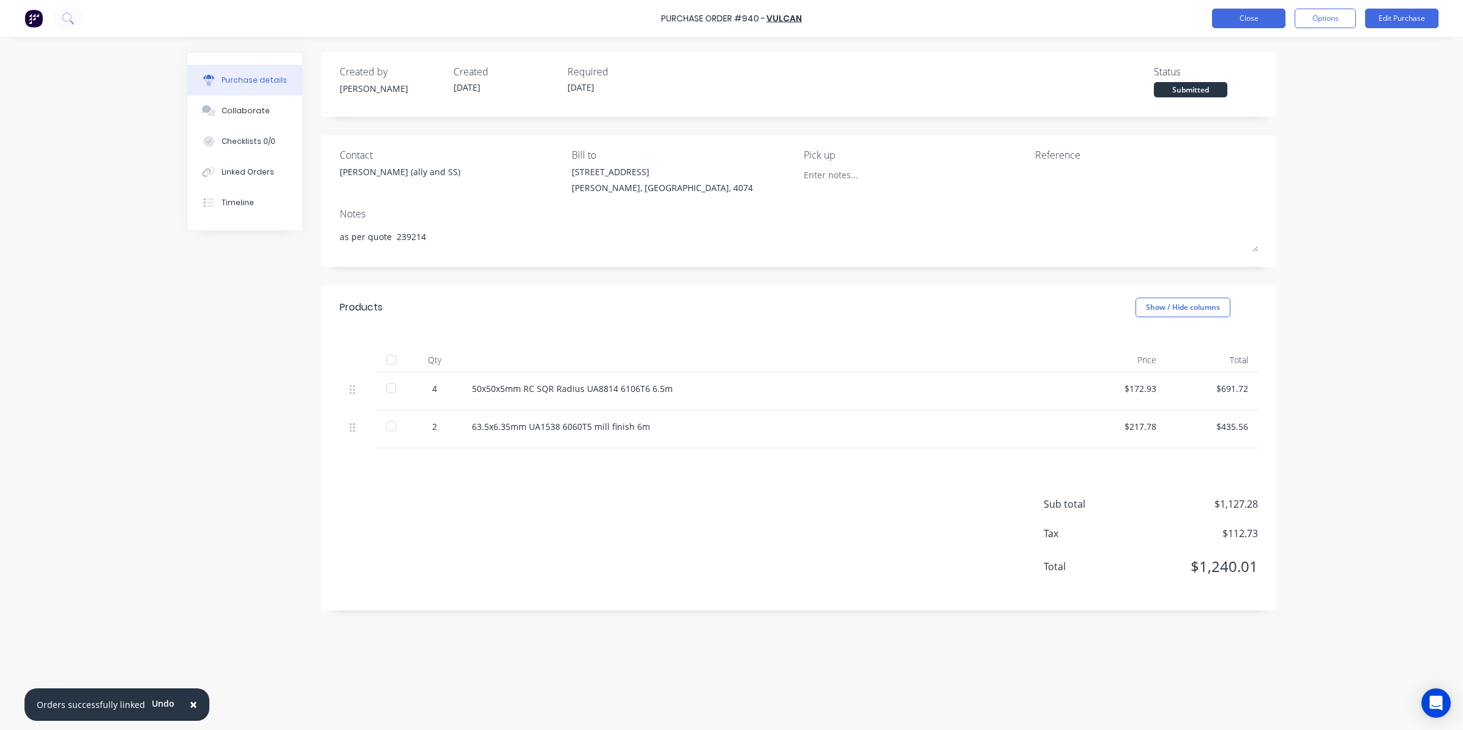
click at [1244, 28] on button "Close" at bounding box center [1248, 19] width 73 height 20
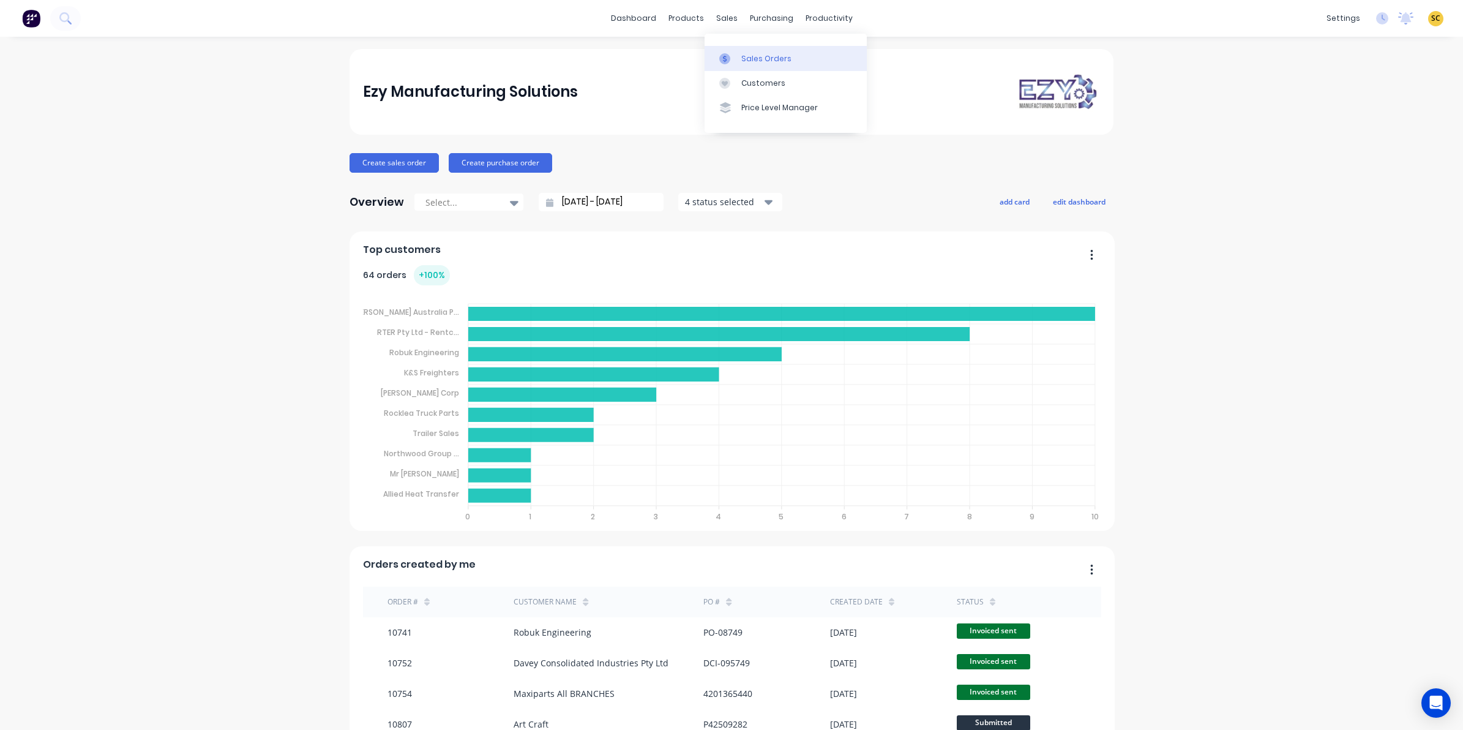
click at [738, 64] on link "Sales Orders" at bounding box center [786, 58] width 162 height 24
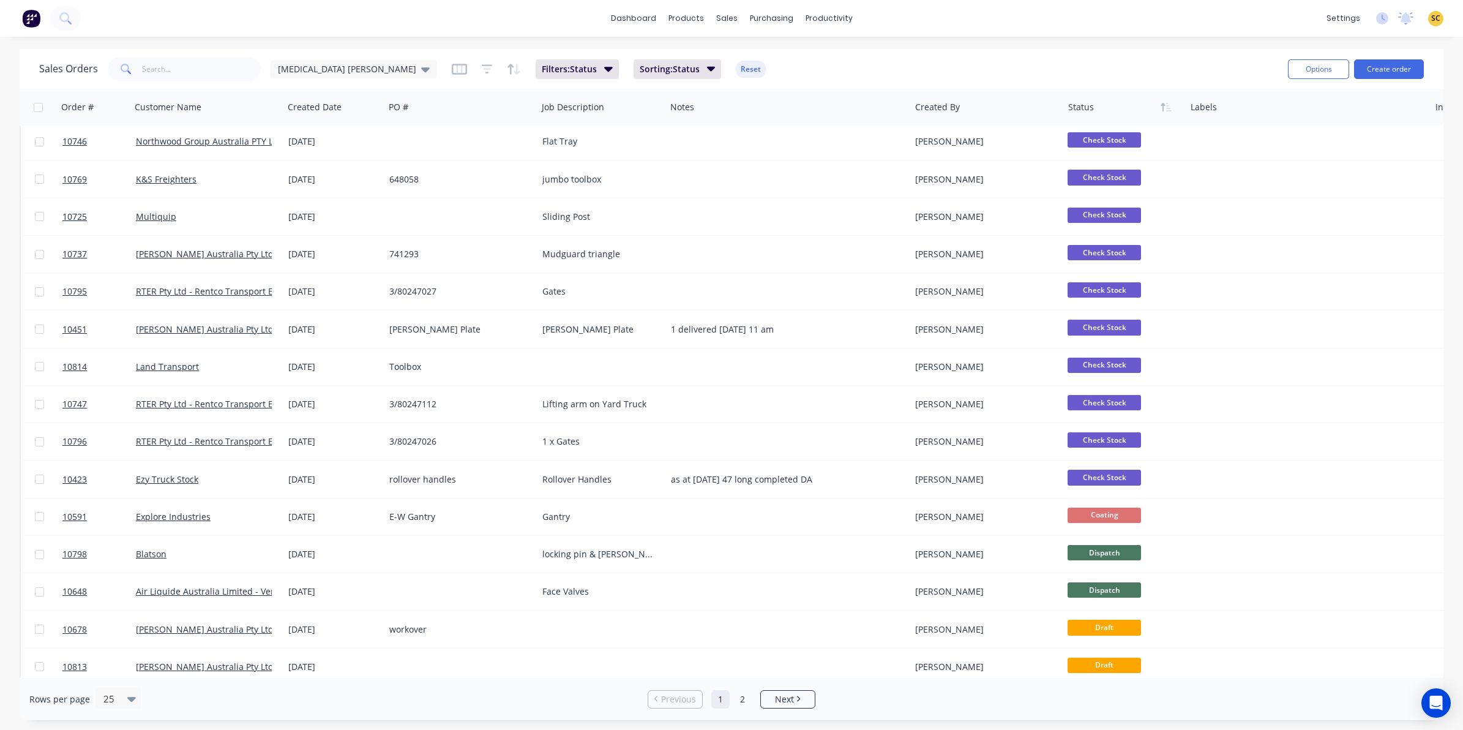
scroll to position [77, 0]
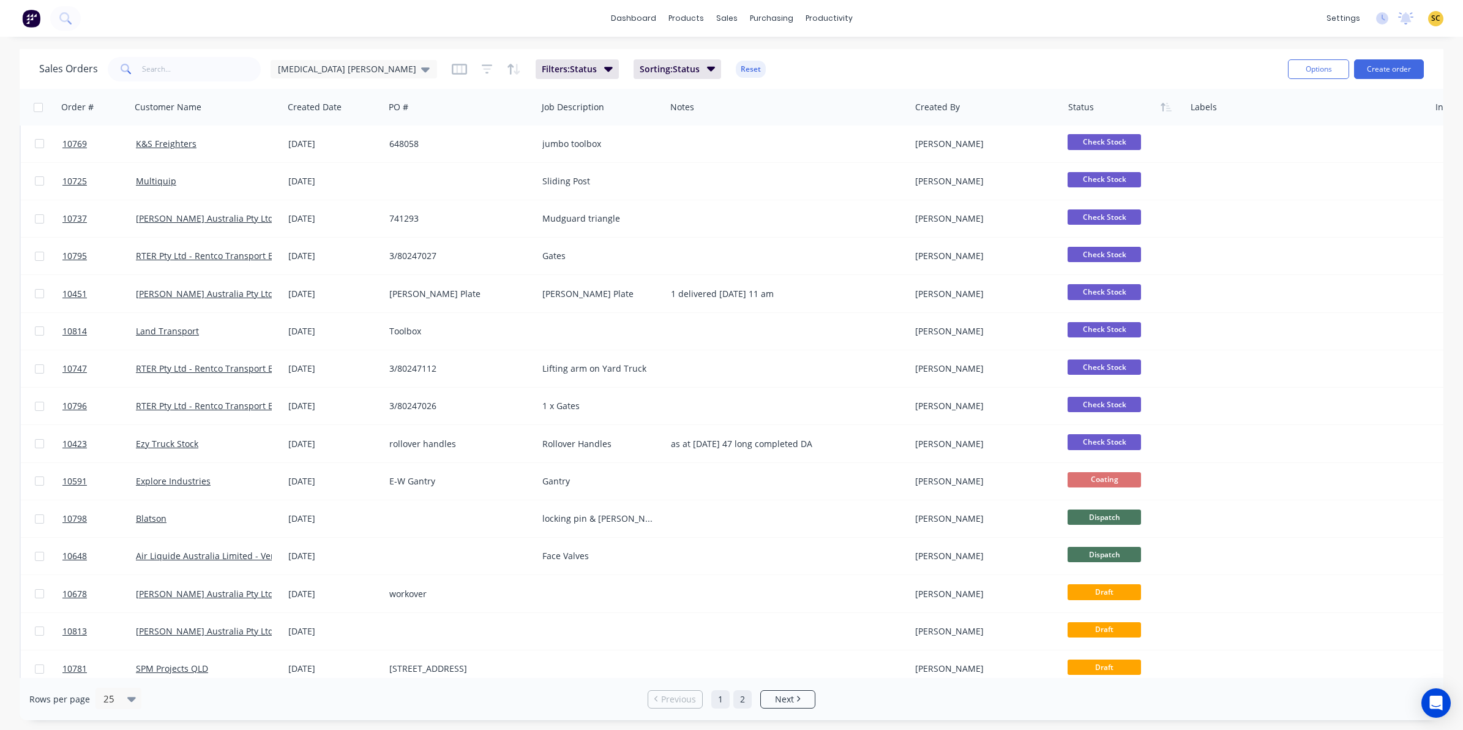
click at [742, 696] on link "2" at bounding box center [742, 699] width 18 height 18
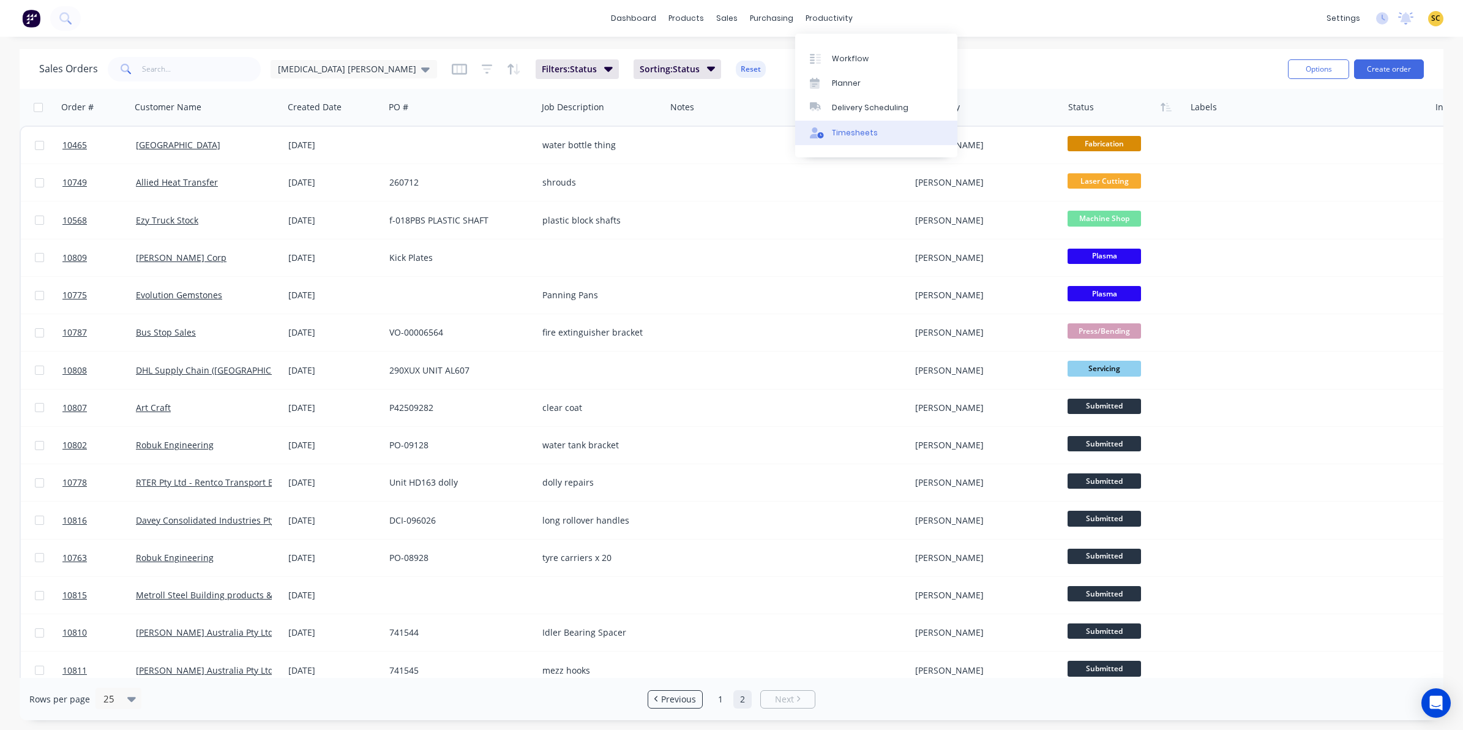
click at [861, 126] on link "Timesheets" at bounding box center [876, 133] width 162 height 24
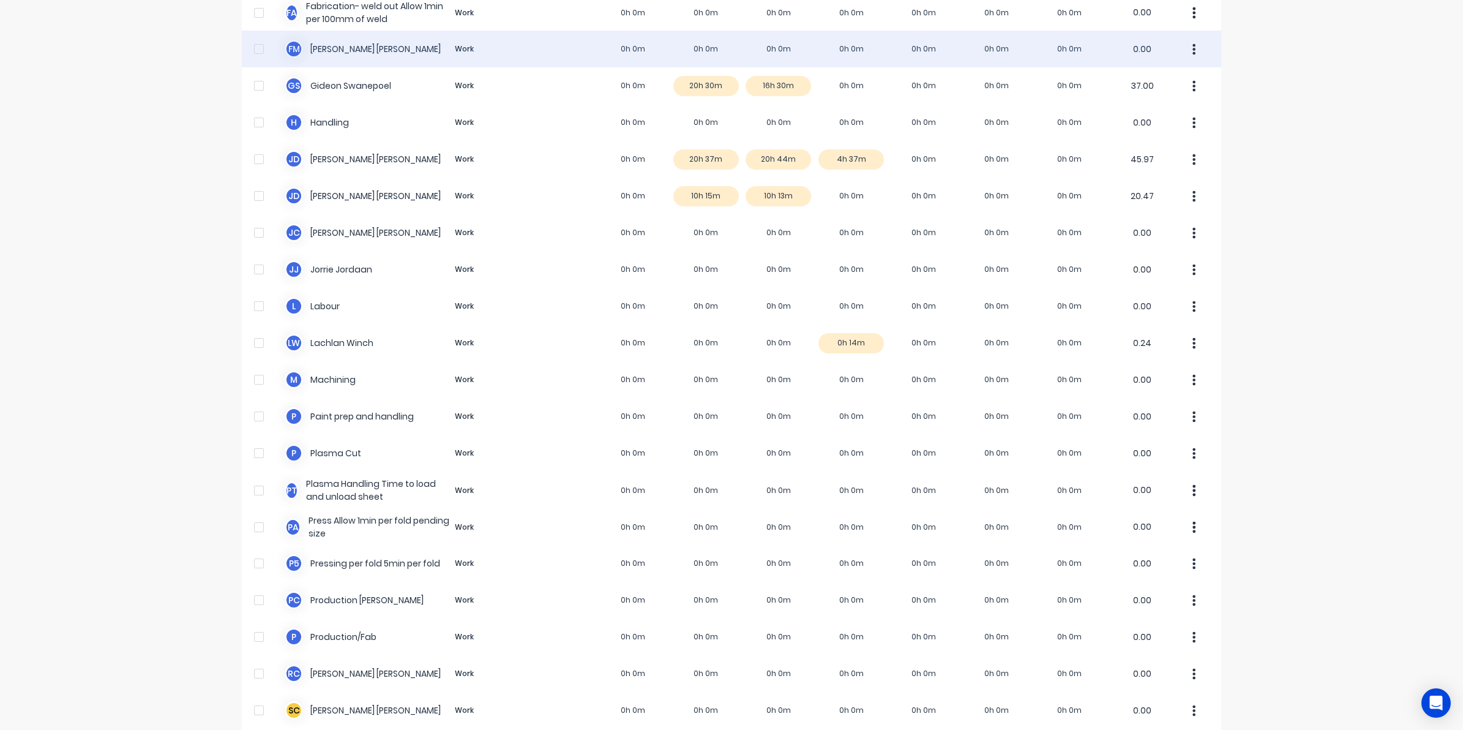
scroll to position [629, 0]
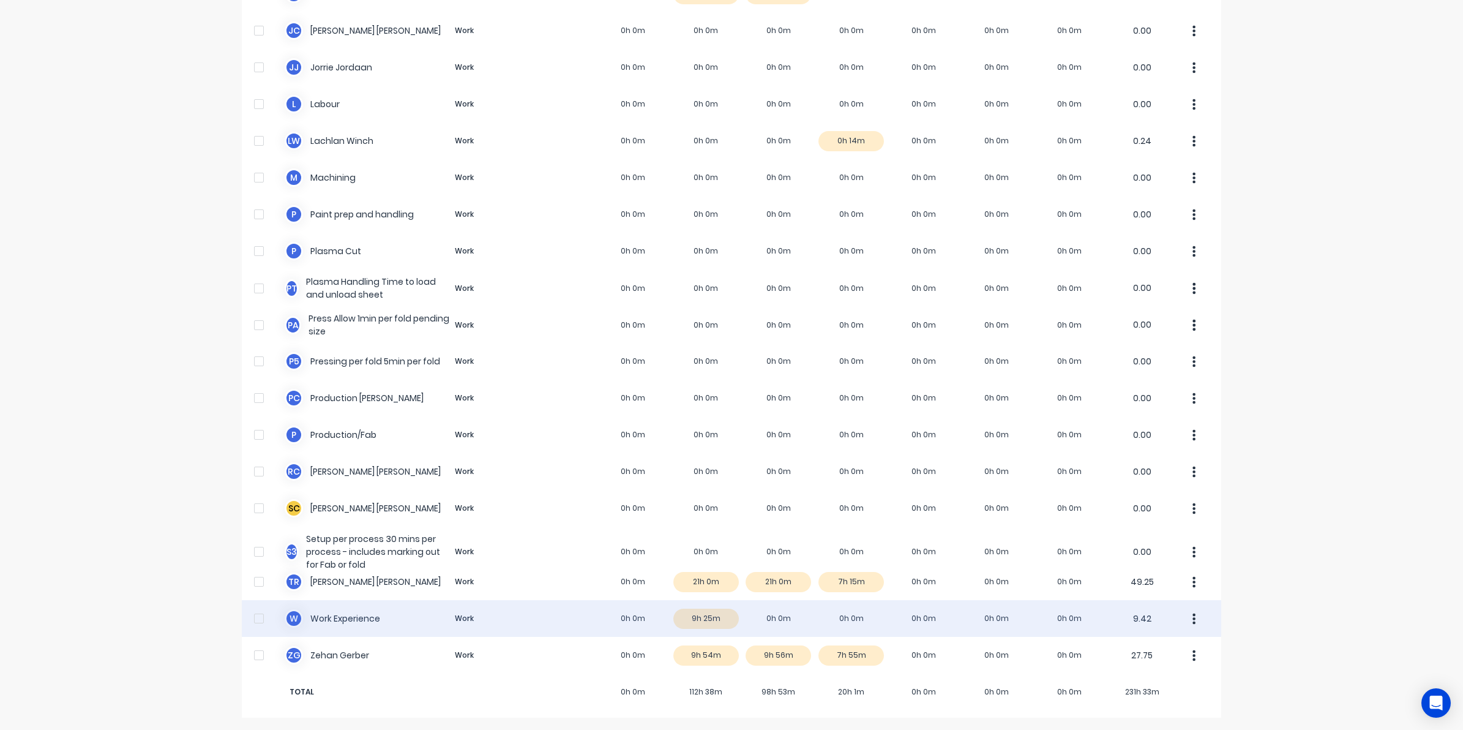
click at [858, 616] on div "W Work Experience Work 0h 0m 9h 25m 0h 0m 0h 0m 0h 0m 0h 0m 0h 0m 9.42" at bounding box center [731, 618] width 979 height 37
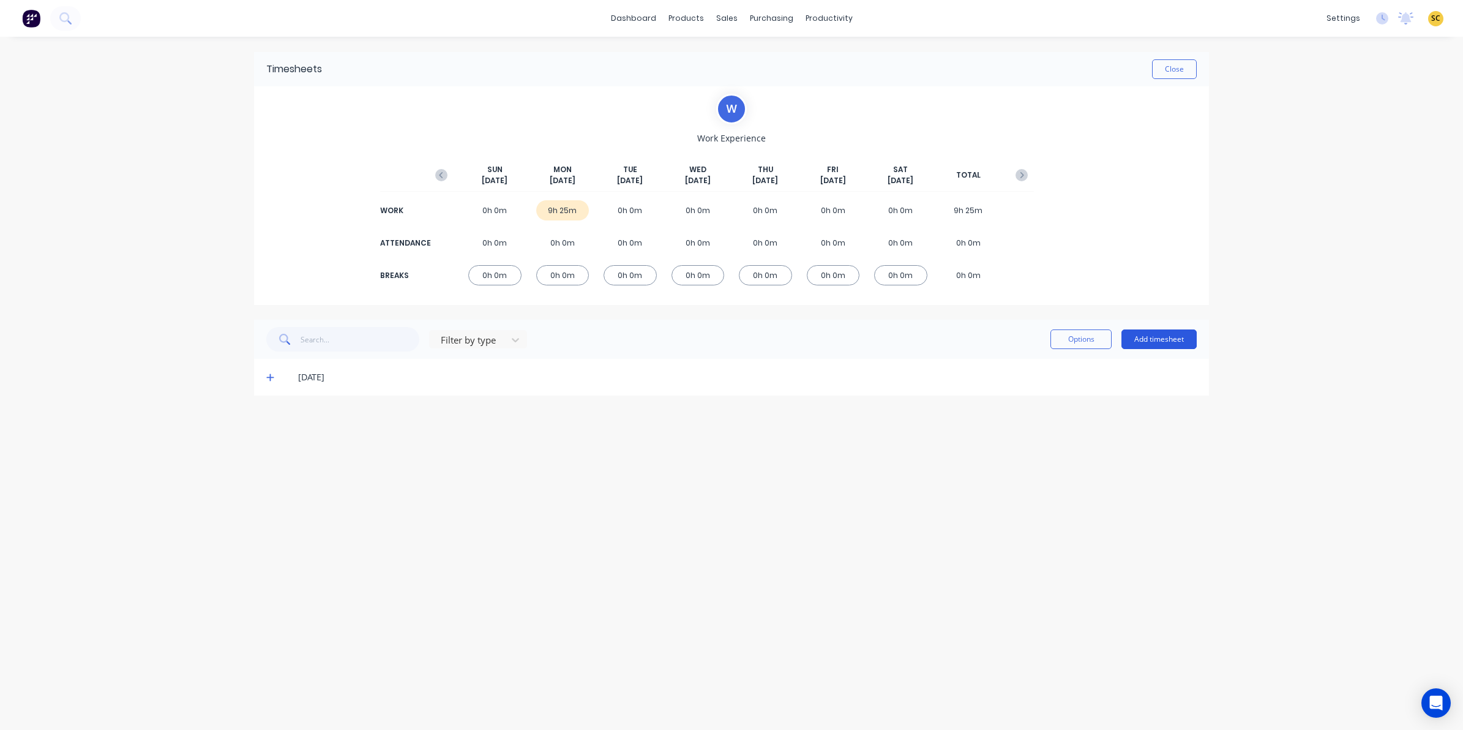
click at [1192, 344] on button "Add timesheet" at bounding box center [1158, 339] width 75 height 20
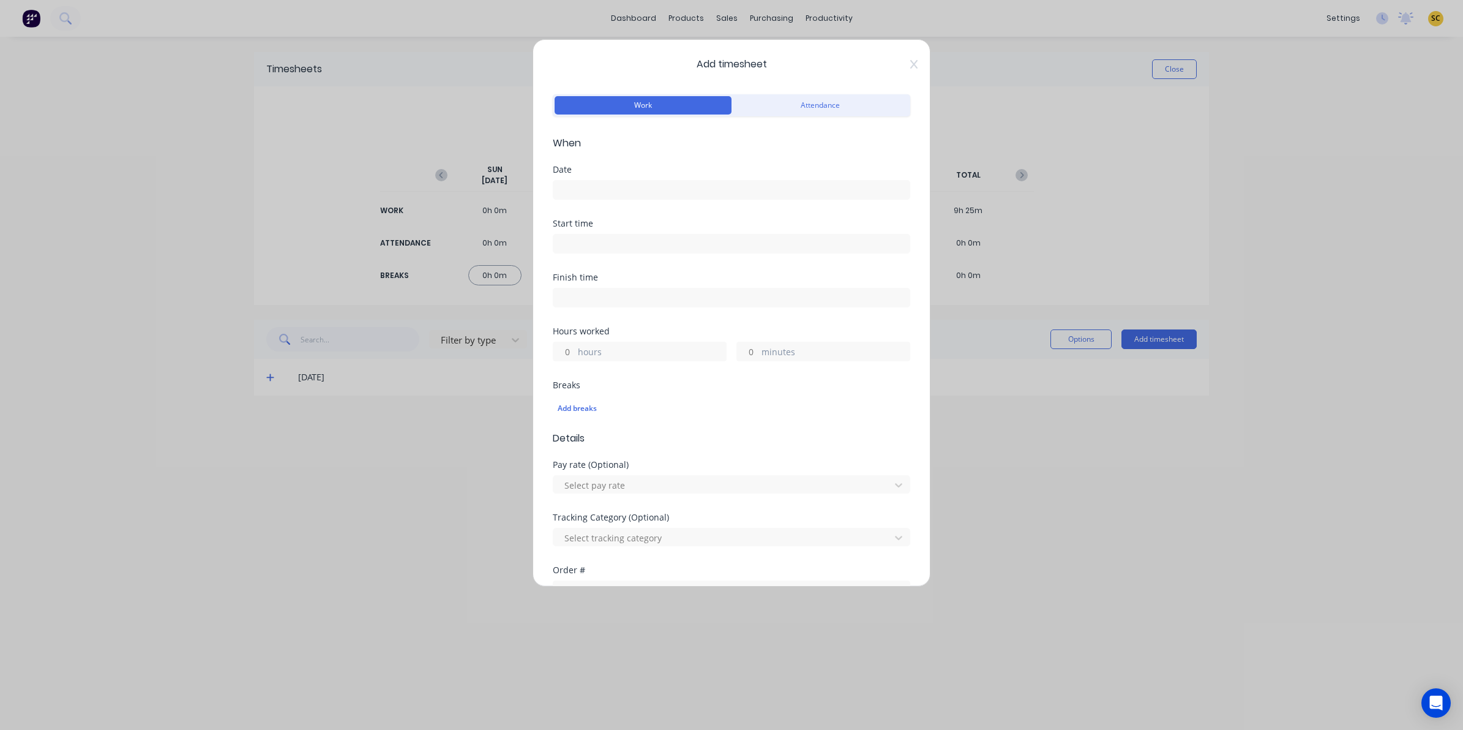
click at [649, 178] on div at bounding box center [731, 188] width 357 height 23
click at [646, 193] on input at bounding box center [731, 190] width 356 height 18
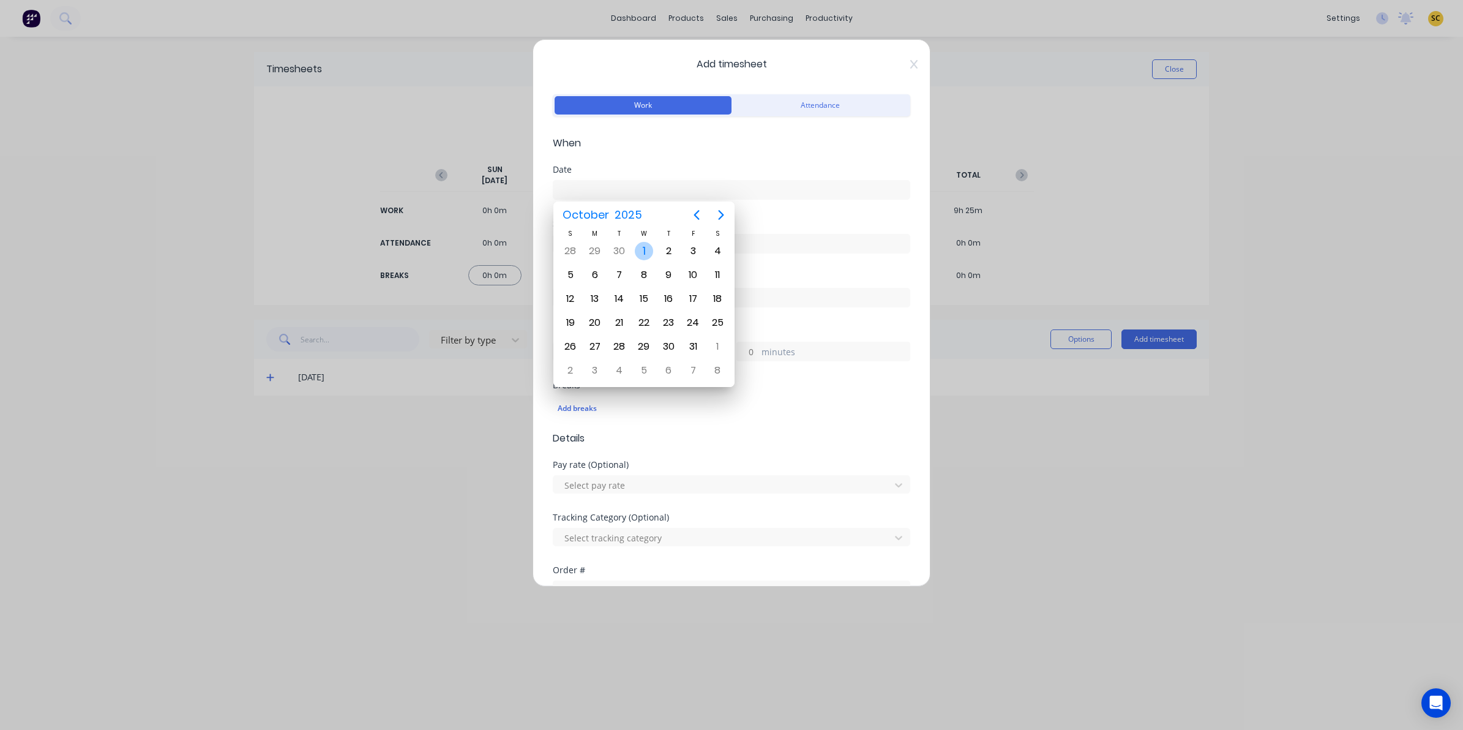
click at [643, 254] on div "1" at bounding box center [644, 251] width 18 height 18
type input "01/10/2025"
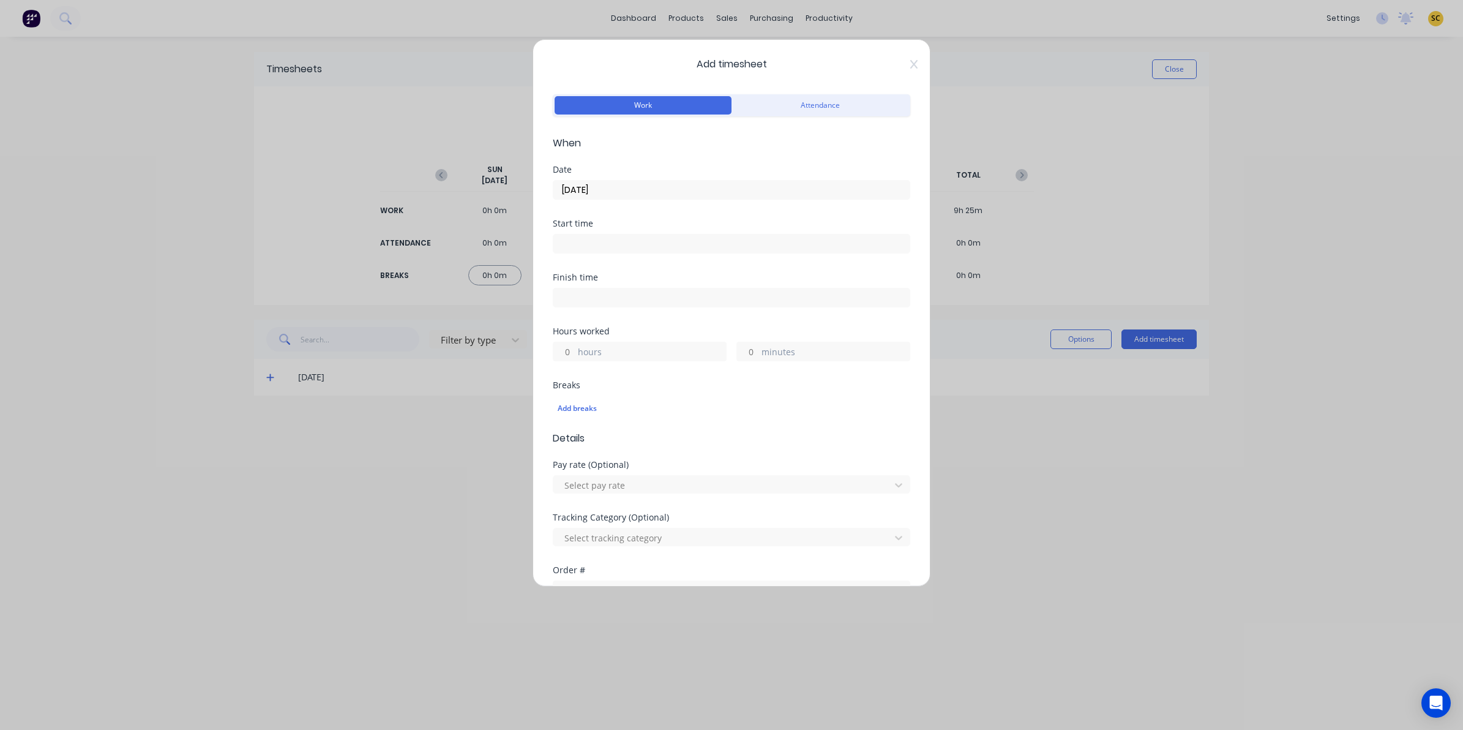
click at [627, 236] on label at bounding box center [731, 244] width 357 height 20
click at [627, 236] on input at bounding box center [731, 243] width 356 height 18
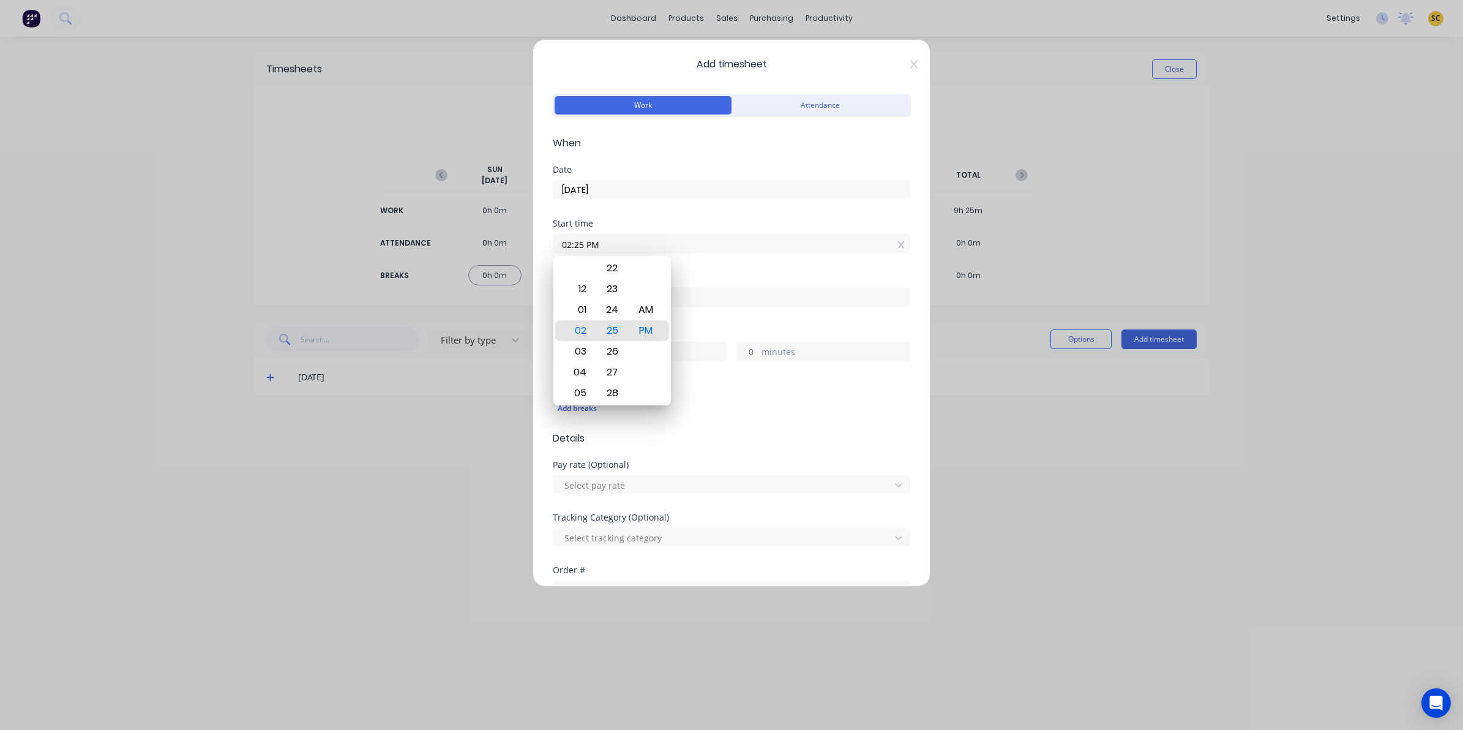
click at [627, 247] on input "02:25 PM" at bounding box center [731, 243] width 356 height 18
drag, startPoint x: 627, startPoint y: 246, endPoint x: 144, endPoint y: 272, distance: 484.3
click at [179, 266] on div "Add timesheet Work Attendance When Date 01/10/2025 Start time 02:25 PM Finish t…" at bounding box center [731, 365] width 1463 height 730
type input "05:55 AM"
click at [811, 304] on input at bounding box center [731, 297] width 356 height 18
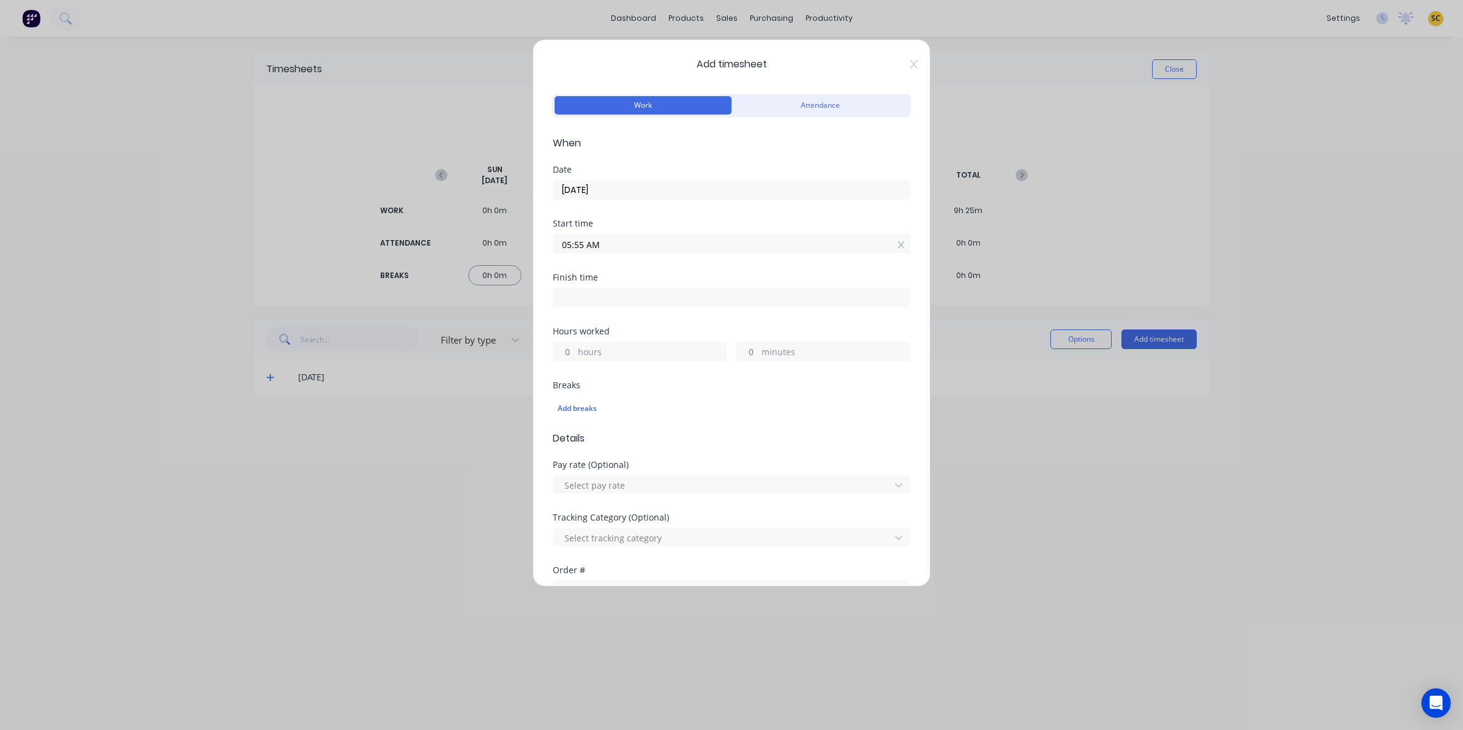
type input "02:25 PM"
type input "8"
type input "30"
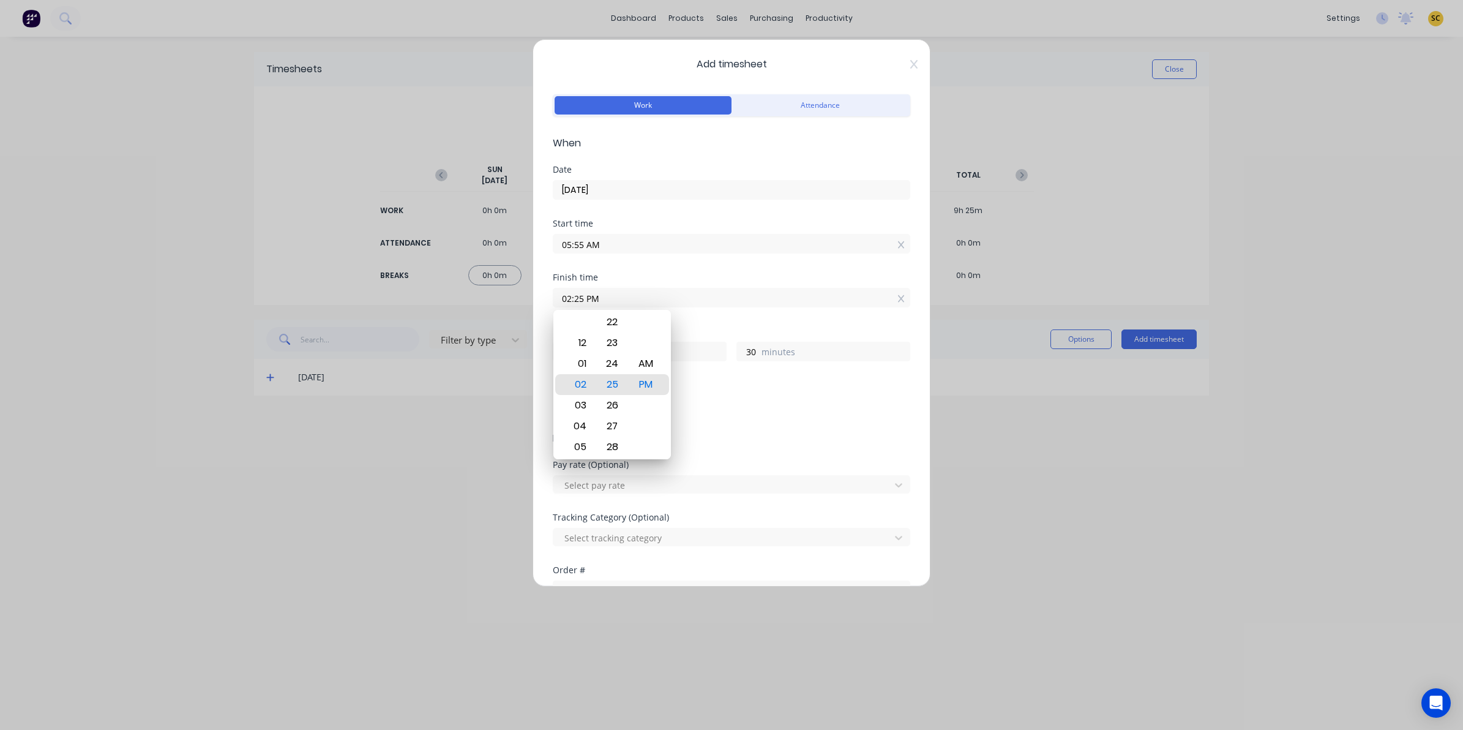
drag, startPoint x: 806, startPoint y: 301, endPoint x: 119, endPoint y: 277, distance: 686.6
click at [119, 277] on div "Add timesheet Work Attendance When Date 01/10/2025 Start time 05:55 AM Finish t…" at bounding box center [731, 365] width 1463 height 730
type input "02:20 PM"
type input "25"
click at [689, 561] on div "Tracking Category (Optional) Select tracking category" at bounding box center [731, 539] width 357 height 53
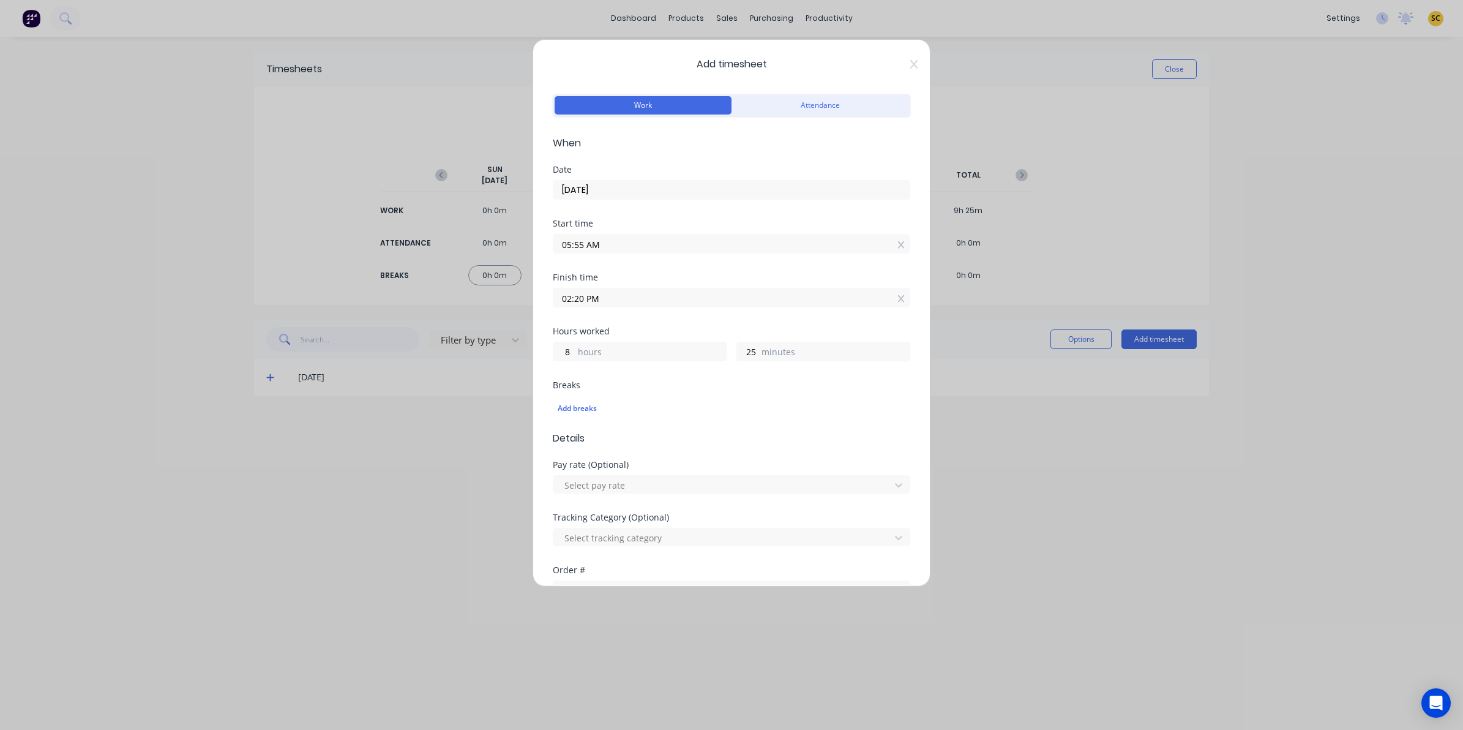
scroll to position [222, 0]
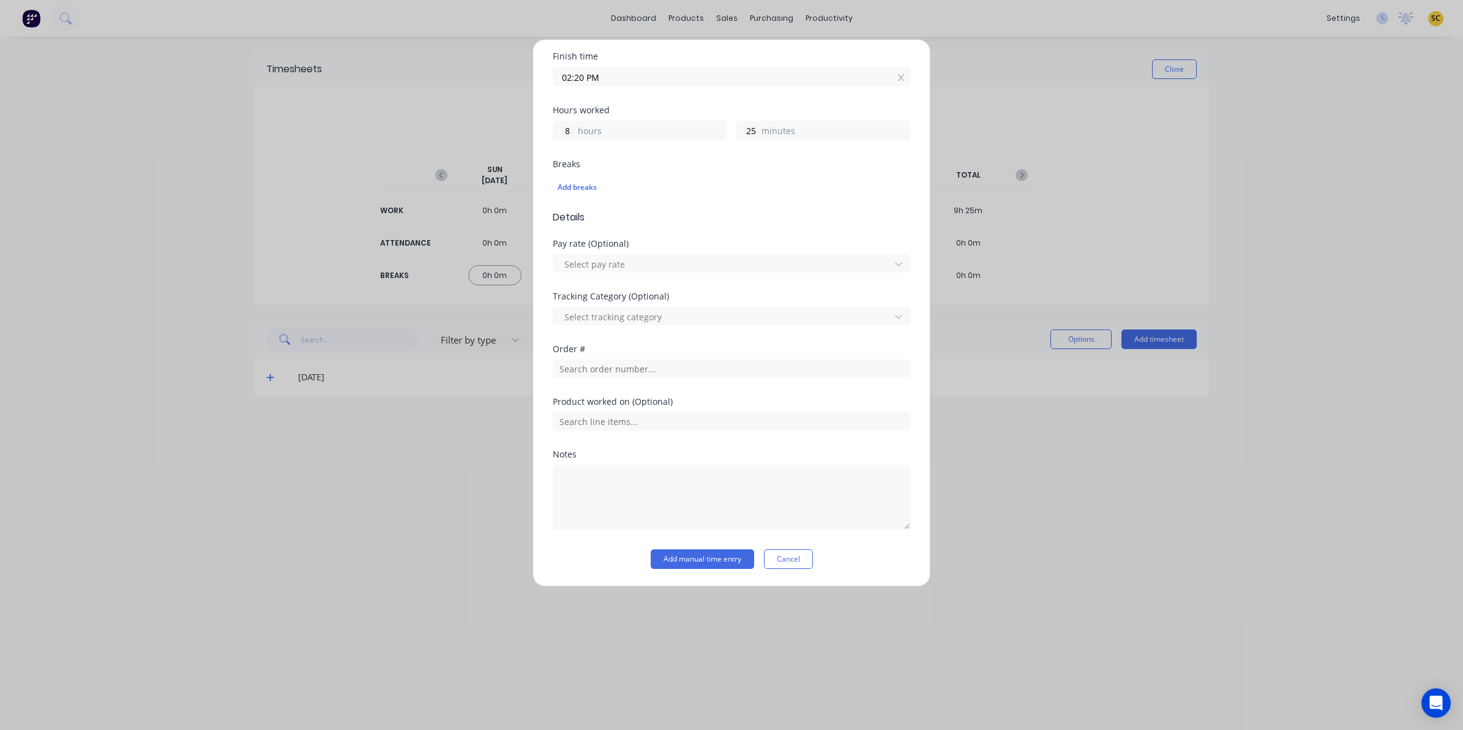
click at [600, 451] on div "Notes" at bounding box center [731, 454] width 357 height 9
click at [605, 478] on textarea at bounding box center [731, 497] width 357 height 65
type textarea "C"
type textarea "clock in/out - 35mins lunch"
click at [708, 553] on button "Add manual time entry" at bounding box center [702, 559] width 103 height 20
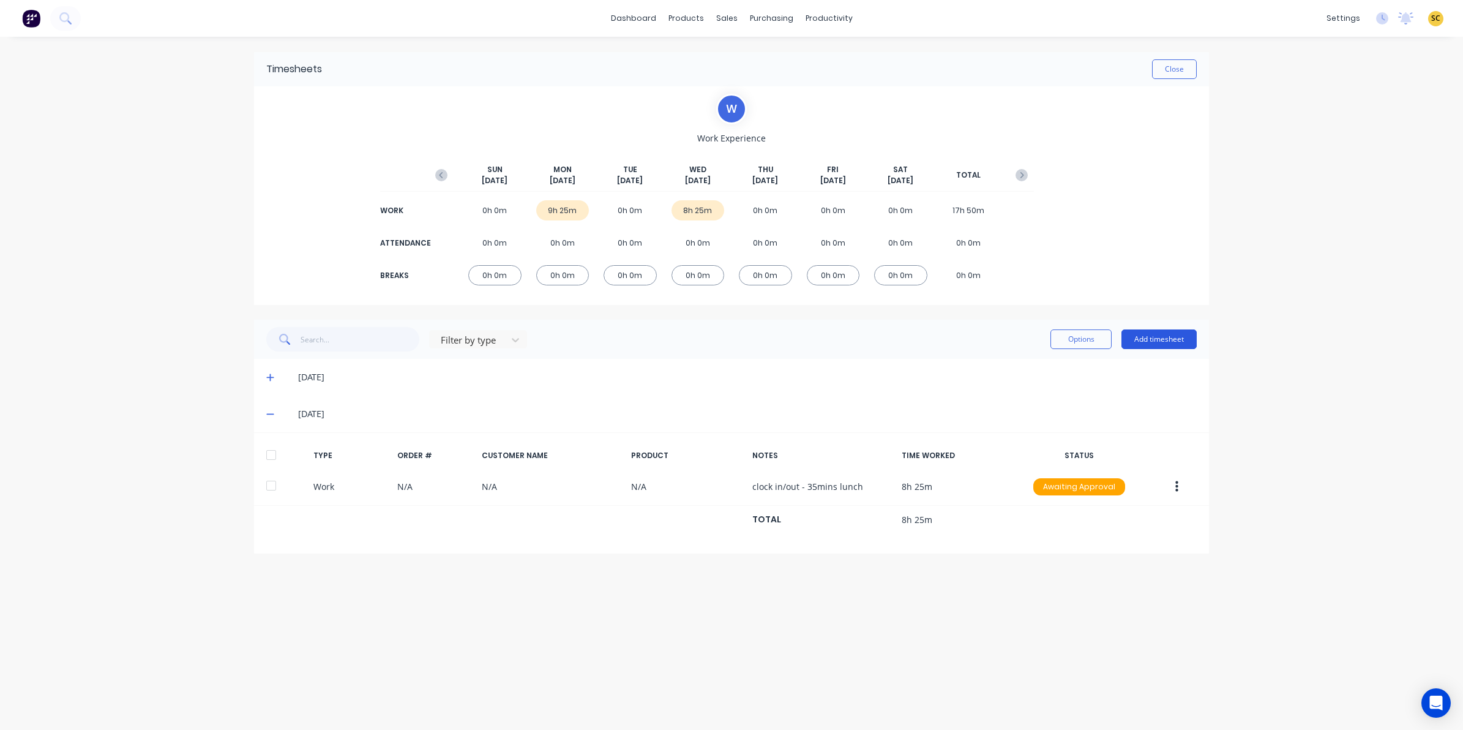
click at [1172, 338] on button "Add timesheet" at bounding box center [1158, 339] width 75 height 20
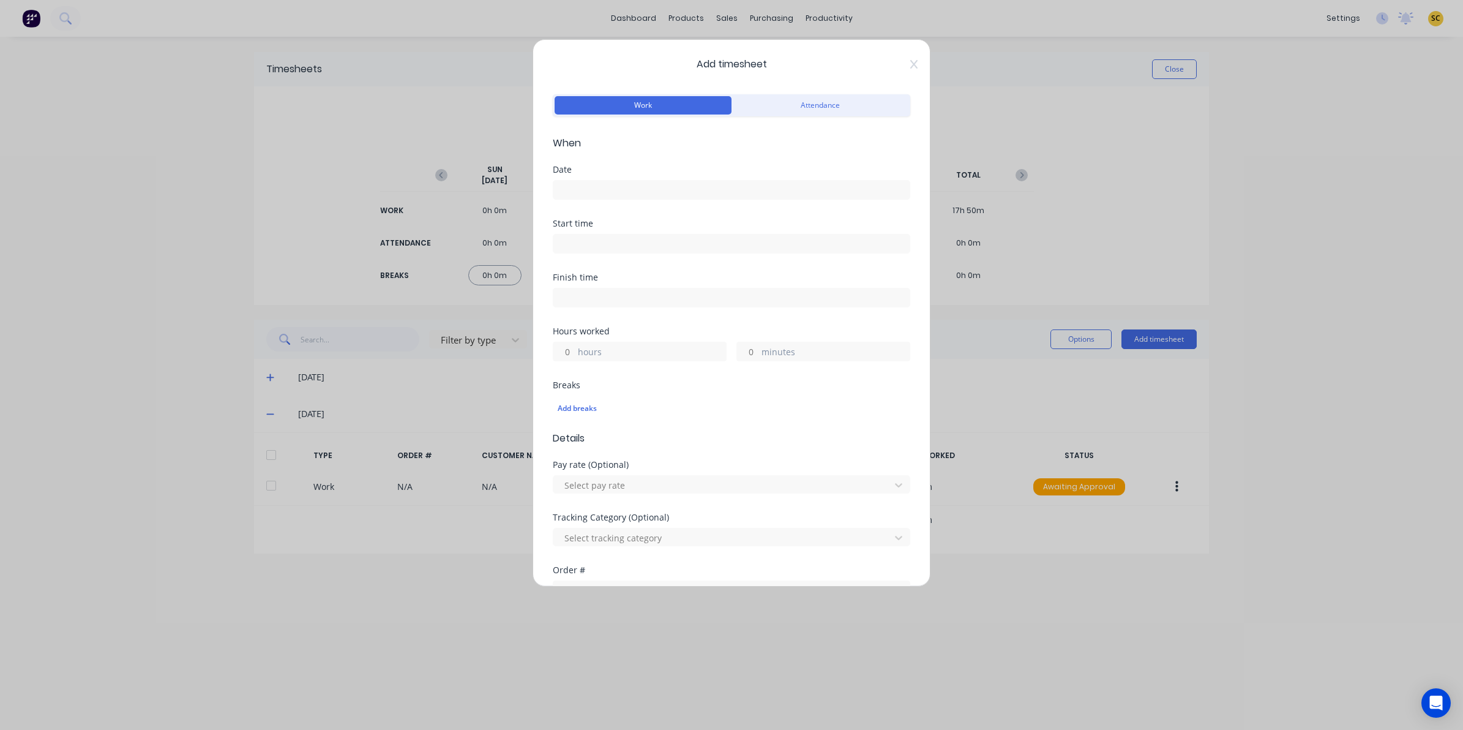
click at [559, 193] on input at bounding box center [731, 190] width 356 height 18
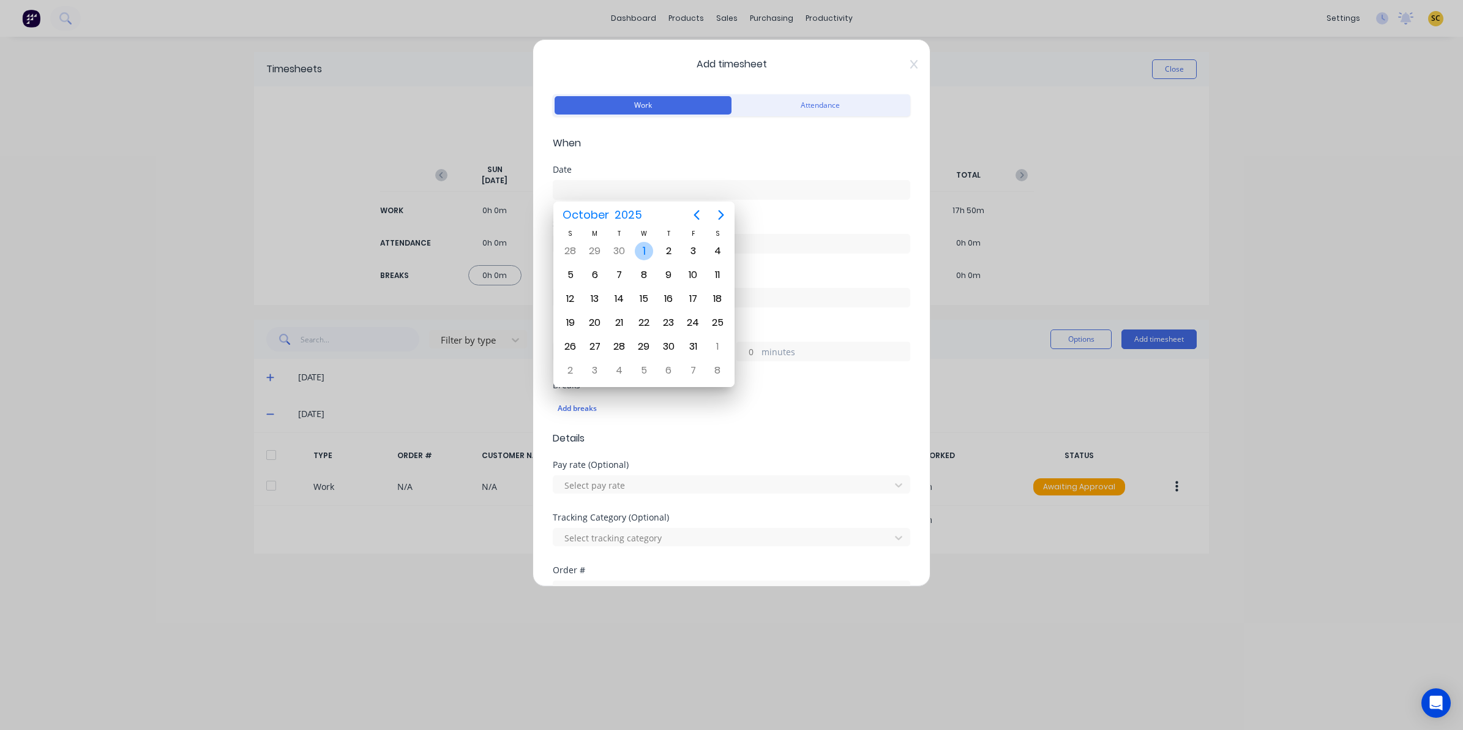
click at [643, 250] on div "1" at bounding box center [644, 251] width 18 height 18
type input "01/10/2025"
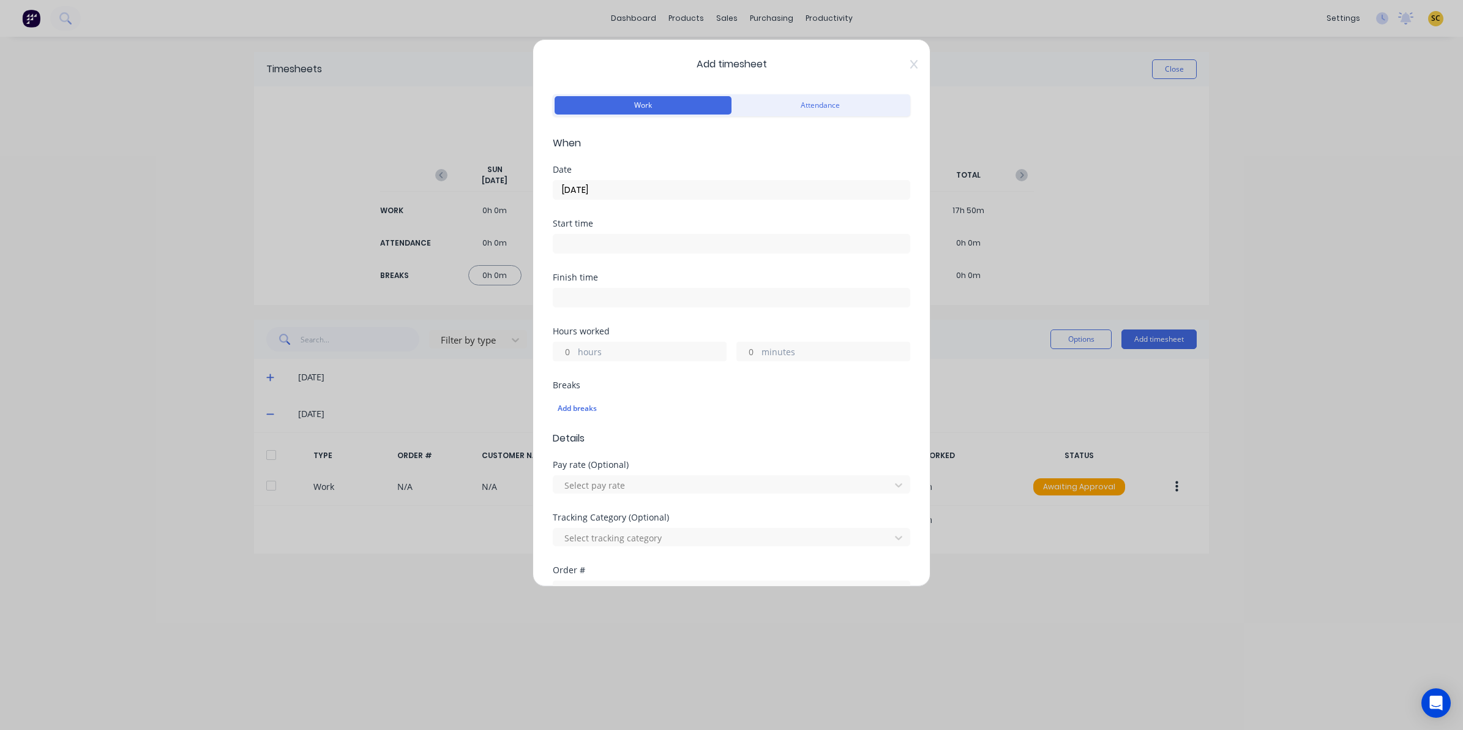
click at [588, 237] on input at bounding box center [731, 243] width 356 height 18
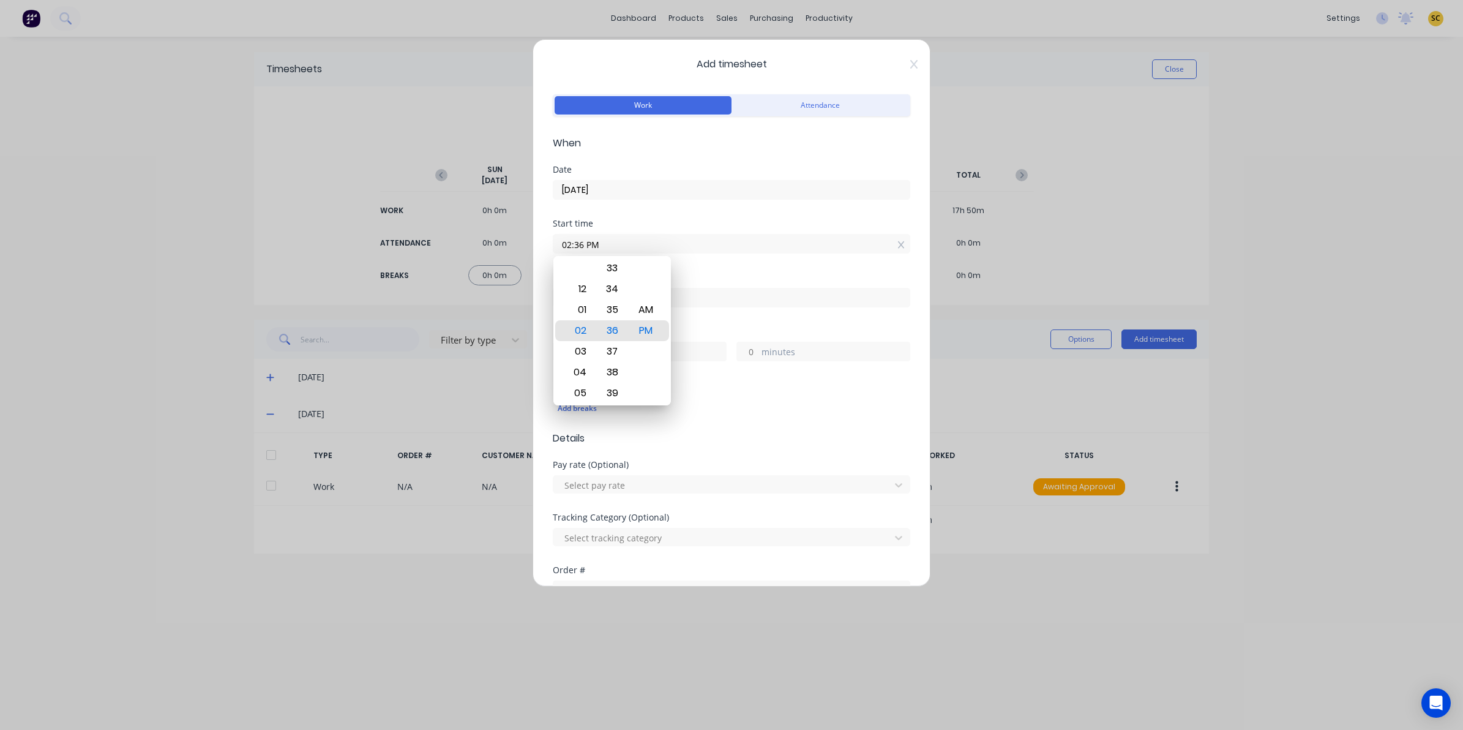
drag, startPoint x: 600, startPoint y: 243, endPoint x: 407, endPoint y: 225, distance: 193.6
click at [453, 242] on div "Add timesheet Work Attendance When Date 01/10/2025 Start time 02:36 PM Finish t…" at bounding box center [731, 365] width 1463 height 730
type input "05:55 AM"
click at [692, 299] on input at bounding box center [731, 297] width 356 height 18
type input "02:37 PM"
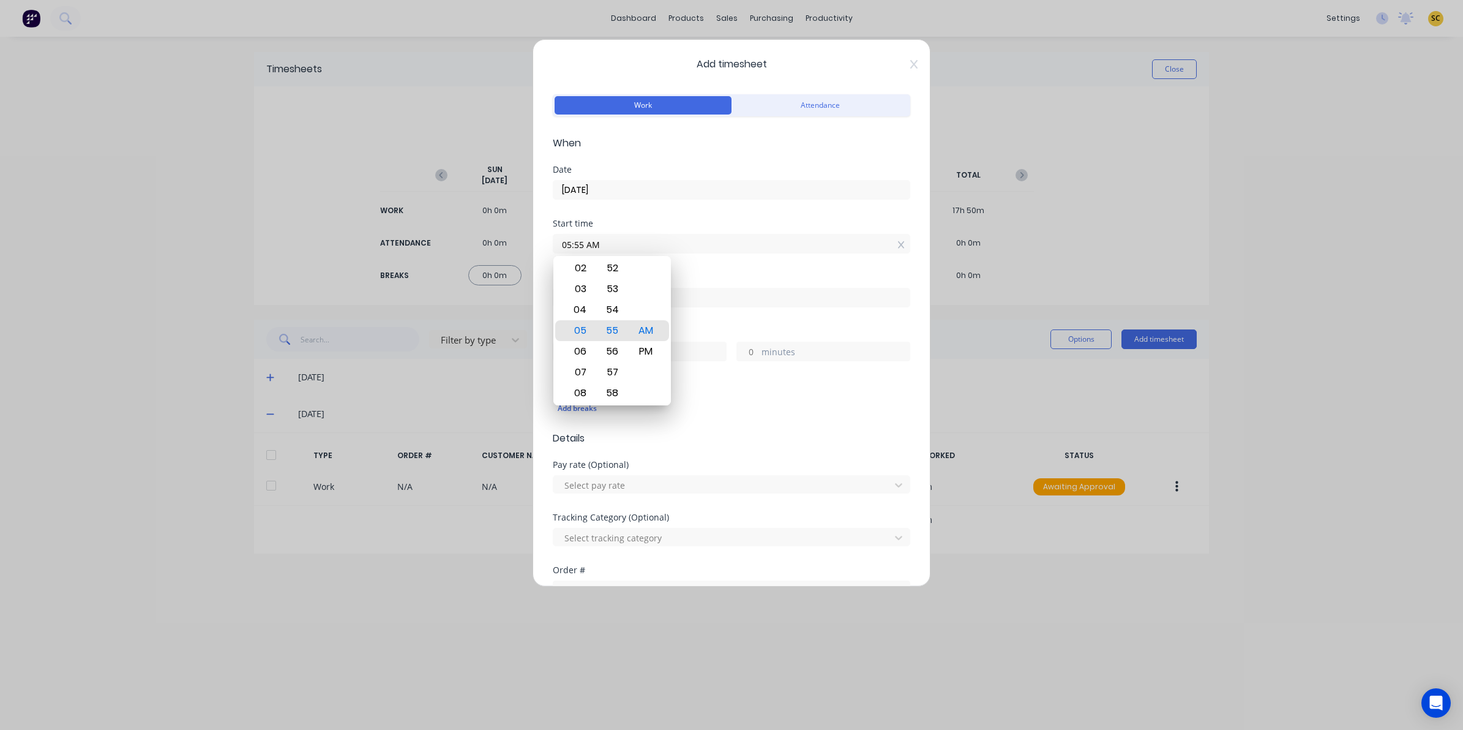
type input "8"
type input "42"
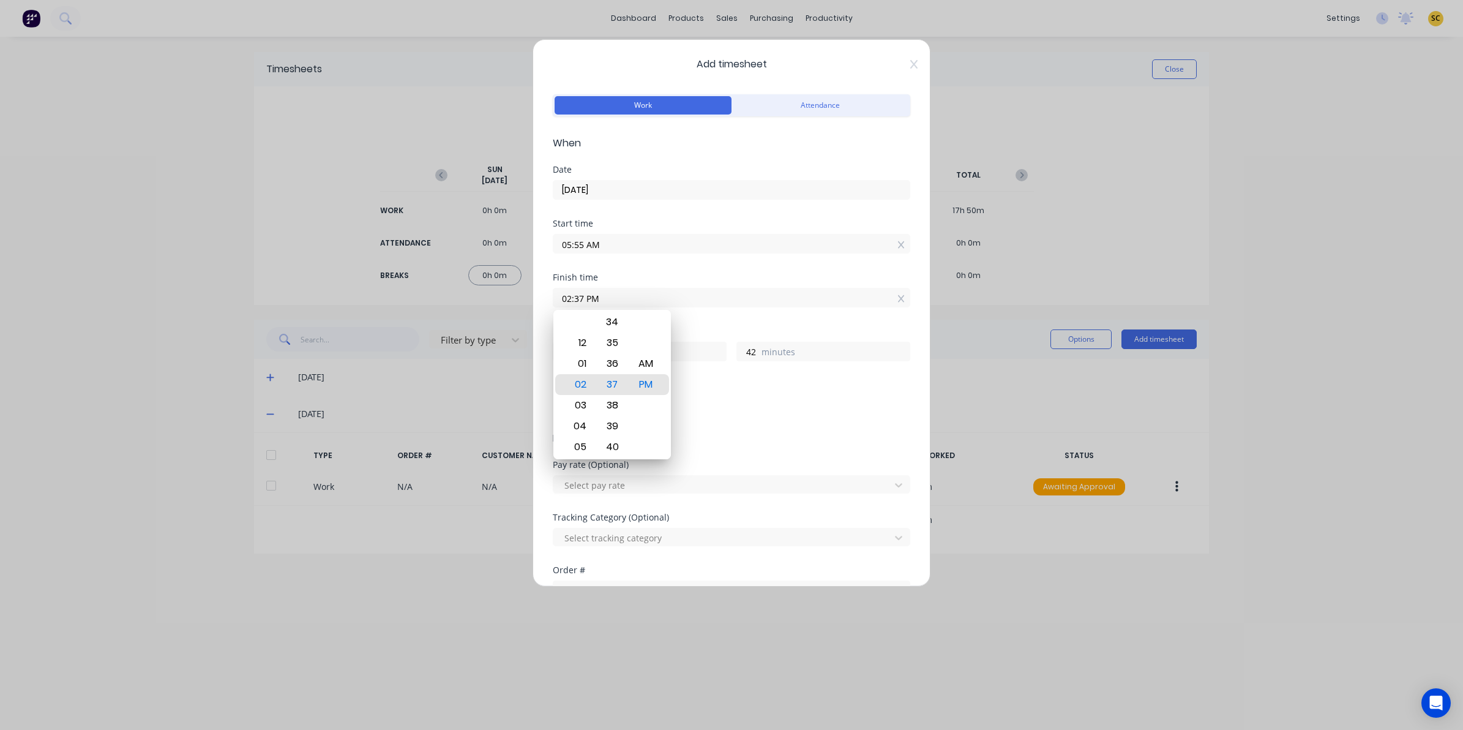
drag, startPoint x: 689, startPoint y: 297, endPoint x: 479, endPoint y: 286, distance: 210.2
click at [482, 286] on div "Add timesheet Work Attendance When Date 01/10/2025 Start time 05:55 AM Finish t…" at bounding box center [731, 365] width 1463 height 730
type input "08:00 AM"
type input "2"
type input "5"
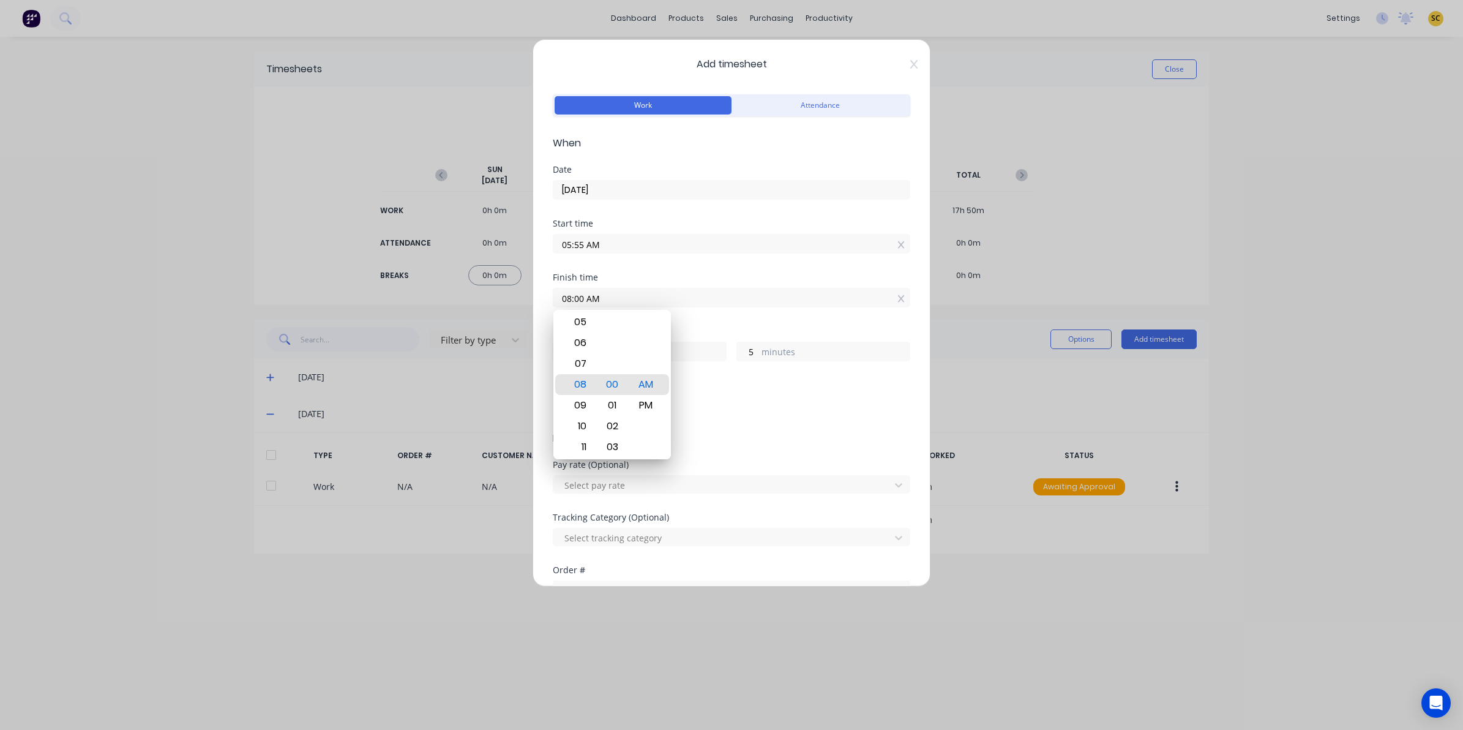
click at [867, 567] on div "Order #" at bounding box center [731, 570] width 357 height 9
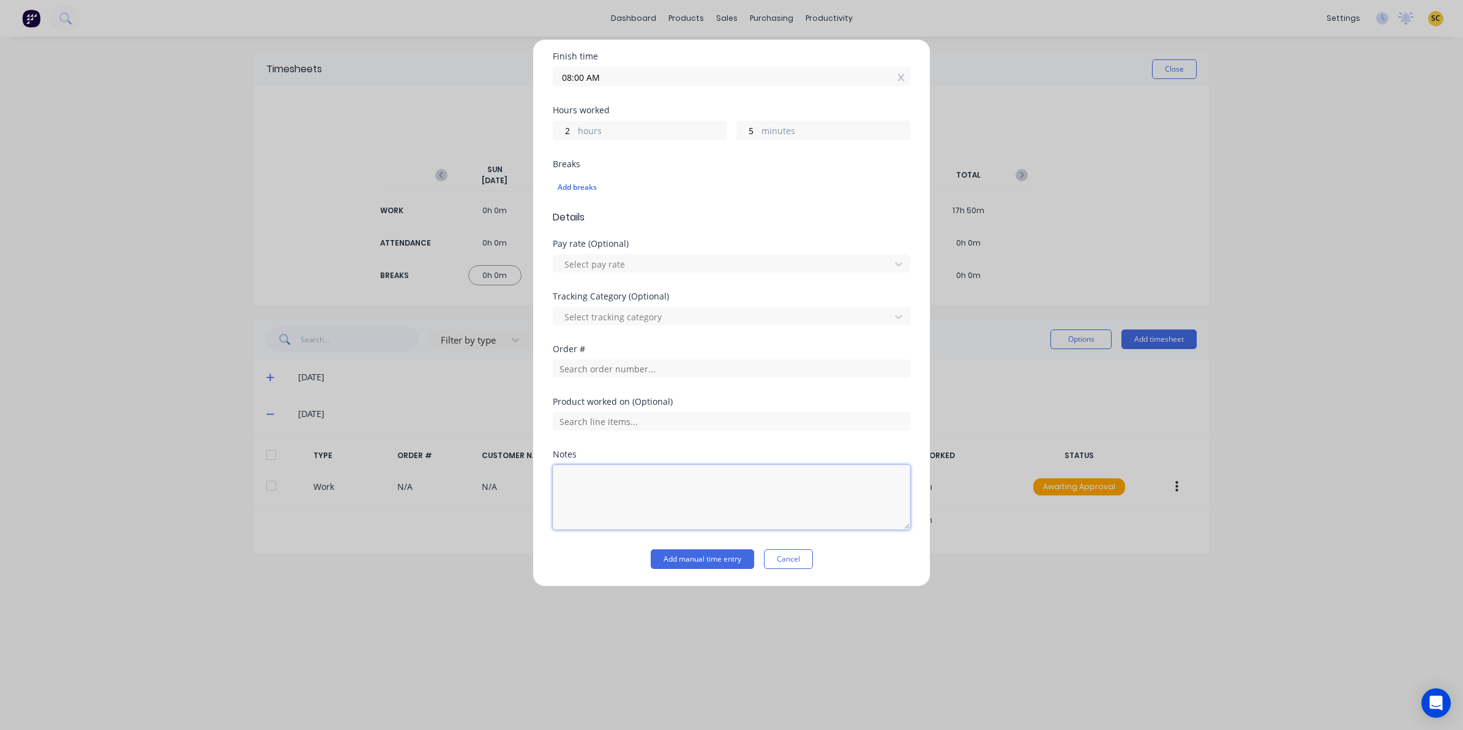
click at [607, 504] on textarea at bounding box center [731, 497] width 357 height 65
type textarea "general clean"
click at [661, 566] on button "Add manual time entry" at bounding box center [702, 559] width 103 height 20
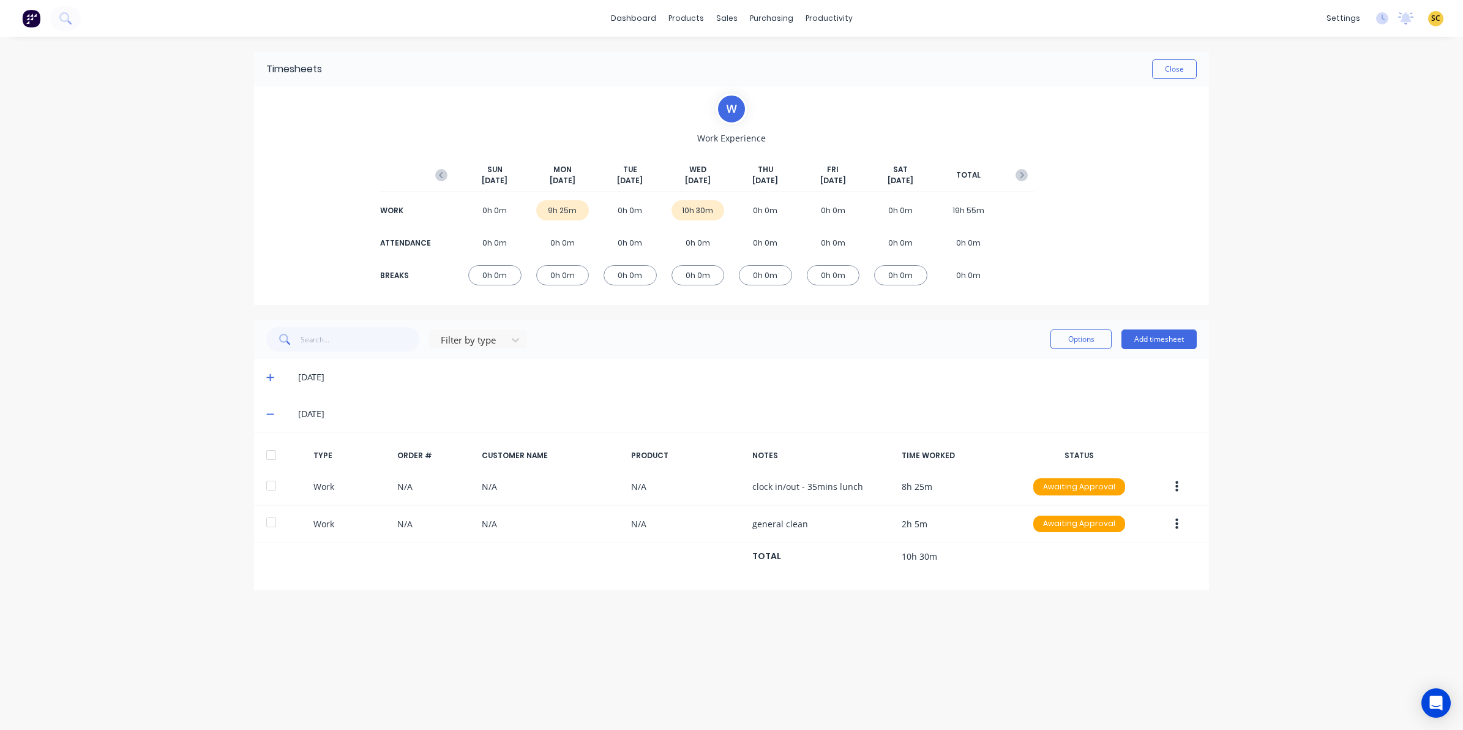
drag, startPoint x: 646, startPoint y: 564, endPoint x: 627, endPoint y: 578, distance: 24.0
drag, startPoint x: 627, startPoint y: 578, endPoint x: 638, endPoint y: 628, distance: 50.8
click at [580, 653] on div "Timesheets Close W Work Experience SUN Sep 28th MON Sep 29th TUE Sep 30th WED O…" at bounding box center [731, 371] width 979 height 668
click at [1176, 324] on div "Filter by type Options Add timesheet" at bounding box center [731, 339] width 955 height 39
click at [1180, 340] on button "Add timesheet" at bounding box center [1158, 339] width 75 height 20
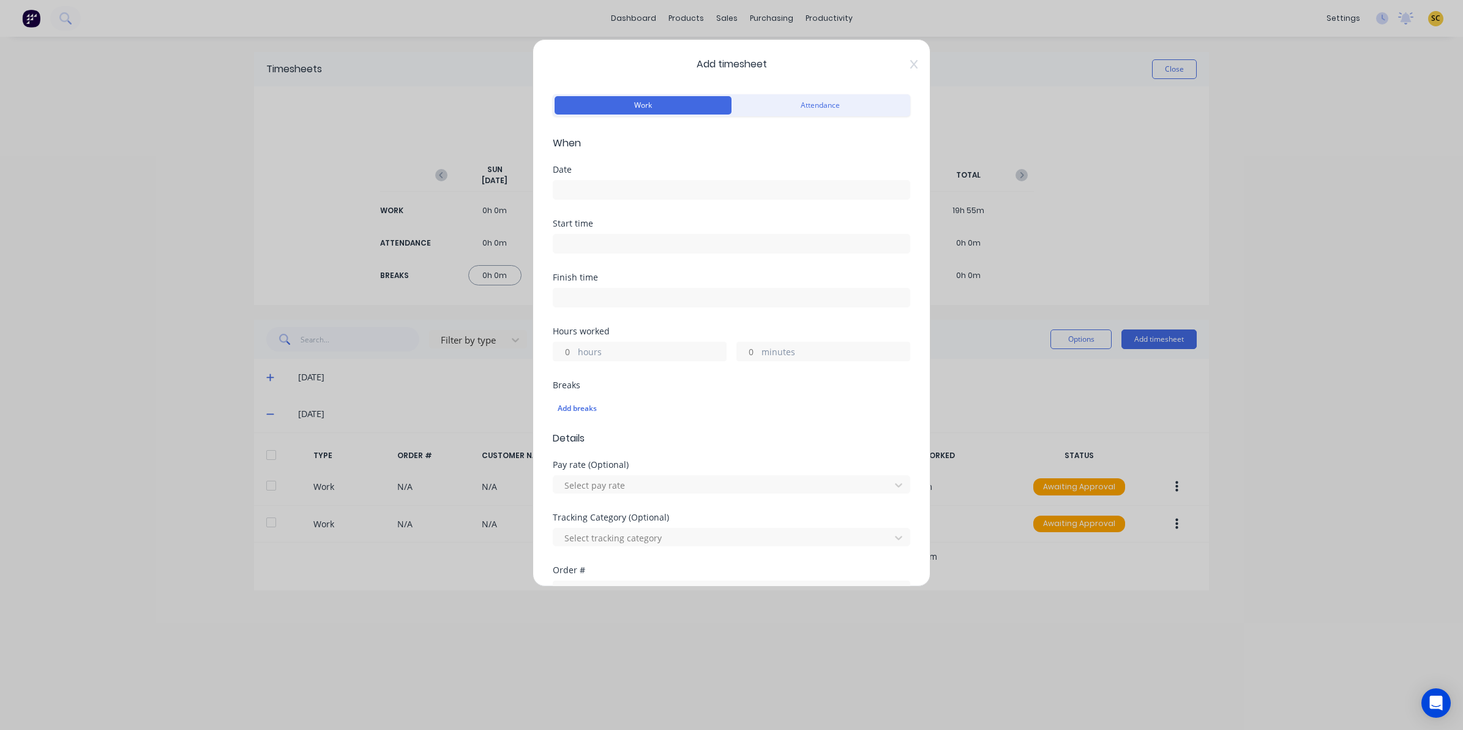
click at [579, 190] on input at bounding box center [731, 190] width 356 height 18
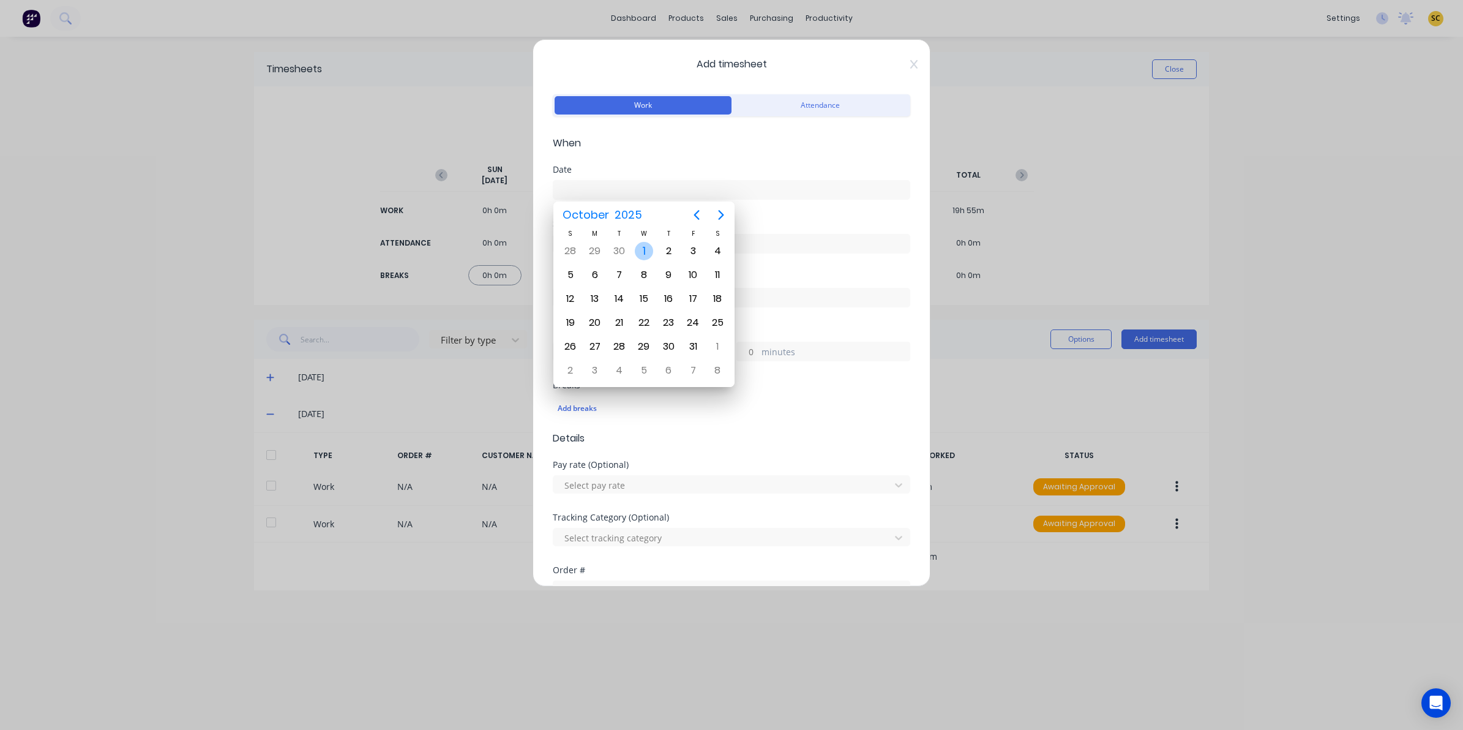
click at [638, 255] on div "1" at bounding box center [644, 251] width 18 height 18
type input "01/10/2025"
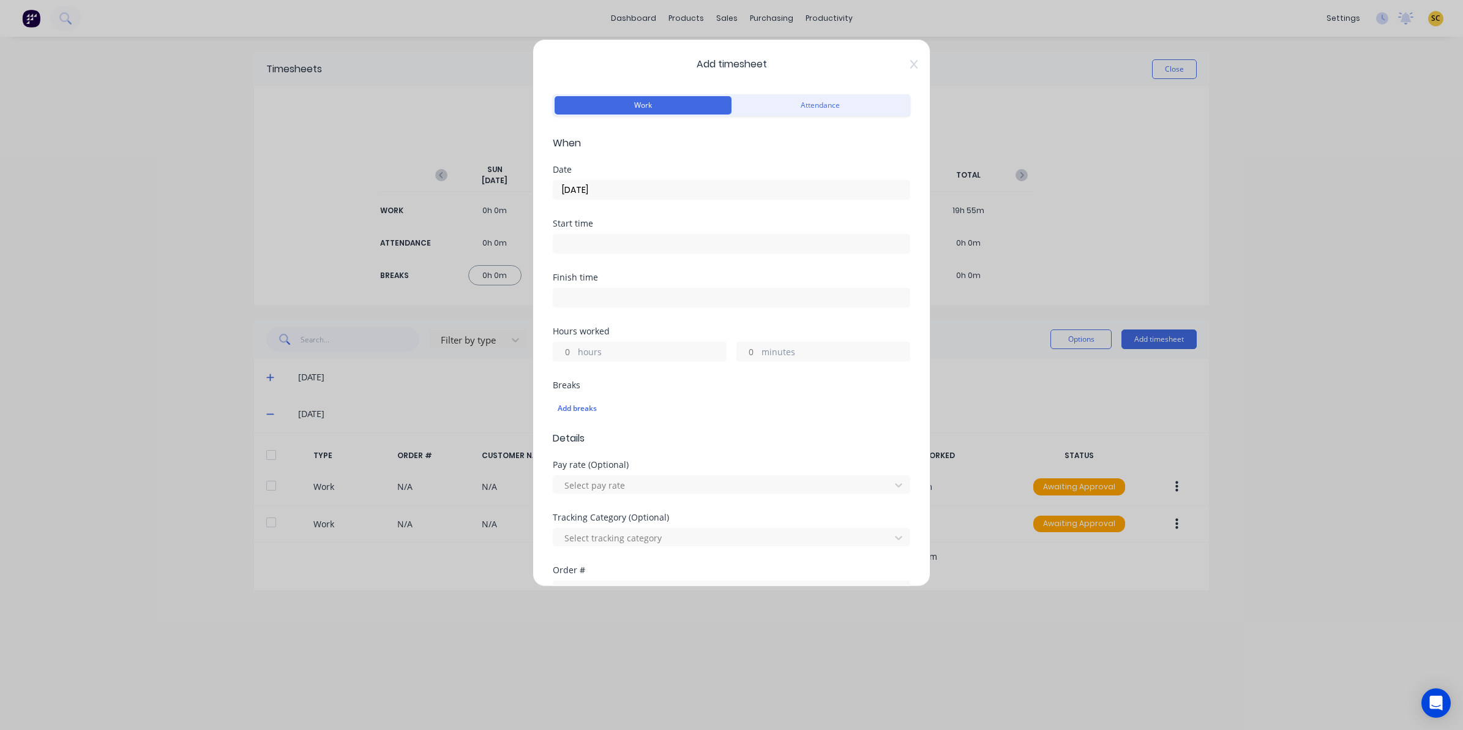
click at [563, 244] on input at bounding box center [731, 243] width 356 height 18
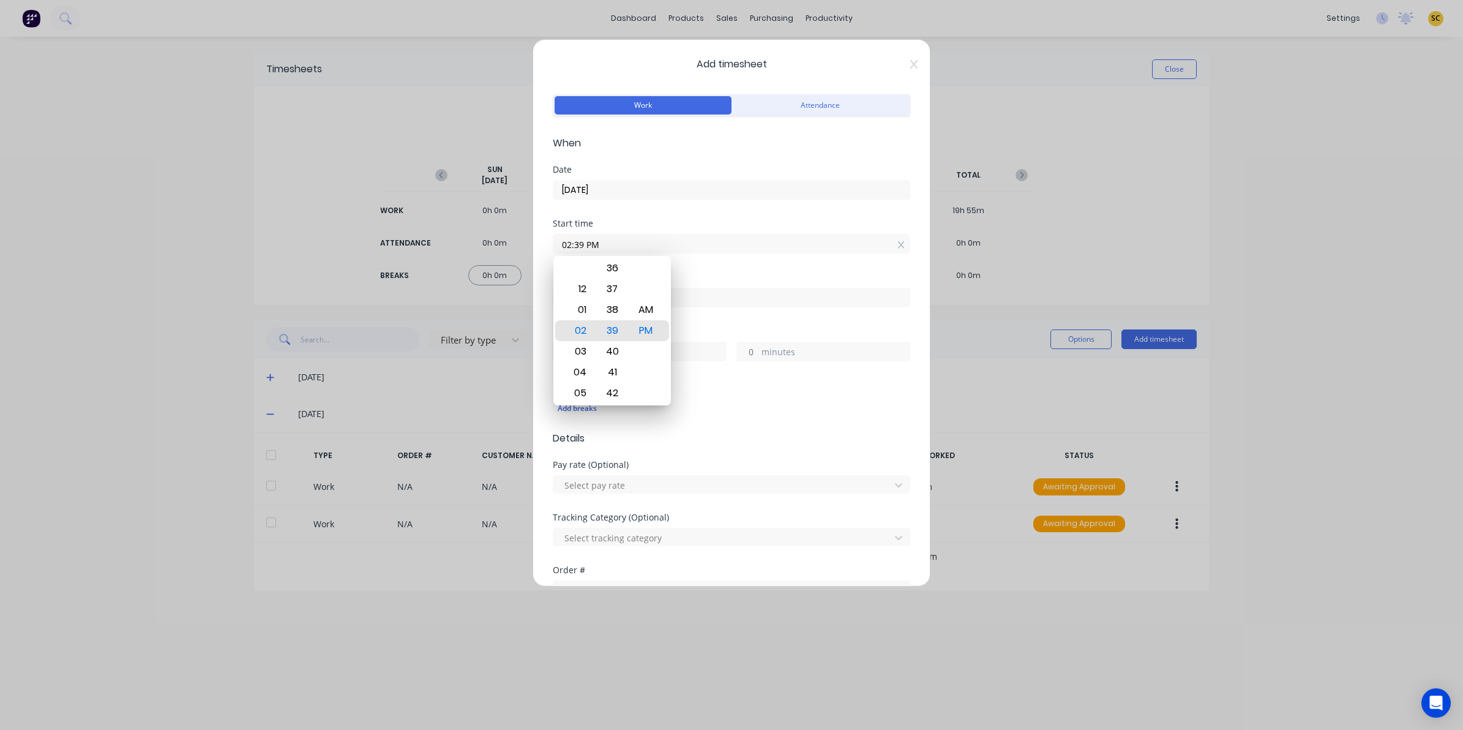
drag, startPoint x: 562, startPoint y: 244, endPoint x: 629, endPoint y: 219, distance: 71.9
click at [629, 219] on div "Start time" at bounding box center [731, 223] width 357 height 9
drag, startPoint x: 634, startPoint y: 247, endPoint x: 479, endPoint y: 239, distance: 155.7
click at [479, 239] on div "Add timesheet Work Attendance When Date 01/10/2025 Start time 02:39 PM Finish t…" at bounding box center [731, 365] width 1463 height 730
type input "08:00 AM"
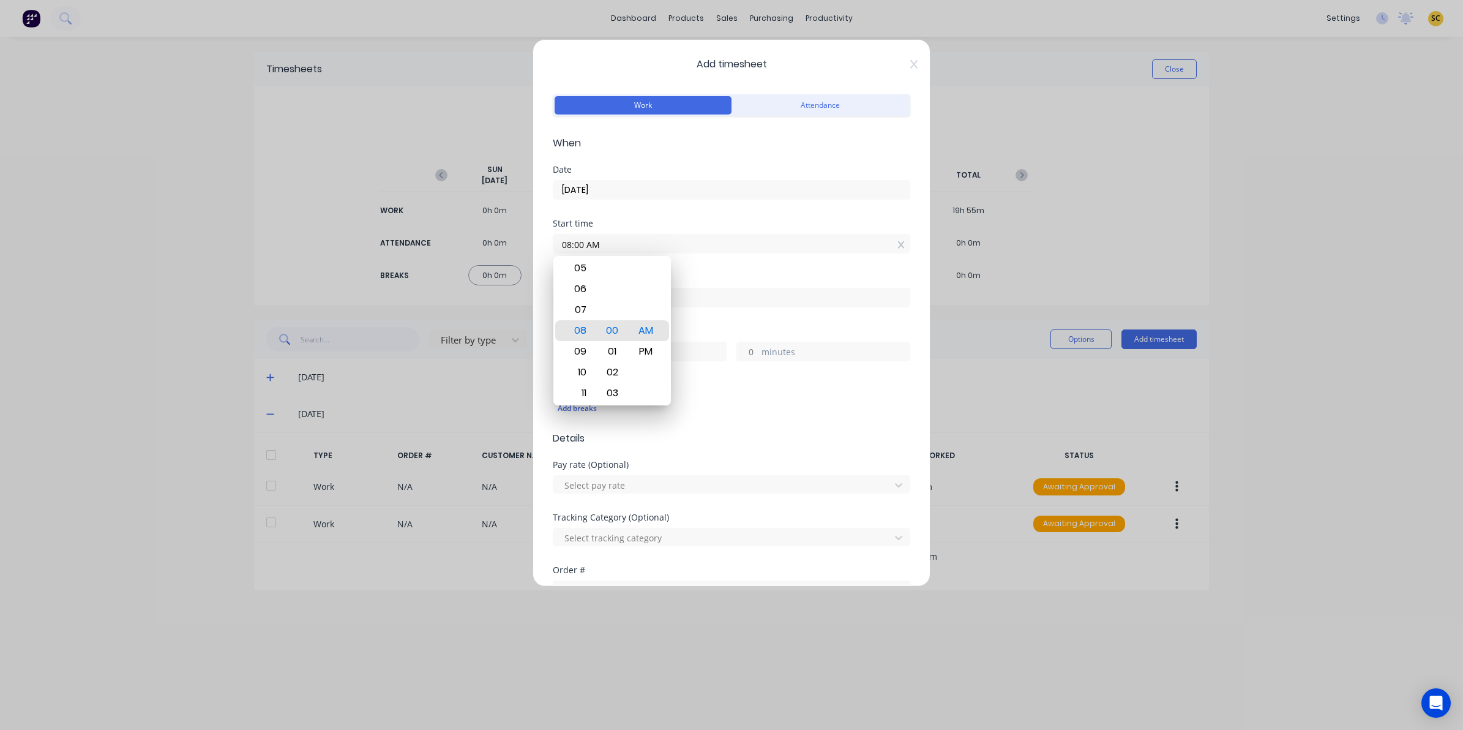
click at [706, 306] on label at bounding box center [731, 298] width 357 height 20
click at [706, 306] on input at bounding box center [731, 297] width 356 height 18
type input "02:40 PM"
type input "6"
type input "40"
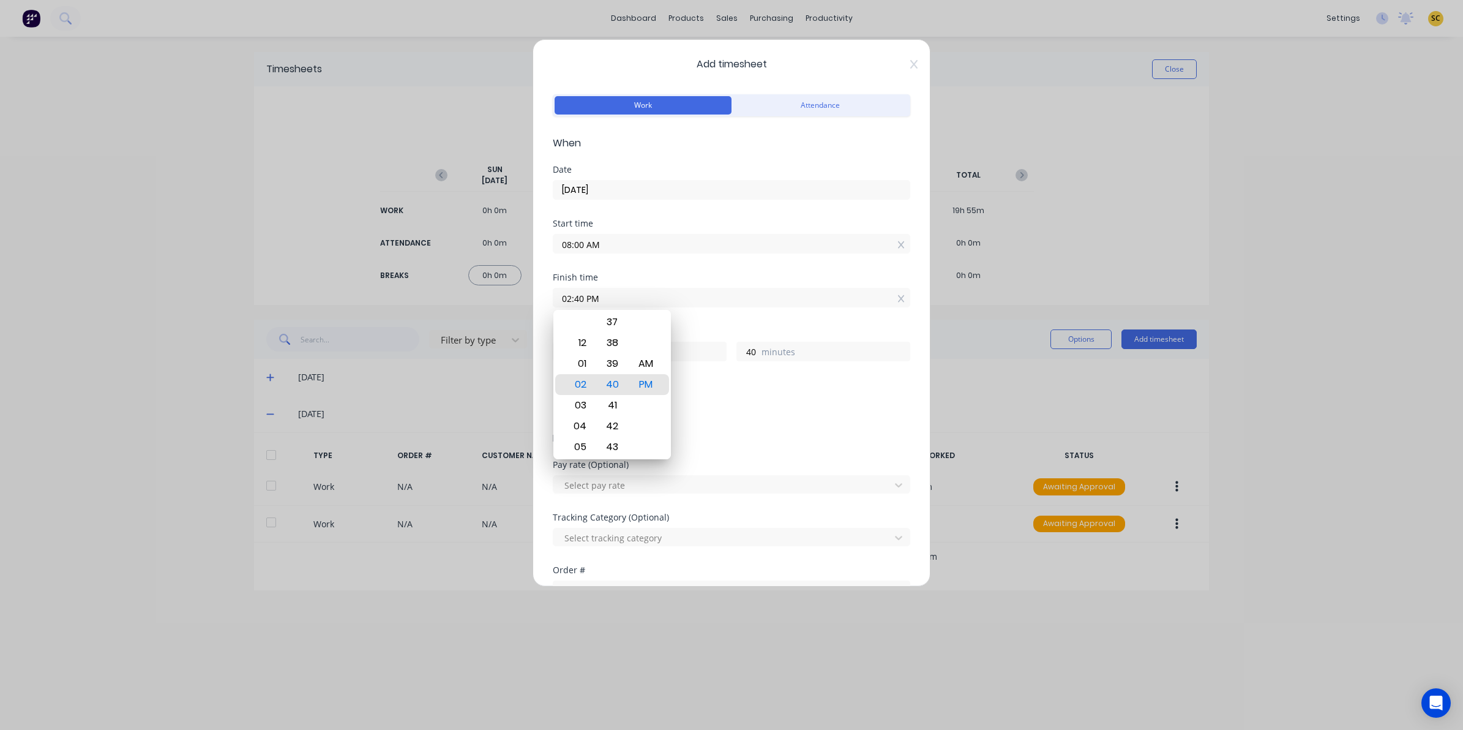
drag, startPoint x: 653, startPoint y: 286, endPoint x: 594, endPoint y: 285, distance: 58.2
click at [594, 285] on div "02:40 PM" at bounding box center [731, 296] width 357 height 23
drag, startPoint x: 619, startPoint y: 296, endPoint x: 443, endPoint y: 277, distance: 177.3
click at [473, 290] on div "Add timesheet Work Attendance When Date 01/10/2025 Start time 08:00 AM Finish t…" at bounding box center [731, 365] width 1463 height 730
type input "10:45 AM"
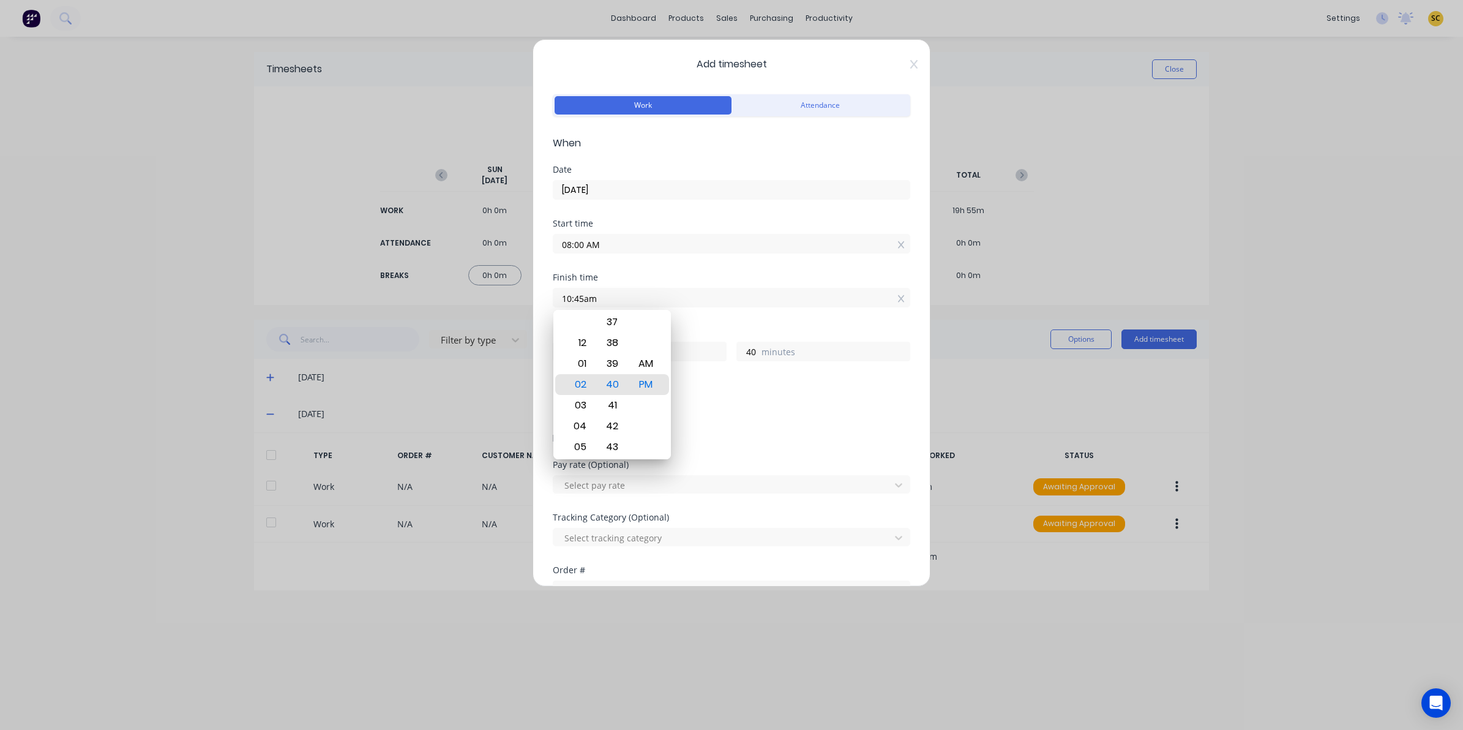
type input "2"
type input "45"
click at [696, 549] on div "Tracking Category (Optional) Select tracking category" at bounding box center [731, 539] width 357 height 53
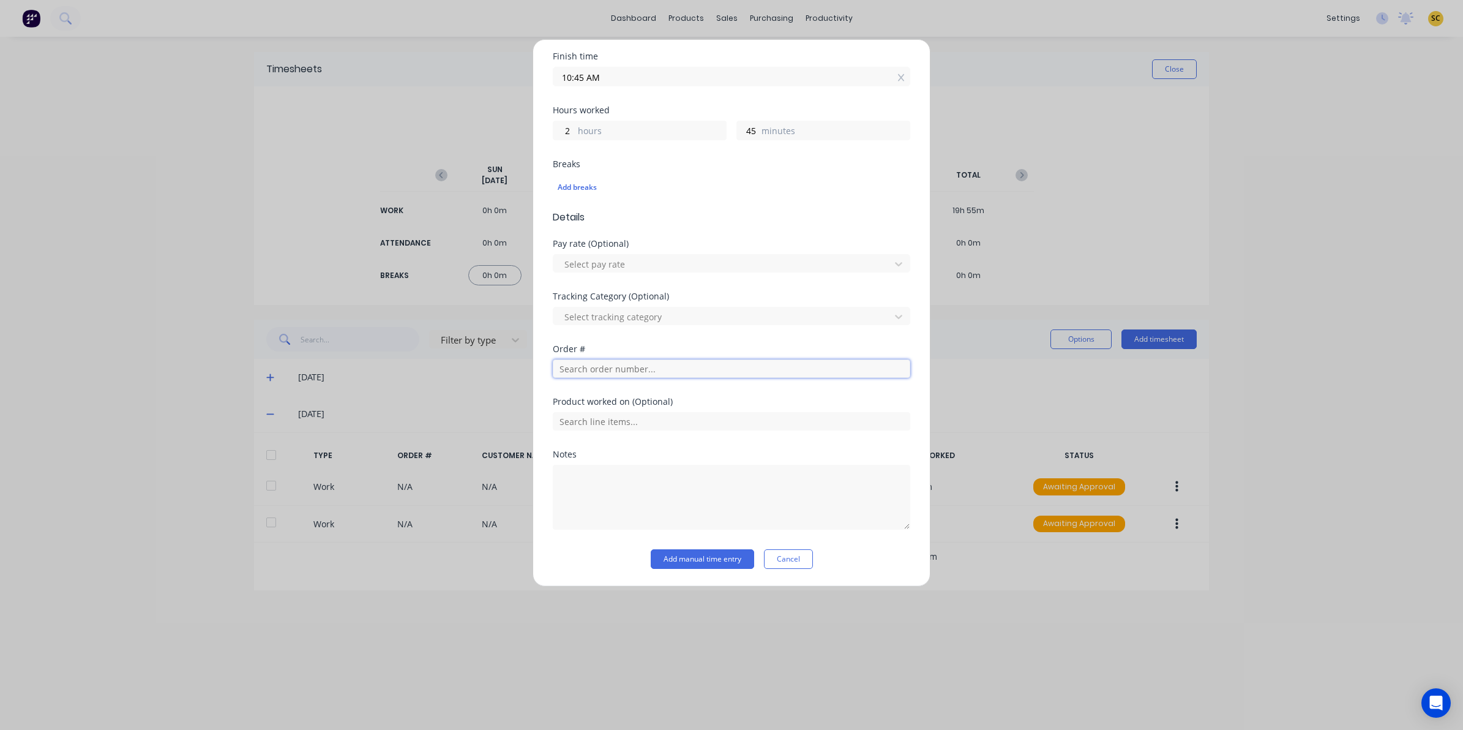
click at [599, 366] on input "text" at bounding box center [731, 368] width 357 height 18
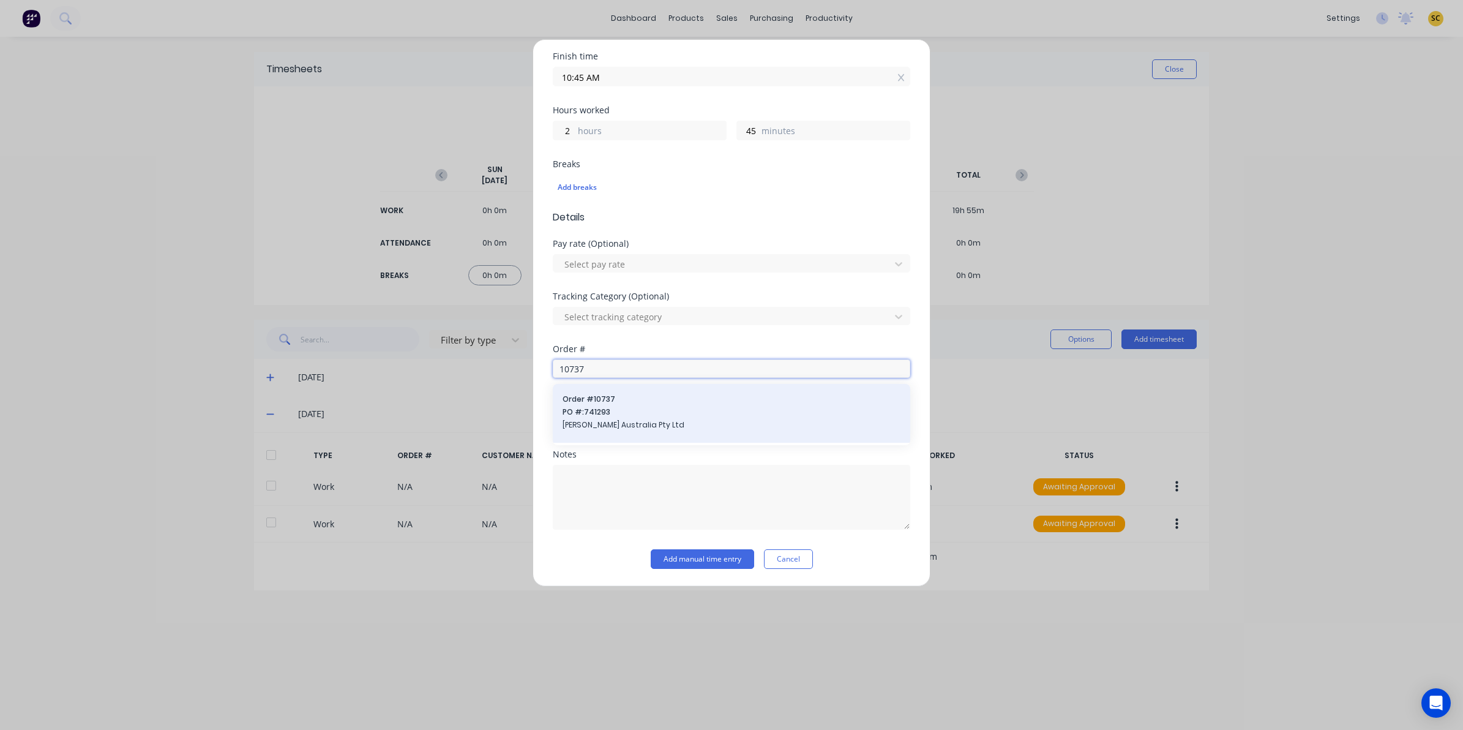
type input "10737"
click at [598, 408] on span "PO #: 741293" at bounding box center [732, 411] width 338 height 11
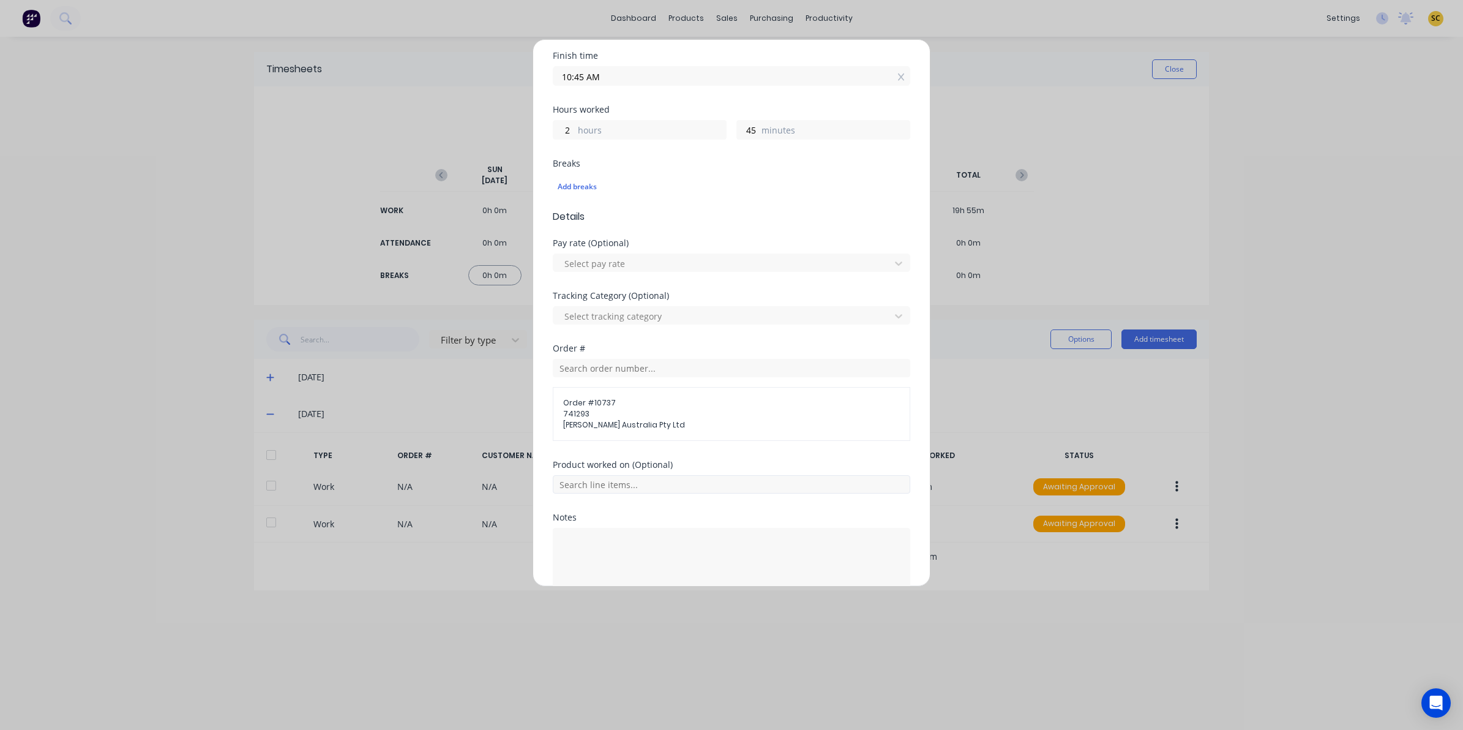
scroll to position [286, 0]
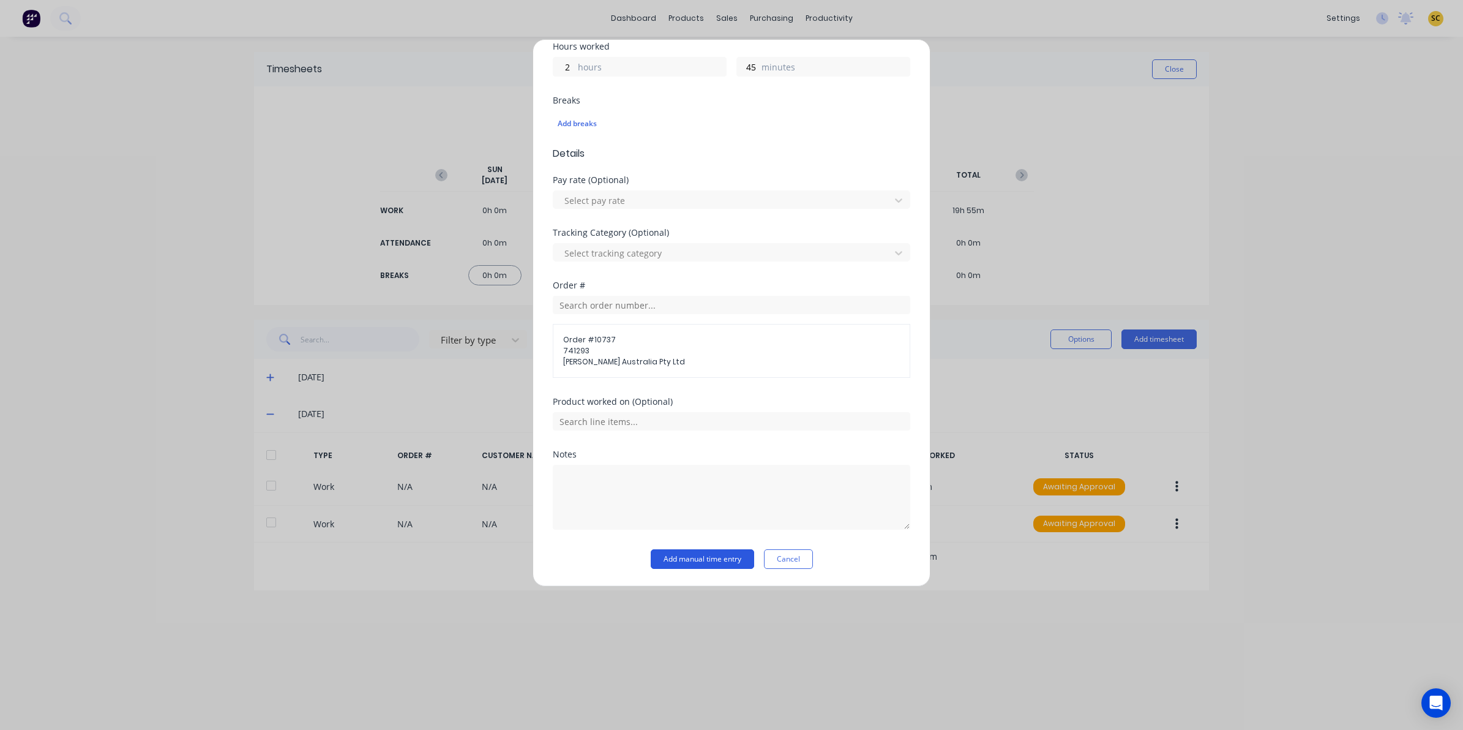
click at [670, 555] on button "Add manual time entry" at bounding box center [702, 559] width 103 height 20
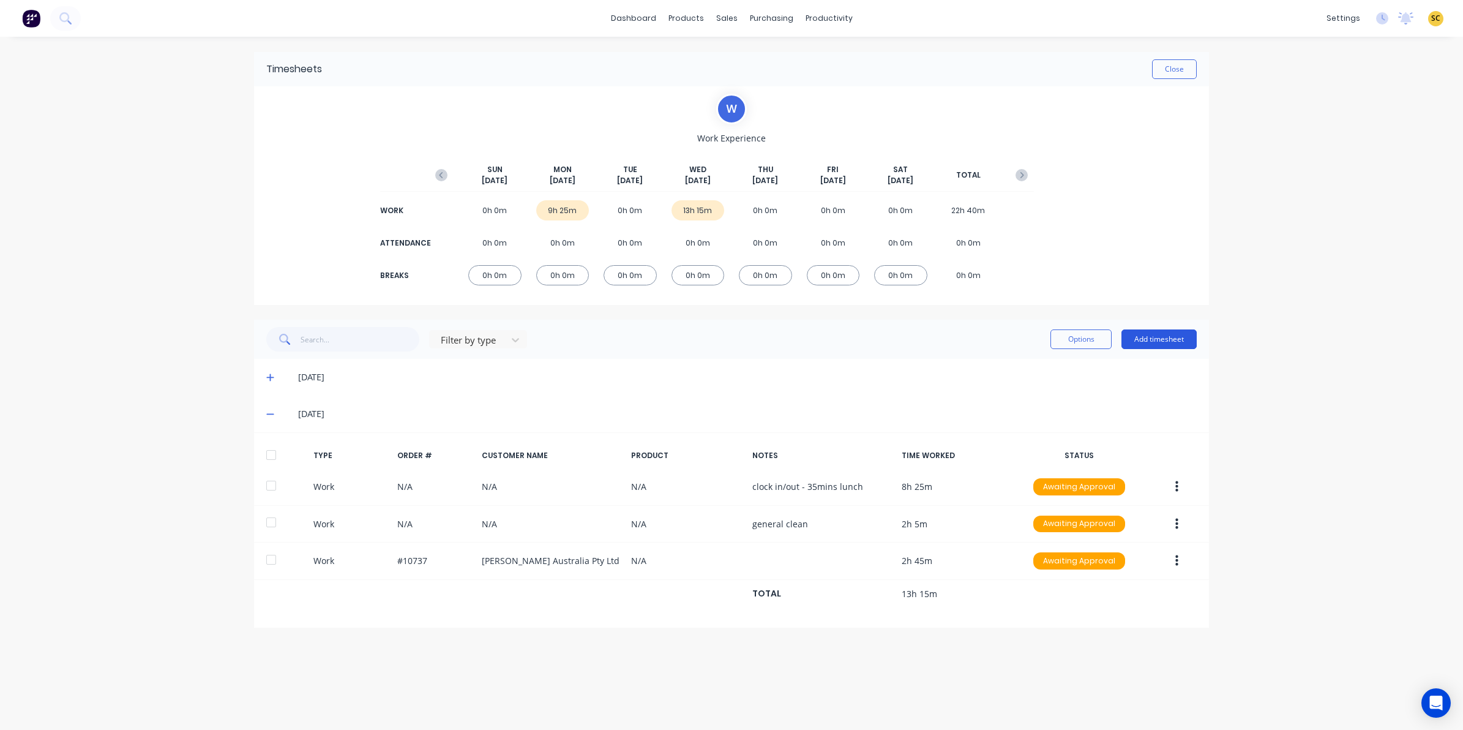
click at [1170, 335] on button "Add timesheet" at bounding box center [1158, 339] width 75 height 20
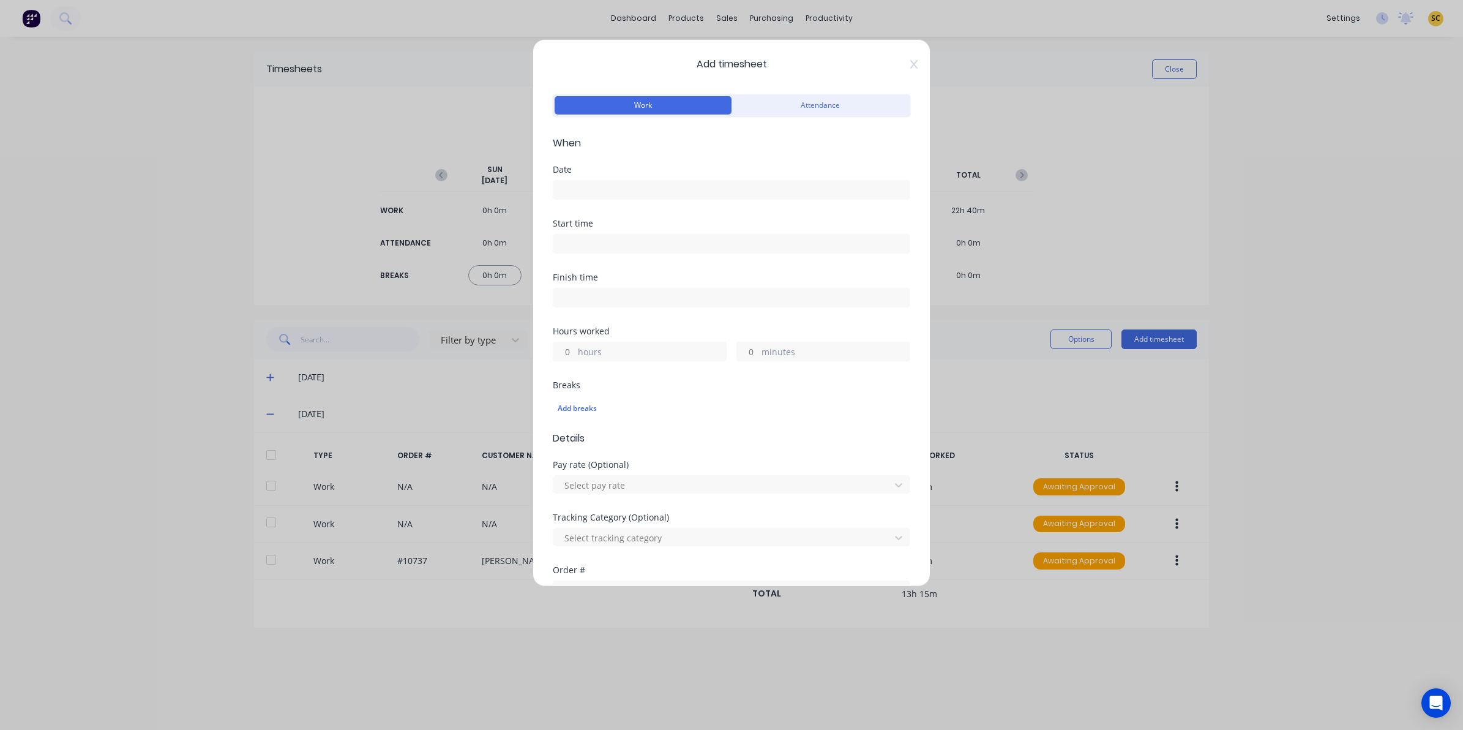
click at [614, 178] on div at bounding box center [731, 188] width 357 height 23
click at [602, 198] on label at bounding box center [731, 190] width 357 height 20
click at [602, 198] on input at bounding box center [731, 190] width 356 height 18
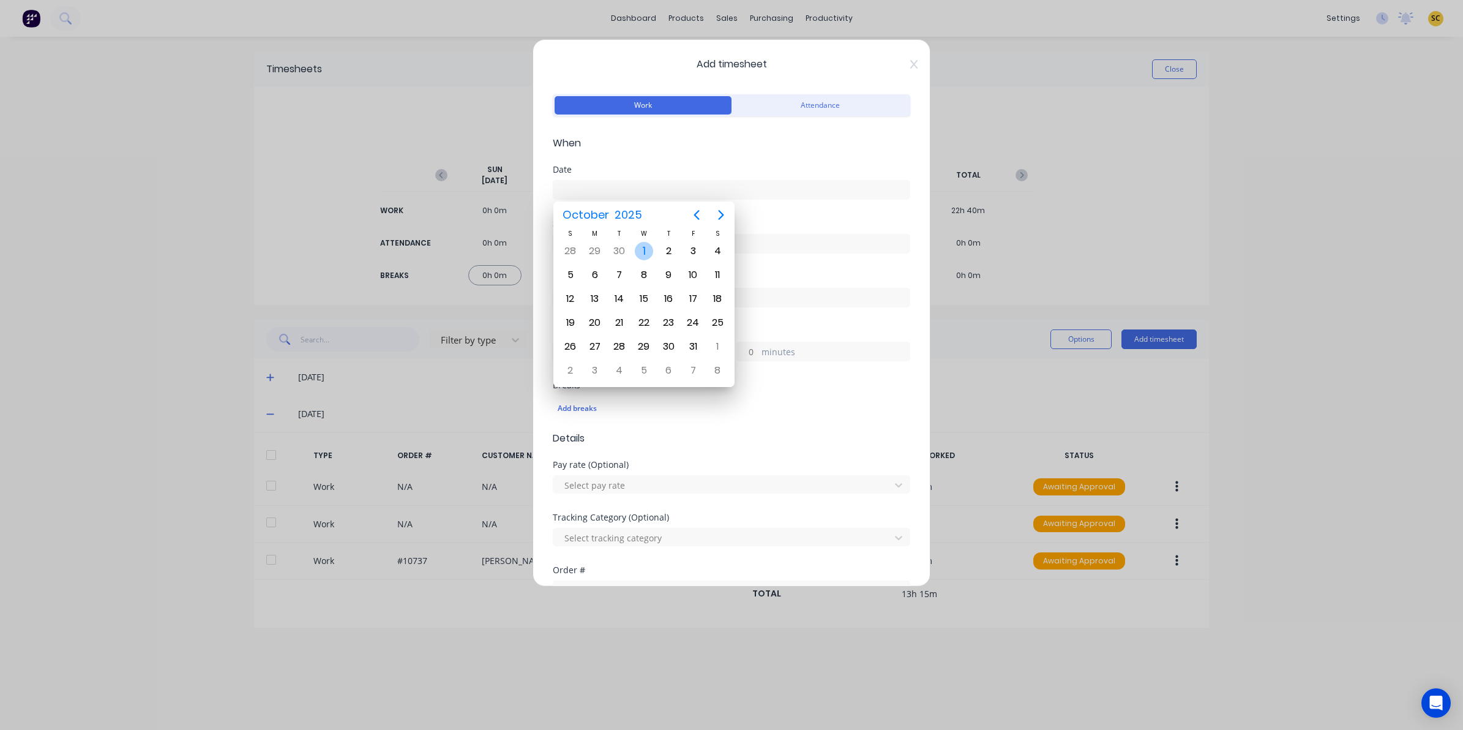
click at [643, 252] on div "1" at bounding box center [644, 251] width 18 height 18
type input "01/10/2025"
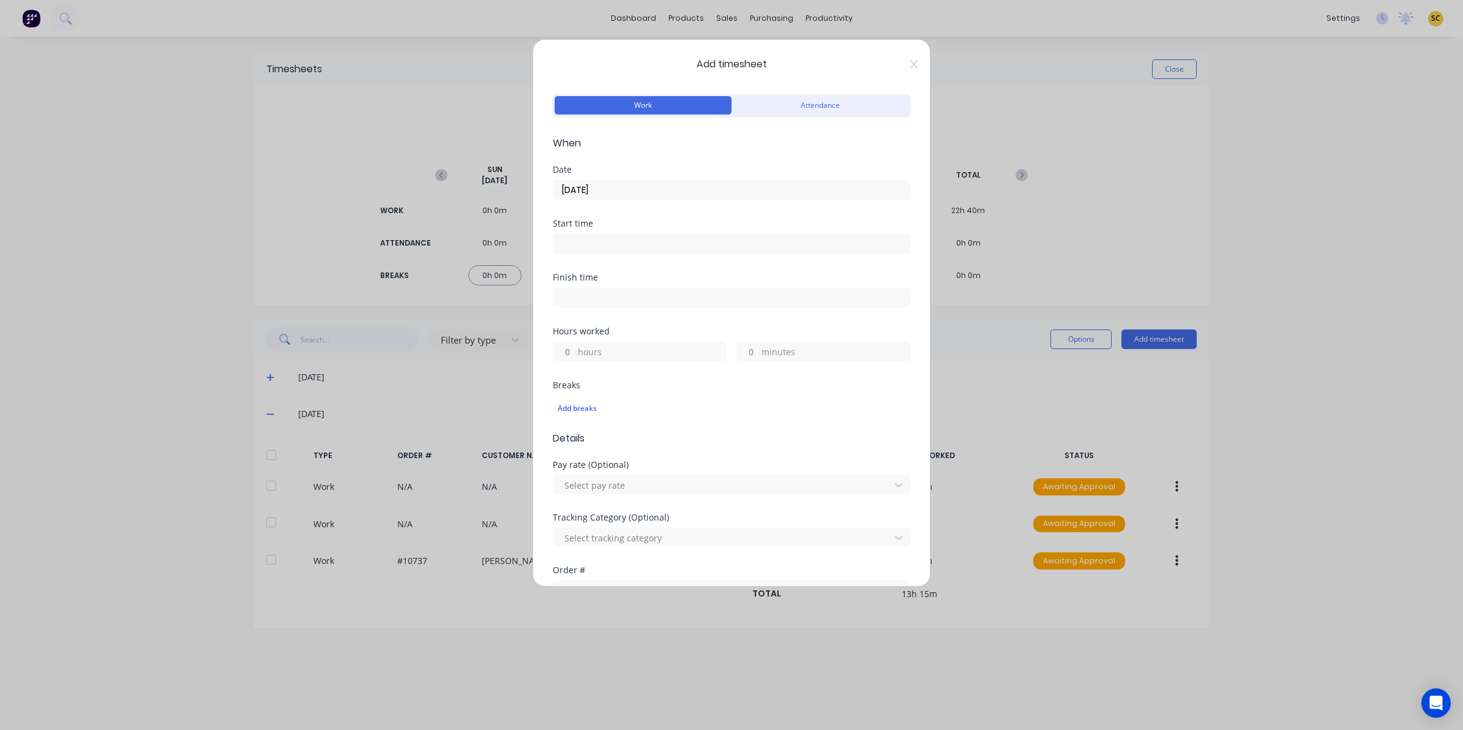
click at [594, 225] on div "Start time" at bounding box center [731, 223] width 357 height 9
click at [592, 242] on input at bounding box center [731, 243] width 356 height 18
type input "02:41 PM"
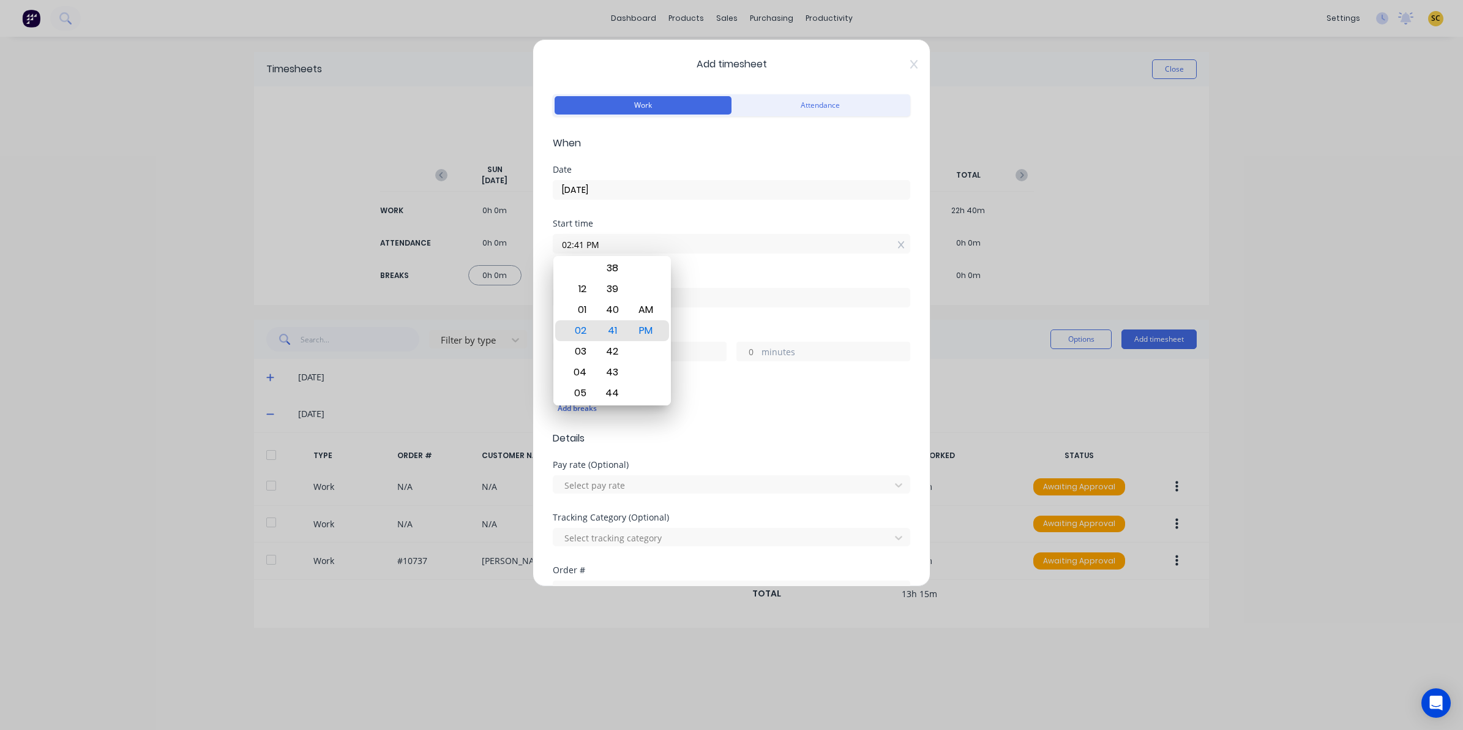
drag, startPoint x: 606, startPoint y: 251, endPoint x: 497, endPoint y: 247, distance: 109.0
click at [503, 248] on div "Add timesheet Work Attendance When Date 01/10/2025 Start time 02:41 PM Finish t…" at bounding box center [731, 365] width 1463 height 730
type input "11:40 AM"
click at [753, 300] on input at bounding box center [731, 297] width 356 height 18
type input "02:41 PM"
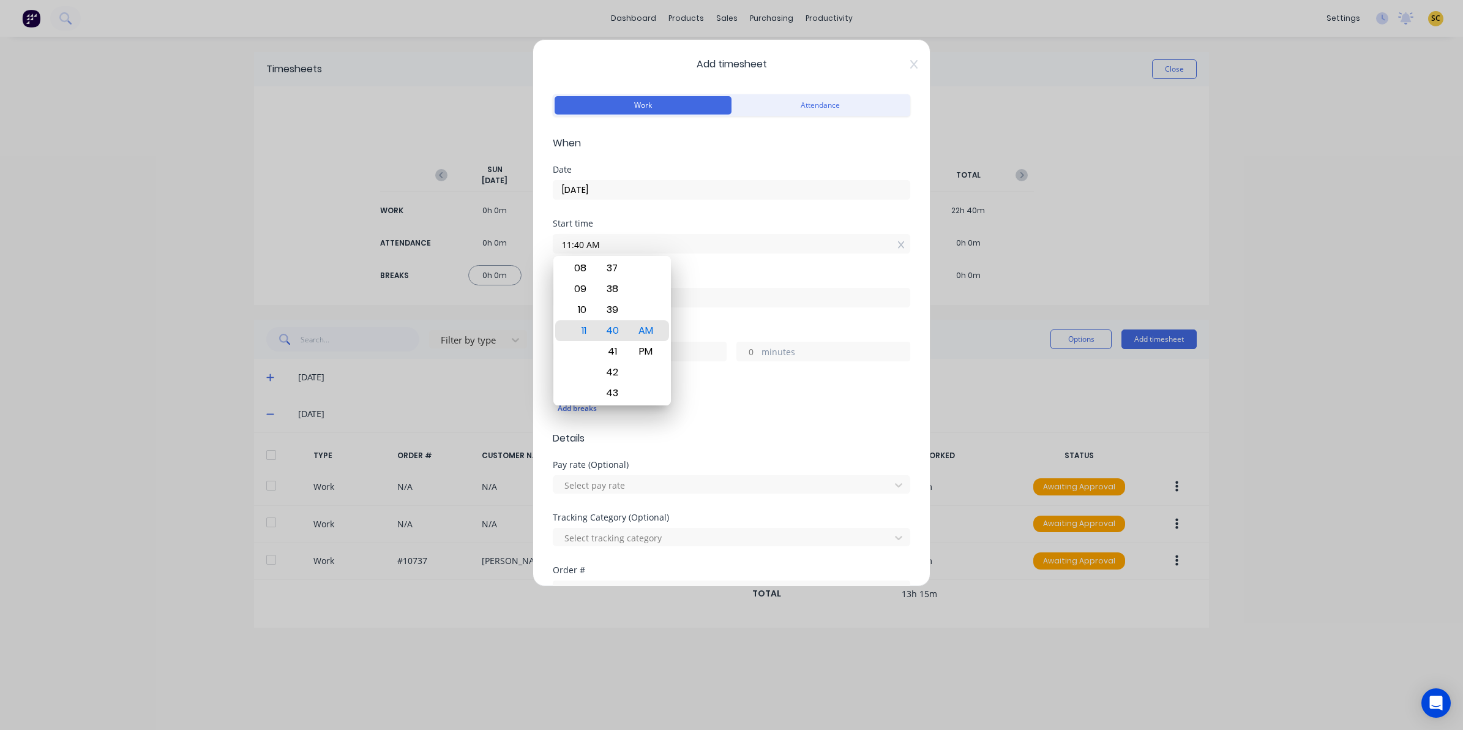
type input "3"
type input "1"
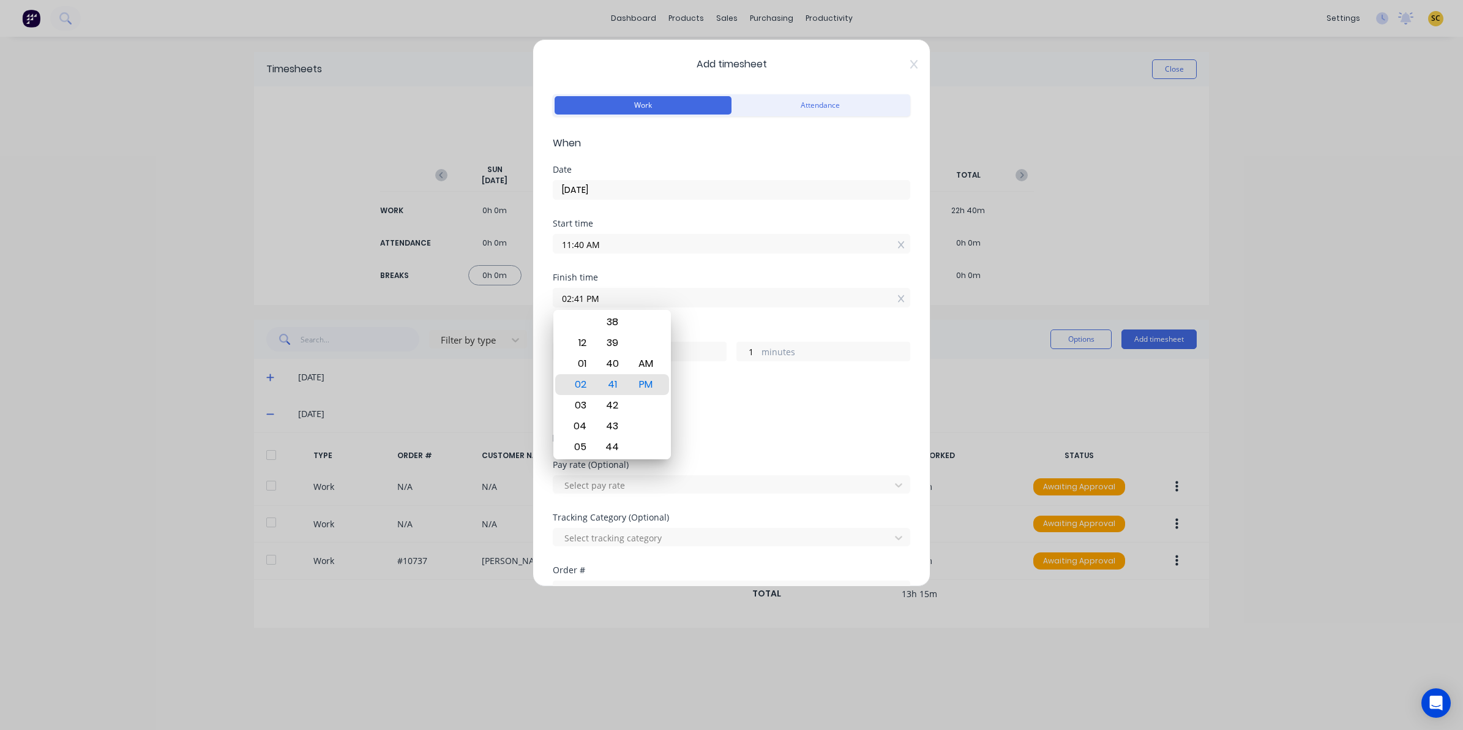
drag, startPoint x: 753, startPoint y: 300, endPoint x: 405, endPoint y: 282, distance: 348.8
click at [407, 282] on div "Add timesheet Work Attendance When Date 01/10/2025 Start time 11:40 AM Finish t…" at bounding box center [731, 365] width 1463 height 730
type input "12:40 PM"
type input "1"
type input "0"
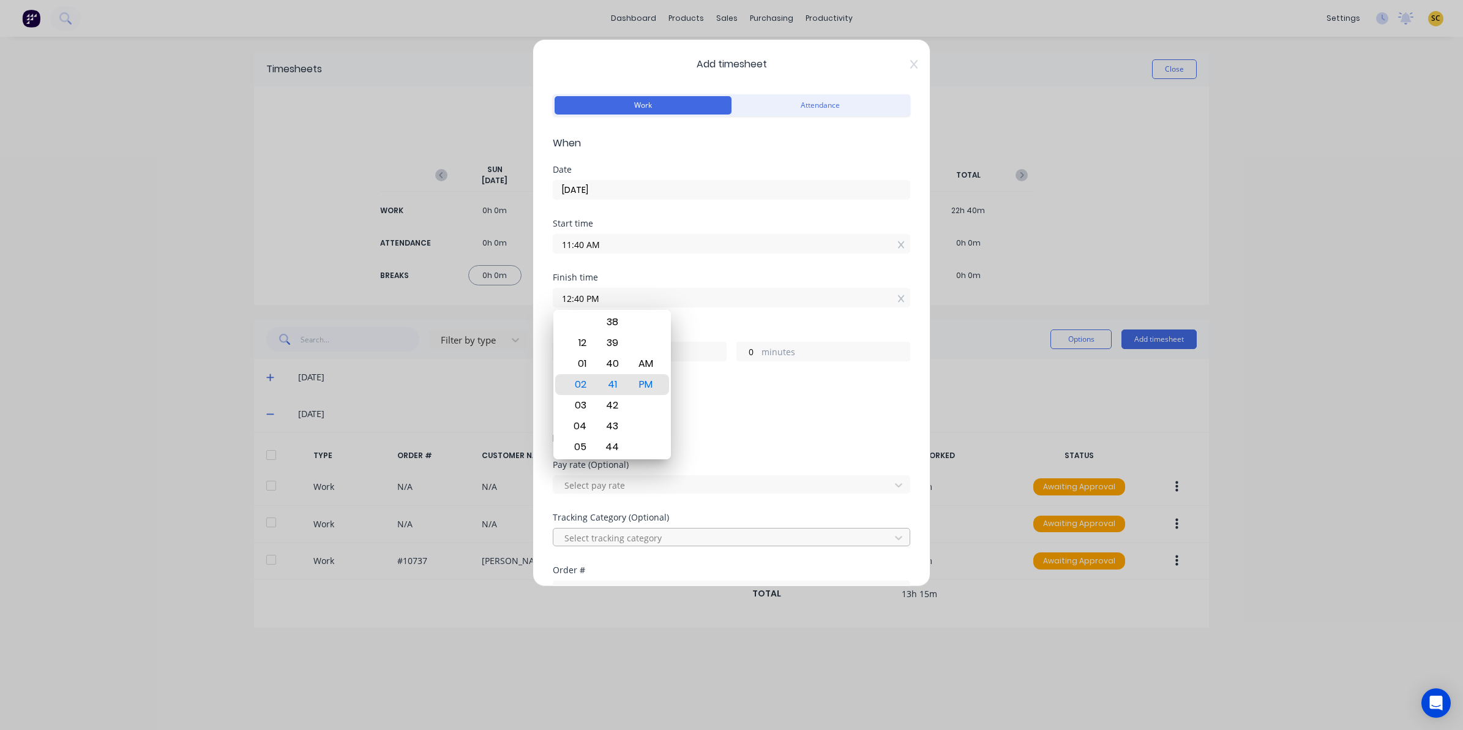
click at [827, 542] on div at bounding box center [723, 537] width 321 height 15
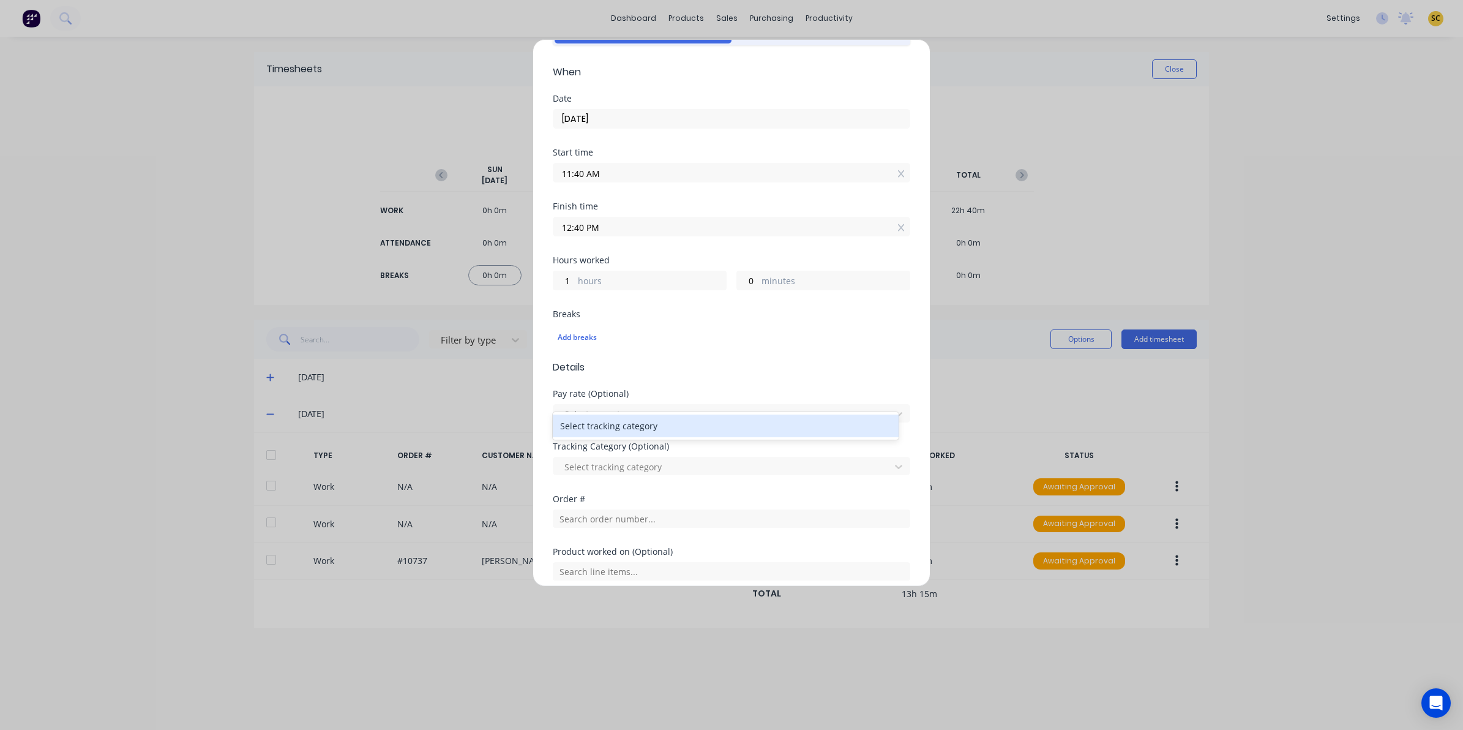
scroll to position [222, 0]
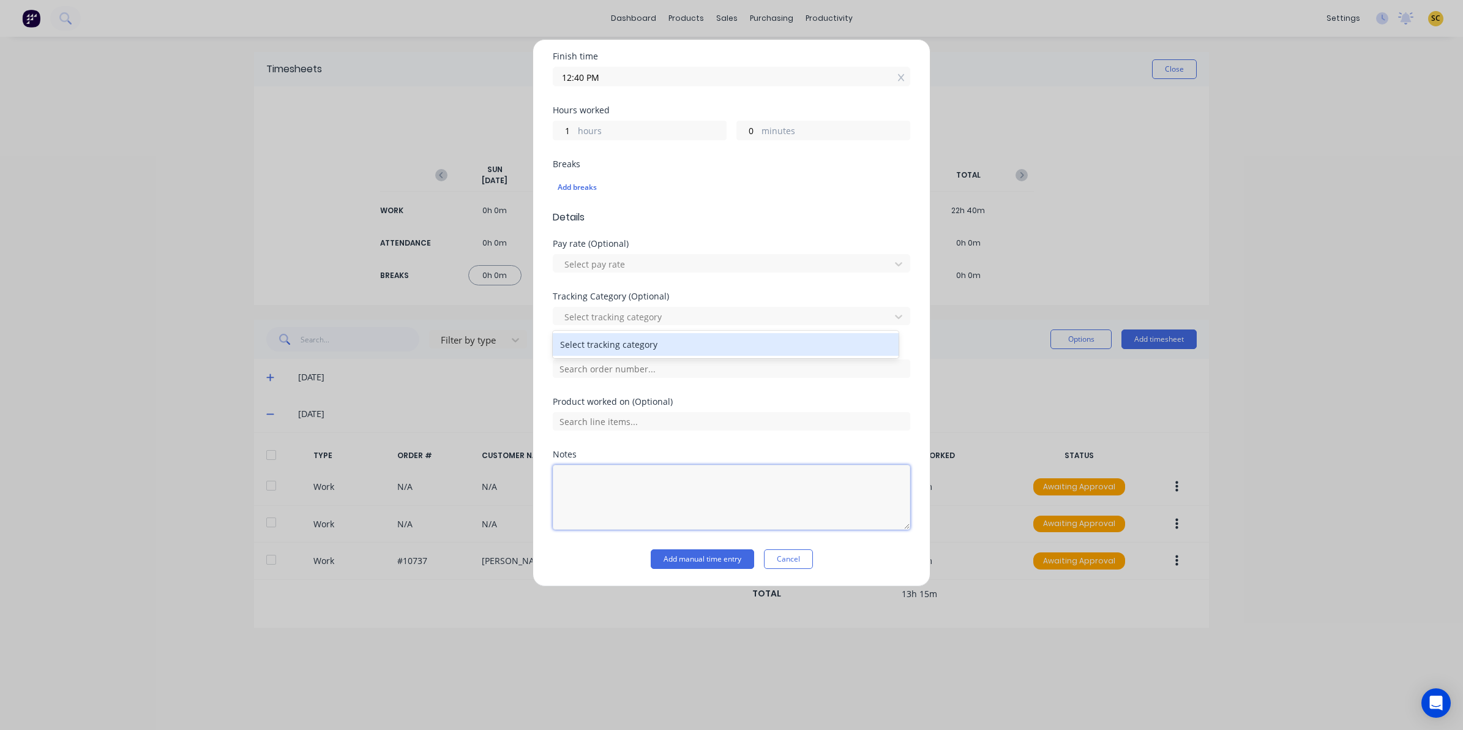
click at [588, 493] on textarea at bounding box center [731, 497] width 357 height 65
type textarea "general clean"
click at [702, 544] on div "Notes general clean" at bounding box center [731, 499] width 357 height 99
click at [704, 555] on button "Add manual time entry" at bounding box center [702, 559] width 103 height 20
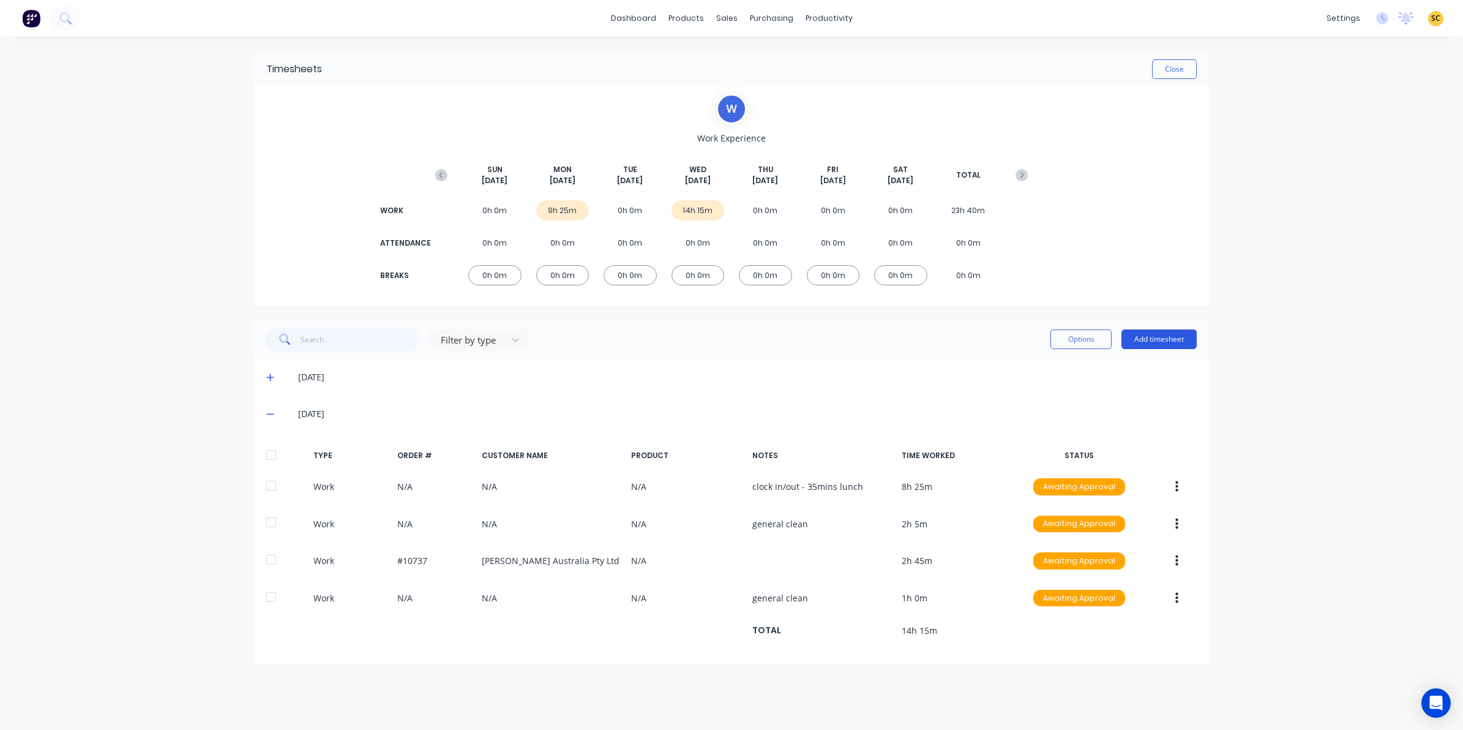
click at [1178, 338] on button "Add timesheet" at bounding box center [1158, 339] width 75 height 20
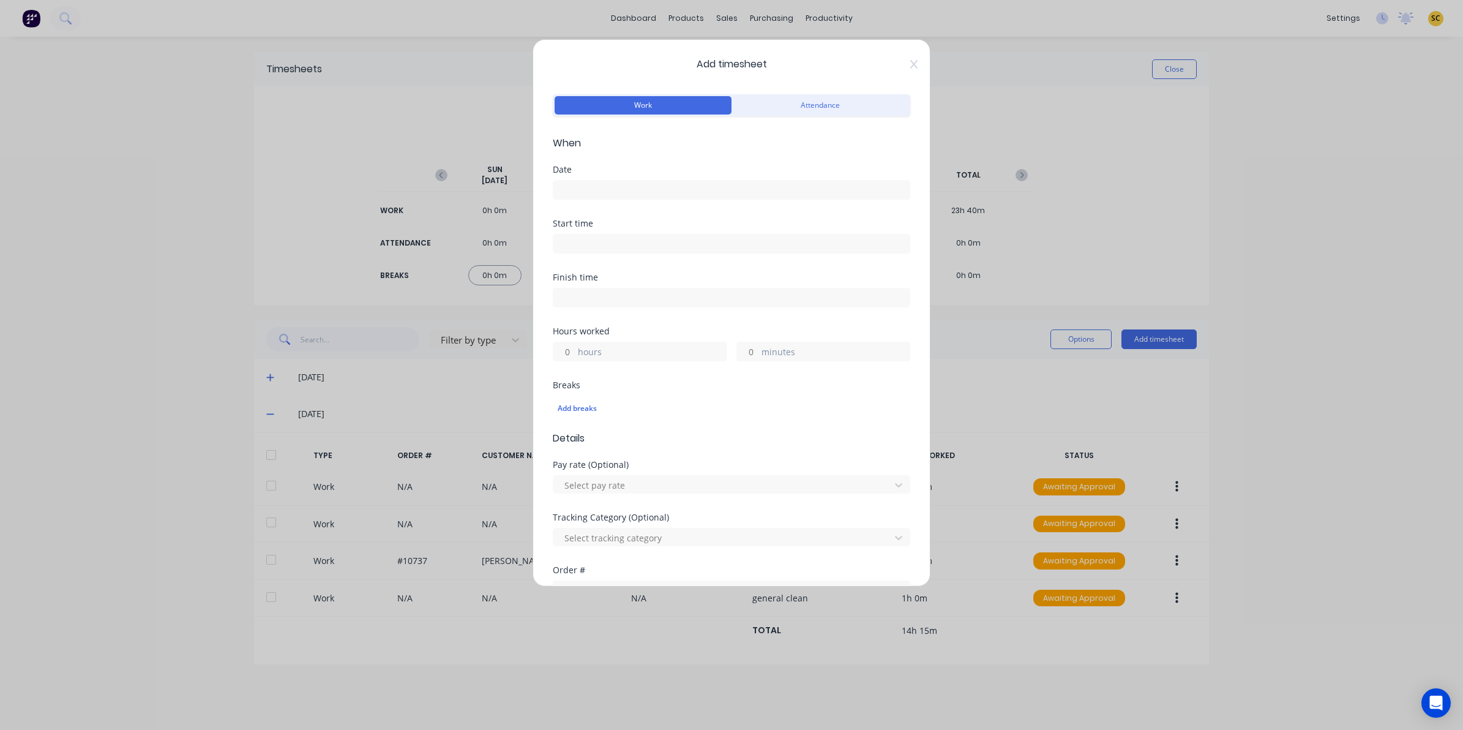
drag, startPoint x: 601, startPoint y: 205, endPoint x: 598, endPoint y: 200, distance: 6.3
click at [601, 204] on div "Date" at bounding box center [731, 192] width 357 height 54
click at [598, 199] on label at bounding box center [731, 190] width 357 height 20
click at [598, 199] on input at bounding box center [731, 190] width 356 height 18
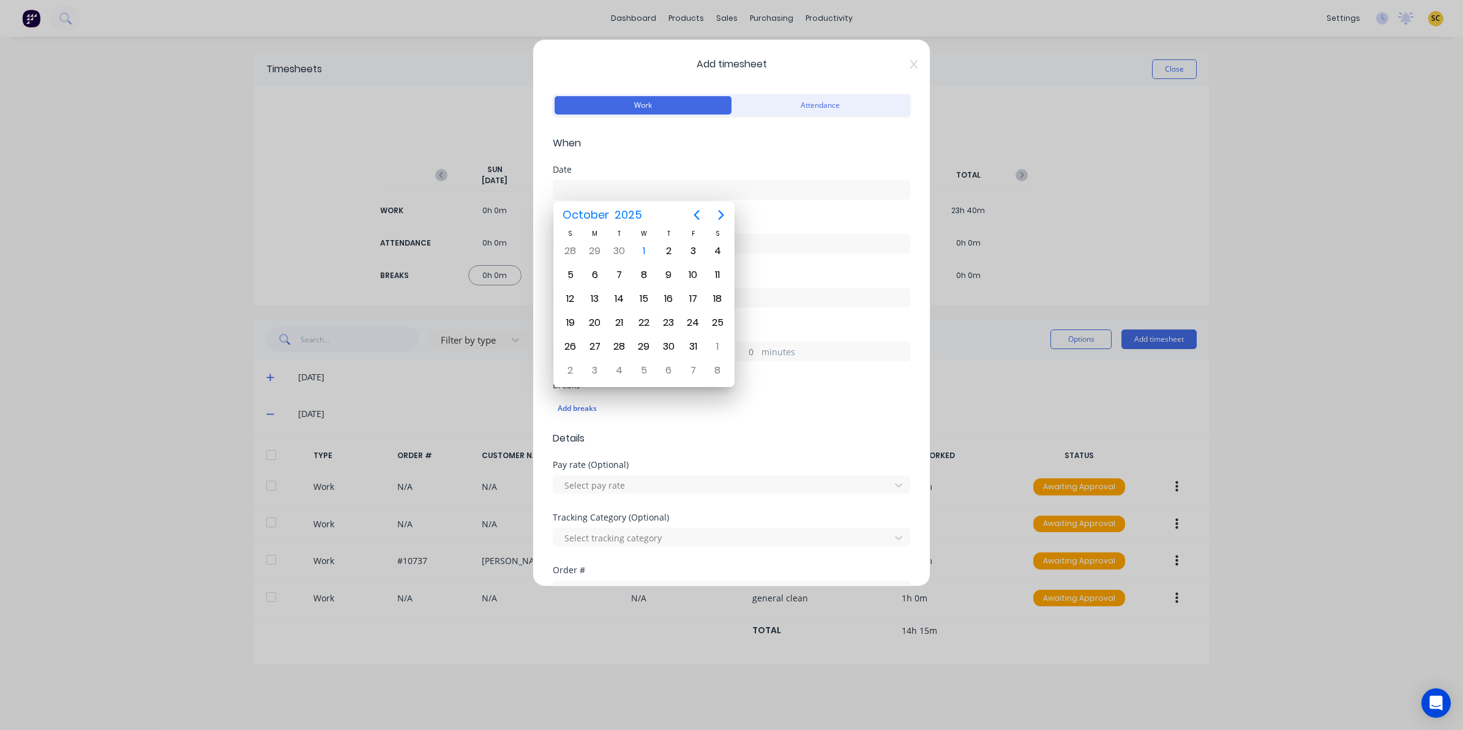
click at [585, 174] on div "Date" at bounding box center [731, 182] width 357 height 34
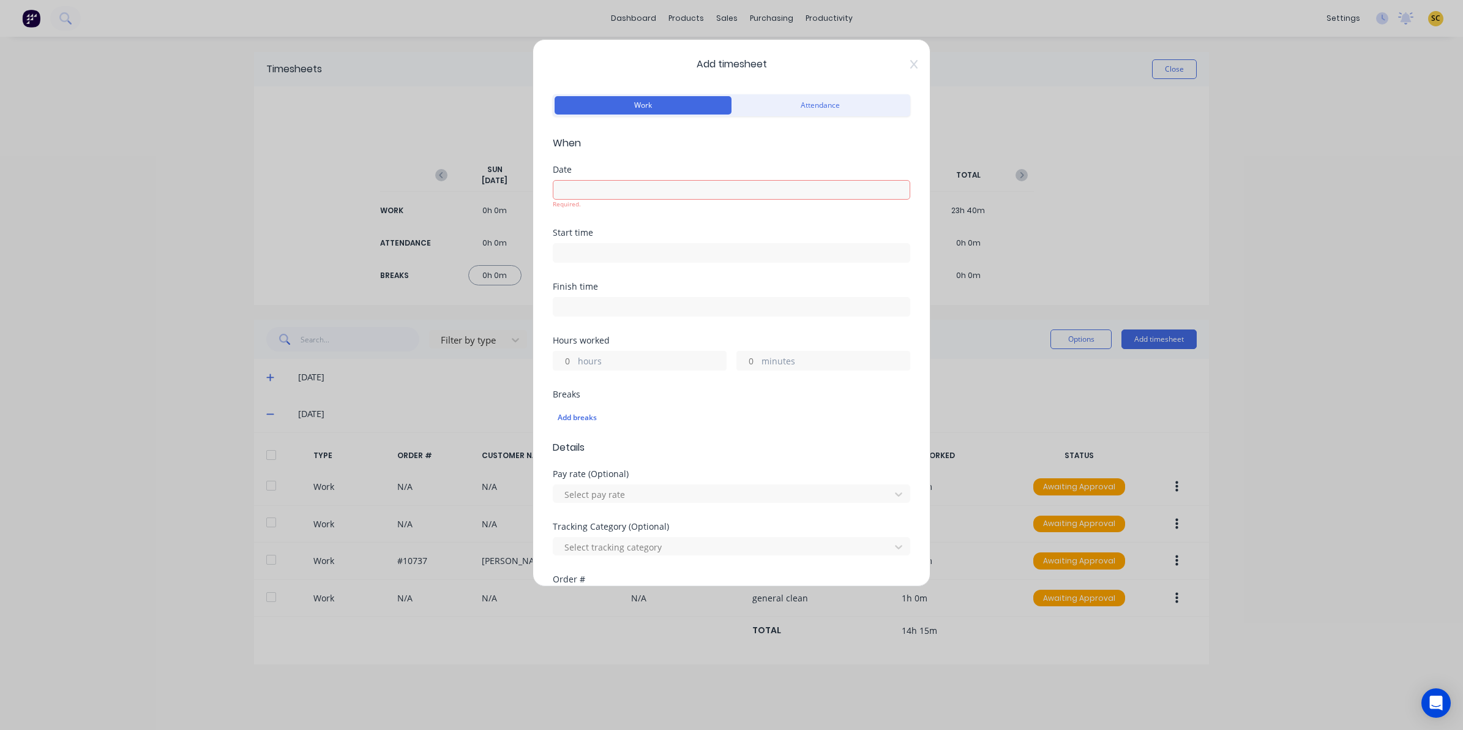
click at [580, 179] on div "Required." at bounding box center [731, 193] width 357 height 32
click at [580, 181] on label at bounding box center [731, 190] width 357 height 20
click at [580, 181] on input at bounding box center [731, 190] width 356 height 18
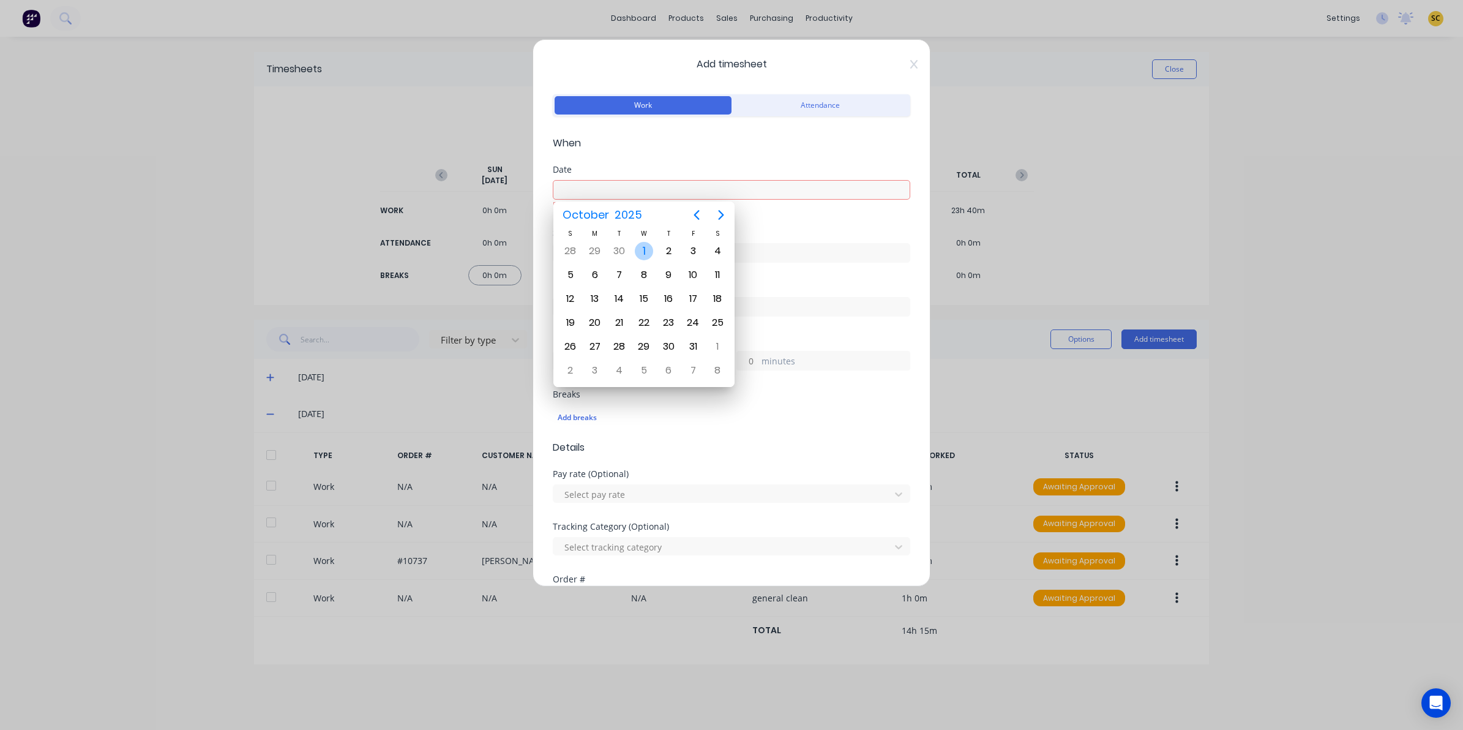
click at [643, 252] on div "1" at bounding box center [644, 251] width 18 height 18
type input "01/10/2025"
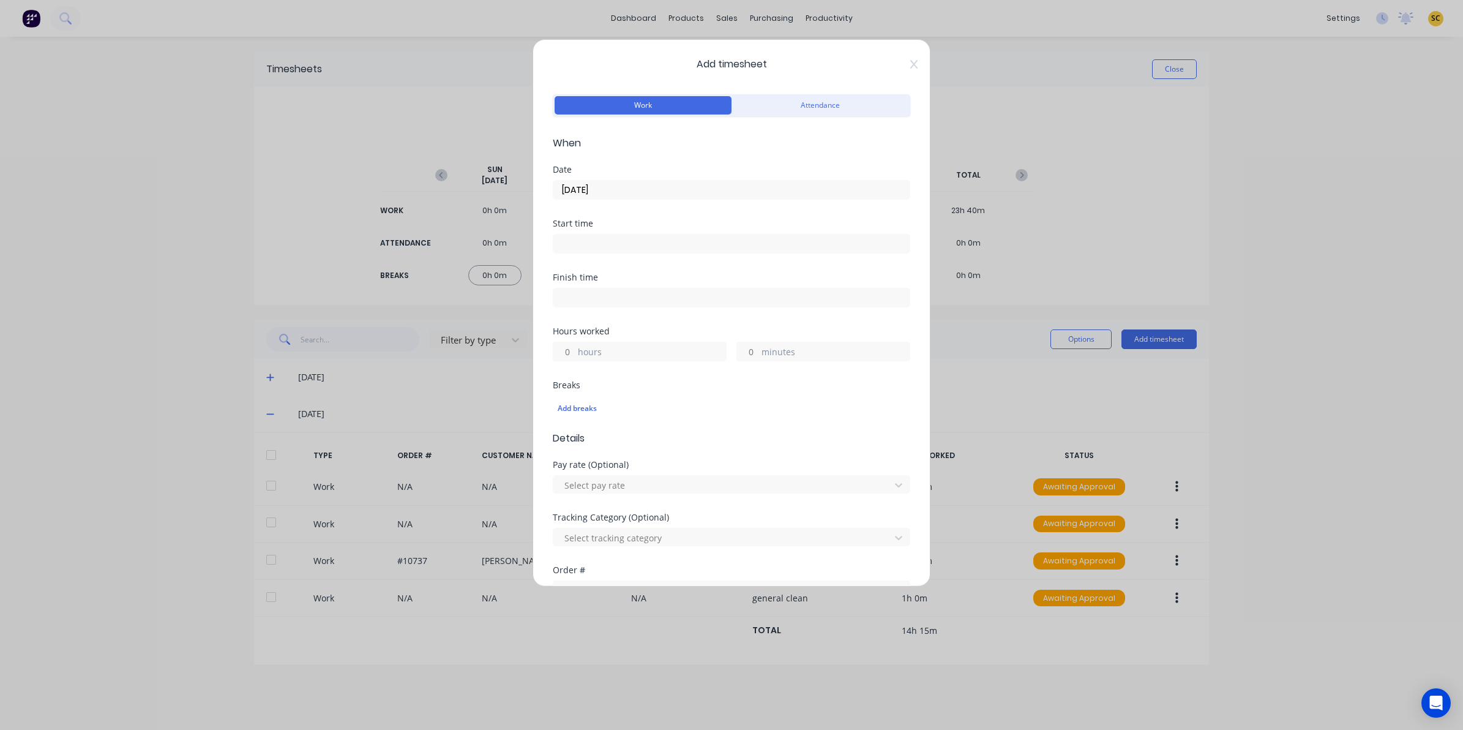
click at [615, 248] on input at bounding box center [731, 243] width 356 height 18
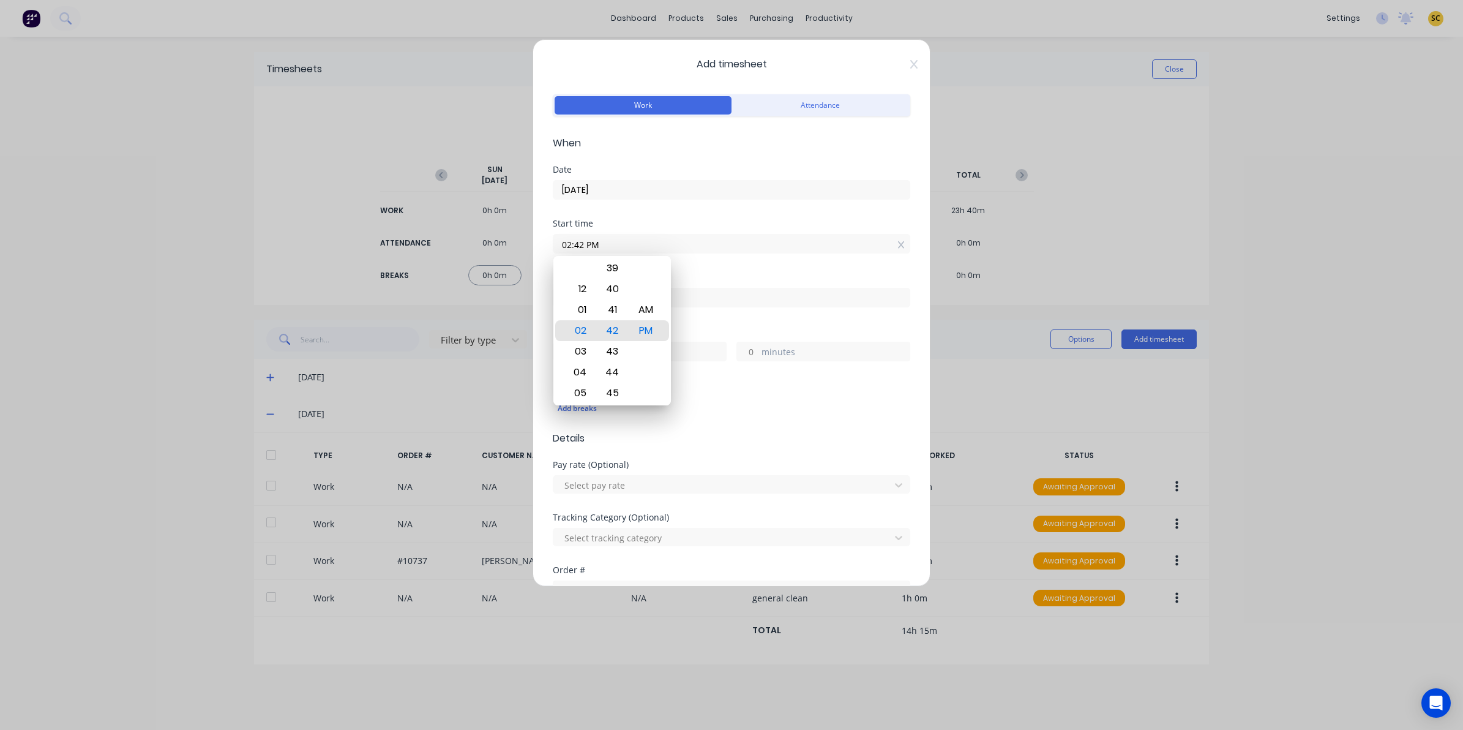
drag, startPoint x: 615, startPoint y: 248, endPoint x: 537, endPoint y: 252, distance: 78.4
click at [537, 252] on div "Add timesheet Work Attendance When Date 01/10/2025 Start time 02:42 PM Finish t…" at bounding box center [732, 312] width 398 height 547
type input "12:45 PM"
click at [698, 304] on input at bounding box center [731, 297] width 356 height 18
type input "02:42 PM"
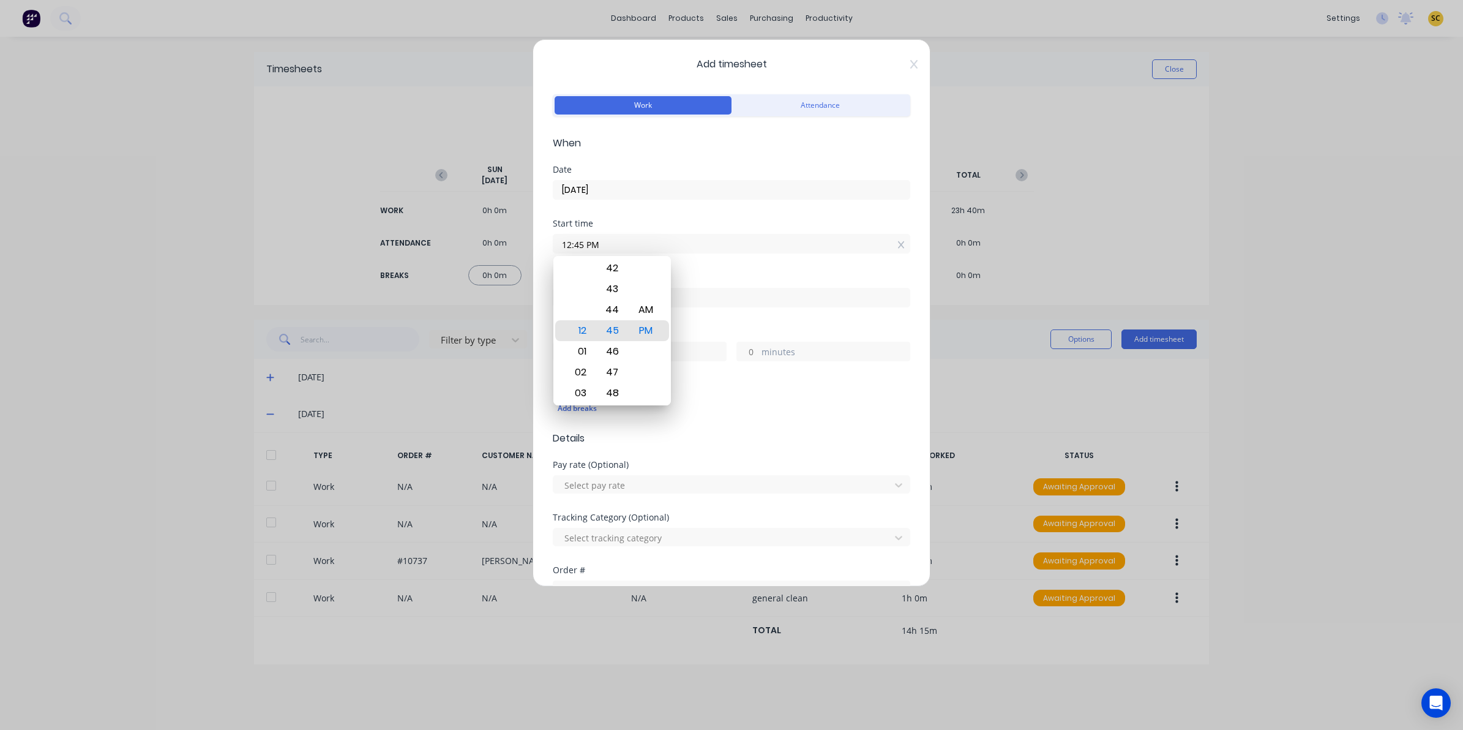
type input "1"
type input "57"
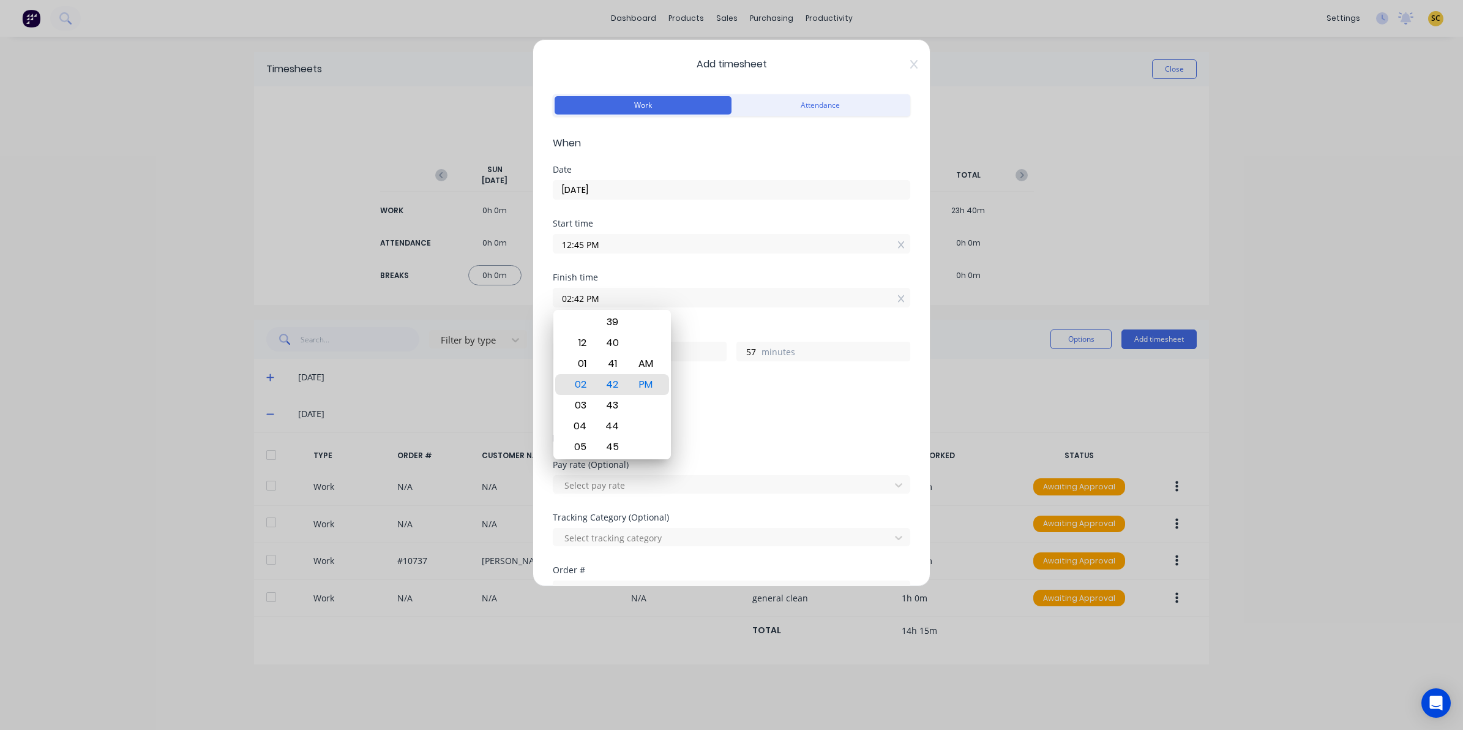
drag, startPoint x: 621, startPoint y: 302, endPoint x: 519, endPoint y: 288, distance: 103.1
click at [519, 288] on div "Add timesheet Work Attendance When Date 01/10/2025 Start time 12:45 PM Finish t…" at bounding box center [731, 365] width 1463 height 730
type input "02:20 AM"
type input "13"
type input "35"
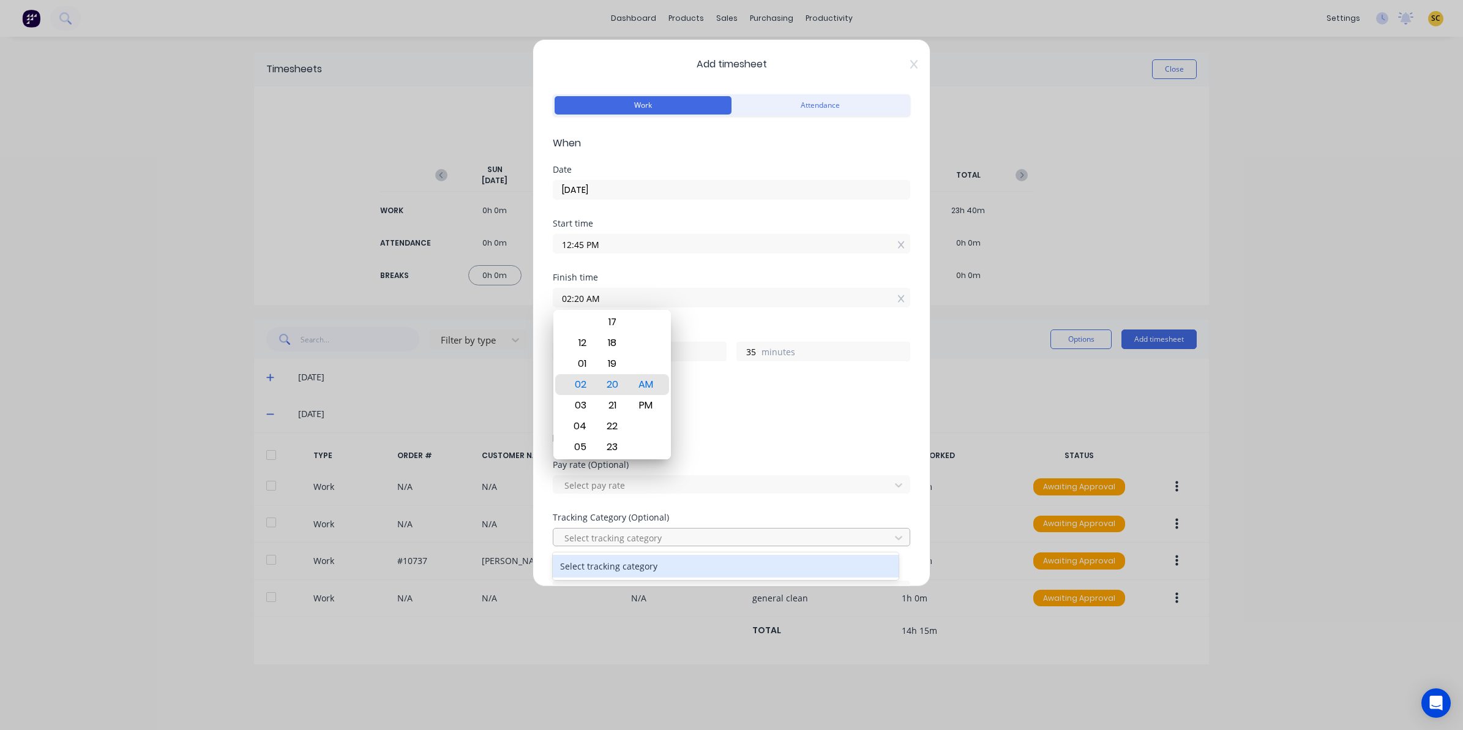
click at [847, 540] on div at bounding box center [723, 537] width 321 height 15
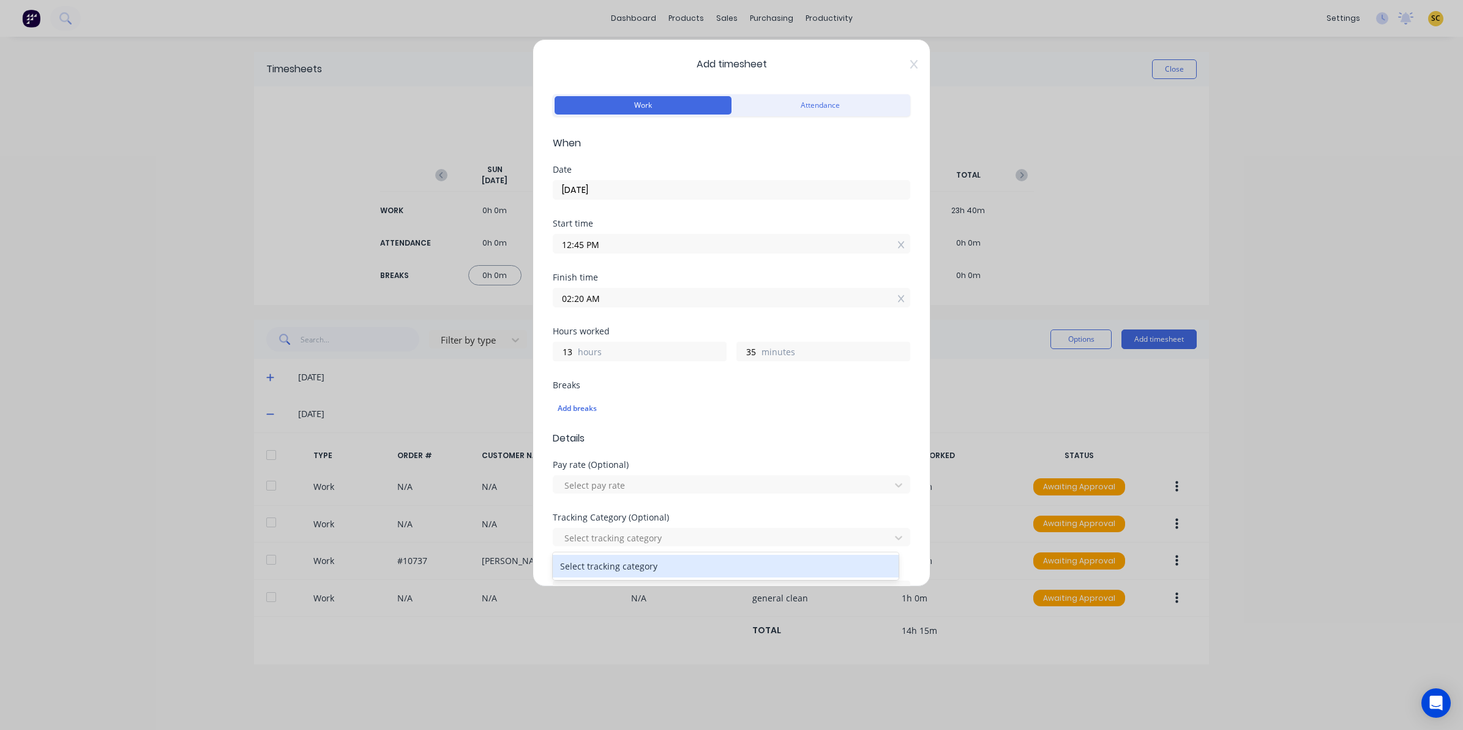
click at [626, 293] on input "02:20 AM" at bounding box center [731, 297] width 356 height 18
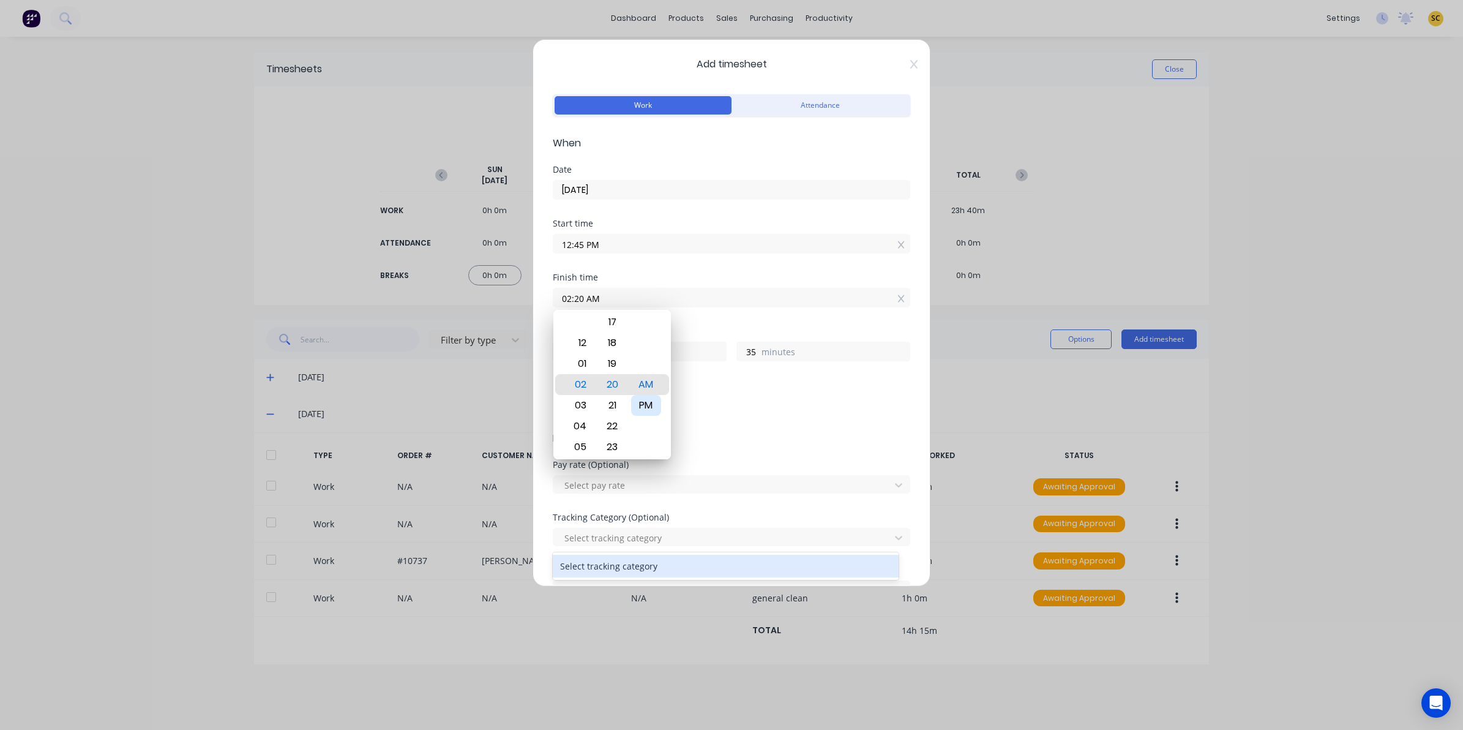
click at [653, 412] on div "PM" at bounding box center [646, 405] width 30 height 21
type input "02:20 PM"
type input "1"
click at [727, 504] on div "Pay rate (Optional) Select pay rate" at bounding box center [731, 486] width 357 height 53
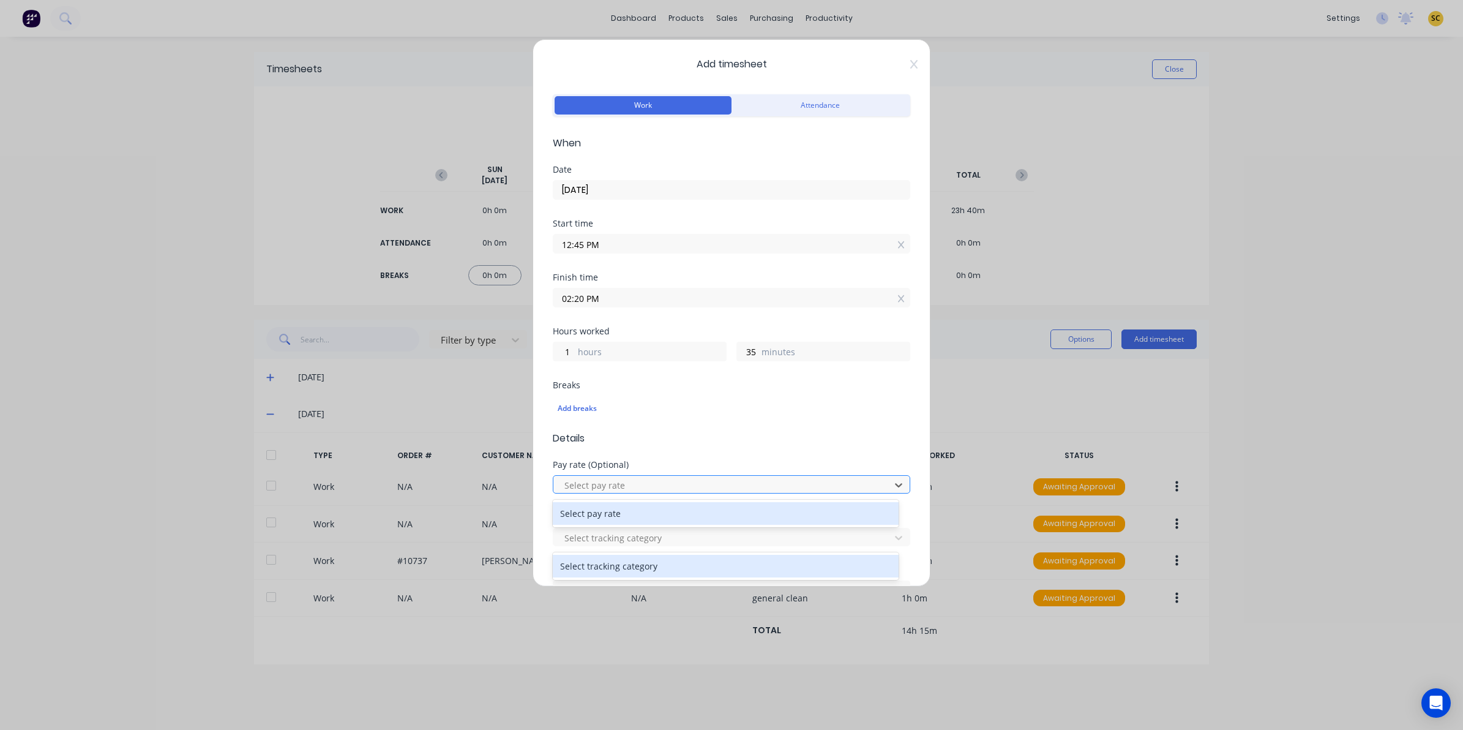
click at [670, 492] on div at bounding box center [723, 484] width 321 height 15
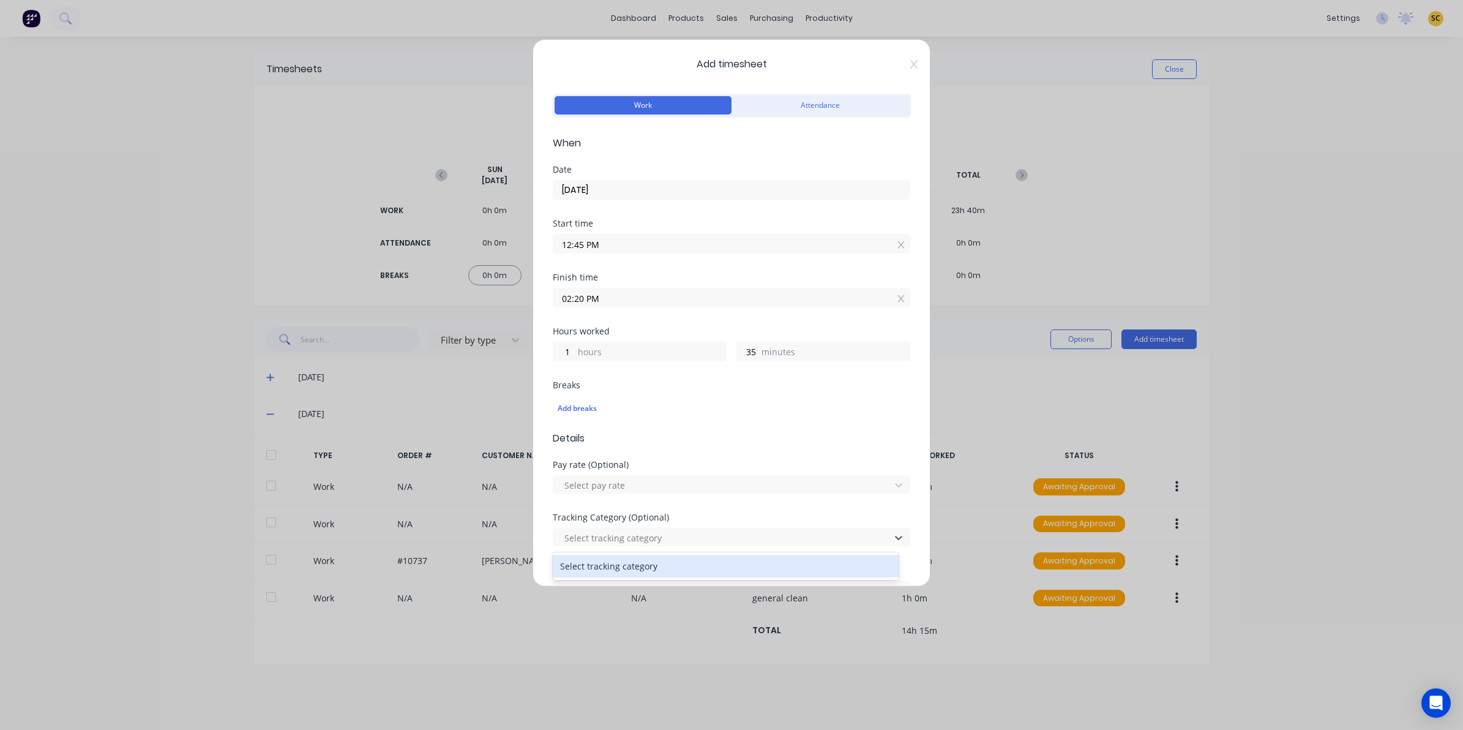
click at [629, 553] on div "Select tracking category" at bounding box center [726, 566] width 346 height 28
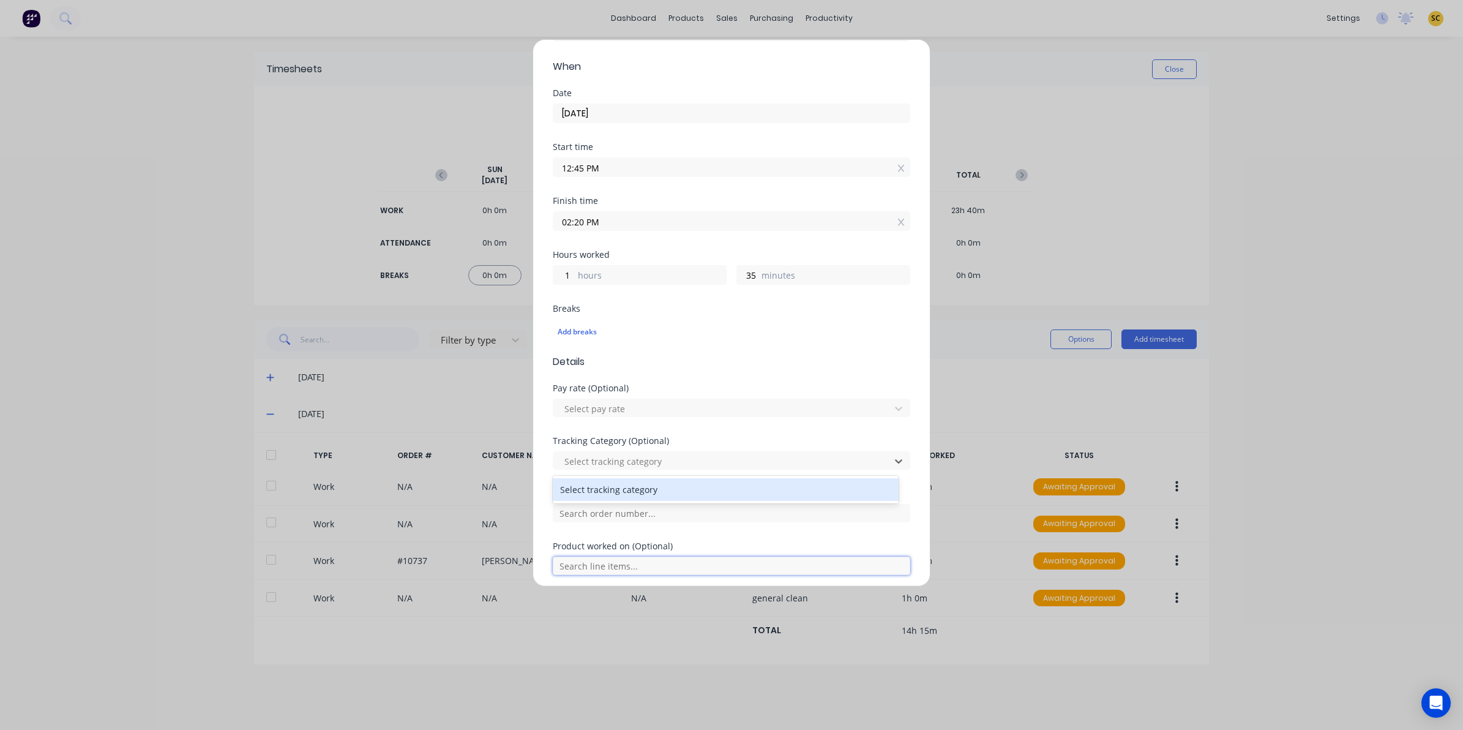
click at [594, 562] on input "text" at bounding box center [731, 565] width 357 height 18
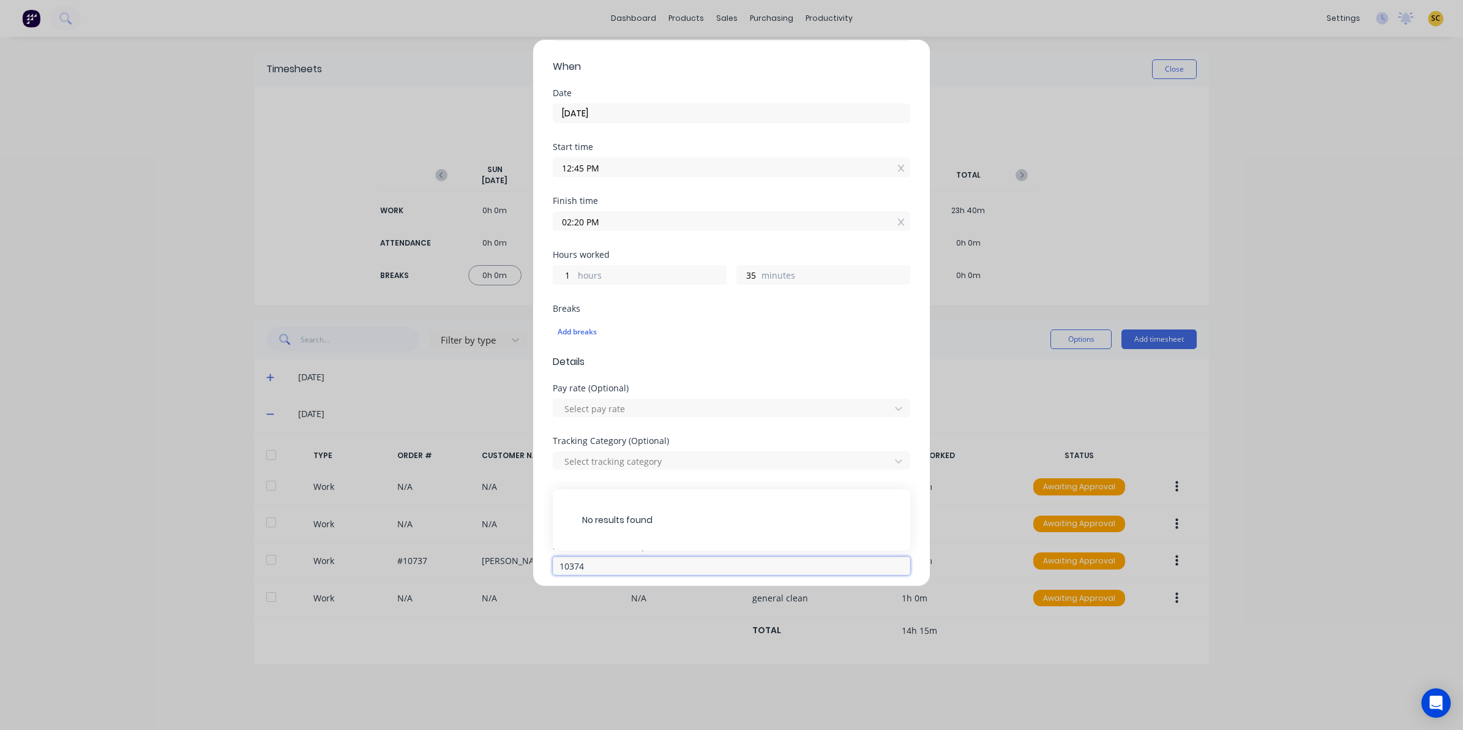
scroll to position [153, 0]
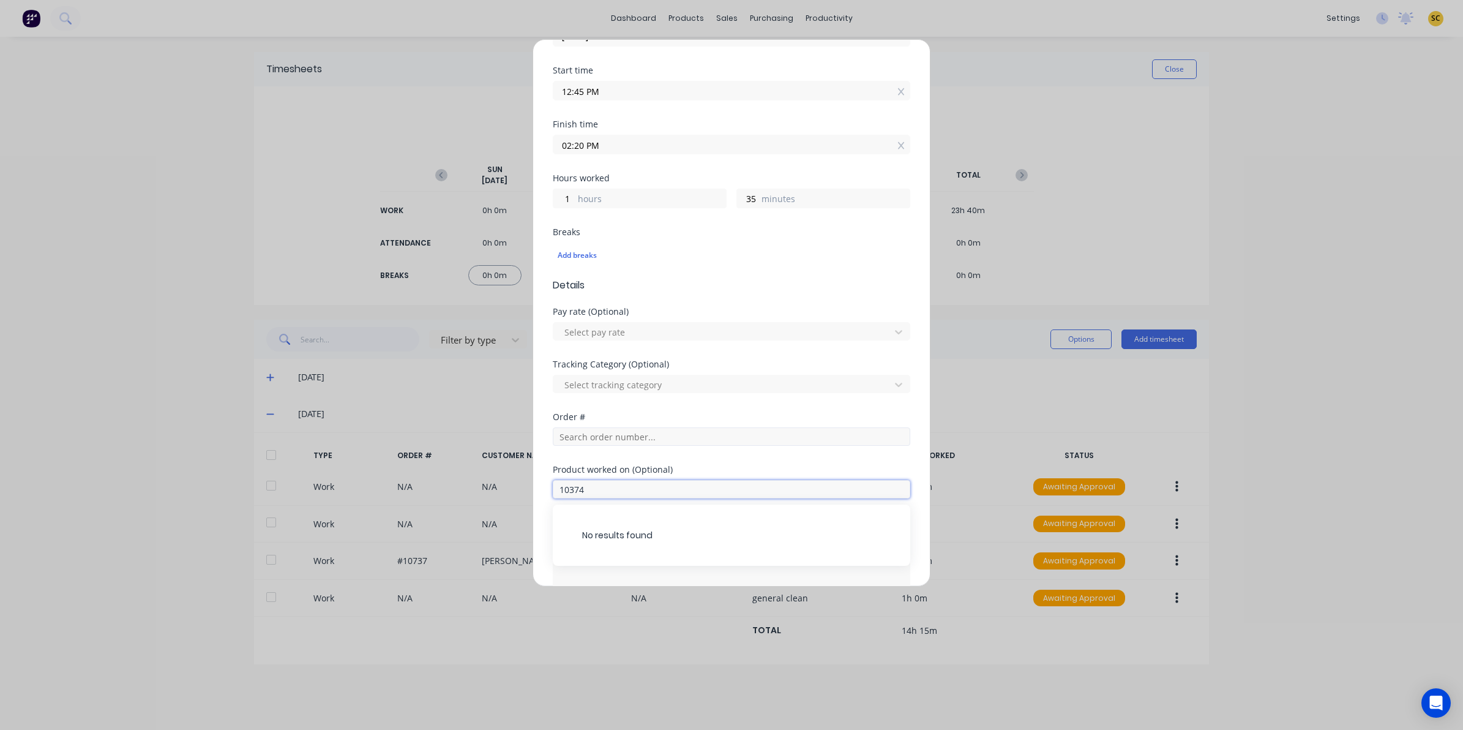
type input "10374"
click at [586, 438] on input "text" at bounding box center [731, 436] width 357 height 18
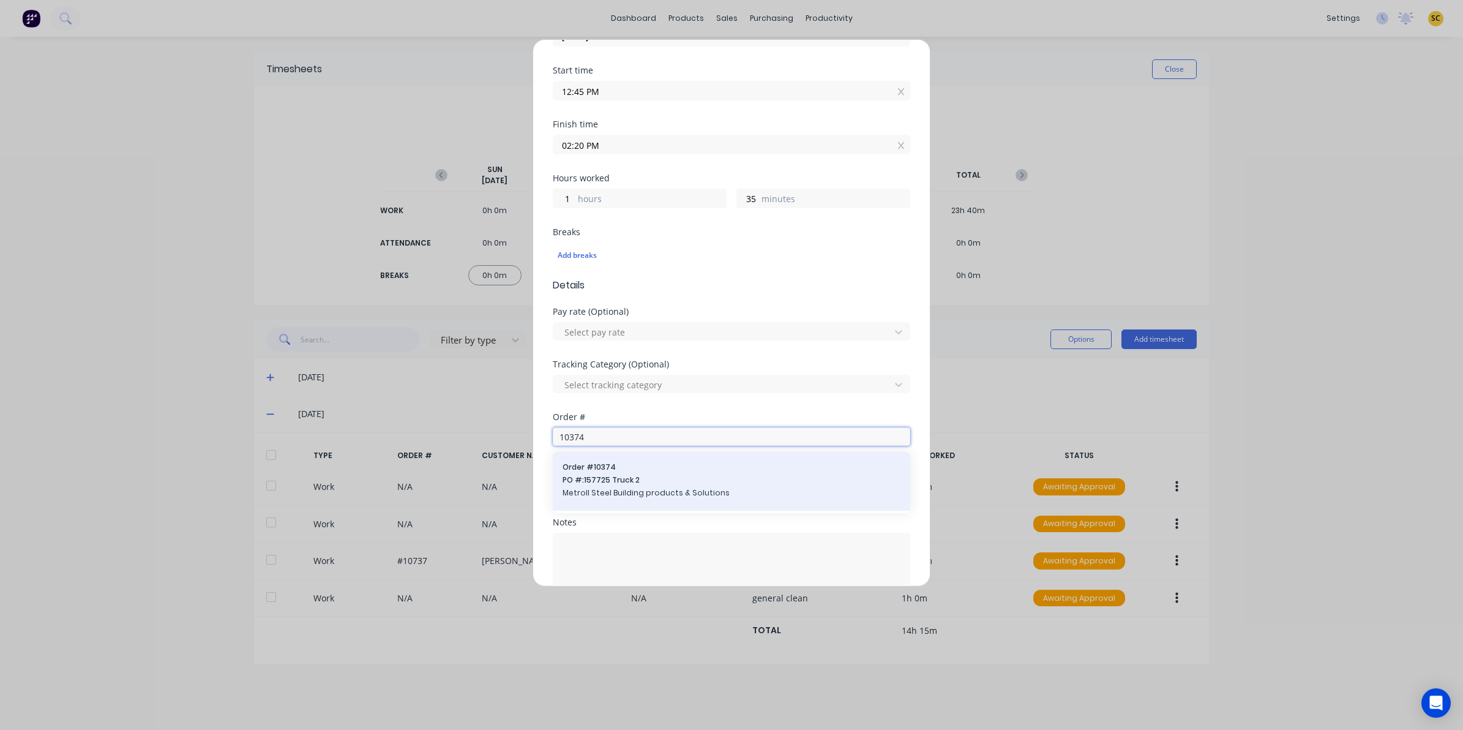
type input "10374"
click at [596, 485] on span "PO #: 157725 Truck 2" at bounding box center [732, 479] width 338 height 11
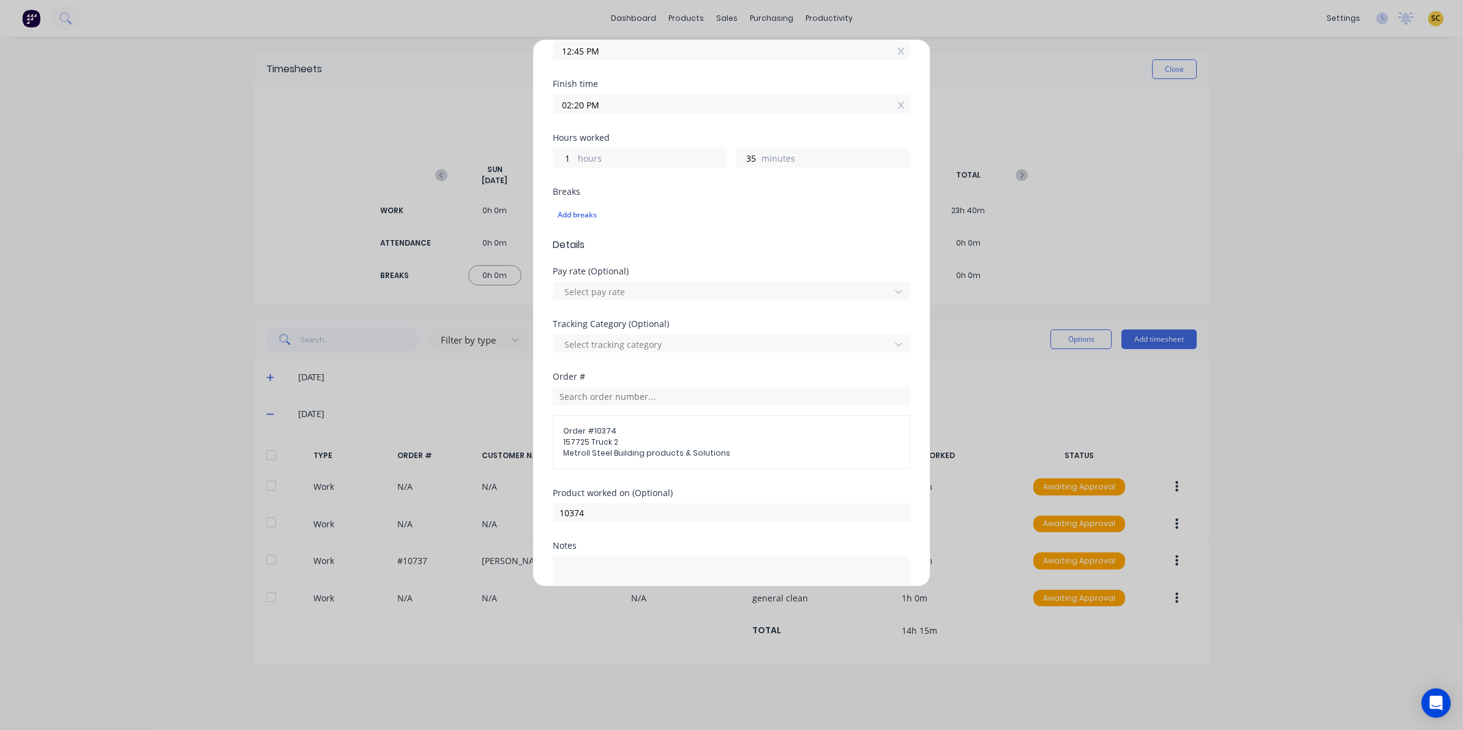
scroll to position [286, 0]
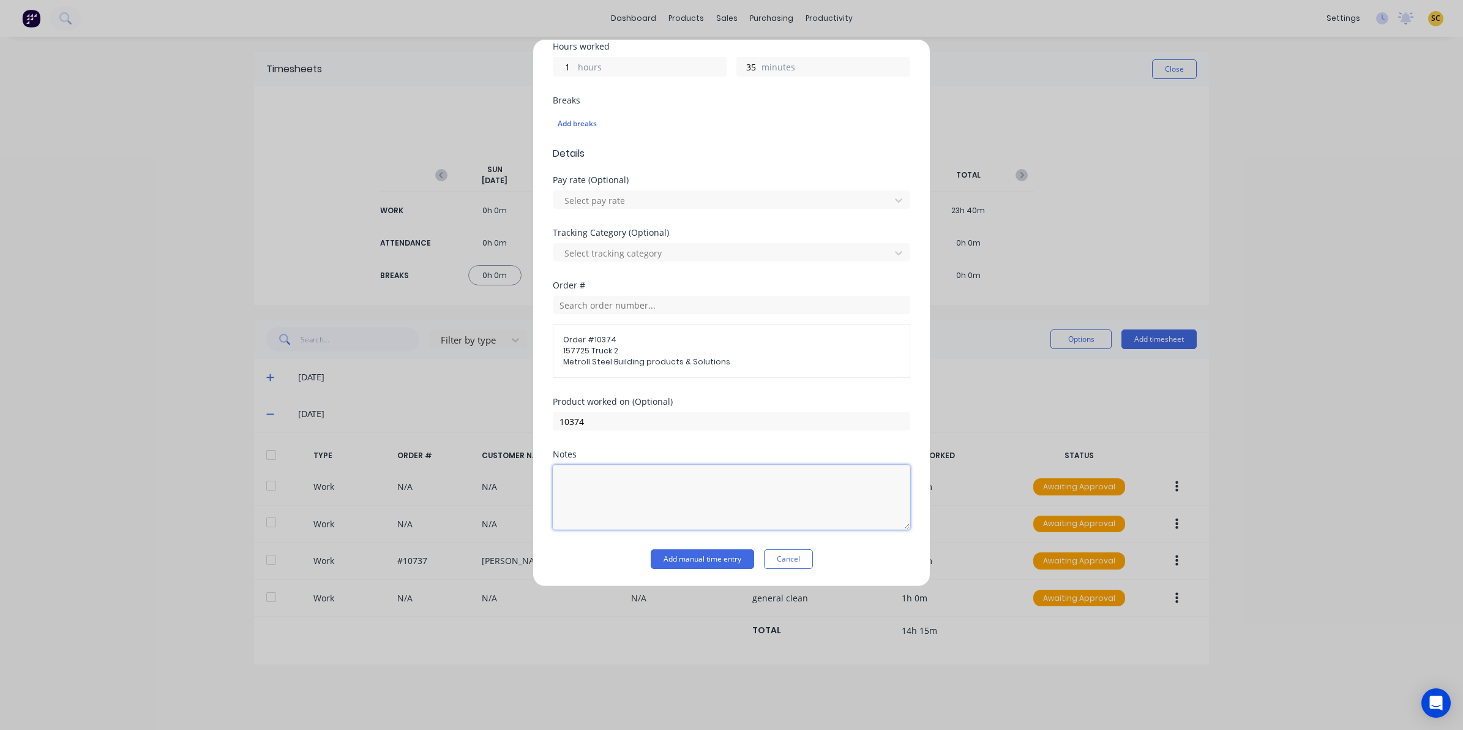
click at [634, 493] on textarea at bounding box center [731, 497] width 357 height 65
type textarea "paint prep"
click at [694, 561] on button "Add manual time entry" at bounding box center [702, 559] width 103 height 20
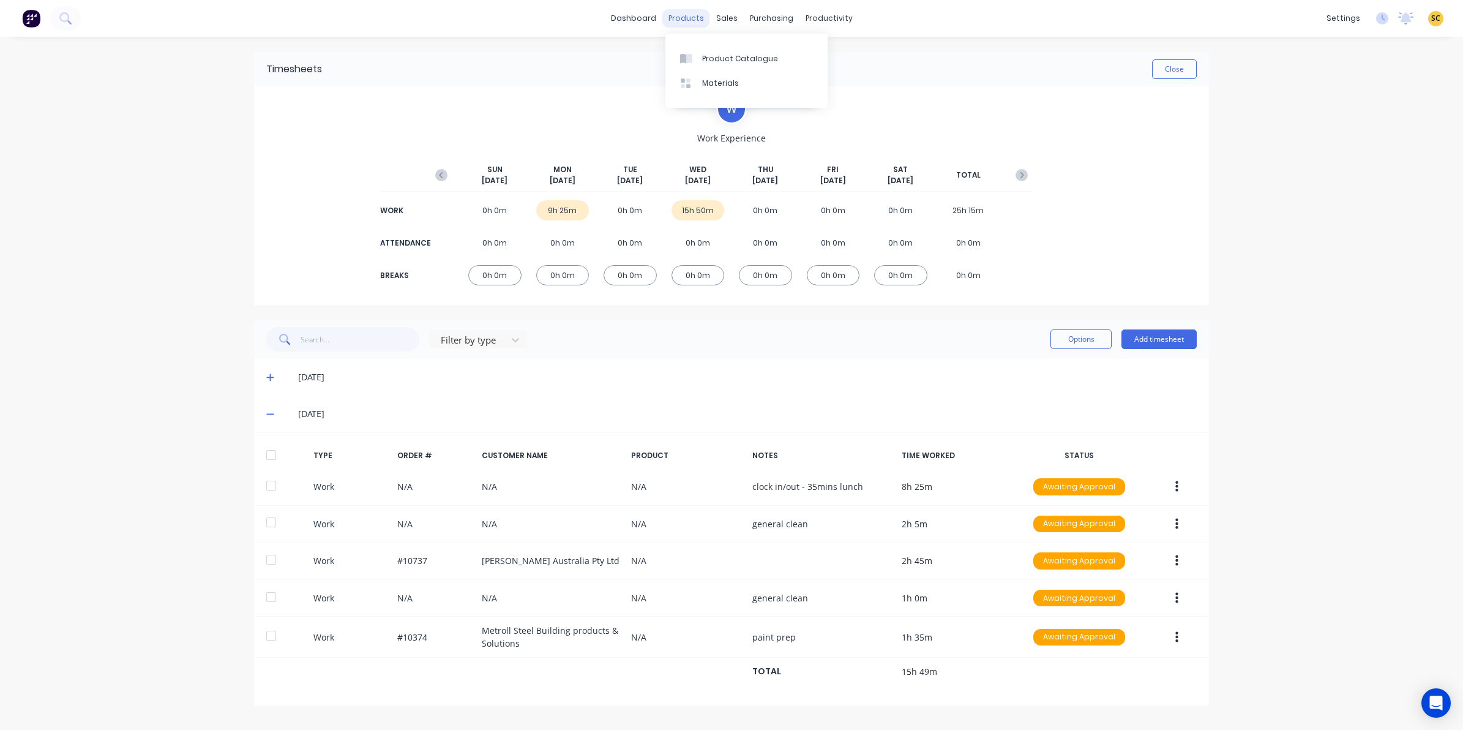
click at [687, 21] on div "products" at bounding box center [686, 18] width 48 height 18
click at [712, 53] on div "Product Catalogue" at bounding box center [740, 58] width 76 height 11
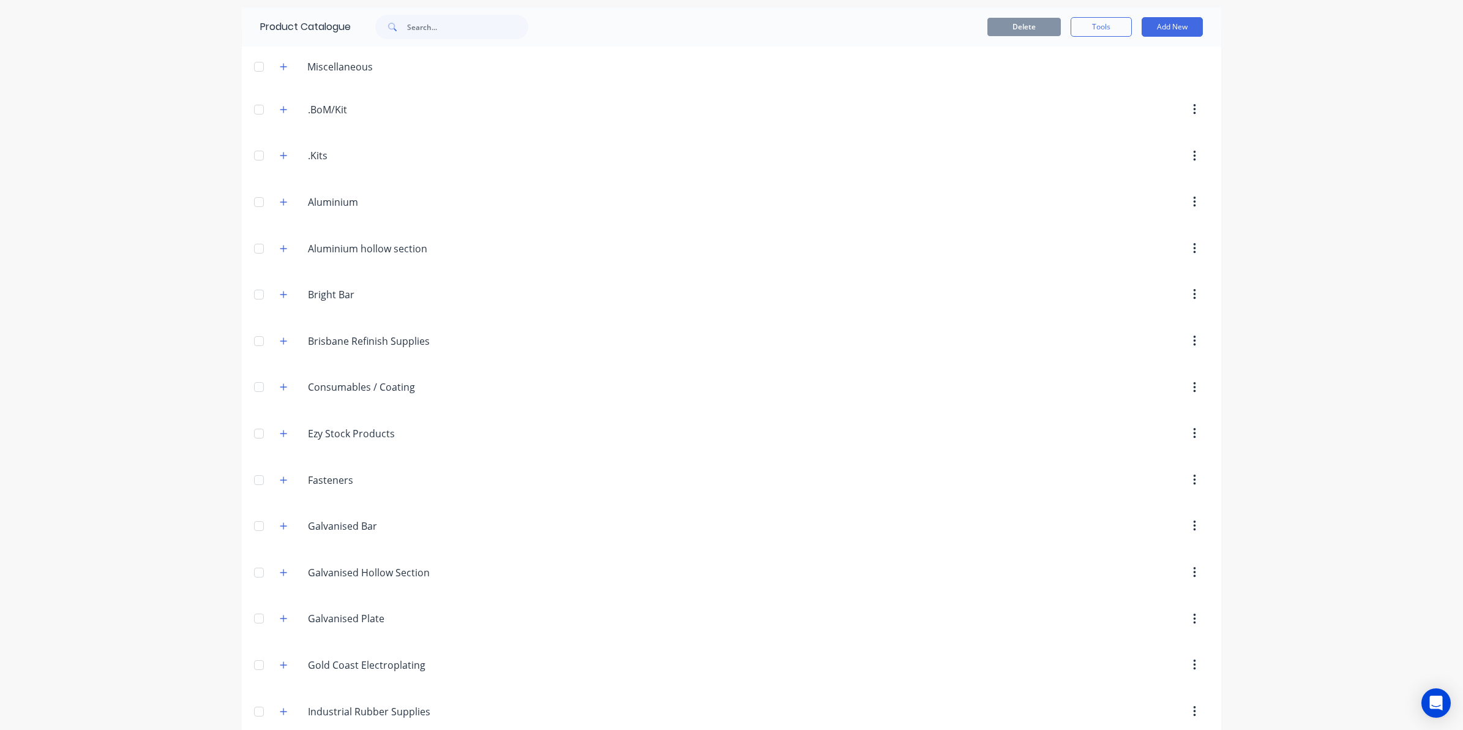
scroll to position [77, 0]
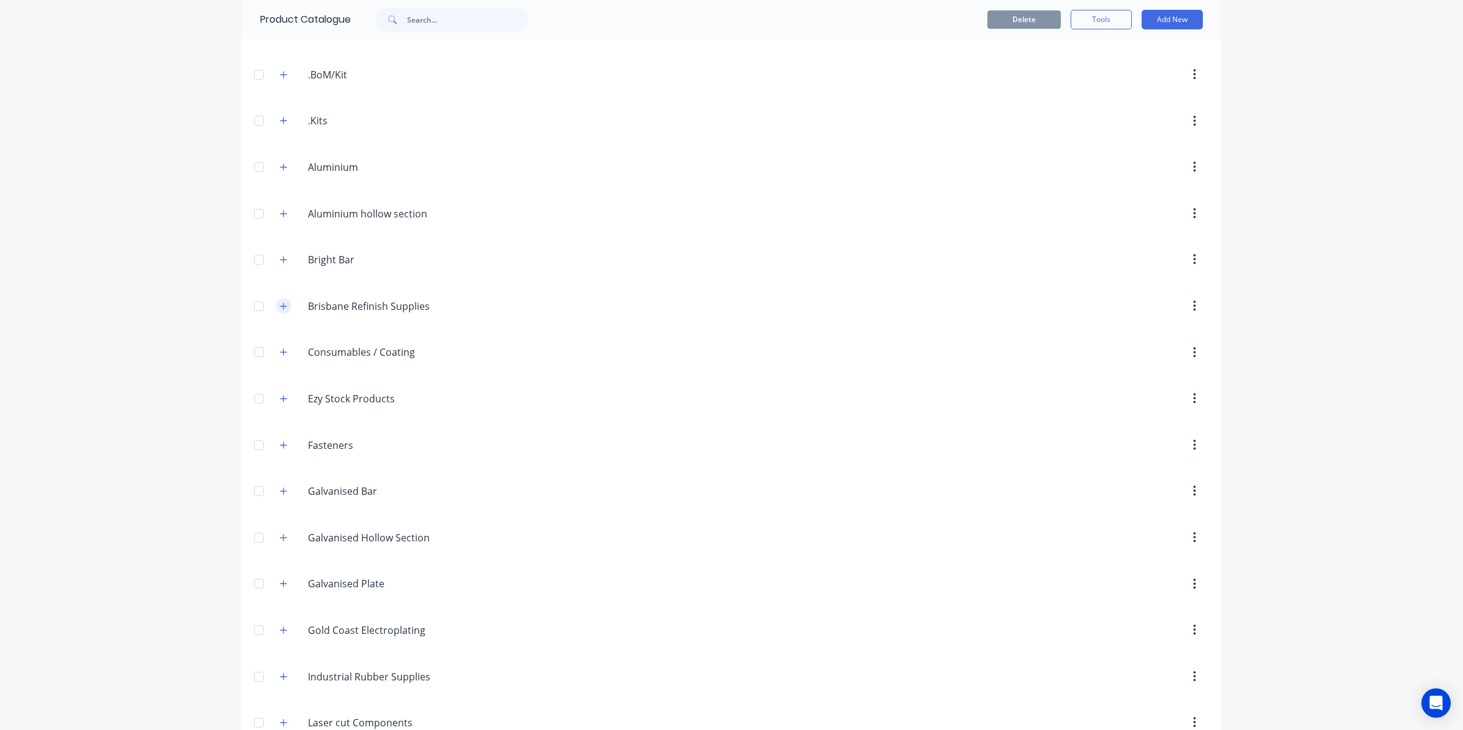
click at [282, 309] on icon "button" at bounding box center [283, 306] width 7 height 9
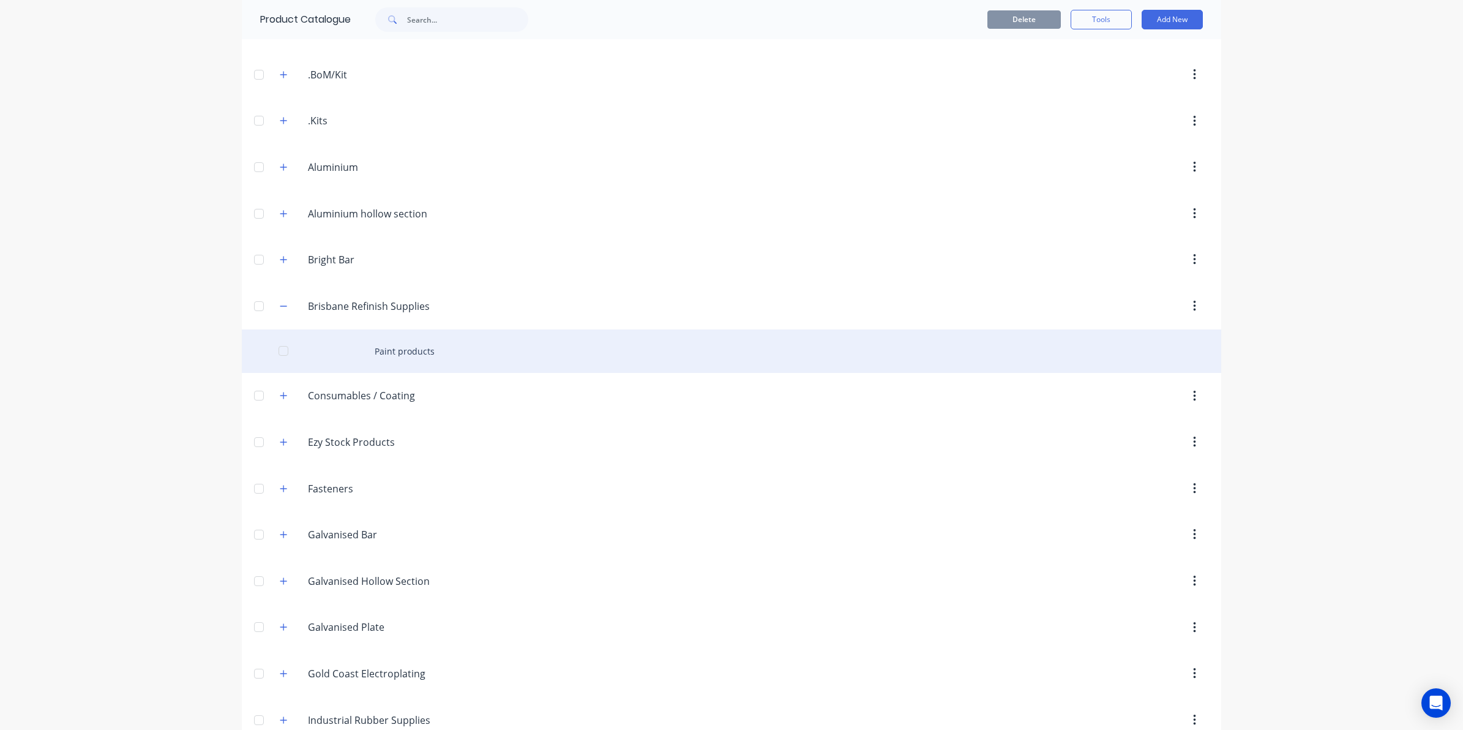
click at [406, 349] on div "Paint products" at bounding box center [731, 350] width 979 height 43
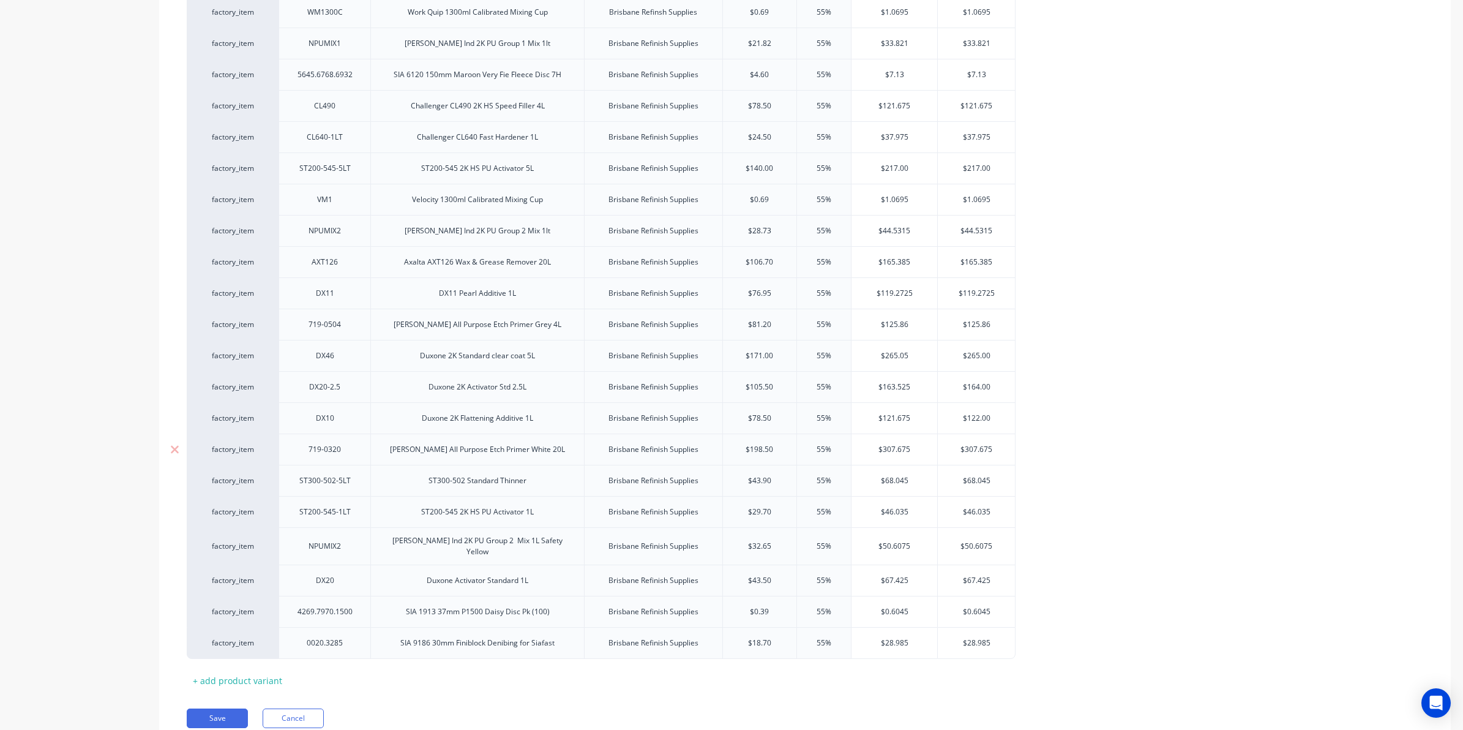
scroll to position [661, 0]
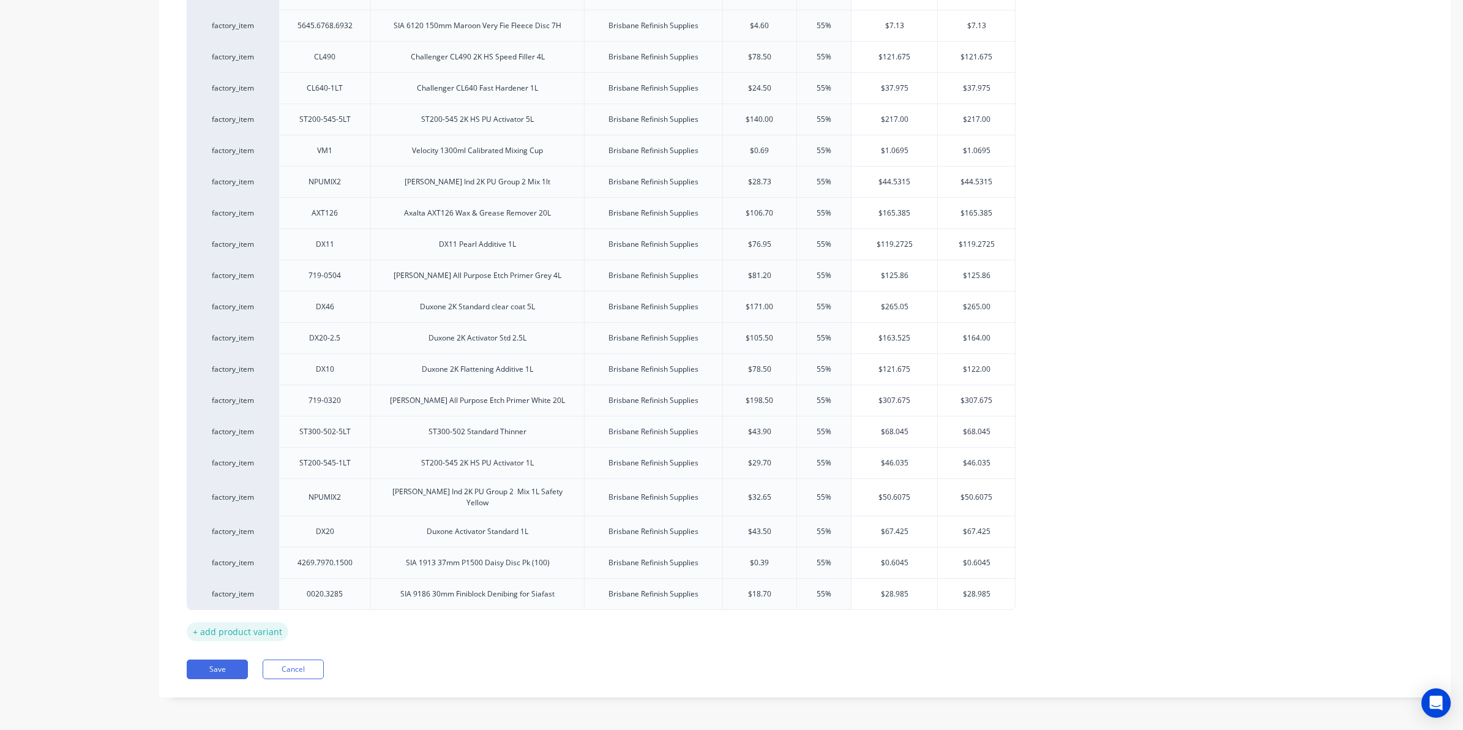
click at [267, 631] on div "+ add product variant" at bounding box center [238, 631] width 102 height 19
type textarea "x"
click at [328, 625] on div at bounding box center [324, 625] width 61 height 16
click at [271, 658] on div "+ add product variant" at bounding box center [238, 662] width 102 height 19
type textarea "x"
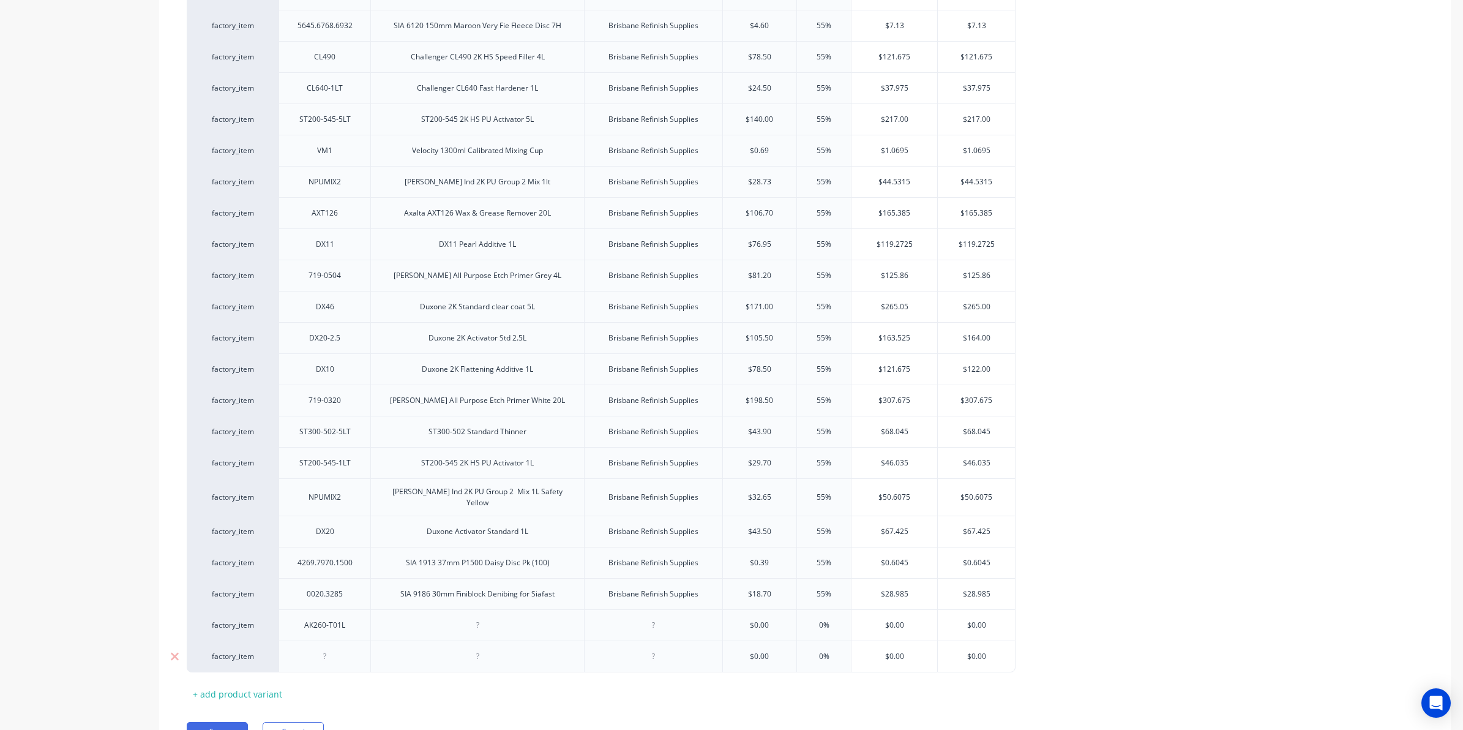
click at [327, 659] on div at bounding box center [324, 656] width 61 height 16
click at [217, 696] on div "+ add product variant" at bounding box center [238, 693] width 102 height 19
type textarea "x"
click at [341, 694] on div at bounding box center [324, 687] width 61 height 16
click at [686, 597] on div "Brisbane Refinish Supplies" at bounding box center [654, 594] width 110 height 16
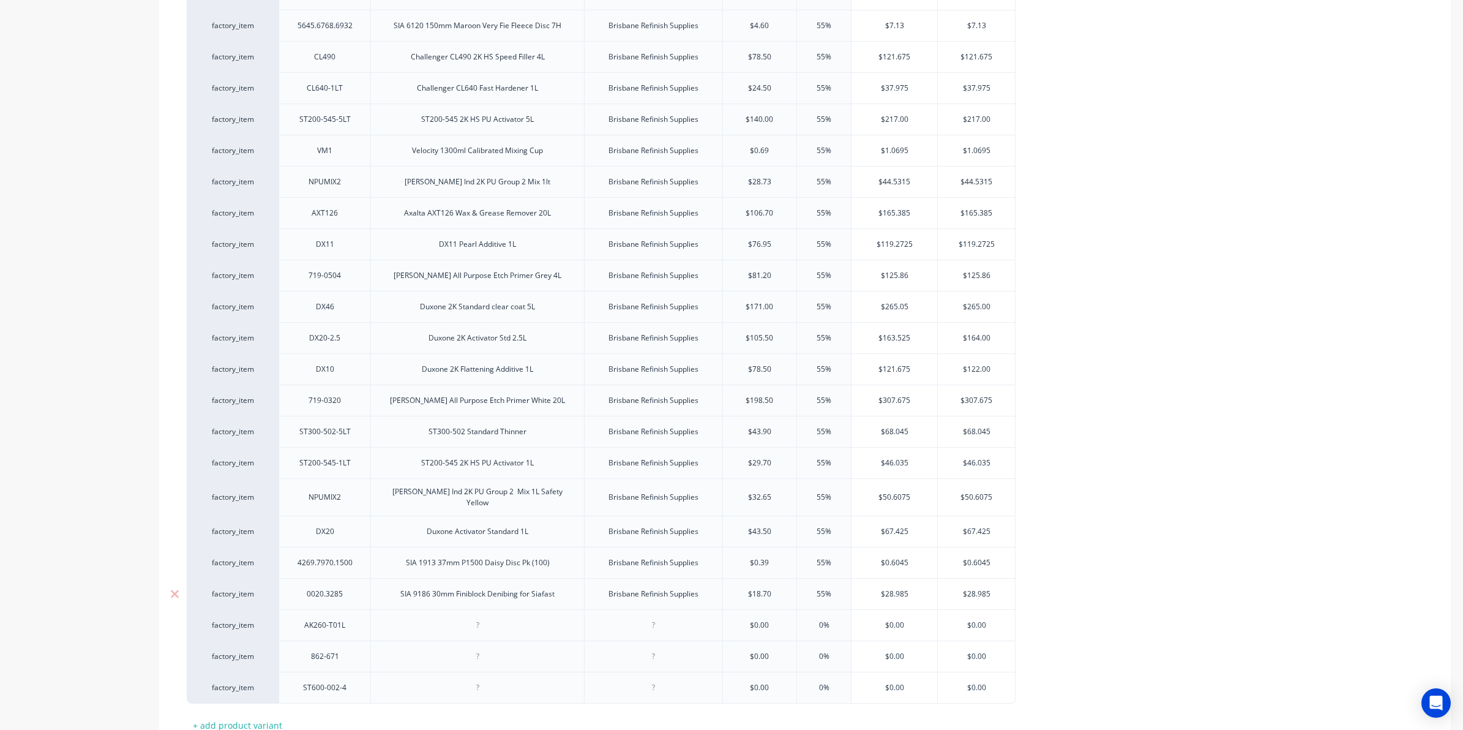
drag, startPoint x: 705, startPoint y: 594, endPoint x: 607, endPoint y: 600, distance: 98.1
click at [607, 600] on div "Brisbane Refinish Supplies" at bounding box center [654, 594] width 110 height 16
copy div "Brisbane Refinish Supplies"
type textarea "x"
drag, startPoint x: 657, startPoint y: 620, endPoint x: 662, endPoint y: 625, distance: 7.4
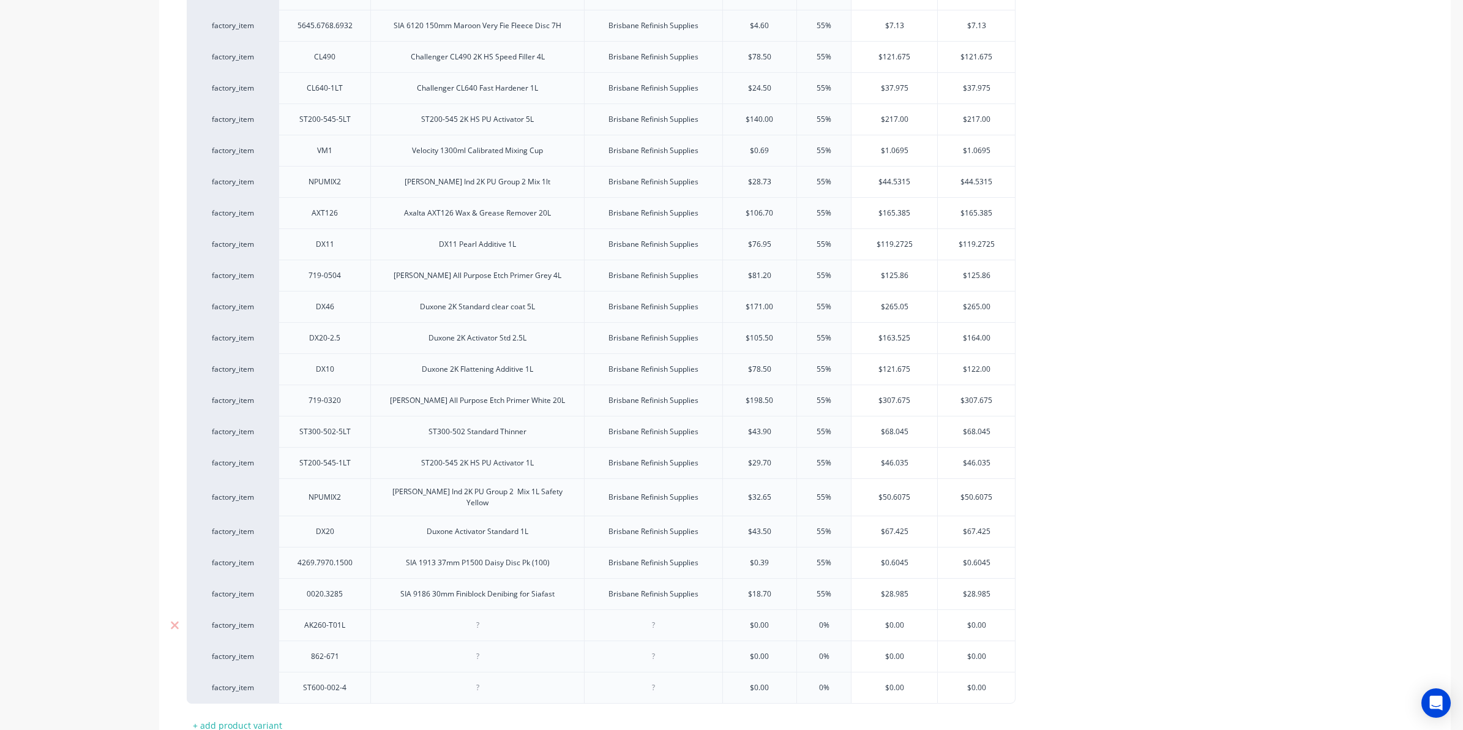
click at [661, 623] on div at bounding box center [653, 625] width 61 height 16
paste div
click at [673, 664] on div at bounding box center [653, 655] width 138 height 31
click at [665, 656] on div at bounding box center [653, 656] width 61 height 16
type textarea "x"
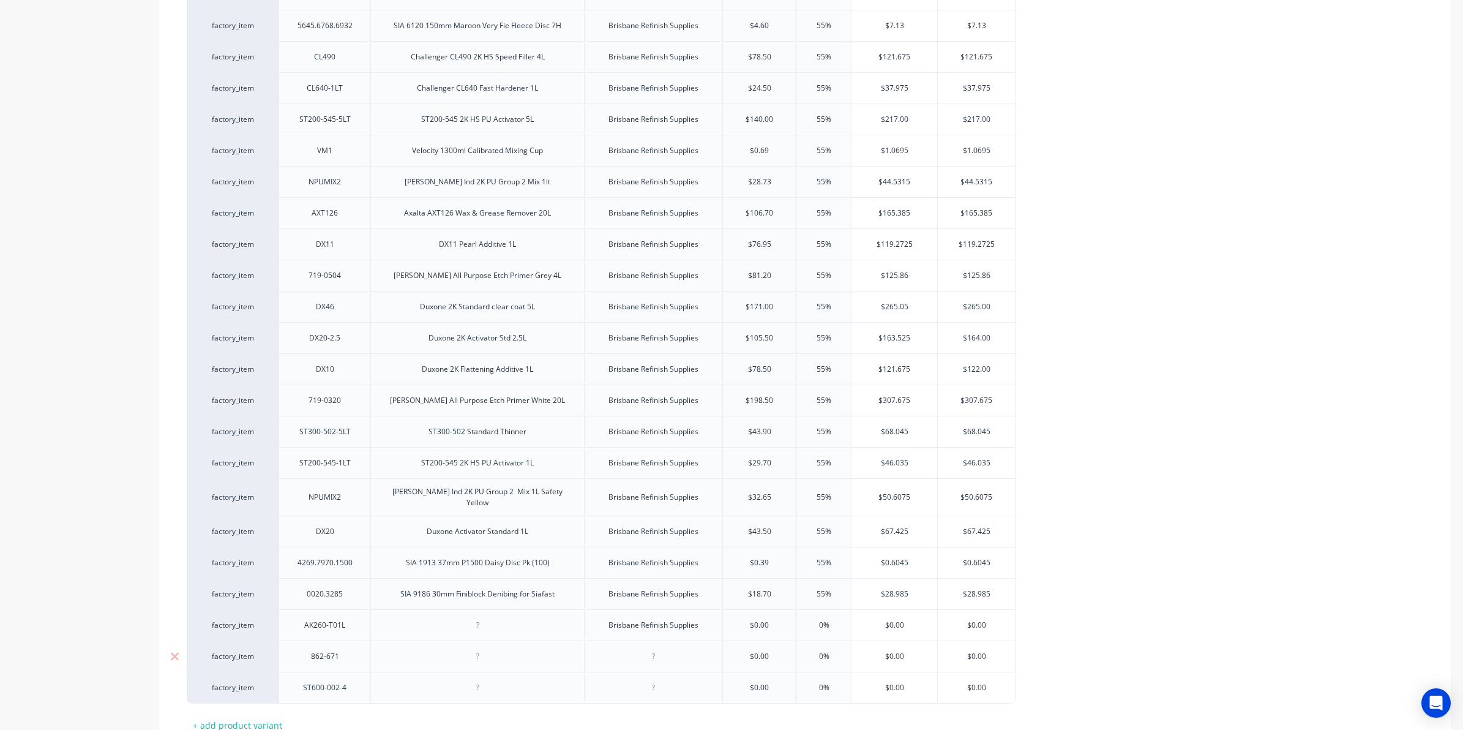
paste div
click at [662, 683] on div at bounding box center [653, 687] width 61 height 16
type textarea "x"
paste div
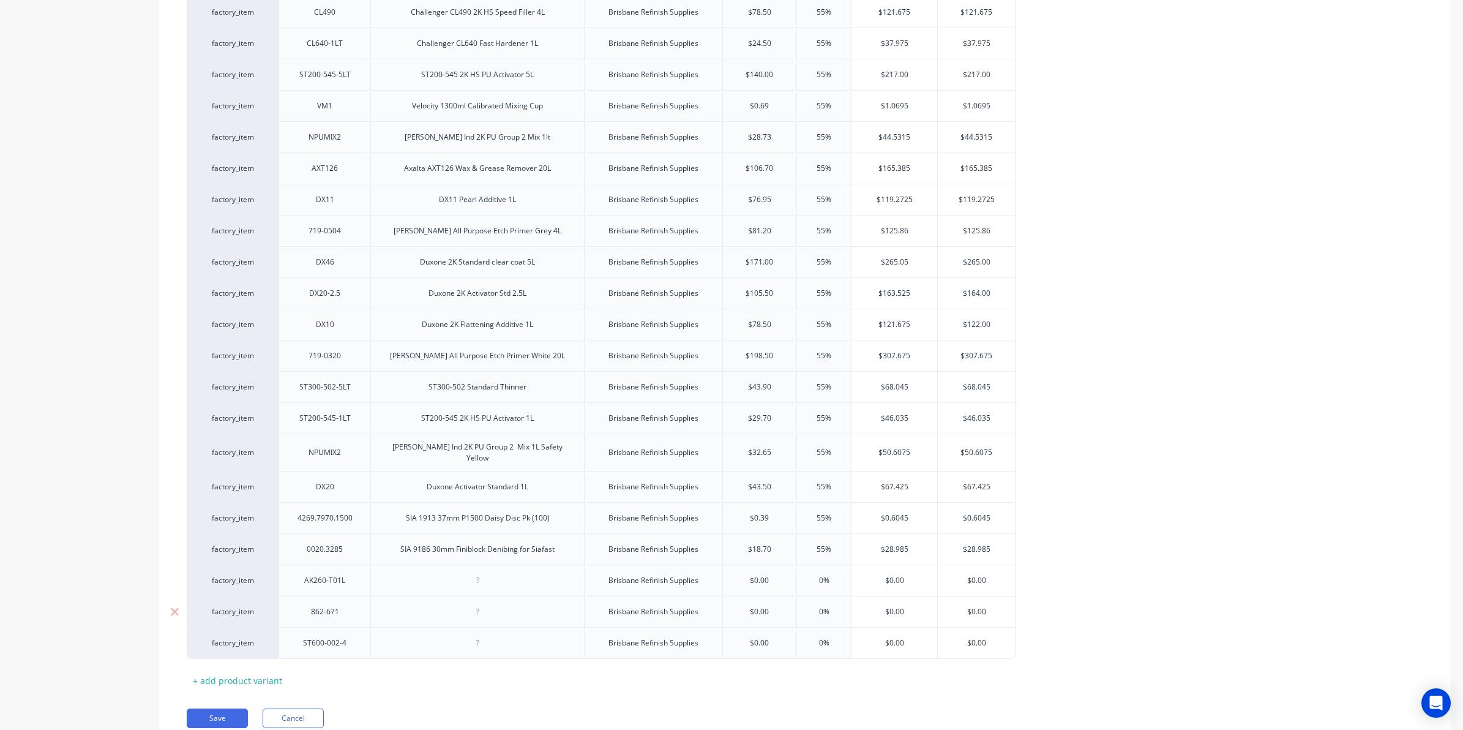
scroll to position [755, 0]
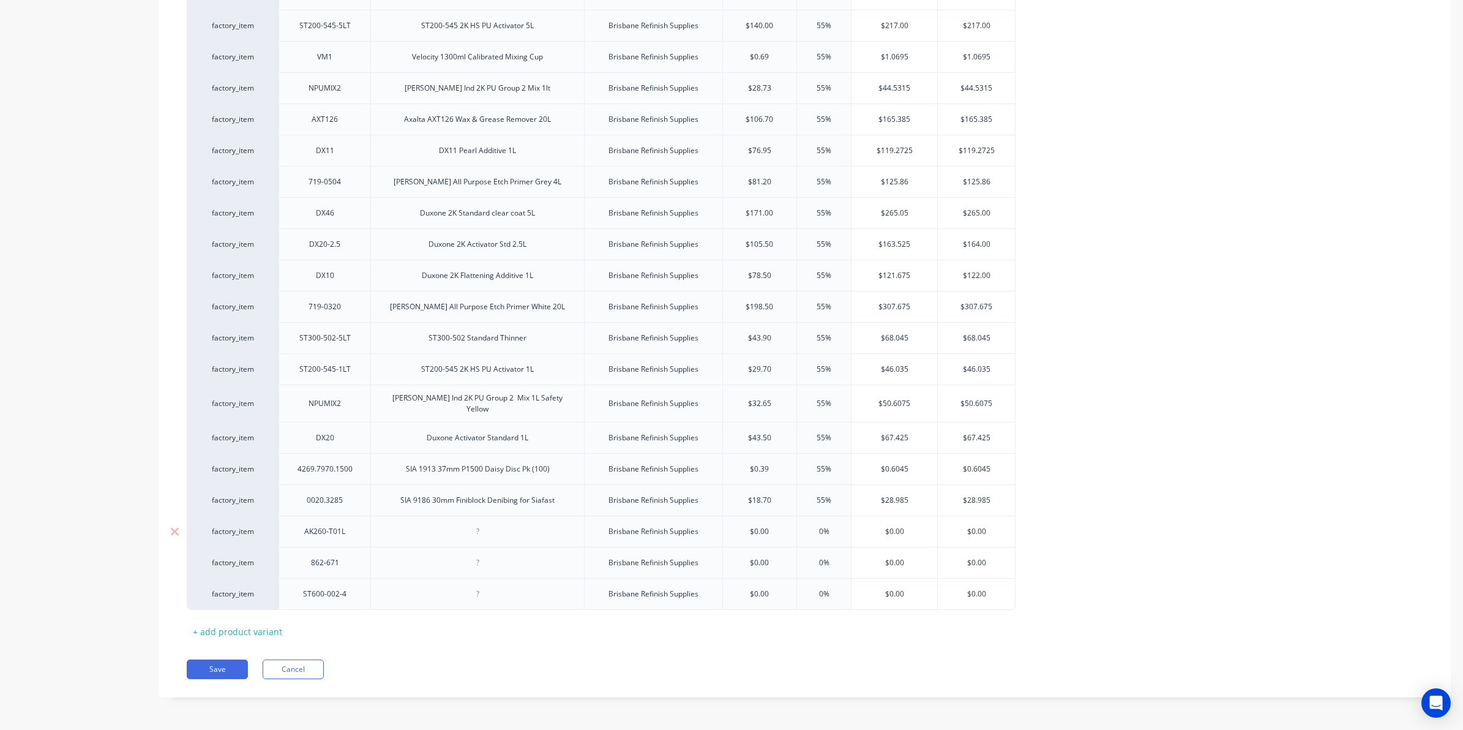
click at [471, 537] on div at bounding box center [477, 531] width 61 height 16
type textarea "x"
click at [482, 536] on div at bounding box center [477, 531] width 61 height 16
click at [481, 558] on div at bounding box center [477, 563] width 61 height 16
type textarea "x"
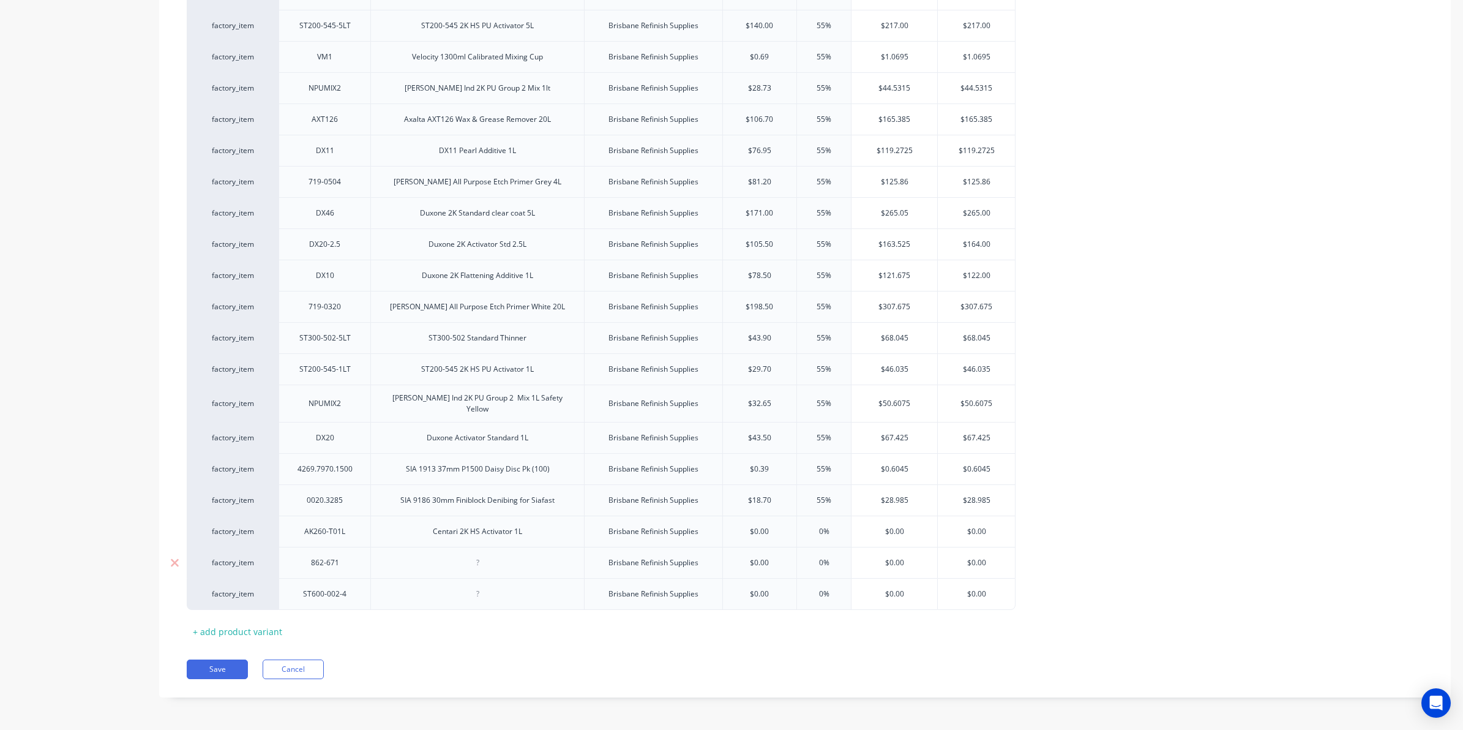
click at [484, 566] on div at bounding box center [477, 563] width 61 height 16
click at [469, 588] on div at bounding box center [477, 594] width 61 height 16
type textarea "x"
type input "$0.00"
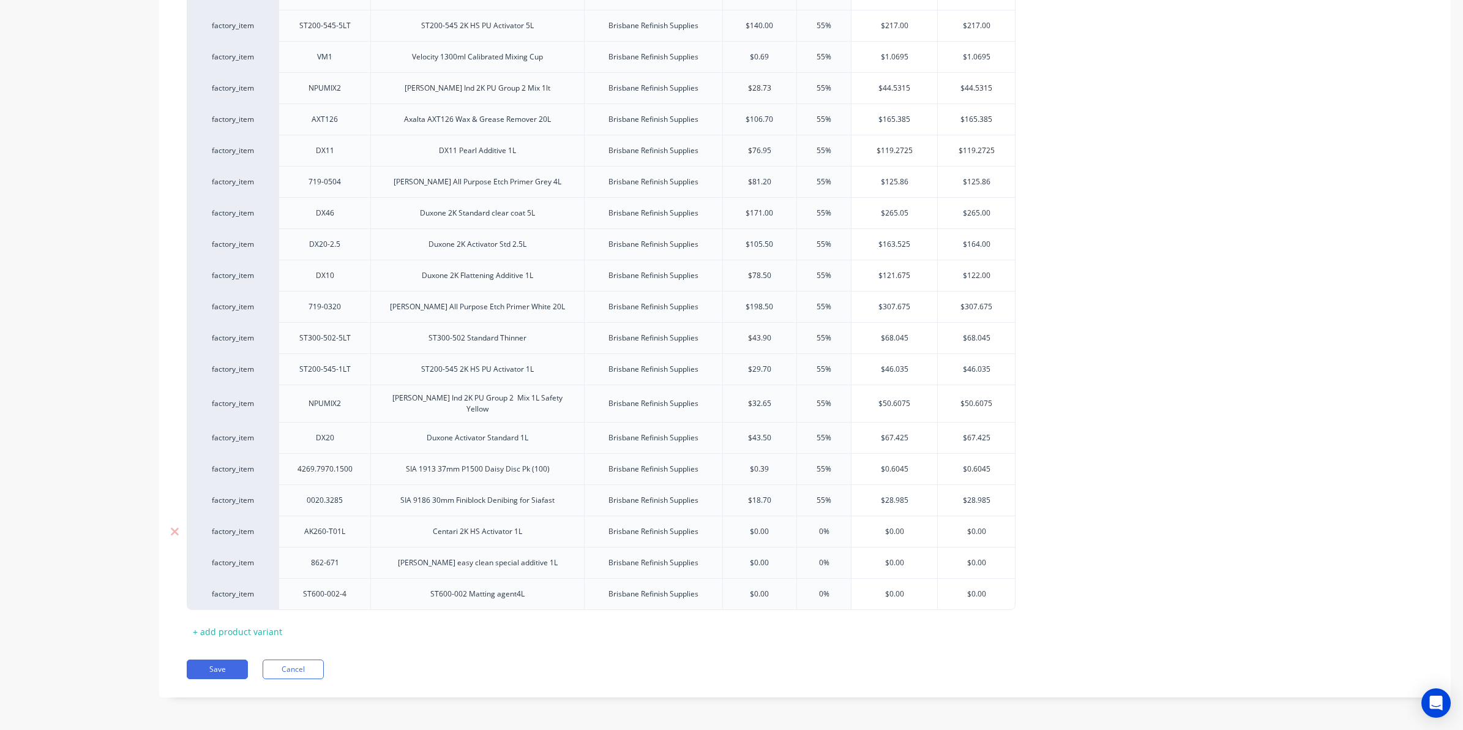
drag, startPoint x: 779, startPoint y: 523, endPoint x: 728, endPoint y: 528, distance: 51.0
click at [728, 528] on input "$0.00" at bounding box center [760, 531] width 74 height 11
type textarea "x"
type input "13"
type textarea "x"
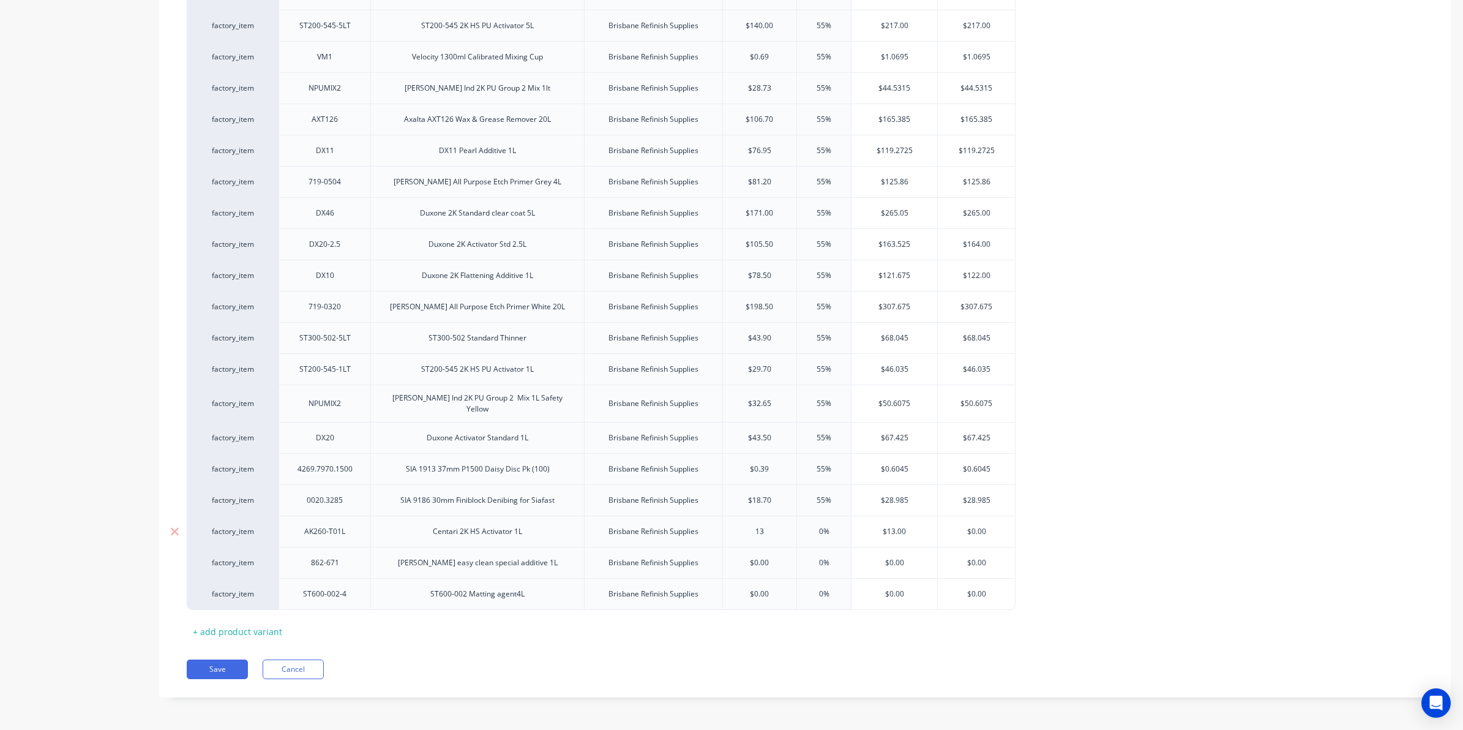
type input "138"
type textarea "x"
type input "138."
type textarea "x"
type input "138.35"
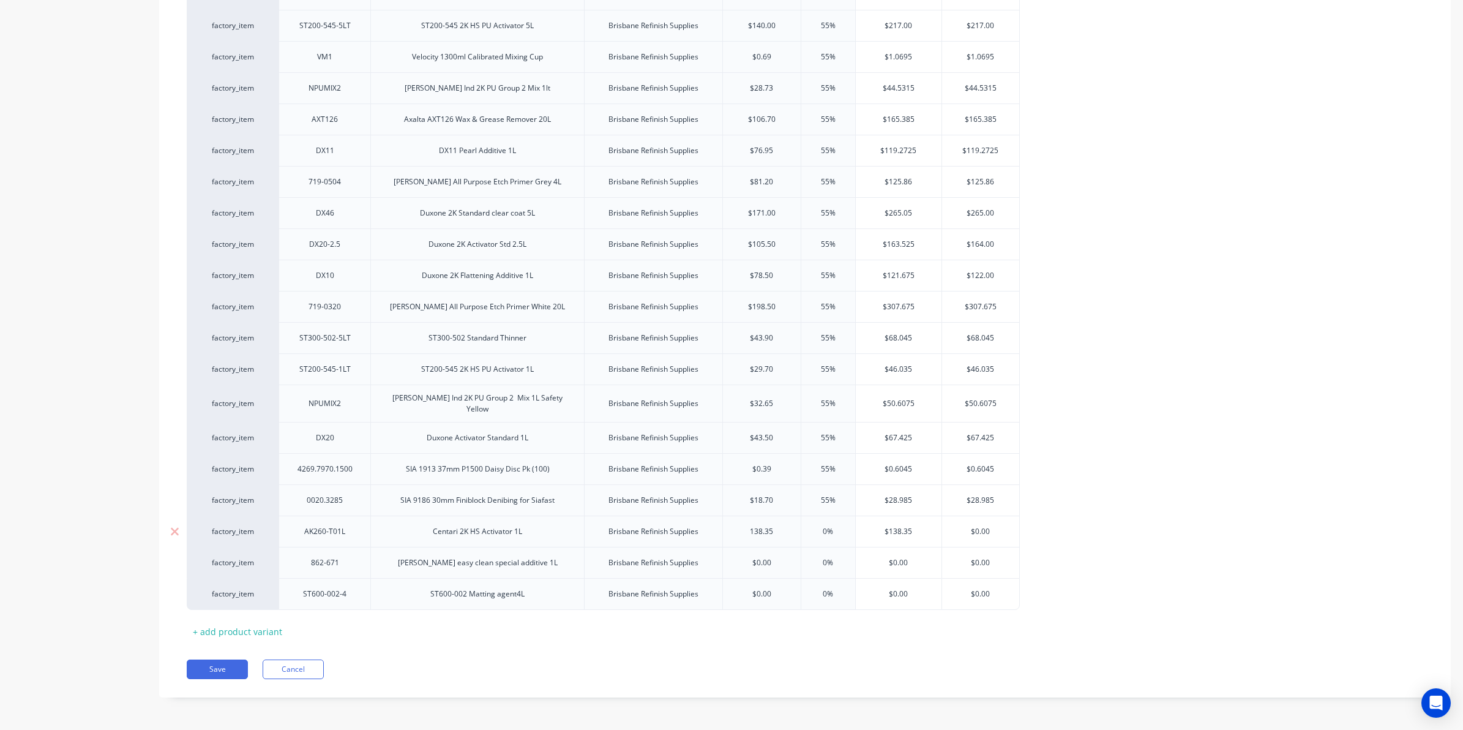
type textarea "x"
type input "138.35"
type input "$0.00"
drag, startPoint x: 777, startPoint y: 558, endPoint x: 684, endPoint y: 577, distance: 95.0
click at [684, 577] on div "factory_item 4327 Stylus Black Nitrile Gloves Large 10/box Brisbane Refinsh Sup…" at bounding box center [805, 91] width 1236 height 1037
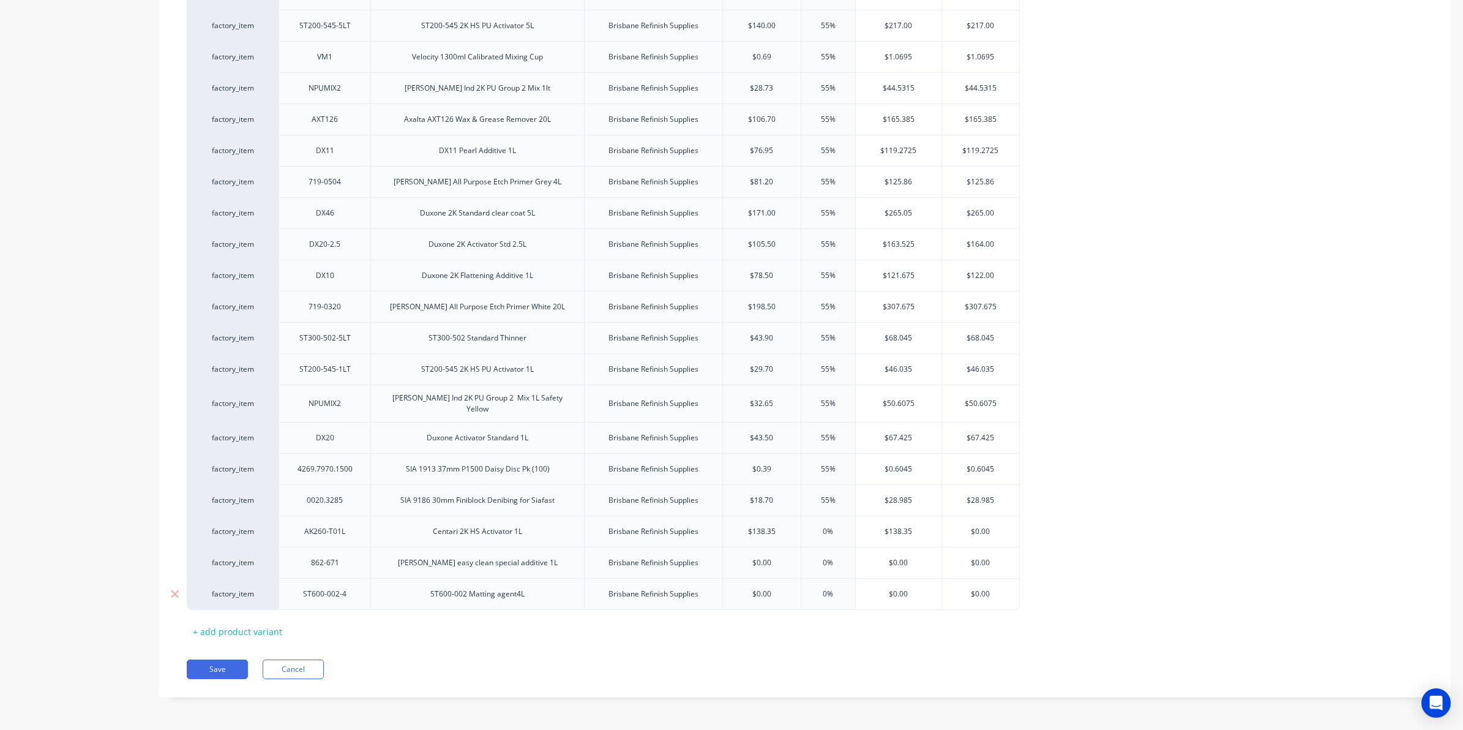
type textarea "x"
type input "1"
type textarea "x"
type input "11"
type textarea "x"
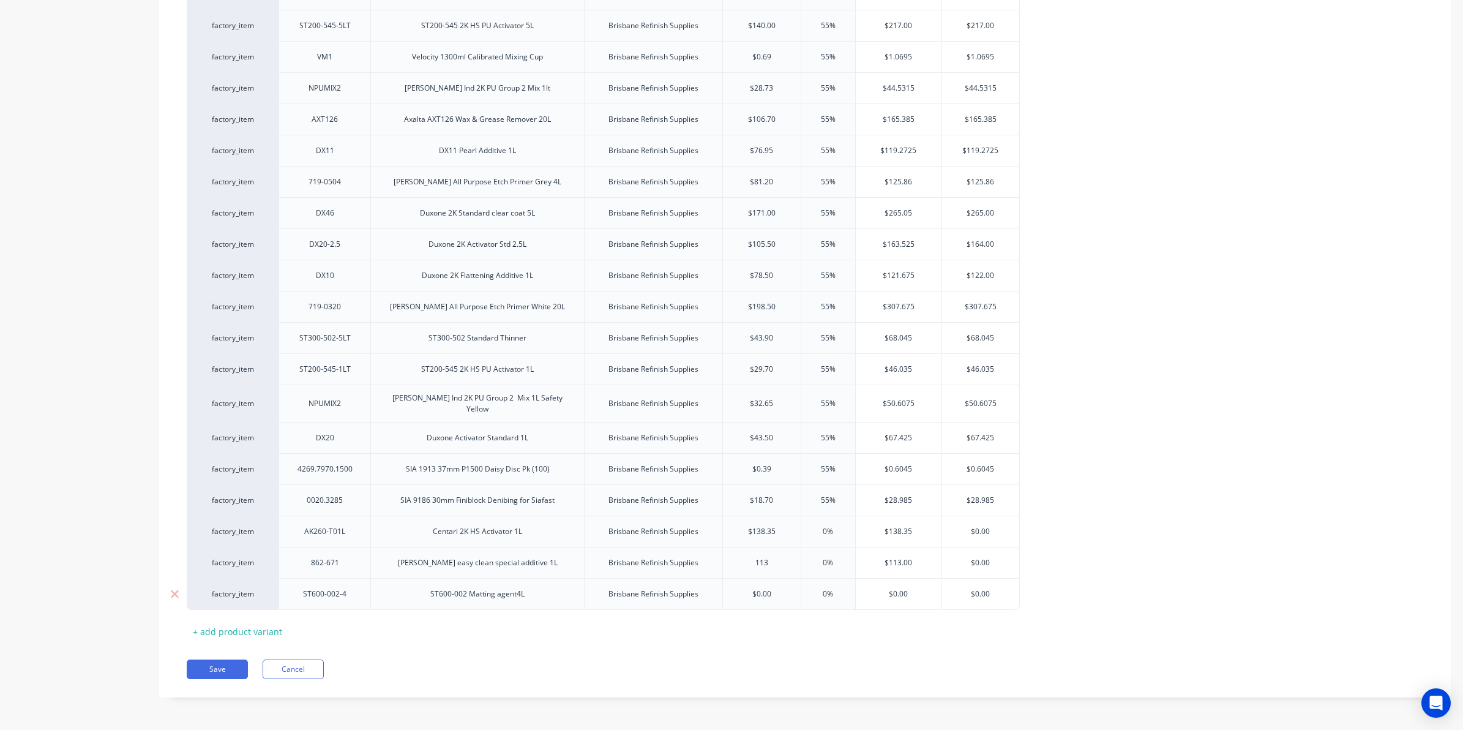
type input "113."
type textarea "x"
type input "113.90"
type input "$0.00"
drag, startPoint x: 779, startPoint y: 595, endPoint x: 739, endPoint y: 600, distance: 40.8
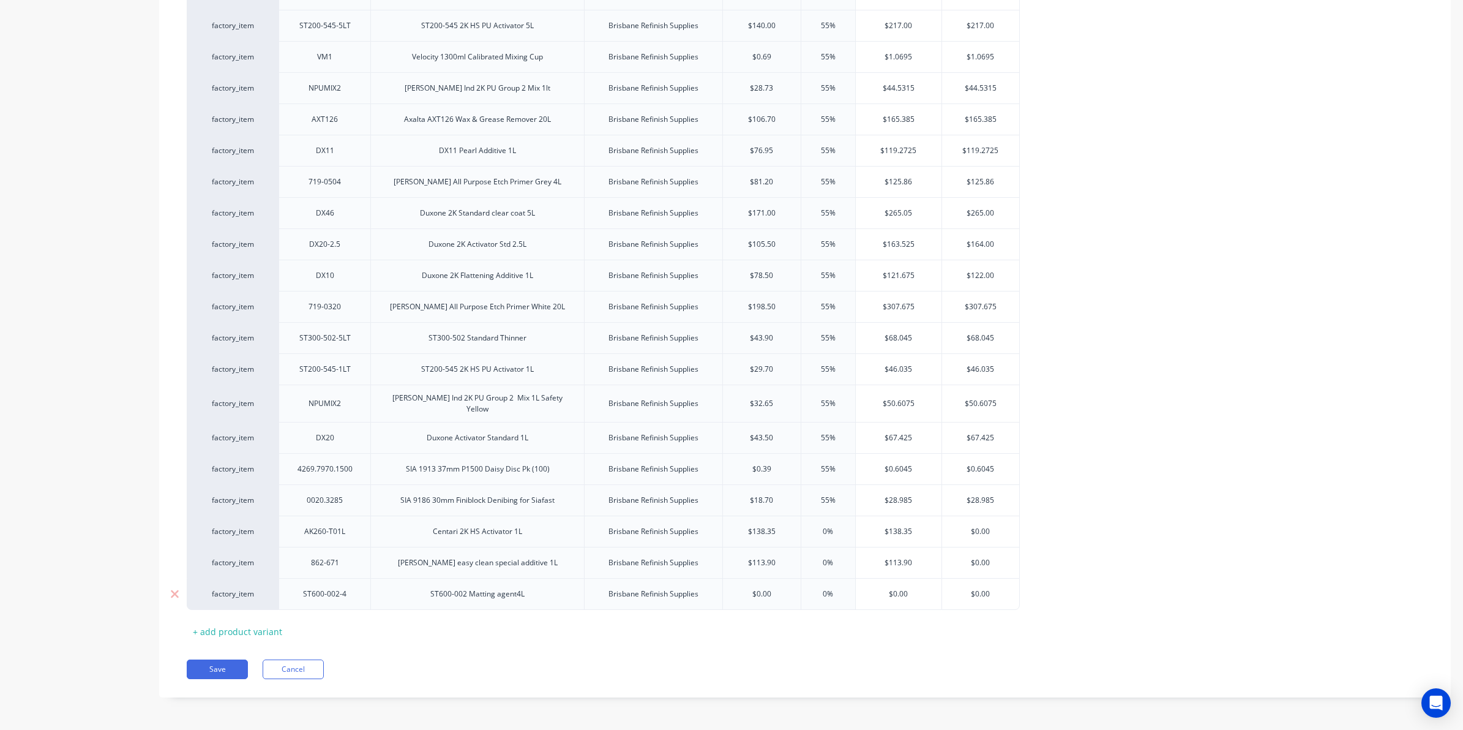
click at [739, 600] on div "$0.00 $0.00" at bounding box center [762, 593] width 78 height 31
type textarea "x"
type input "10"
type textarea "x"
type input "104"
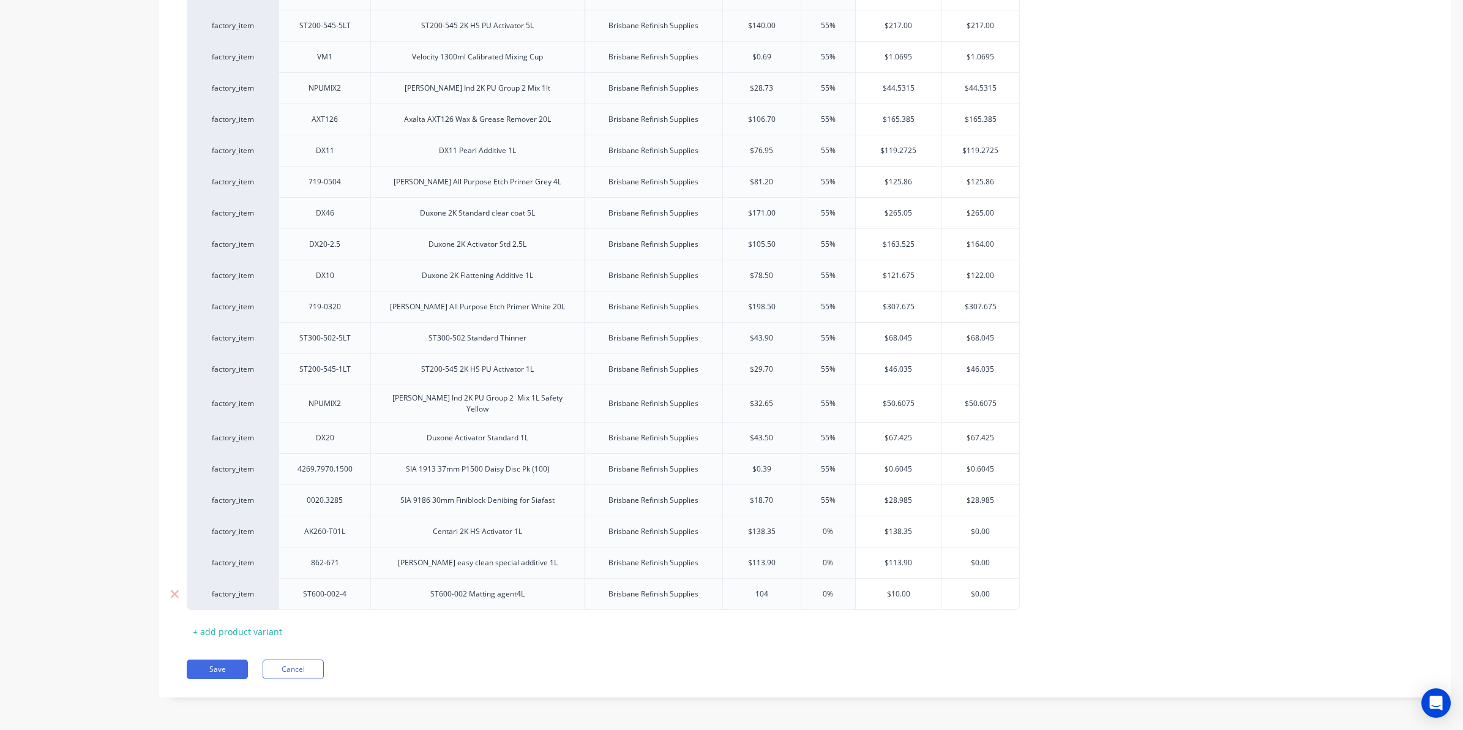
type textarea "x"
type input "104."
type textarea "x"
type input "104.50"
type input "0%"
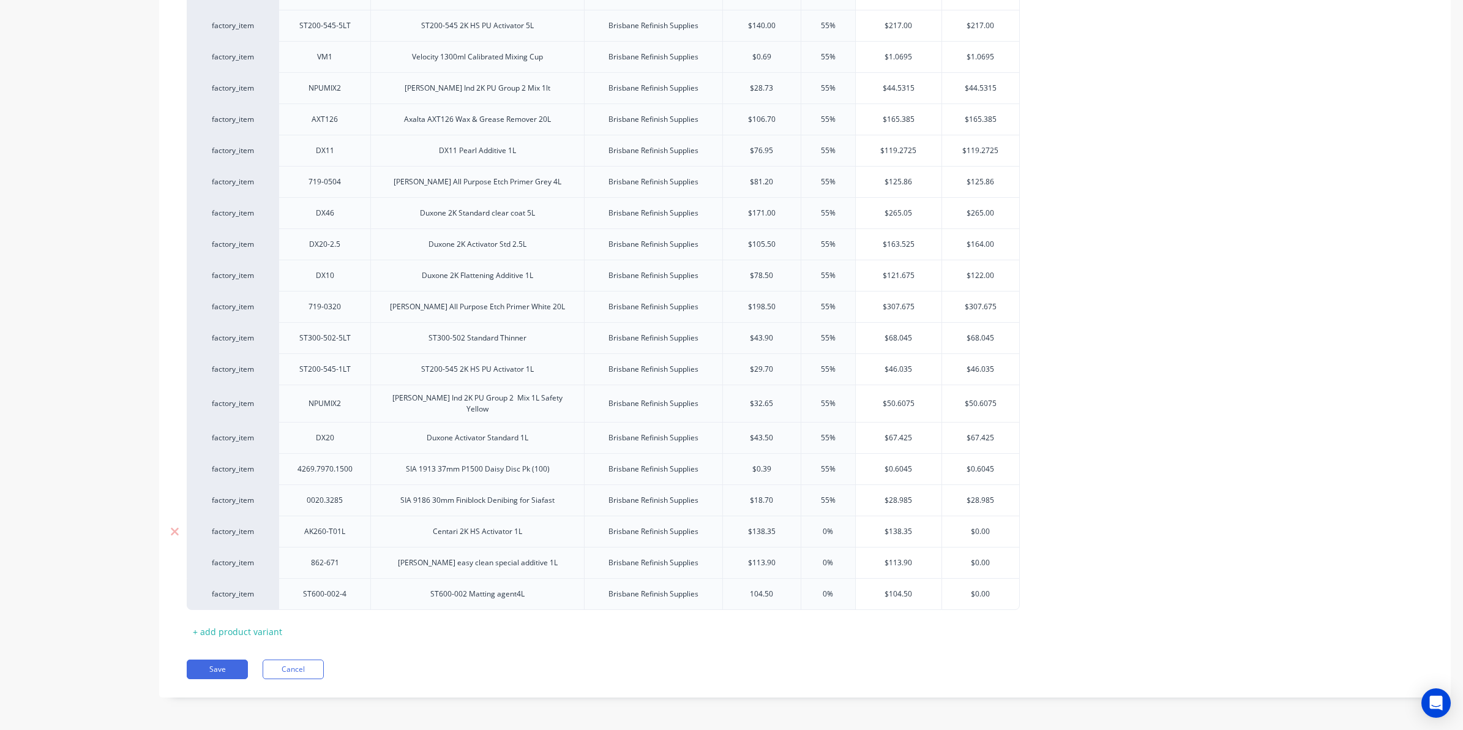
click at [840, 526] on input "0%" at bounding box center [828, 531] width 61 height 11
type textarea "x"
type input "0%5"
type textarea "x"
type input "0%55"
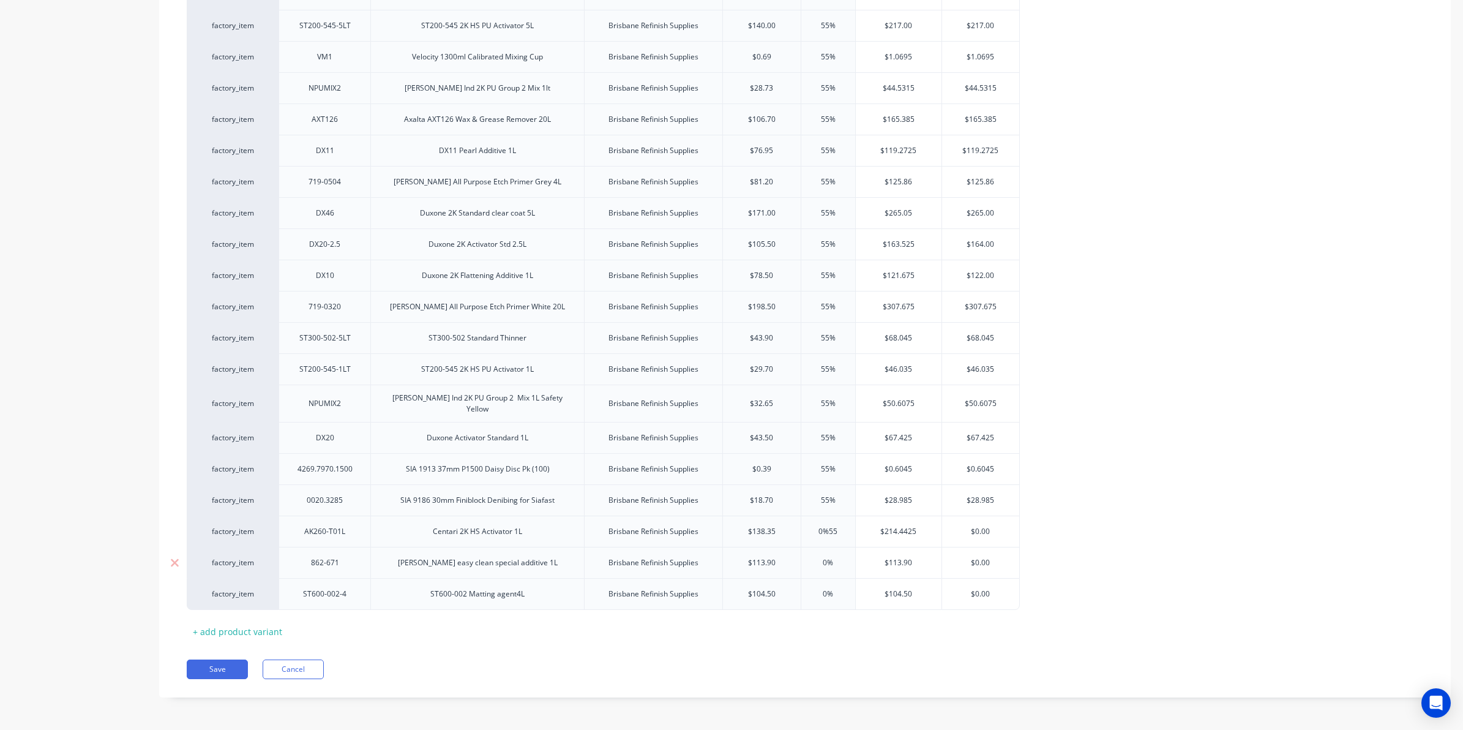
click at [845, 554] on div "0%" at bounding box center [828, 562] width 61 height 31
type input "0%"
type textarea "x"
type input "0%5"
type textarea "x"
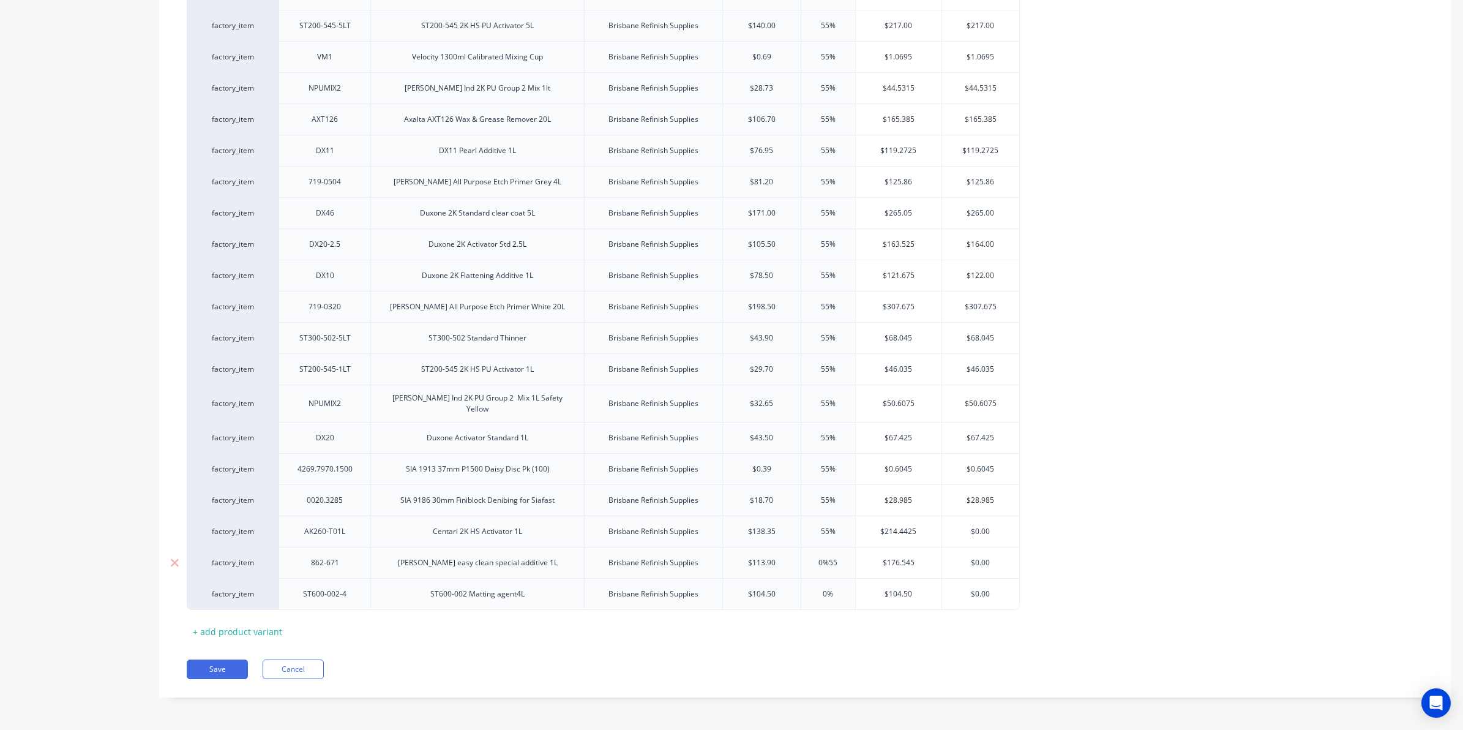
type input "0%55"
click at [843, 585] on div "0%" at bounding box center [828, 593] width 61 height 31
type input "0%"
type textarea "x"
type input "0%5"
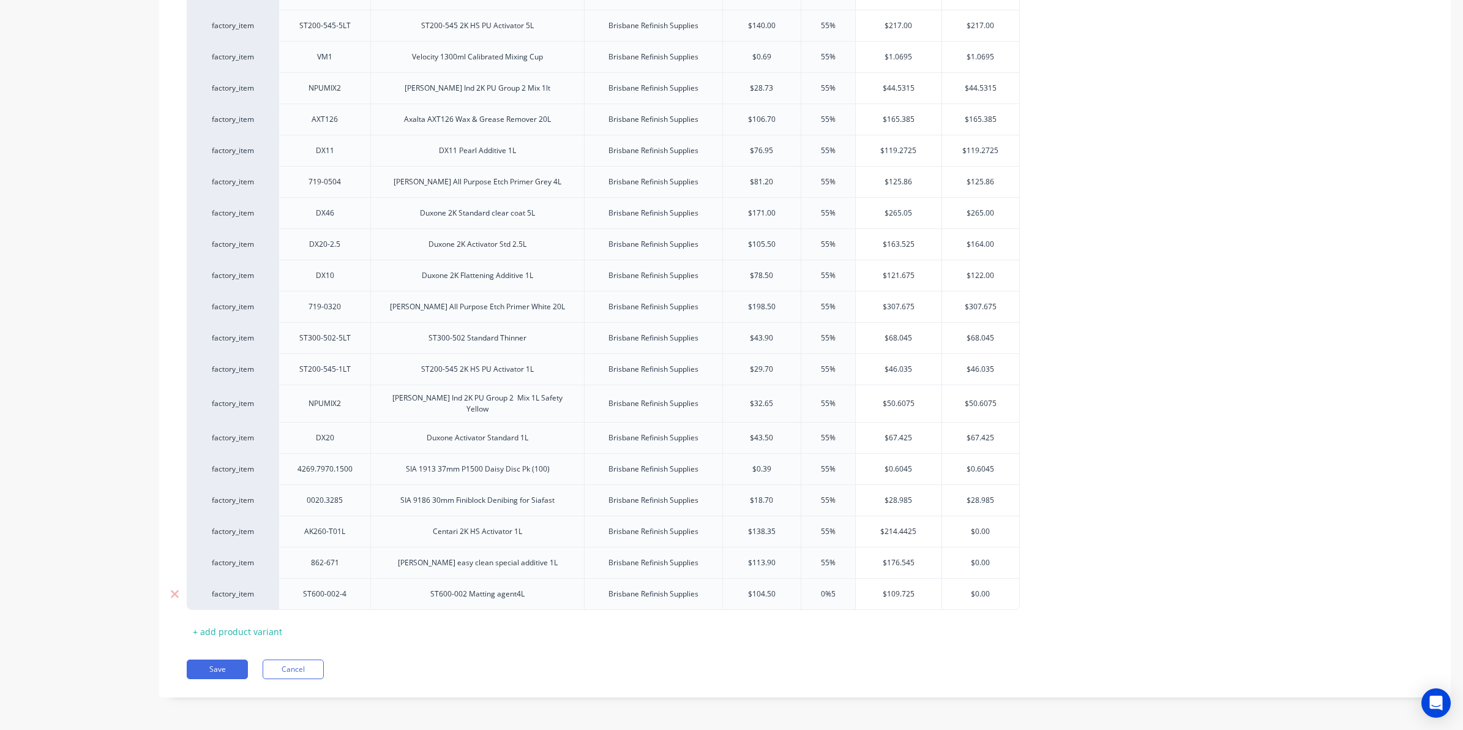
type textarea "x"
type input "0%55"
type input "$0.00"
drag, startPoint x: 972, startPoint y: 555, endPoint x: 1195, endPoint y: 555, distance: 223.4
click at [1183, 559] on div "factory_item 4327 Stylus Black Nitrile Gloves Large 10/box Brisbane Refinsh Sup…" at bounding box center [805, 91] width 1236 height 1037
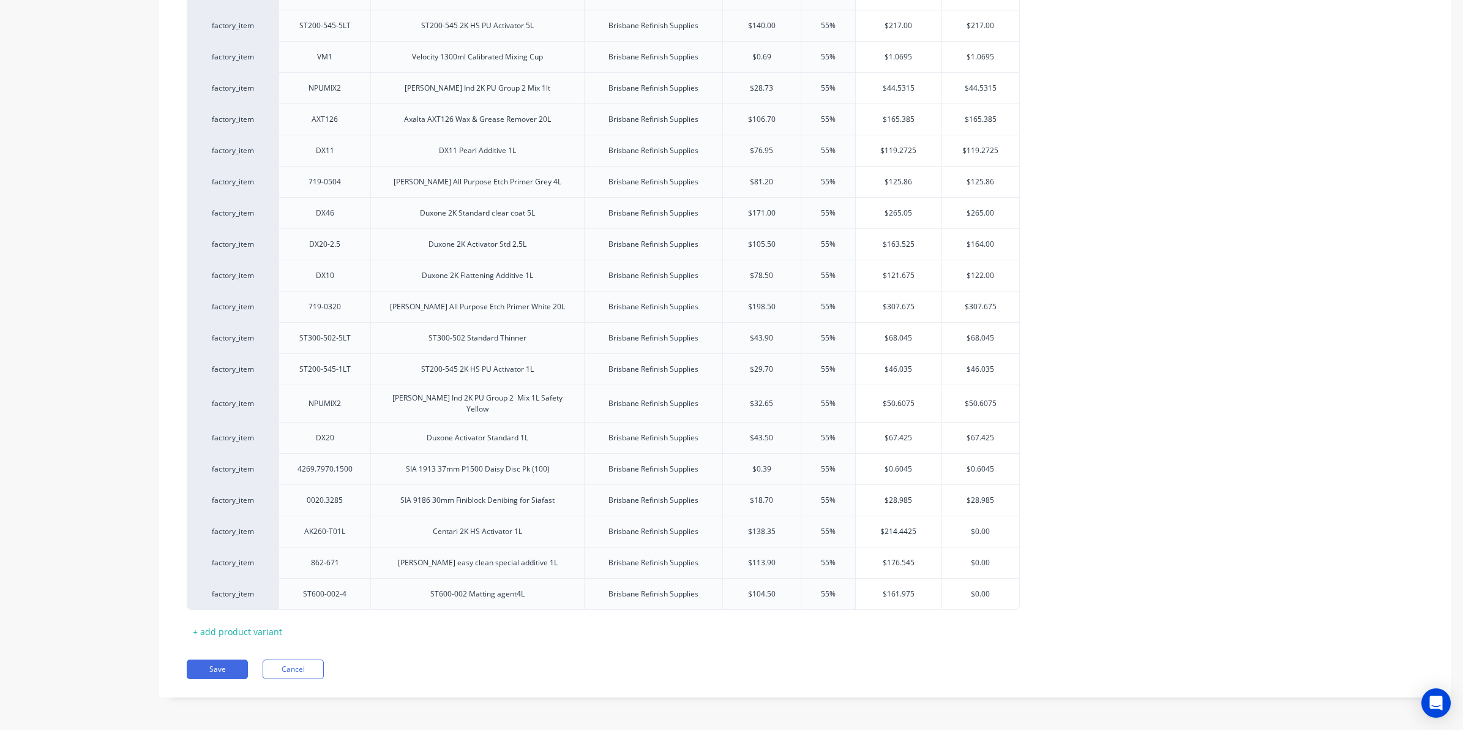
type textarea "x"
type input "1"
type textarea "x"
type input "176"
type textarea "x"
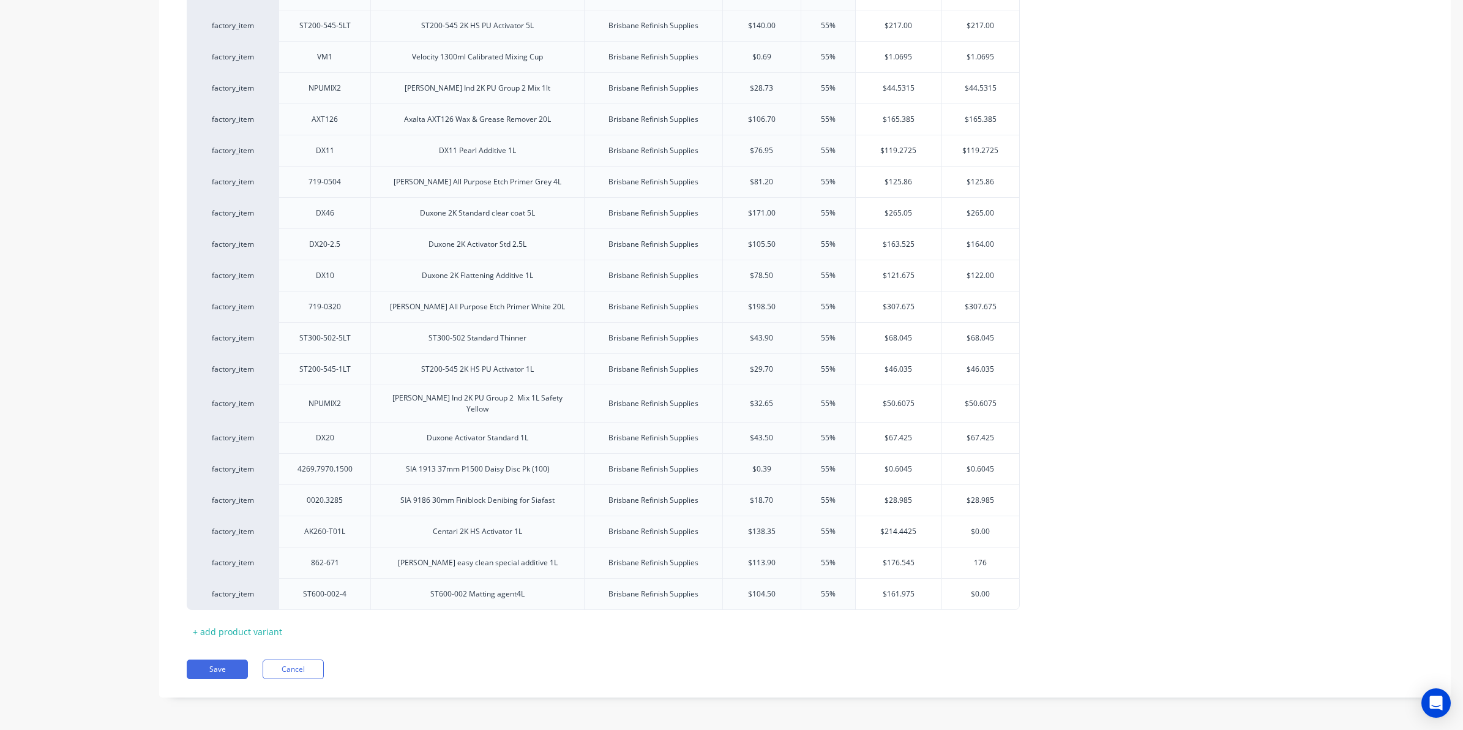
type input "176."
type textarea "x"
type input "176.54"
type textarea "x"
type input "176.545"
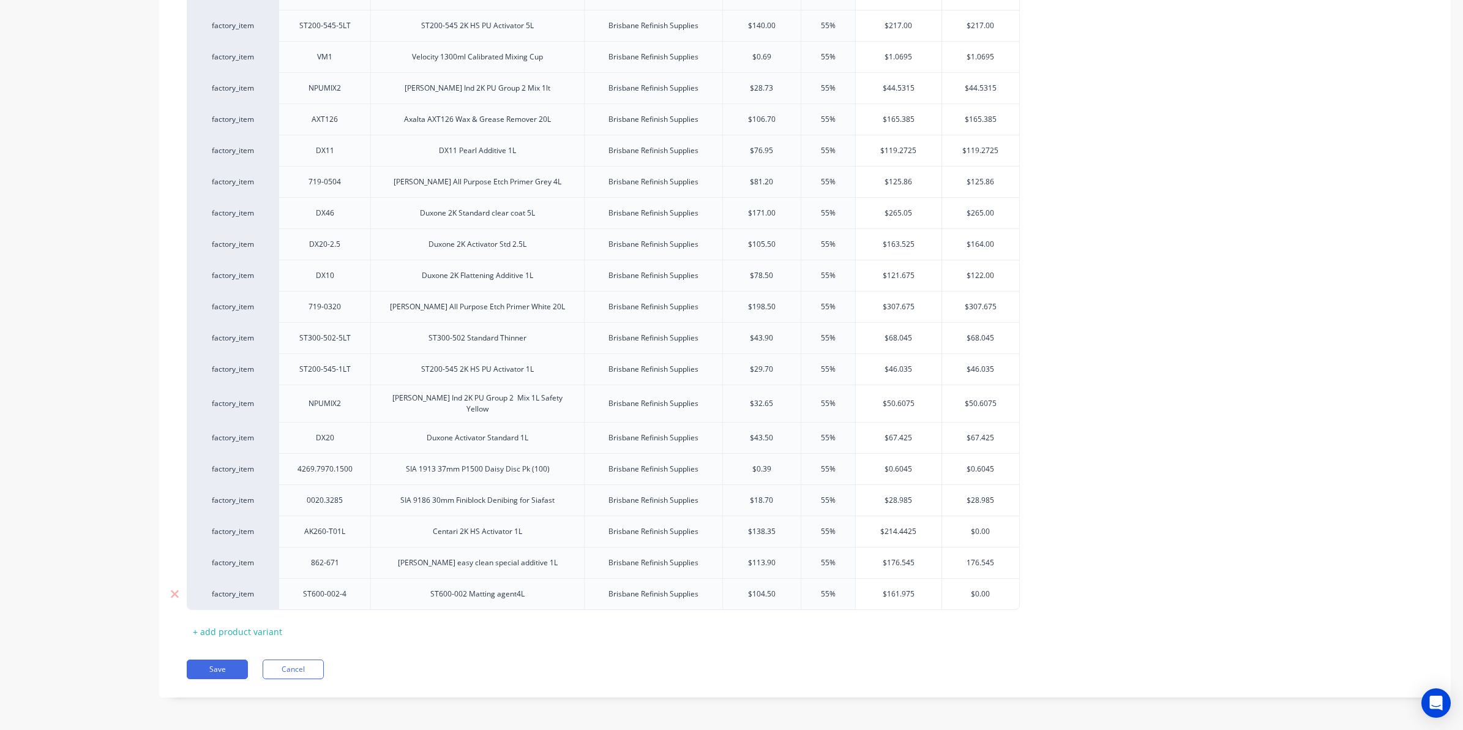
type input "$0.00"
drag, startPoint x: 998, startPoint y: 588, endPoint x: 906, endPoint y: 586, distance: 91.8
click at [906, 586] on div "factory_item ST600-002-4 ST600-002 Matting agent 4L Brisbane Refinish Supplies …" at bounding box center [603, 594] width 833 height 32
type textarea "x"
type input "16"
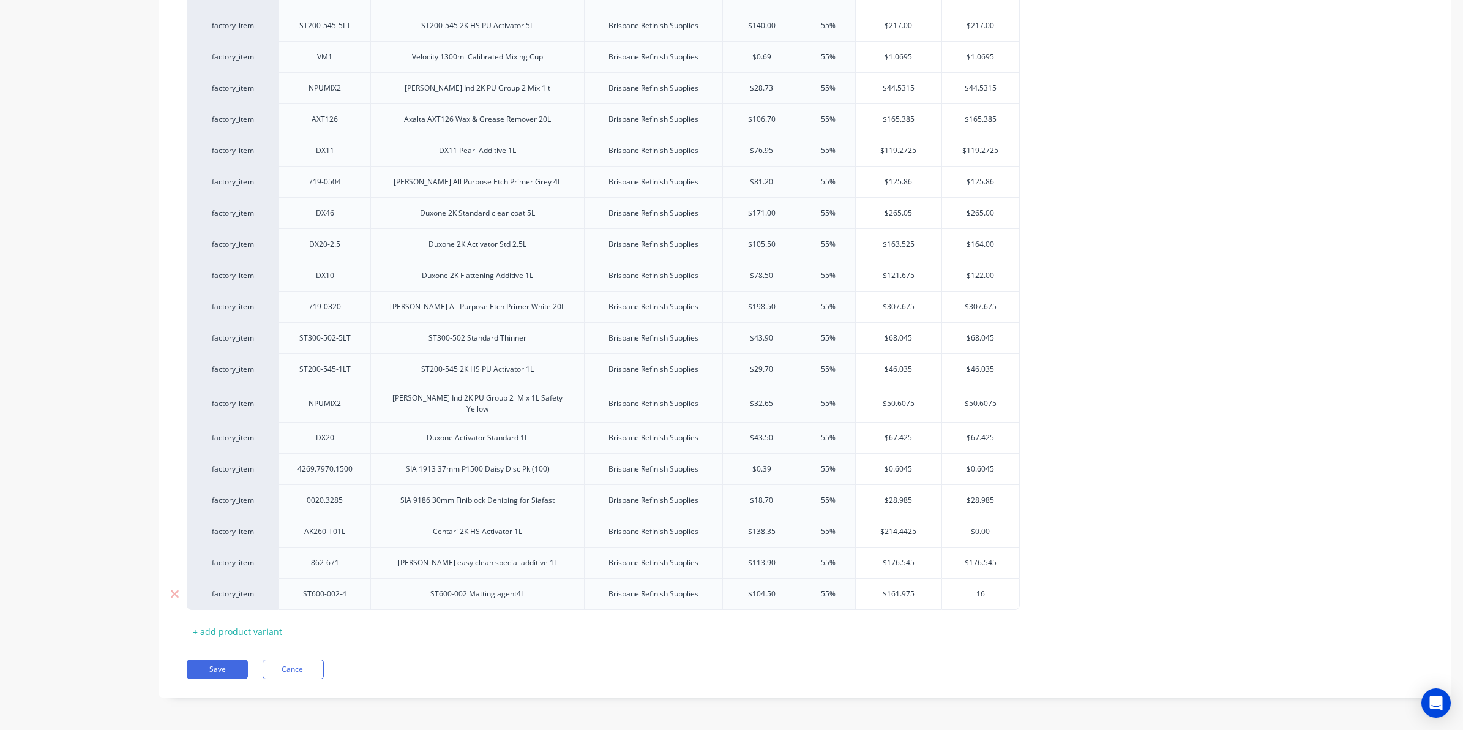
type textarea "x"
type input "161"
type textarea "x"
type input "161."
type textarea "x"
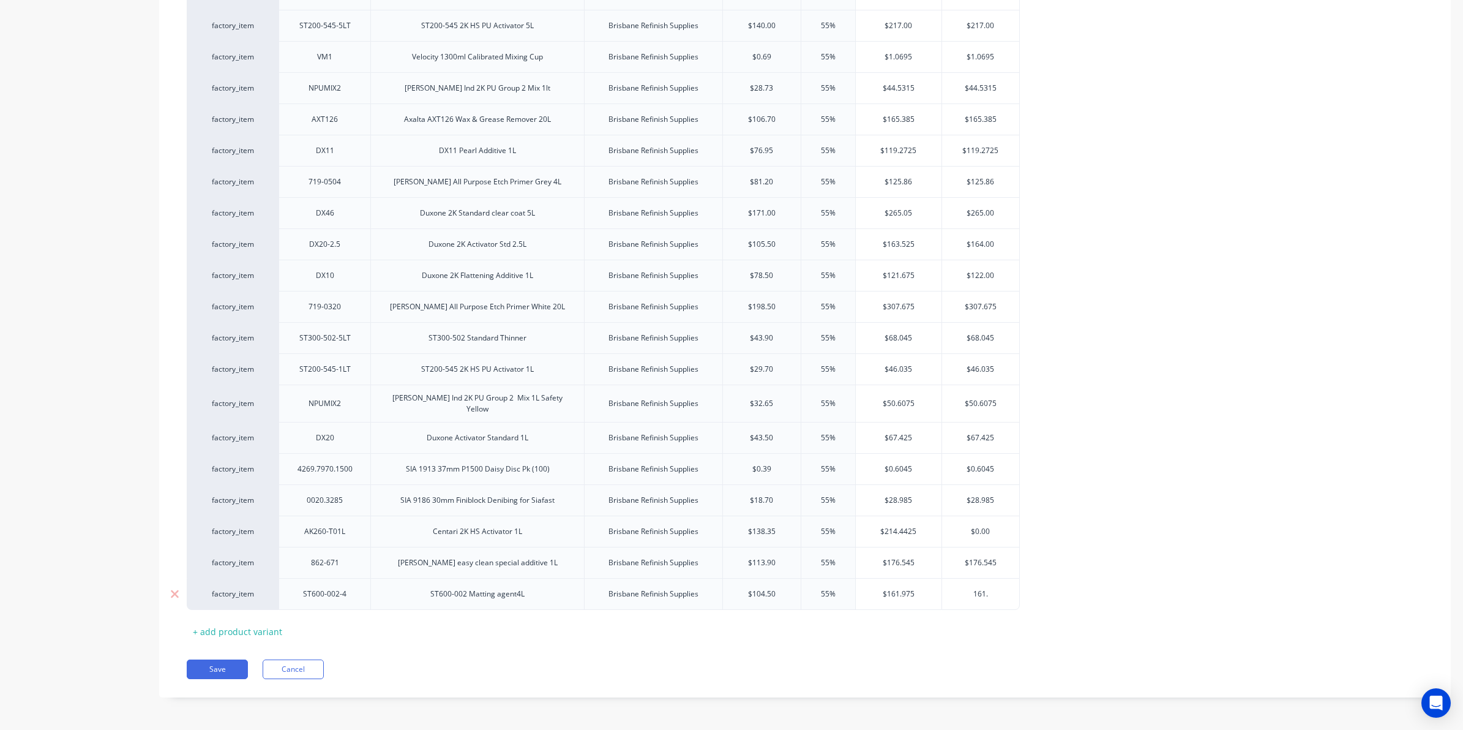
type input "161.9"
type textarea "x"
type input "161.97"
type textarea "x"
type input "161.975"
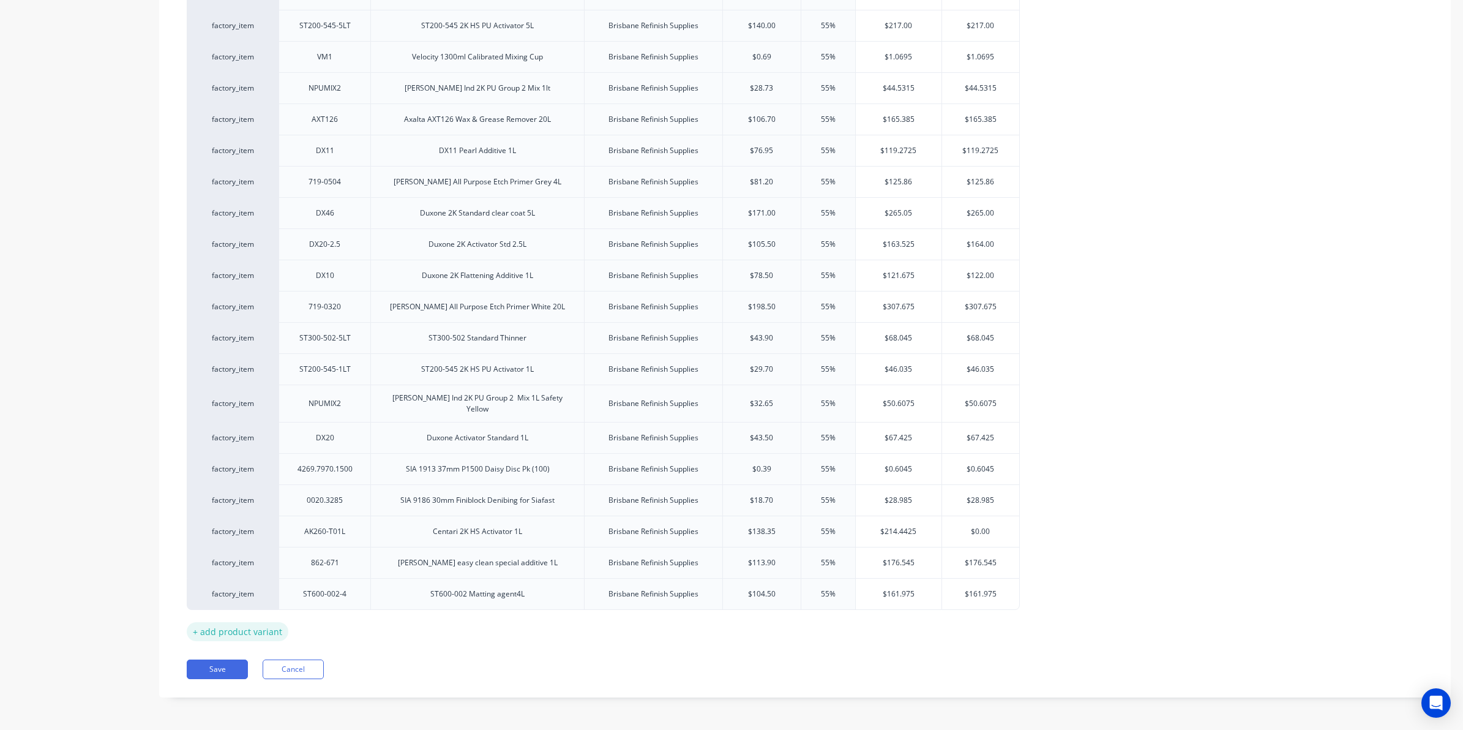
click at [228, 628] on div "+ add product variant" at bounding box center [238, 631] width 102 height 19
type textarea "x"
click at [329, 631] on div at bounding box center [324, 625] width 61 height 16
click at [347, 659] on div "Xero Item # Code Description Supplier Cost Markup Price Standard factory_item 4…" at bounding box center [805, 108] width 1236 height 1127
click at [274, 651] on div "Xero Item # Code Description Supplier Cost Markup Price Standard factory_item 4…" at bounding box center [805, 108] width 1236 height 1127
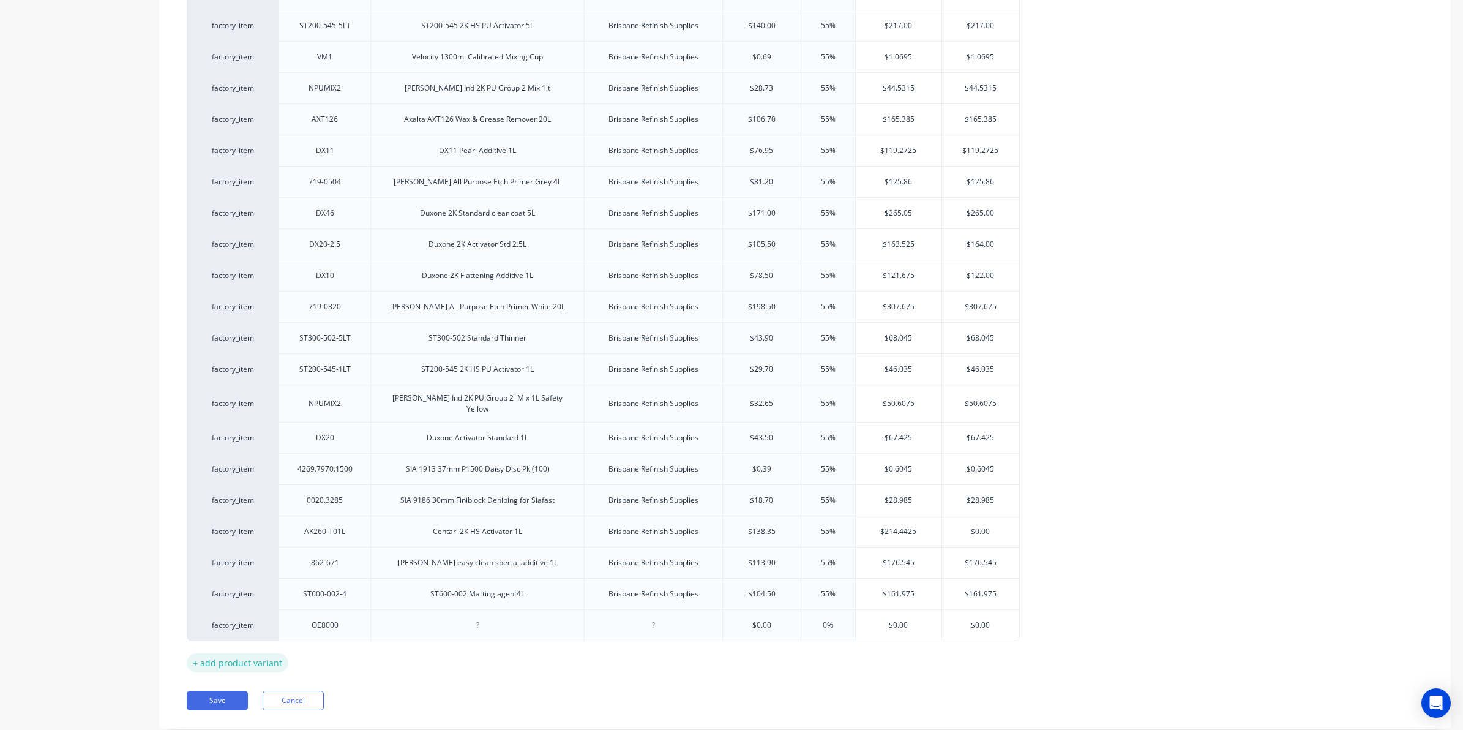
click at [274, 659] on div "+ add product variant" at bounding box center [238, 662] width 102 height 19
type textarea "x"
click at [323, 654] on div at bounding box center [324, 656] width 61 height 16
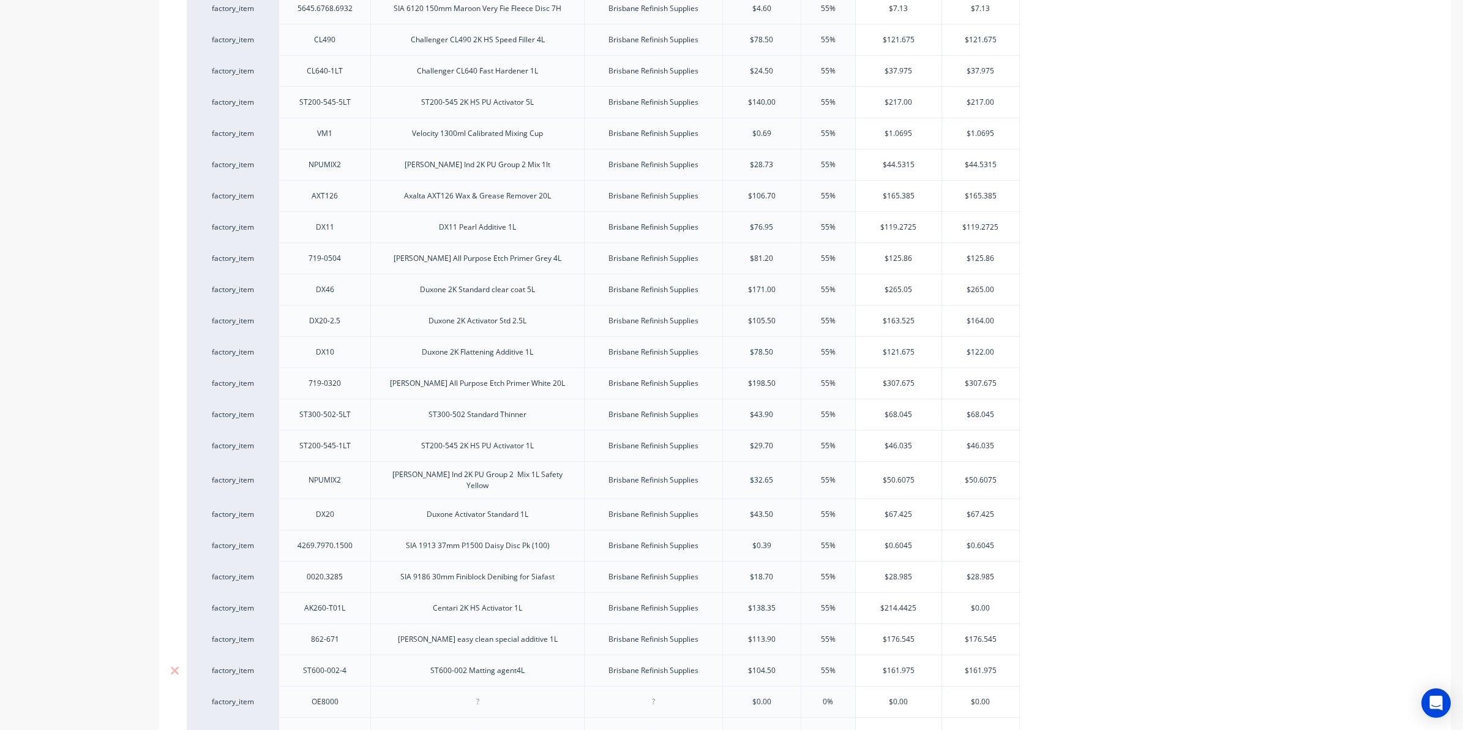
scroll to position [818, 0]
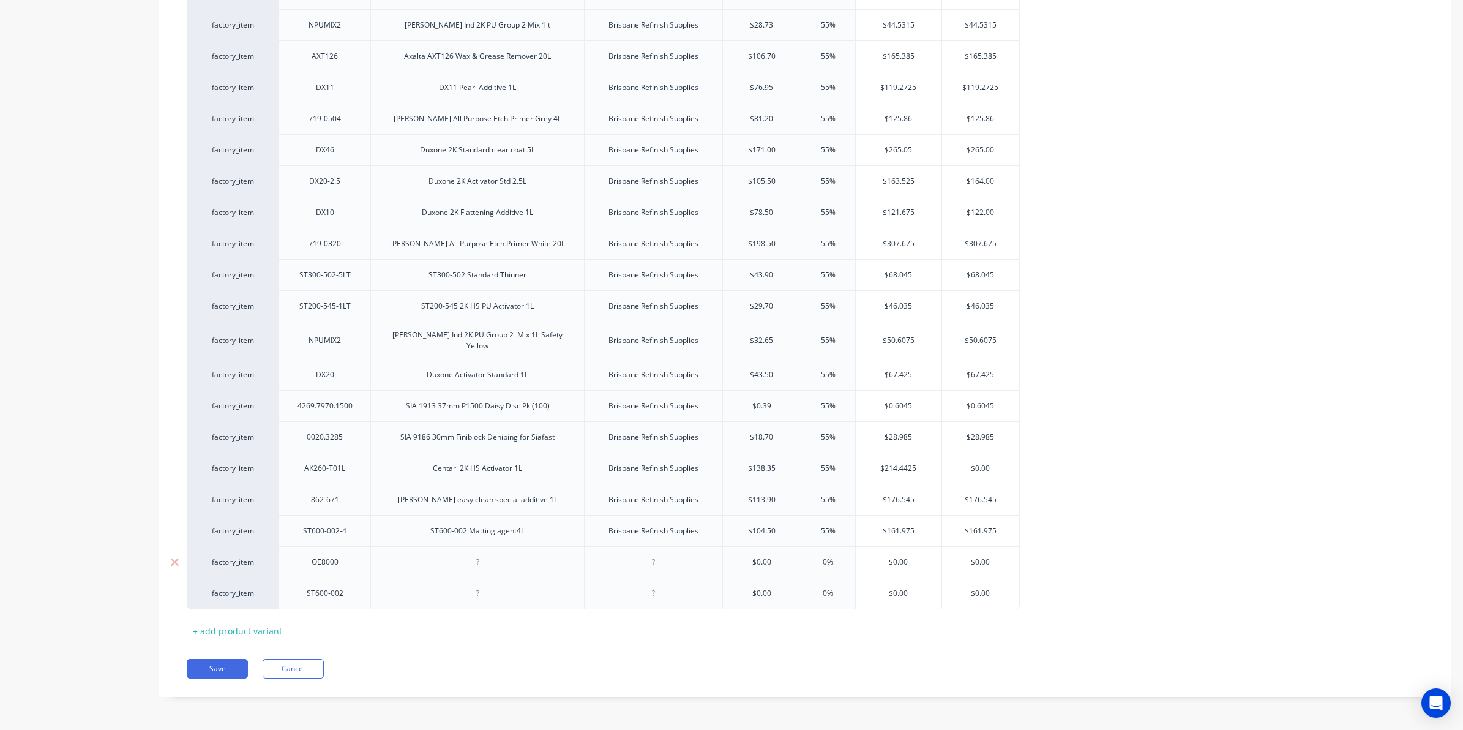
type textarea "x"
click at [475, 559] on div at bounding box center [477, 562] width 61 height 16
click at [482, 558] on div at bounding box center [477, 562] width 61 height 16
drag, startPoint x: 690, startPoint y: 533, endPoint x: 435, endPoint y: 539, distance: 255.3
click at [435, 539] on div "factory_item ST600-002-4 ST600-002 Matting agent 4L Brisbane Refinish Supplies …" at bounding box center [603, 530] width 833 height 31
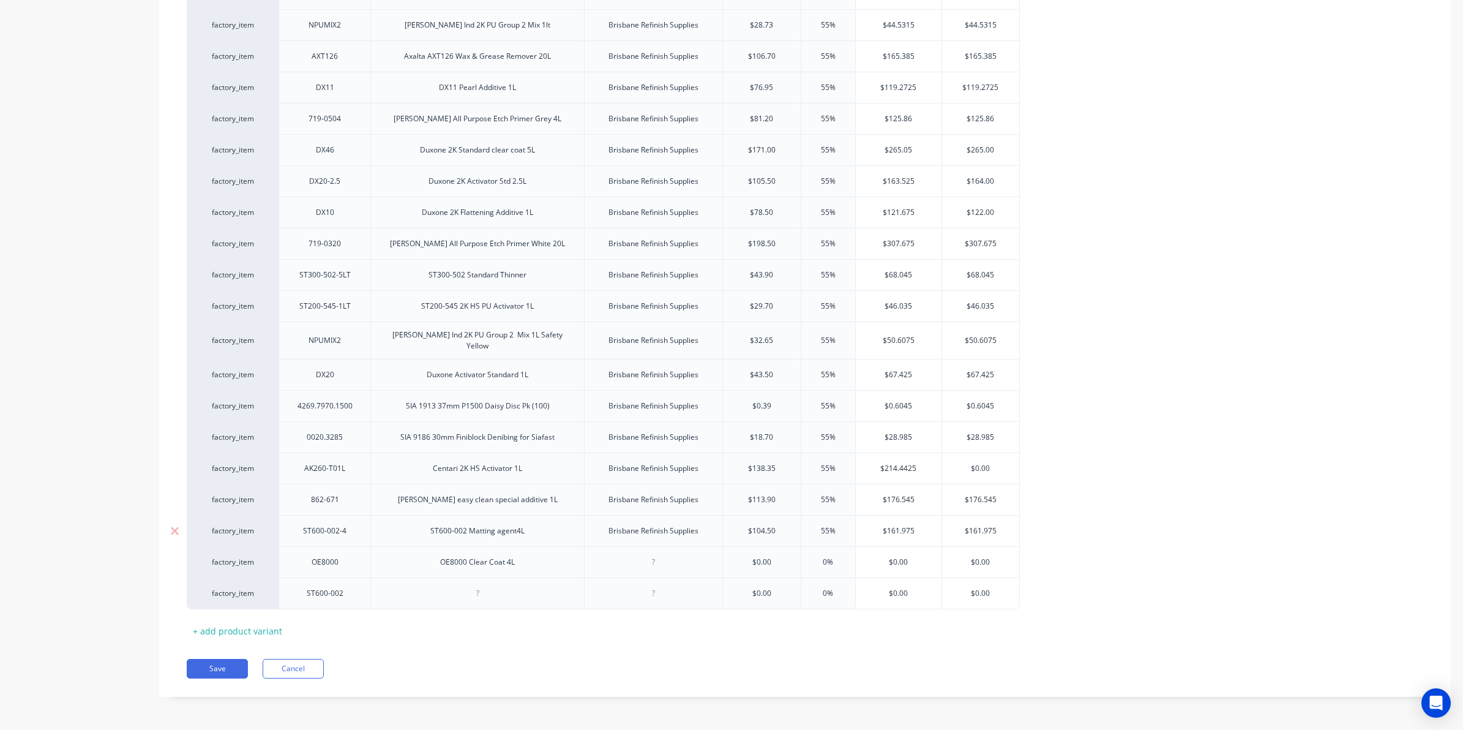
copy div "Brisbane Refinish Supplies"
type textarea "x"
click at [637, 566] on div at bounding box center [653, 562] width 61 height 16
paste div
click at [666, 599] on div at bounding box center [653, 593] width 61 height 16
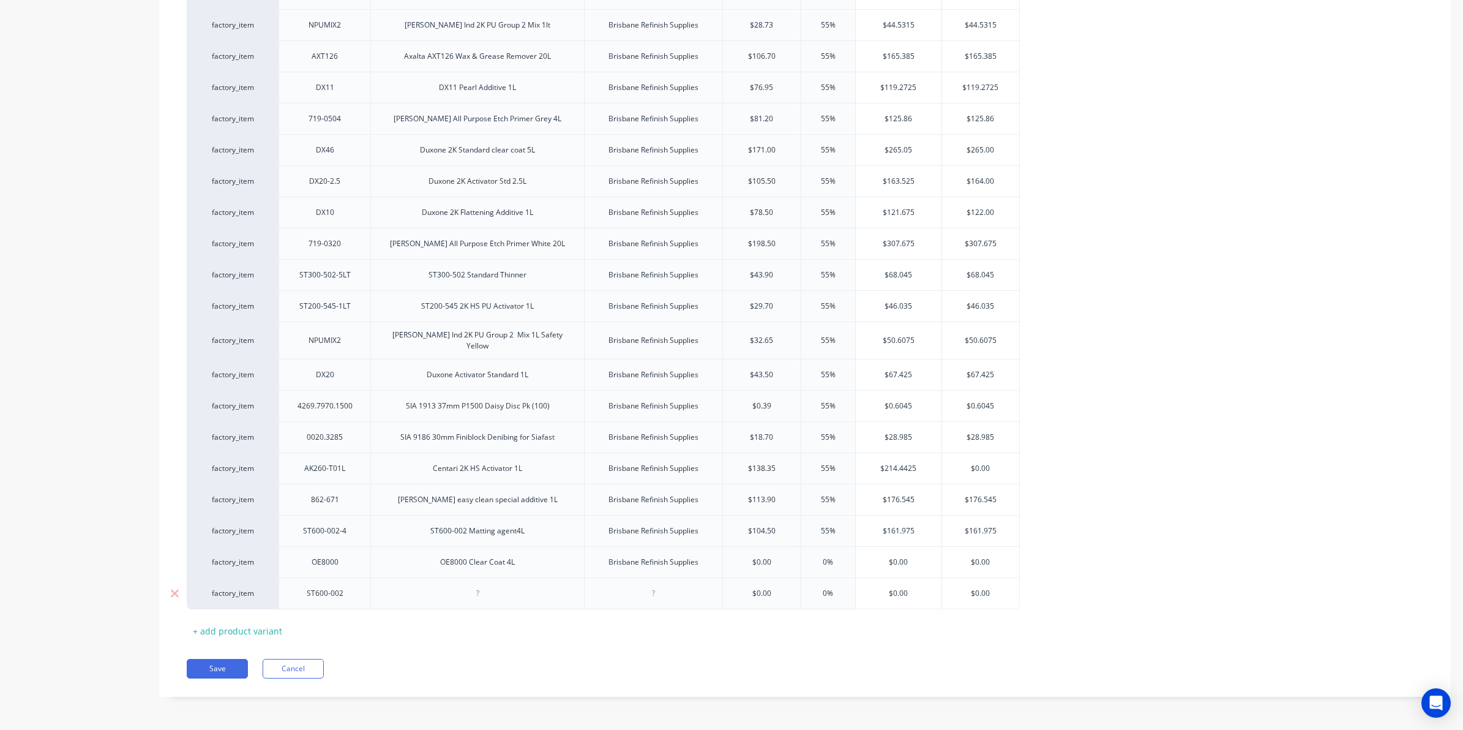
type textarea "x"
paste div
click at [461, 601] on div at bounding box center [477, 593] width 214 height 32
type textarea "x"
click at [485, 591] on div at bounding box center [477, 593] width 61 height 16
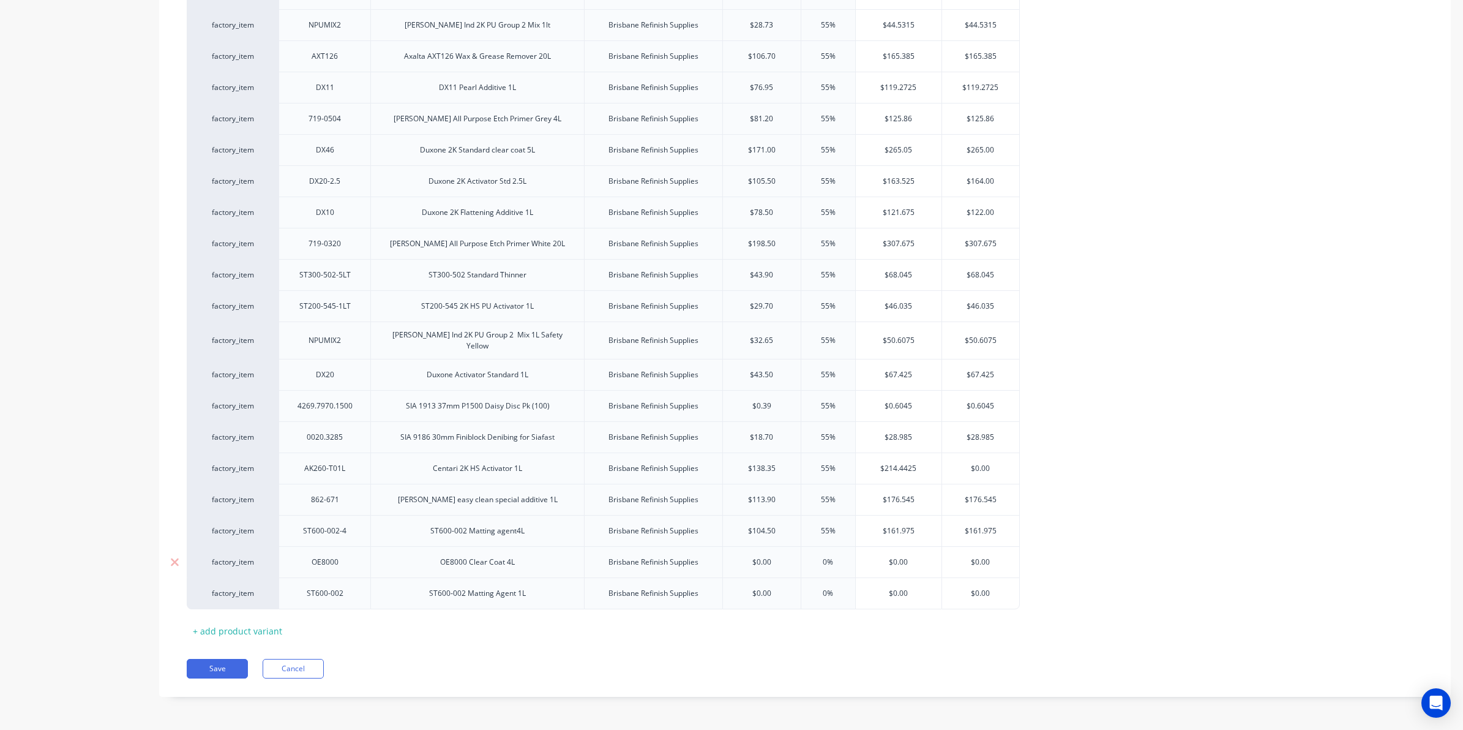
click at [783, 561] on input "text" at bounding box center [762, 561] width 78 height 11
type textarea "x"
type input "$0.00"
type input "0%"
click at [839, 562] on input "0%" at bounding box center [828, 561] width 61 height 11
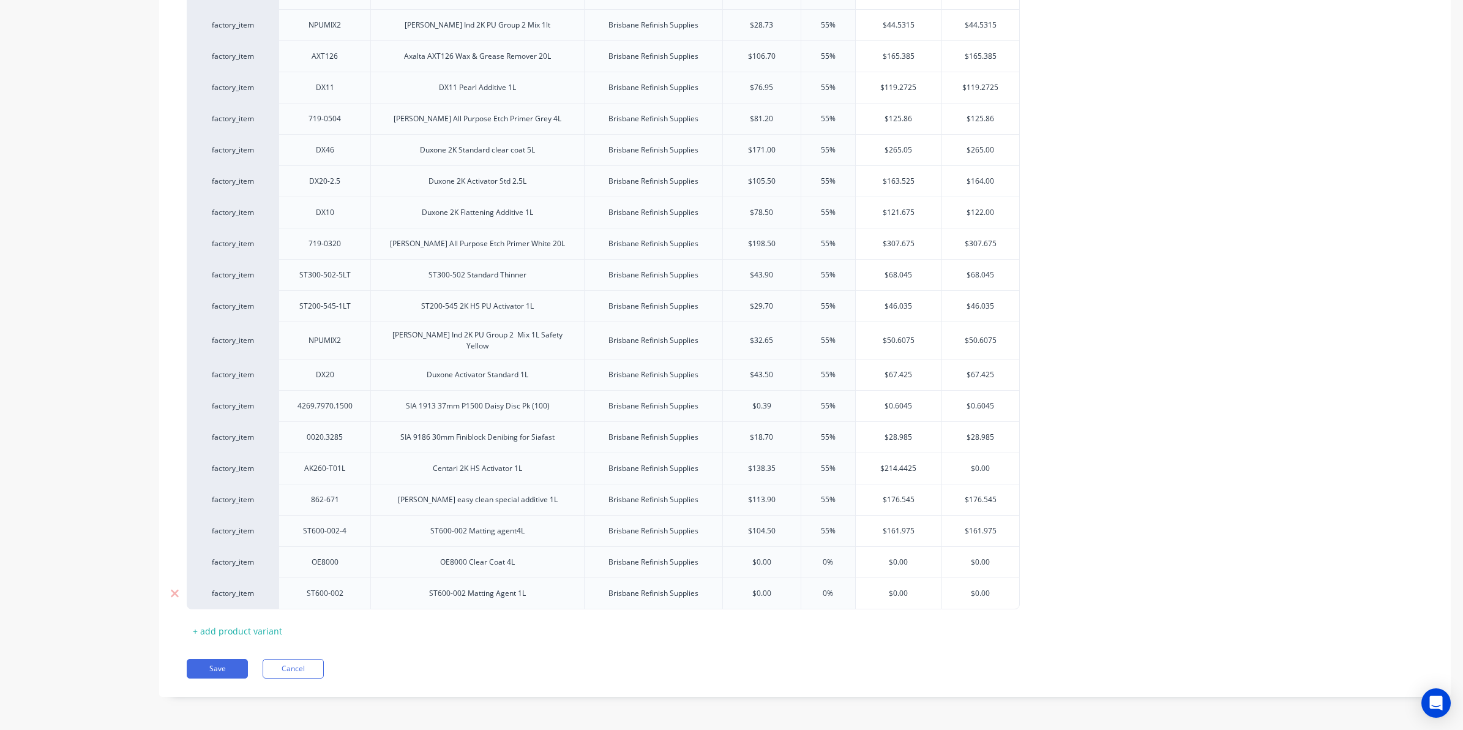
type textarea "x"
type input "0%5"
type textarea "x"
type input "0%55"
type input "0%"
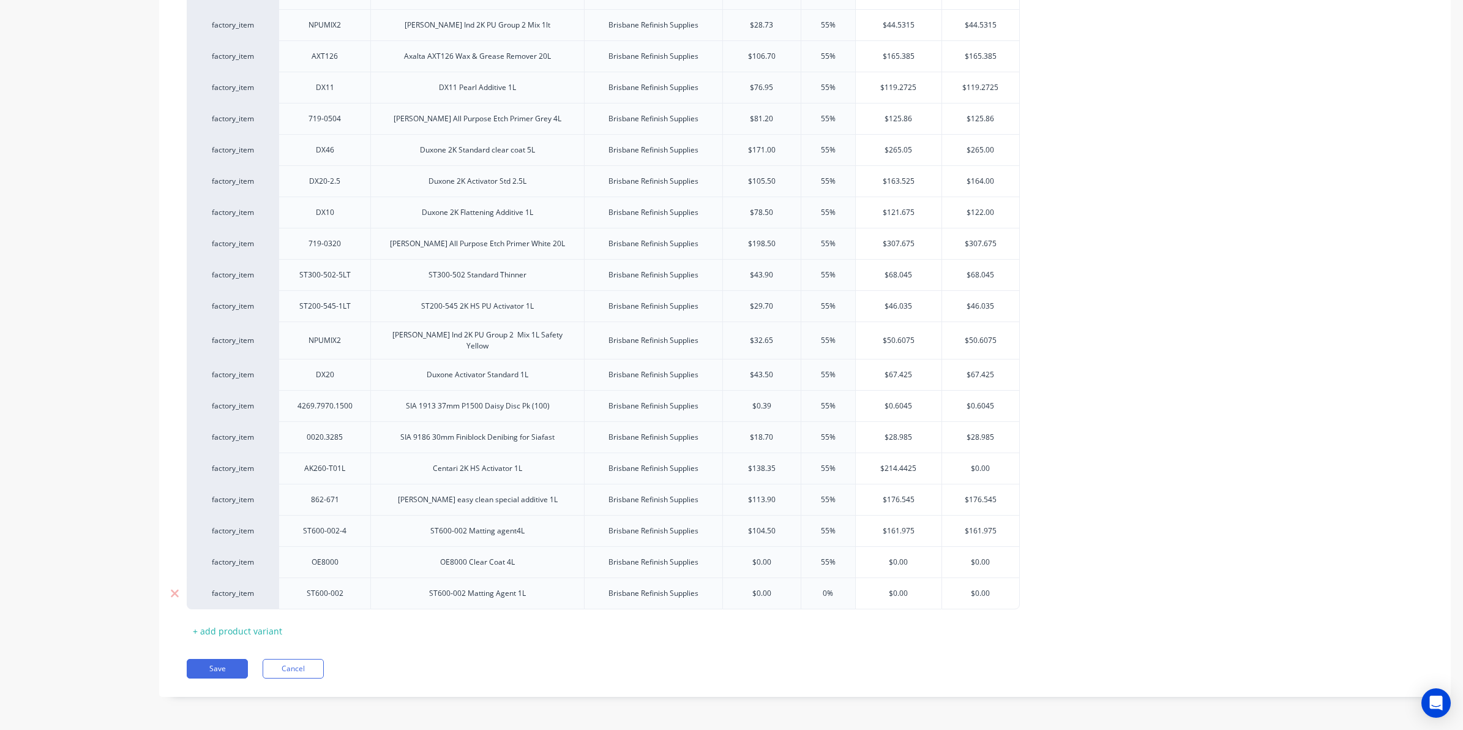
click at [839, 589] on input "0%" at bounding box center [828, 593] width 61 height 11
type textarea "x"
type input "0%5"
type textarea "x"
type input "0%55"
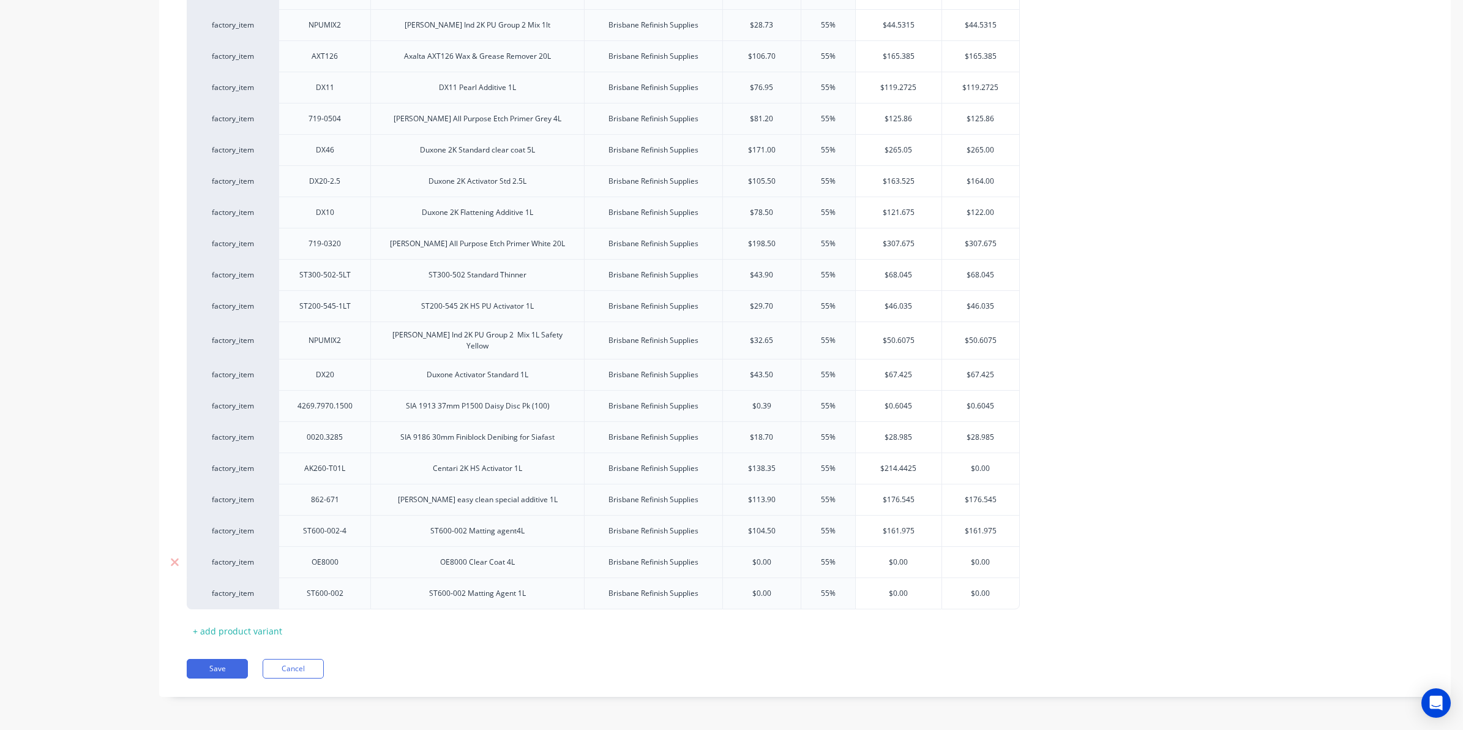
drag, startPoint x: 775, startPoint y: 561, endPoint x: 695, endPoint y: 564, distance: 79.6
click at [695, 564] on div "factory_item OE8000 OE8000 Clear Coat 4L Brisbane Refinish Supplies $0.00 $0.00…" at bounding box center [603, 561] width 833 height 31
type textarea "x"
type input "3"
type textarea "x"
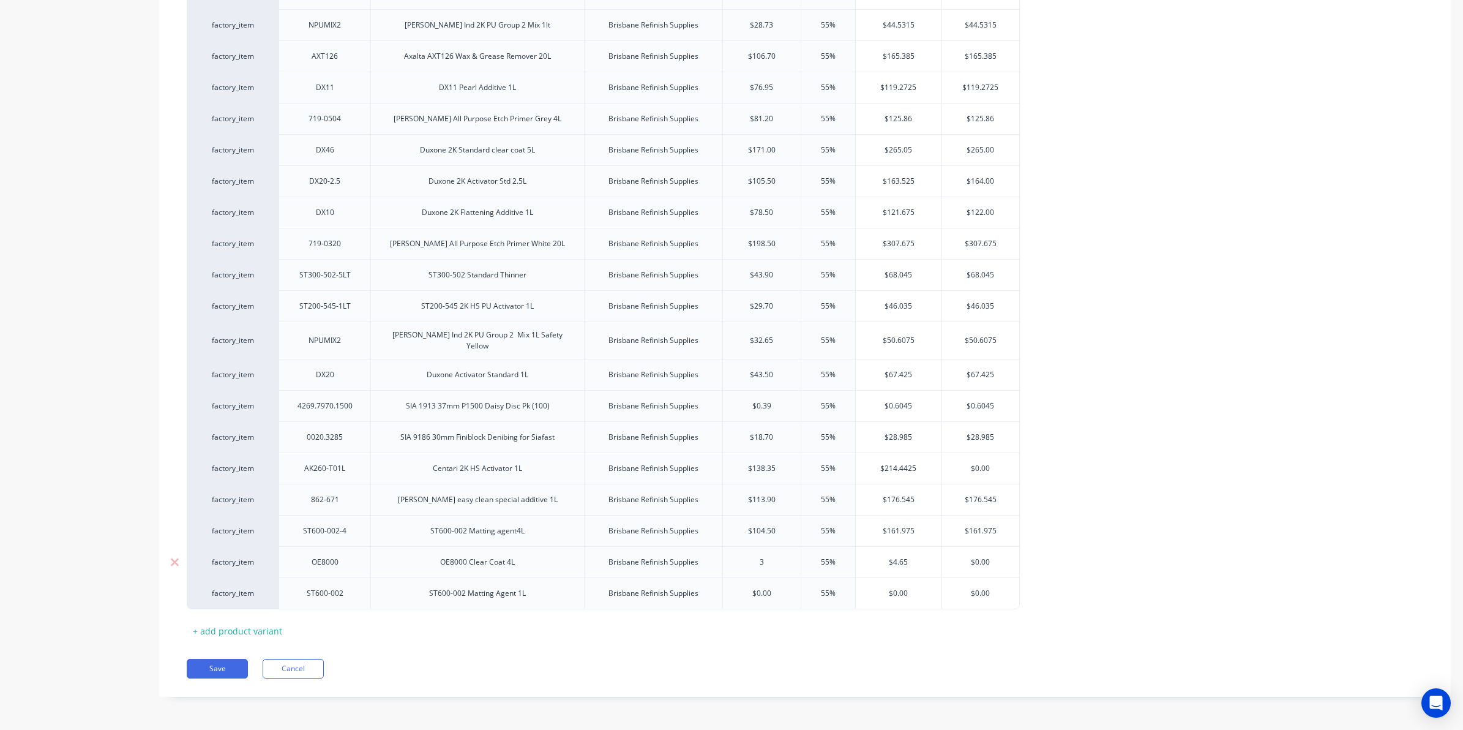
type input "31"
type textarea "x"
type input "314."
type textarea "x"
type input "314.5"
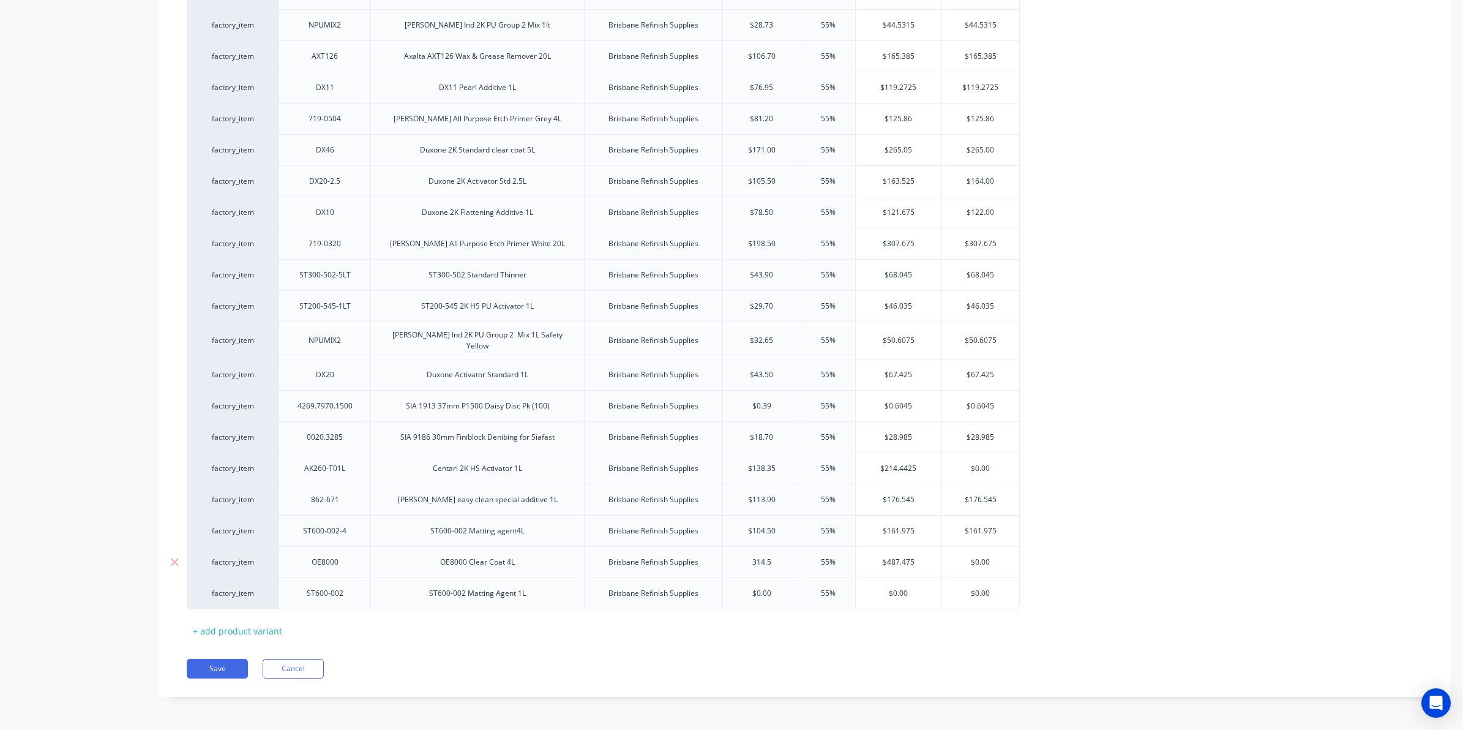
type textarea "x"
type input "314.57"
type input "$0.00"
drag, startPoint x: 781, startPoint y: 589, endPoint x: 728, endPoint y: 591, distance: 52.7
click at [728, 591] on input "$0.00" at bounding box center [762, 593] width 78 height 11
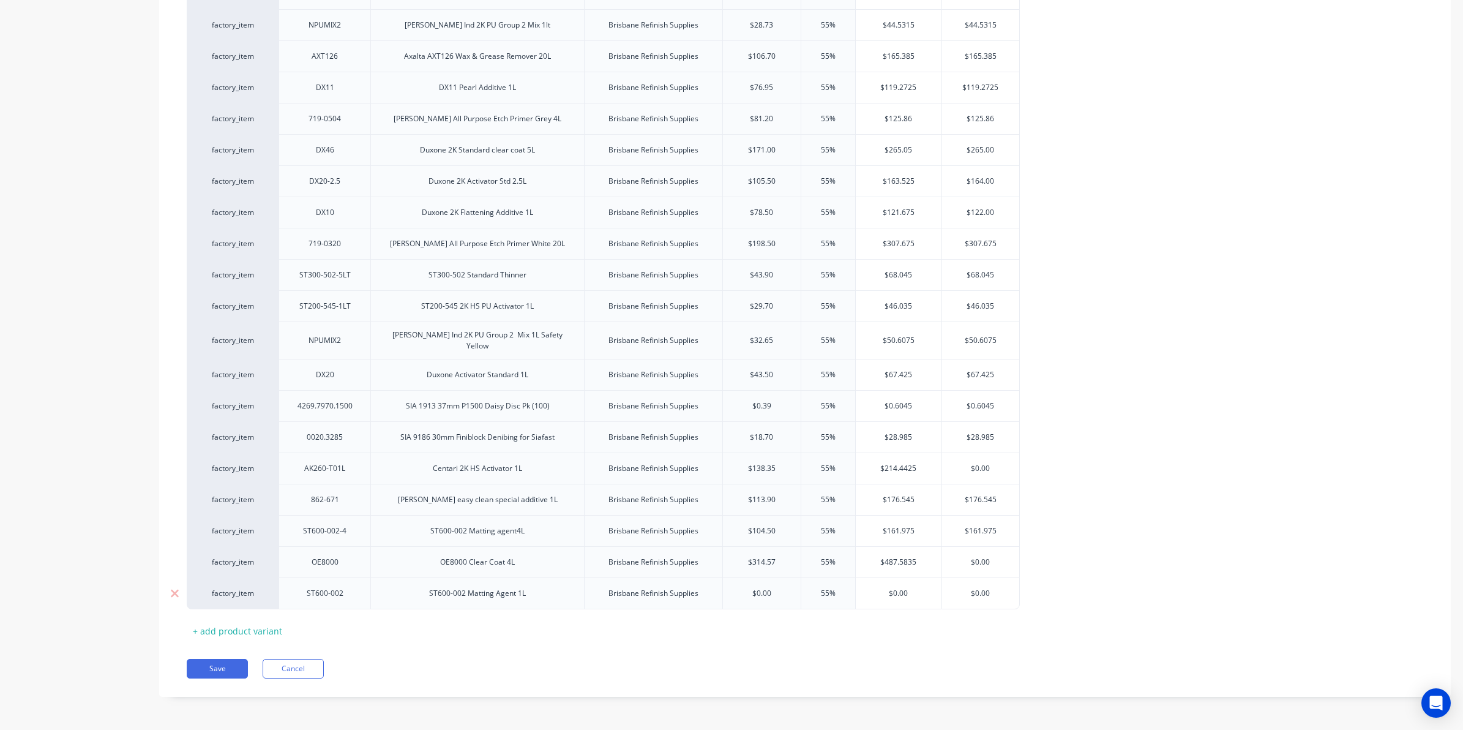
type textarea "x"
type input "2"
type textarea "x"
type input "27."
type textarea "x"
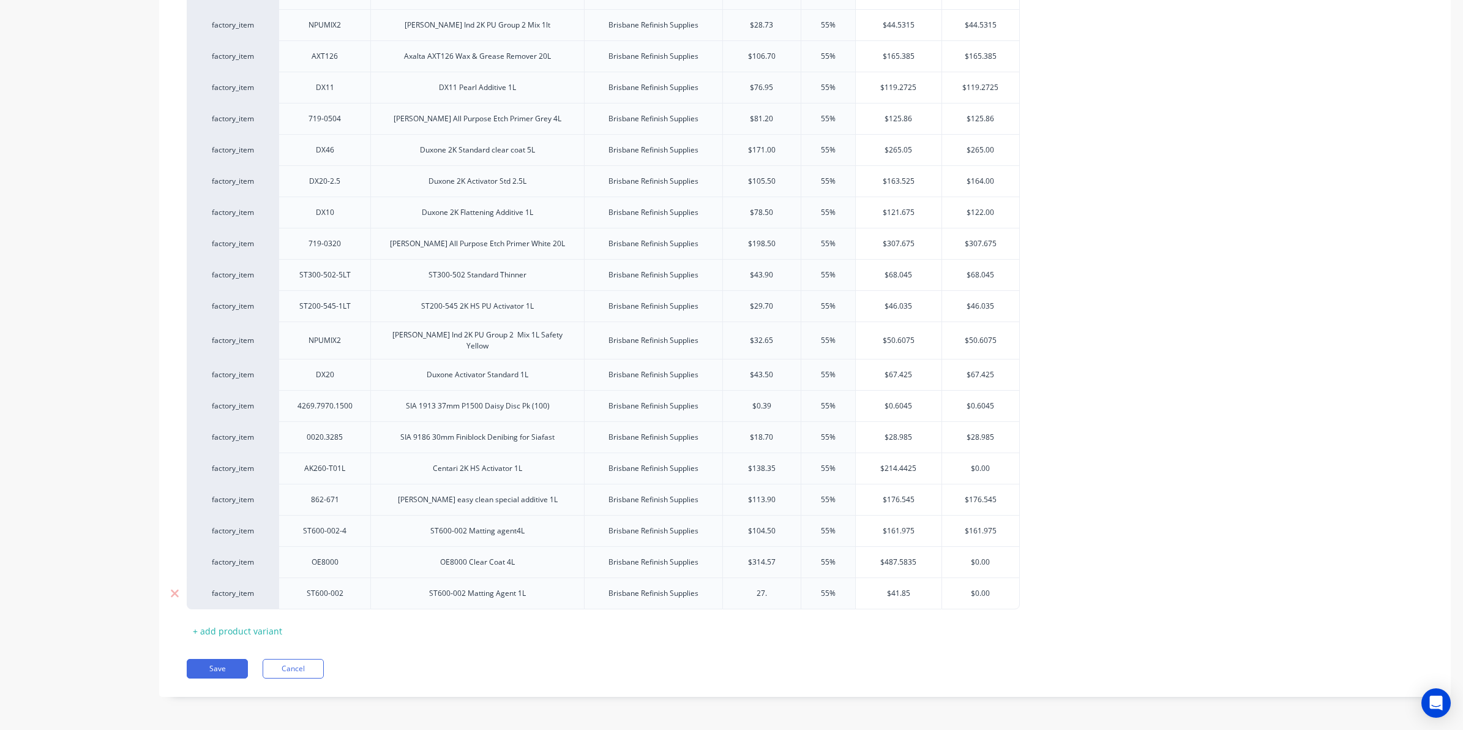
type input "27.2"
type textarea "x"
type input "27.27"
type input "$487.5835"
drag, startPoint x: 919, startPoint y: 566, endPoint x: 843, endPoint y: 562, distance: 76.6
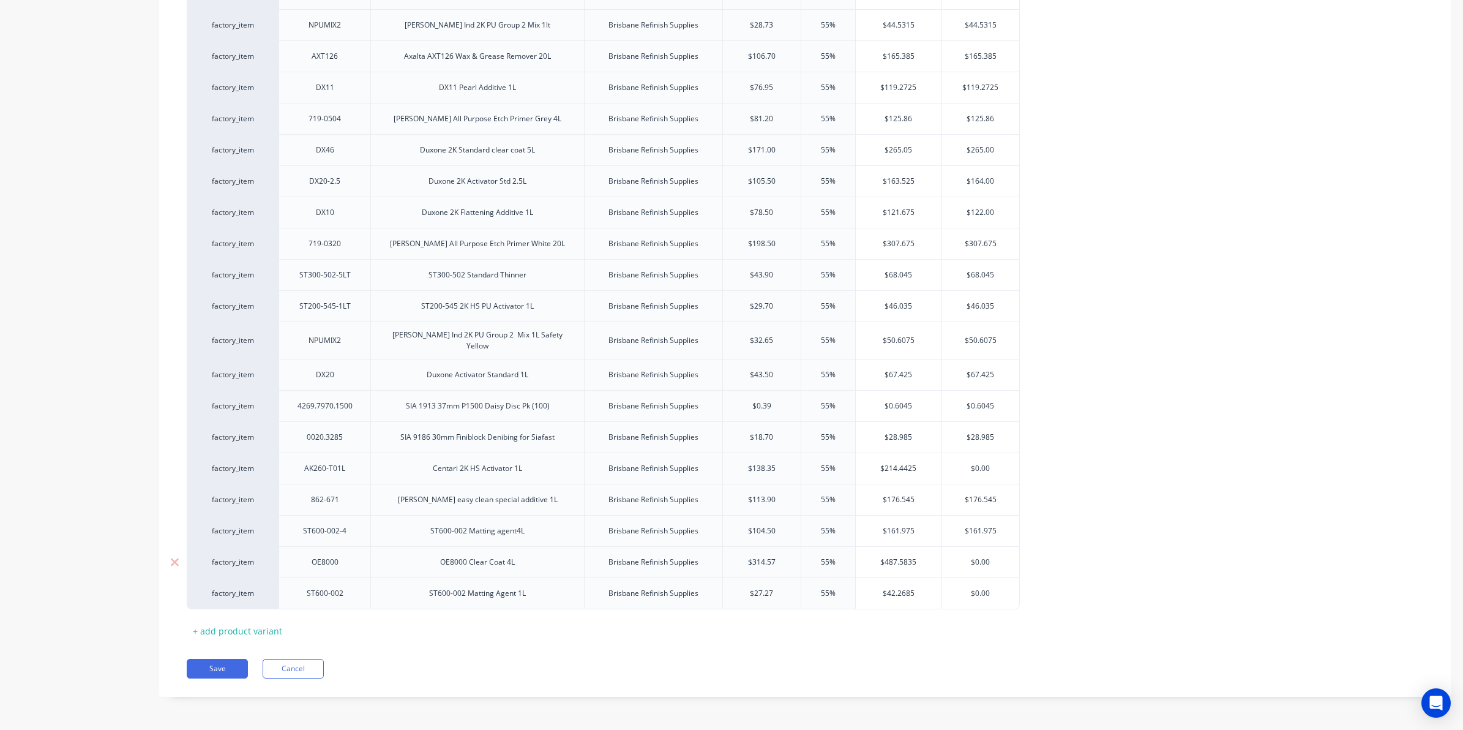
click at [843, 562] on div "factory_item OE8000 OE8000 Clear Coat 4L Brisbane Refinish Supplies $314.57 314…" at bounding box center [603, 561] width 833 height 31
type input "$0.00"
drag, startPoint x: 993, startPoint y: 563, endPoint x: 867, endPoint y: 564, distance: 126.7
click at [867, 564] on div "factory_item OE8000 OE8000 Clear Coat 4L Brisbane Refinish Supplies $314.57 314…" at bounding box center [603, 561] width 833 height 31
paste input "487.5835"
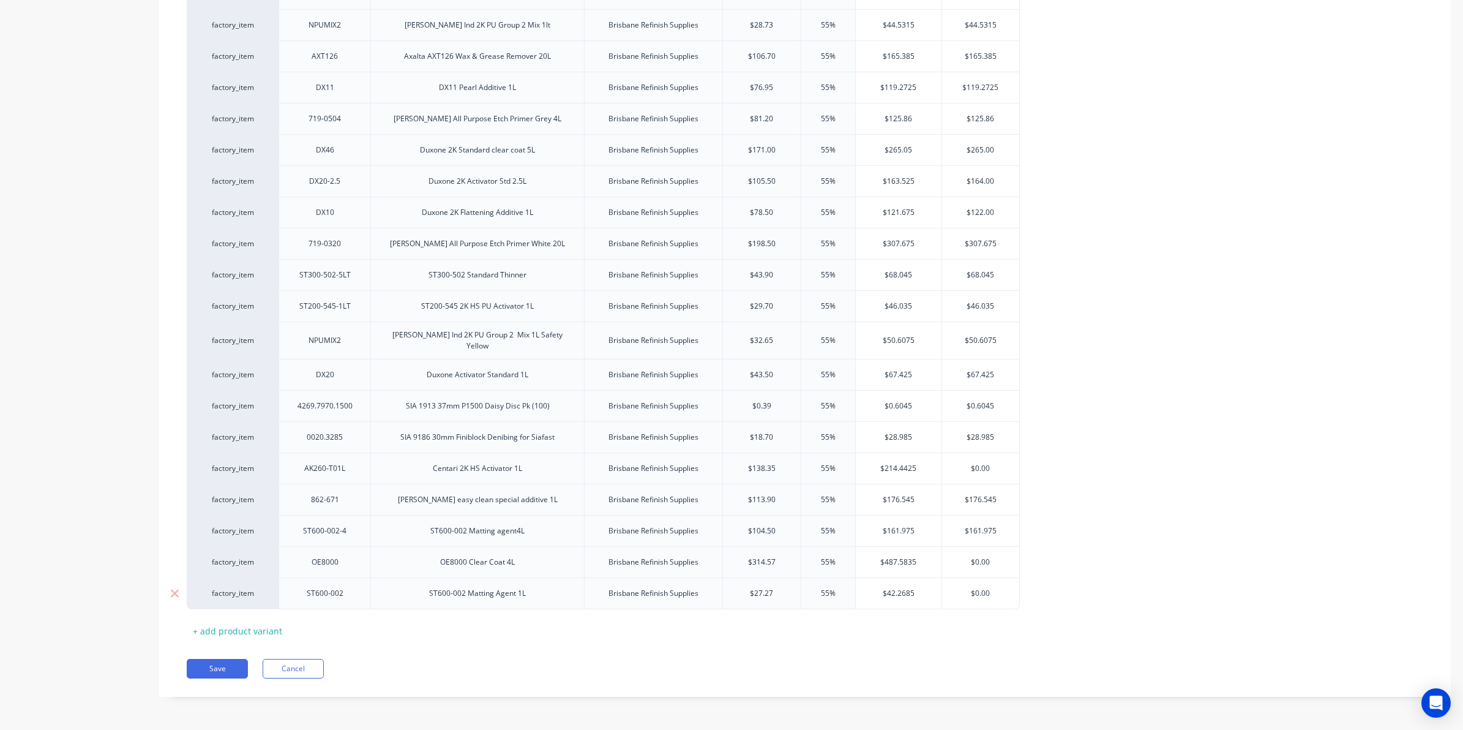
type textarea "x"
type input "$487.5835"
type input "$42.2685"
drag, startPoint x: 932, startPoint y: 588, endPoint x: 783, endPoint y: 594, distance: 148.3
click at [783, 594] on div "factory_item ST600-002 ST600-002 Matting Agent 1L Brisbane Refinish Supplies $2…" at bounding box center [603, 593] width 833 height 32
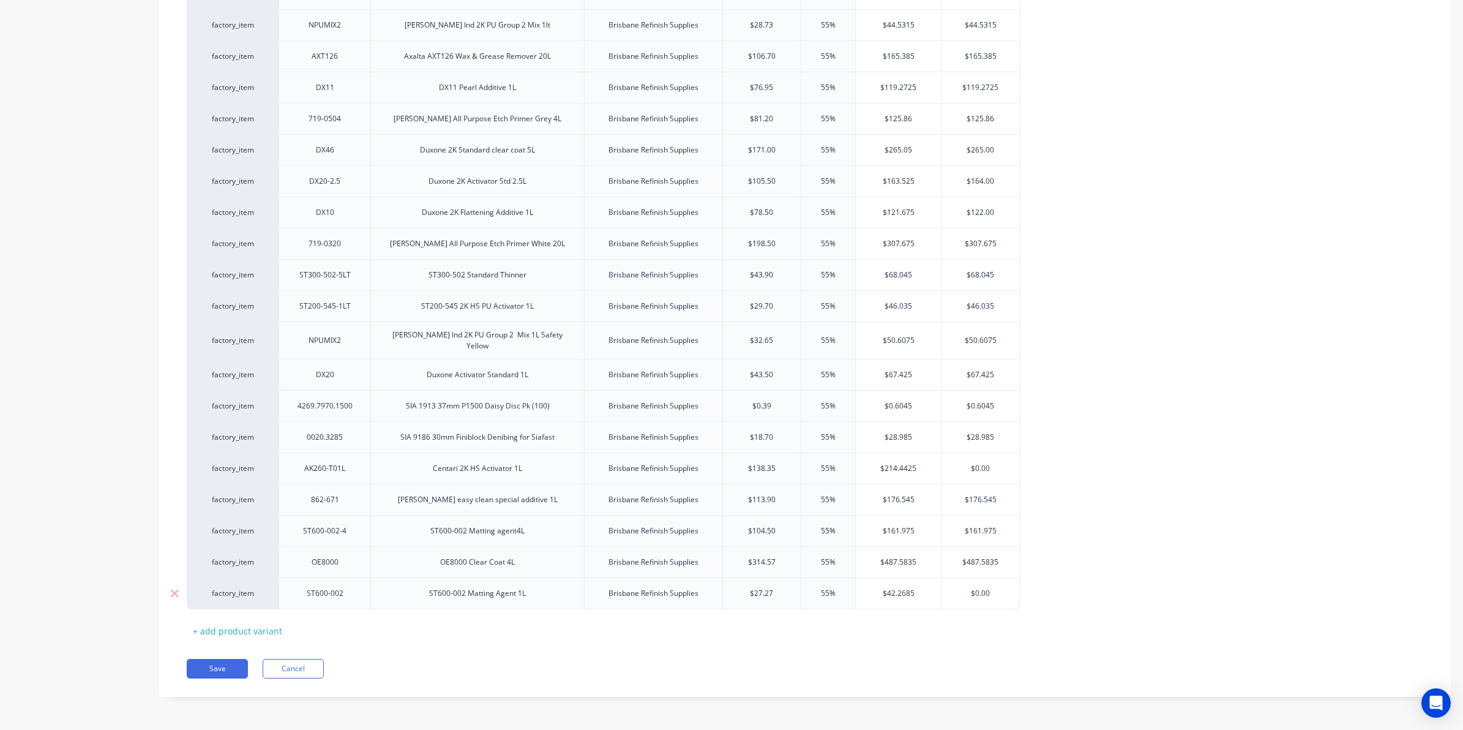
type input "$0.00"
drag, startPoint x: 1003, startPoint y: 588, endPoint x: 871, endPoint y: 588, distance: 131.6
click at [871, 588] on div "factory_item ST600-002 ST600-002 Matting Agent 1L Brisbane Refinish Supplies $2…" at bounding box center [603, 593] width 833 height 32
paste input "42.2685"
type textarea "x"
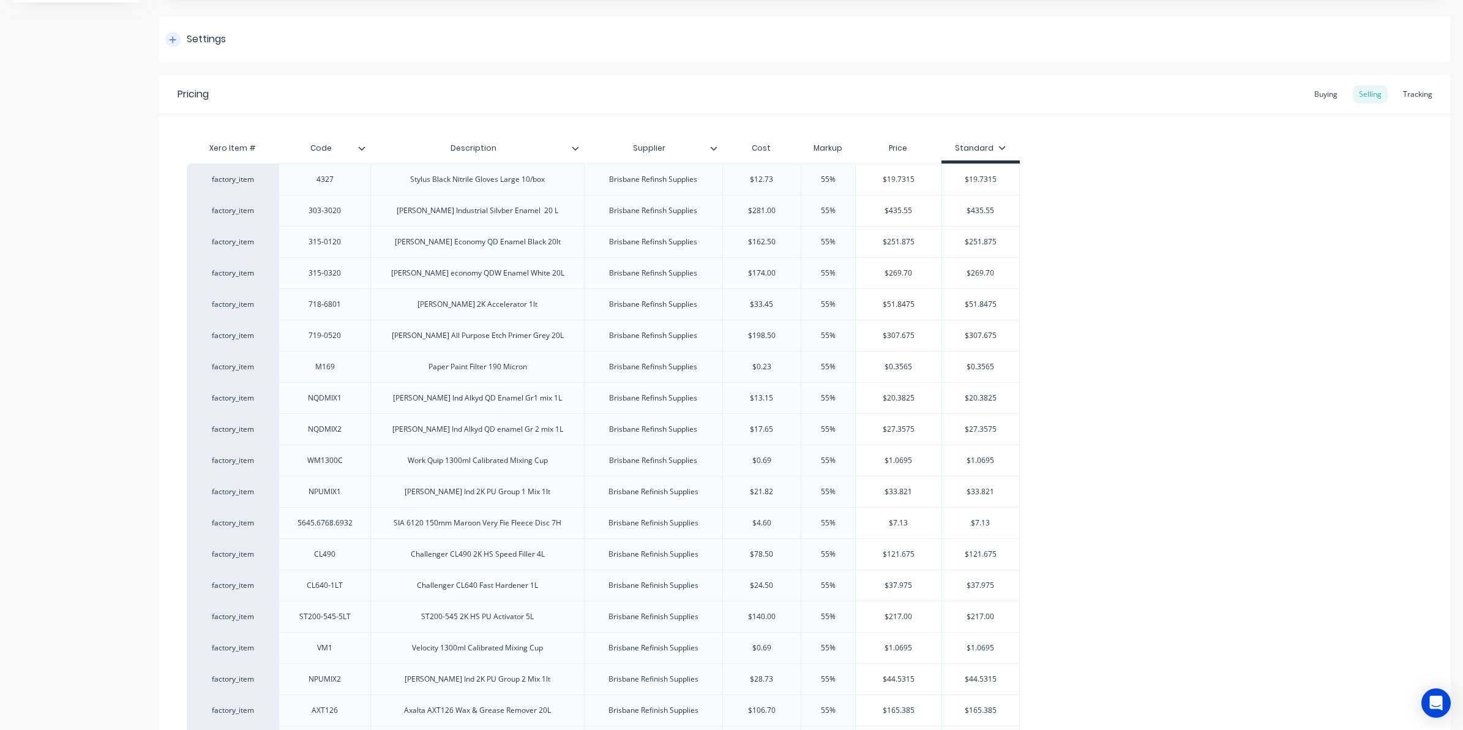
scroll to position [0, 0]
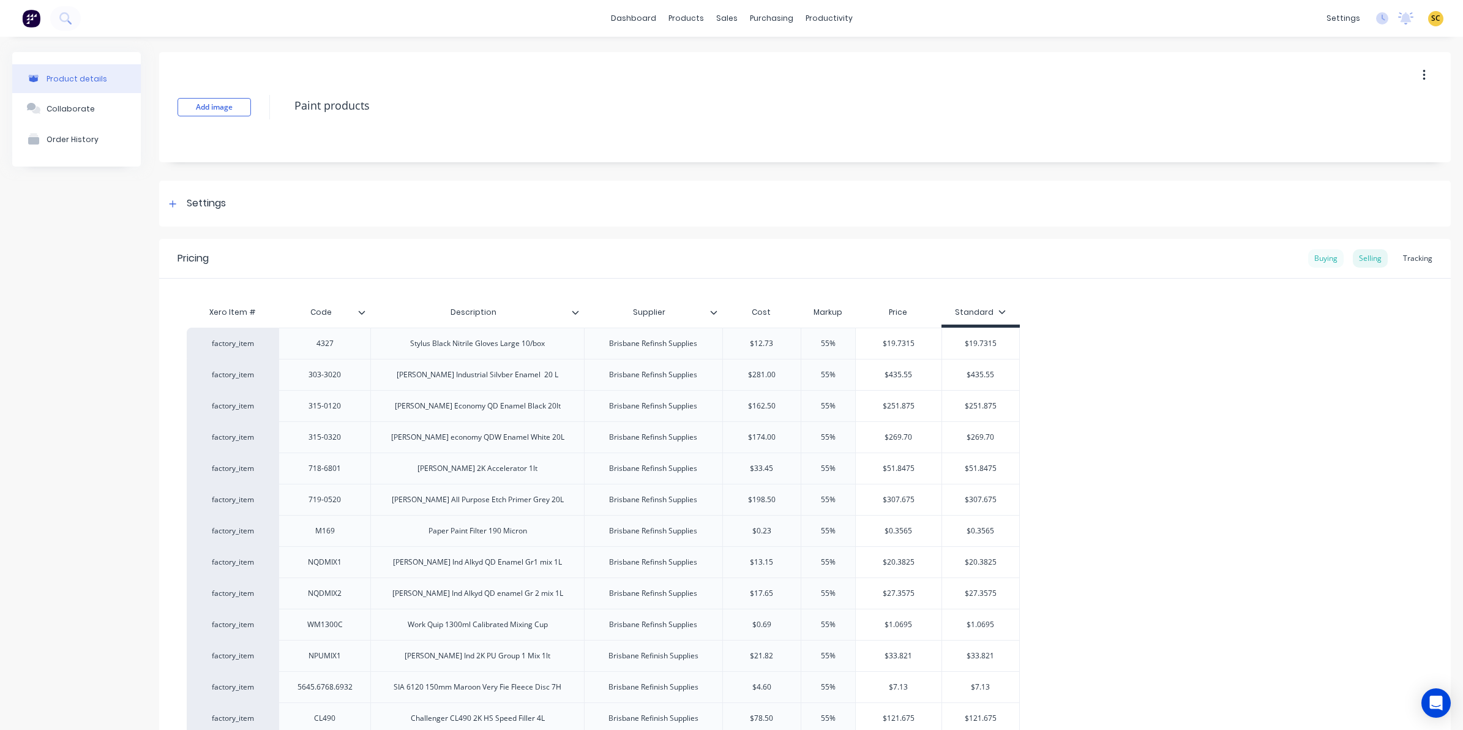
type input "$42.2685"
click at [1310, 257] on div "Buying" at bounding box center [1326, 258] width 36 height 18
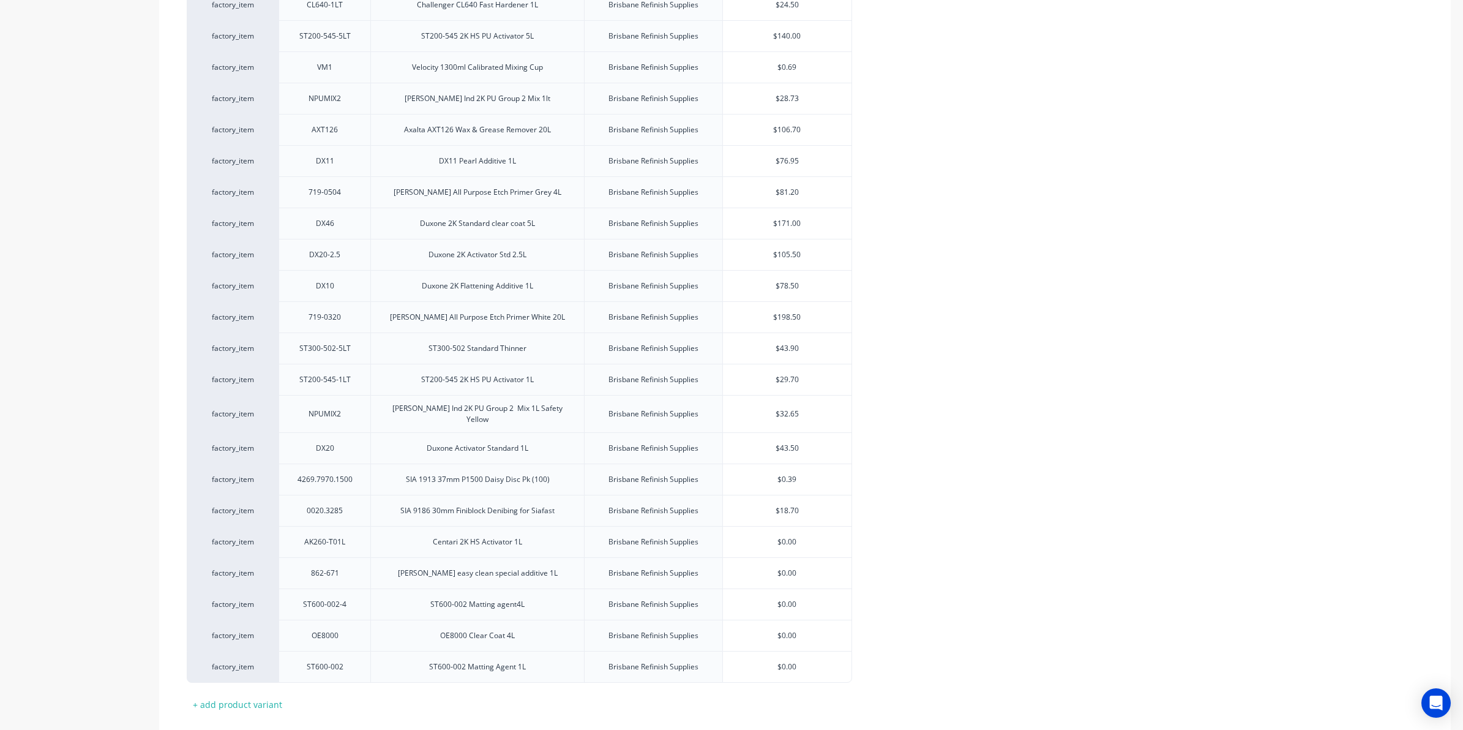
scroll to position [815, 0]
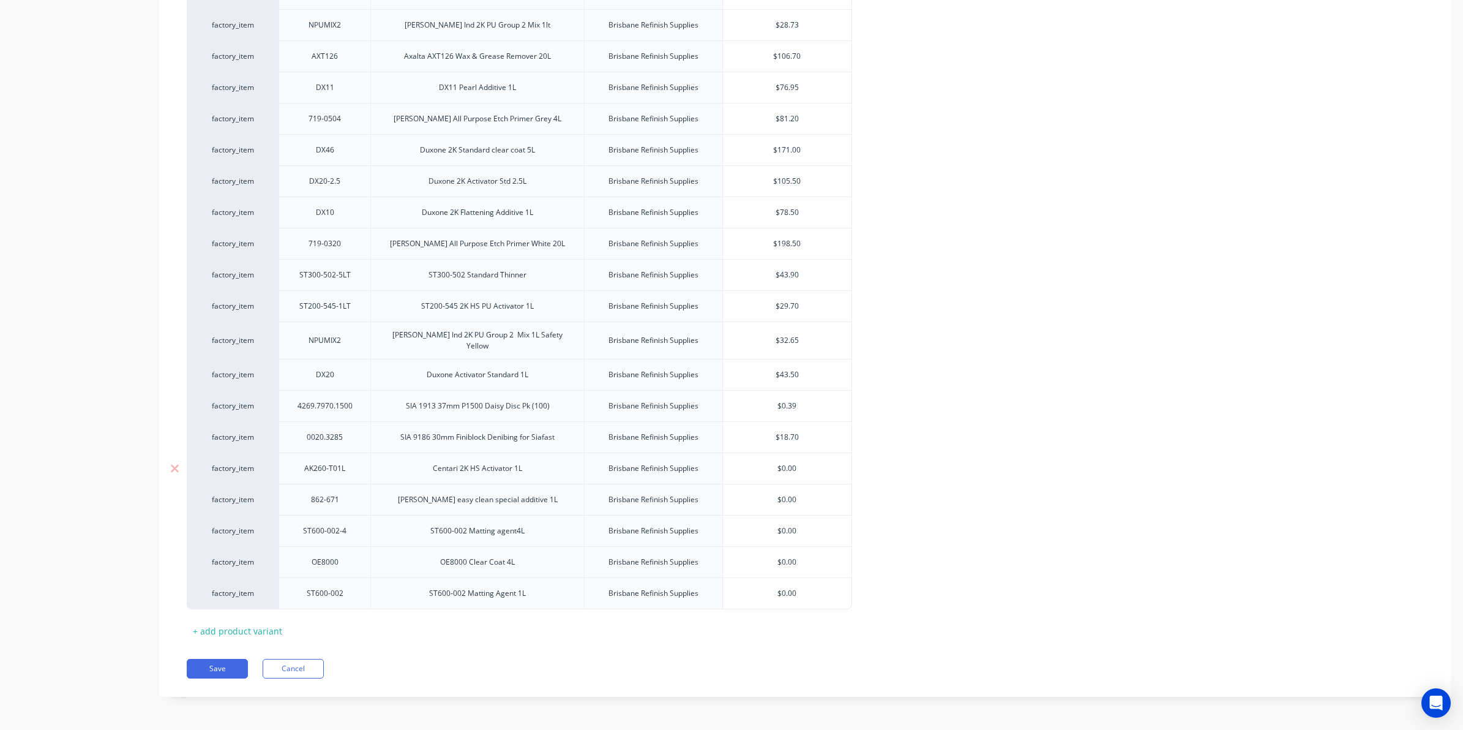
drag, startPoint x: 801, startPoint y: 463, endPoint x: 747, endPoint y: 466, distance: 54.0
click at [747, 466] on input "$0.00" at bounding box center [787, 468] width 129 height 11
type input "1"
type textarea "x"
type input "13"
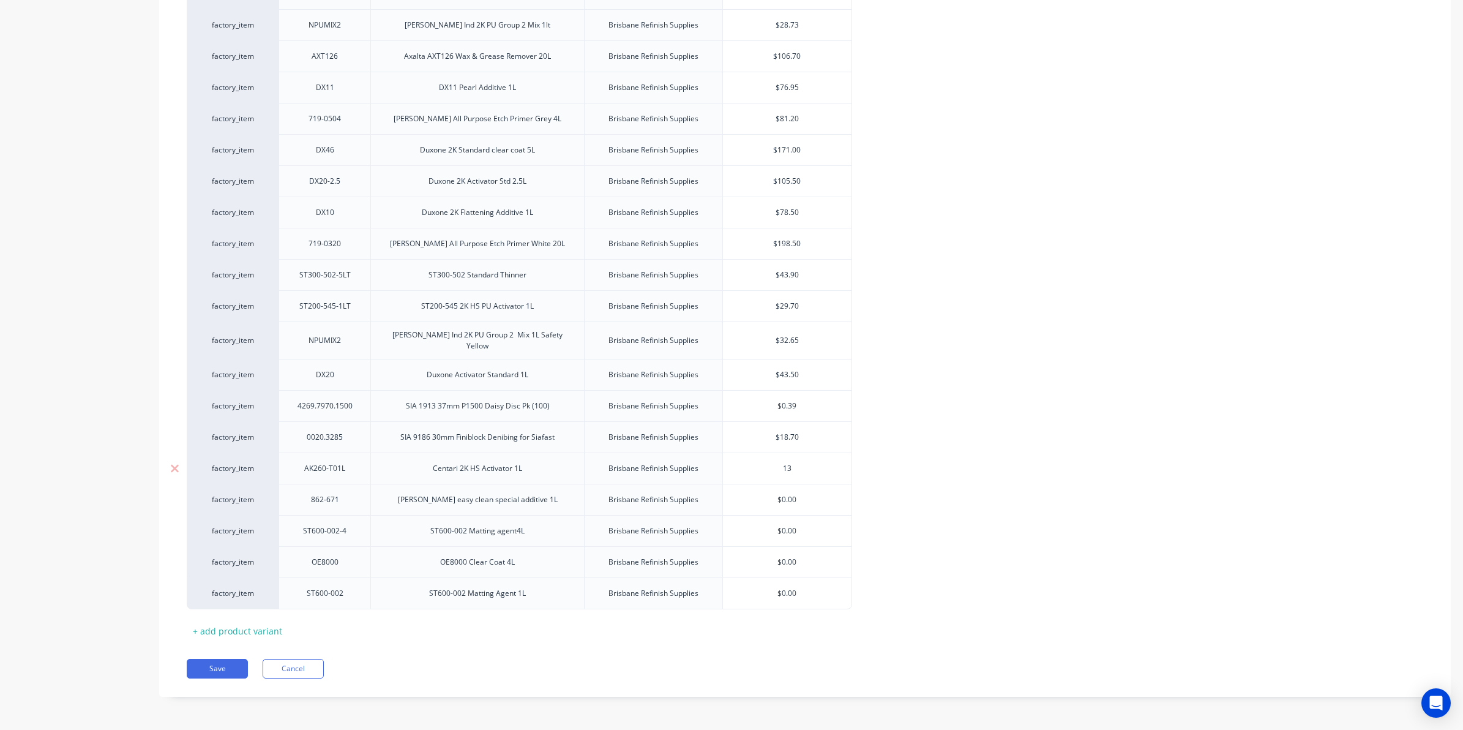
type textarea "x"
type input "138"
type textarea "x"
type input "138."
type textarea "x"
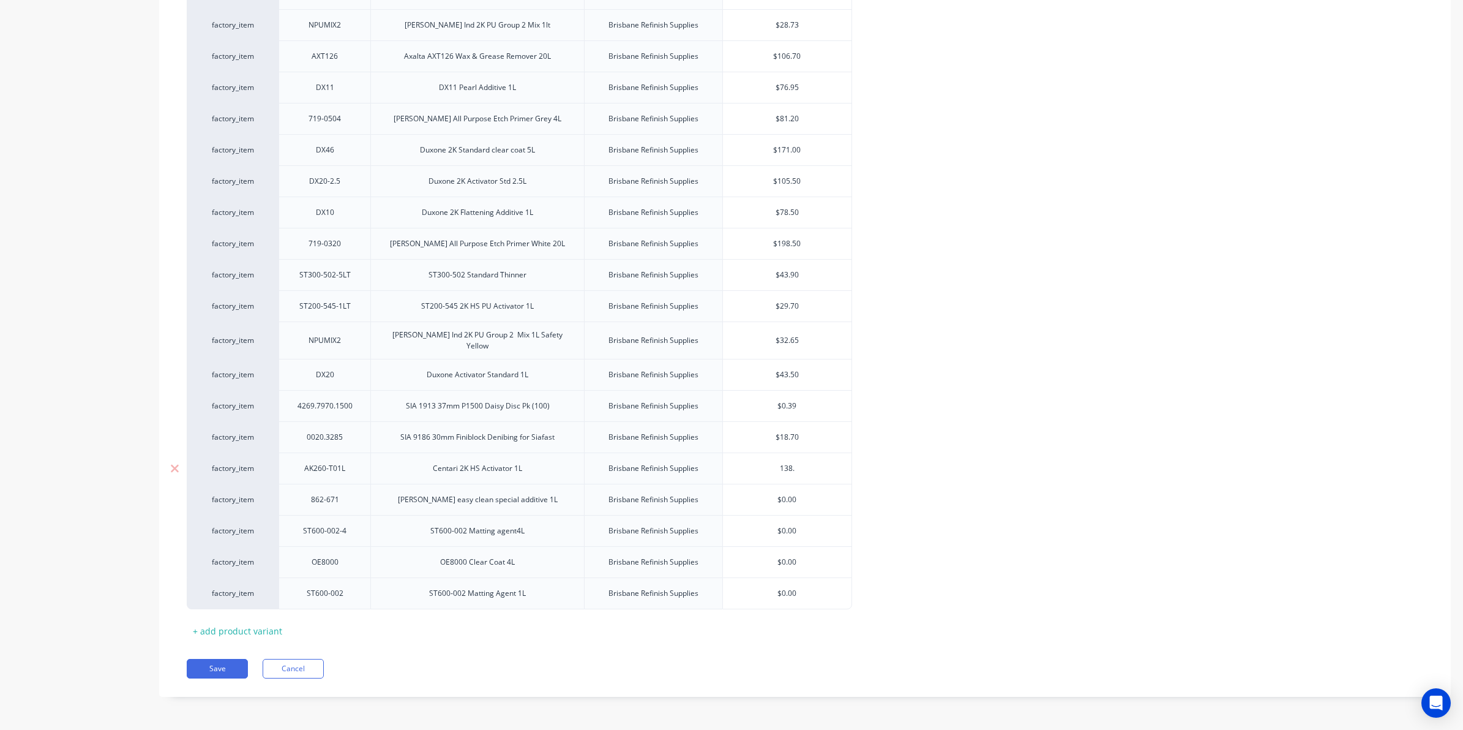
type input "138.3"
type textarea "x"
drag, startPoint x: 810, startPoint y: 496, endPoint x: 736, endPoint y: 494, distance: 74.1
click at [736, 494] on input "$0.00" at bounding box center [787, 499] width 129 height 11
drag, startPoint x: 804, startPoint y: 528, endPoint x: 689, endPoint y: 525, distance: 114.5
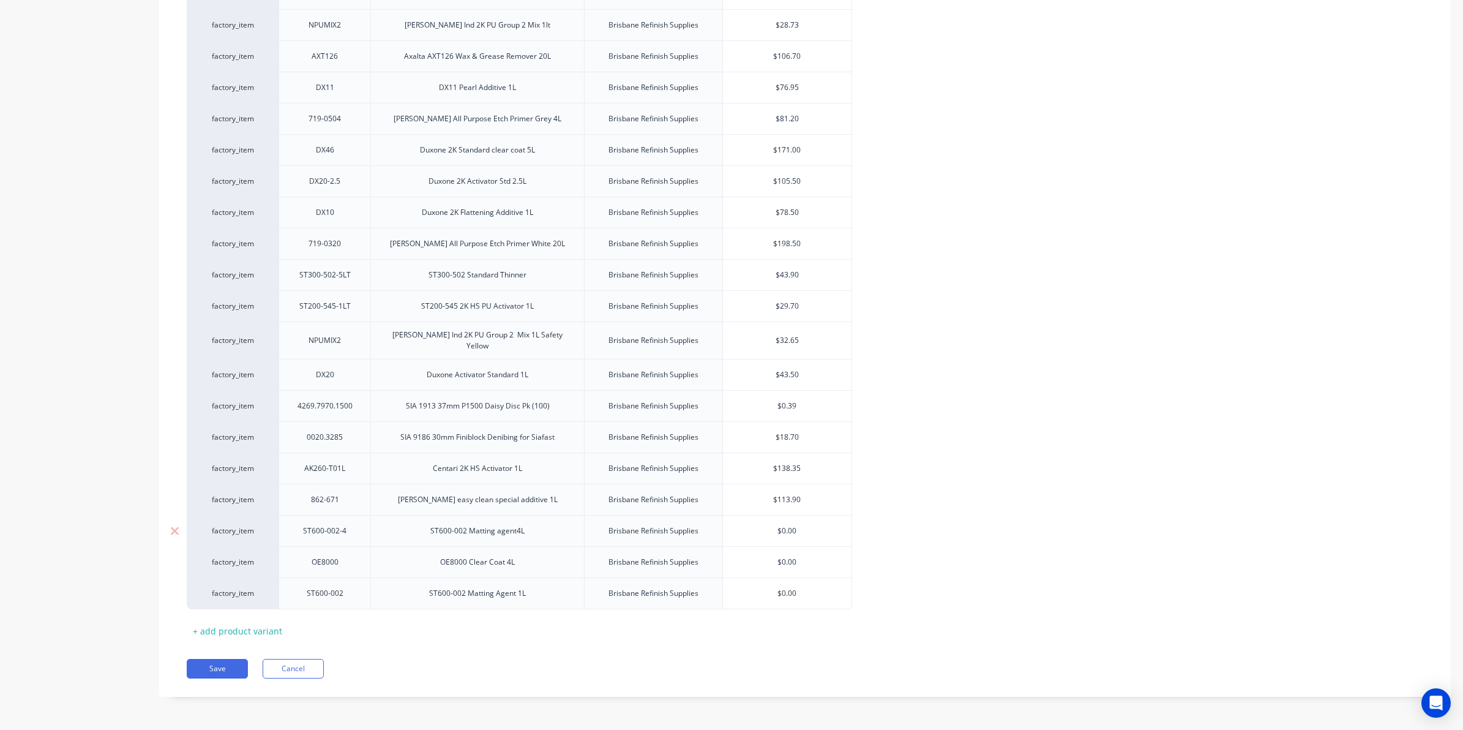
click at [689, 525] on div "factory_item ST600-002-4 ST600-002 Matting agent 4L Brisbane Refinish Supplies …" at bounding box center [519, 530] width 665 height 31
drag, startPoint x: 803, startPoint y: 560, endPoint x: 646, endPoint y: 547, distance: 157.9
click at [646, 547] on div "factory_item OE8000 OE8000 Clear Coat 4L Brisbane Refinish Supplies $0.00 $0.00" at bounding box center [519, 561] width 665 height 31
drag, startPoint x: 803, startPoint y: 591, endPoint x: 692, endPoint y: 591, distance: 111.4
click at [692, 591] on div "factory_item ST600-002 ST600-002 Matting Agent 1L Brisbane Refinish Supplies $0…" at bounding box center [519, 593] width 665 height 32
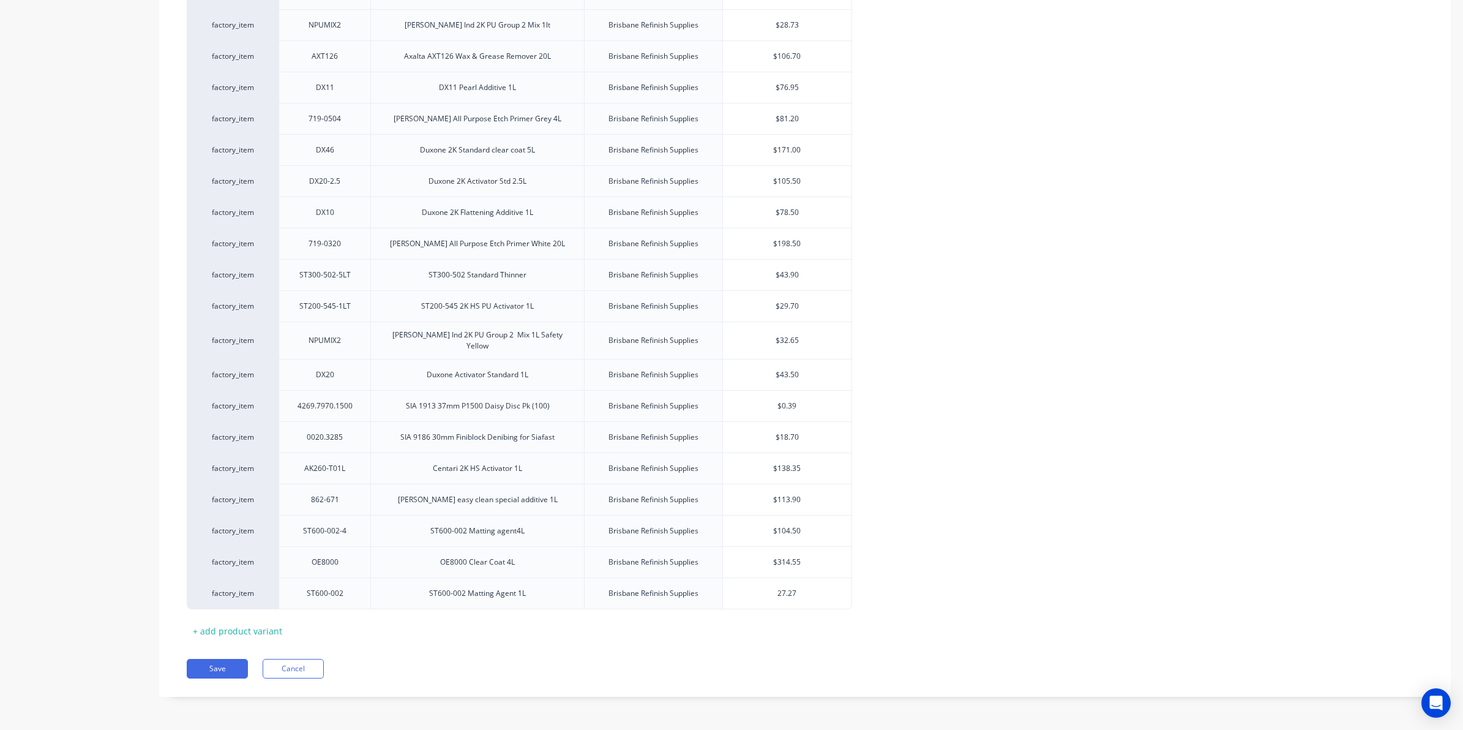
click at [625, 656] on div "Pricing Buying Selling Tracking Xero Item # Code Description Supplier Brisbane …" at bounding box center [805, 60] width 1292 height 1273
click at [212, 665] on button "Save" at bounding box center [217, 669] width 61 height 20
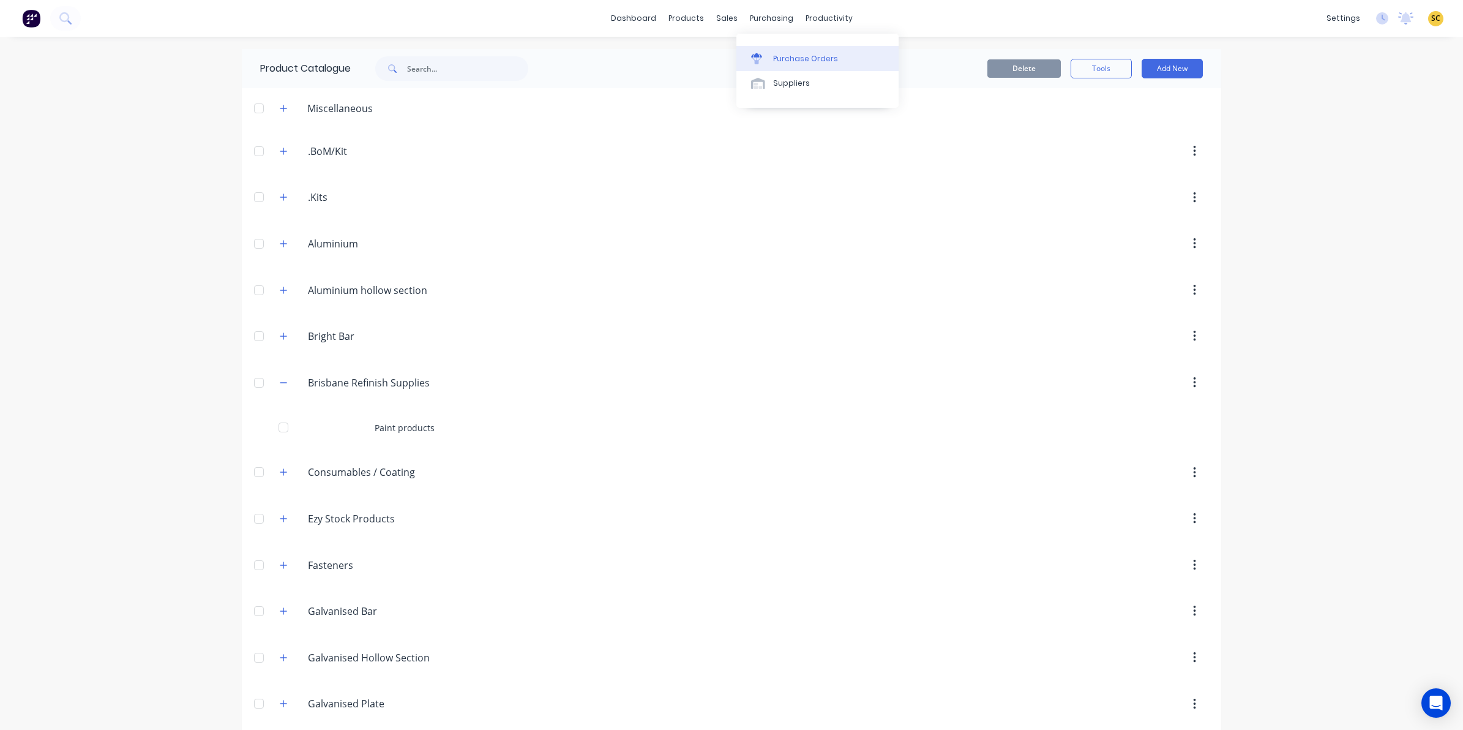
drag, startPoint x: 774, startPoint y: 24, endPoint x: 793, endPoint y: 53, distance: 34.5
click at [774, 25] on div "purchasing" at bounding box center [772, 18] width 56 height 18
click at [794, 53] on div "Purchase Orders" at bounding box center [805, 58] width 65 height 11
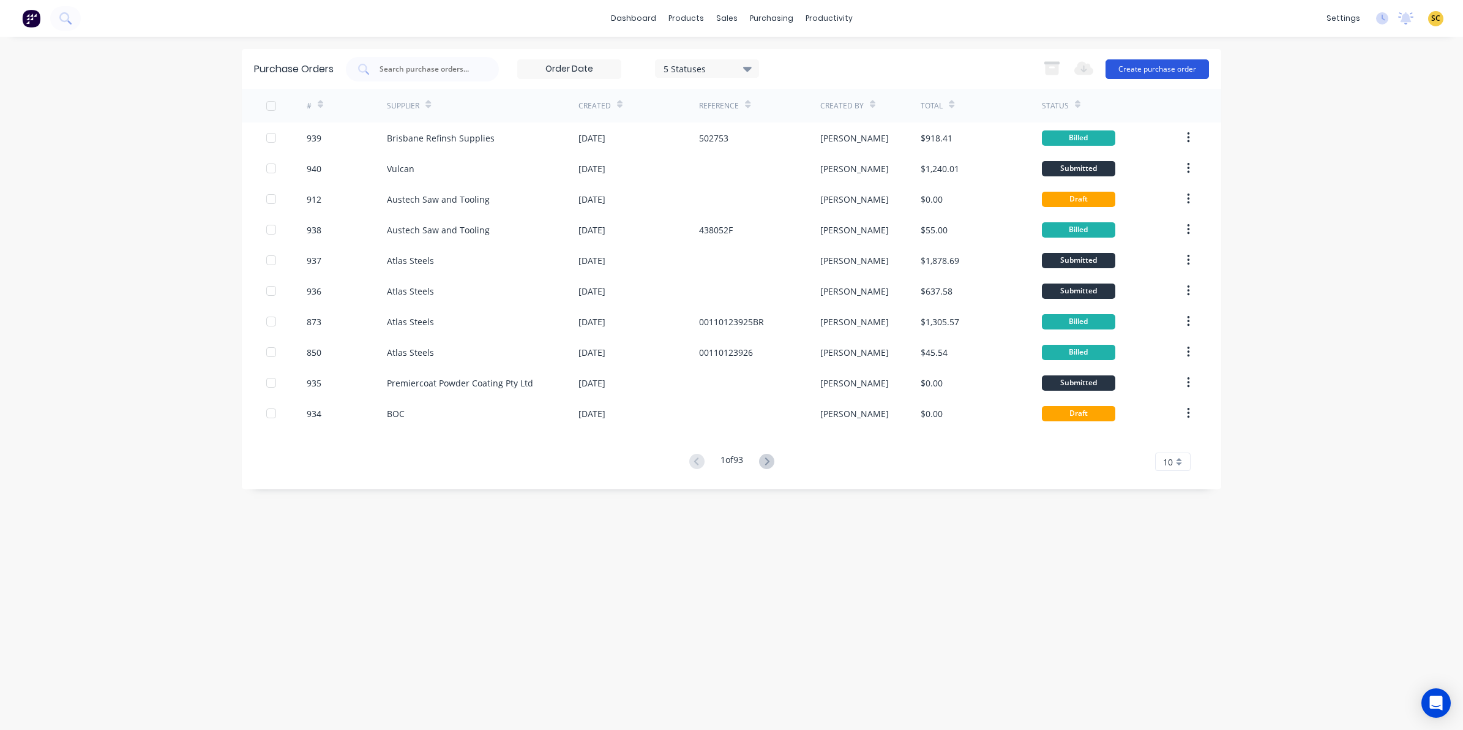
click at [1179, 72] on button "Create purchase order" at bounding box center [1156, 69] width 103 height 20
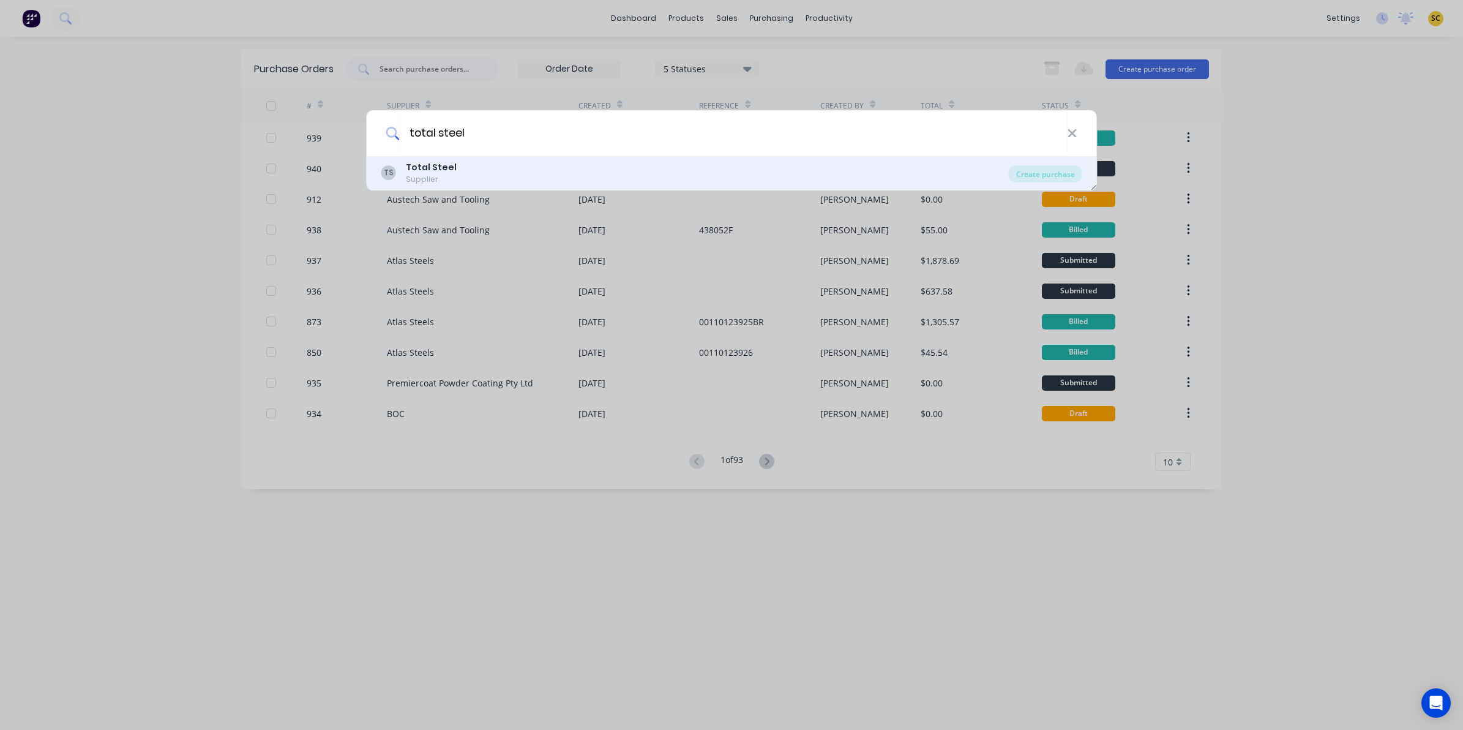
click at [930, 178] on div "TS Total Steel Supplier" at bounding box center [694, 173] width 627 height 24
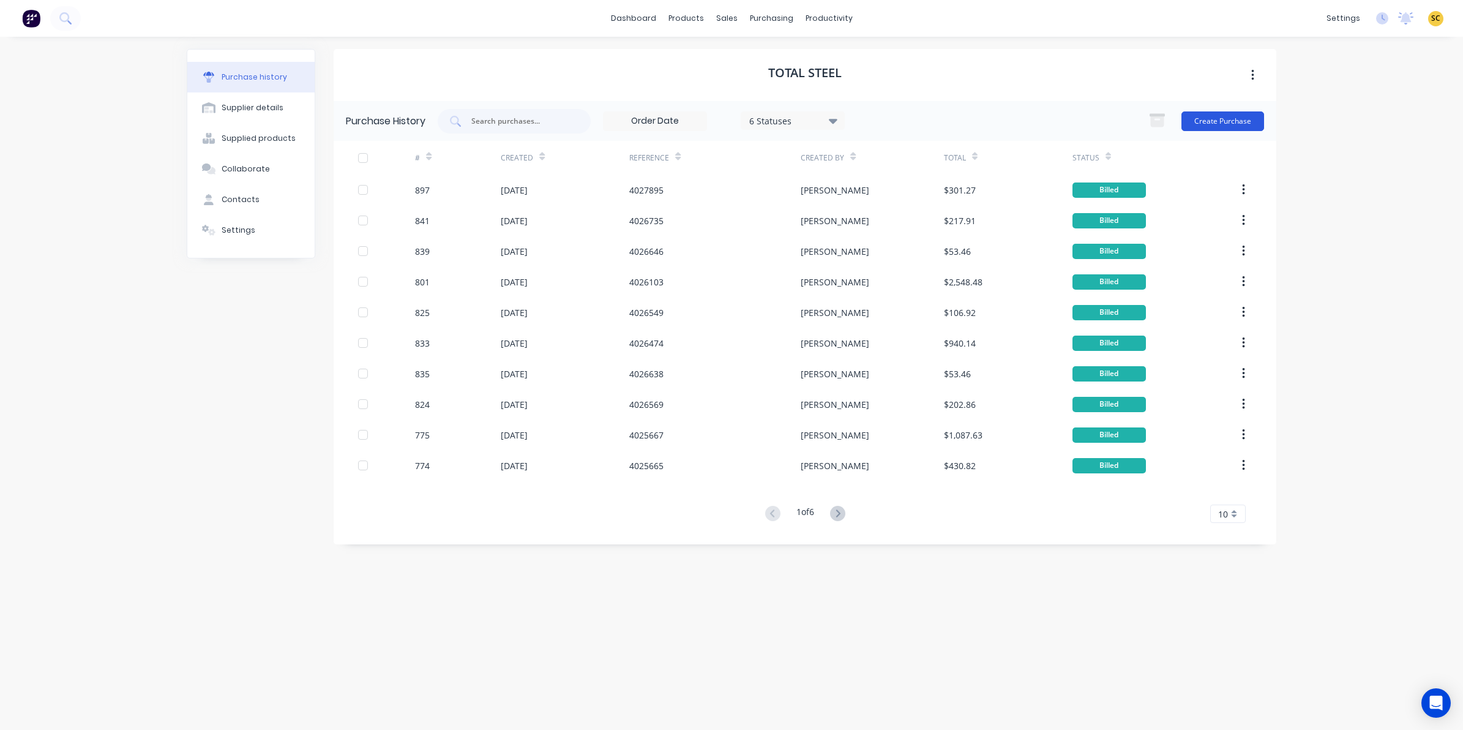
click at [1202, 118] on button "Create Purchase" at bounding box center [1222, 121] width 83 height 20
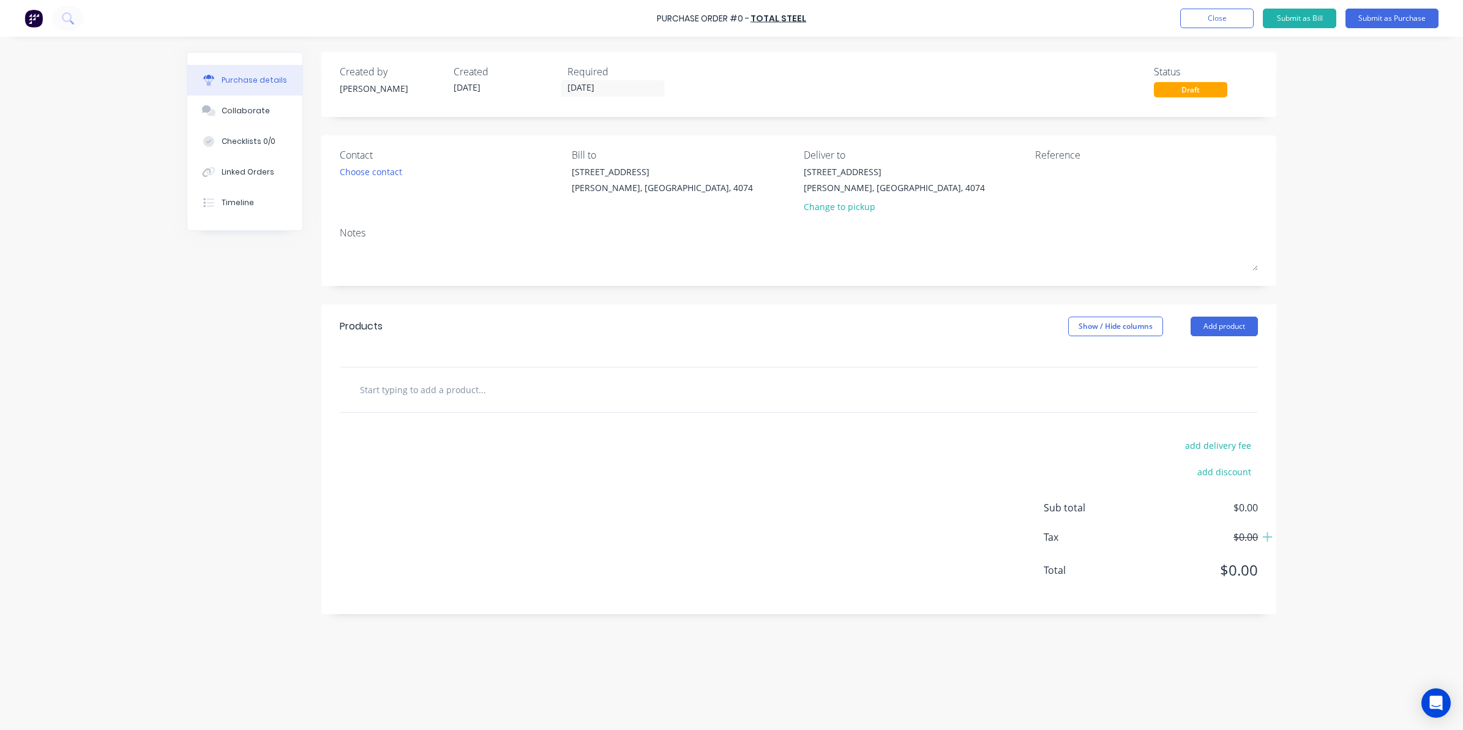
click at [358, 402] on div at bounding box center [533, 389] width 367 height 24
click at [362, 395] on input "text" at bounding box center [481, 389] width 245 height 24
drag, startPoint x: 1205, startPoint y: 324, endPoint x: 1216, endPoint y: 332, distance: 14.1
click at [1217, 335] on button "Add product" at bounding box center [1224, 326] width 67 height 20
click at [1210, 321] on button "Add product" at bounding box center [1224, 326] width 67 height 20
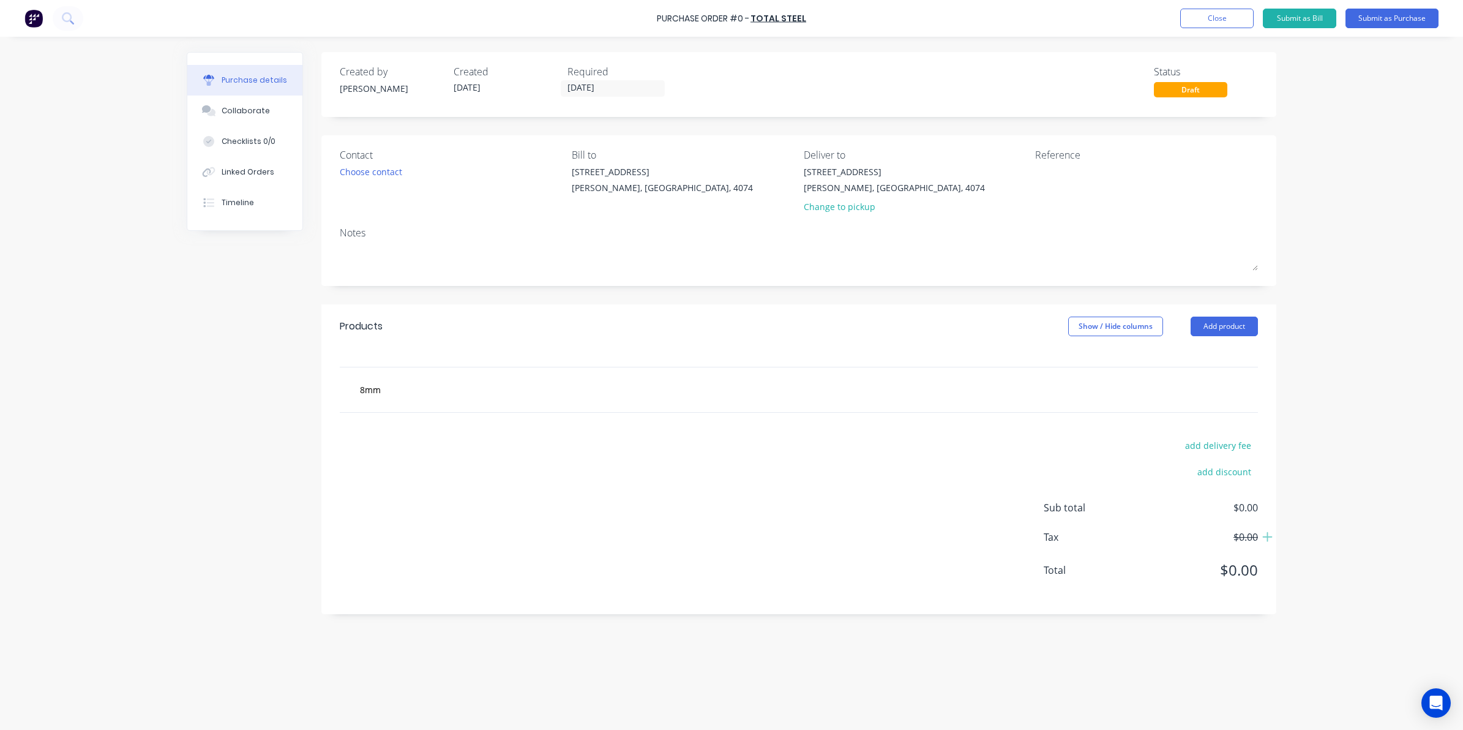
drag, startPoint x: 1209, startPoint y: 321, endPoint x: 1186, endPoint y: 316, distance: 23.9
click at [1180, 317] on div "Show / Hide columns" at bounding box center [1129, 326] width 122 height 20
click at [1210, 324] on button "Add product" at bounding box center [1224, 326] width 67 height 20
click at [1215, 359] on div "Product catalogue" at bounding box center [1200, 358] width 94 height 18
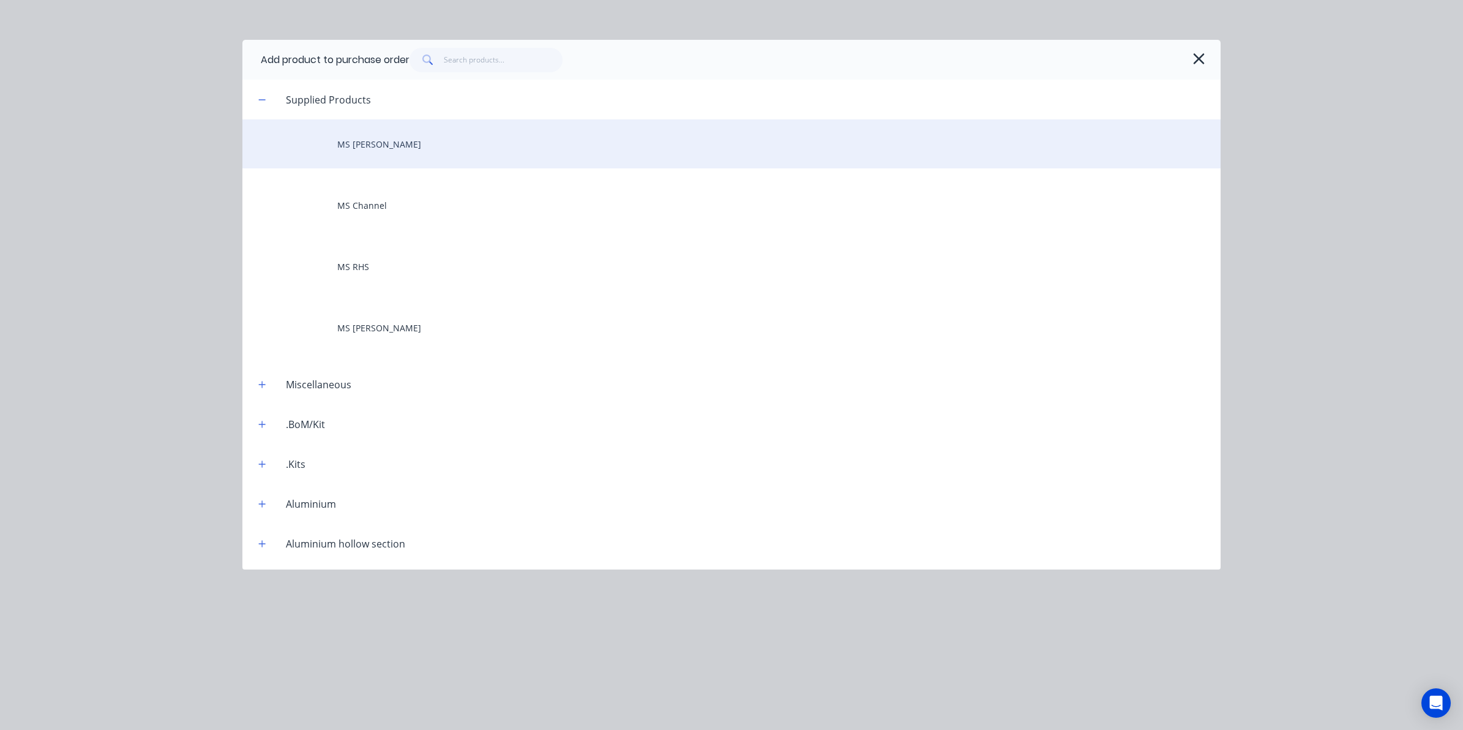
click at [362, 146] on div "MS Roundbar" at bounding box center [731, 143] width 978 height 49
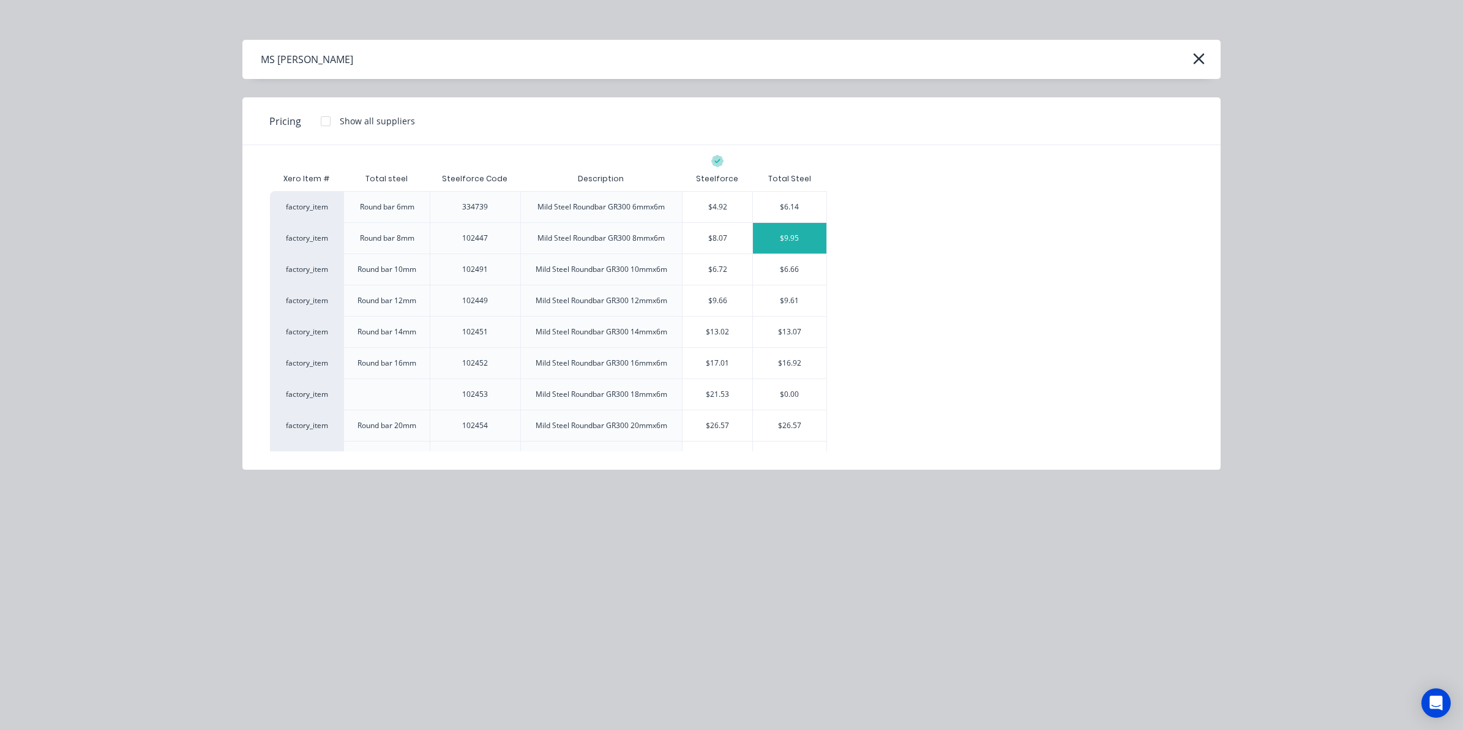
click at [776, 231] on div "$9.95" at bounding box center [789, 238] width 73 height 31
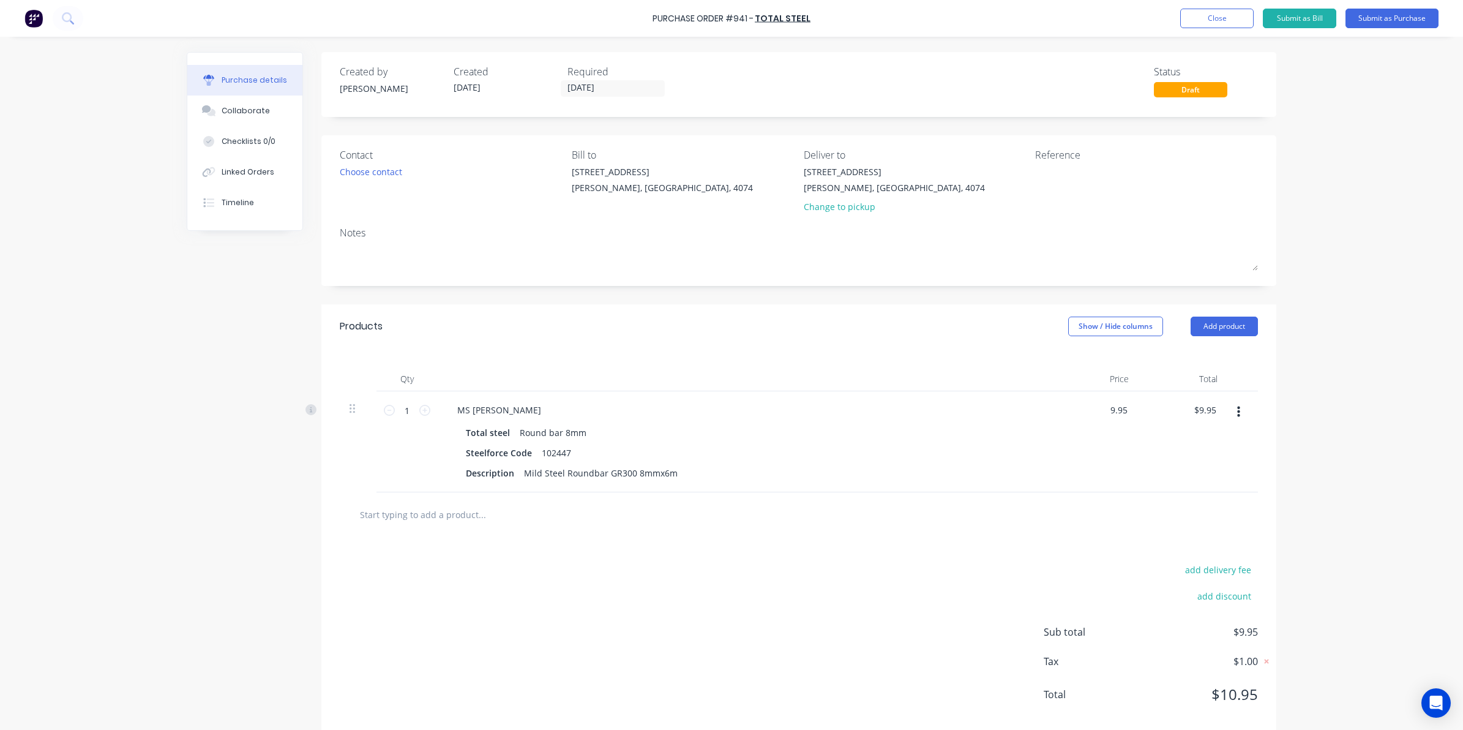
drag, startPoint x: 1106, startPoint y: 411, endPoint x: 1146, endPoint y: 398, distance: 42.2
click at [1146, 398] on div "1 1 MS Roundbar Total steel Round bar 8mm Steelforce Code 102447 Description Mi…" at bounding box center [799, 441] width 918 height 101
click at [400, 414] on input "1" at bounding box center [407, 410] width 24 height 18
drag, startPoint x: 460, startPoint y: 585, endPoint x: 632, endPoint y: 500, distance: 192.2
click at [460, 585] on div "add delivery fee add discount Sub total $41.08 Tax $4.11 Total $45.19" at bounding box center [798, 637] width 955 height 201
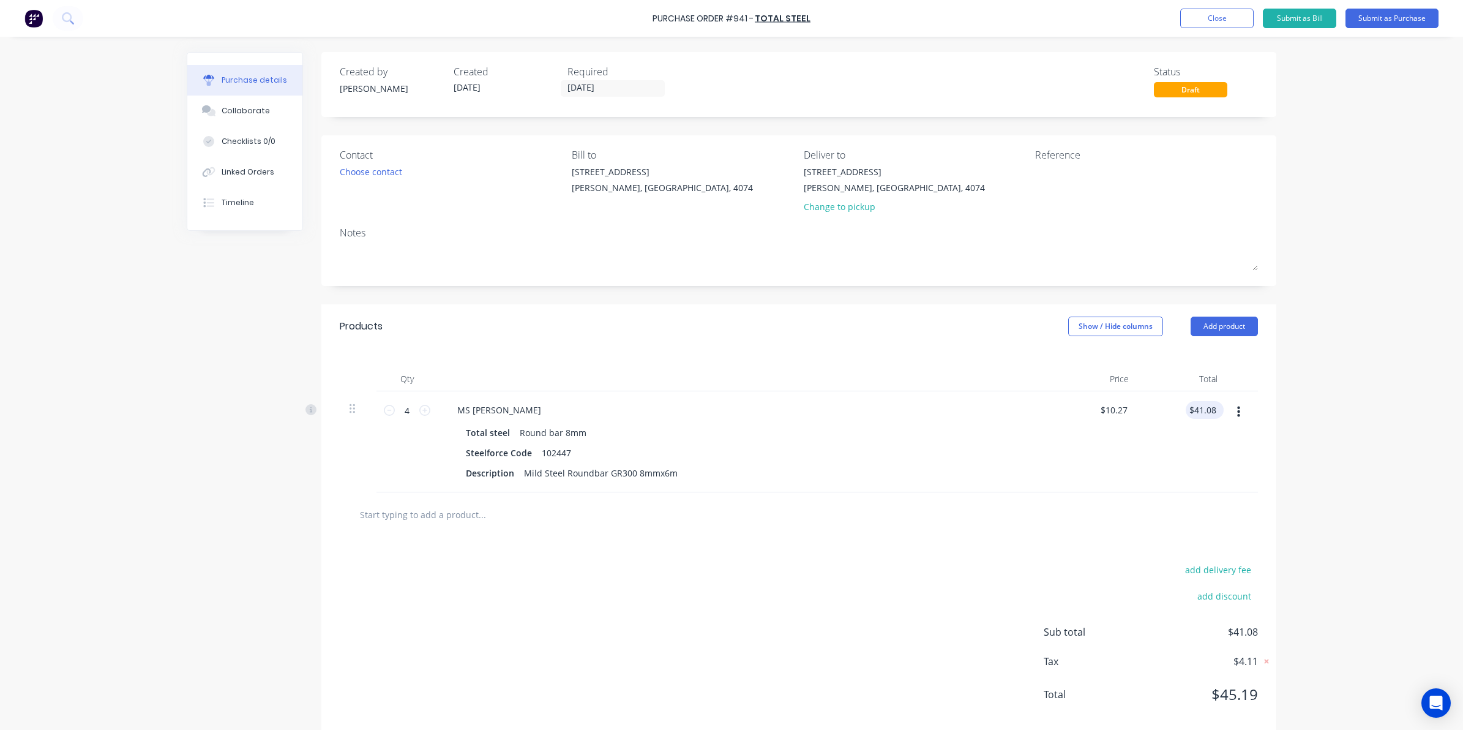
click at [1214, 411] on div "$41.08 $41.08" at bounding box center [1205, 410] width 38 height 18
click at [1205, 411] on input "41.08" at bounding box center [1202, 410] width 33 height 18
click at [865, 553] on div "add delivery fee add discount Sub total $41.08 Tax $4.11 Total $45.19" at bounding box center [798, 637] width 955 height 201
click at [1056, 178] on textarea at bounding box center [1111, 179] width 153 height 28
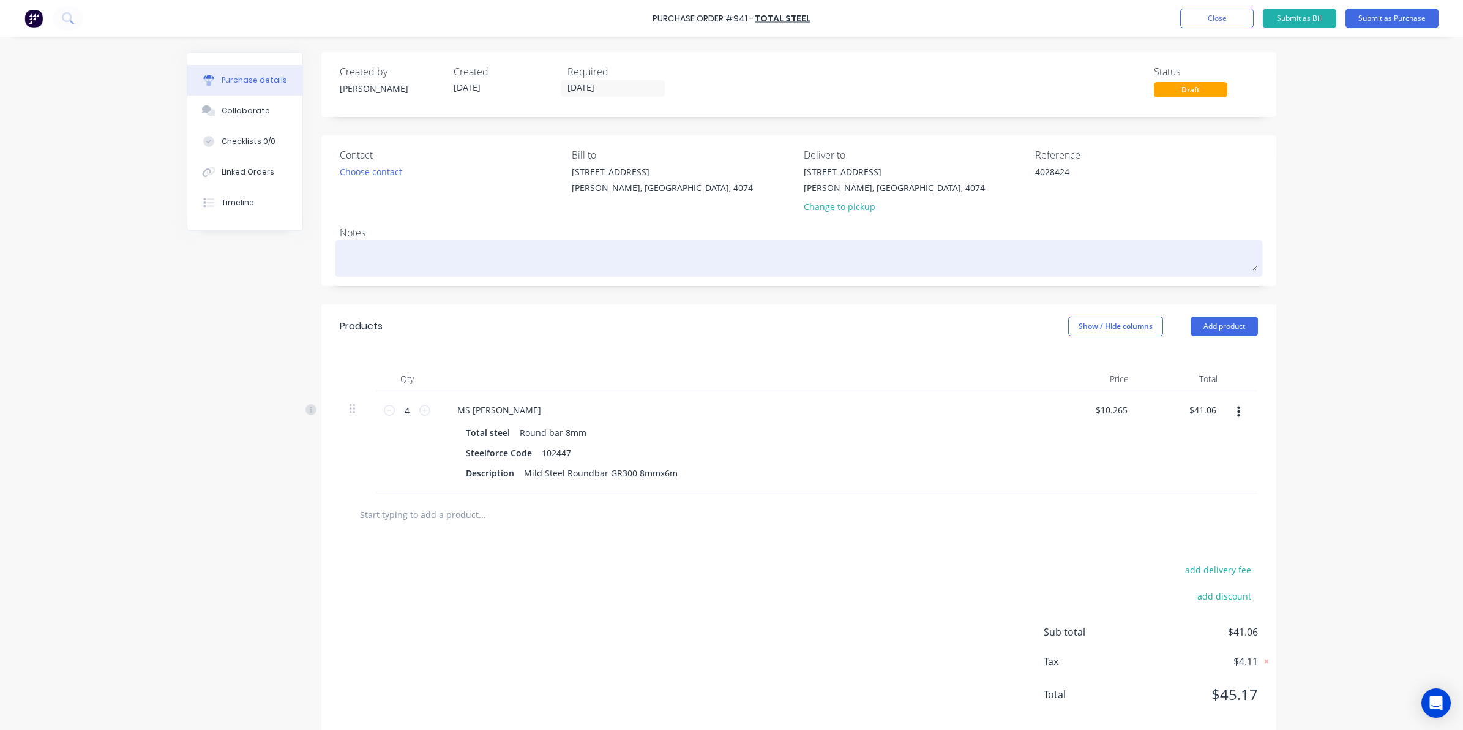
click at [855, 258] on textarea at bounding box center [799, 257] width 918 height 28
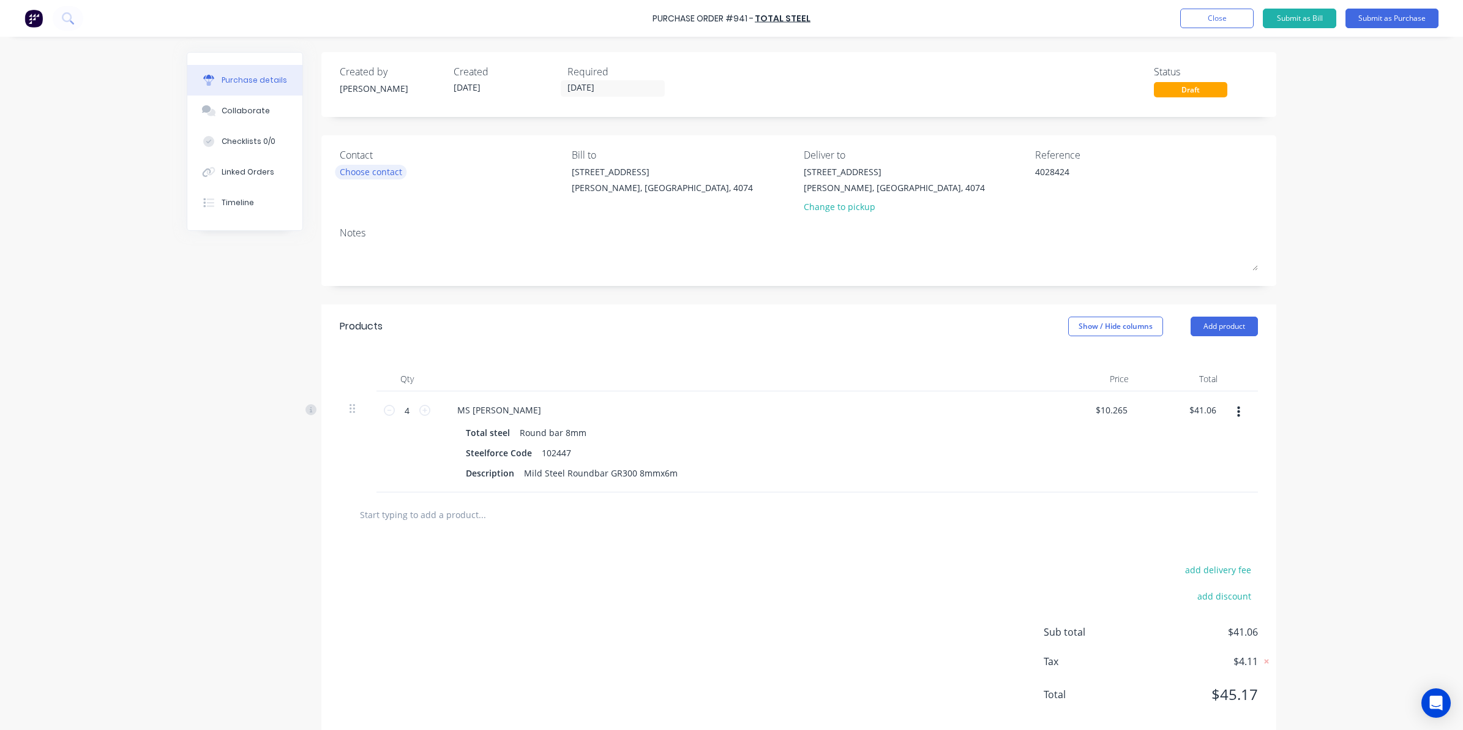
click at [366, 171] on div "Choose contact" at bounding box center [371, 171] width 62 height 13
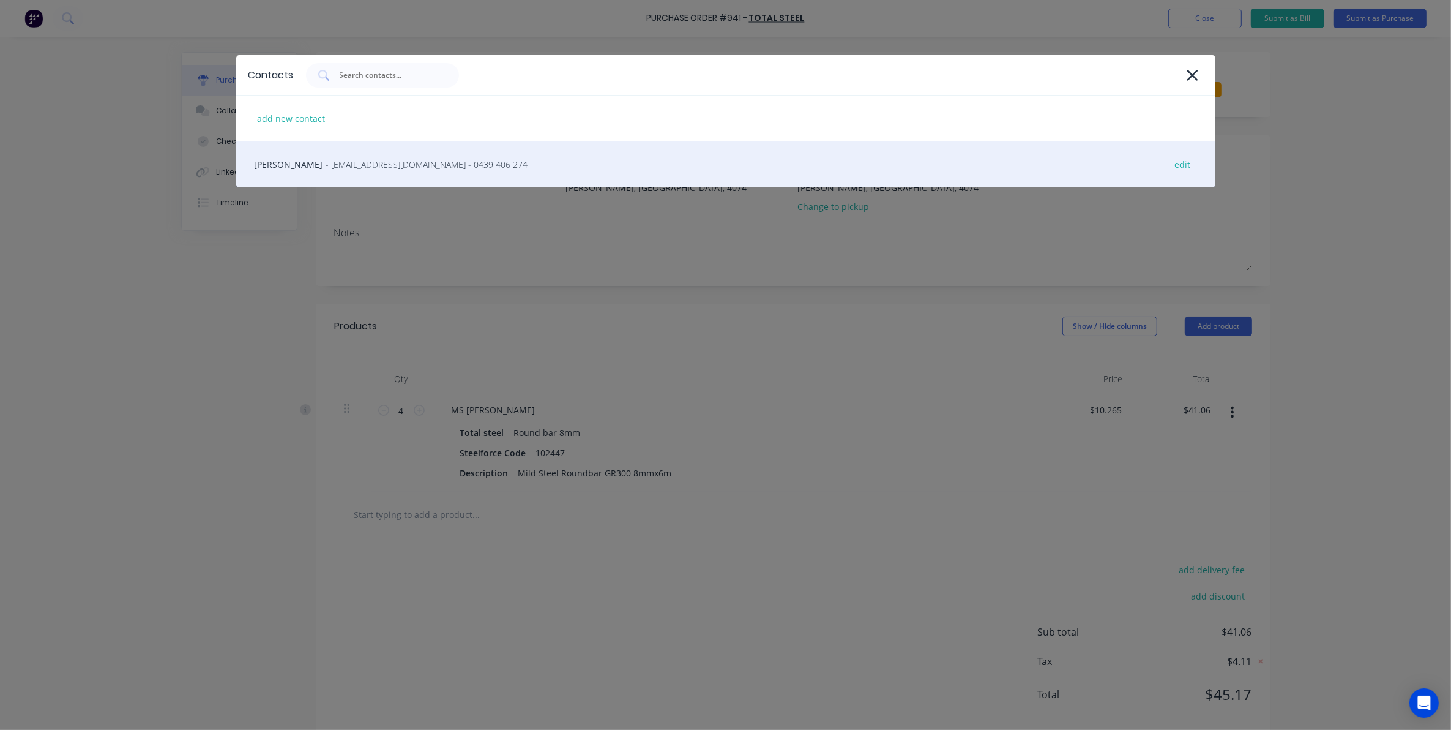
click at [359, 165] on span "- AndrePiantoni@totalsteel.com.au - 0439 406 274" at bounding box center [427, 164] width 202 height 13
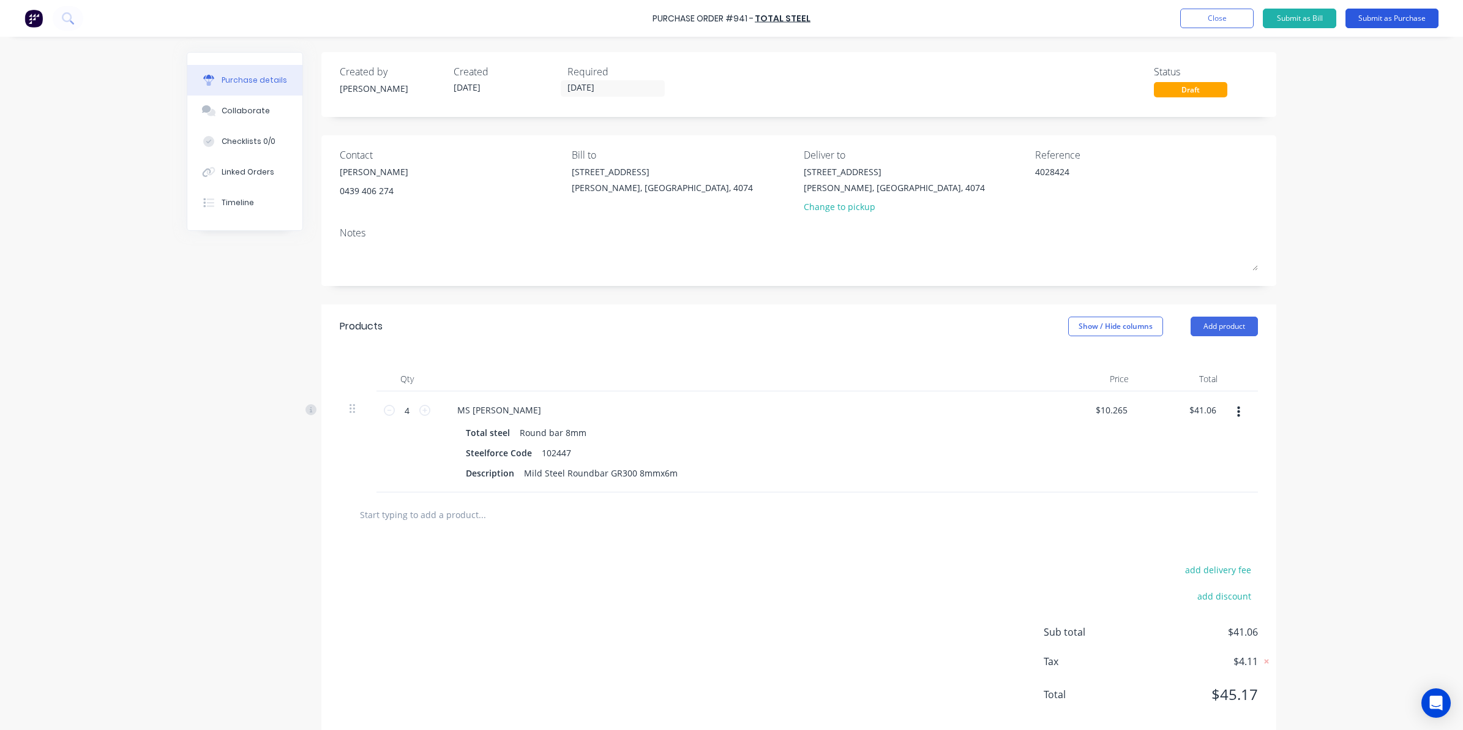
click at [1376, 17] on button "Submit as Purchase" at bounding box center [1391, 19] width 93 height 20
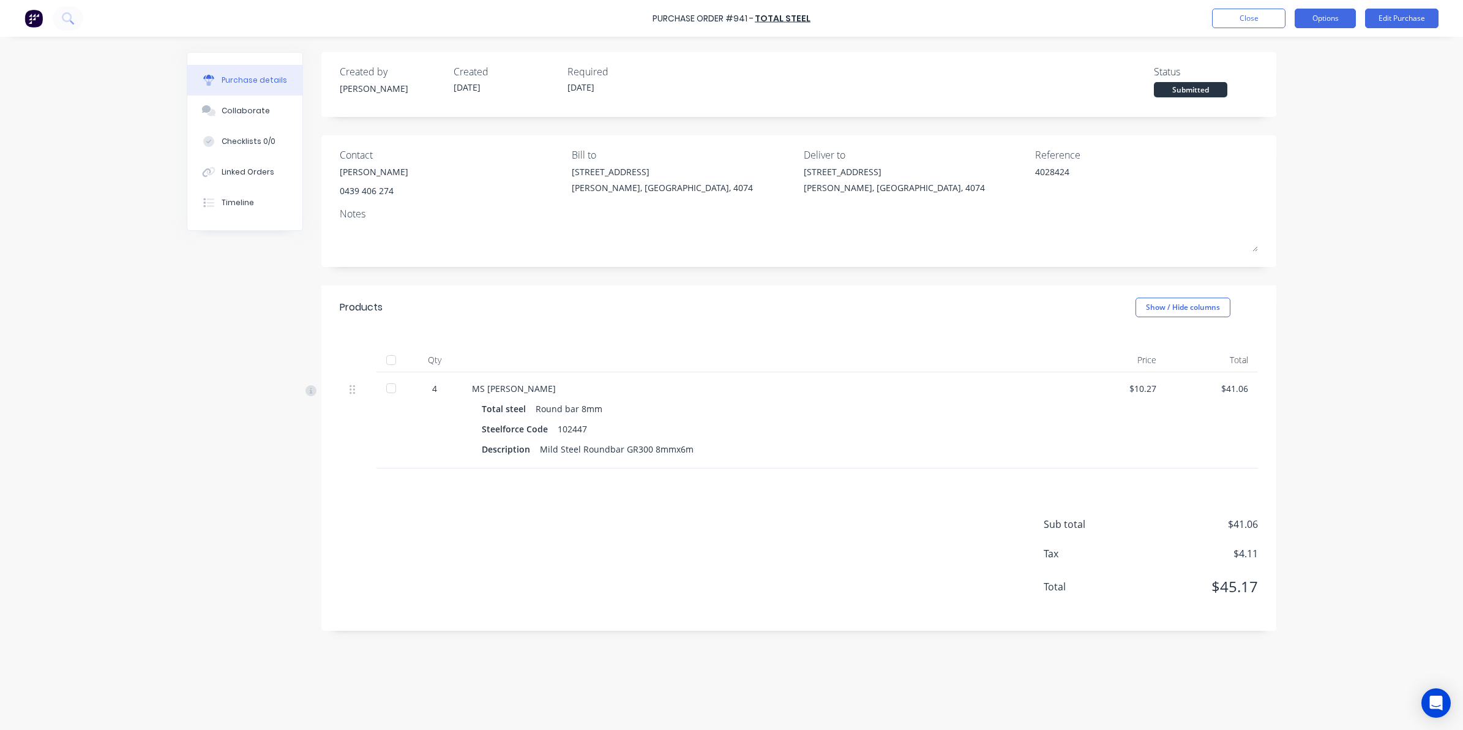
click at [1311, 23] on button "Options" at bounding box center [1325, 19] width 61 height 20
click at [1293, 75] on div "Convert to Bill" at bounding box center [1298, 74] width 94 height 18
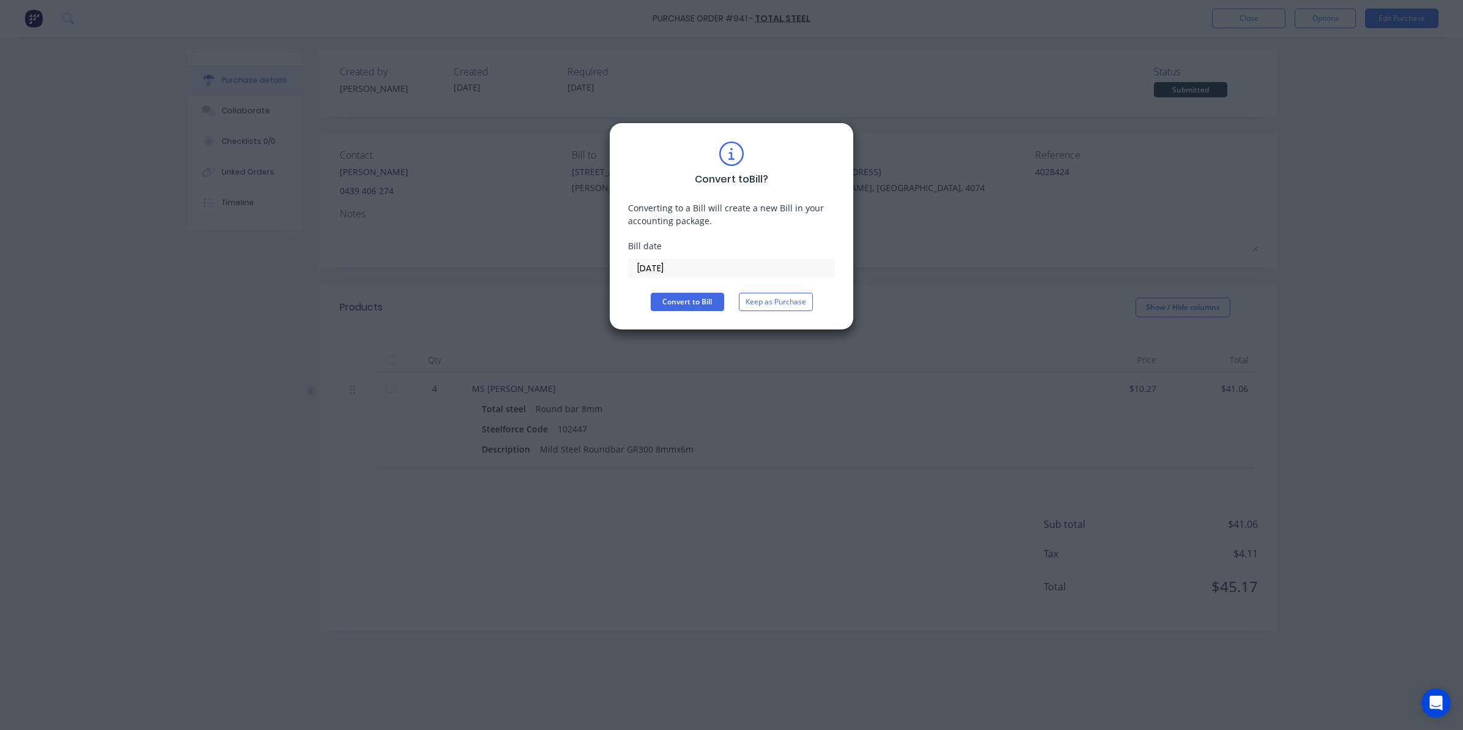
click at [744, 275] on input "01/10/25" at bounding box center [732, 268] width 206 height 18
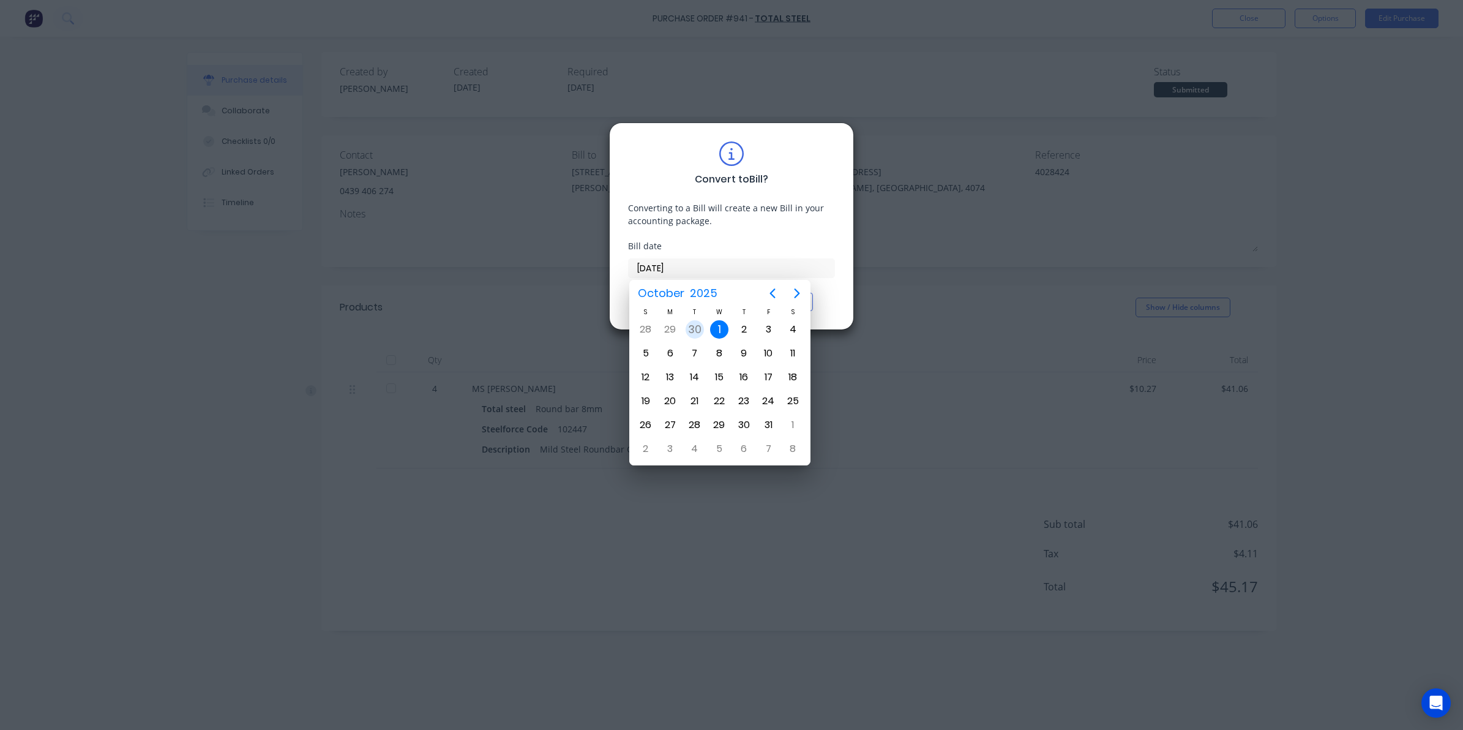
click at [689, 332] on div "30" at bounding box center [695, 329] width 18 height 18
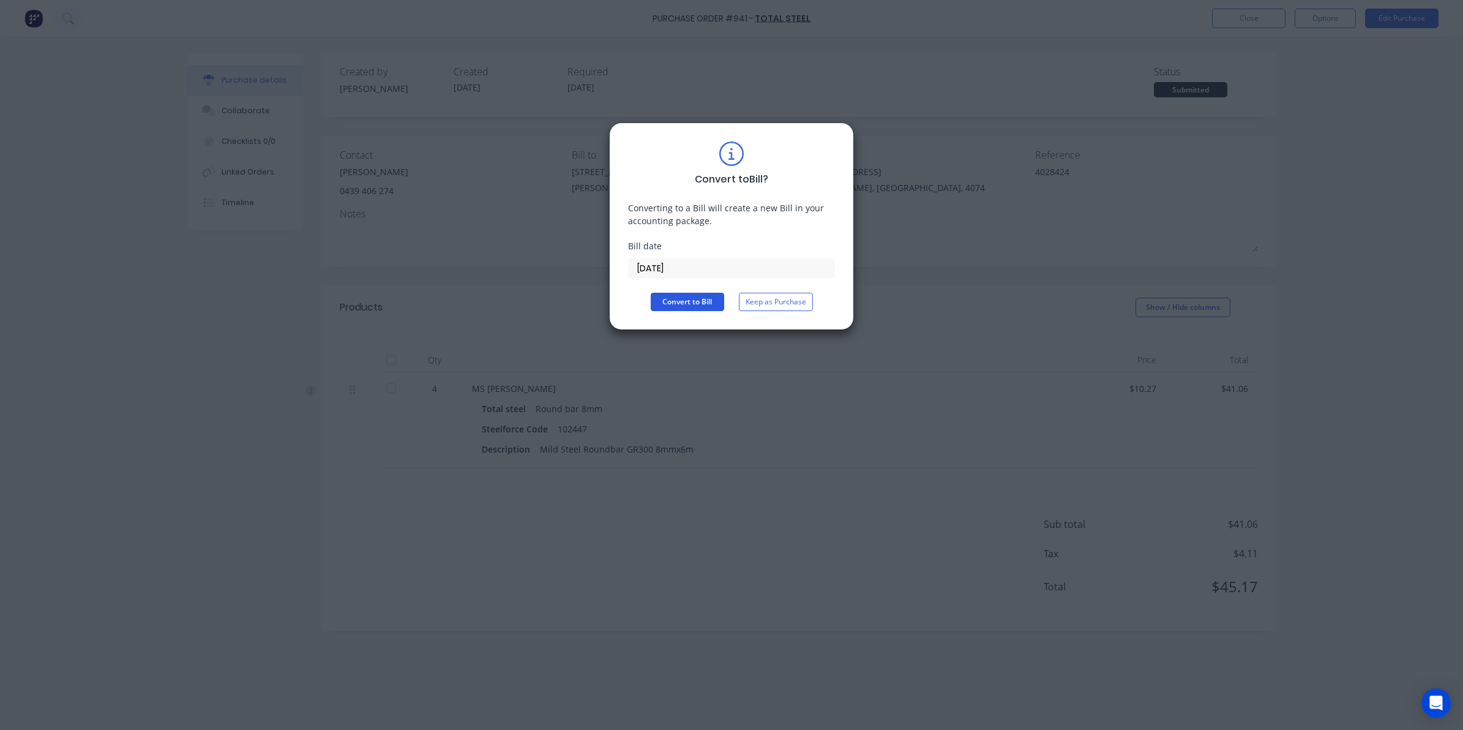
click at [666, 301] on button "Convert to Bill" at bounding box center [687, 302] width 73 height 18
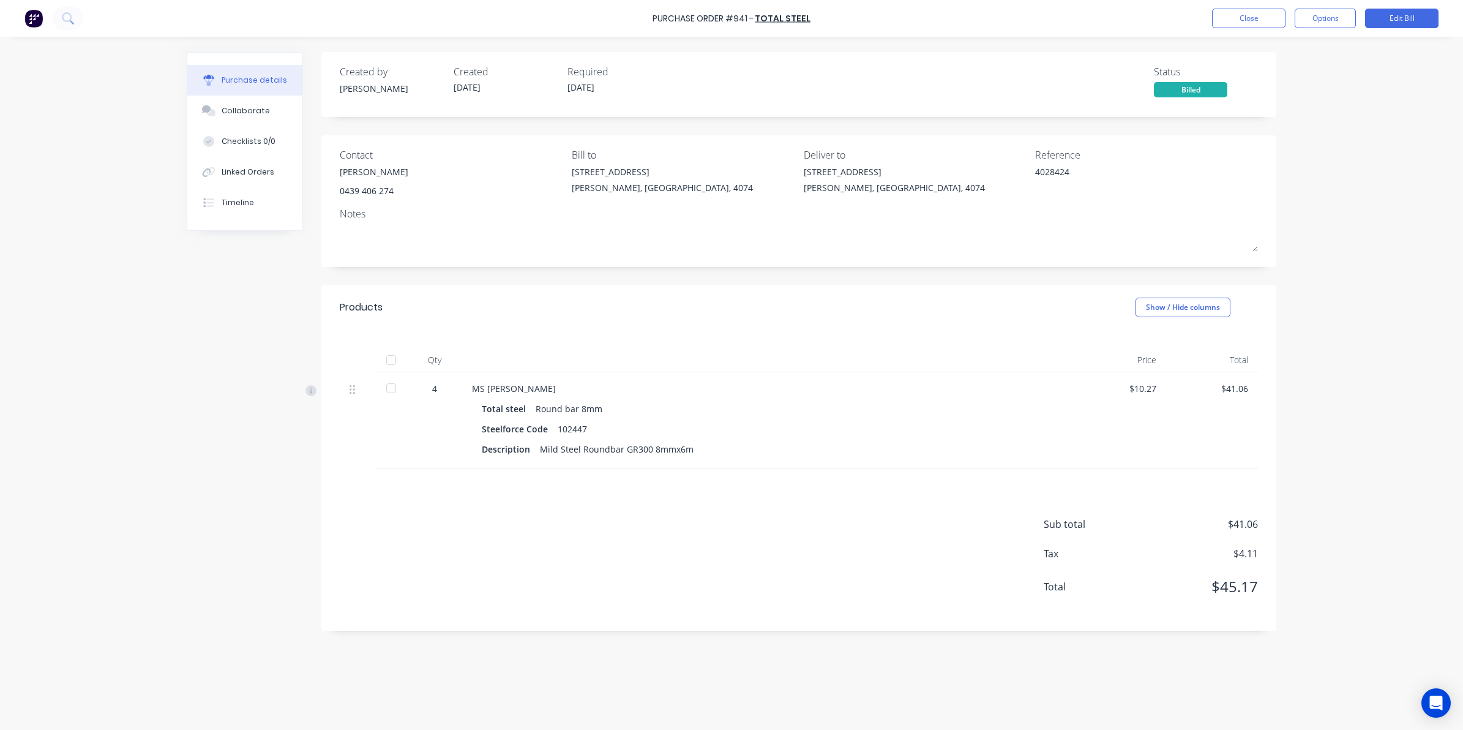
click at [386, 362] on div at bounding box center [391, 360] width 24 height 24
click at [1236, 21] on button "Close" at bounding box center [1248, 19] width 73 height 20
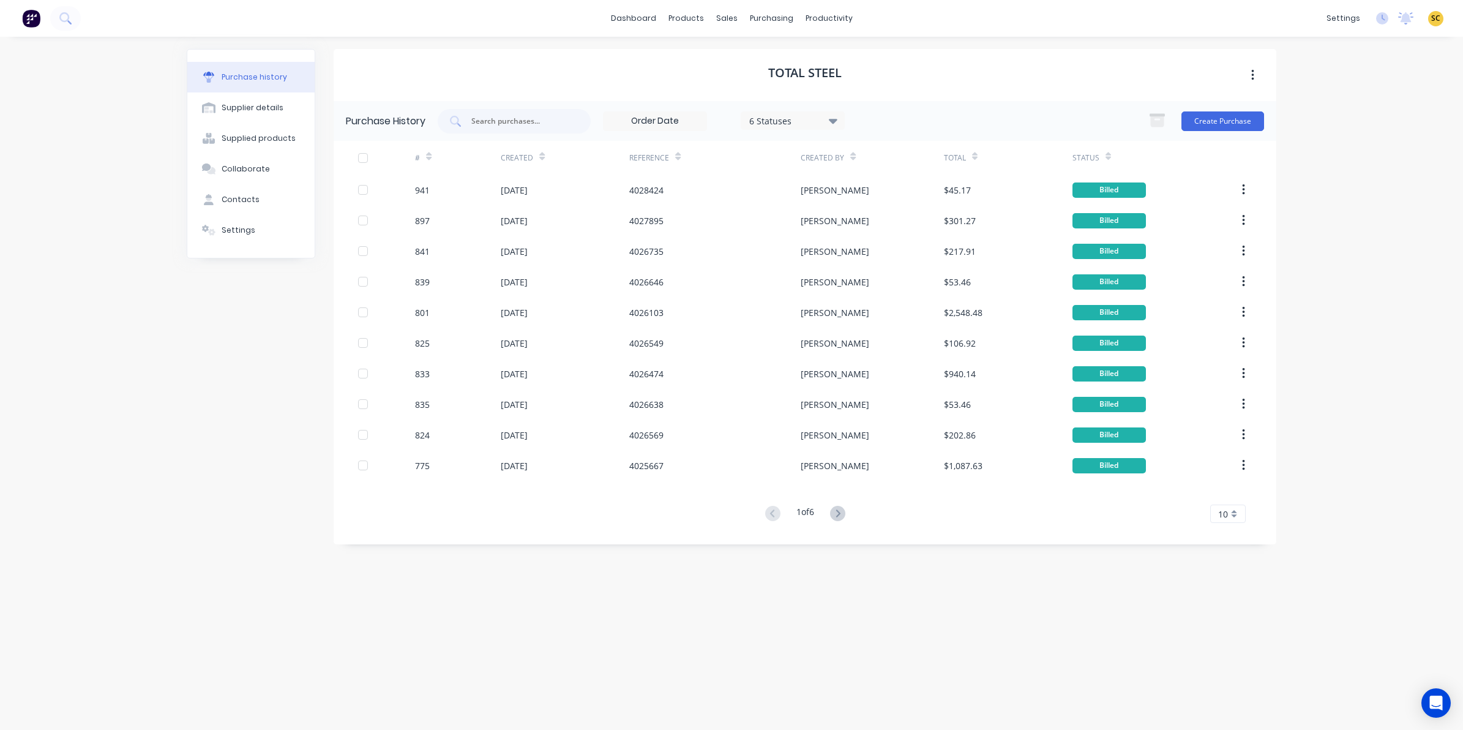
click at [1203, 135] on div "Purchase History 6 Statuses 6 Statuses Create Purchase" at bounding box center [805, 121] width 943 height 40
click at [1202, 129] on button "Create Purchase" at bounding box center [1222, 121] width 83 height 20
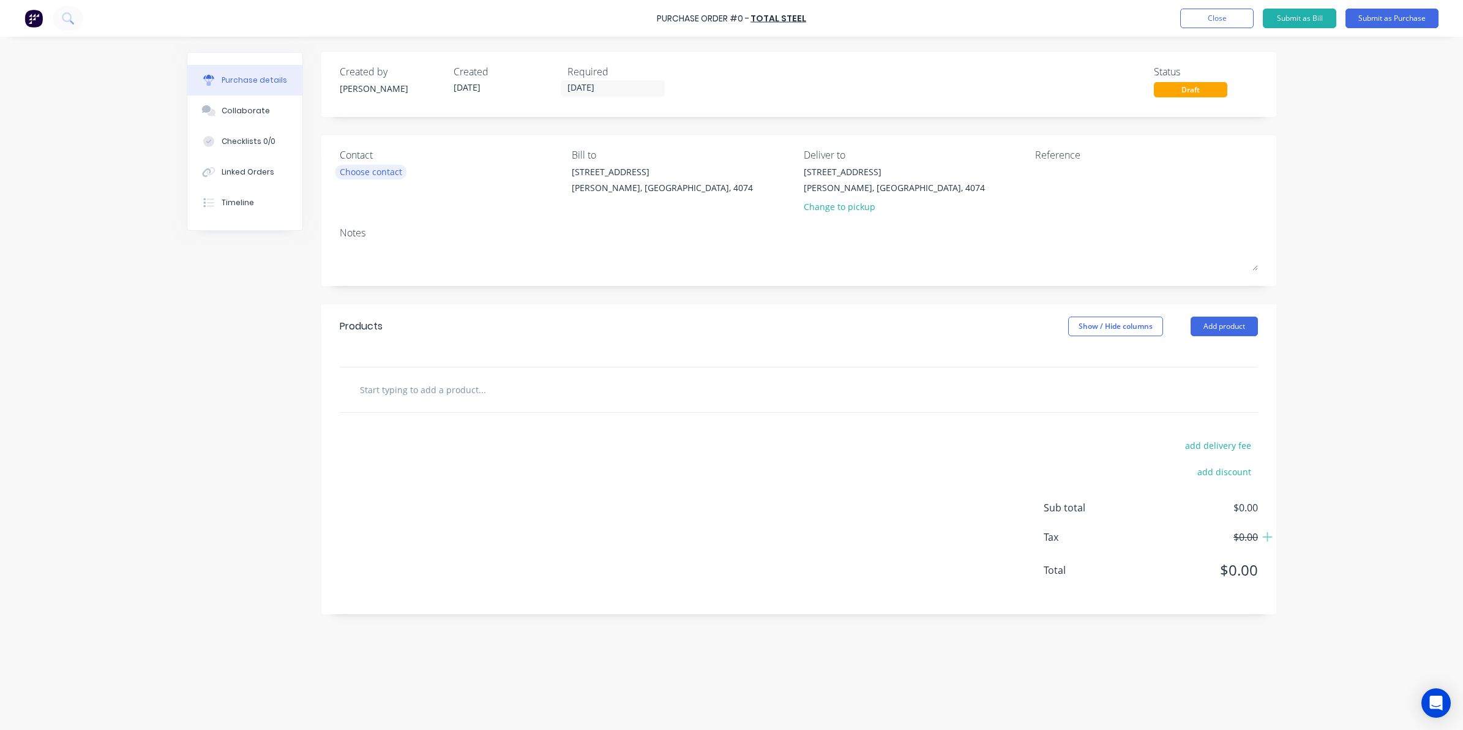
click at [383, 165] on div "Choose contact" at bounding box center [371, 171] width 62 height 13
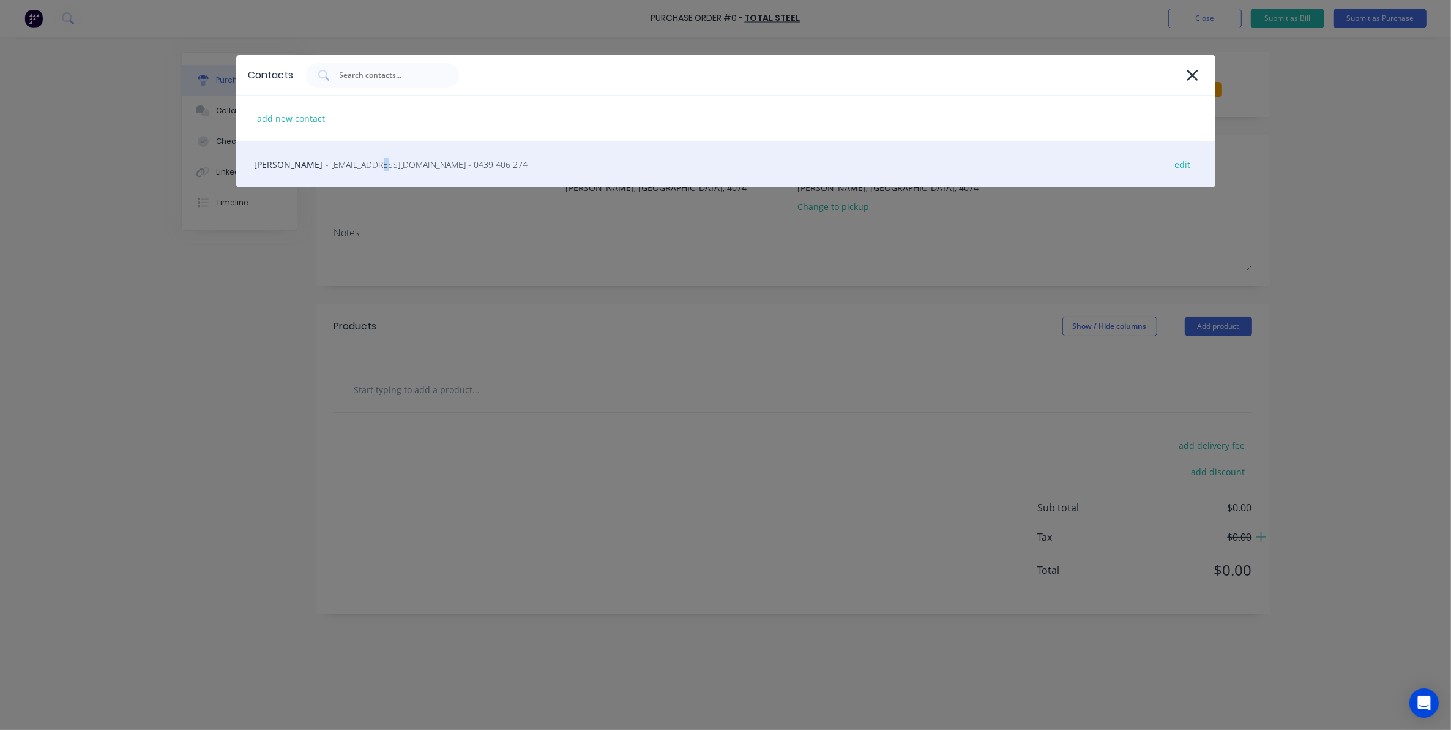
drag, startPoint x: 367, startPoint y: 173, endPoint x: 533, endPoint y: 168, distance: 165.3
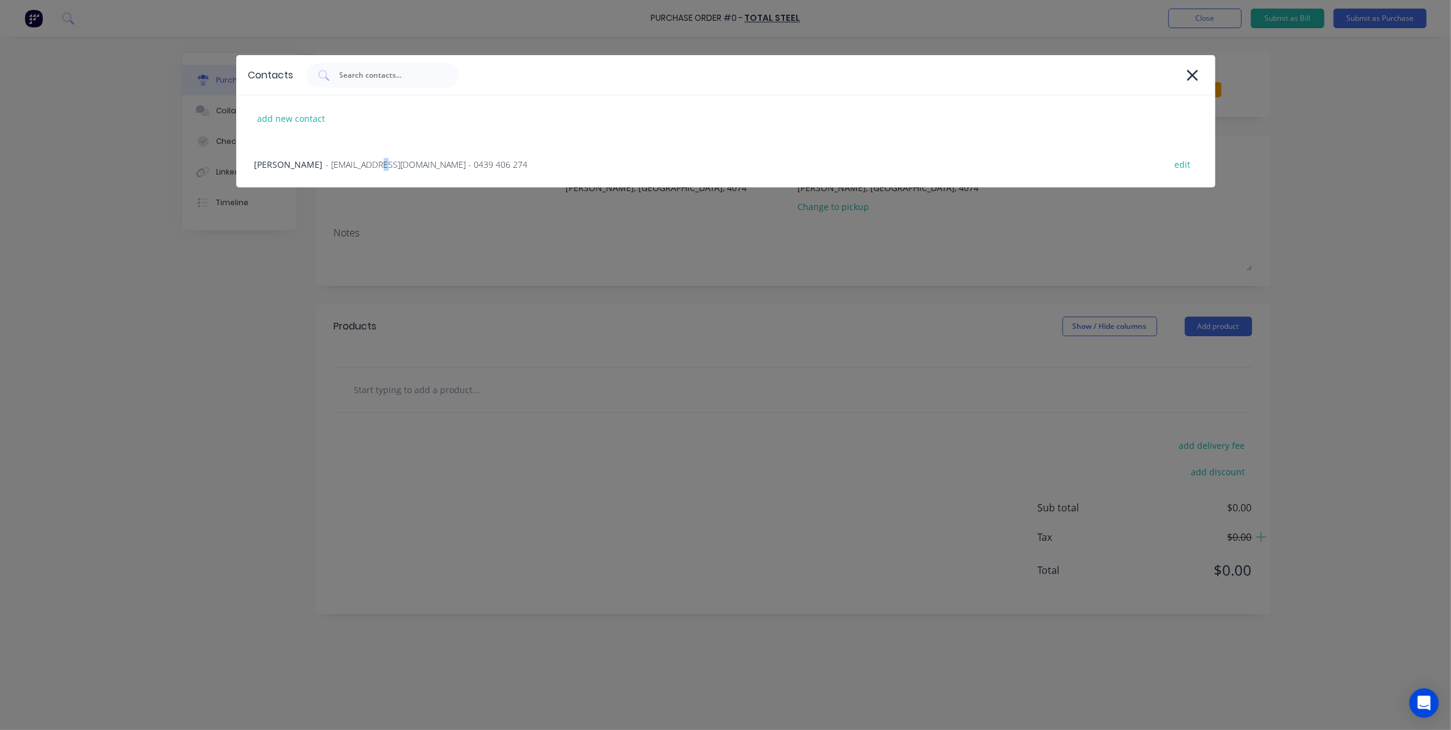
click at [367, 173] on div "Andre Piantoni - AndrePiantoni@totalsteel.com.au - 0439 406 274 edit" at bounding box center [725, 164] width 979 height 46
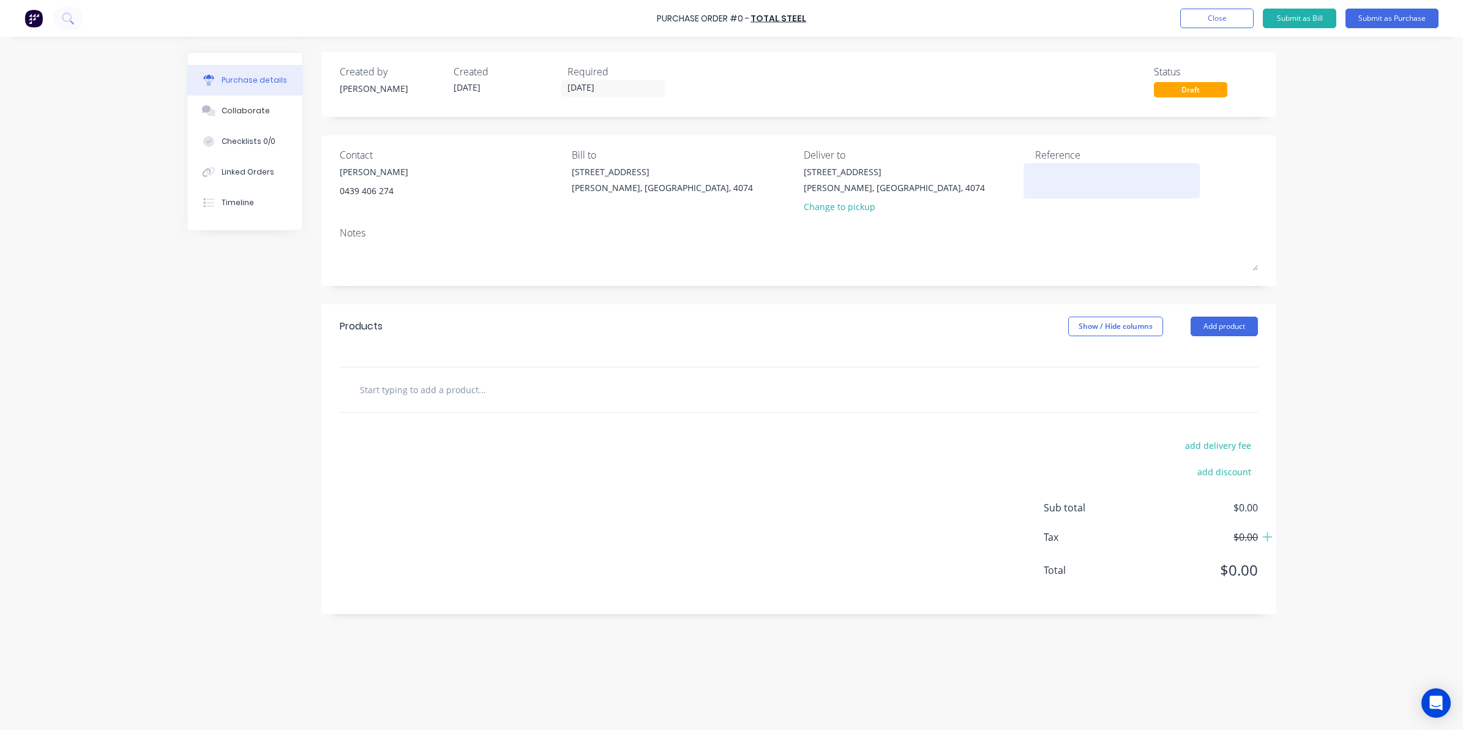
click at [1084, 170] on textarea at bounding box center [1111, 179] width 153 height 28
click at [378, 402] on input "text" at bounding box center [481, 389] width 245 height 24
click at [1206, 326] on button "Add product" at bounding box center [1224, 326] width 67 height 20
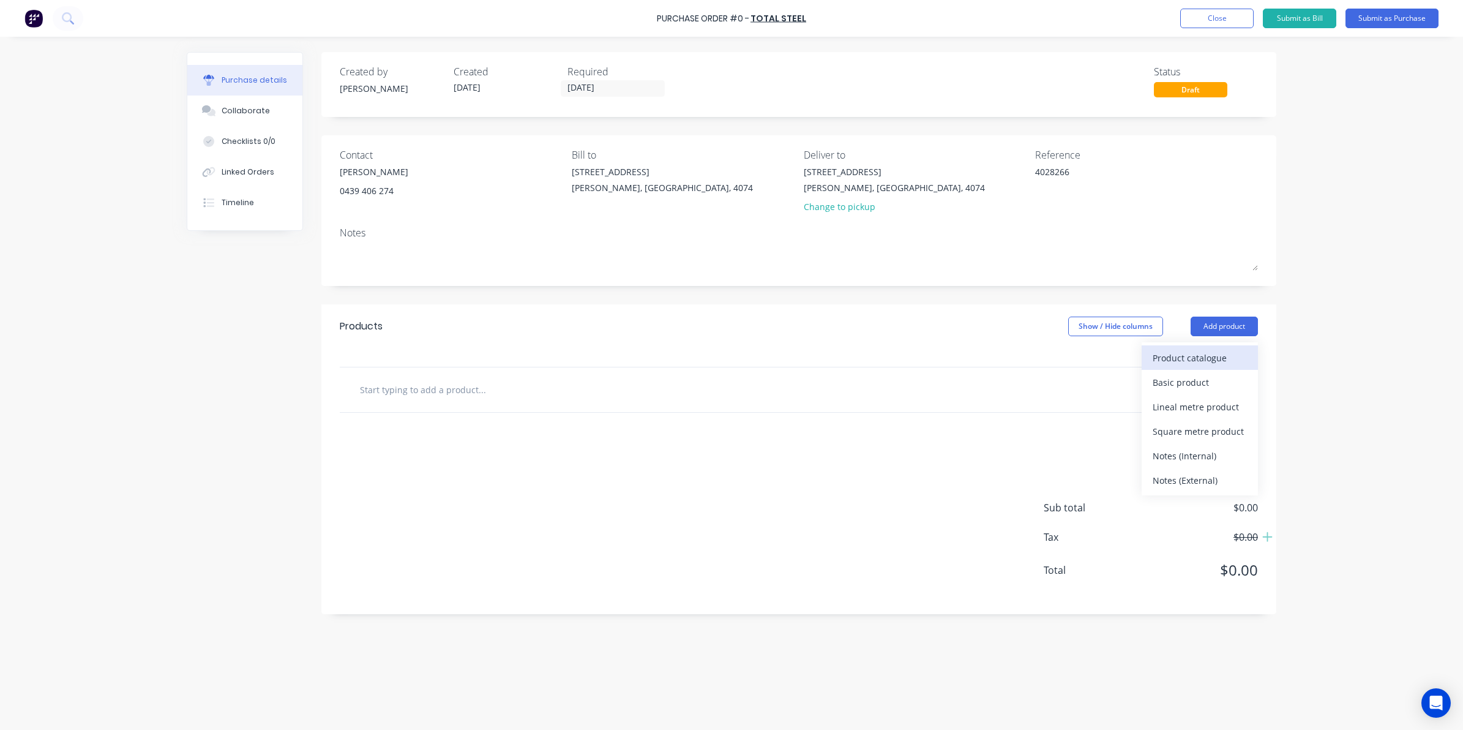
click at [1206, 349] on div "Product catalogue" at bounding box center [1200, 358] width 94 height 18
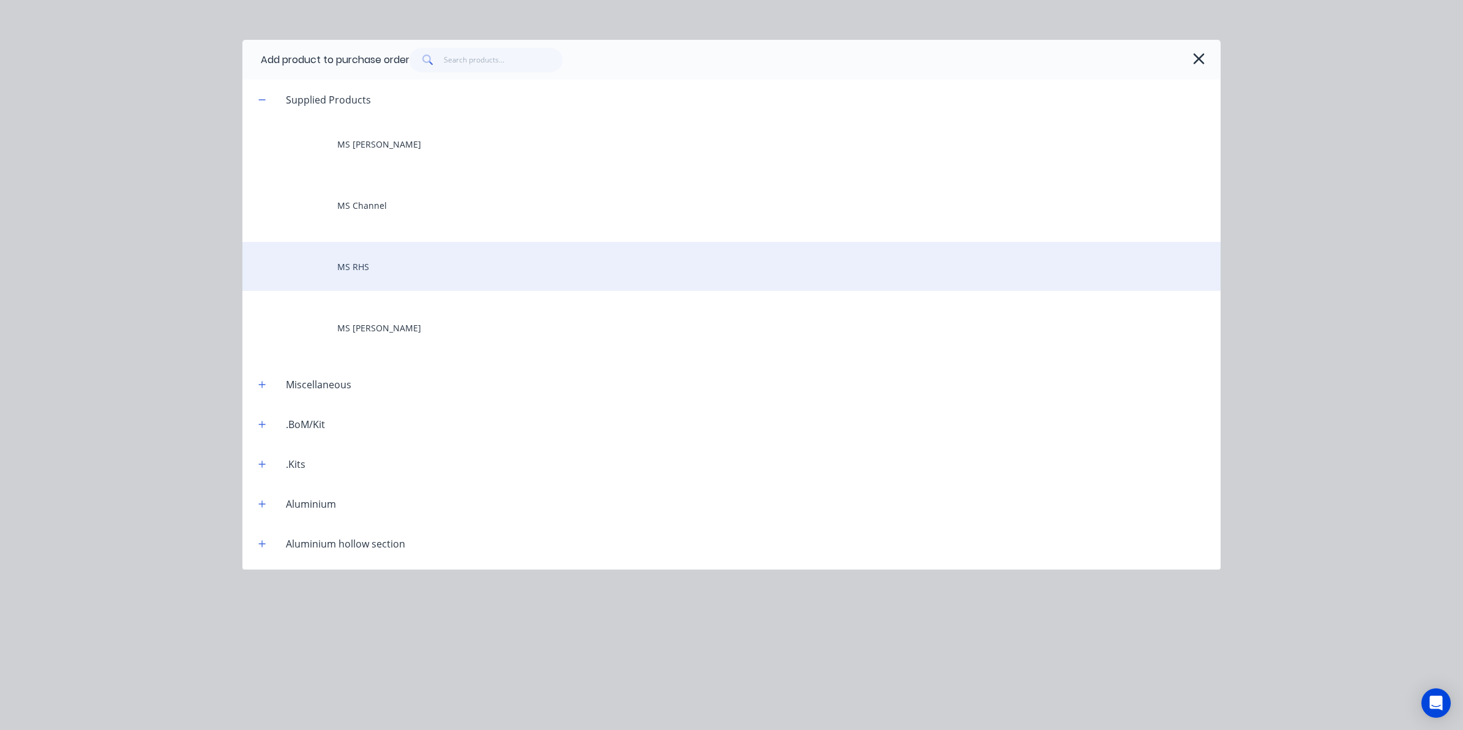
click at [337, 249] on div "MS RHS" at bounding box center [731, 266] width 978 height 49
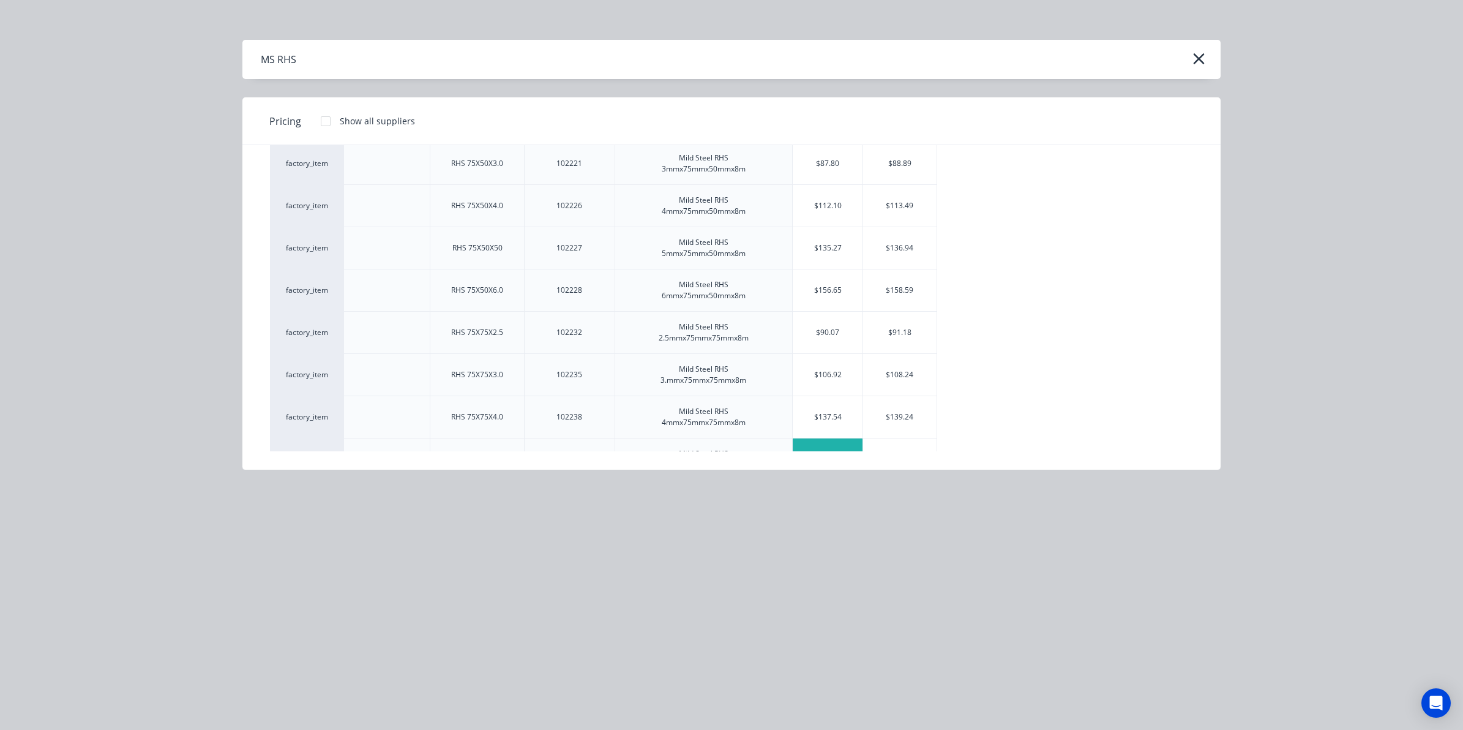
scroll to position [1760, 0]
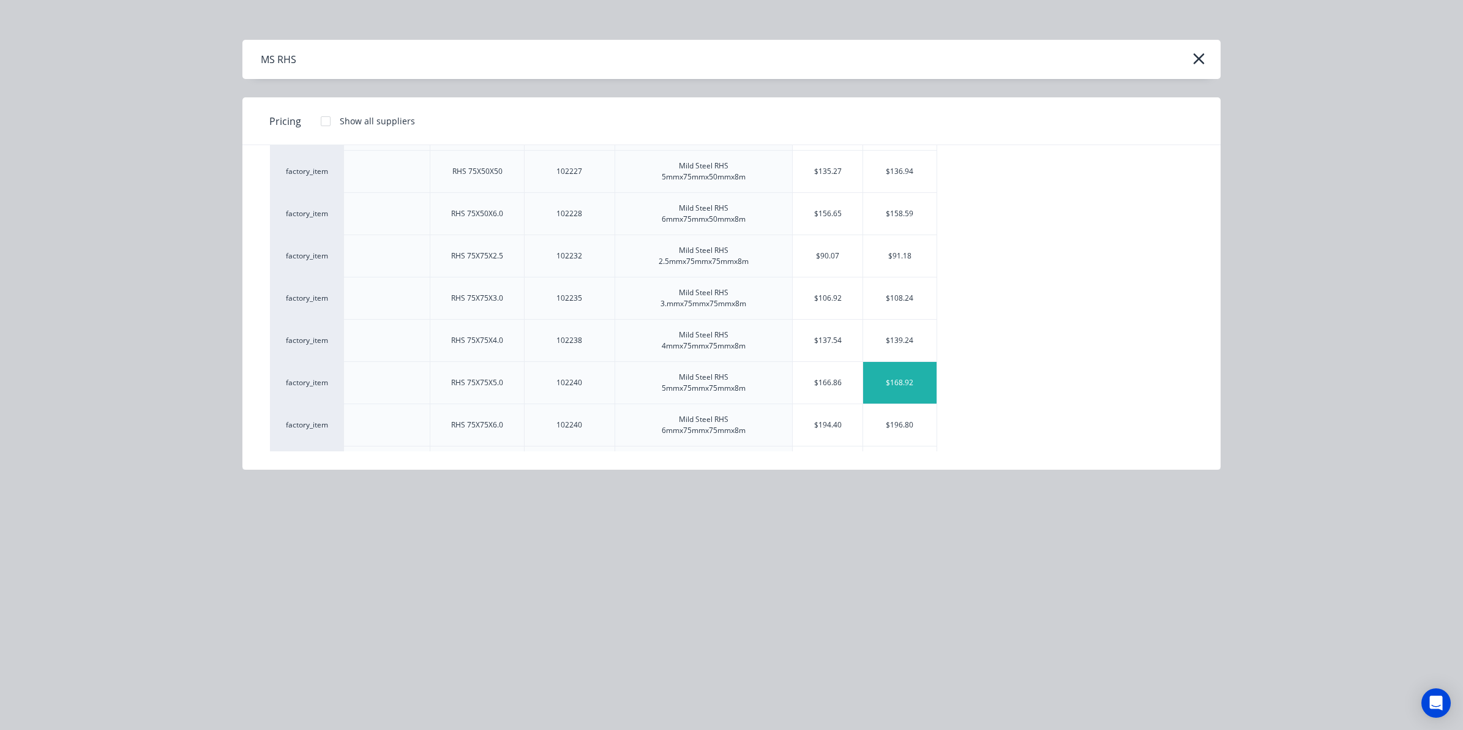
click at [878, 384] on div "$168.92" at bounding box center [899, 383] width 73 height 42
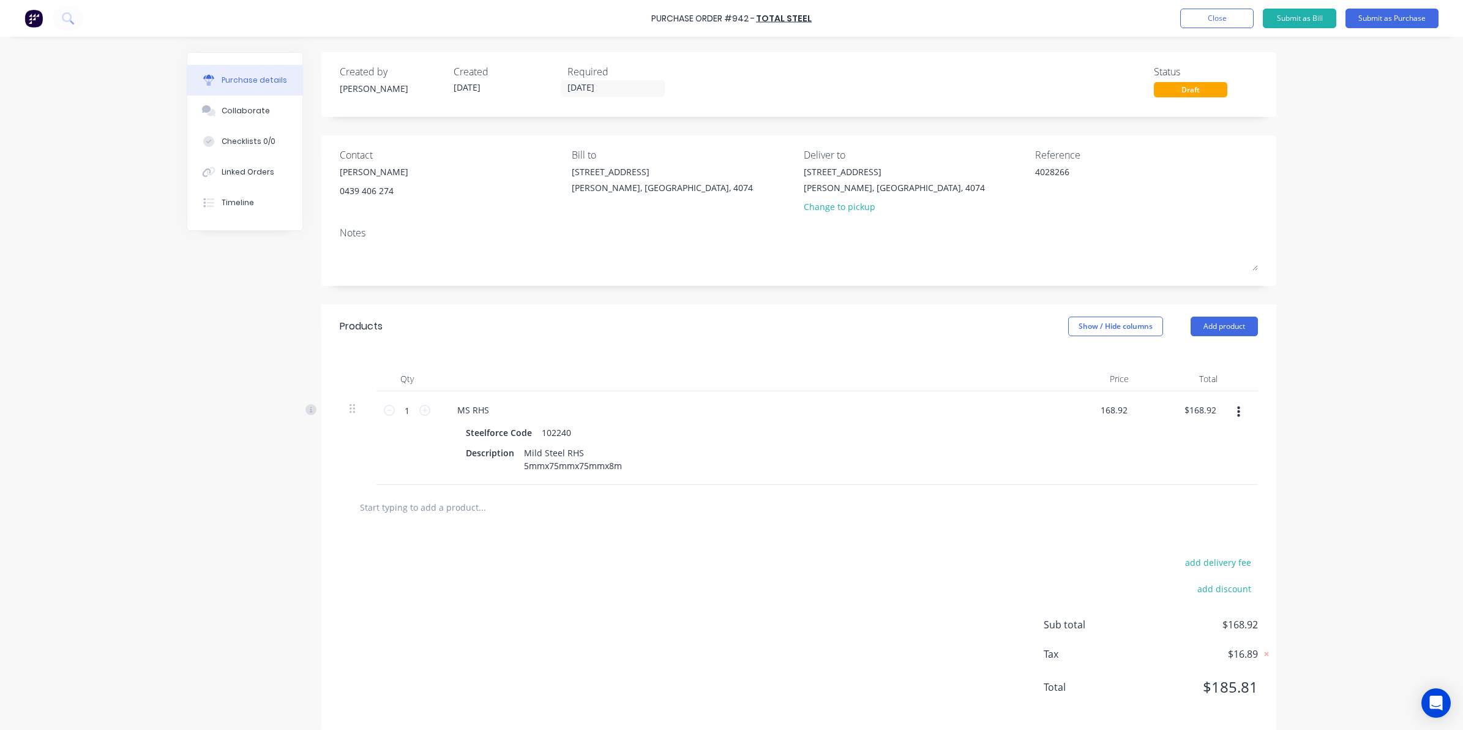
drag, startPoint x: 1155, startPoint y: 404, endPoint x: 1246, endPoint y: 393, distance: 91.9
click at [1246, 393] on div "1 1 MS RHS Steelforce Code 102240 Description Mild Steel RHS 5mmx75mmx75mmx8m 1…" at bounding box center [799, 438] width 918 height 94
click at [873, 524] on div at bounding box center [799, 507] width 918 height 45
click at [1421, 12] on button "Submit as Purchase" at bounding box center [1391, 19] width 93 height 20
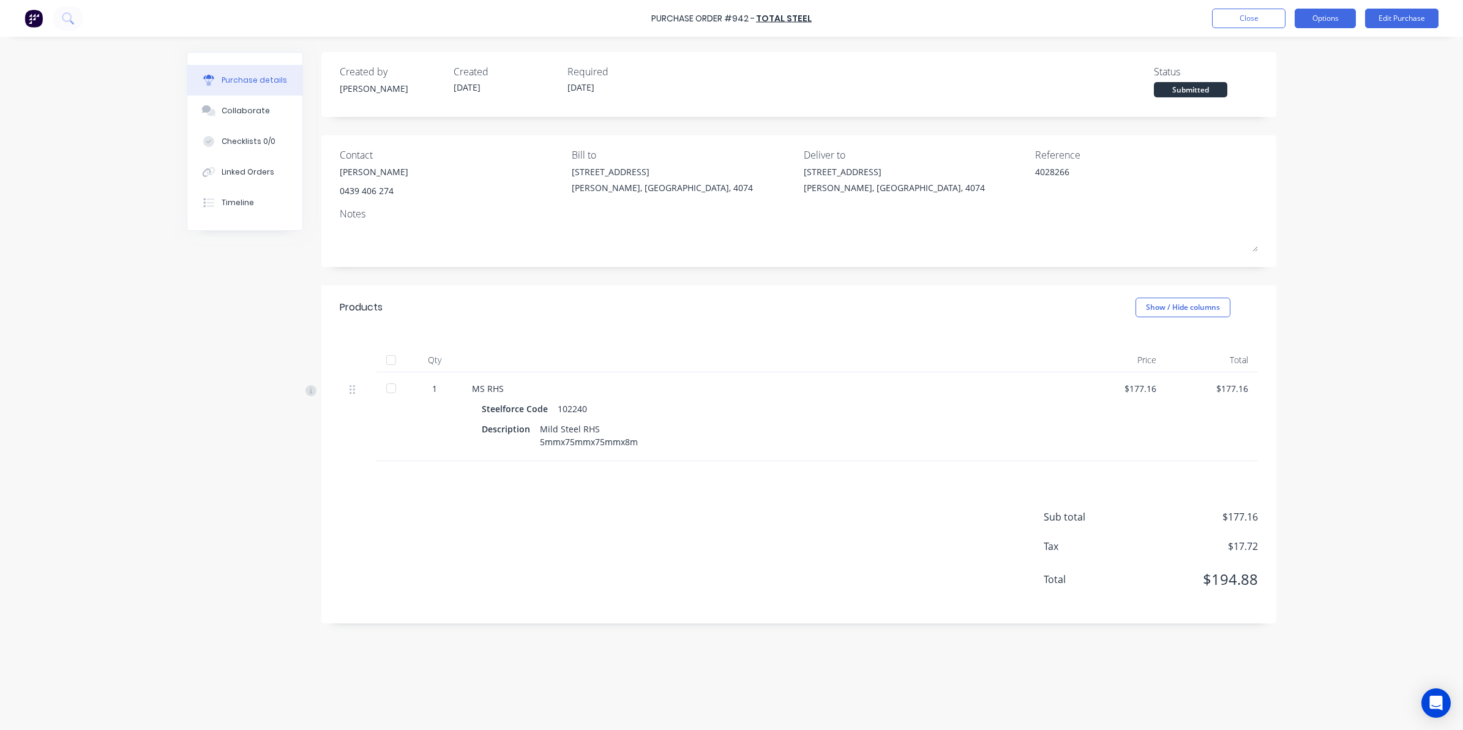
click at [1345, 25] on button "Options" at bounding box center [1325, 19] width 61 height 20
click at [1290, 72] on div "Convert to Bill" at bounding box center [1298, 74] width 94 height 18
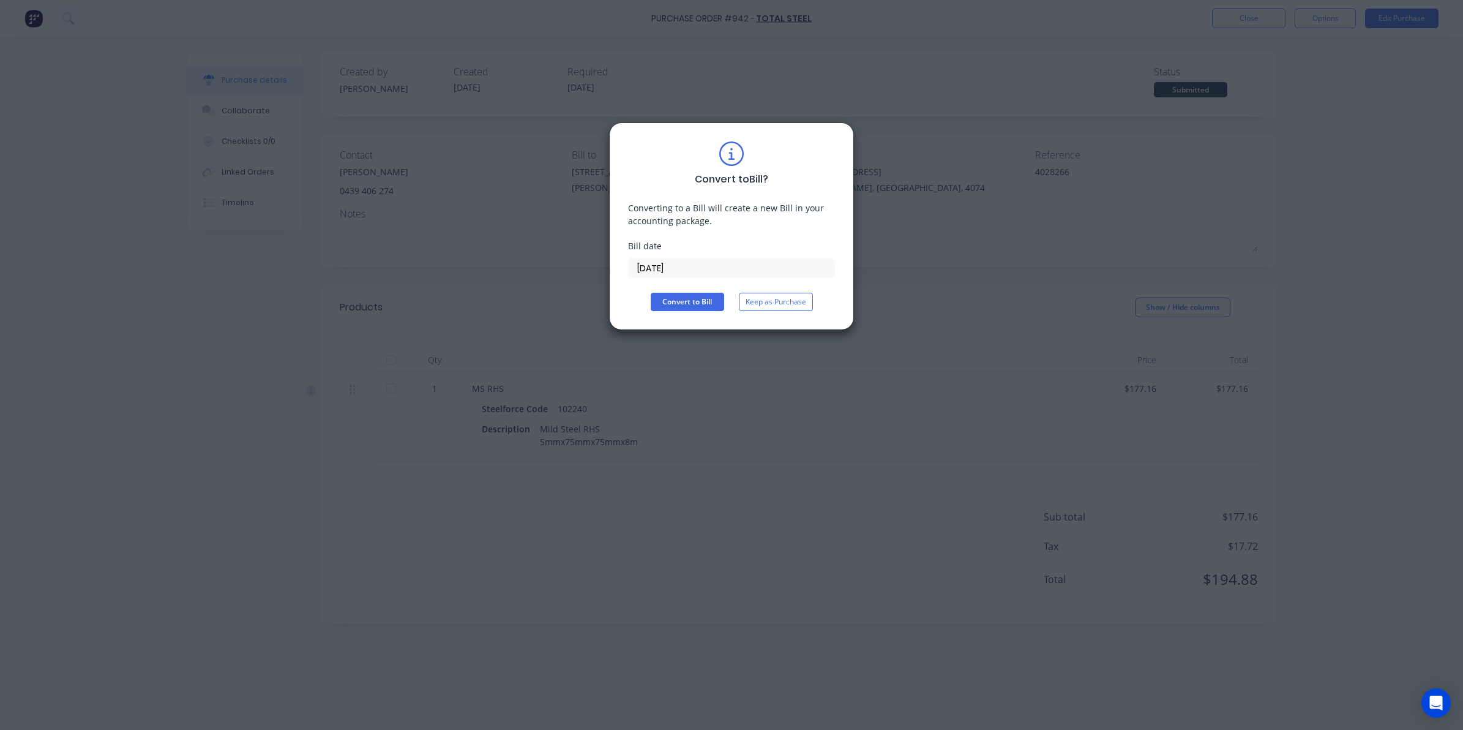
click at [686, 275] on input "01/10/25" at bounding box center [732, 268] width 206 height 18
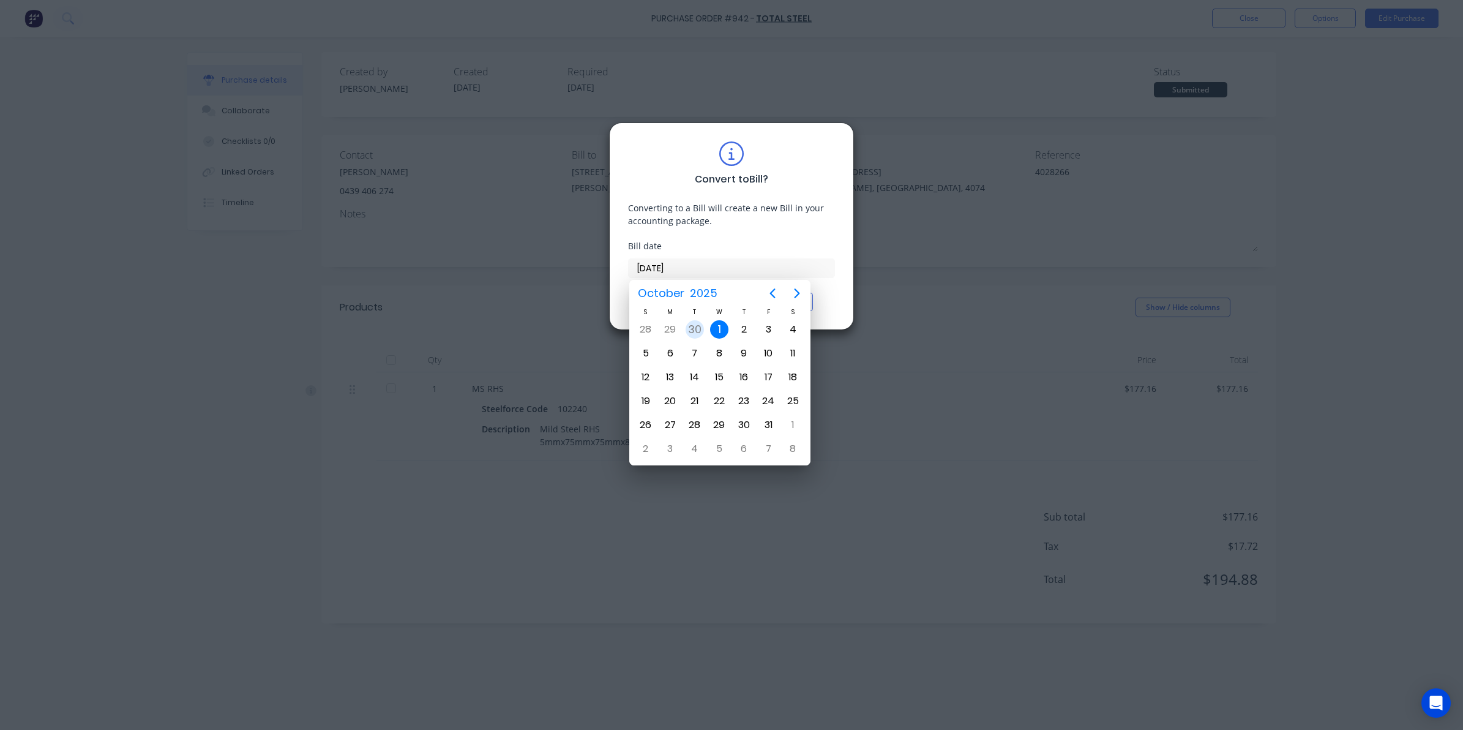
click at [702, 323] on div "30" at bounding box center [694, 329] width 24 height 23
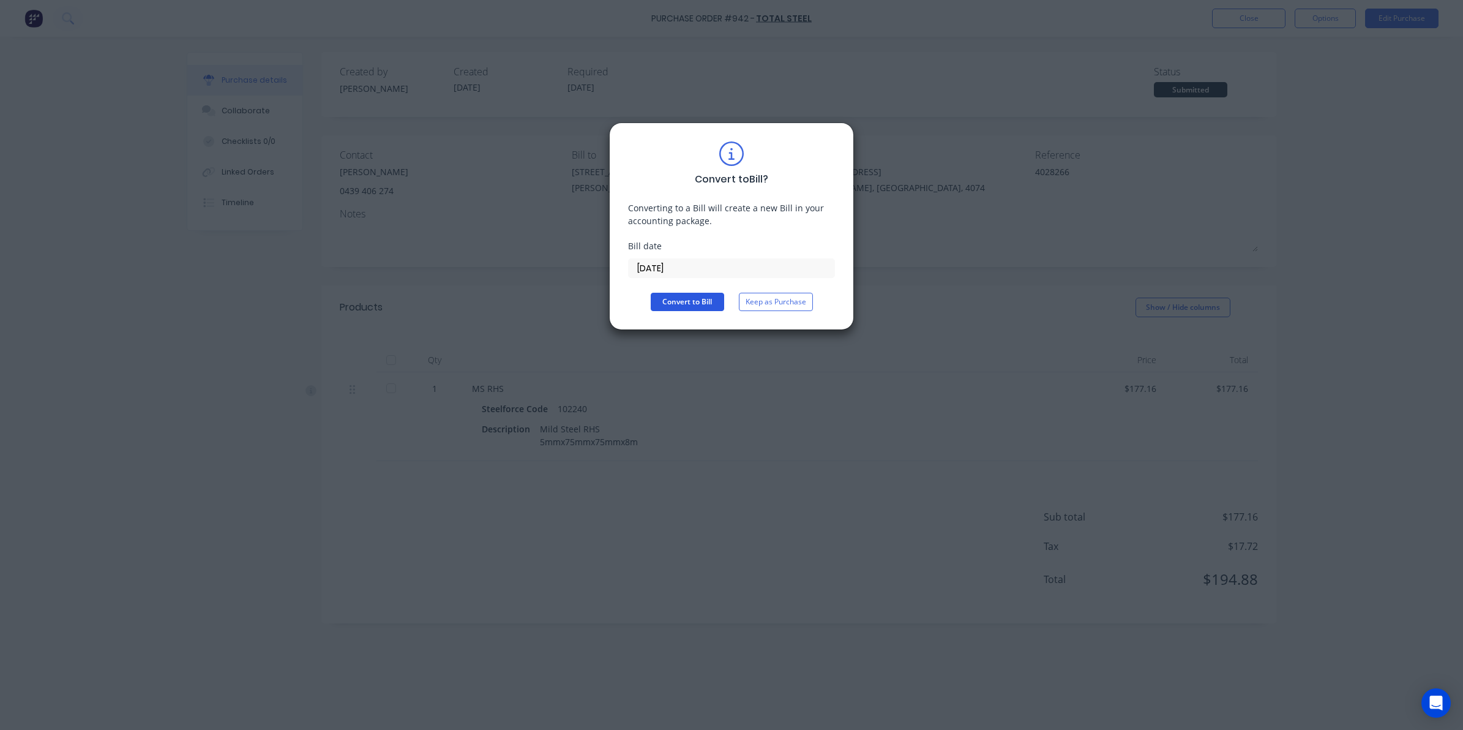
click at [670, 304] on button "Convert to Bill" at bounding box center [687, 302] width 73 height 18
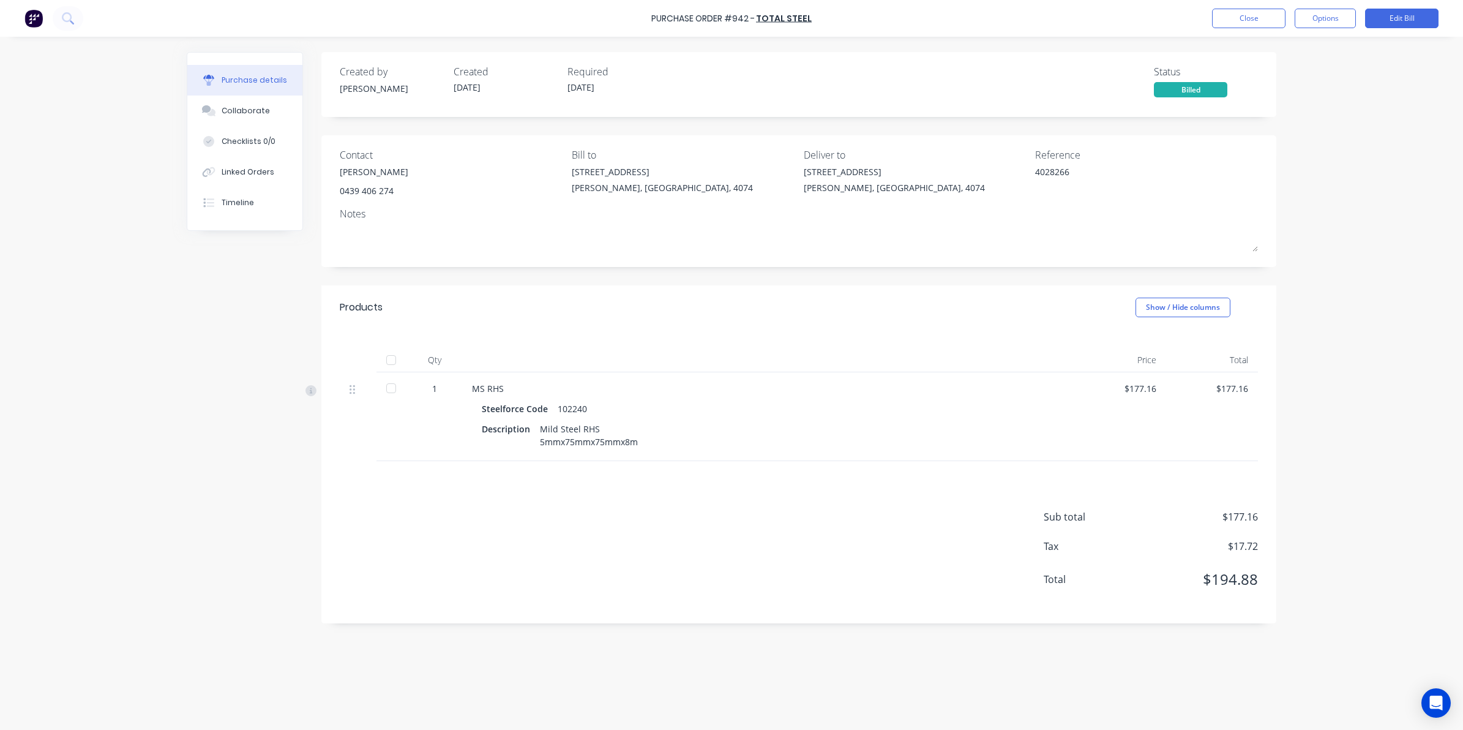
click at [386, 363] on div at bounding box center [391, 360] width 24 height 24
click at [1240, 18] on button "Close" at bounding box center [1248, 19] width 73 height 20
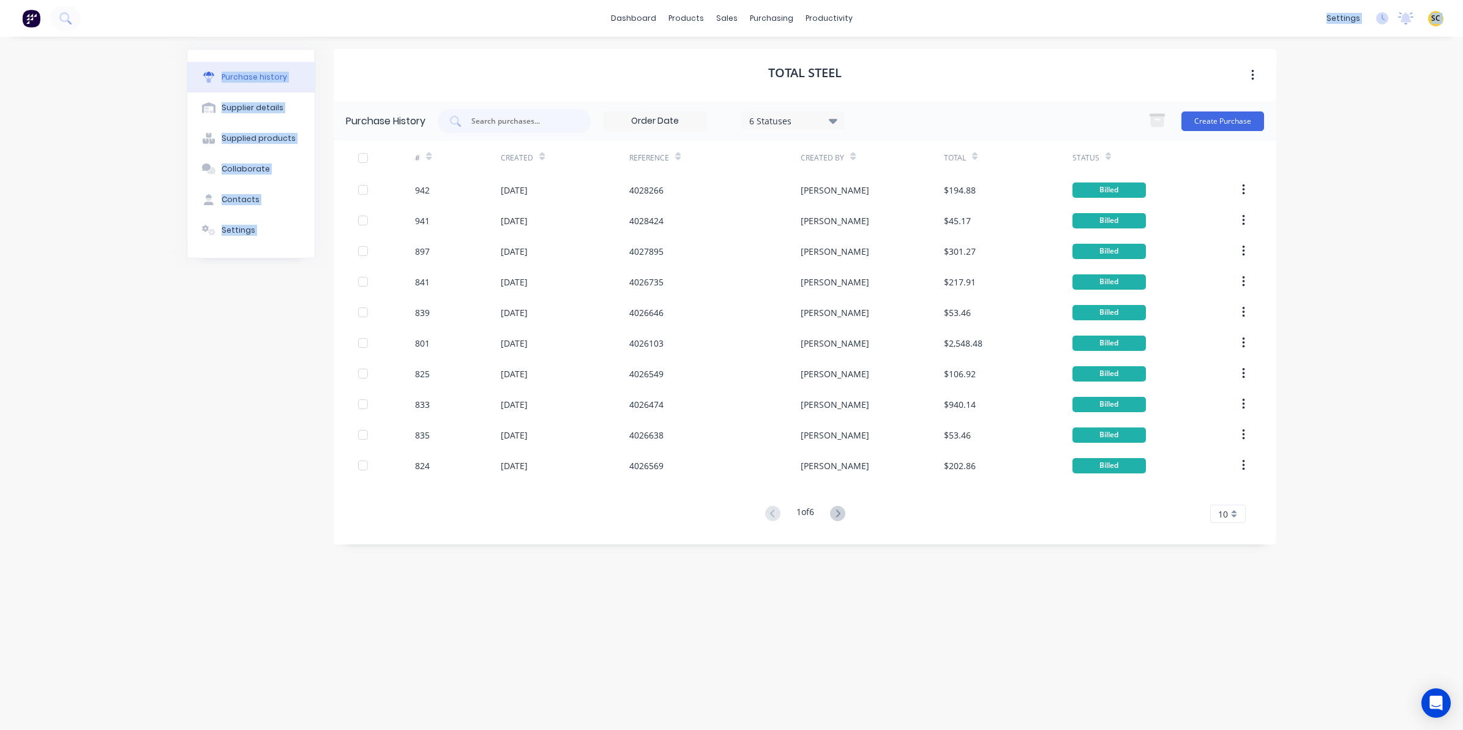
drag, startPoint x: 780, startPoint y: 43, endPoint x: 809, endPoint y: 35, distance: 29.3
click at [809, 35] on div "dashboard products sales purchasing productivity dashboard products Product Cat…" at bounding box center [731, 365] width 1463 height 730
drag, startPoint x: 809, startPoint y: 35, endPoint x: 770, endPoint y: 17, distance: 42.5
click at [770, 17] on div "purchasing" at bounding box center [772, 18] width 56 height 18
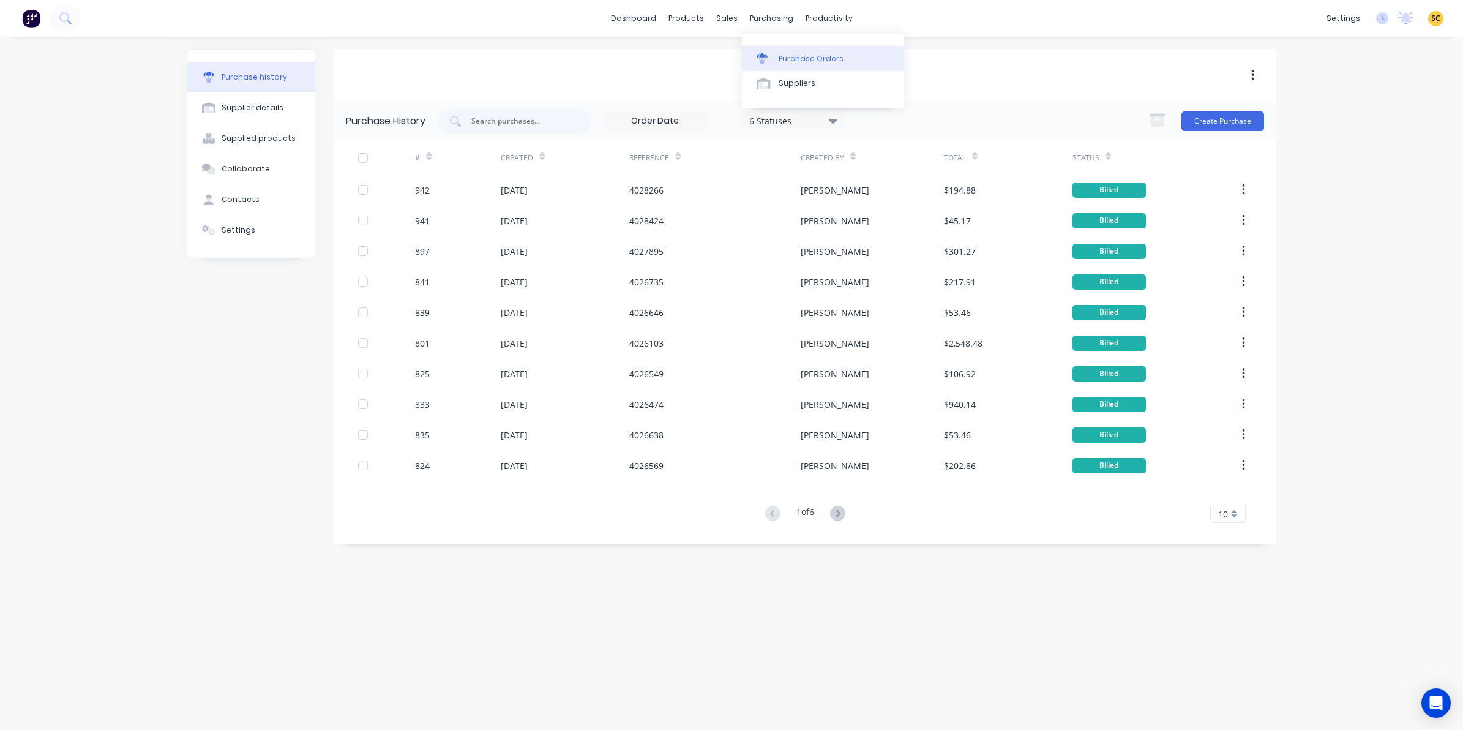
click at [791, 62] on div "Purchase Orders" at bounding box center [811, 58] width 65 height 11
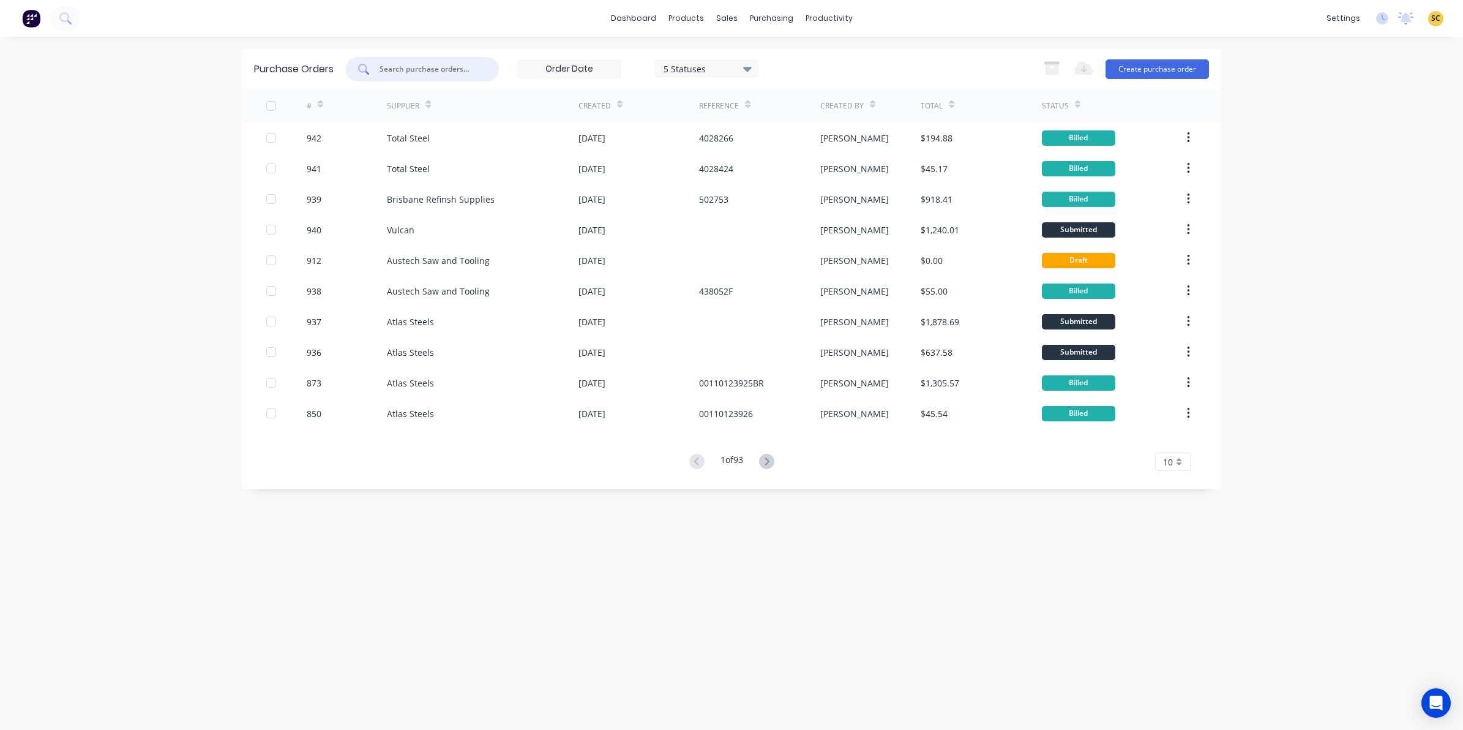
click at [424, 67] on input "text" at bounding box center [429, 69] width 102 height 12
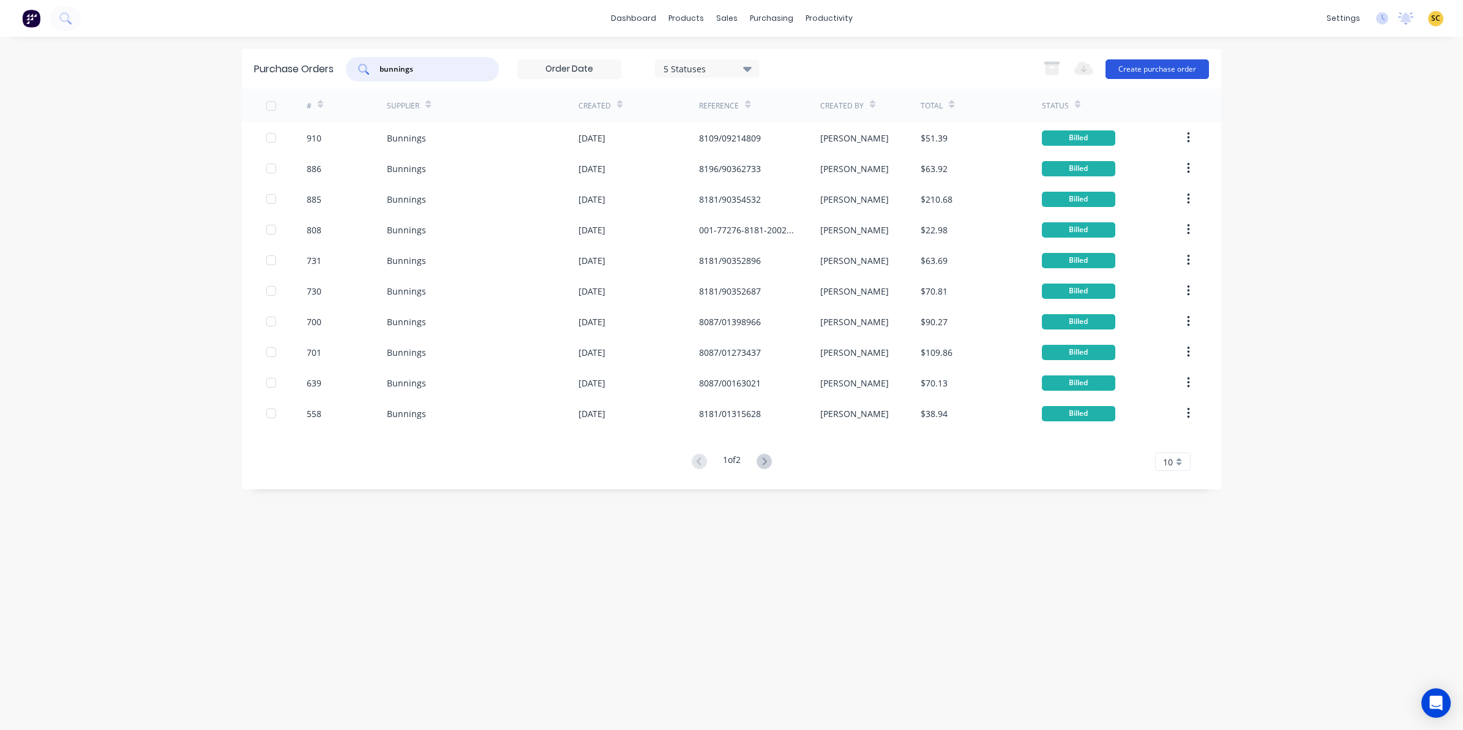
click at [1131, 72] on button "Create purchase order" at bounding box center [1156, 69] width 103 height 20
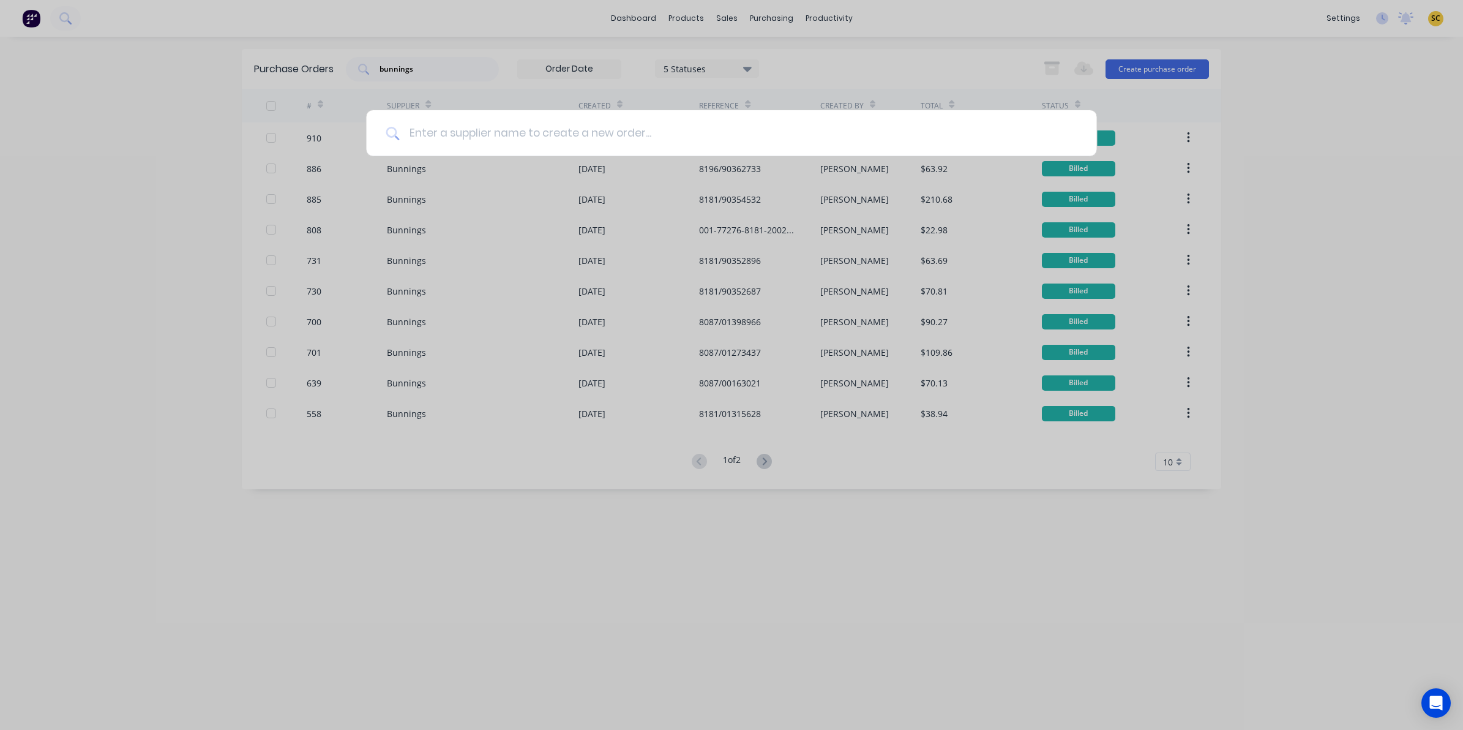
click at [873, 138] on input at bounding box center [738, 133] width 678 height 46
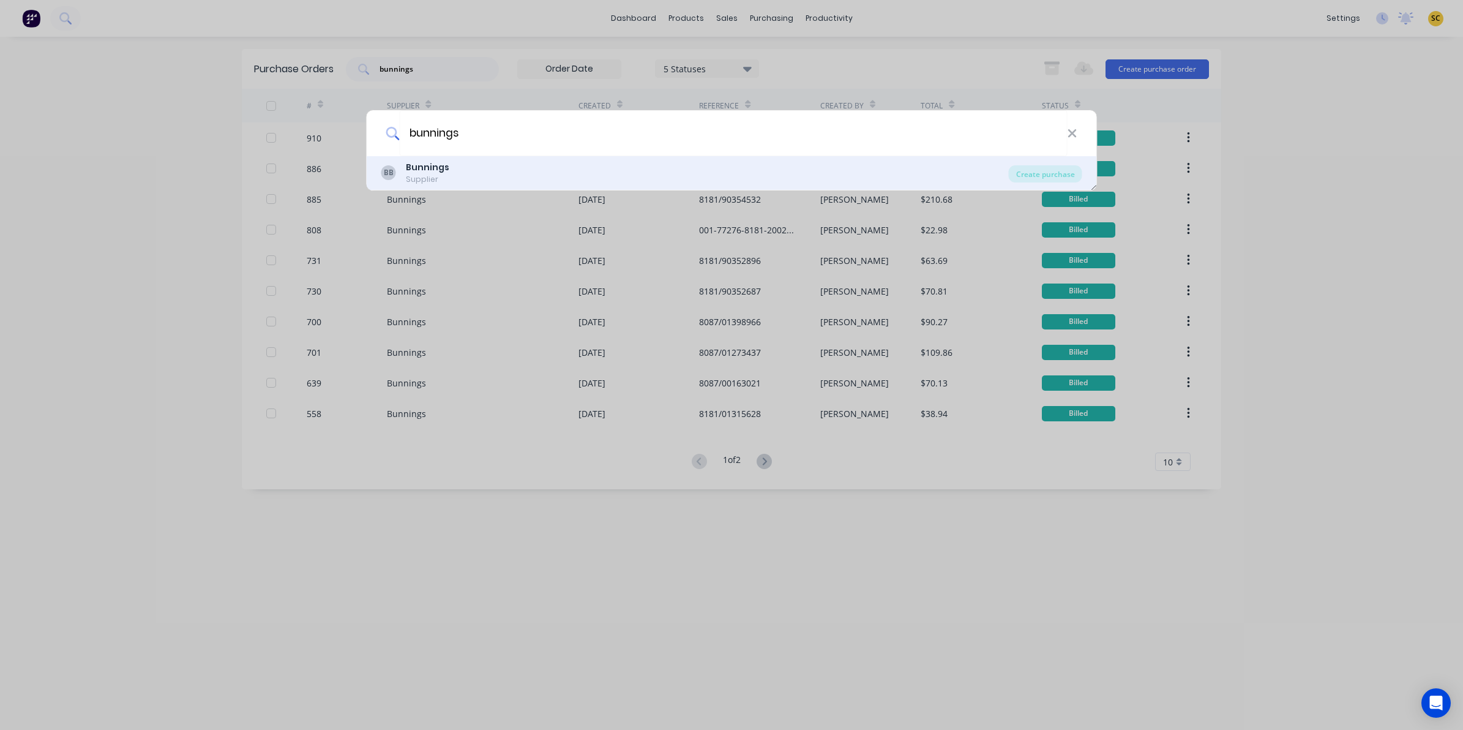
click at [414, 169] on b "Bunnings" at bounding box center [427, 167] width 43 height 12
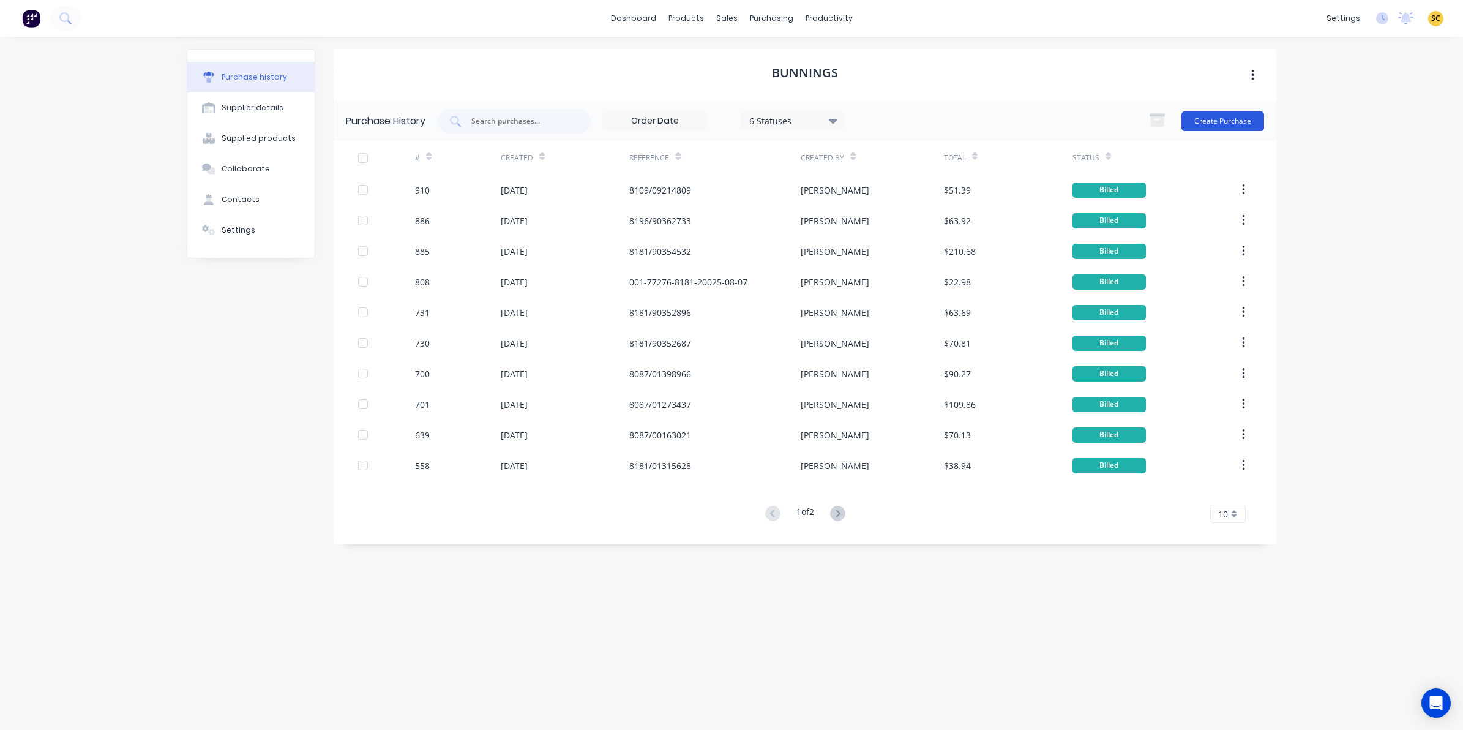
click at [1249, 117] on button "Create Purchase" at bounding box center [1222, 121] width 83 height 20
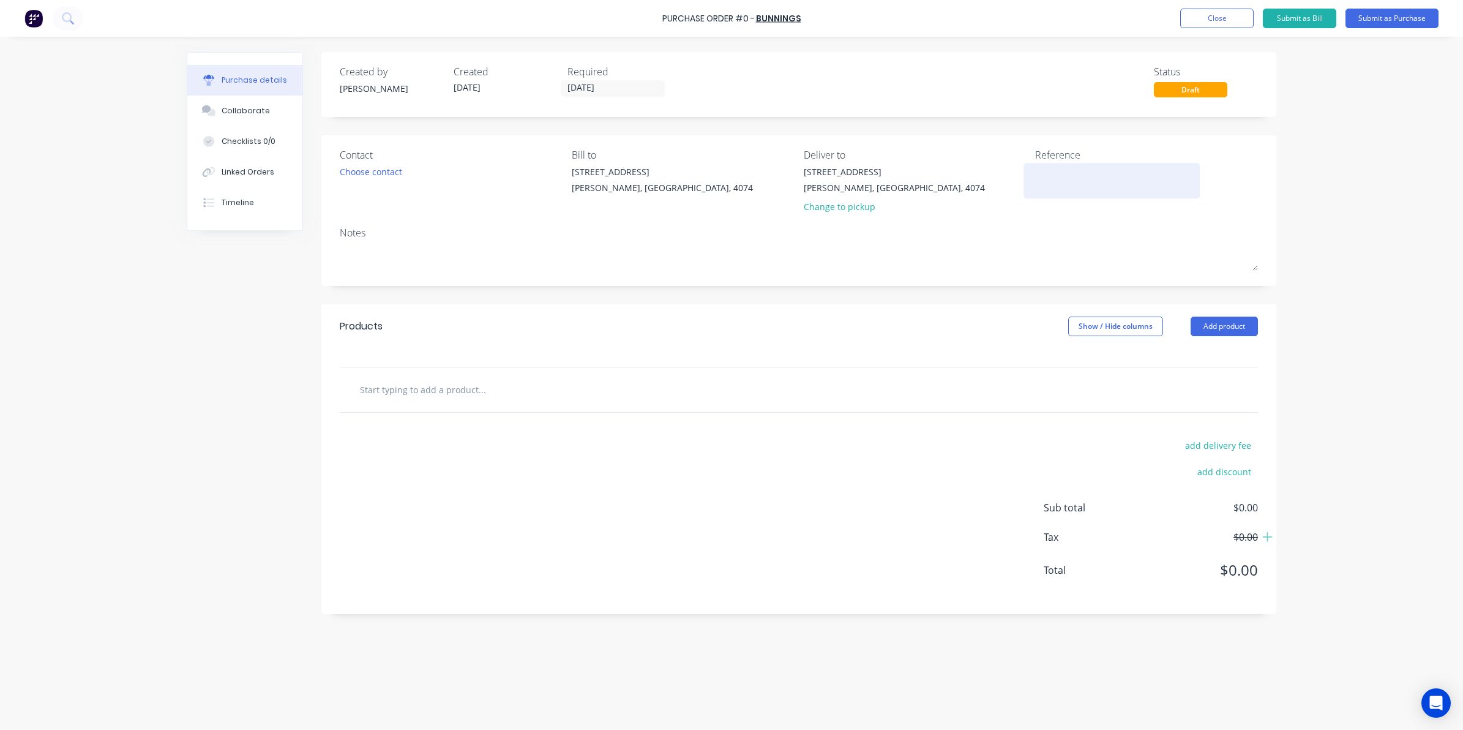
click at [1069, 191] on textarea at bounding box center [1111, 179] width 153 height 28
click at [381, 172] on div "Choose contact" at bounding box center [371, 171] width 62 height 13
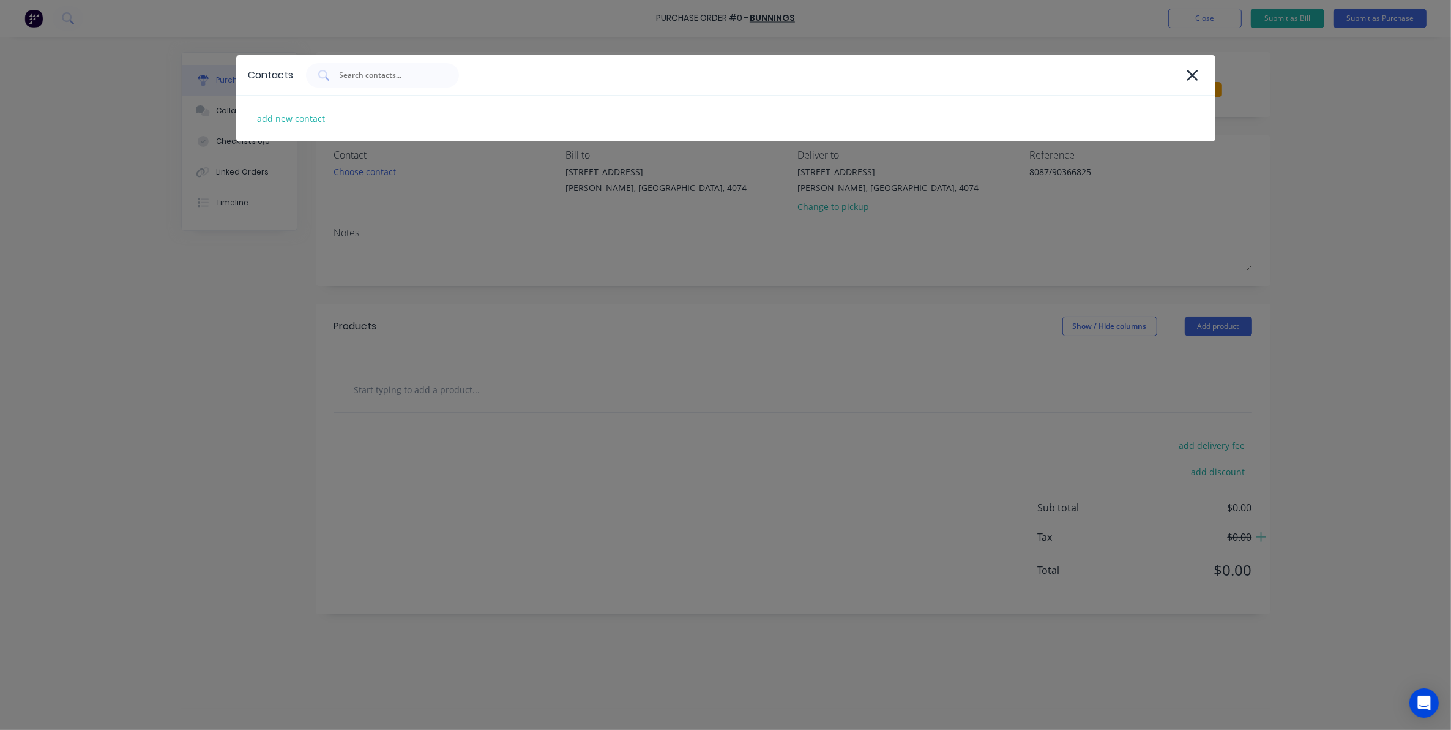
click at [451, 282] on div "Contacts add new contact" at bounding box center [725, 365] width 1451 height 730
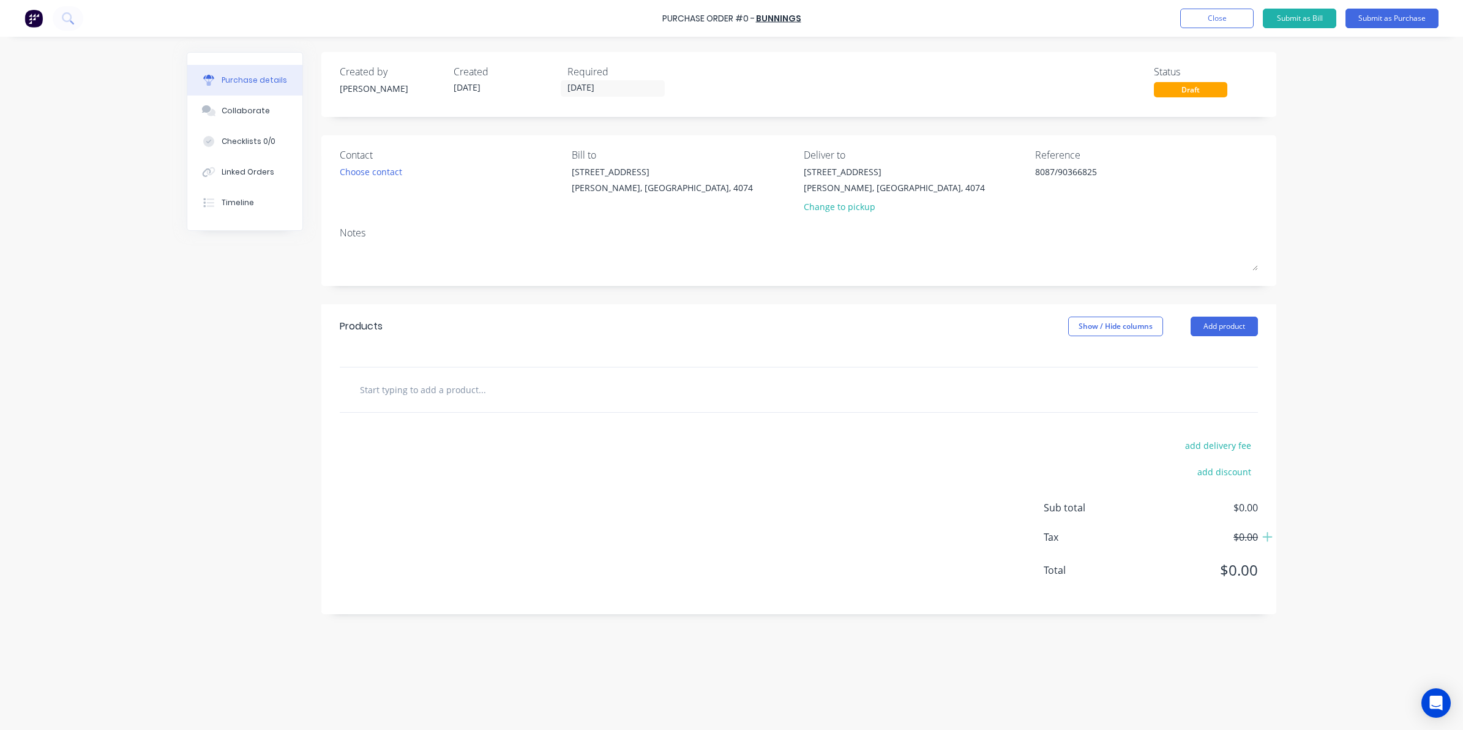
click at [447, 402] on input "text" at bounding box center [481, 389] width 245 height 24
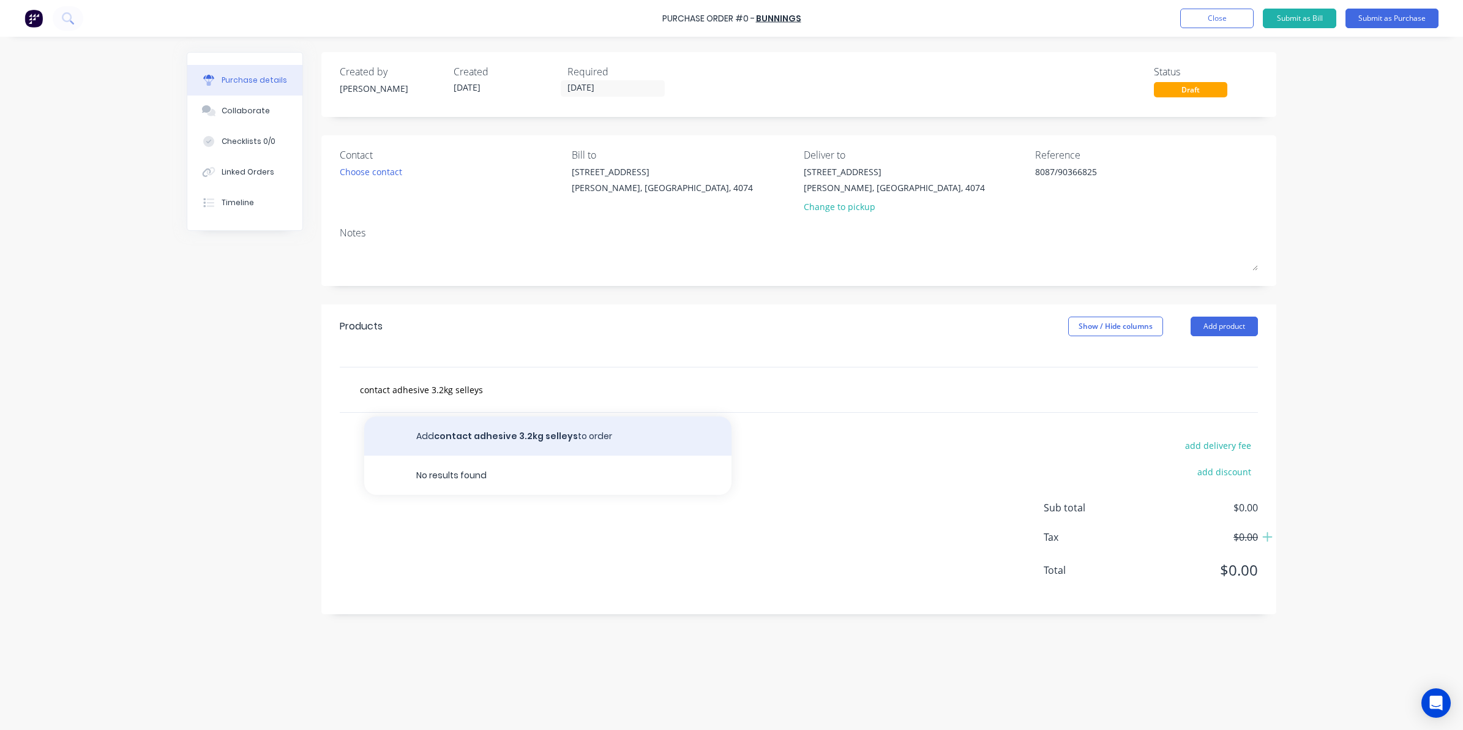
click at [477, 439] on button "Add contact adhesive 3.2kg selleys to order" at bounding box center [547, 435] width 367 height 39
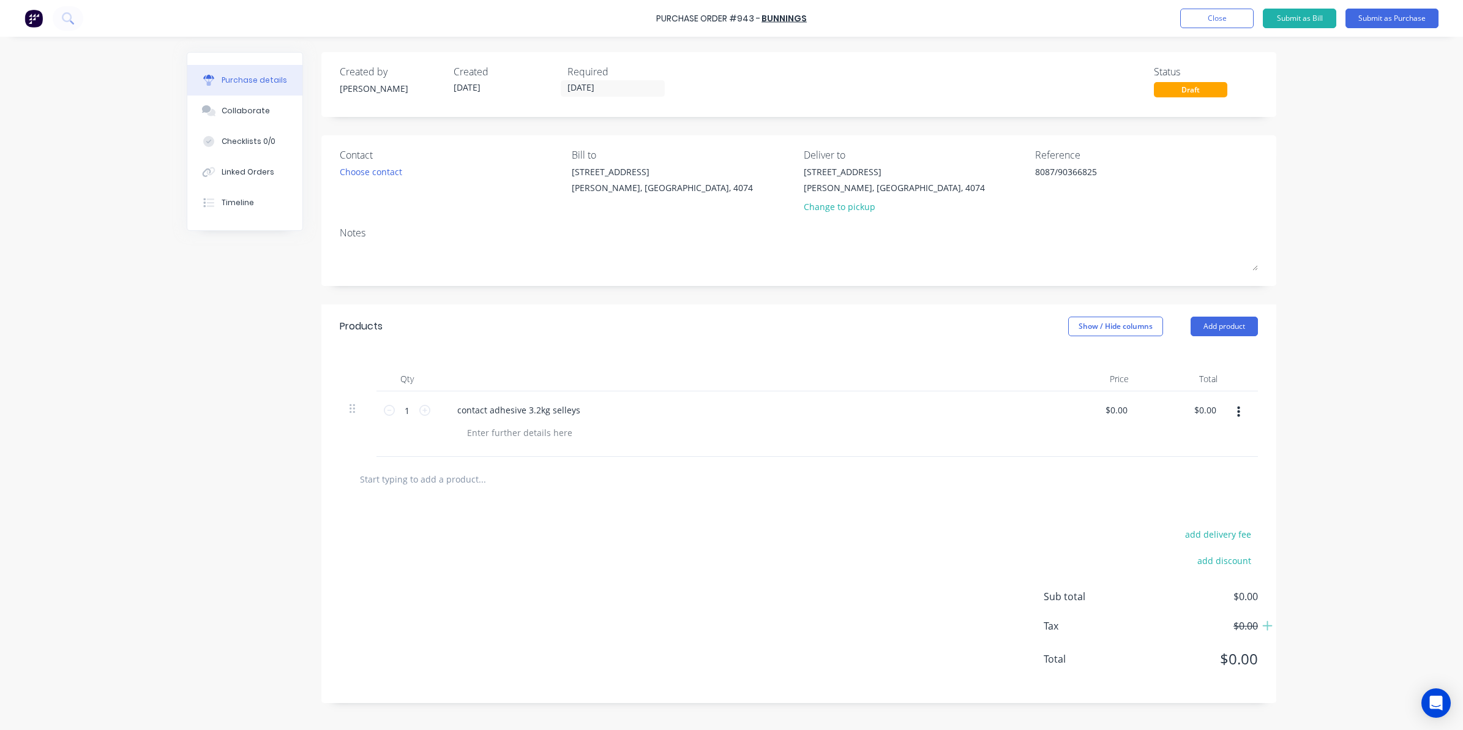
click at [436, 481] on input "text" at bounding box center [481, 478] width 245 height 24
click at [494, 523] on button "Add marine carpet 2m to order" at bounding box center [547, 525] width 367 height 39
click at [395, 479] on input "1" at bounding box center [407, 475] width 24 height 18
drag, startPoint x: 1103, startPoint y: 411, endPoint x: 1136, endPoint y: 404, distance: 33.7
click at [1107, 411] on input "0.00" at bounding box center [1118, 410] width 23 height 18
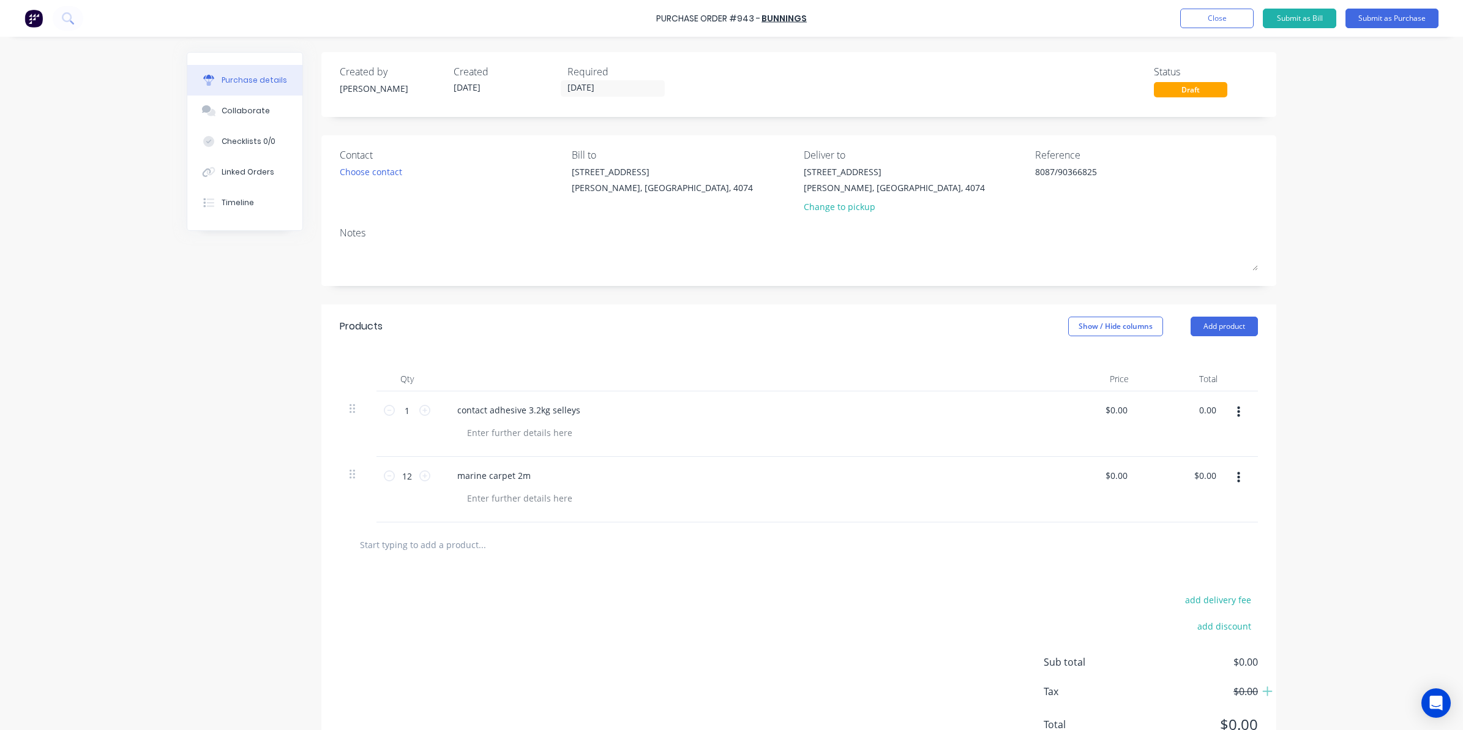
drag, startPoint x: 1189, startPoint y: 410, endPoint x: 1232, endPoint y: 411, distance: 42.9
click at [1232, 411] on div "1 1 contact adhesive 3.2kg selleys $0.00 $0.00 0.00 0.00" at bounding box center [799, 423] width 918 height 65
drag, startPoint x: 1192, startPoint y: 472, endPoint x: 1269, endPoint y: 472, distance: 76.5
click at [1269, 472] on div "Qty Price Total 1 1 contact adhesive 3.2kg selleys $103.46 $103.46 $103.46 $103…" at bounding box center [798, 435] width 955 height 174
click at [1347, 400] on div "Purchase Order #943 - Bunnings Add product Close Submit as Bill Submit as Purch…" at bounding box center [731, 365] width 1463 height 730
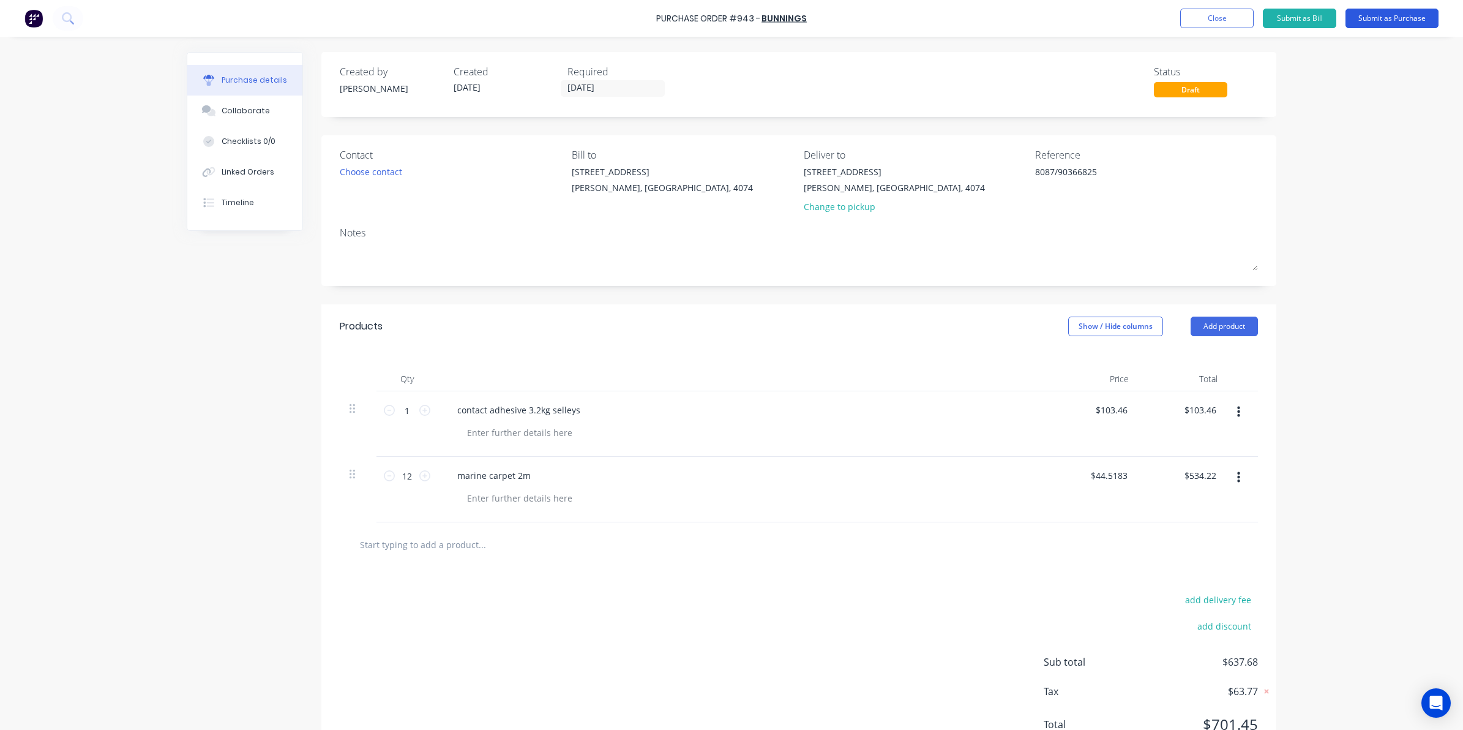
click at [1366, 19] on button "Submit as Purchase" at bounding box center [1391, 19] width 93 height 20
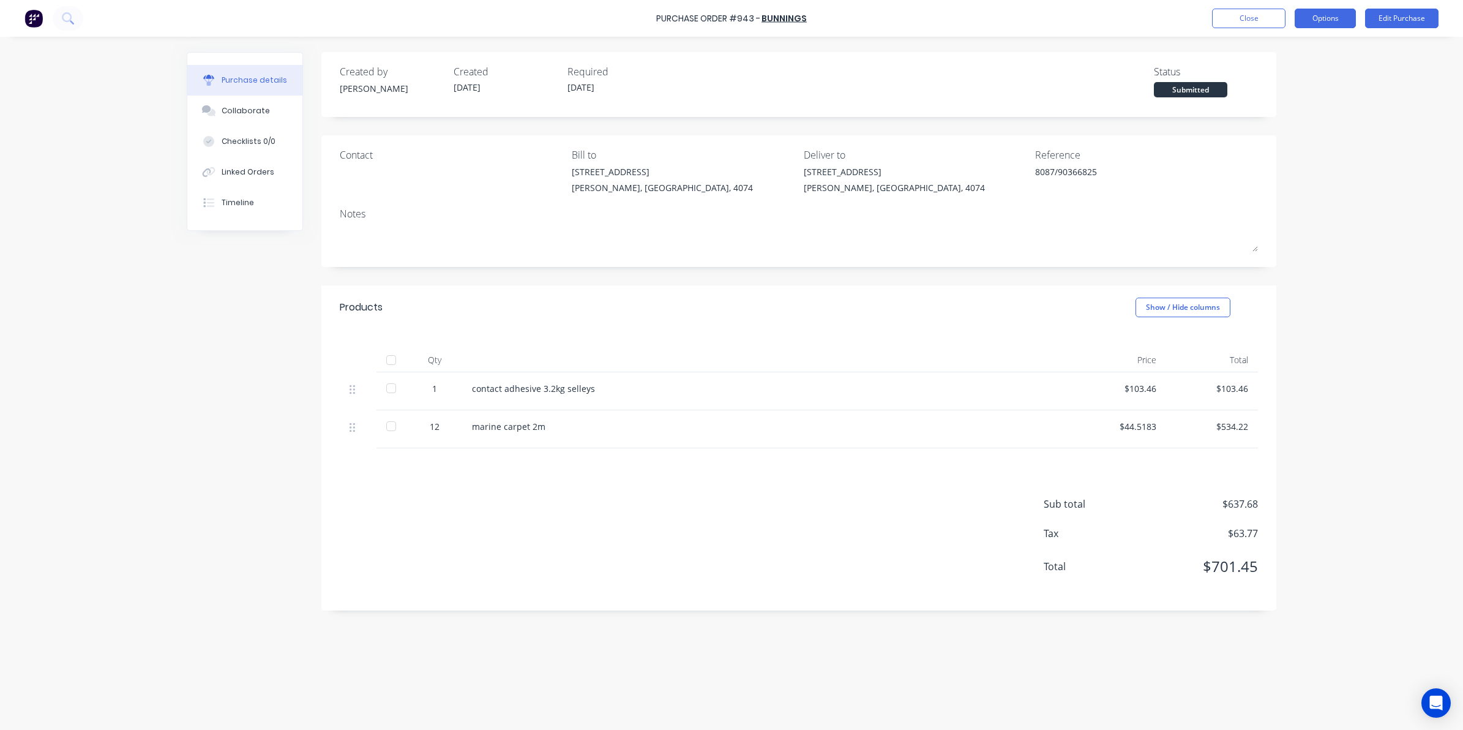
click at [1317, 26] on button "Options" at bounding box center [1325, 19] width 61 height 20
click at [1306, 80] on div "Convert to Bill" at bounding box center [1298, 74] width 94 height 18
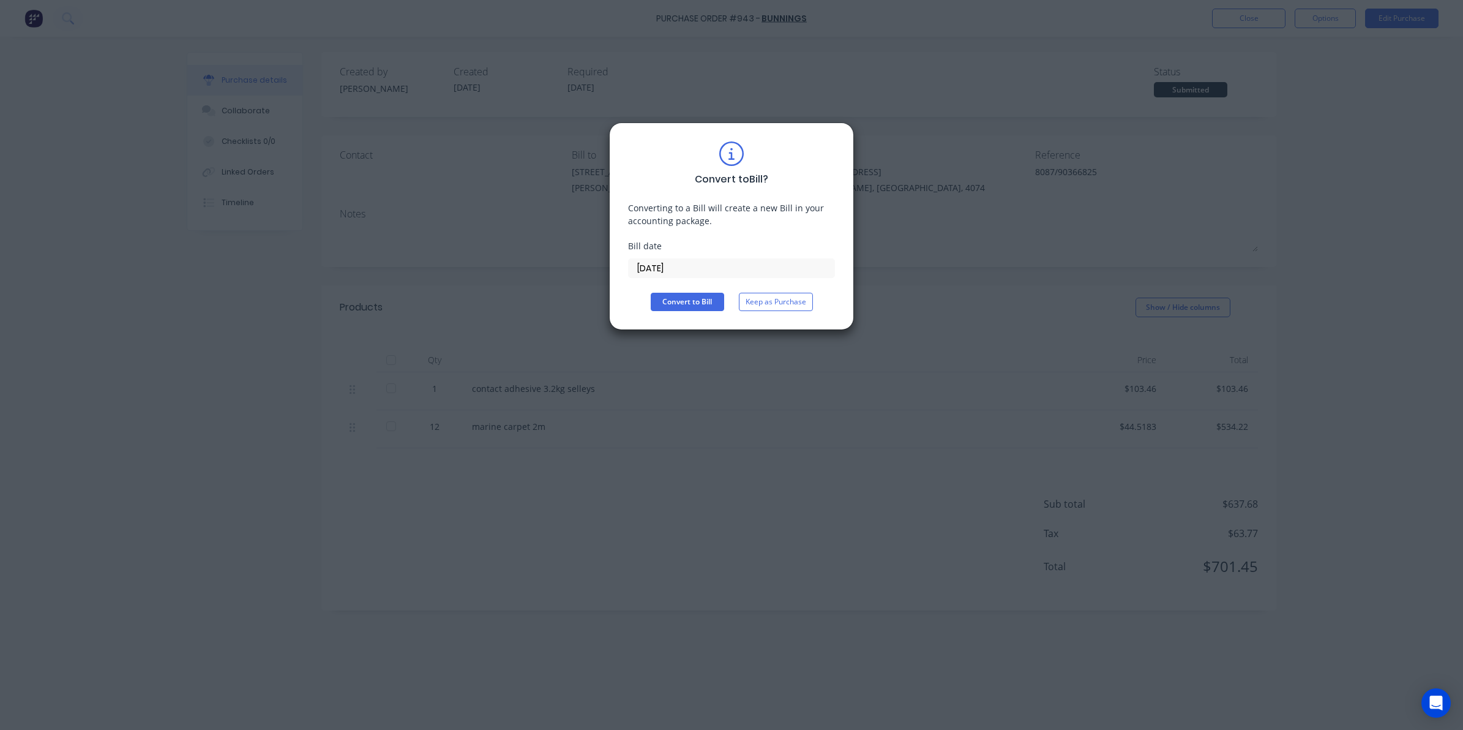
click at [763, 258] on label "01/10/25" at bounding box center [731, 268] width 207 height 20
click at [763, 259] on input "01/10/25" at bounding box center [732, 268] width 206 height 18
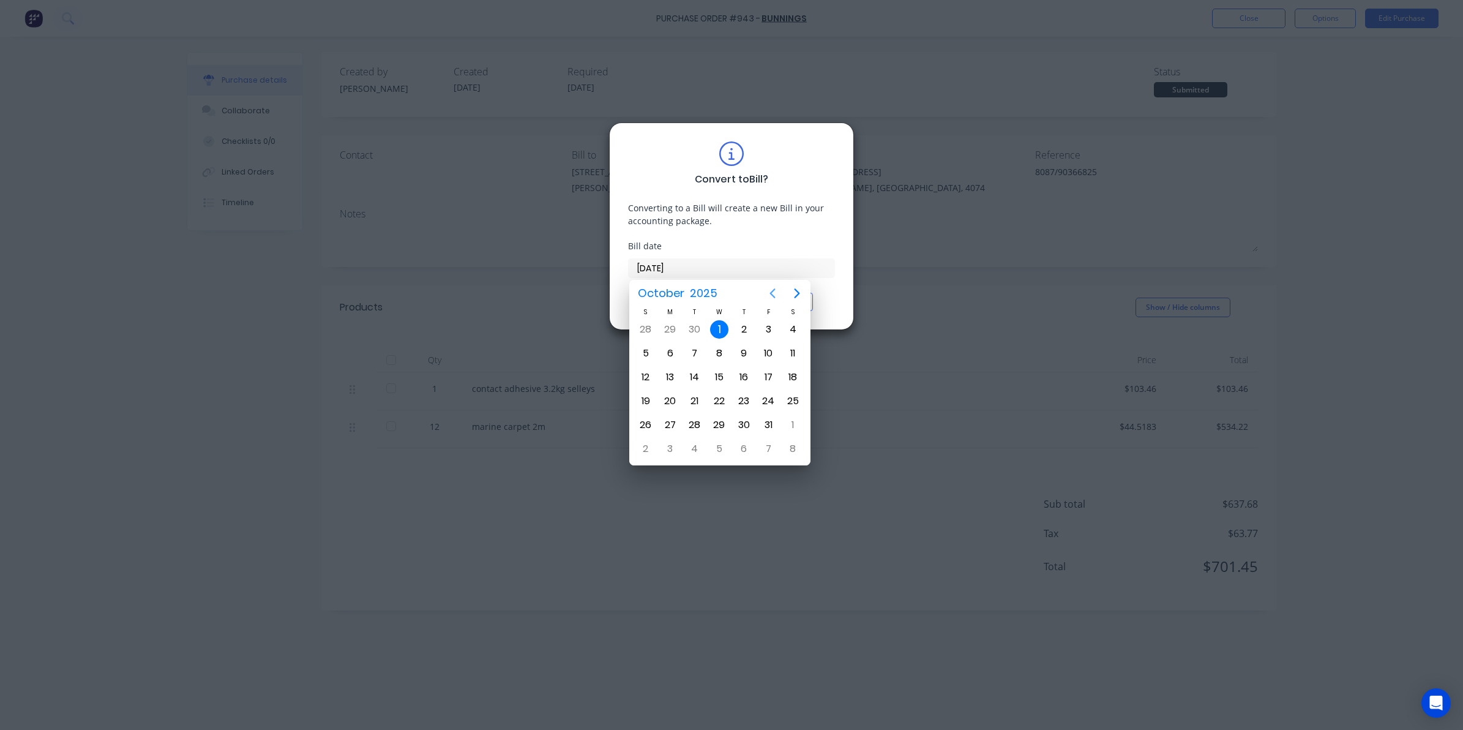
click at [768, 286] on icon "Previous page" at bounding box center [772, 293] width 15 height 15
click at [768, 291] on icon "Previous page" at bounding box center [772, 293] width 15 height 15
click at [677, 378] on div "14" at bounding box center [670, 377] width 18 height 18
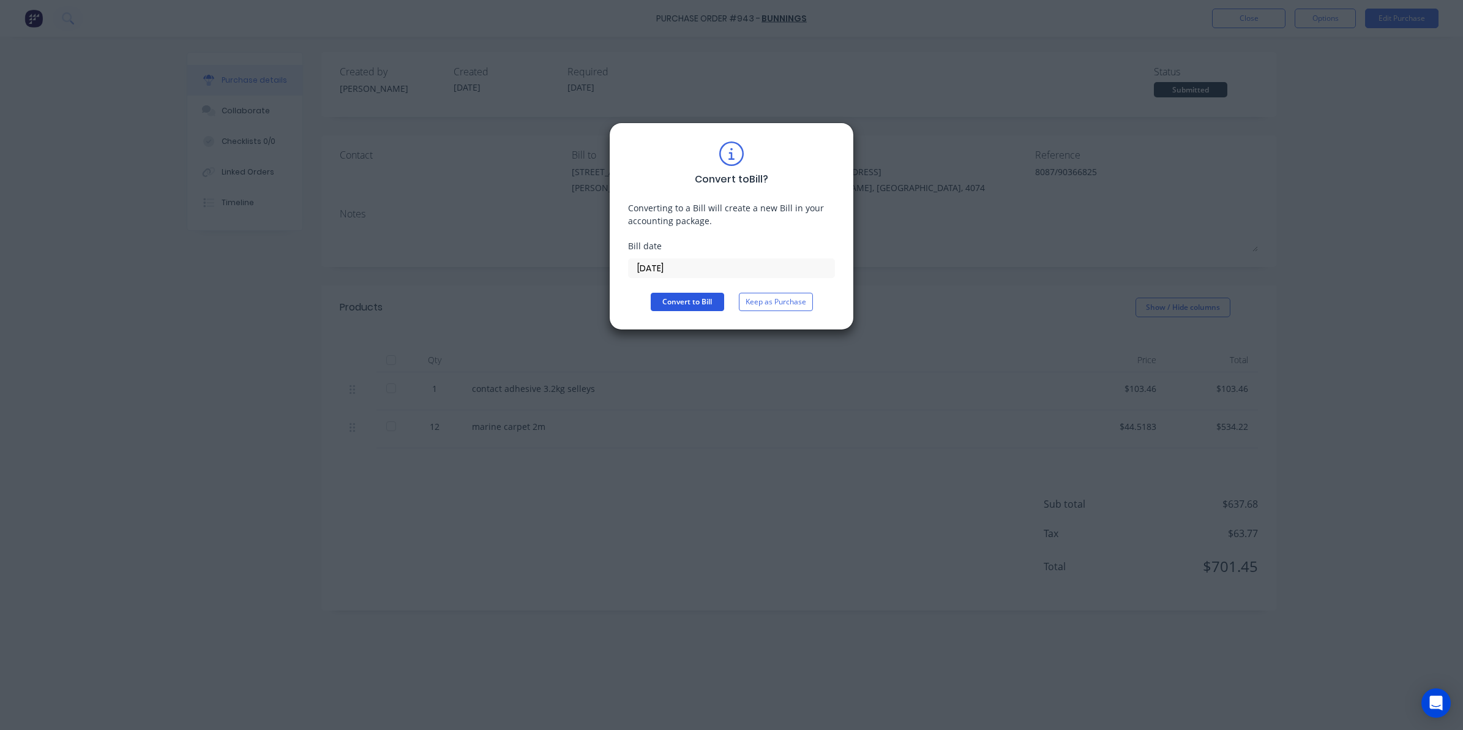
click at [689, 304] on button "Convert to Bill" at bounding box center [687, 302] width 73 height 18
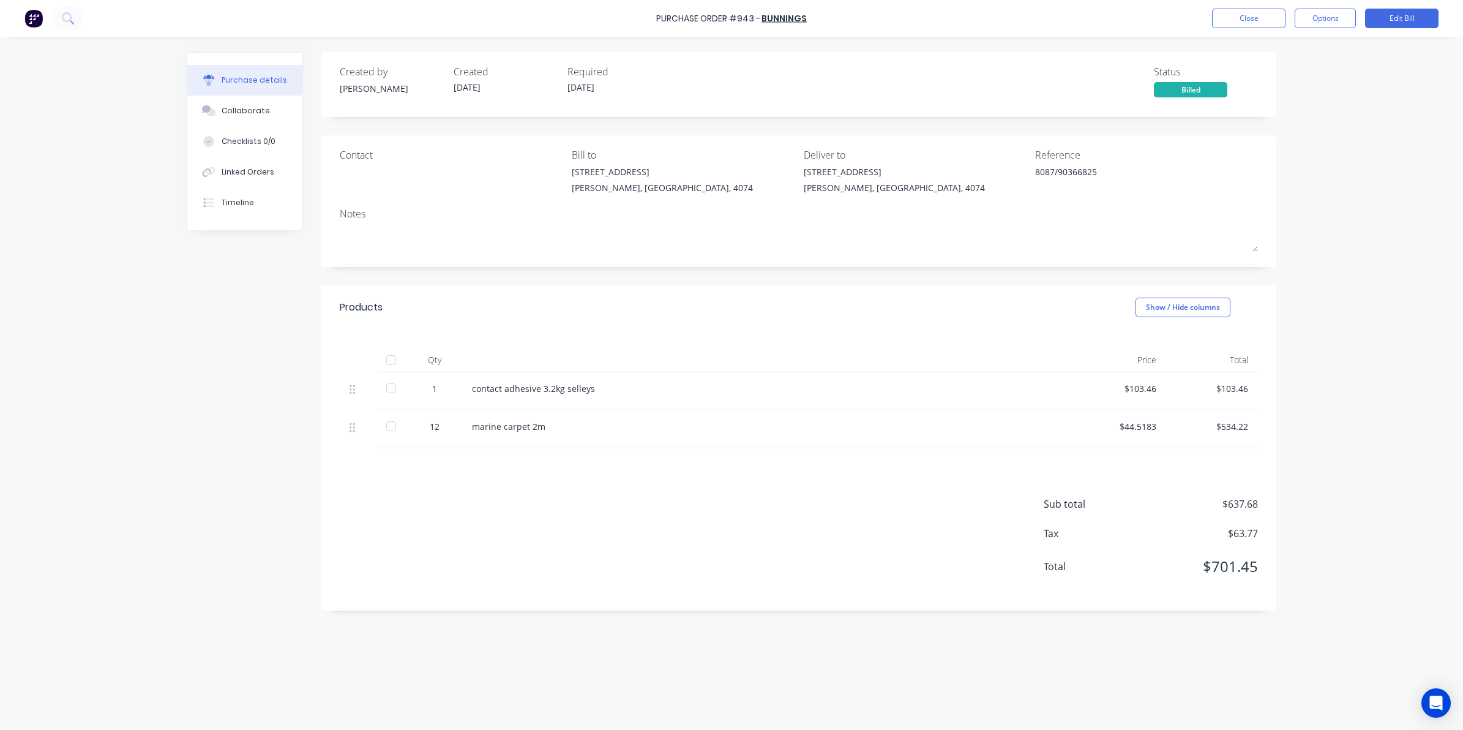
click at [394, 353] on div at bounding box center [391, 360] width 24 height 24
click at [1238, 13] on button "Close" at bounding box center [1248, 19] width 73 height 20
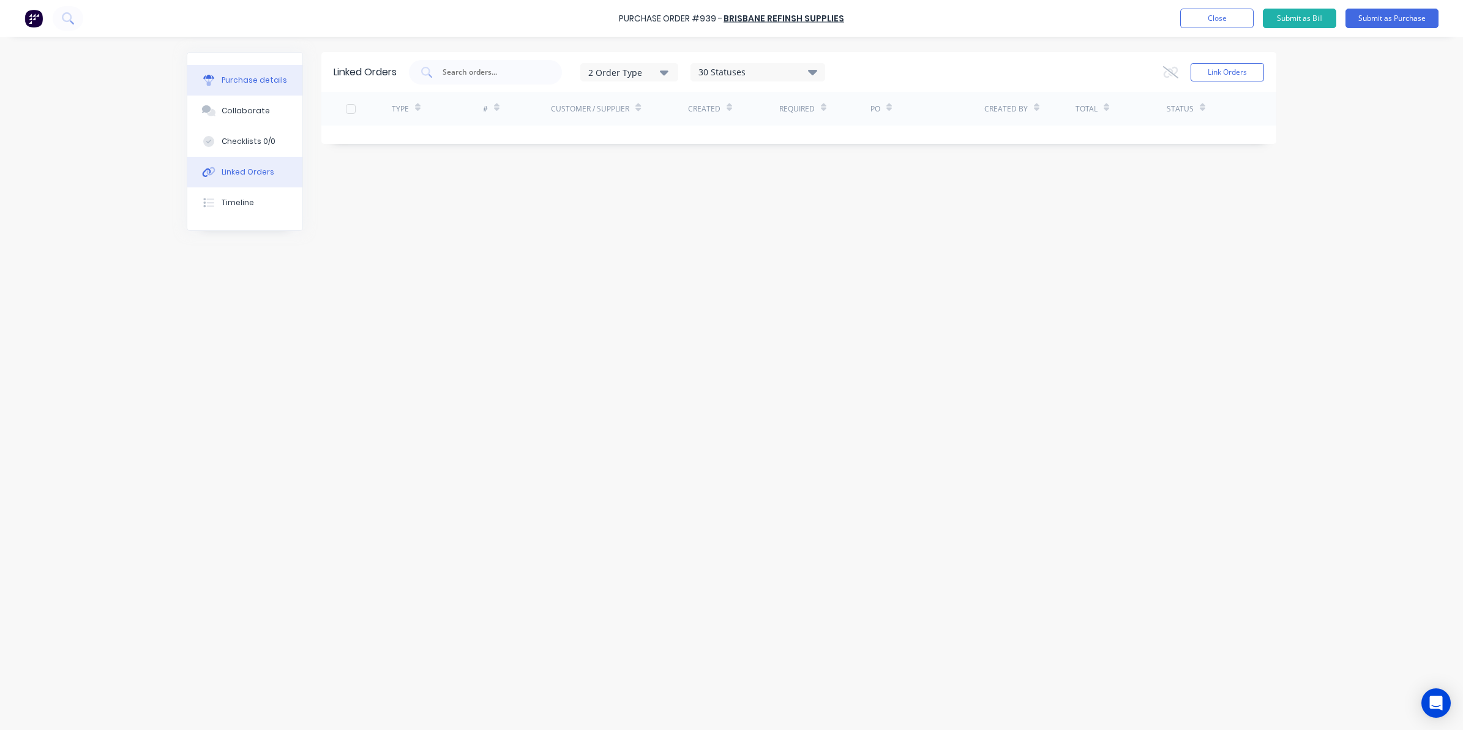
click at [275, 86] on button "Purchase details" at bounding box center [244, 80] width 115 height 31
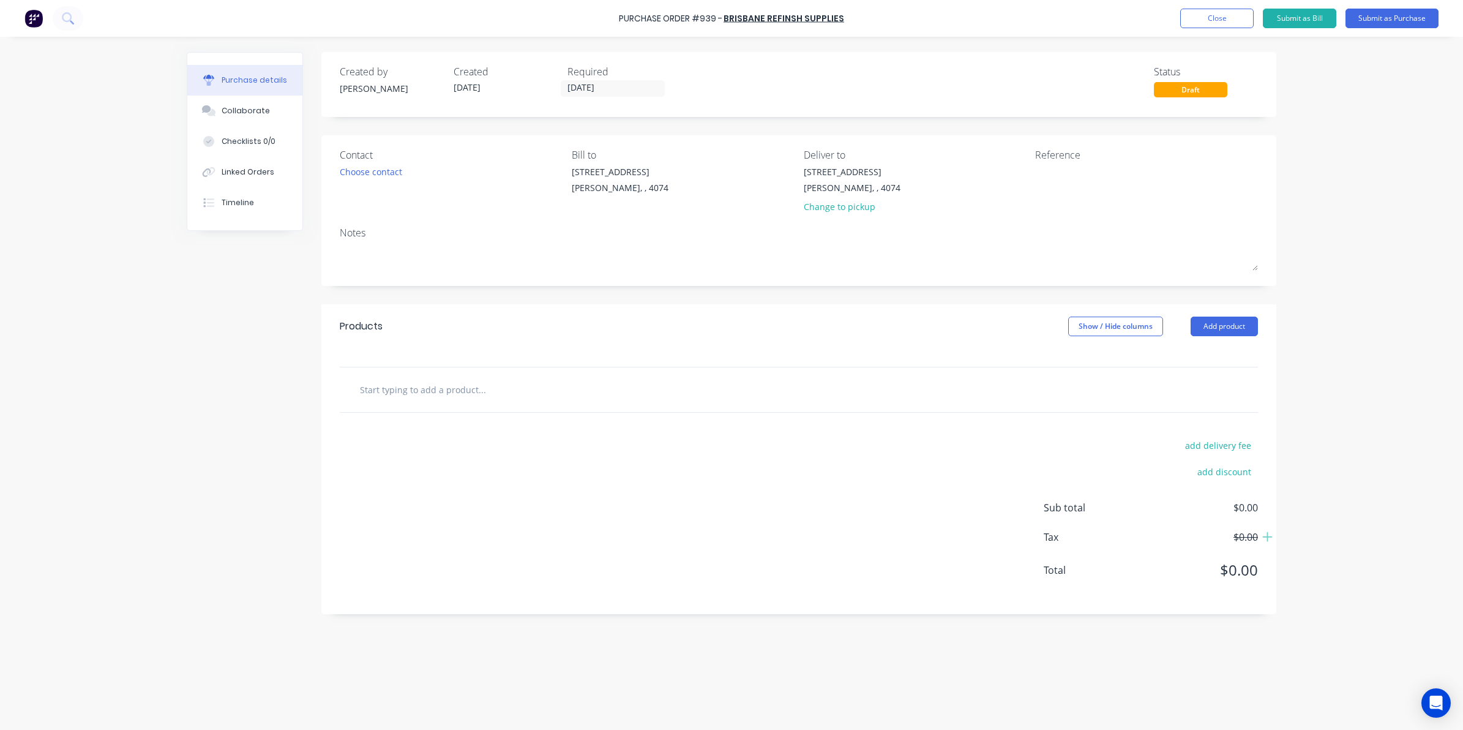
click at [454, 383] on input "text" at bounding box center [481, 389] width 245 height 24
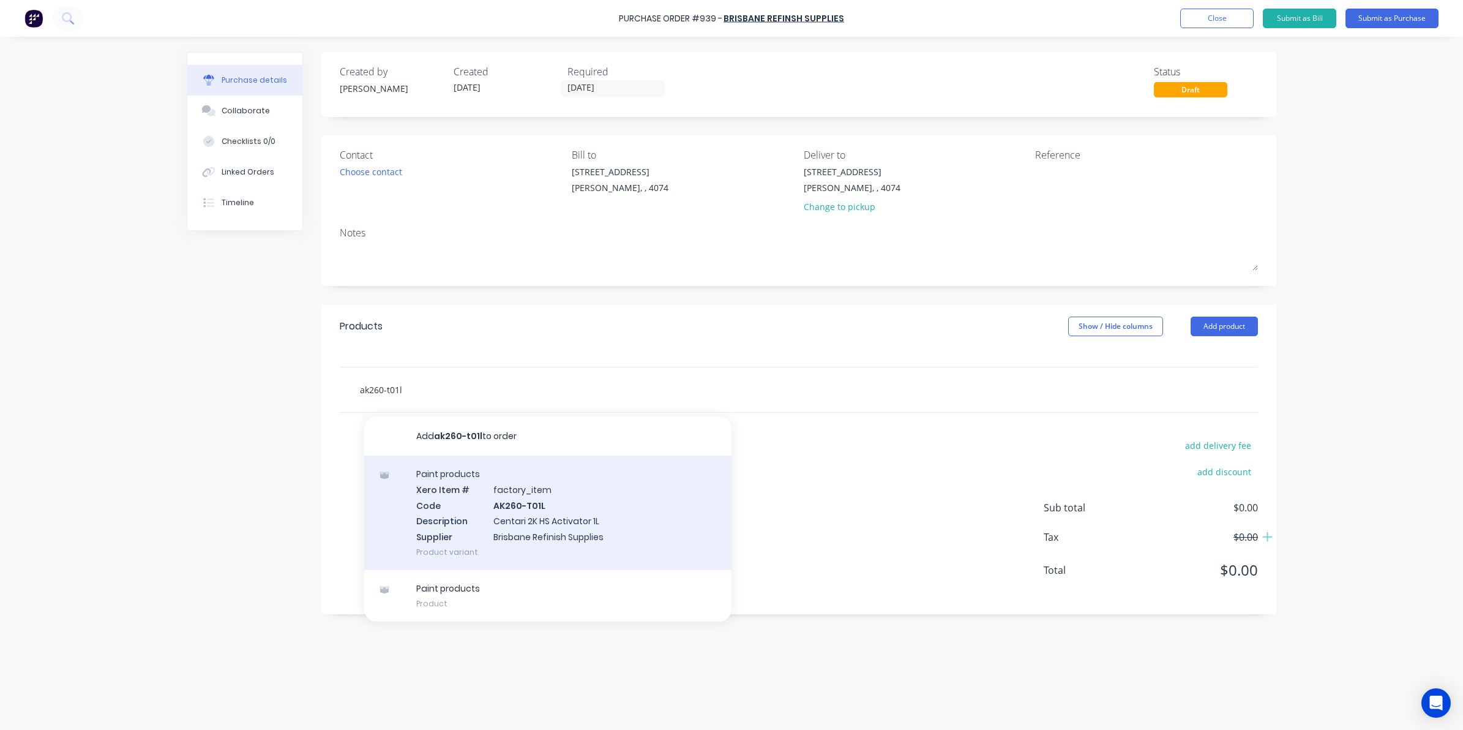
type input "ak260-t01l"
click at [500, 510] on div "Paint products Xero Item # factory_item Code AK260-T01L Description Centari 2K …" at bounding box center [547, 512] width 367 height 114
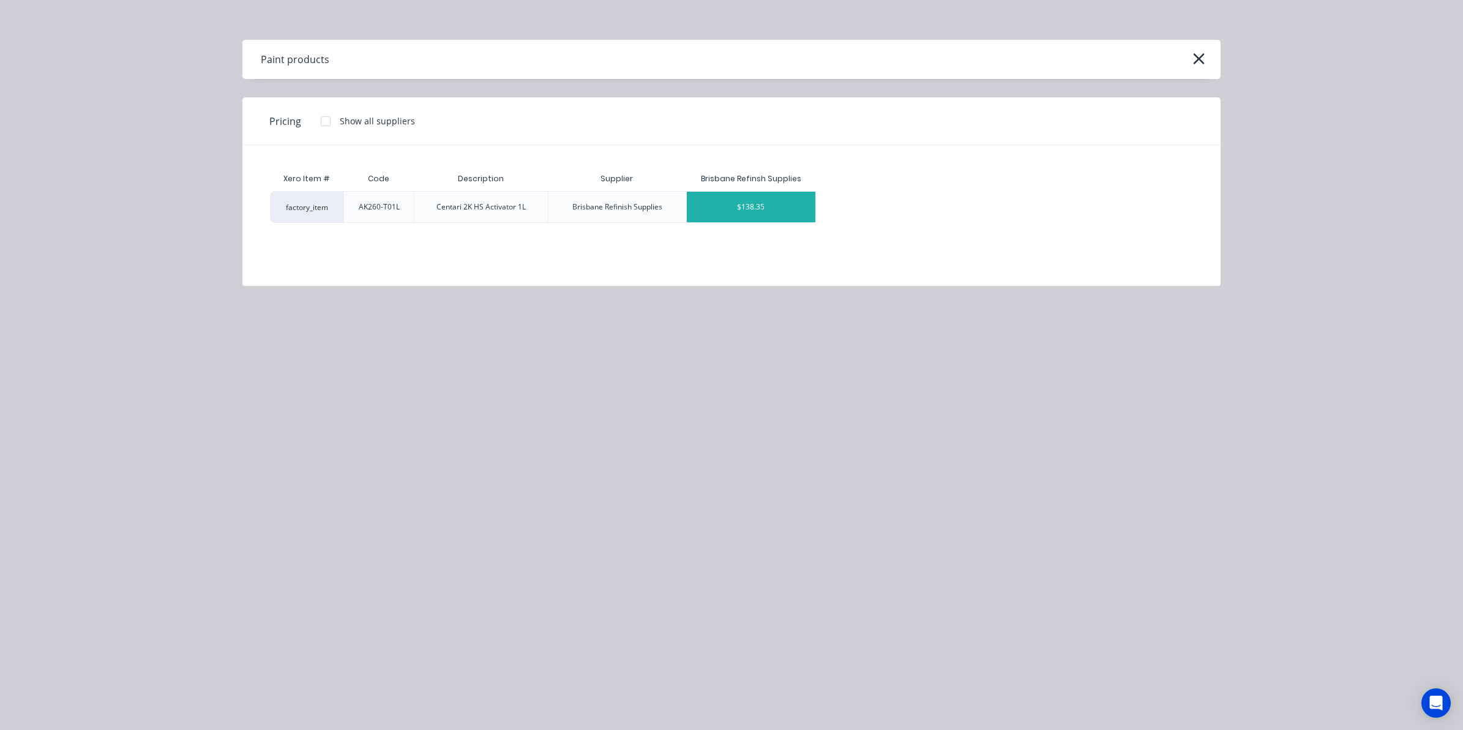
click at [756, 205] on div "$138.35" at bounding box center [751, 207] width 129 height 31
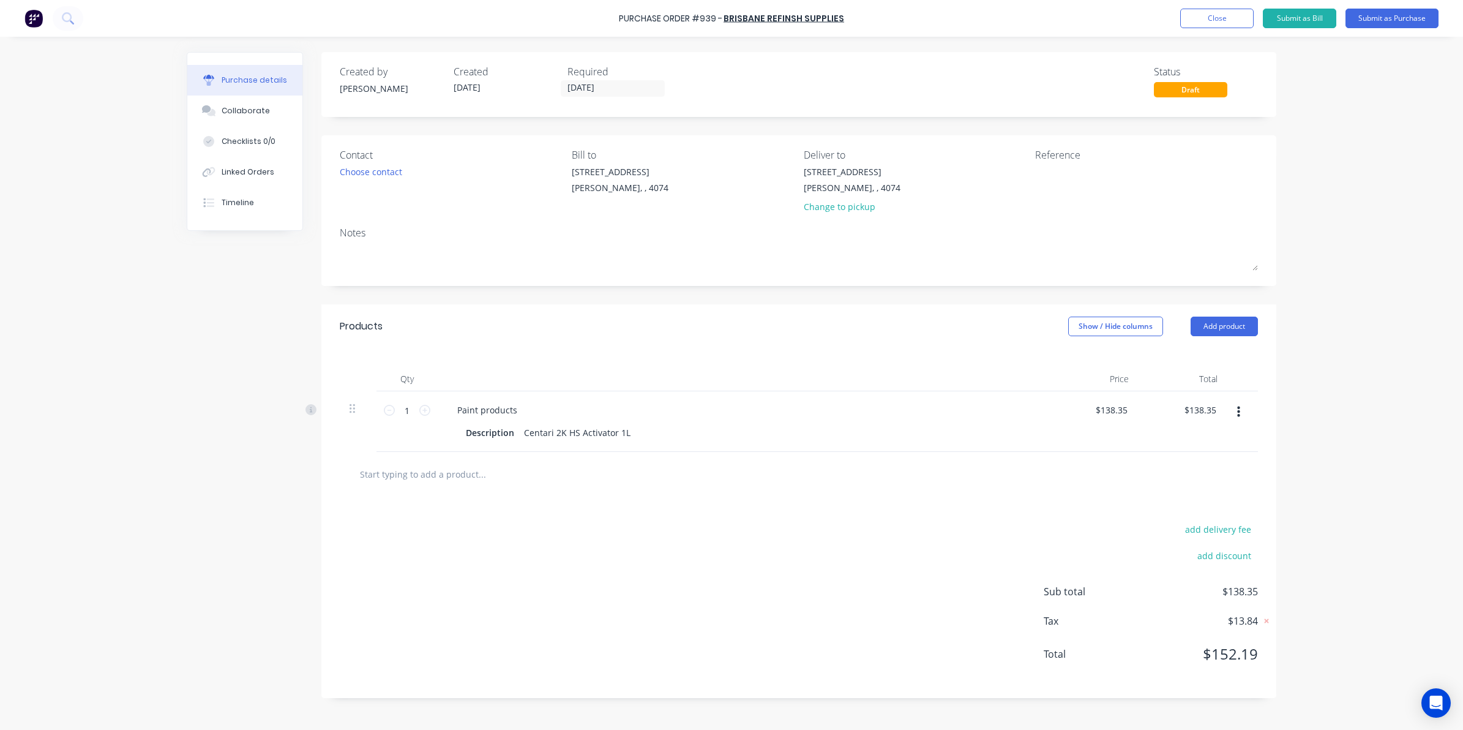
click at [452, 473] on input "text" at bounding box center [481, 474] width 245 height 24
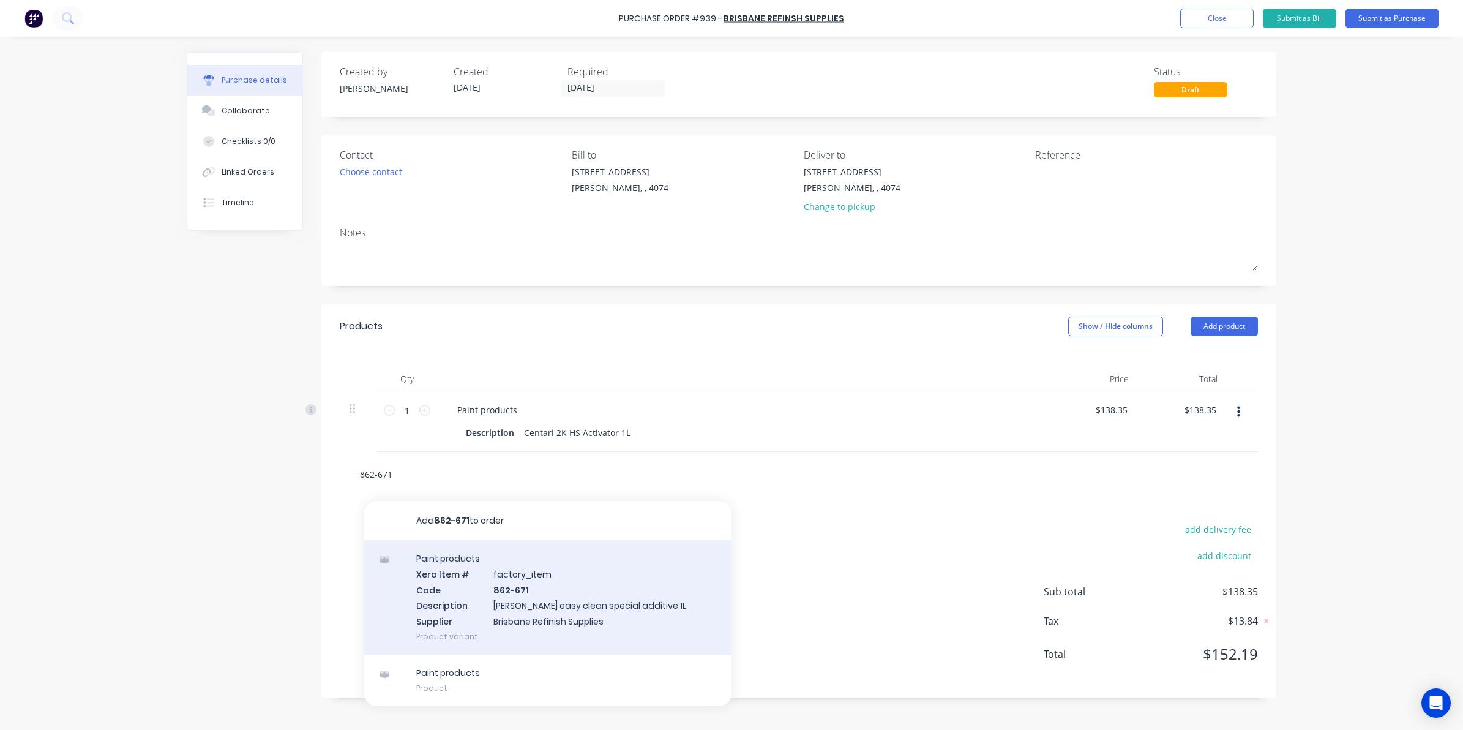
type input "862-671"
click at [503, 613] on div "Paint products Xero Item # factory_item Code 862-671 Description [PERSON_NAME] …" at bounding box center [547, 597] width 367 height 114
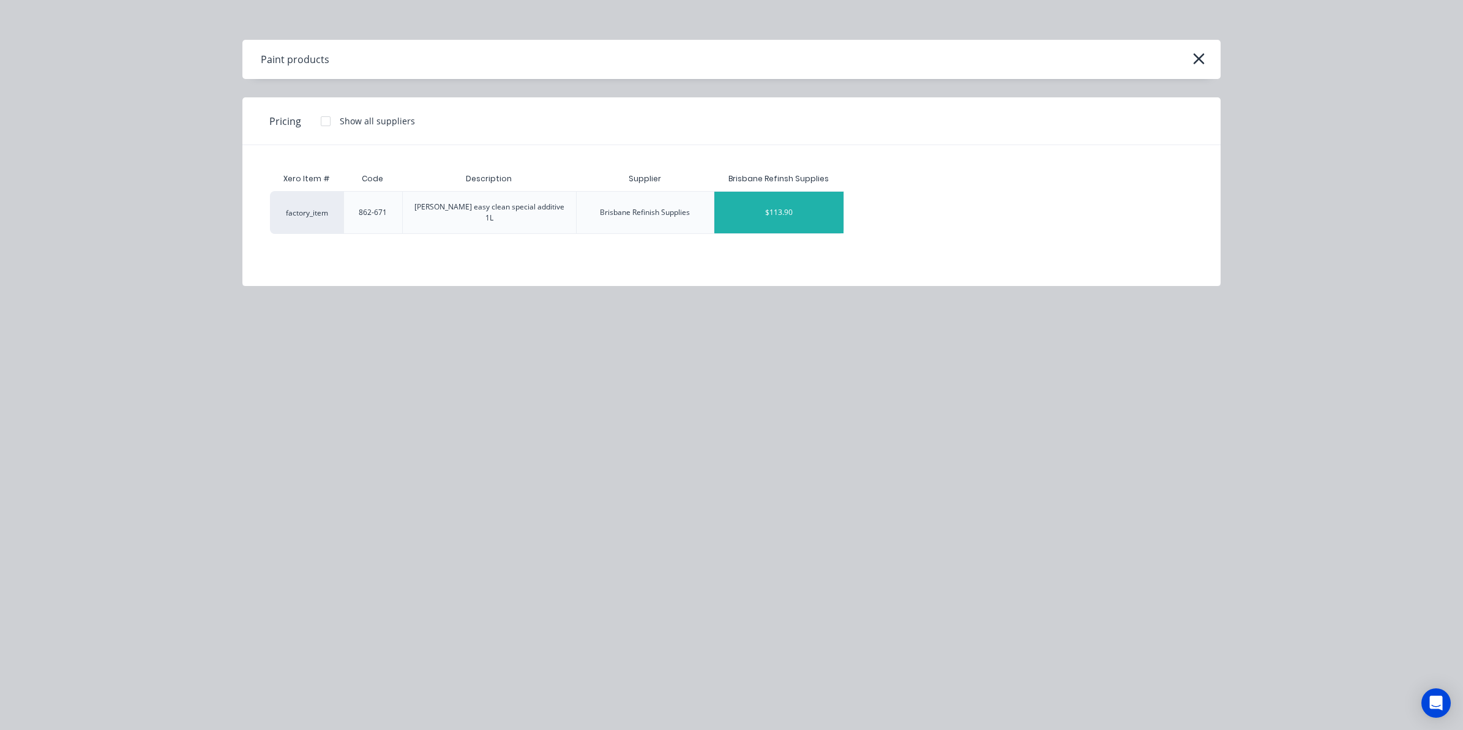
click at [798, 199] on div "$113.90" at bounding box center [778, 213] width 129 height 42
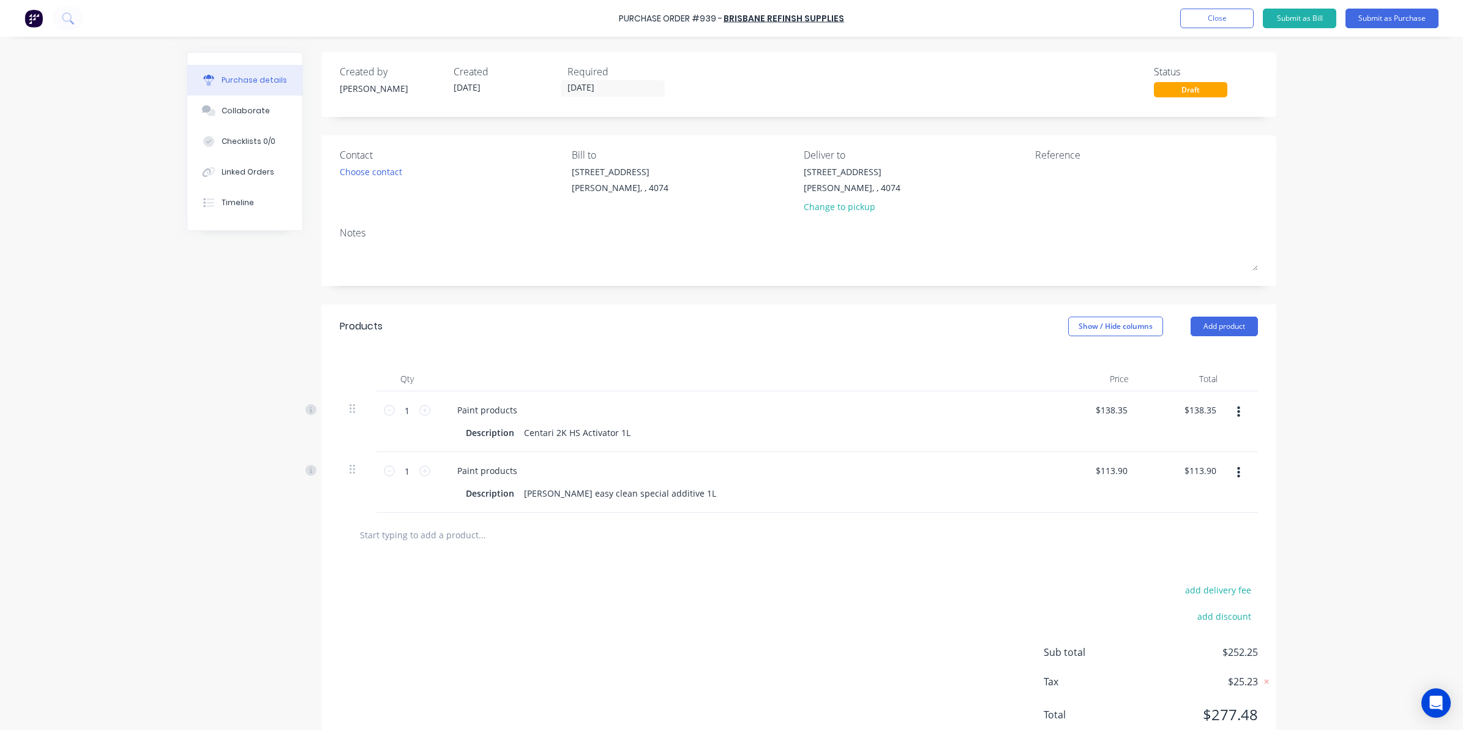
click at [412, 548] on div at bounding box center [799, 534] width 918 height 45
click at [409, 536] on input "text" at bounding box center [481, 534] width 245 height 24
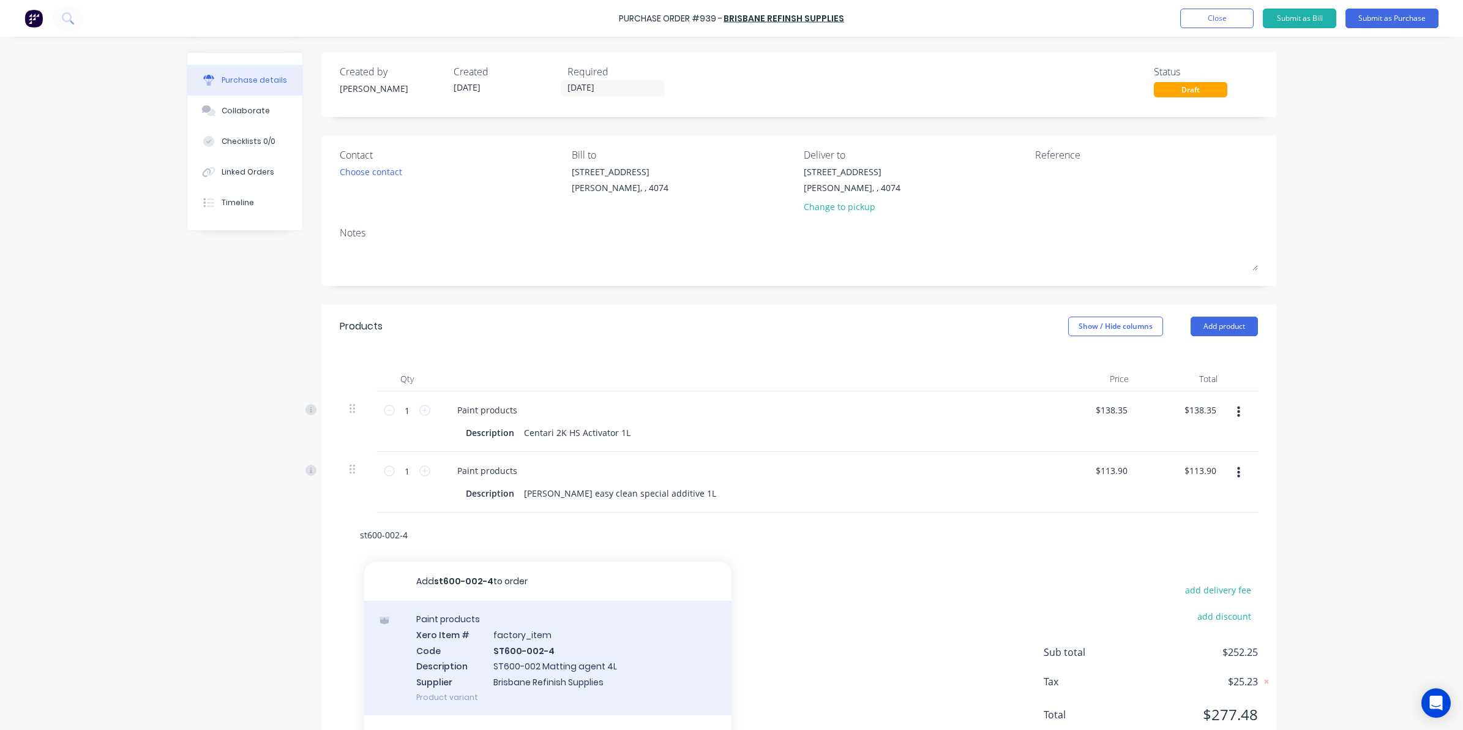
type input "st600-002-4"
click at [479, 645] on div "Paint products Xero Item # factory_item Code ST600-002-4 Description ST600-002 …" at bounding box center [547, 657] width 367 height 114
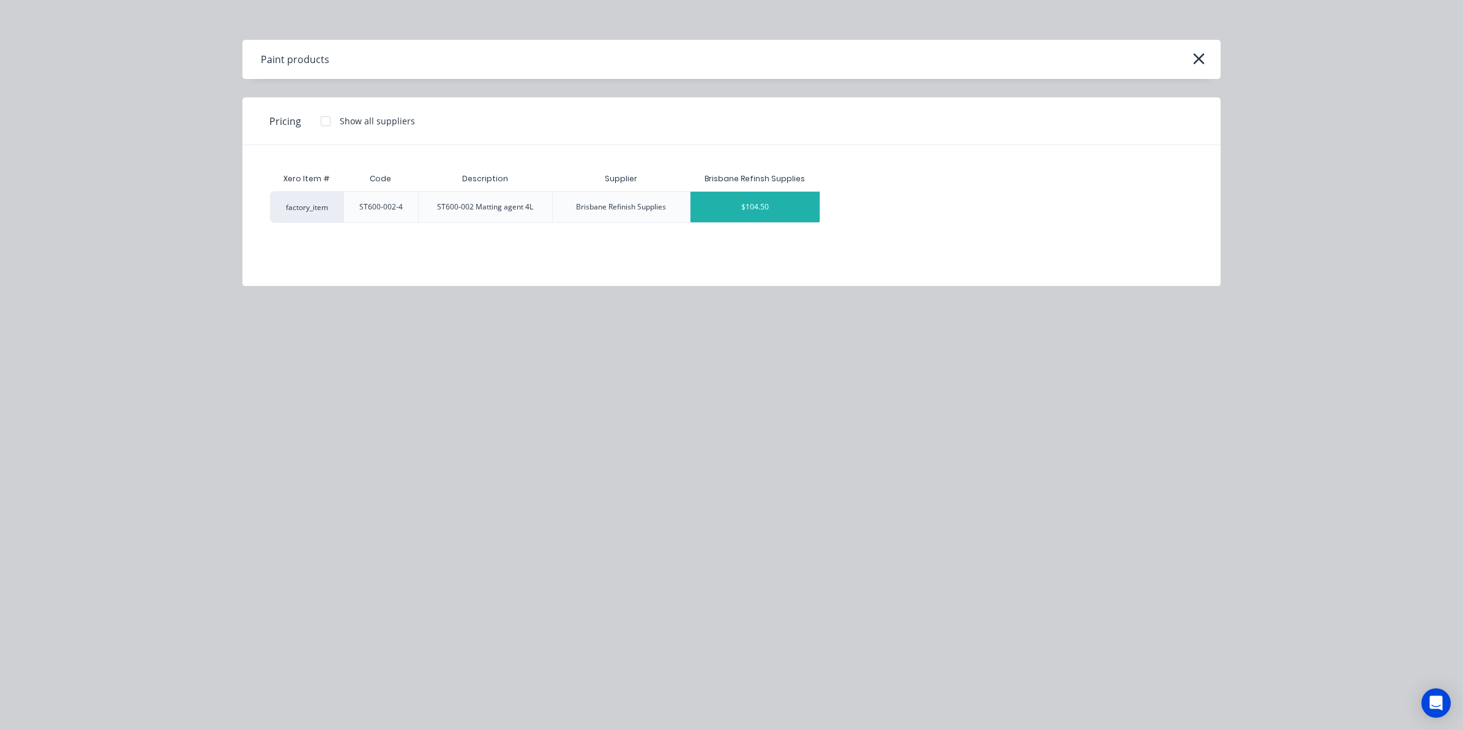
click at [777, 211] on div "$104.50" at bounding box center [754, 207] width 129 height 31
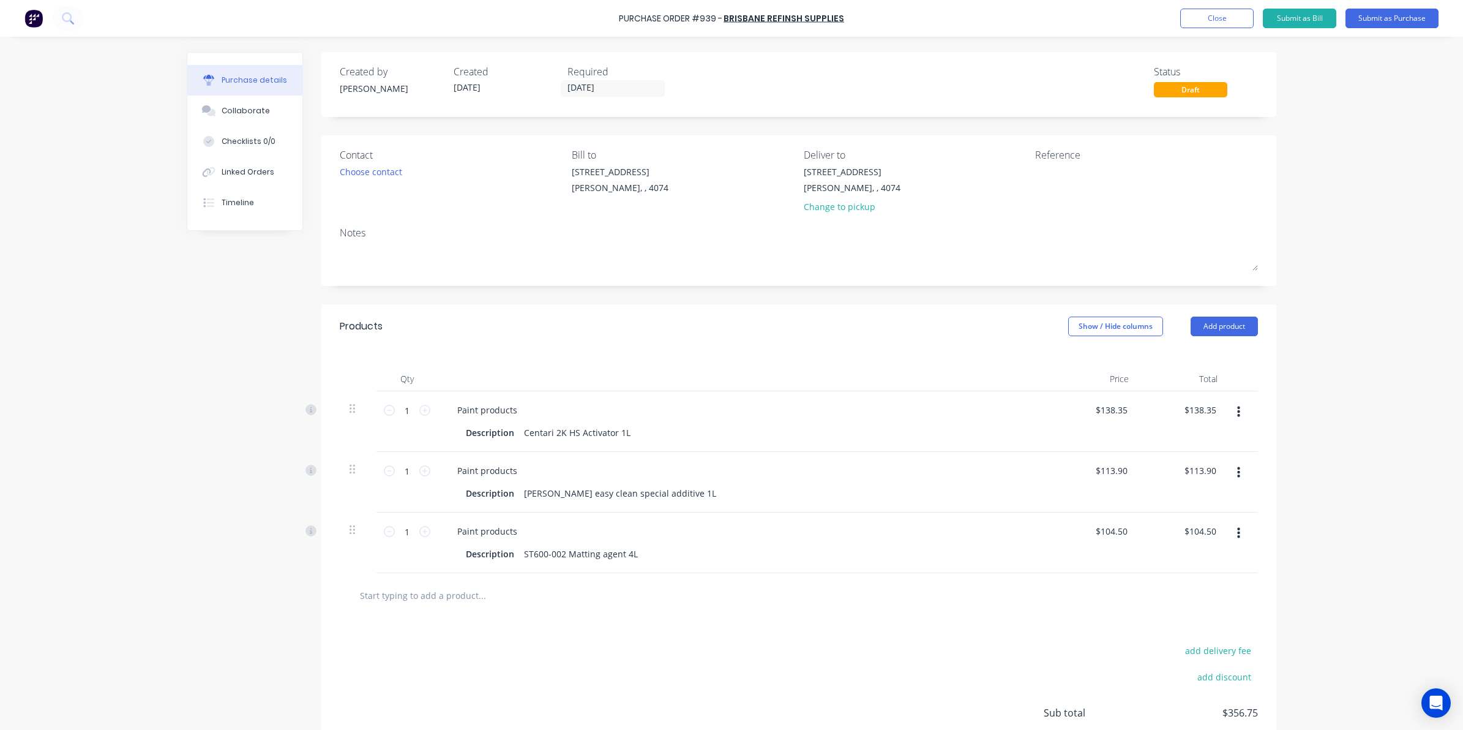
click at [449, 597] on input "text" at bounding box center [481, 595] width 245 height 24
type input "npumix2"
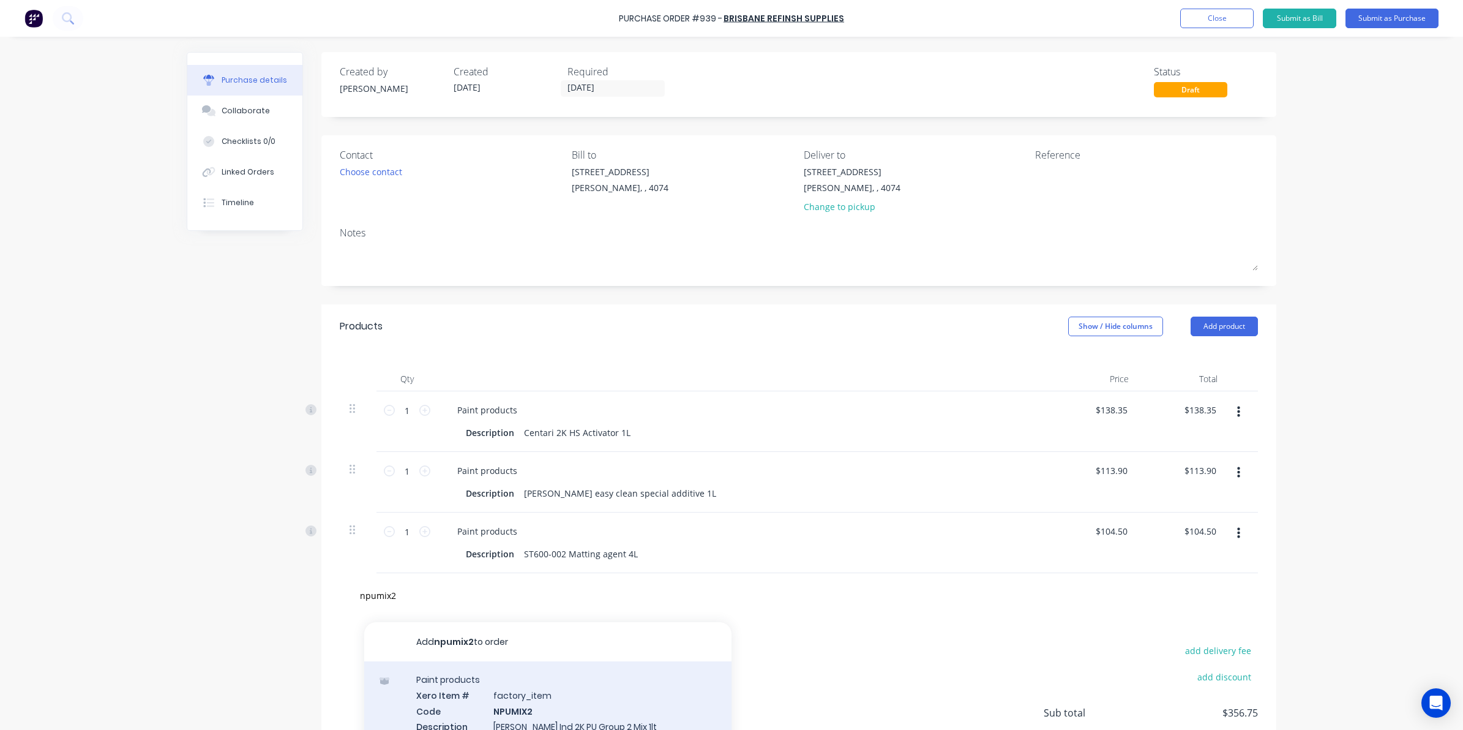
click at [515, 698] on div "Paint products Xero Item # factory_item Code NPUMIX2 Description [PERSON_NAME] …" at bounding box center [547, 718] width 367 height 114
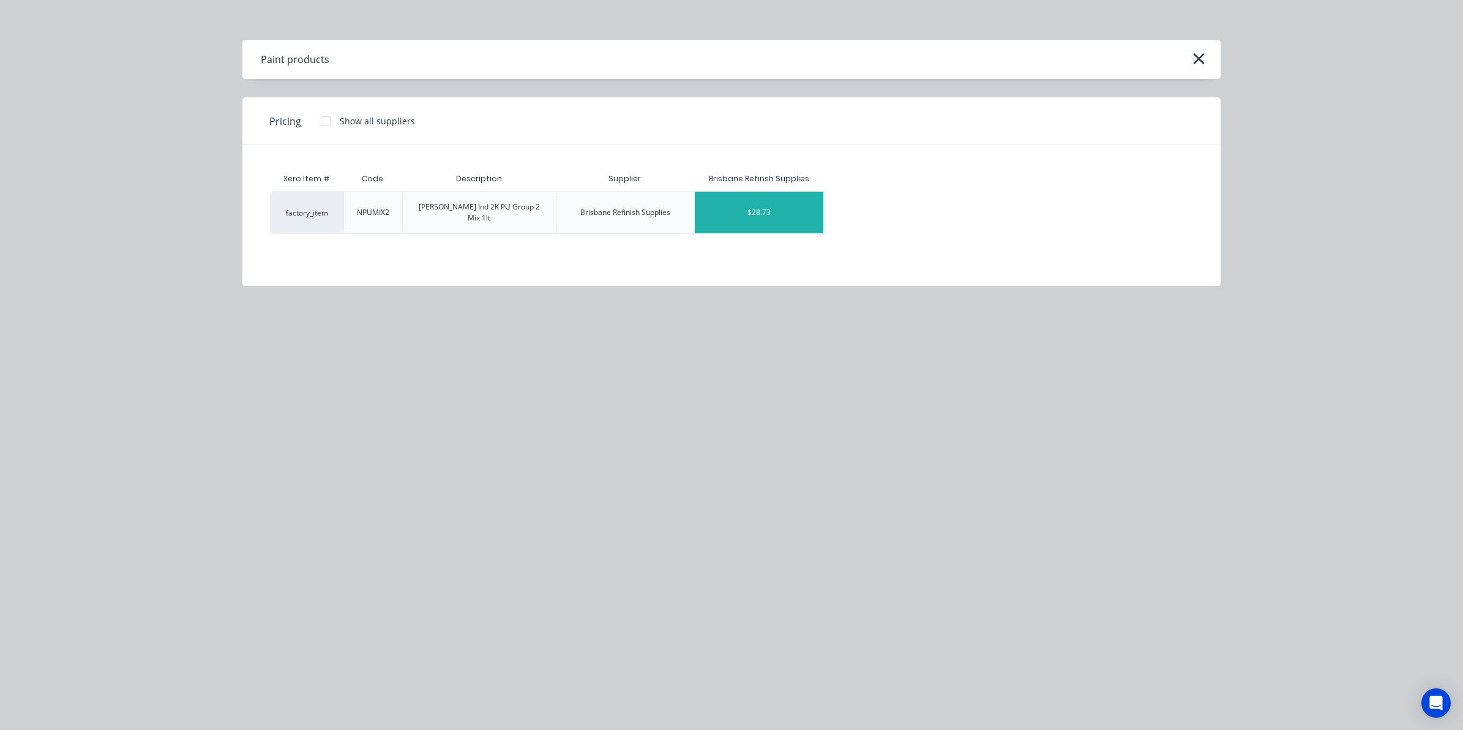
click at [796, 213] on div "$28.73" at bounding box center [759, 213] width 129 height 42
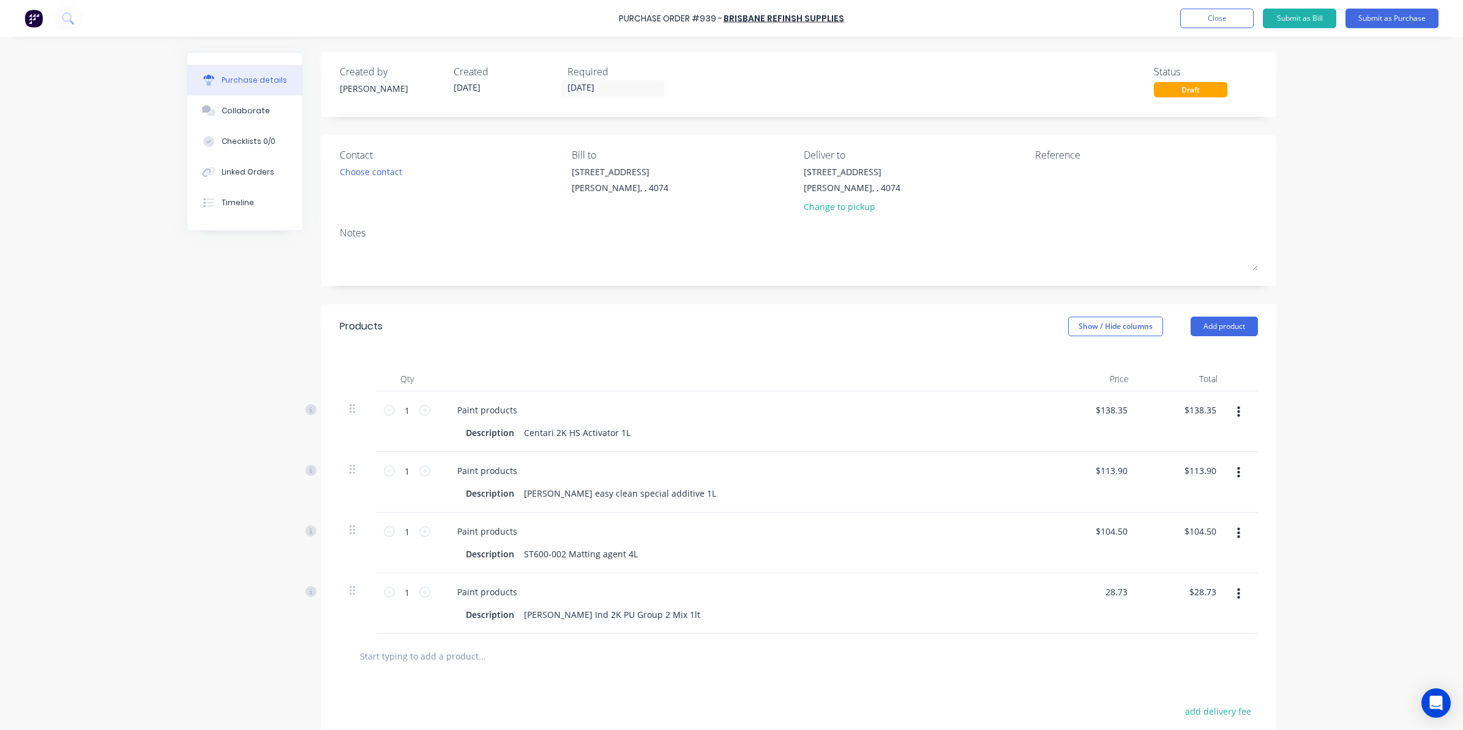
drag, startPoint x: 1099, startPoint y: 589, endPoint x: 1220, endPoint y: 576, distance: 121.9
click at [1218, 576] on div "1 1 Paint products Description [PERSON_NAME] Ind 2K PU Group 2 Mix 1lt 28.73 28…" at bounding box center [799, 603] width 918 height 61
type input "5"
type input "$29.50"
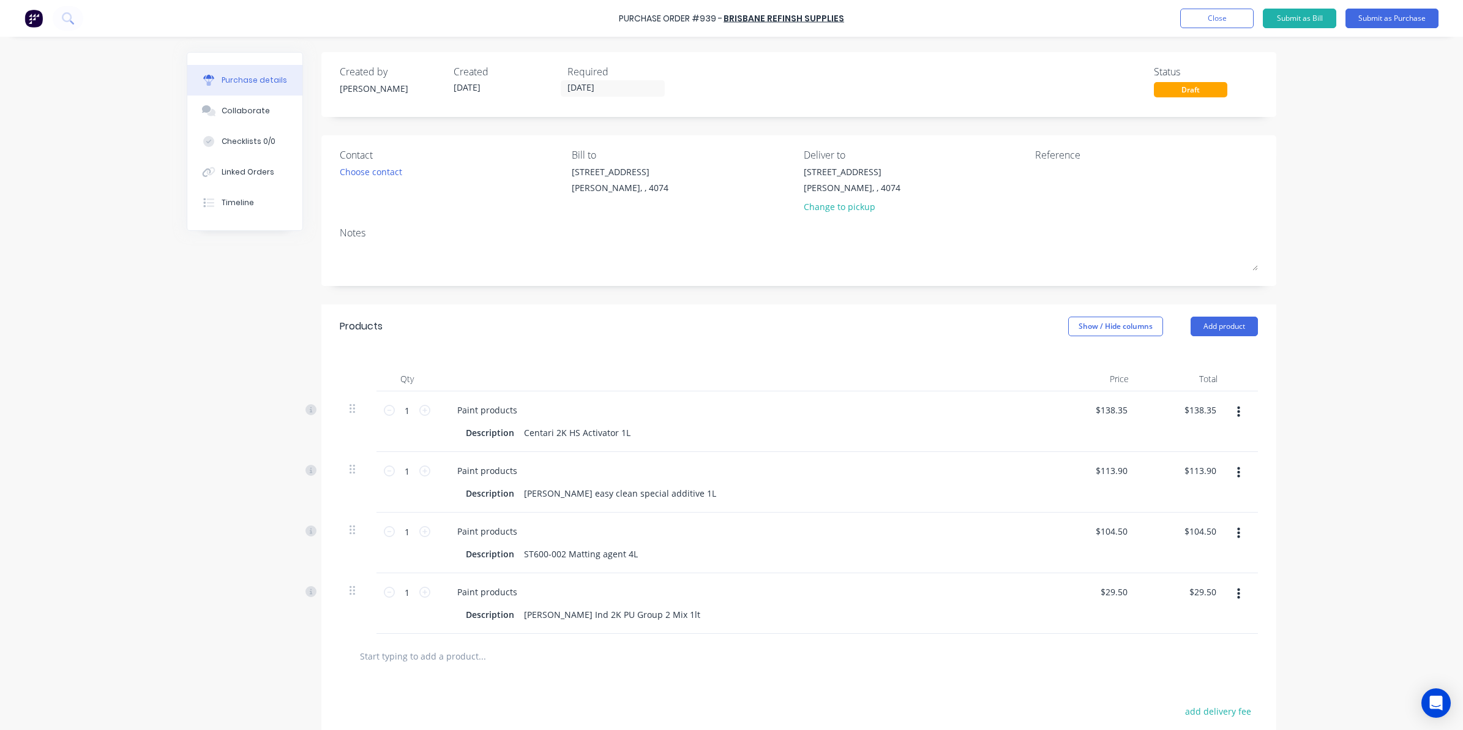
click at [392, 661] on input "text" at bounding box center [481, 655] width 245 height 24
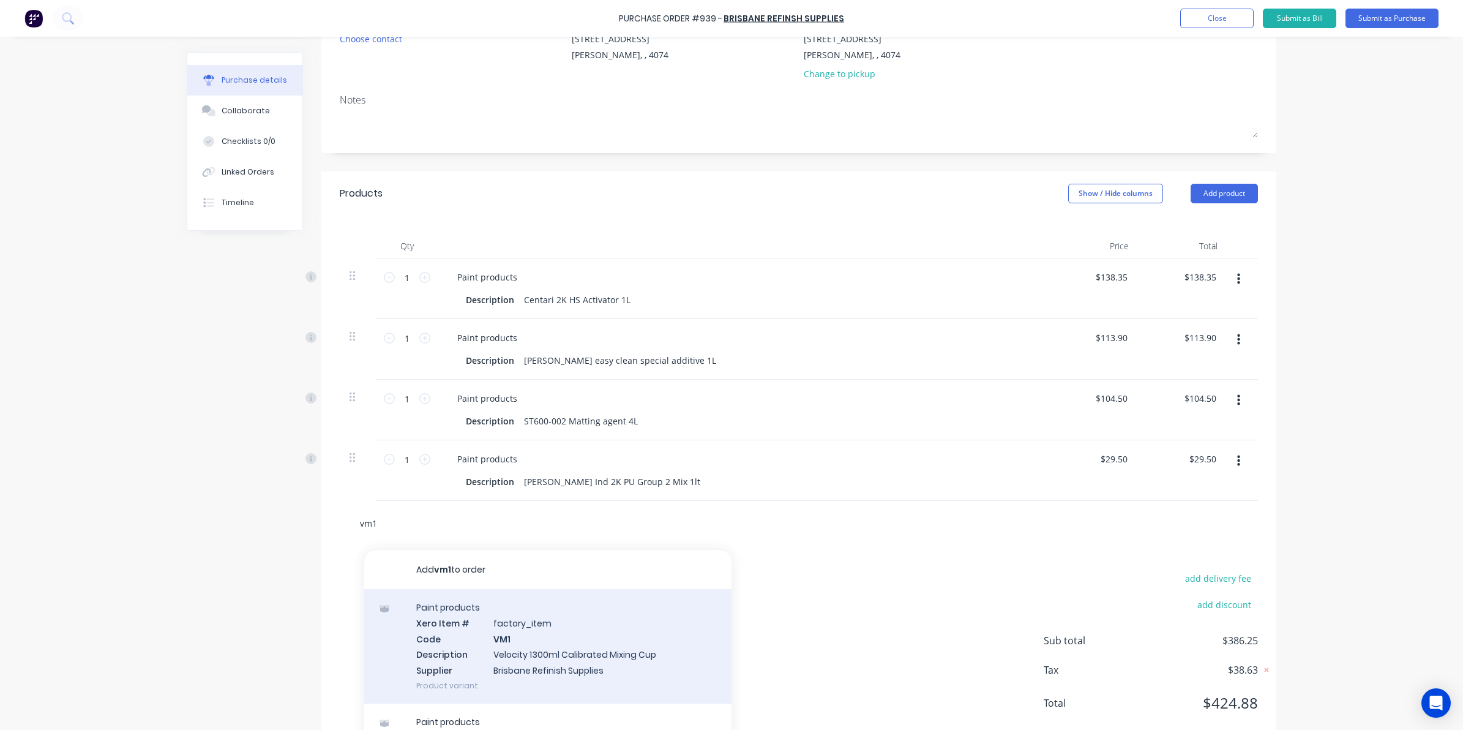
scroll to position [153, 0]
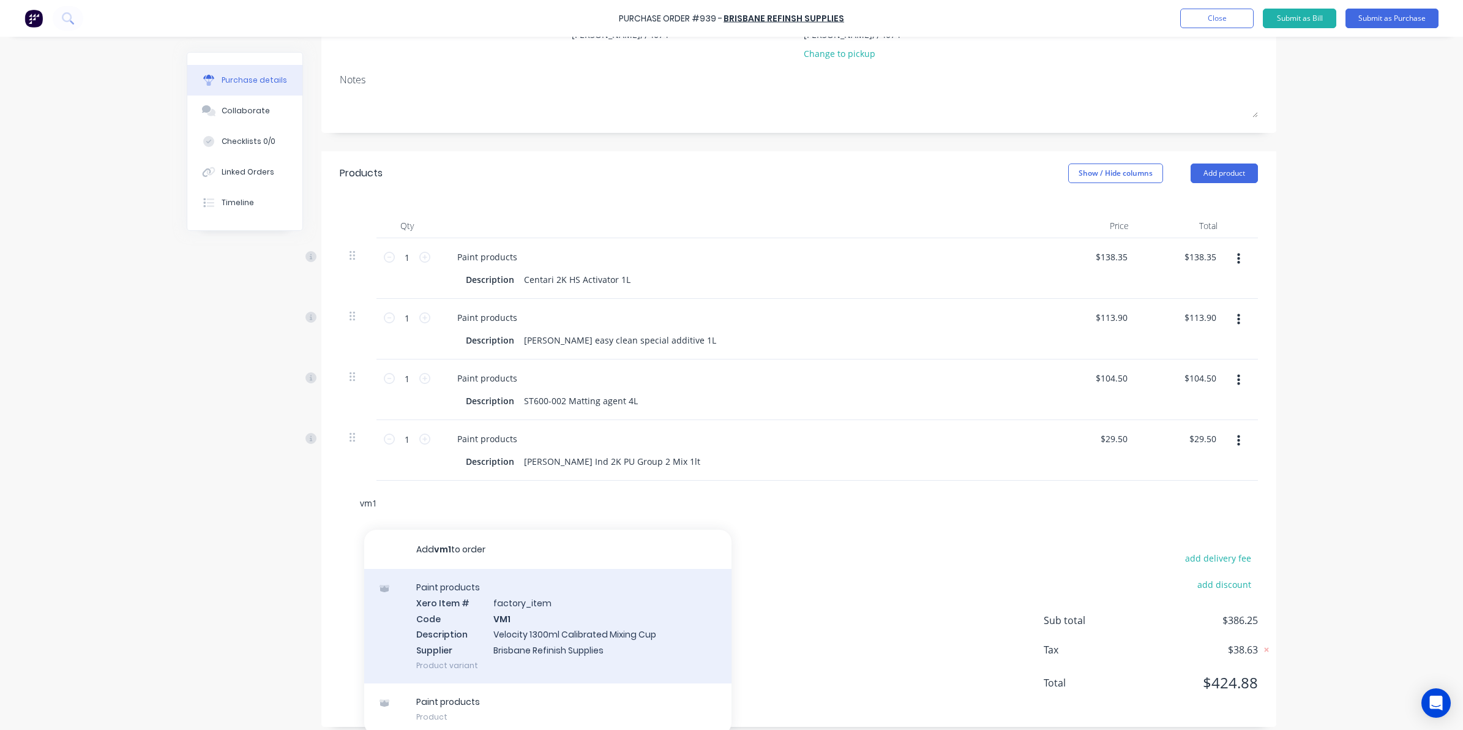
type input "vm1"
click at [475, 626] on div "Paint products Xero Item # factory_item Code VM1 Description Velocity 1300ml Ca…" at bounding box center [547, 626] width 367 height 114
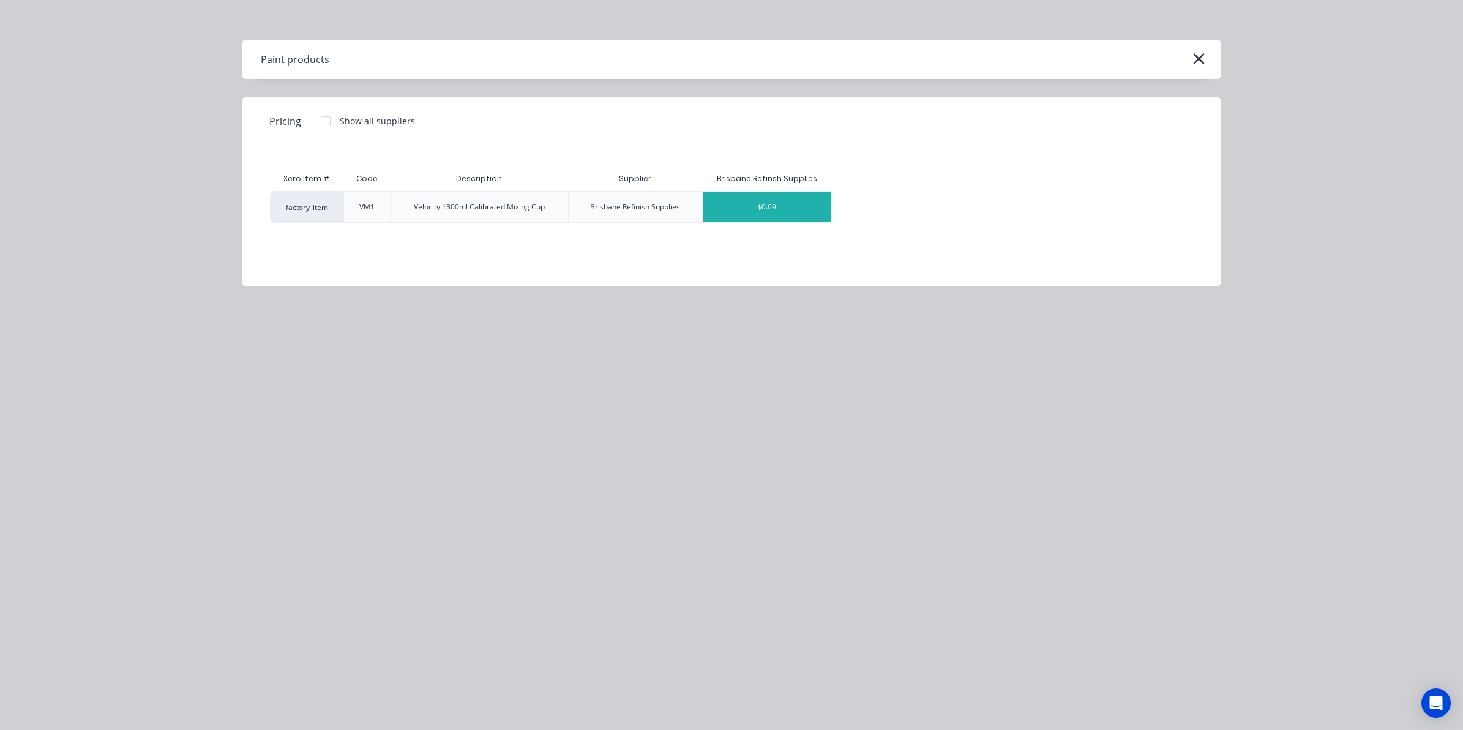
click at [790, 197] on div "$0.69" at bounding box center [767, 207] width 129 height 31
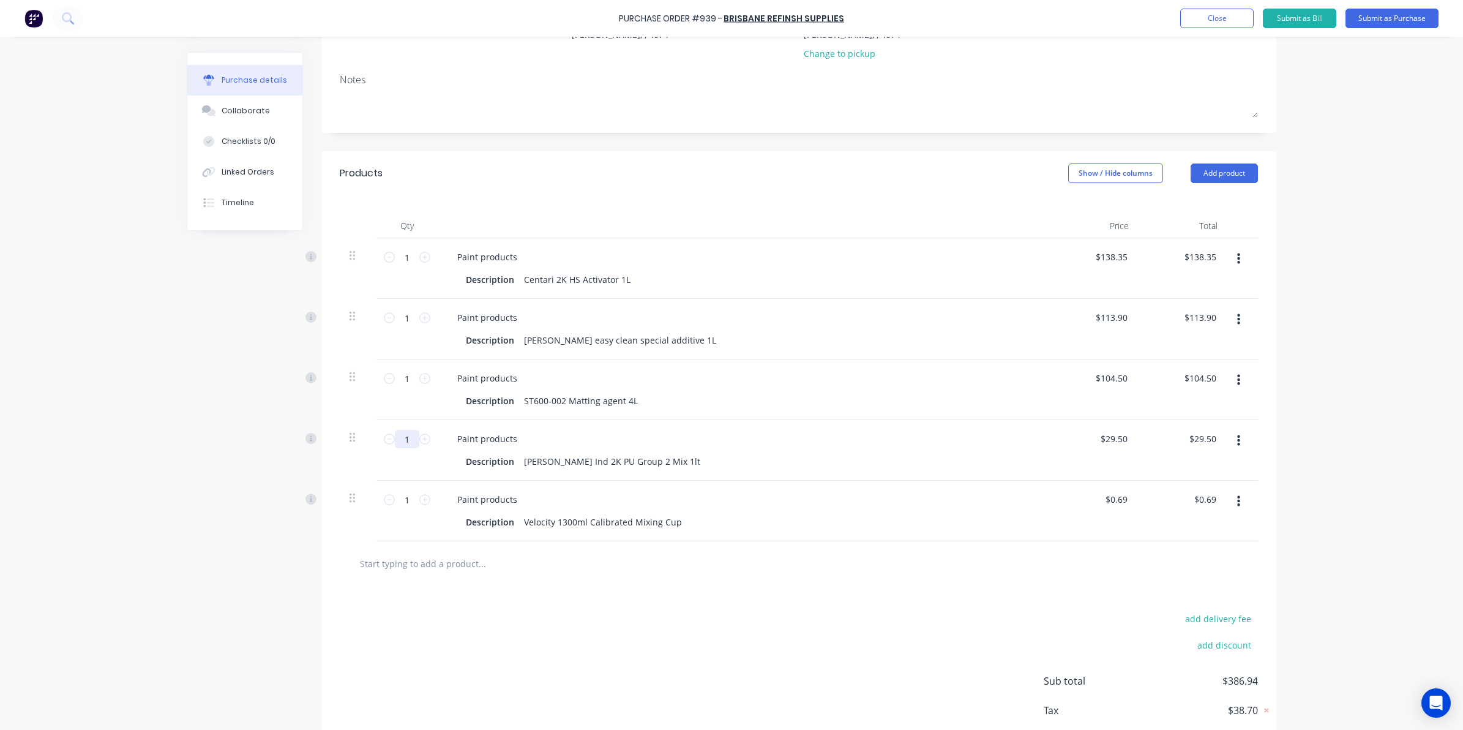
click at [409, 448] on input "1" at bounding box center [407, 439] width 24 height 18
type input "4"
type input "$118.00"
type input "4"
click at [406, 504] on input "1" at bounding box center [407, 499] width 24 height 18
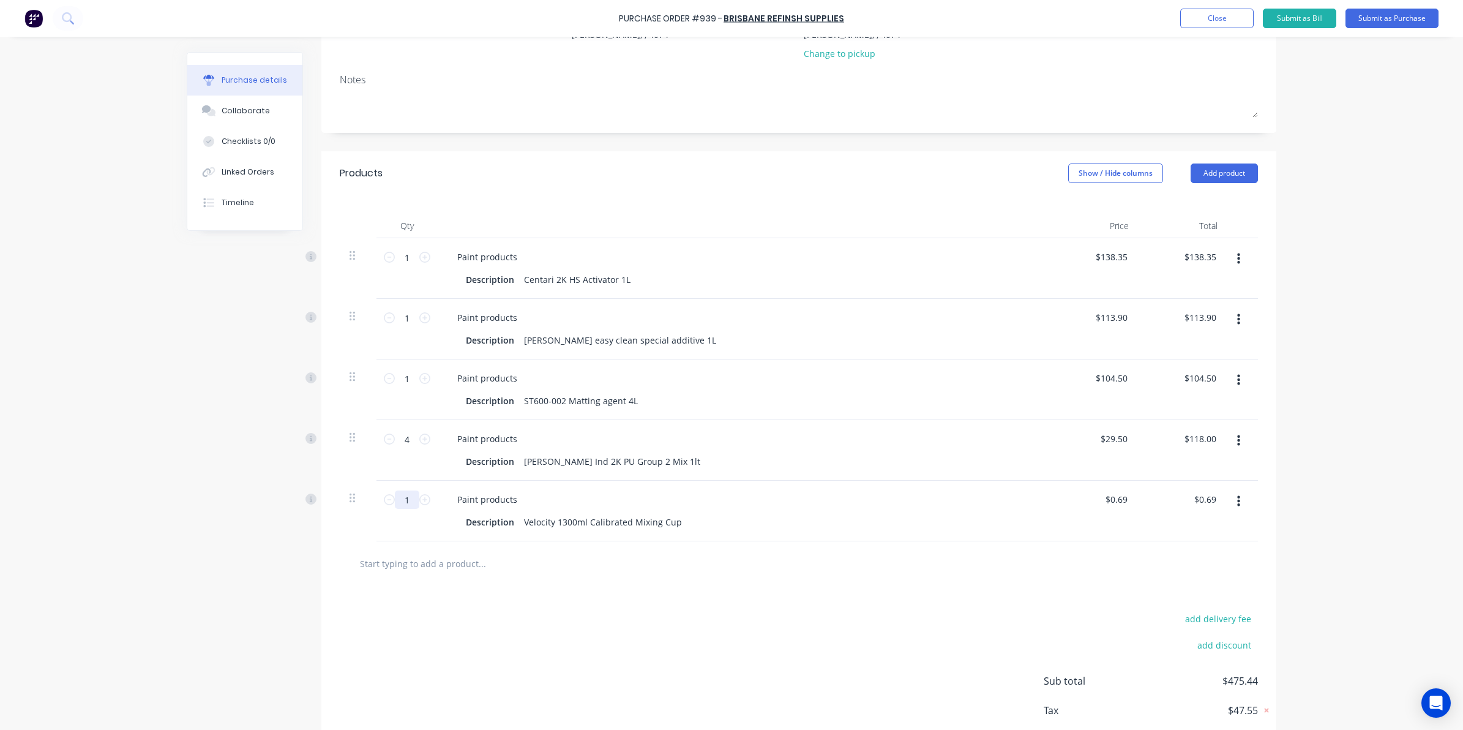
type input "2"
type input "$1.38"
type input "20"
type input "$13.80"
type input "20"
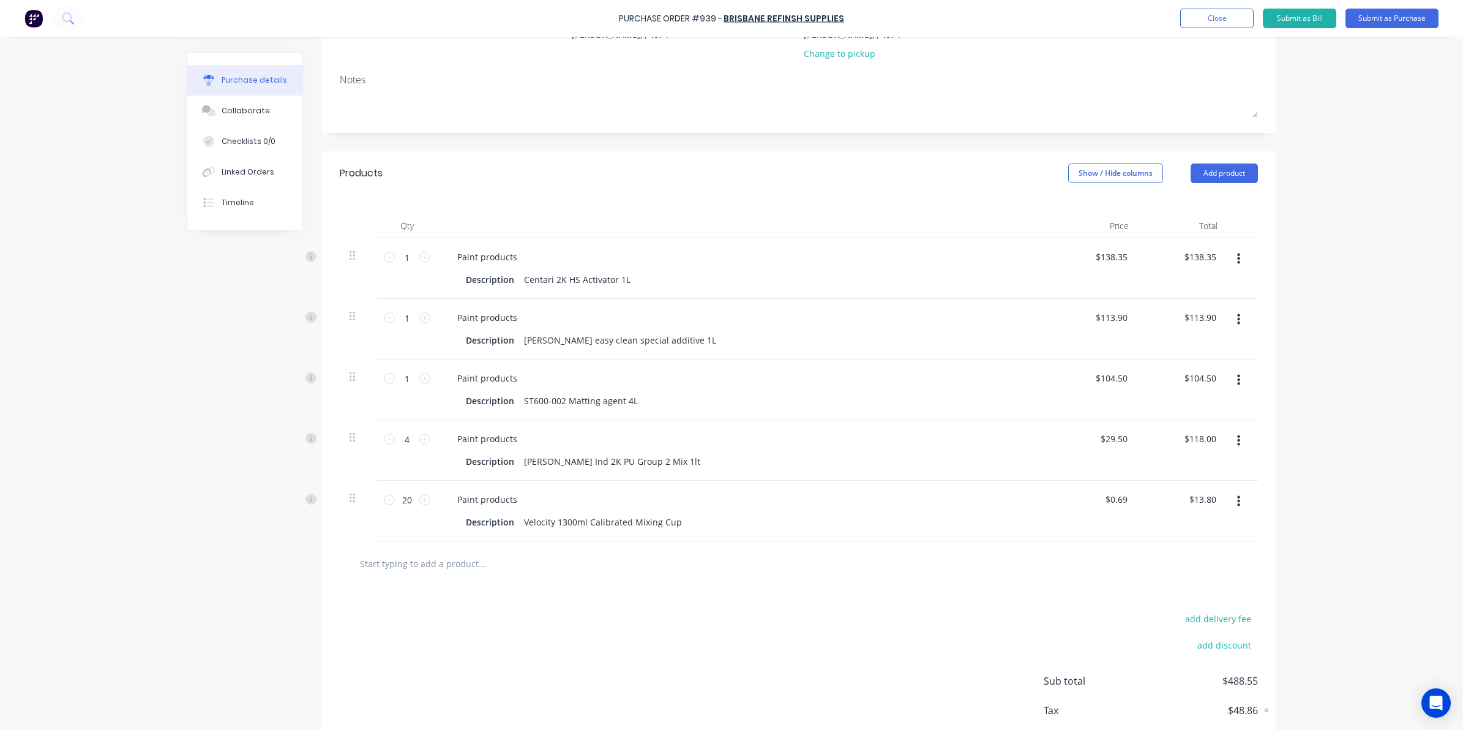
click at [397, 556] on input "text" at bounding box center [481, 563] width 245 height 24
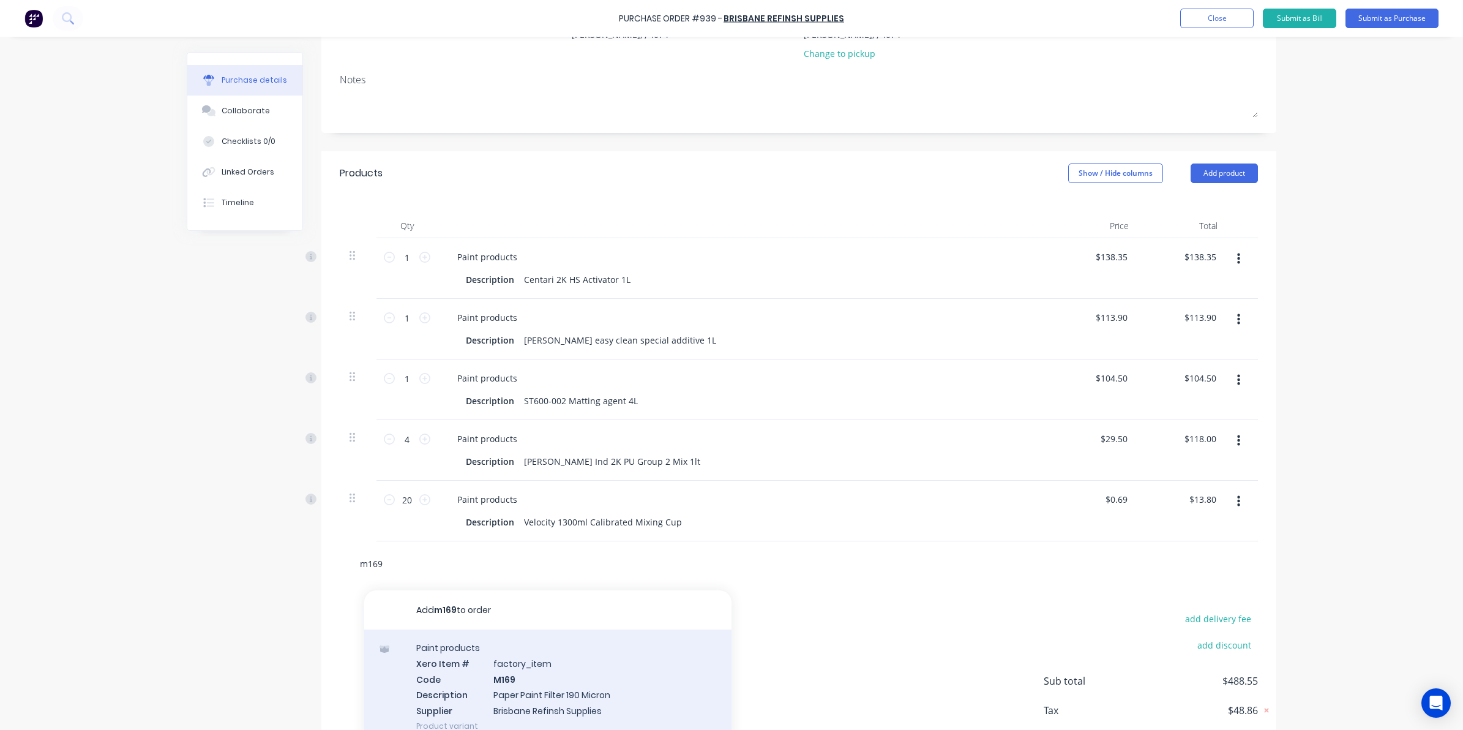
type input "m169"
click at [505, 693] on div "Paint products Xero Item # factory_item Code M169 Description Paper Paint Filte…" at bounding box center [547, 686] width 367 height 114
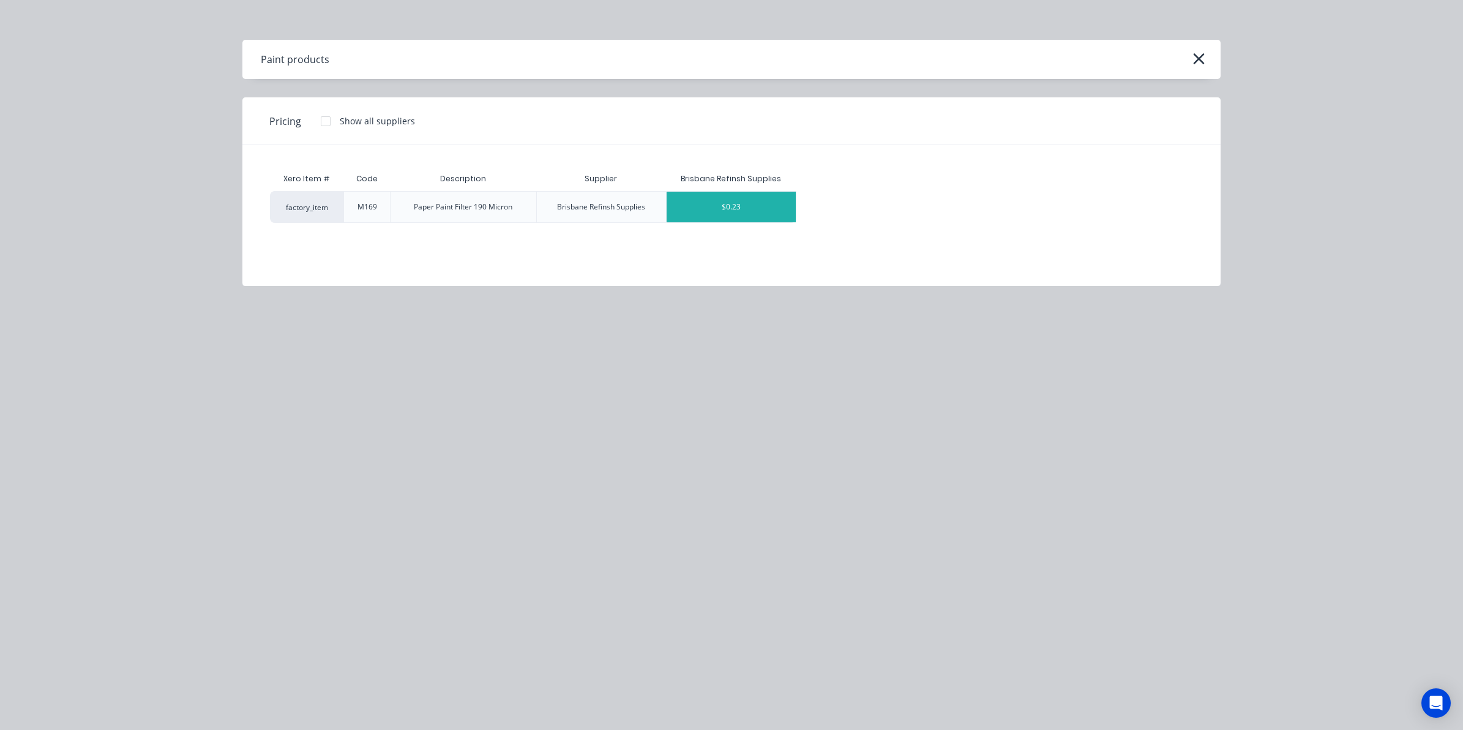
click at [750, 200] on div "$0.23" at bounding box center [731, 207] width 129 height 31
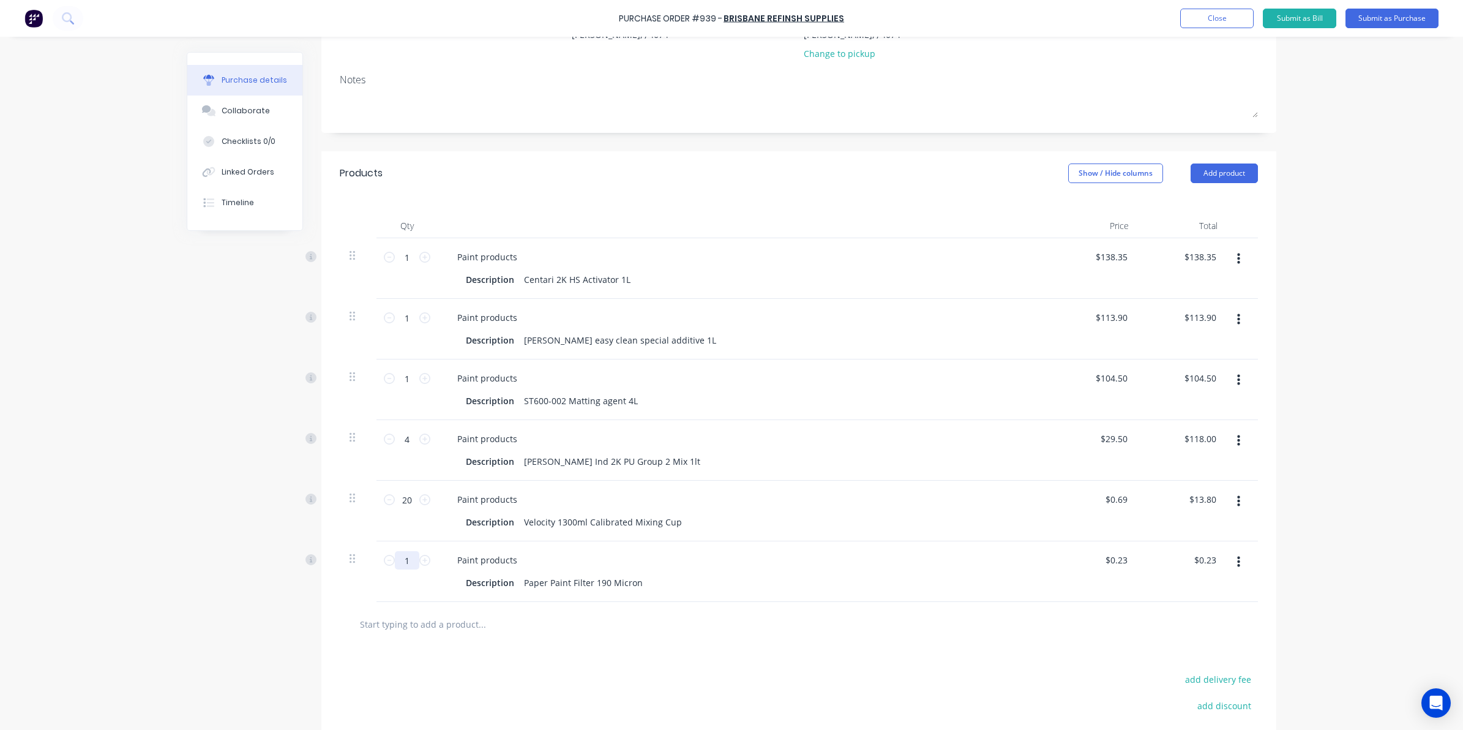
click at [405, 562] on input "1" at bounding box center [407, 560] width 24 height 18
type input "2"
type input "$0.46"
type input "20"
type input "$4.60"
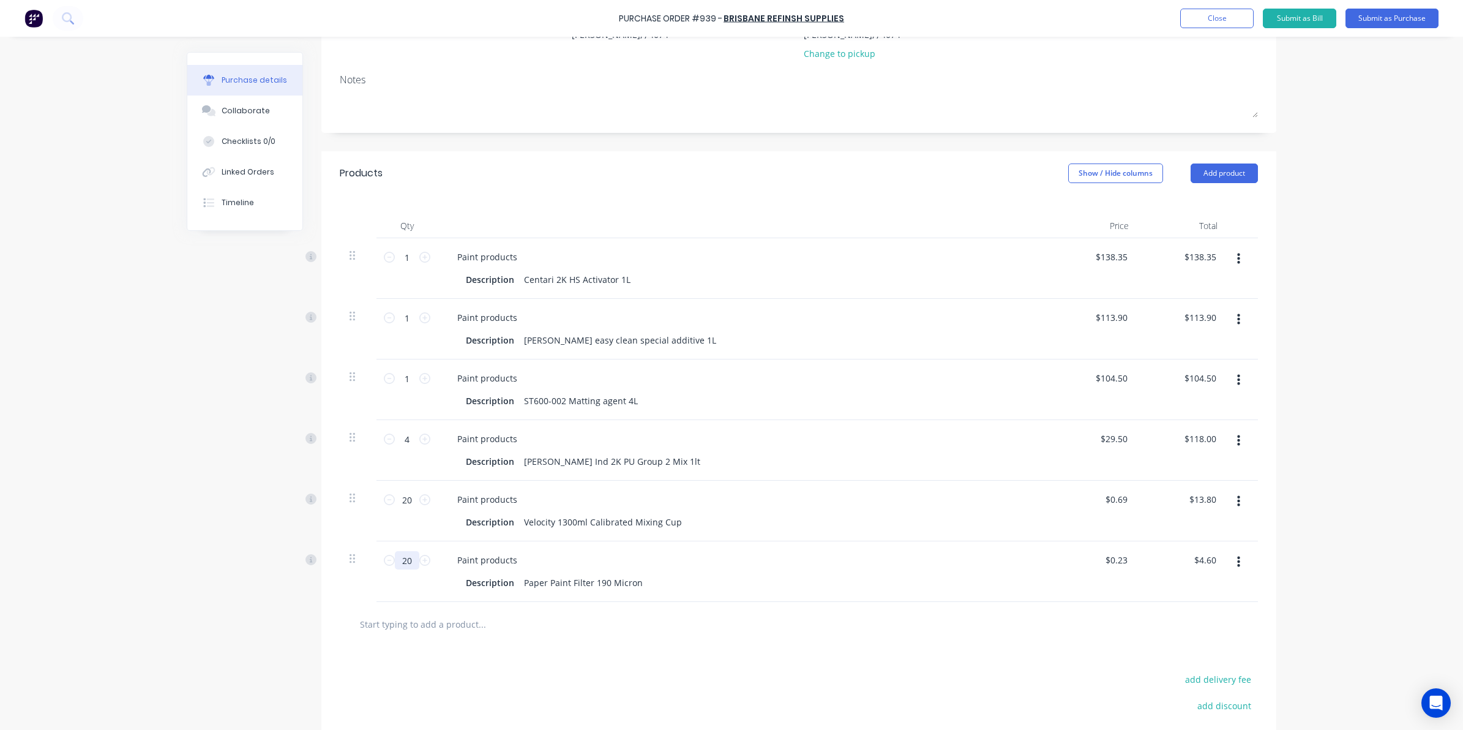
type input "20"
click at [414, 634] on input "text" at bounding box center [481, 623] width 245 height 24
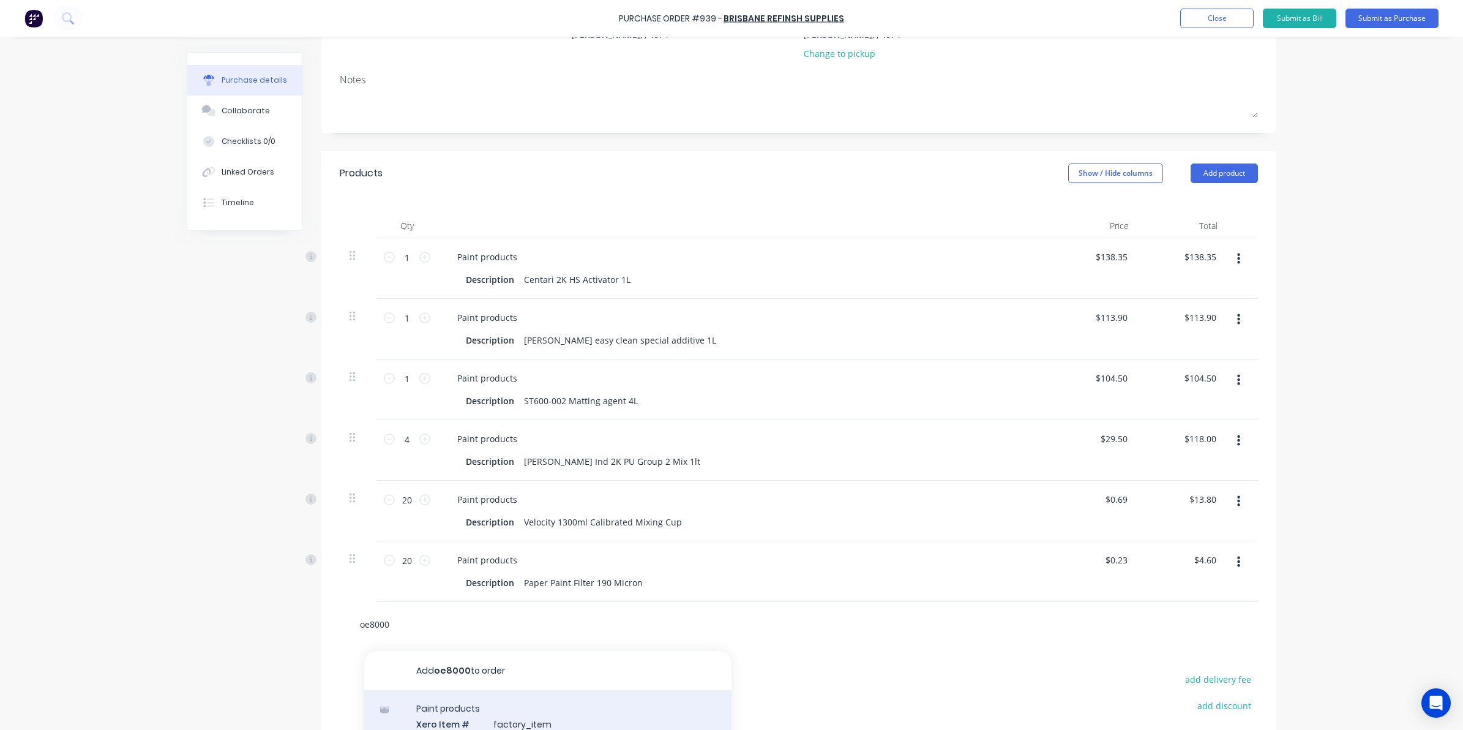
type input "oe8000"
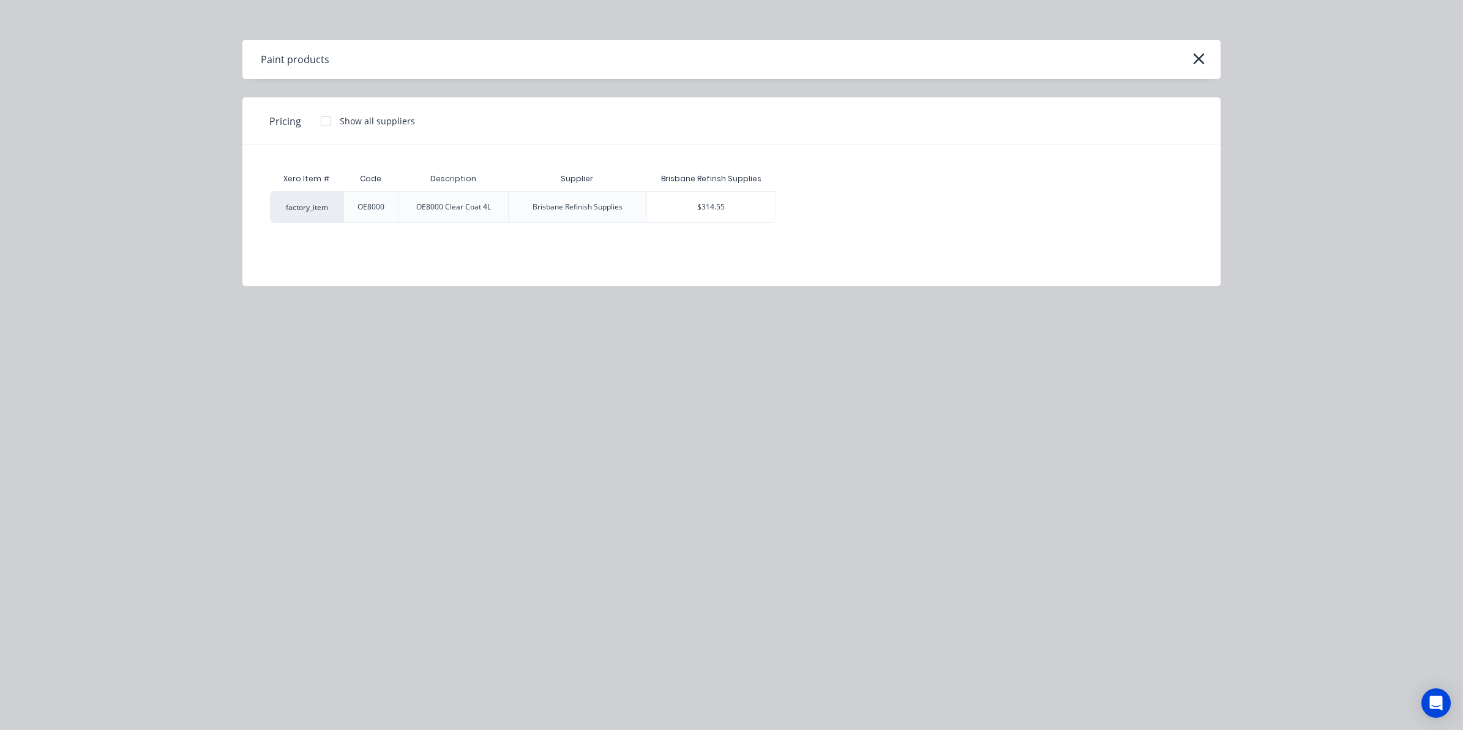
click at [730, 205] on div "$314.55" at bounding box center [711, 207] width 129 height 31
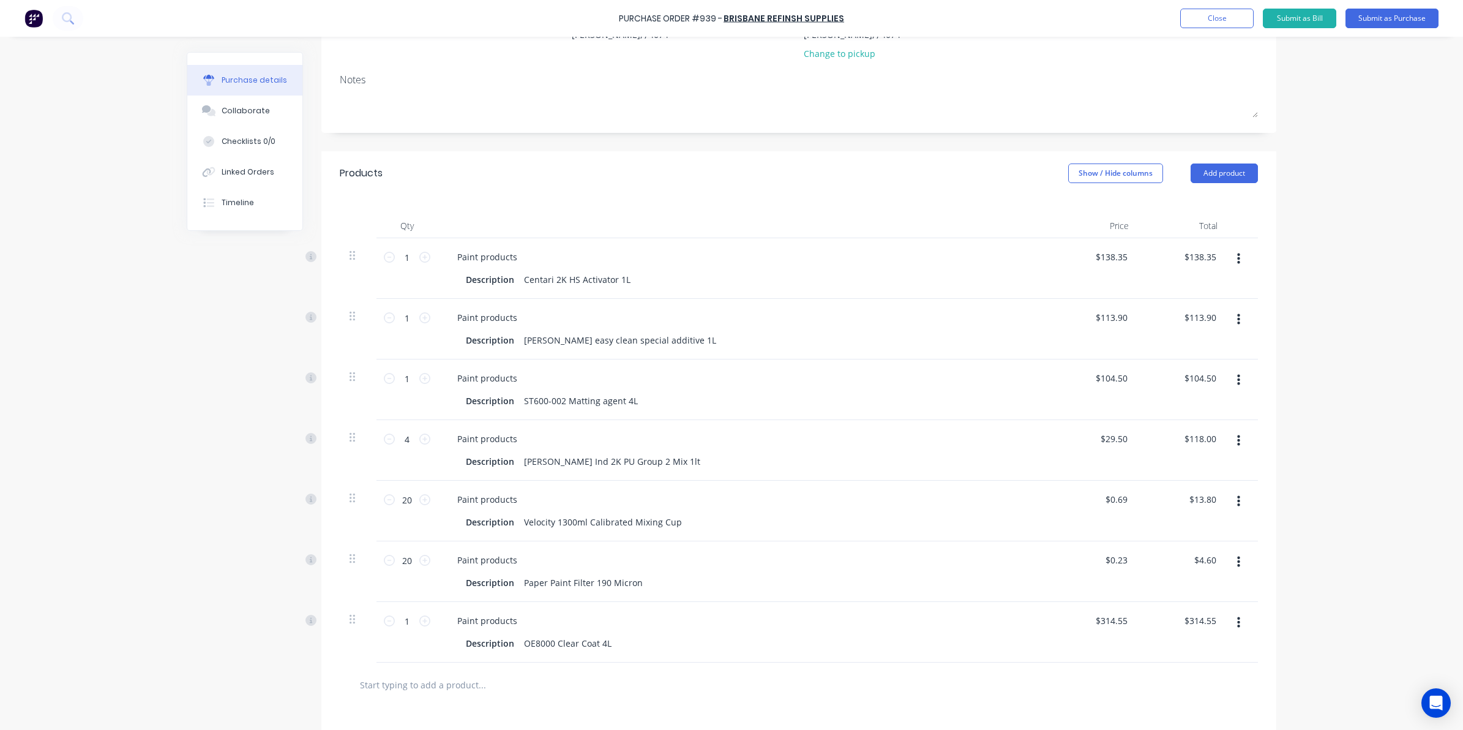
drag, startPoint x: 443, startPoint y: 700, endPoint x: 436, endPoint y: 682, distance: 18.2
click at [439, 689] on div at bounding box center [799, 684] width 918 height 45
click at [436, 682] on input "text" at bounding box center [481, 684] width 245 height 24
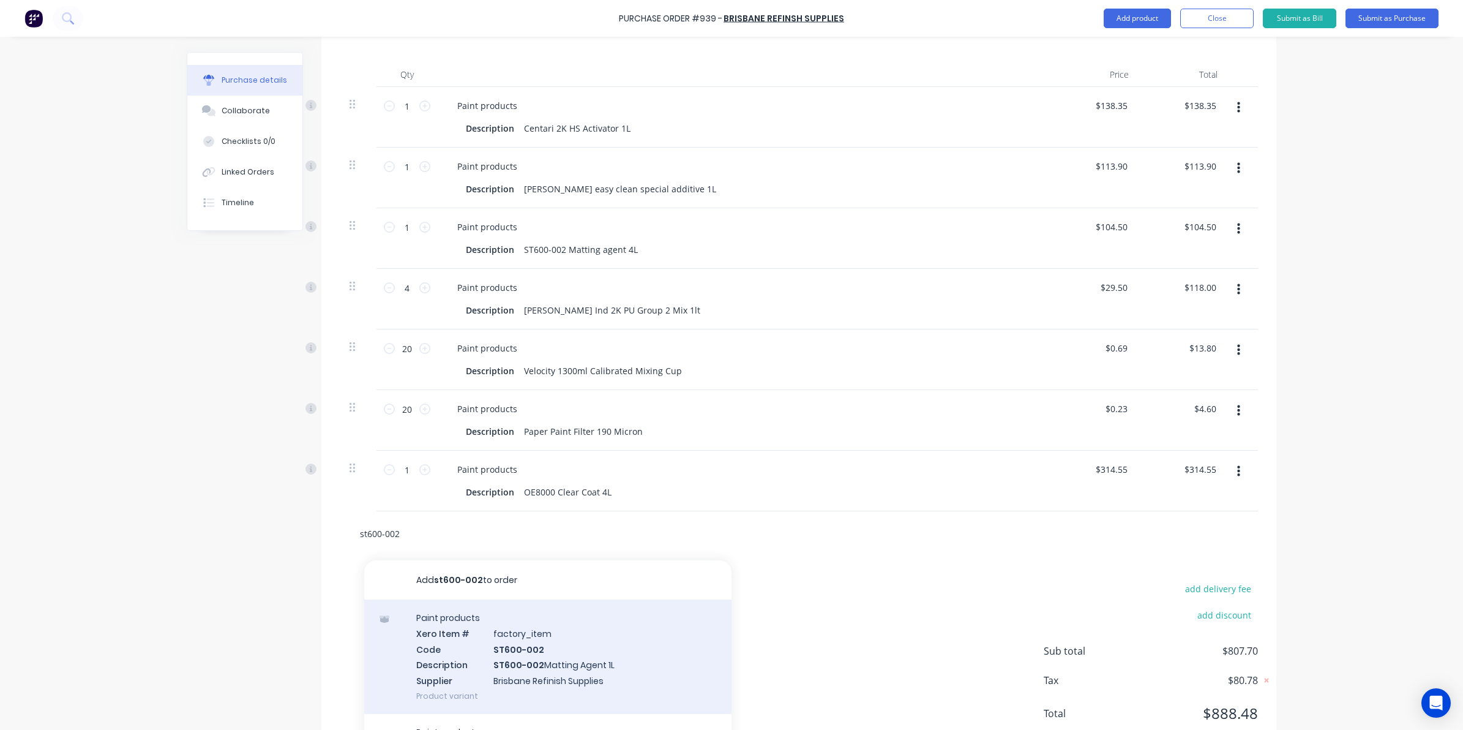
scroll to position [306, 0]
type input "st600-002"
click at [493, 659] on div "Paint products Xero Item # factory_item Code ST600-002 Description ST600-002 Ma…" at bounding box center [547, 654] width 367 height 114
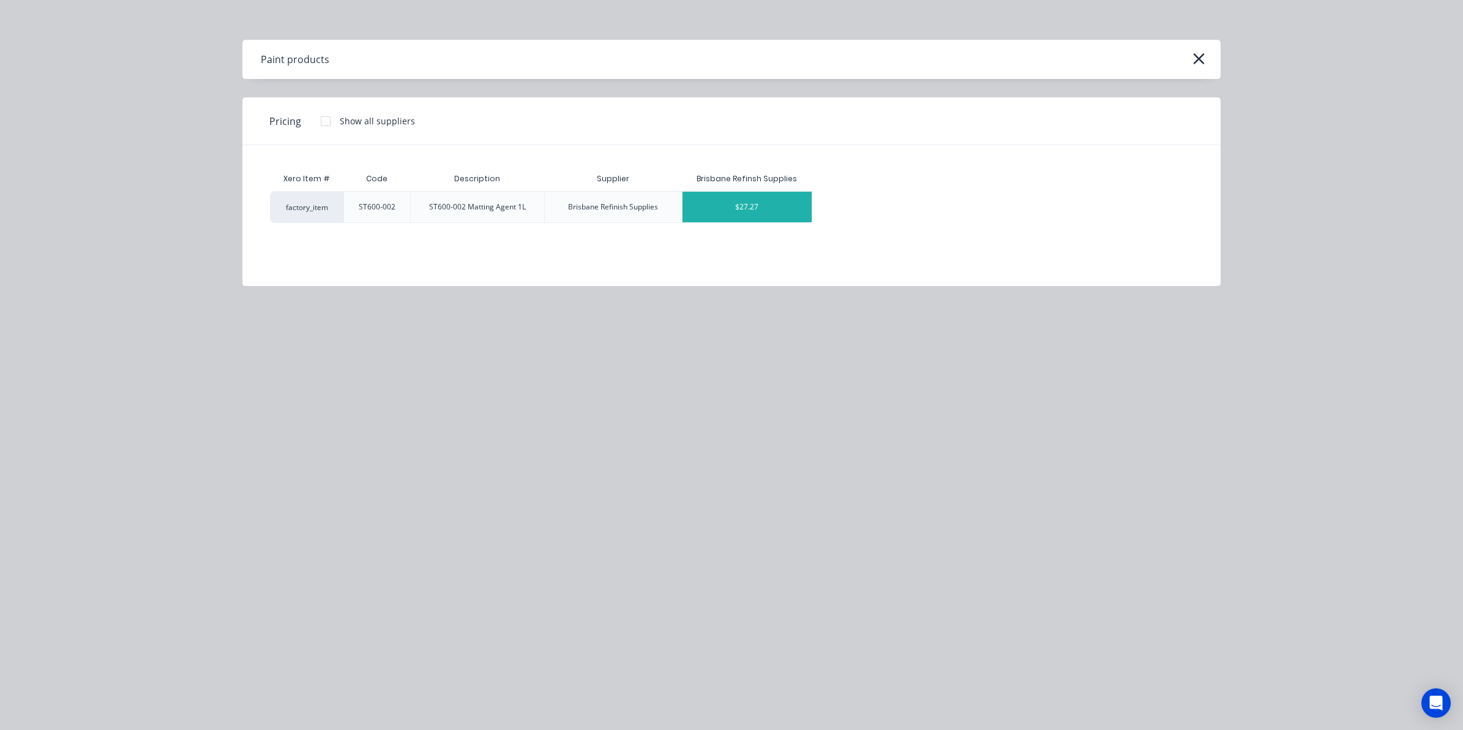
click at [755, 218] on div "$27.27" at bounding box center [746, 207] width 129 height 31
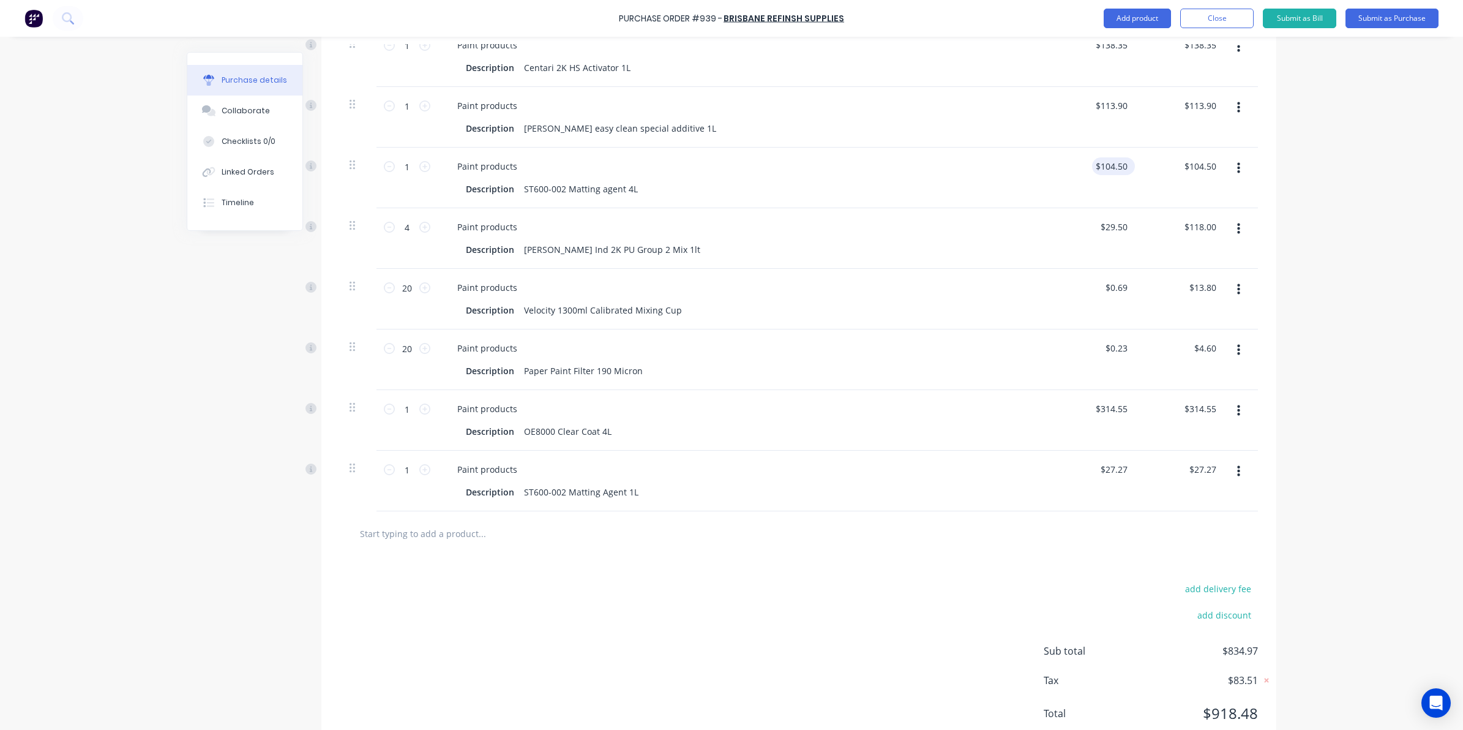
scroll to position [331, 0]
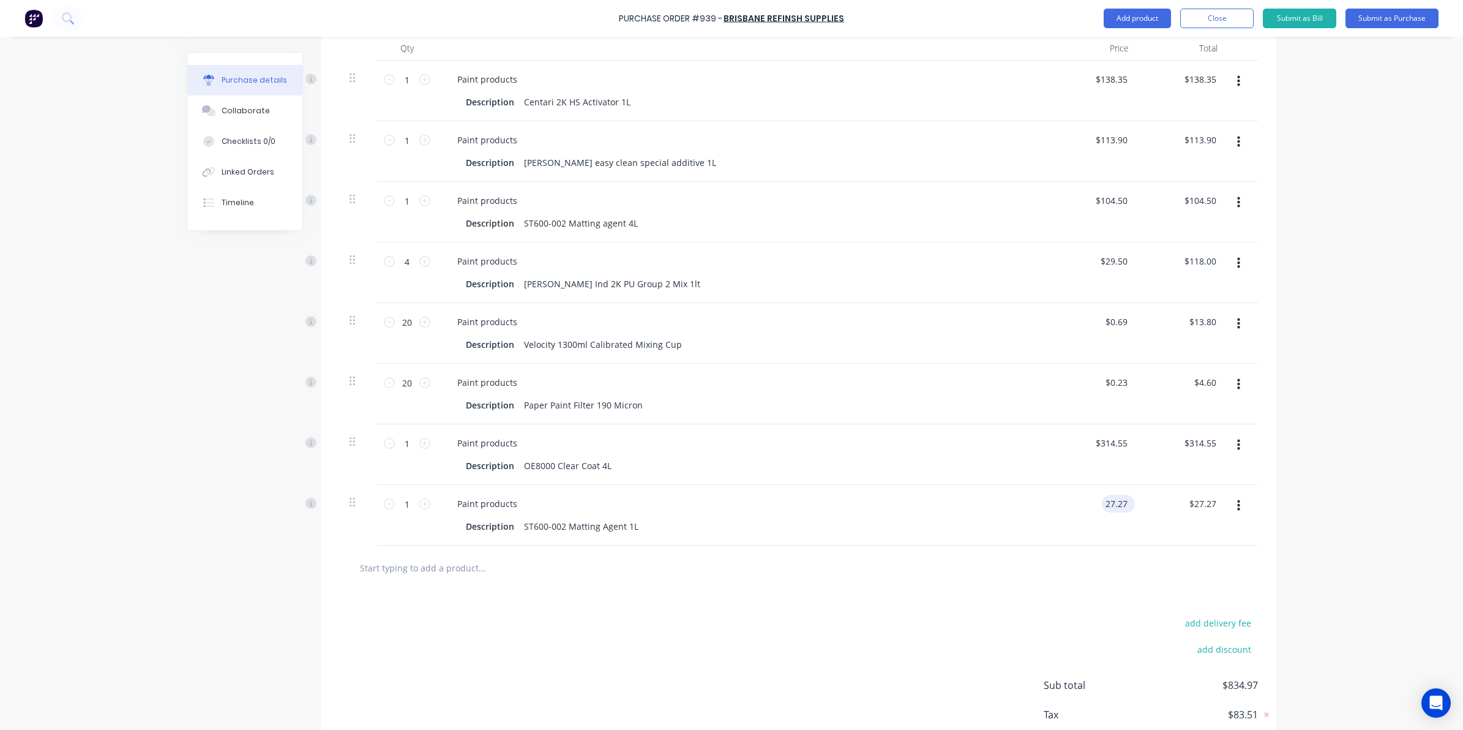
click at [1118, 508] on input "27.27" at bounding box center [1116, 504] width 28 height 18
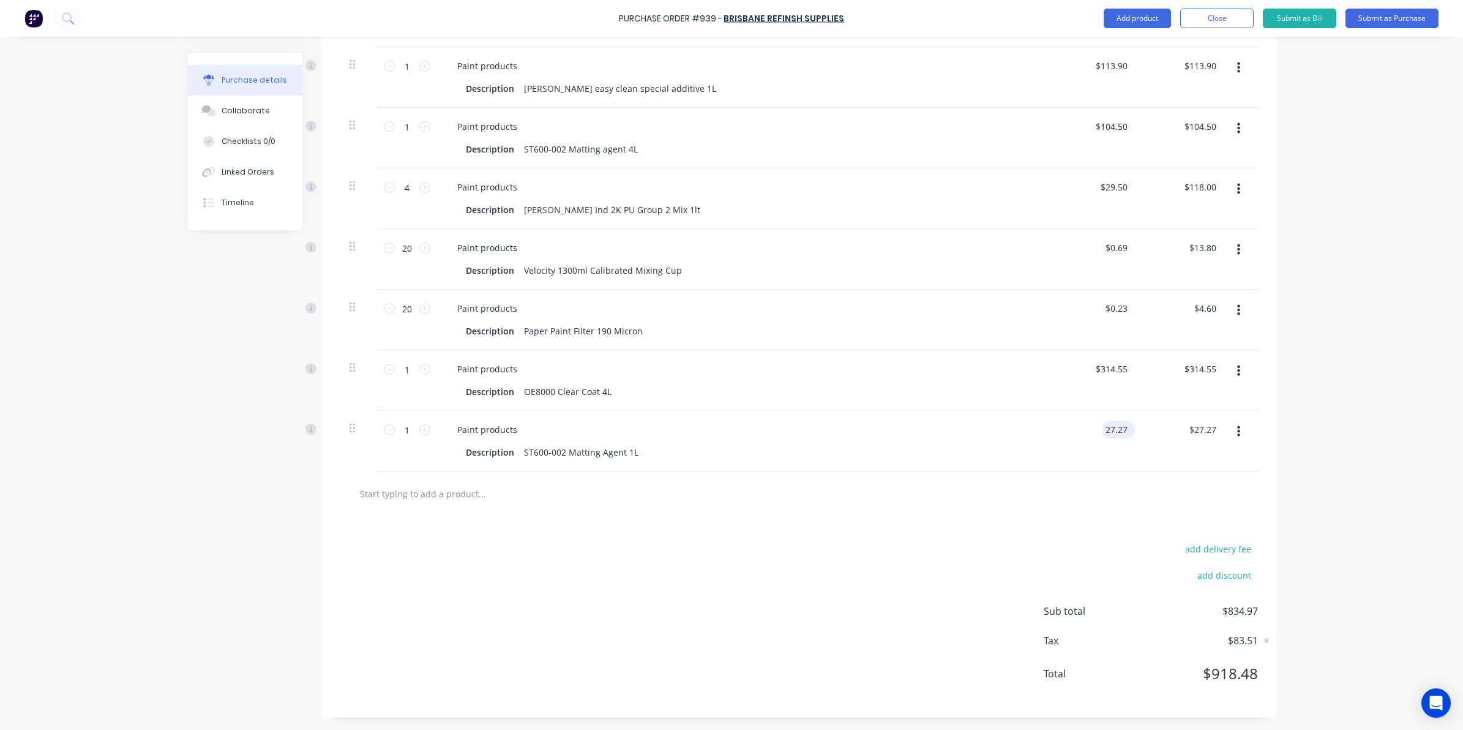
scroll to position [407, 0]
type input "$27.25"
click at [1063, 504] on div at bounding box center [799, 493] width 899 height 24
click at [1117, 428] on input "27.25" at bounding box center [1113, 430] width 33 height 18
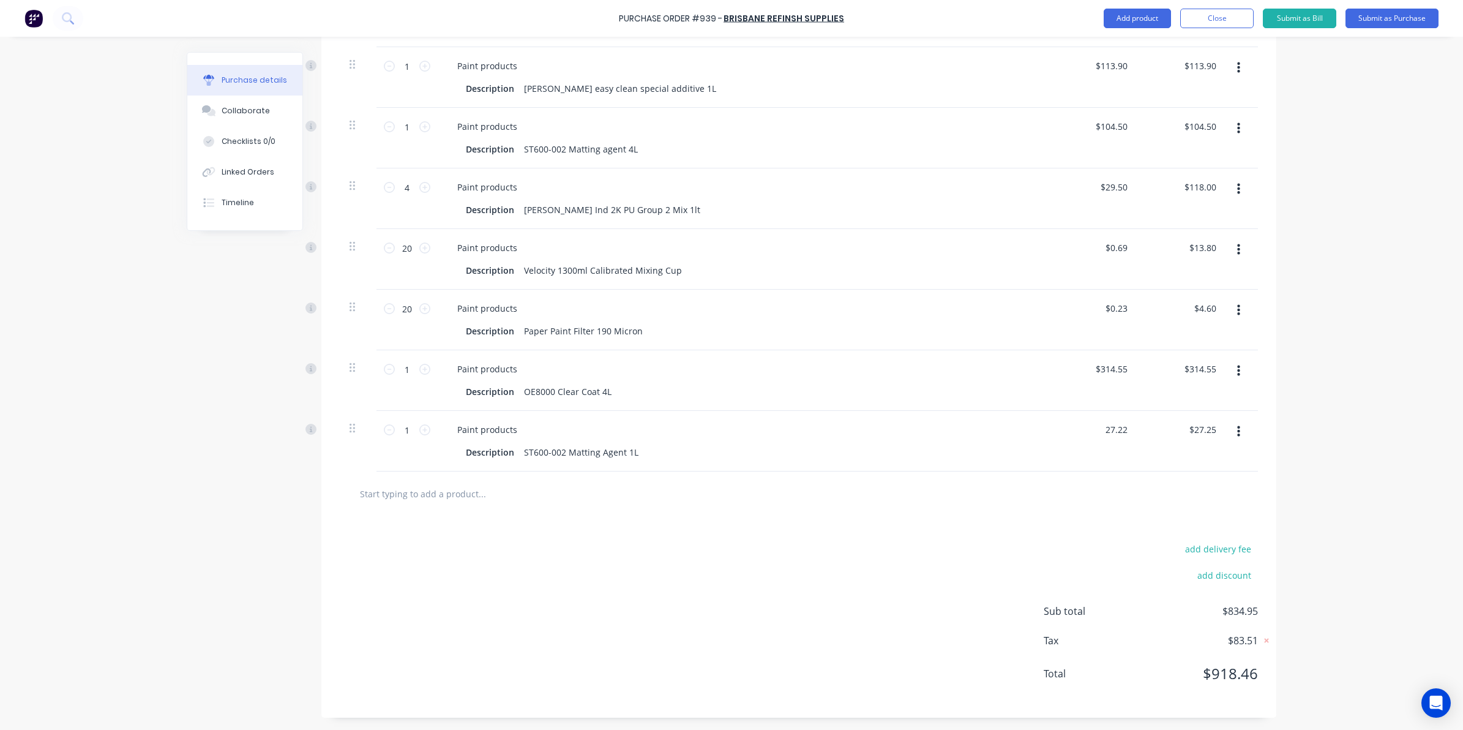
type input "$27.22"
click at [990, 512] on div at bounding box center [799, 493] width 918 height 45
click at [1126, 425] on div "$27.22 $27.22" at bounding box center [1116, 430] width 38 height 18
click at [1124, 427] on input "27.22" at bounding box center [1116, 430] width 28 height 18
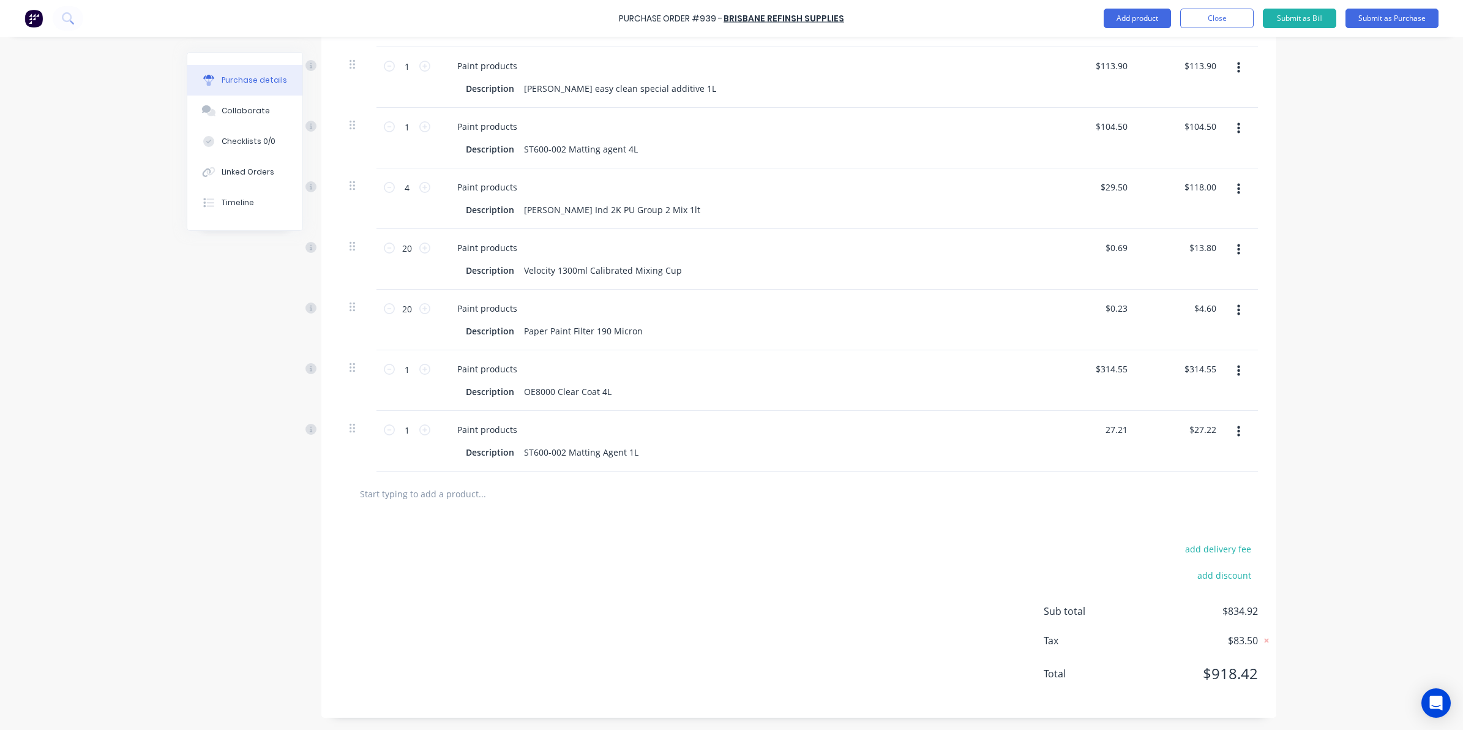
type input "$27.21"
click at [1071, 481] on div at bounding box center [799, 493] width 899 height 24
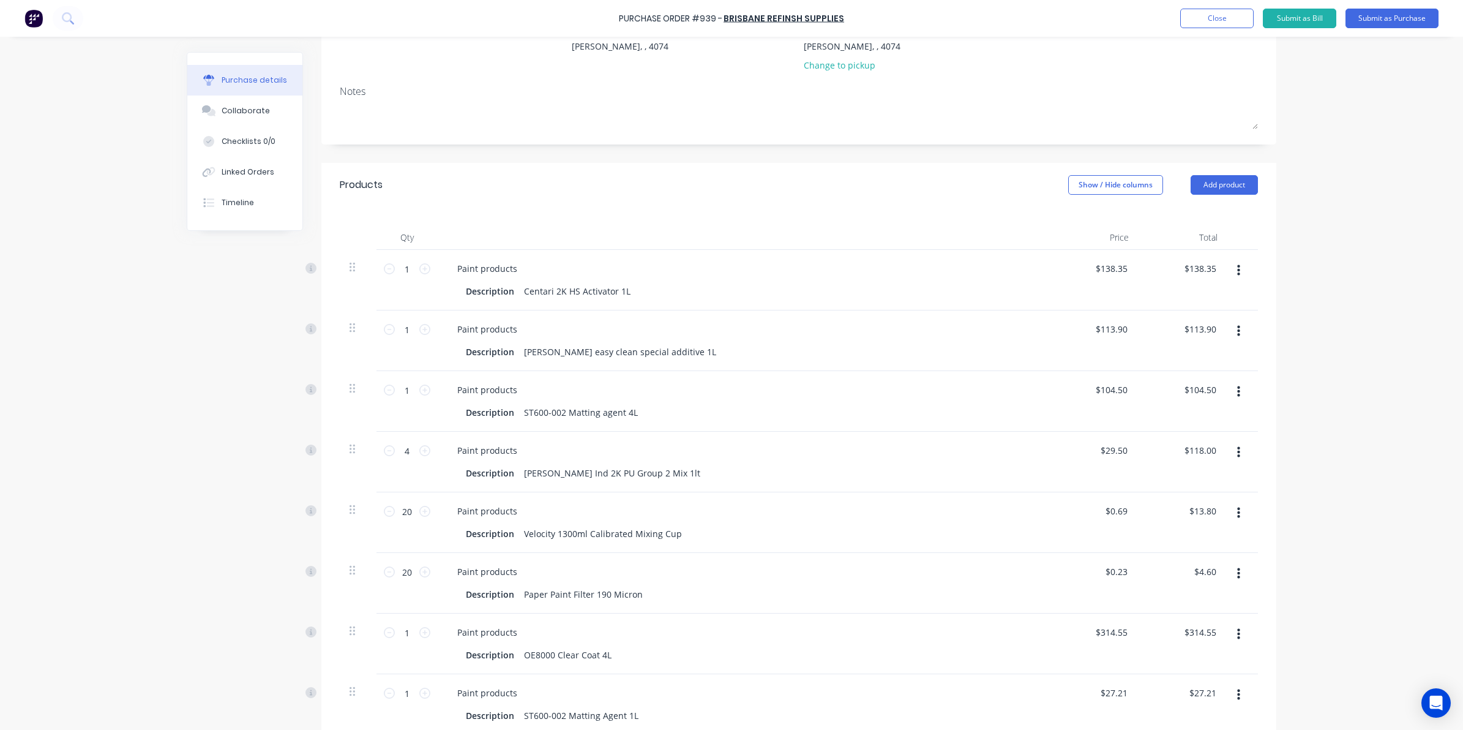
scroll to position [101, 0]
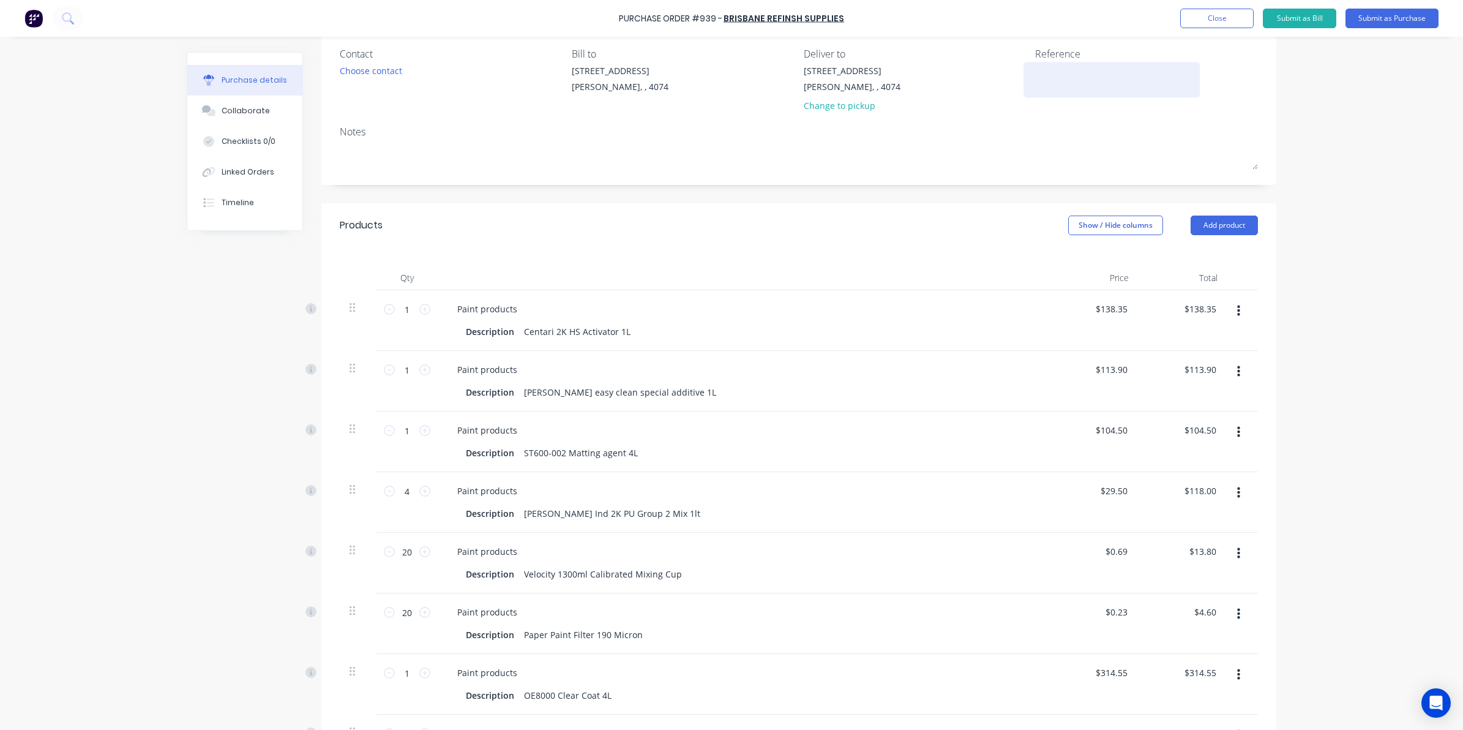
click at [1081, 80] on textarea at bounding box center [1111, 78] width 153 height 28
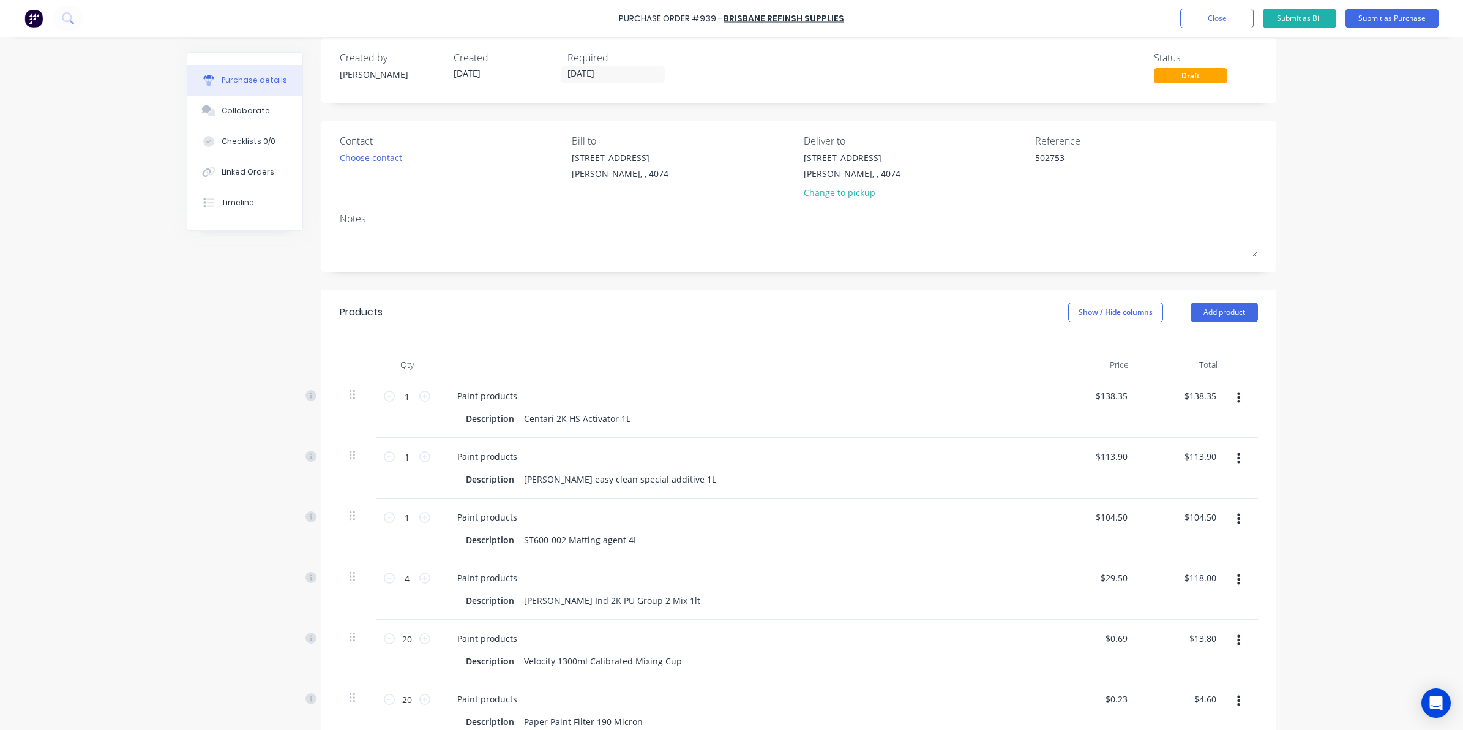
scroll to position [0, 0]
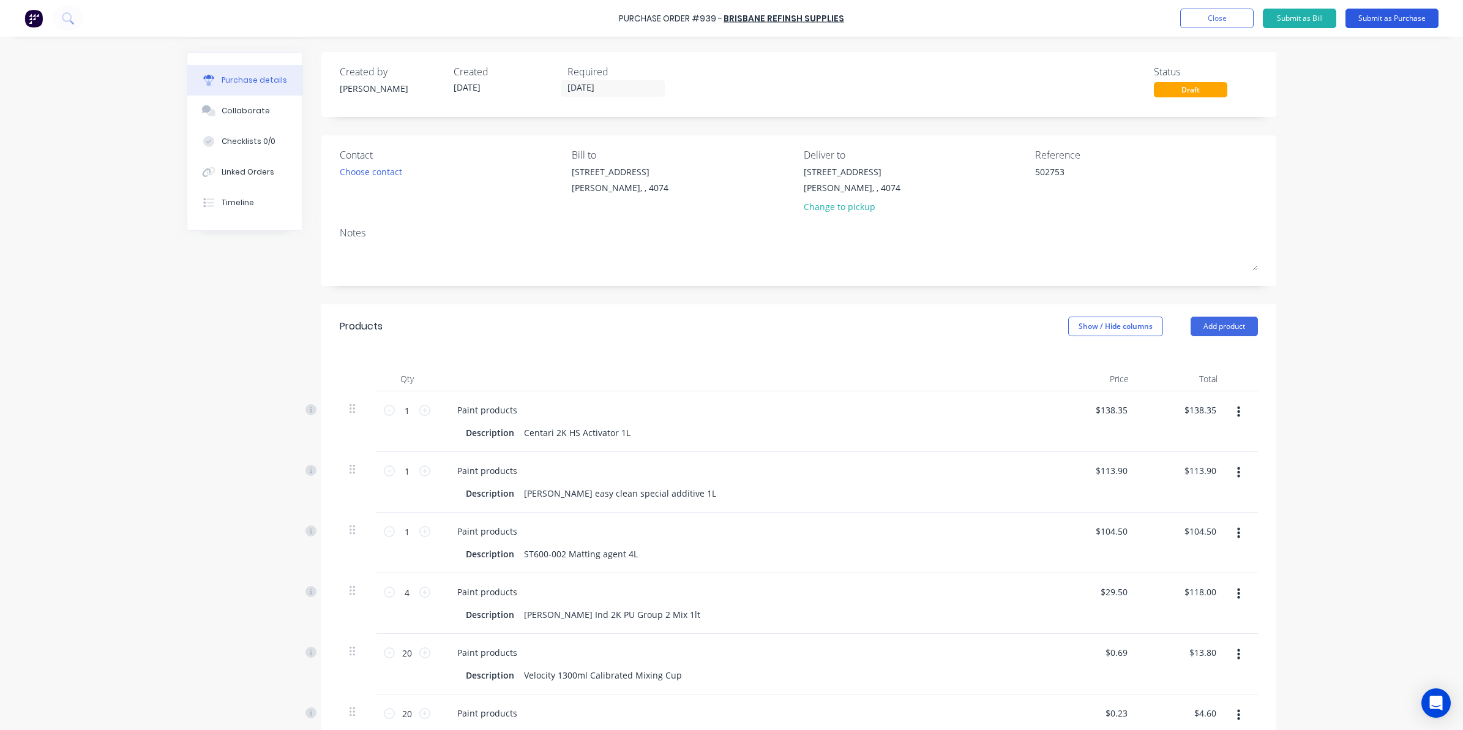
type textarea "502753"
type textarea "x"
type textarea "502753"
click at [1386, 17] on button "Submit as Purchase" at bounding box center [1391, 19] width 93 height 20
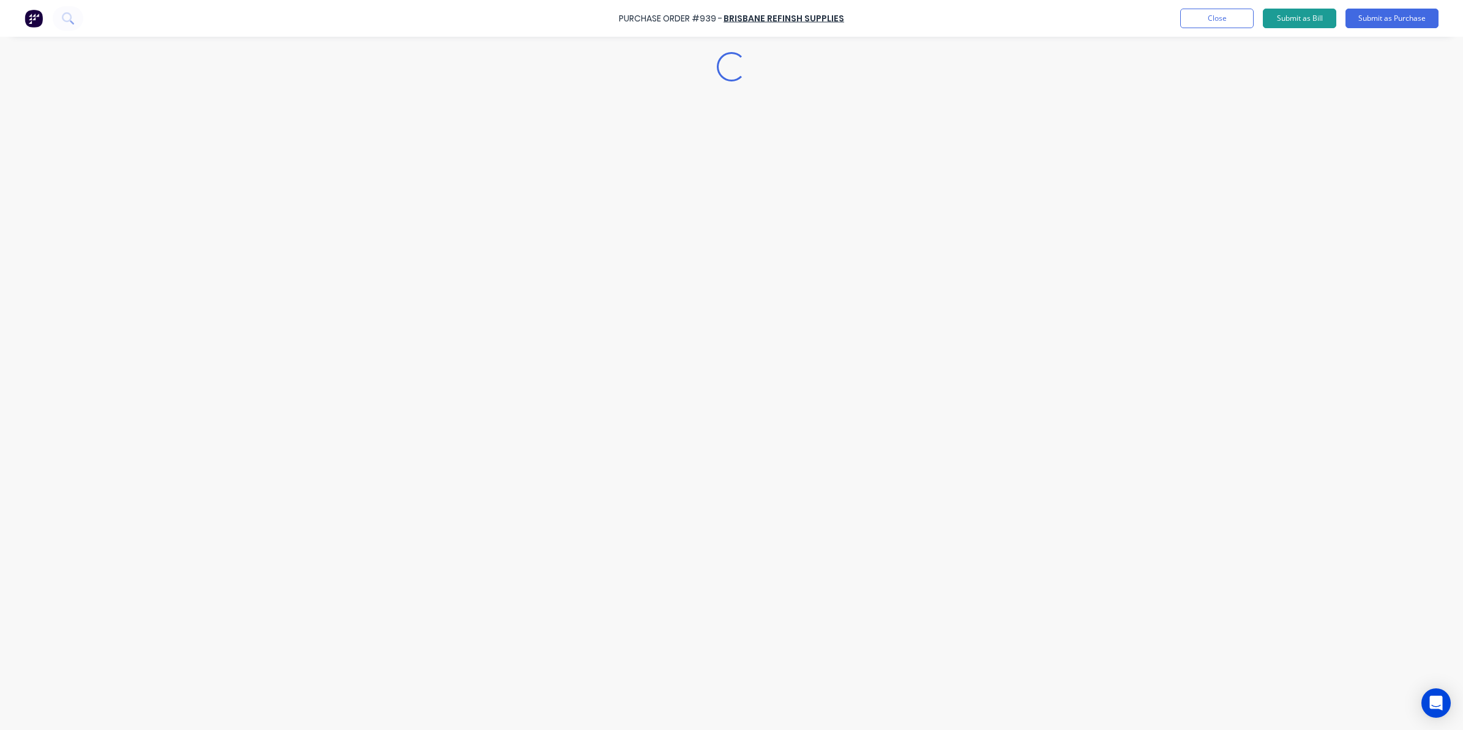
click at [1311, 25] on button "Submit as Bill" at bounding box center [1299, 19] width 73 height 20
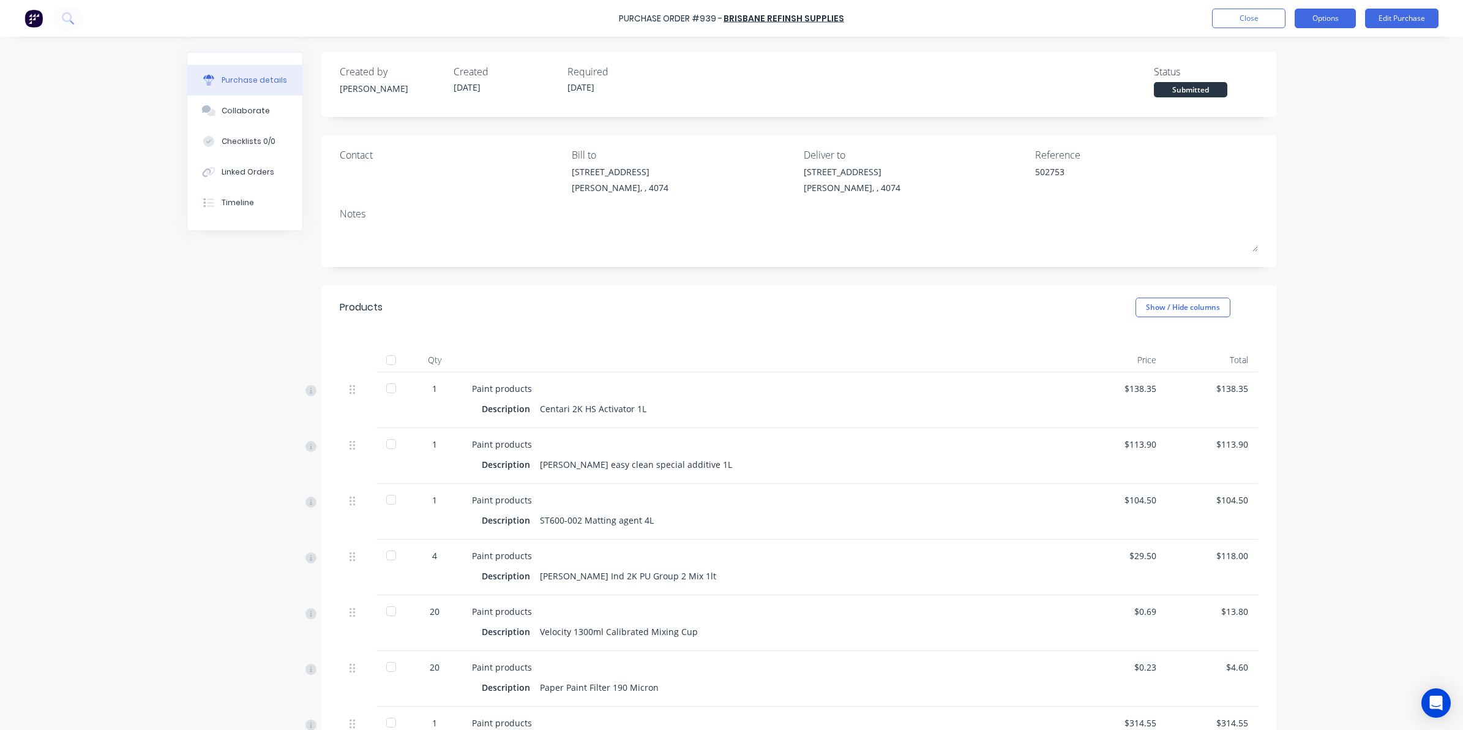
click at [1311, 18] on button "Options" at bounding box center [1325, 19] width 61 height 20
click at [1268, 83] on div "Convert to Purchase Order" at bounding box center [1298, 77] width 94 height 31
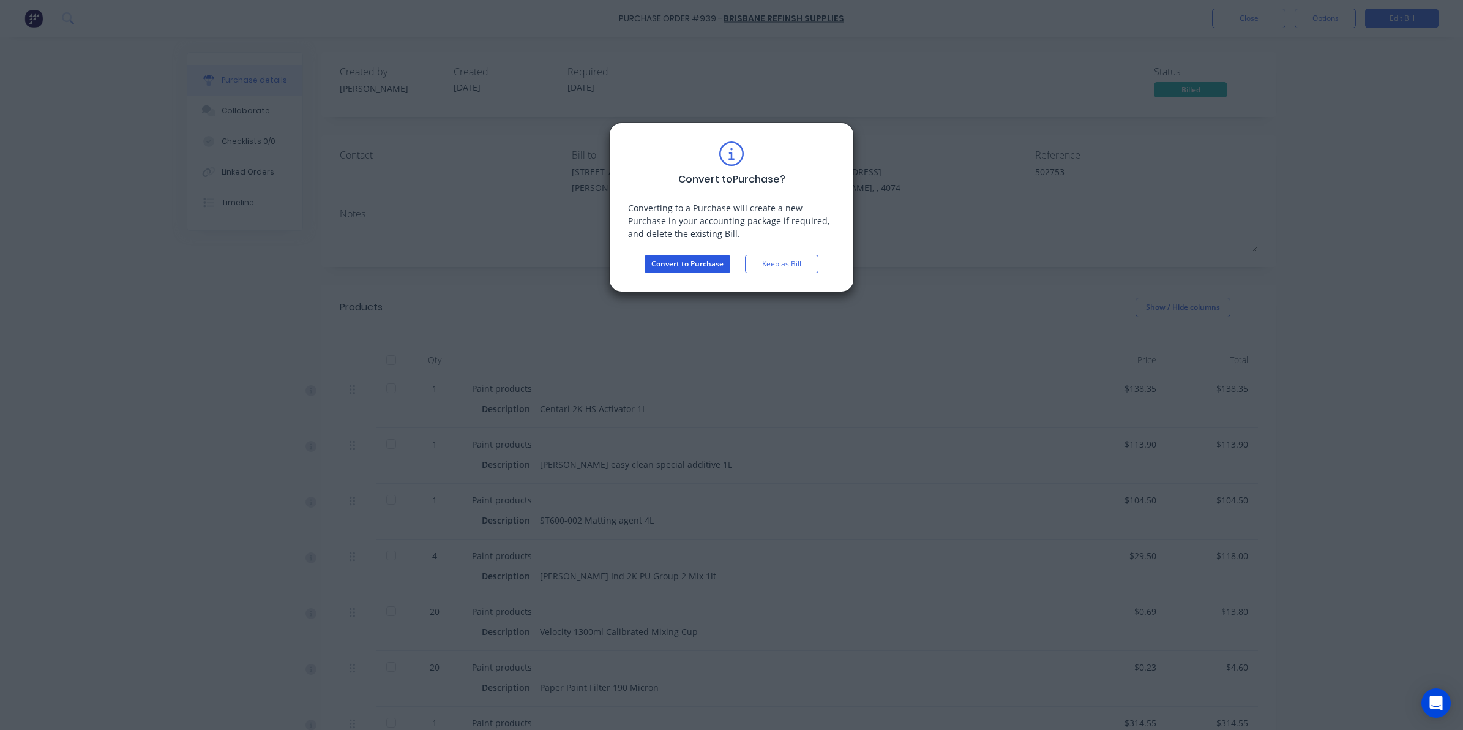
click at [700, 255] on button "Convert to Purchase" at bounding box center [688, 264] width 86 height 18
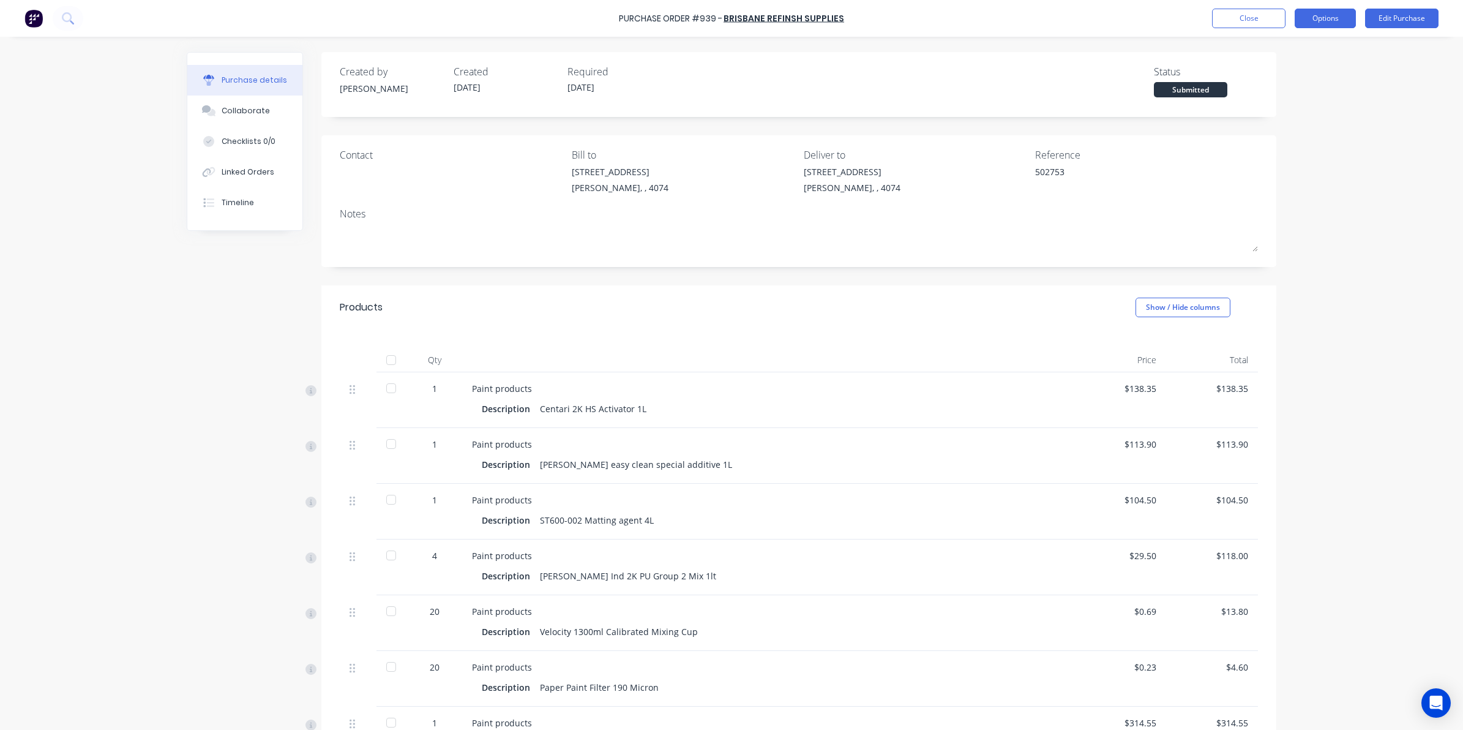
click at [1344, 20] on button "Options" at bounding box center [1325, 19] width 61 height 20
click at [1283, 71] on div "Convert to Bill" at bounding box center [1298, 74] width 94 height 18
type textarea "x"
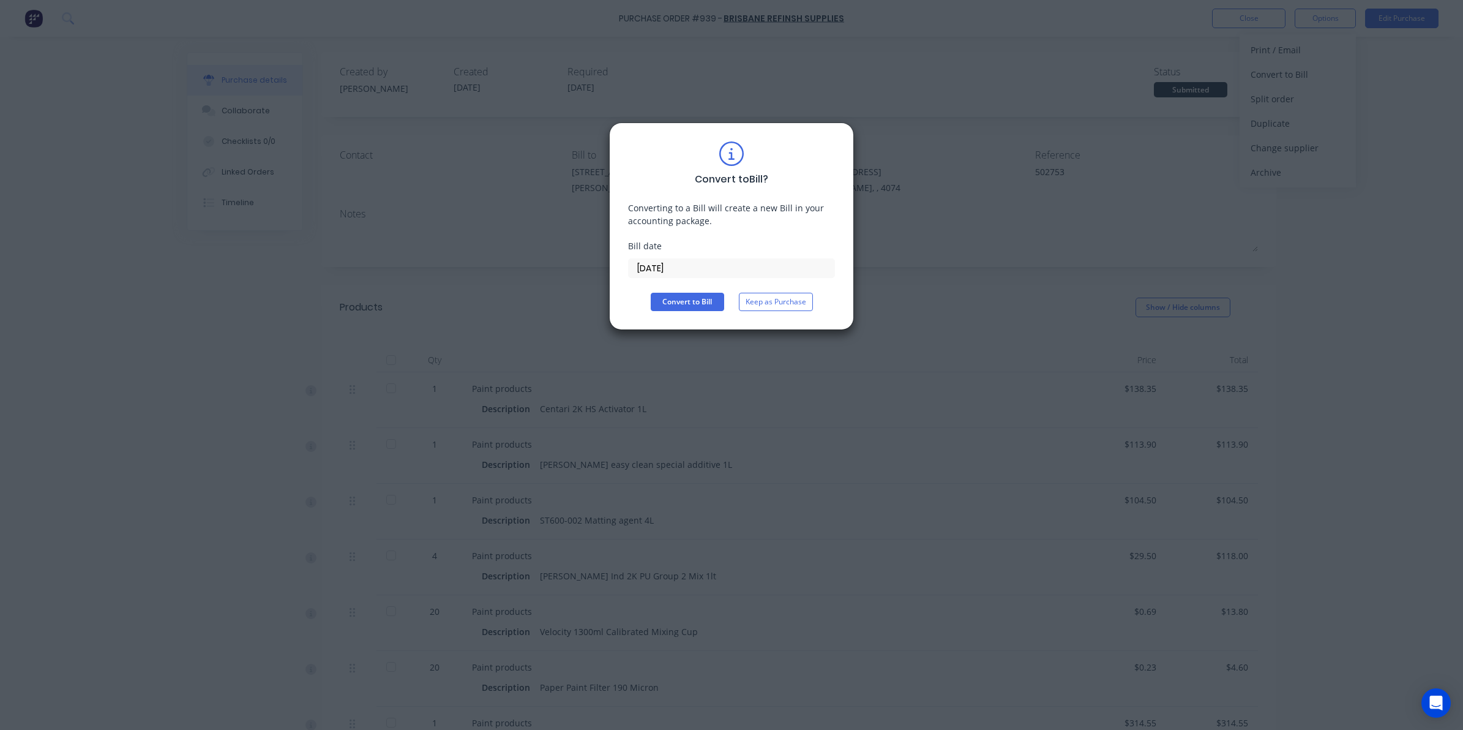
click at [776, 258] on label "01/10/25" at bounding box center [731, 268] width 207 height 20
click at [776, 259] on input "01/10/25" at bounding box center [732, 268] width 206 height 18
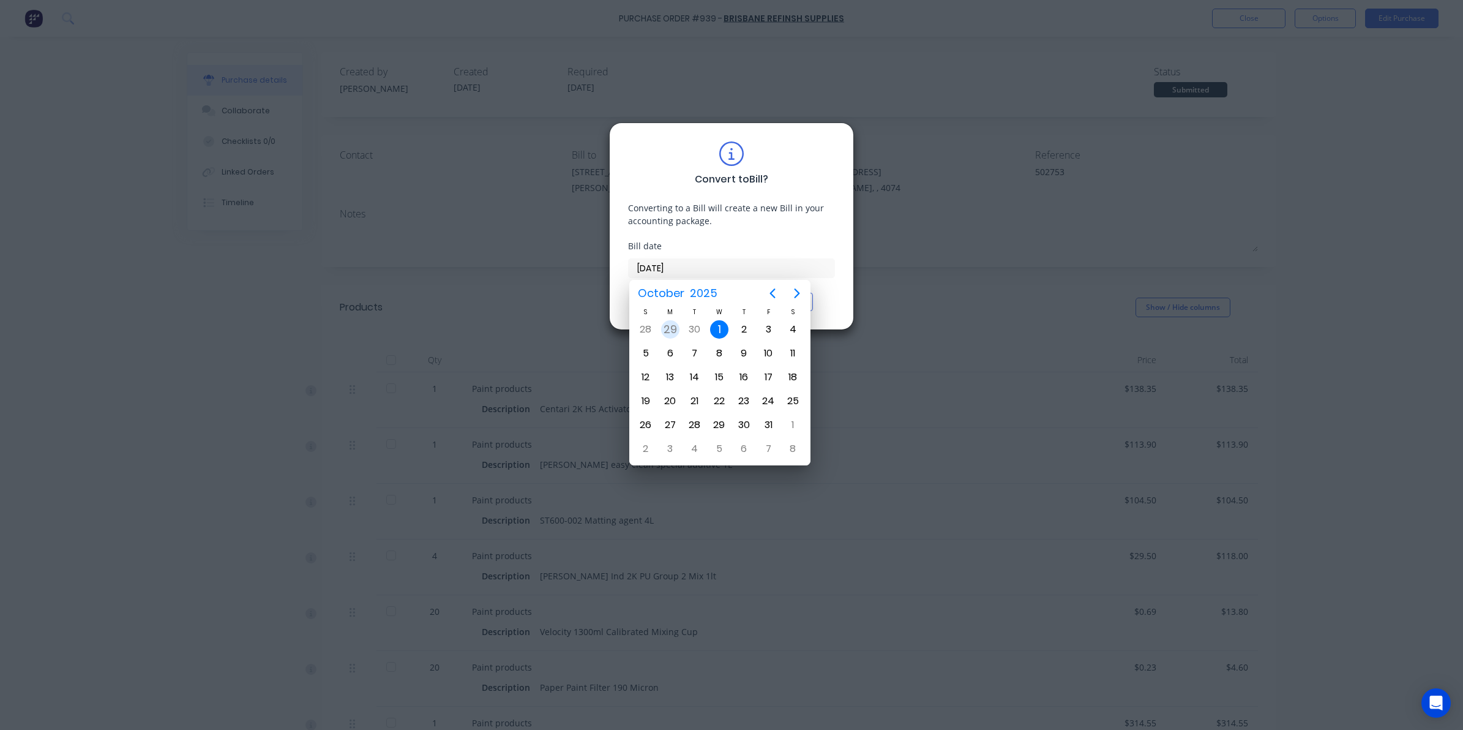
click at [676, 325] on div "29" at bounding box center [670, 329] width 18 height 18
type input "29/09/25"
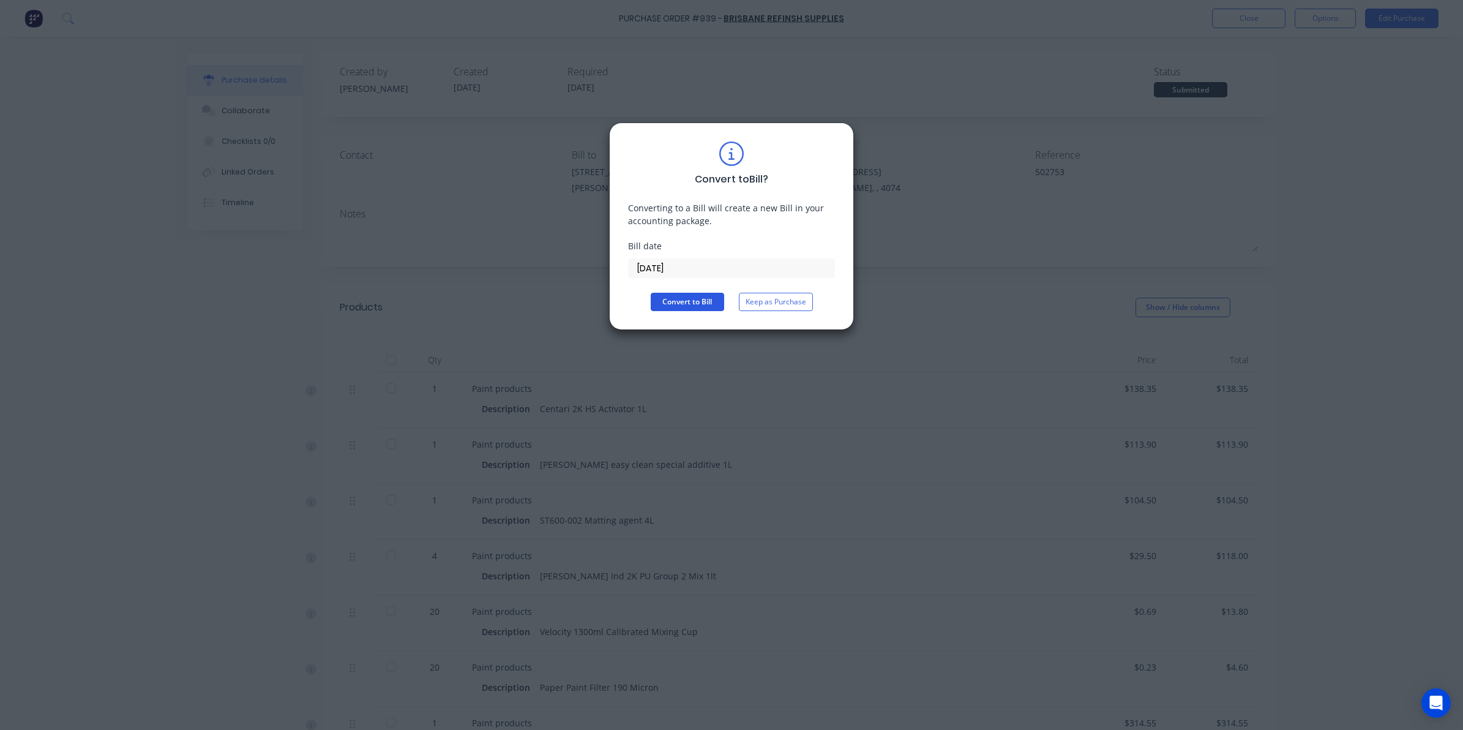
click at [672, 302] on button "Convert to Bill" at bounding box center [687, 302] width 73 height 18
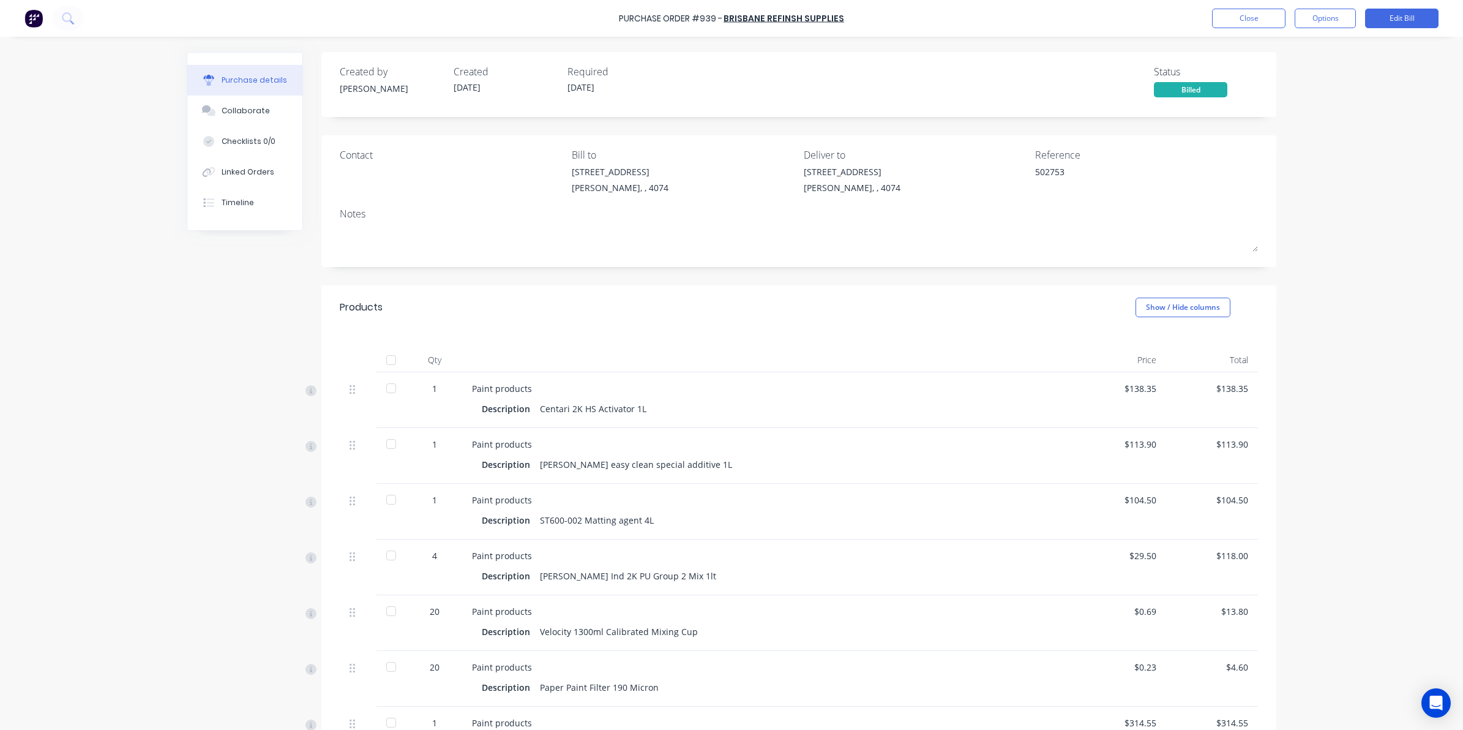
click at [381, 356] on div at bounding box center [391, 360] width 24 height 24
type textarea "x"
click at [1271, 15] on button "Close" at bounding box center [1248, 19] width 73 height 20
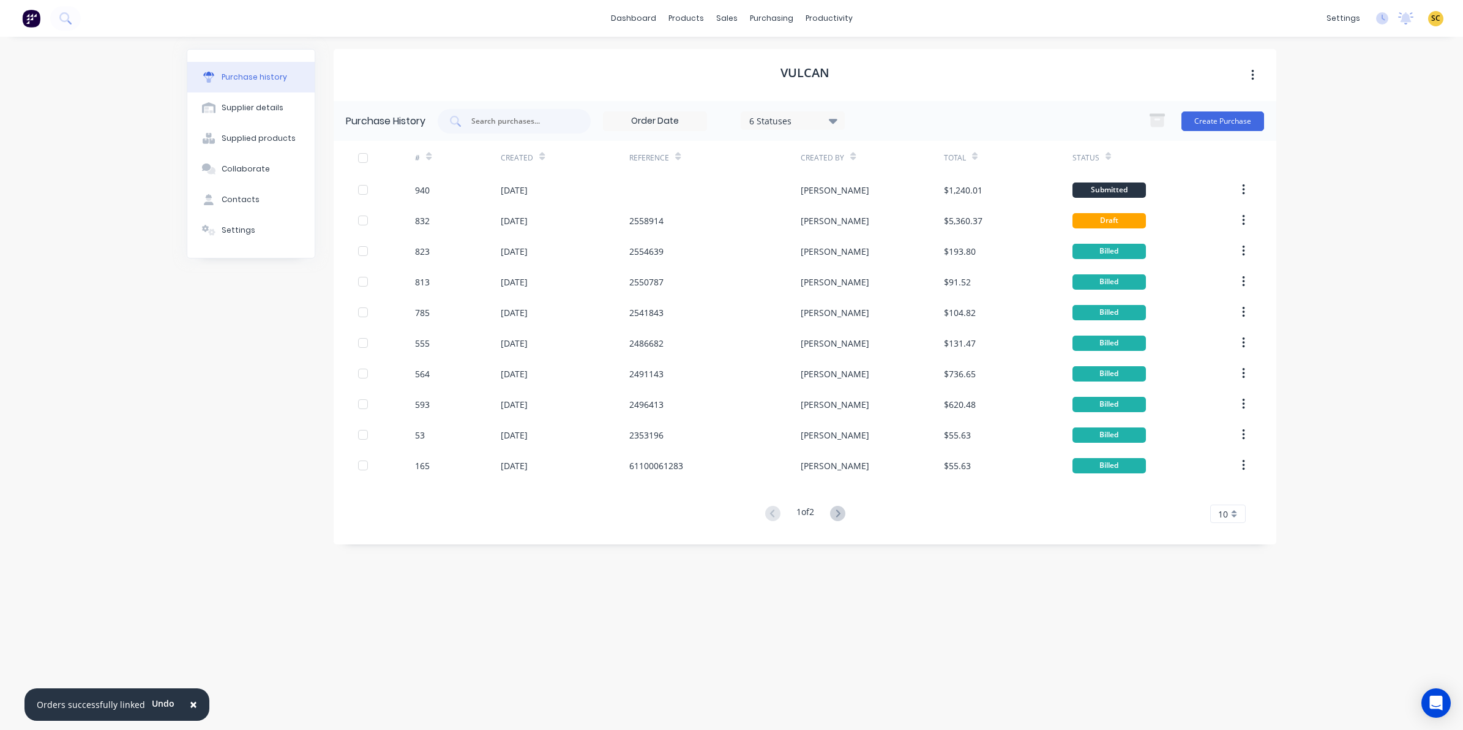
click at [190, 709] on span "×" at bounding box center [193, 703] width 7 height 17
